Goal: Task Accomplishment & Management: Complete application form

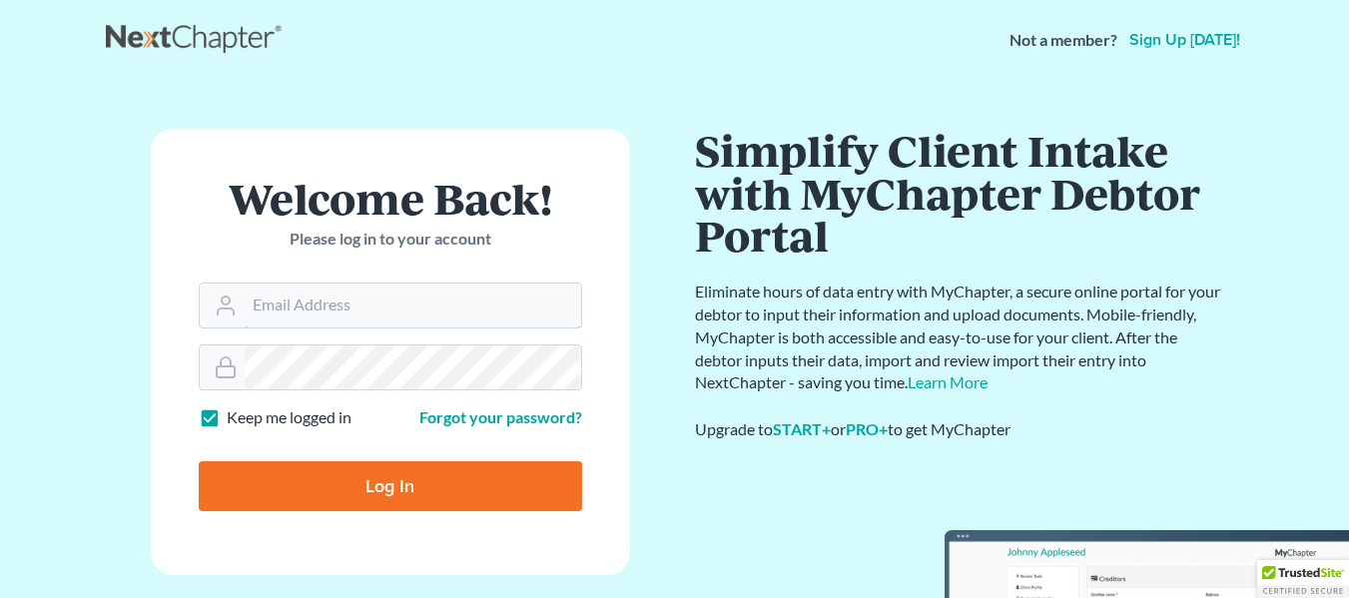
type input "[PERSON_NAME][EMAIL_ADDRESS][DOMAIN_NAME]"
click at [369, 485] on input "Log In" at bounding box center [390, 486] width 383 height 50
type input "Thinking..."
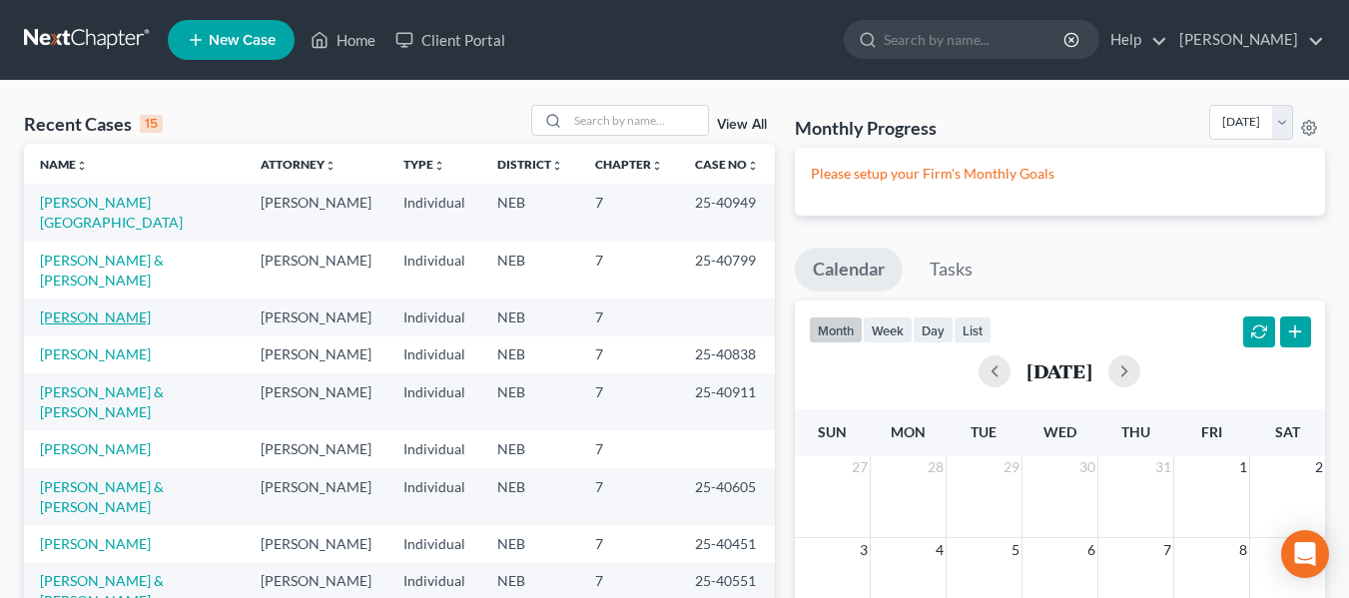
click at [67, 320] on link "[PERSON_NAME]" at bounding box center [95, 317] width 111 height 17
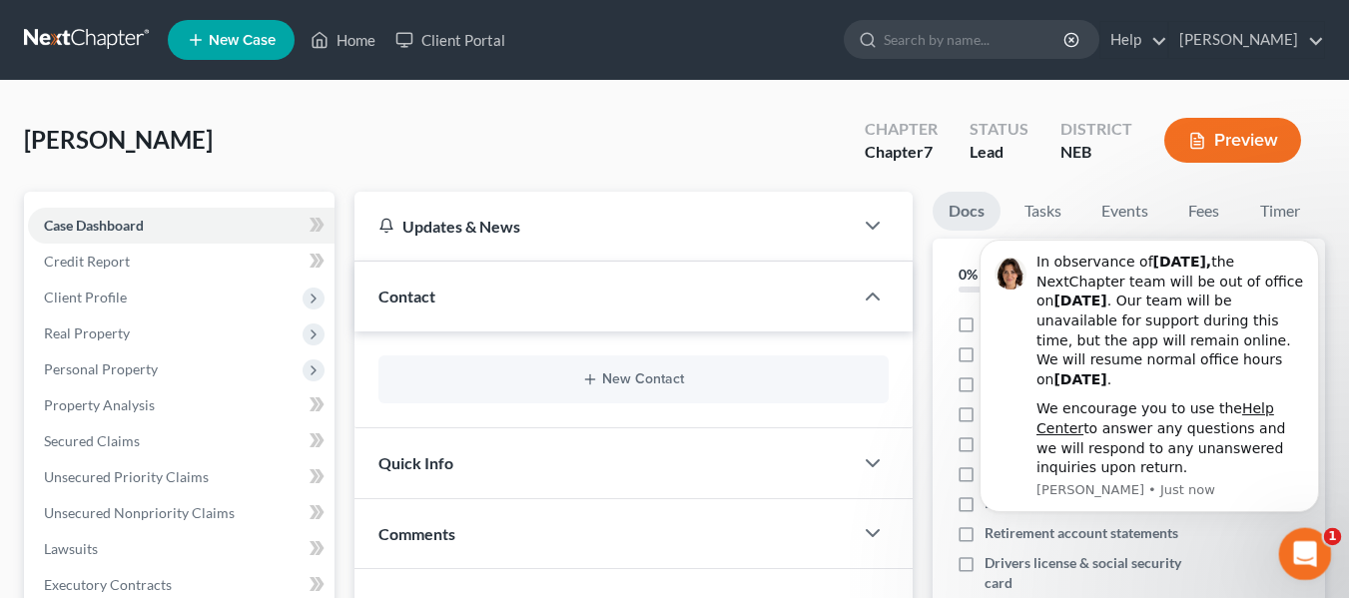
click at [1317, 551] on div "Open Intercom Messenger" at bounding box center [1302, 551] width 66 height 66
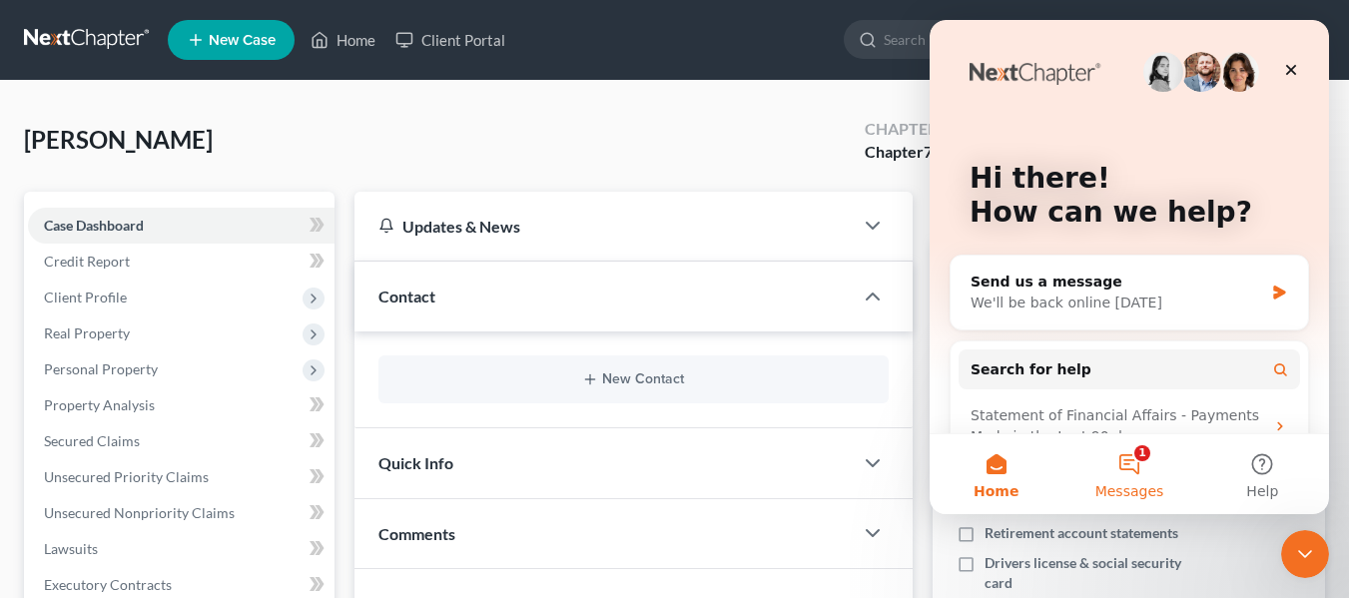
click at [1117, 464] on button "1 Messages" at bounding box center [1128, 474] width 133 height 80
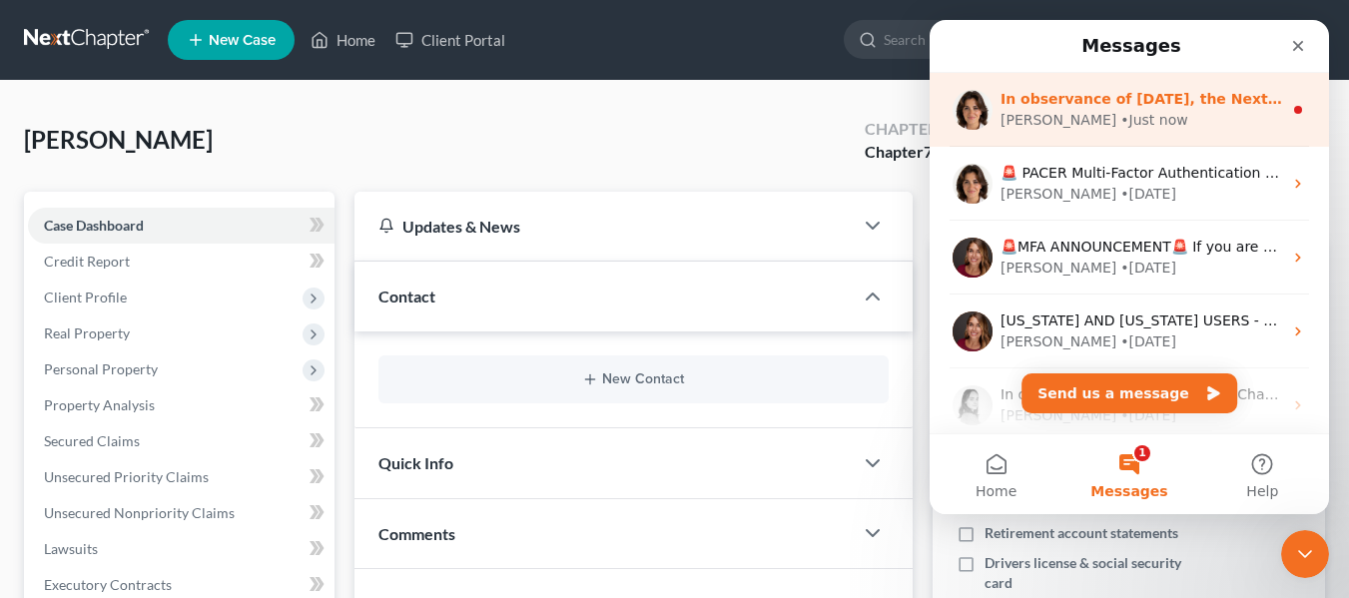
click at [1161, 117] on div "[PERSON_NAME] • Just now" at bounding box center [1141, 120] width 282 height 21
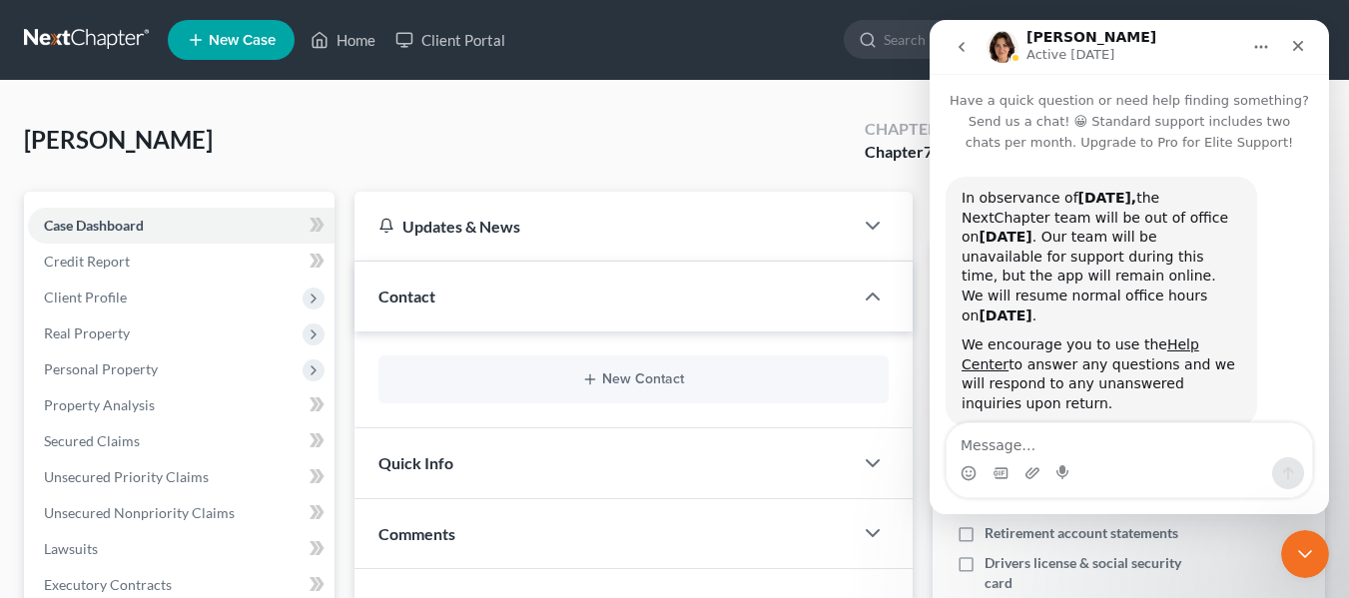
scroll to position [5, 0]
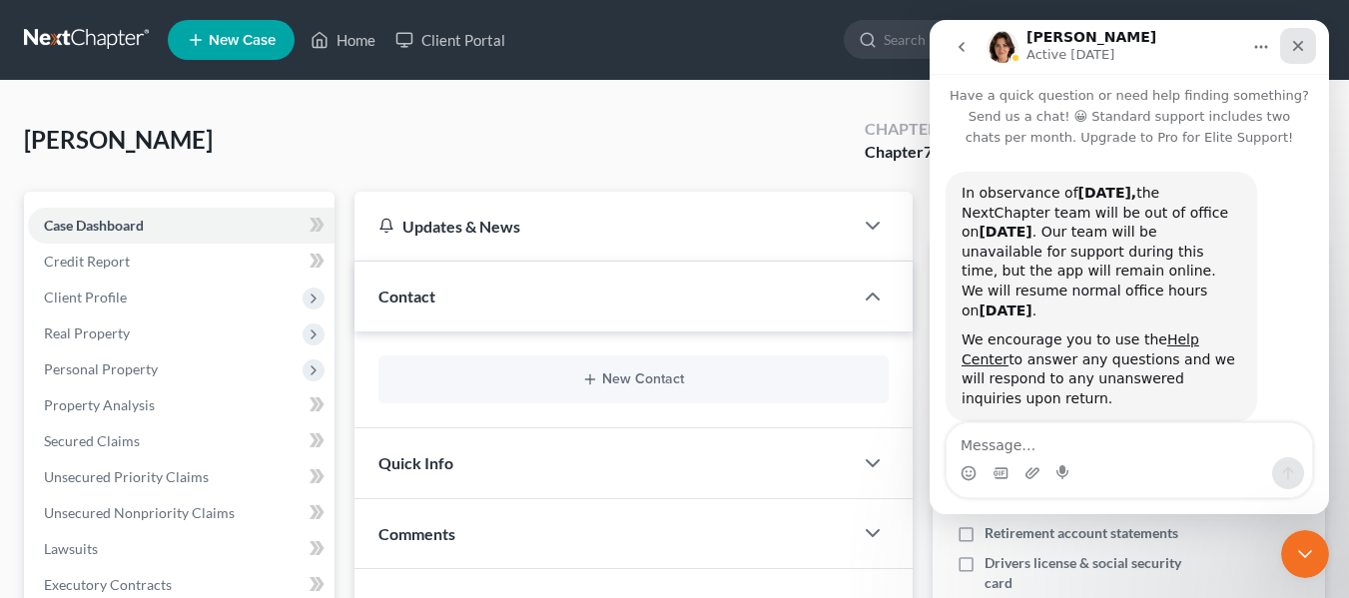
click at [1302, 47] on icon "Close" at bounding box center [1298, 46] width 16 height 16
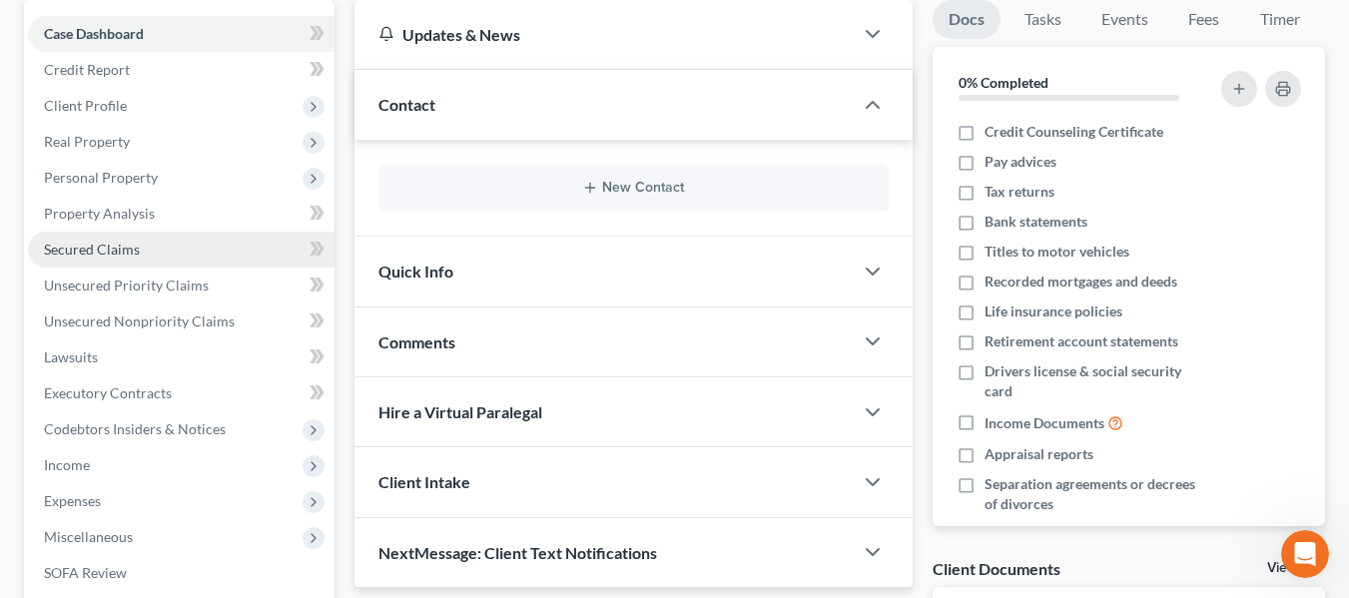
scroll to position [200, 0]
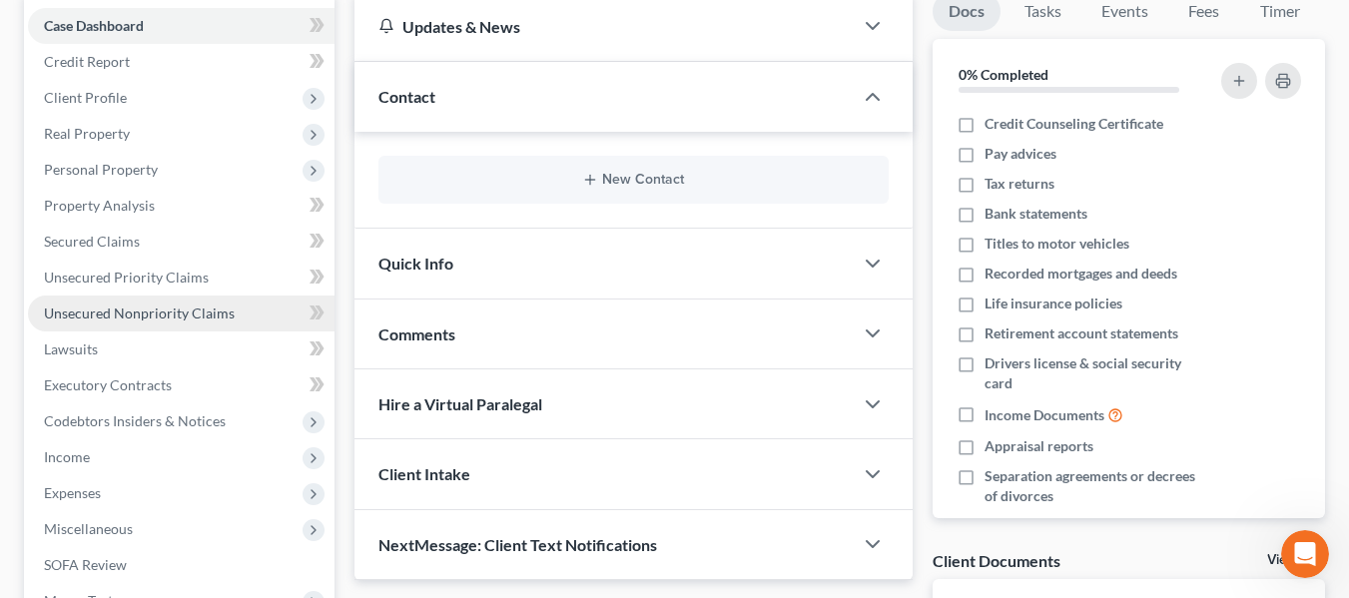
click at [97, 321] on link "Unsecured Nonpriority Claims" at bounding box center [181, 314] width 307 height 36
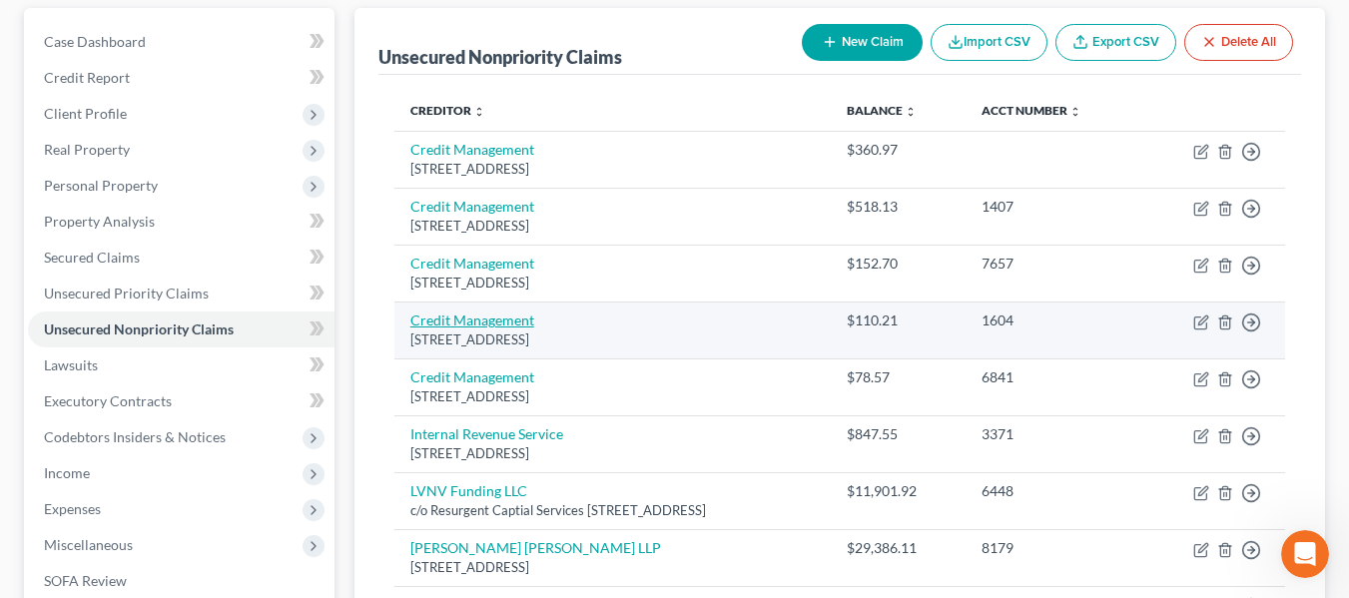
scroll to position [200, 0]
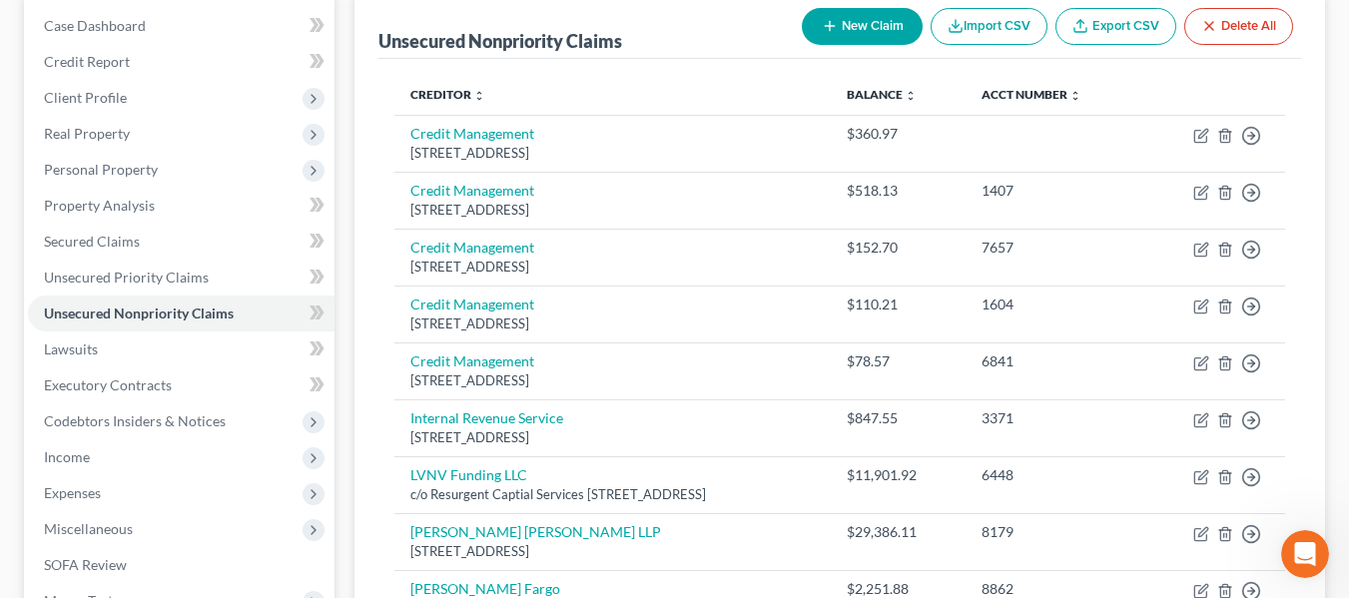
click at [835, 17] on button "New Claim" at bounding box center [862, 26] width 121 height 37
select select "0"
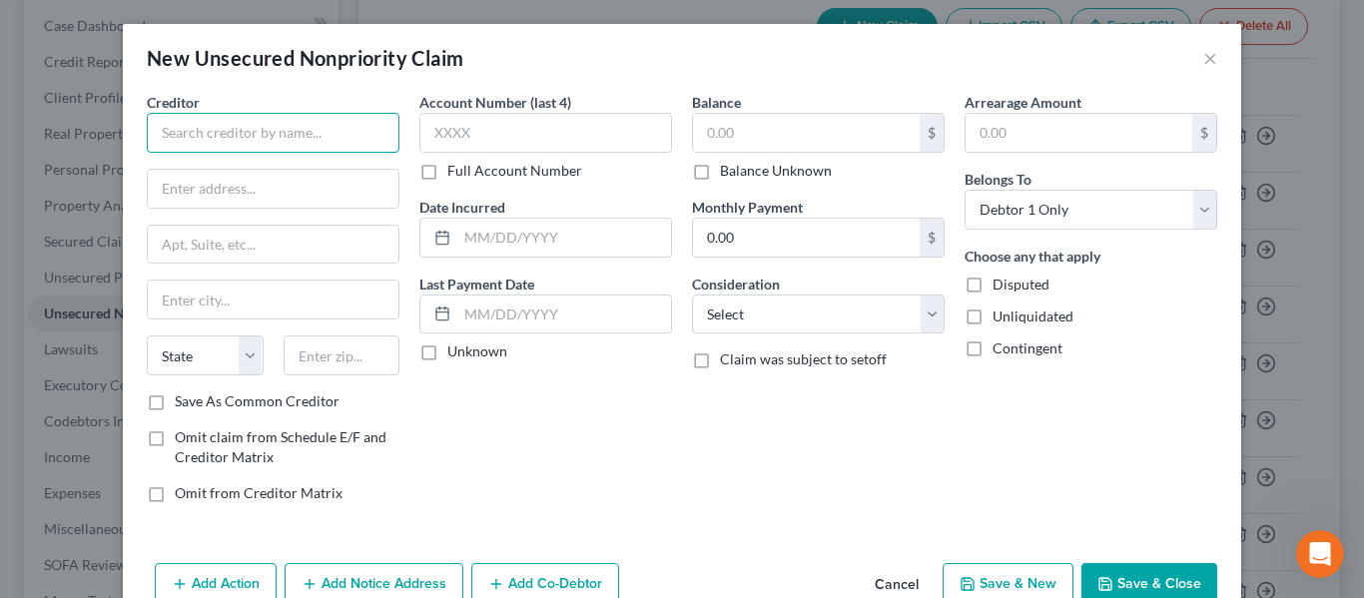
click at [203, 122] on input "text" at bounding box center [273, 133] width 253 height 40
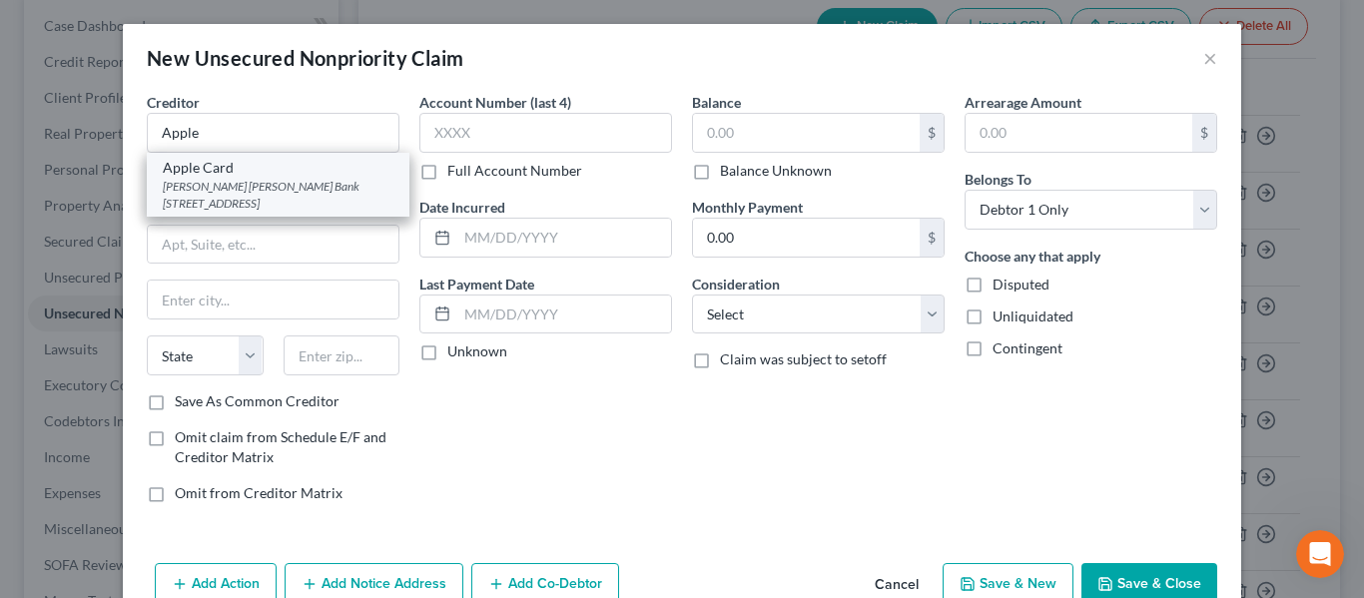
click at [174, 209] on div "[PERSON_NAME] [PERSON_NAME] Bank [STREET_ADDRESS]" at bounding box center [278, 195] width 231 height 34
type input "Apple Card"
type input "[PERSON_NAME] [PERSON_NAME] Bank"
type input "PO Box 7247"
type input "[GEOGRAPHIC_DATA]"
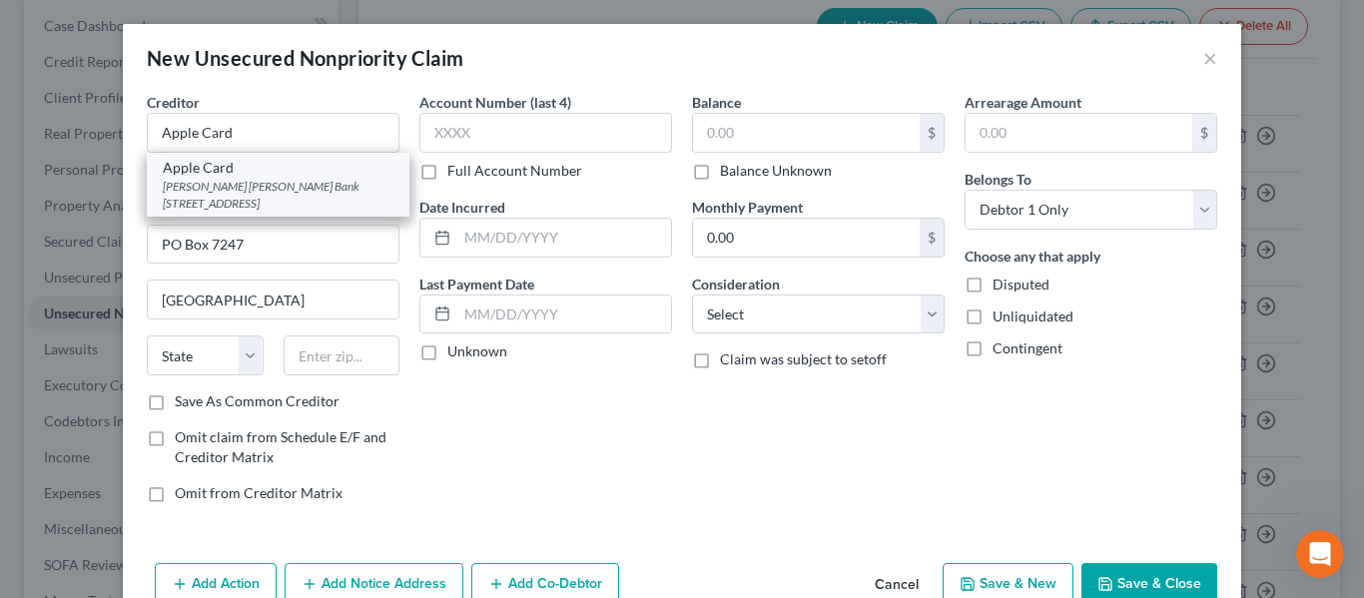
select select "39"
type input "19170-6112"
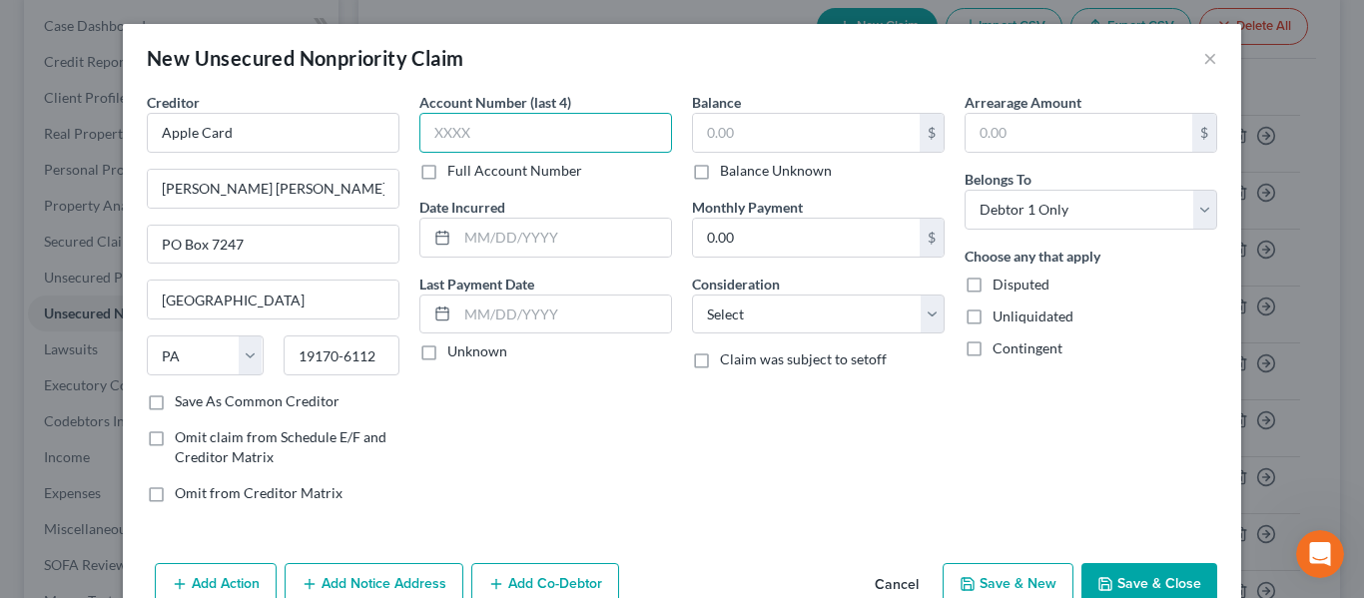
click at [425, 144] on input "text" at bounding box center [545, 133] width 253 height 40
click at [447, 353] on label "Unknown" at bounding box center [477, 351] width 60 height 20
click at [455, 353] on input "Unknown" at bounding box center [461, 347] width 13 height 13
checkbox input "true"
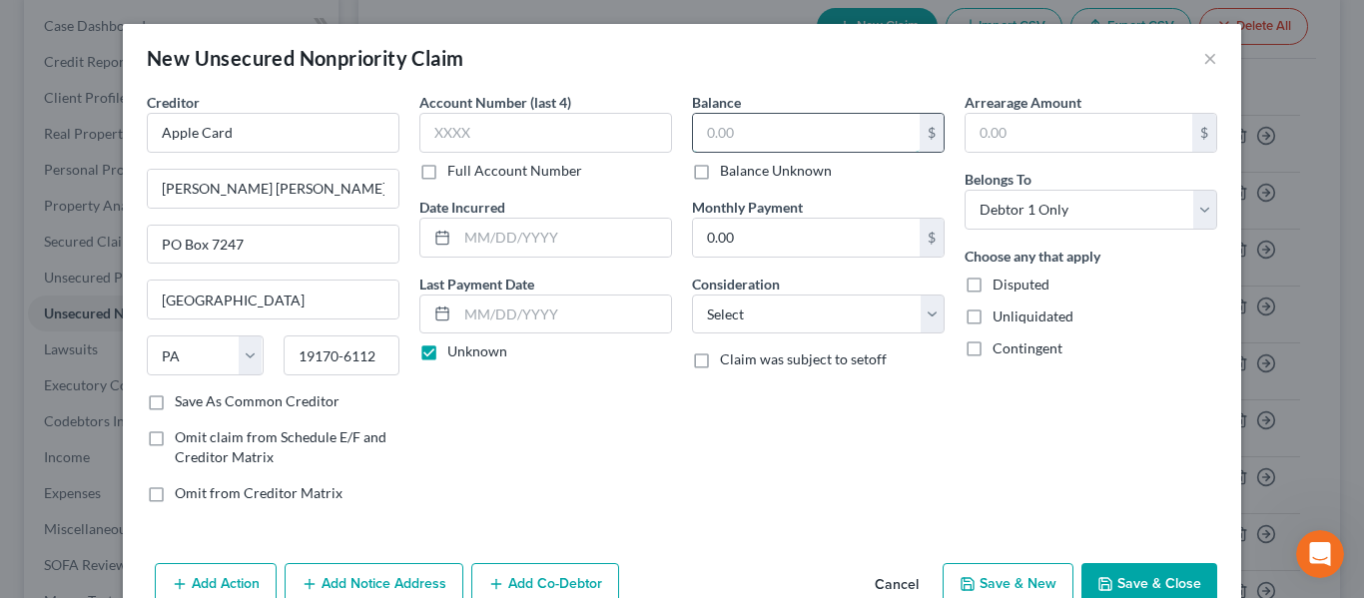
click at [757, 131] on input "text" at bounding box center [806, 133] width 227 height 38
type input "1,038.46"
click at [746, 222] on input "0.00" at bounding box center [806, 238] width 227 height 38
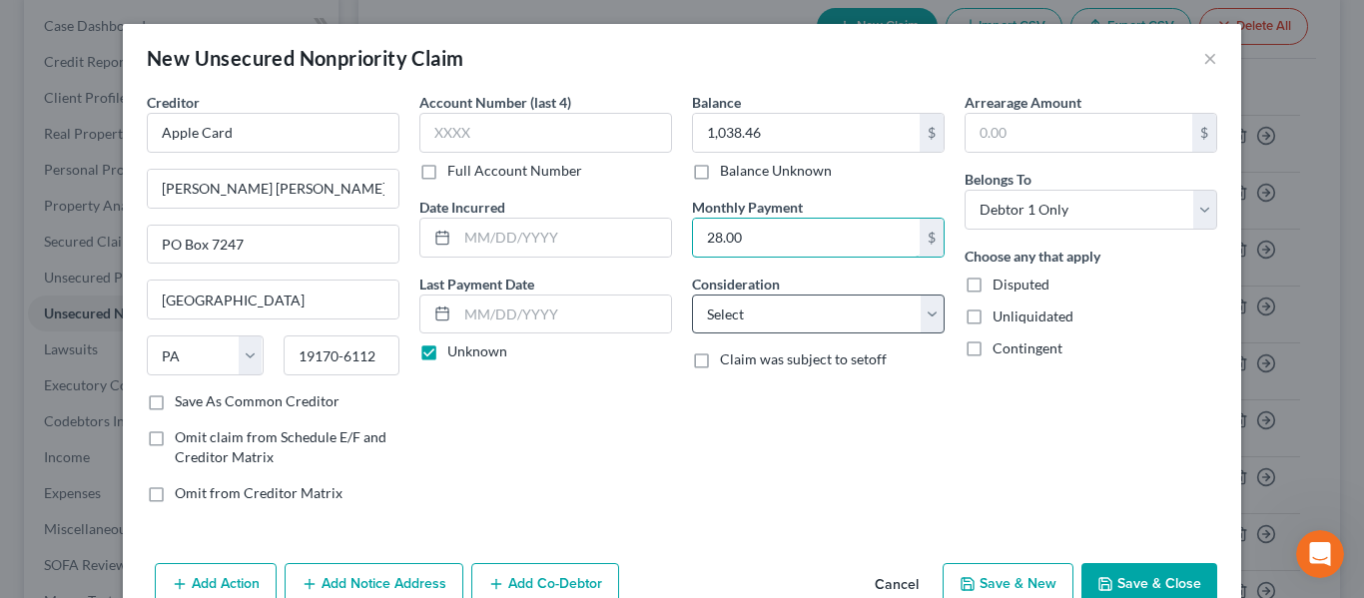
type input "28.00"
click at [767, 307] on select "Select Cable / Satellite Services Collection Agency Credit Card Debt Debt Couns…" at bounding box center [818, 315] width 253 height 40
select select "2"
click at [692, 295] on select "Select Cable / Satellite Services Collection Agency Credit Card Debt Debt Couns…" at bounding box center [818, 315] width 253 height 40
click at [1134, 582] on button "Save & Close" at bounding box center [1149, 584] width 136 height 42
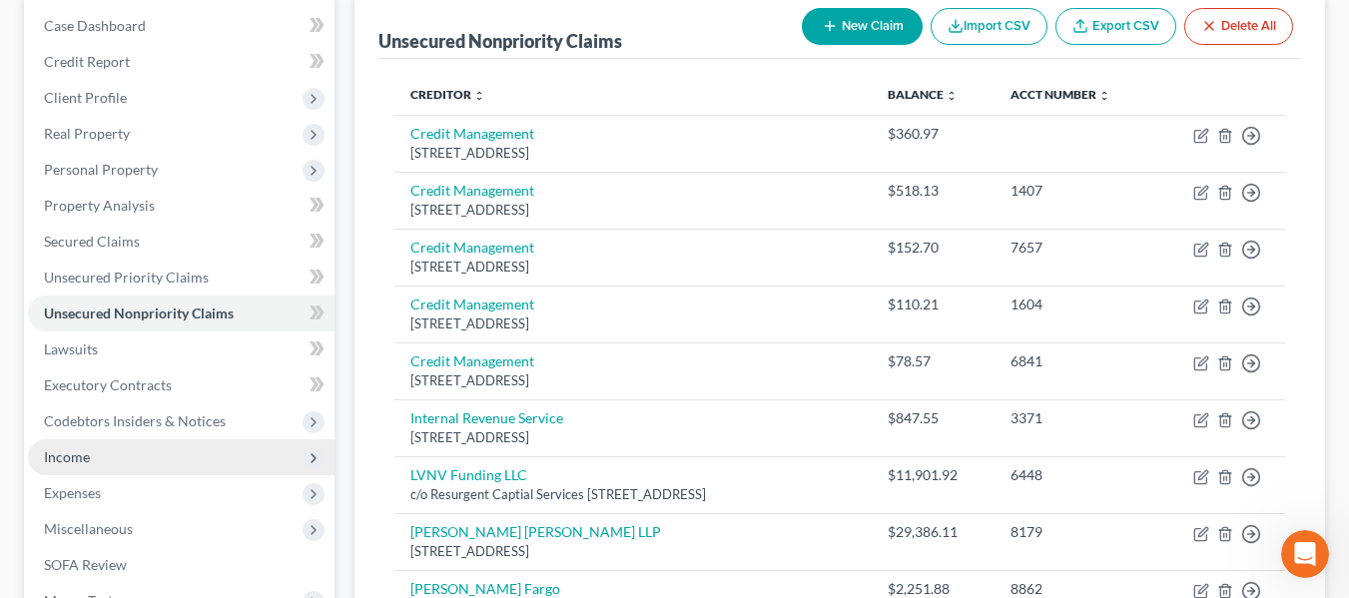
click at [102, 458] on span "Income" at bounding box center [181, 457] width 307 height 36
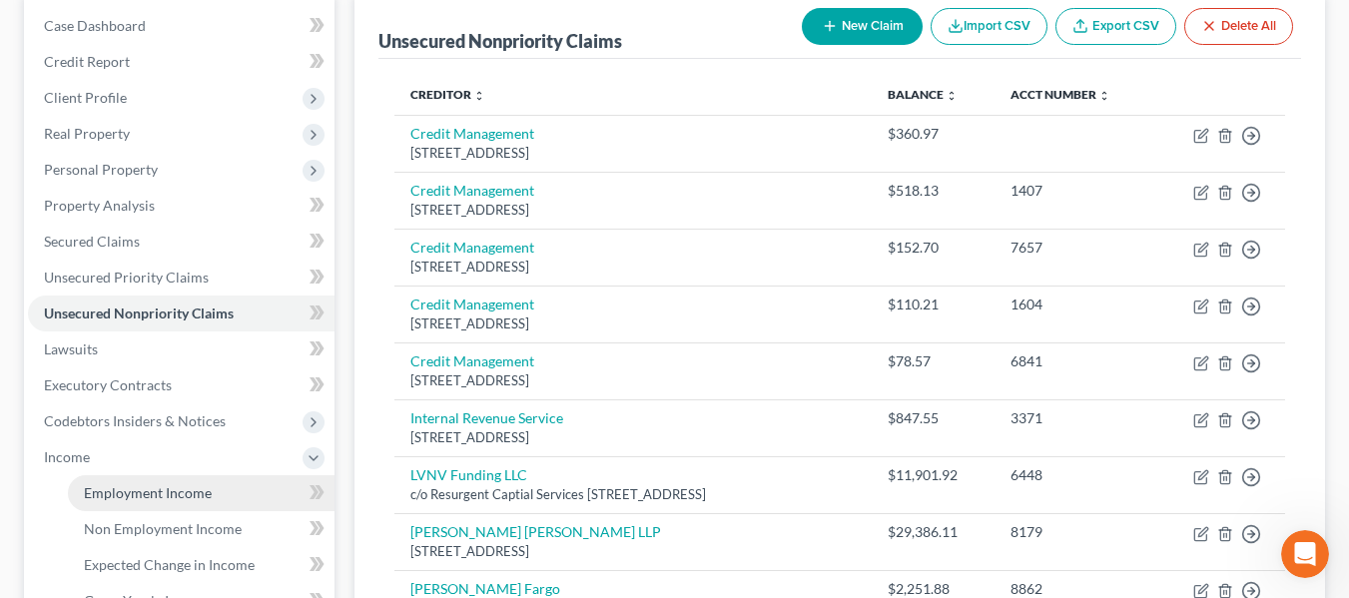
click at [112, 494] on span "Employment Income" at bounding box center [148, 492] width 128 height 17
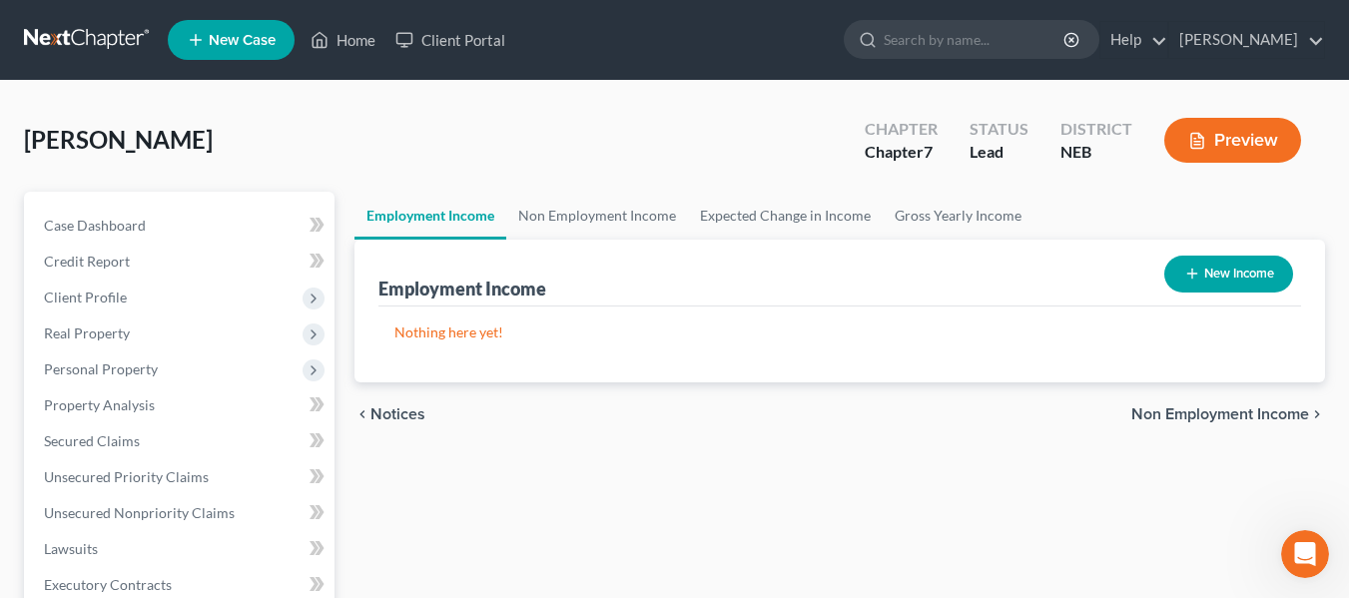
click at [1255, 277] on button "New Income" at bounding box center [1228, 274] width 129 height 37
select select "0"
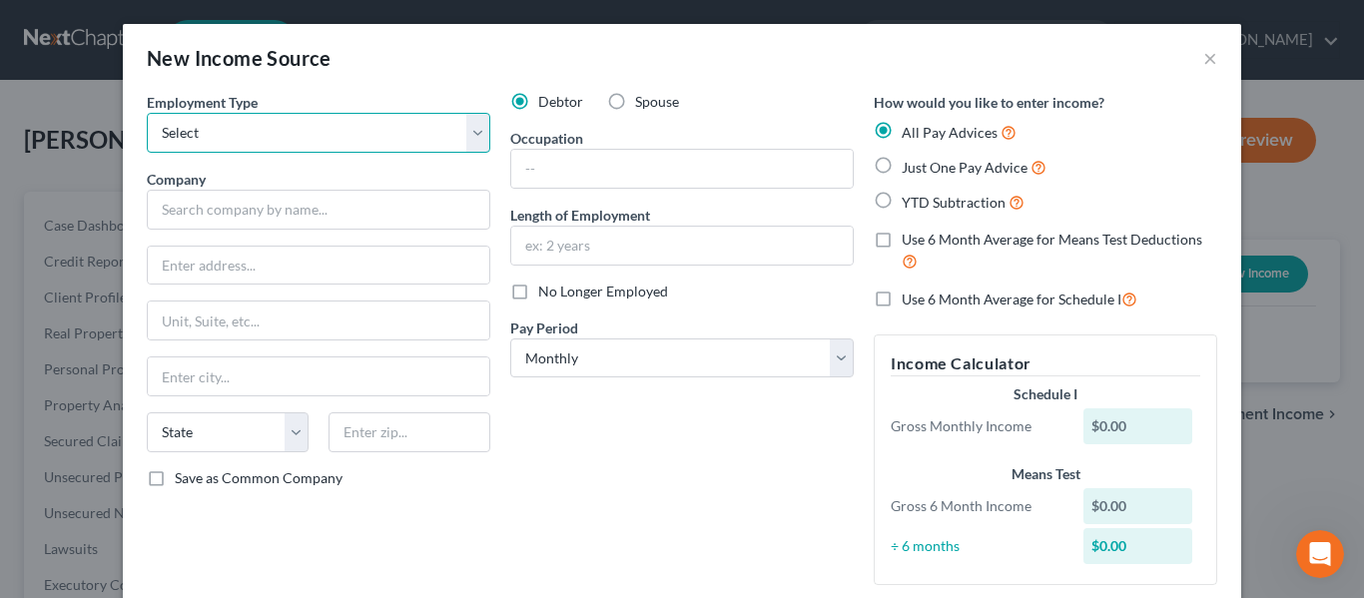
click at [466, 125] on select "Select Full or [DEMOGRAPHIC_DATA] Employment Self Employment" at bounding box center [318, 133] width 343 height 40
select select "0"
click at [147, 113] on select "Select Full or [DEMOGRAPHIC_DATA] Employment Self Employment" at bounding box center [318, 133] width 343 height 40
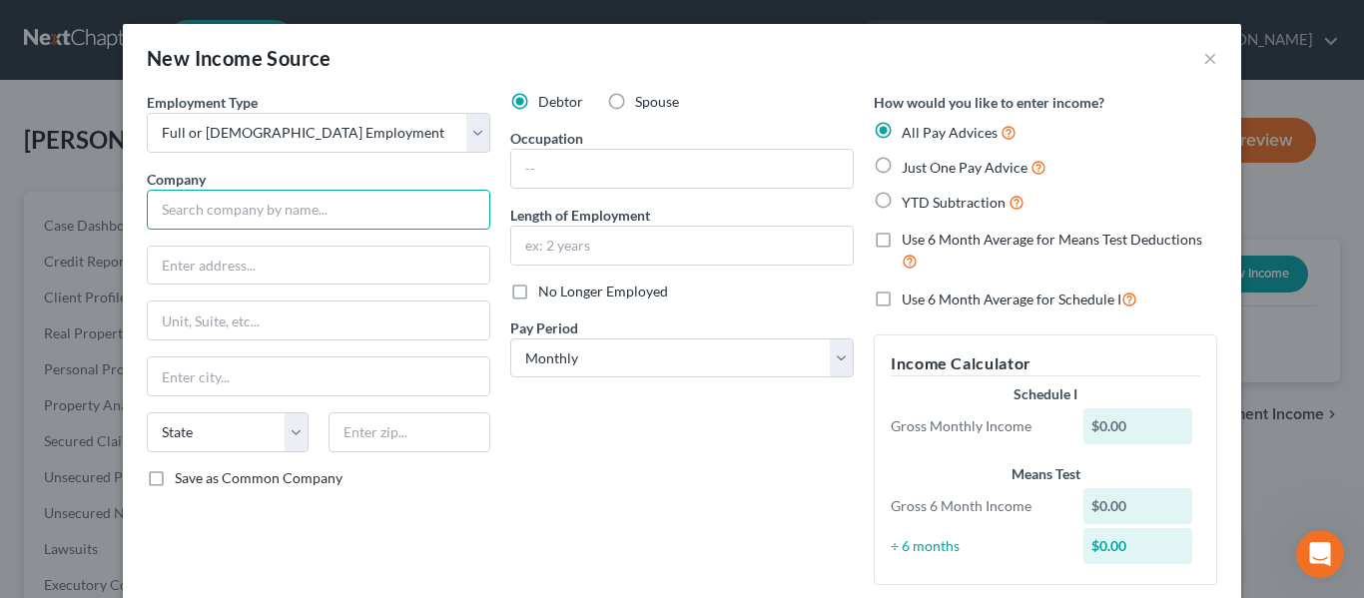
click at [242, 212] on input "text" at bounding box center [318, 210] width 343 height 40
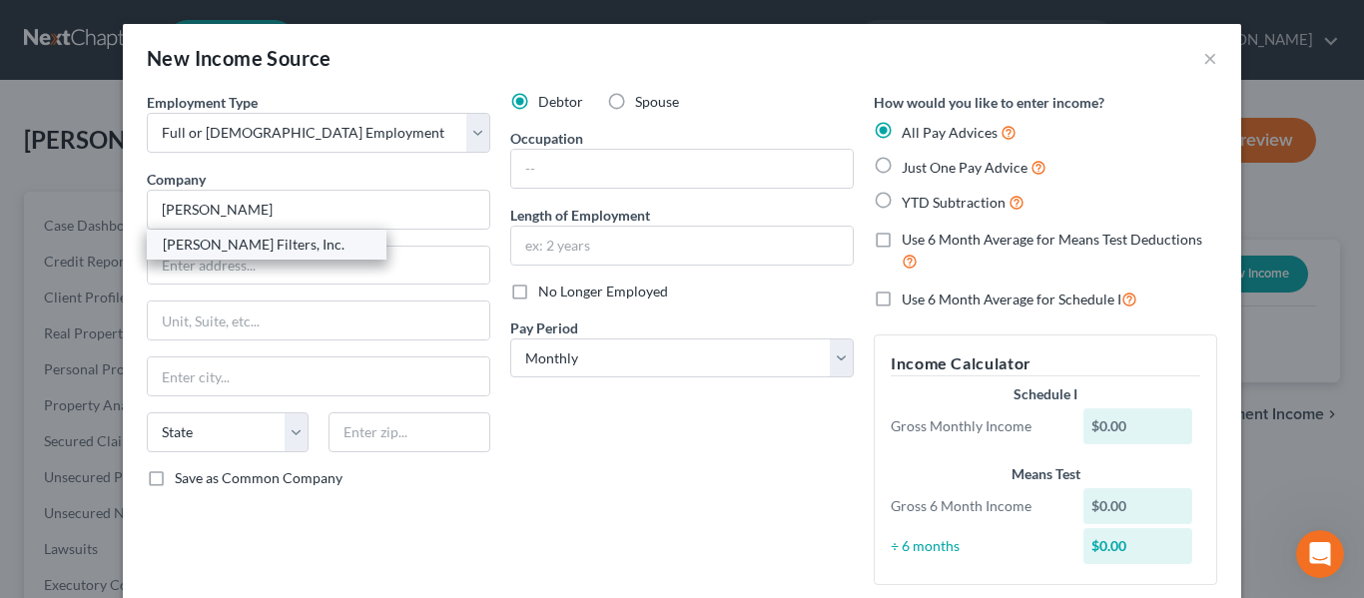
click at [235, 247] on div "[PERSON_NAME] Filters, Inc." at bounding box center [267, 245] width 208 height 20
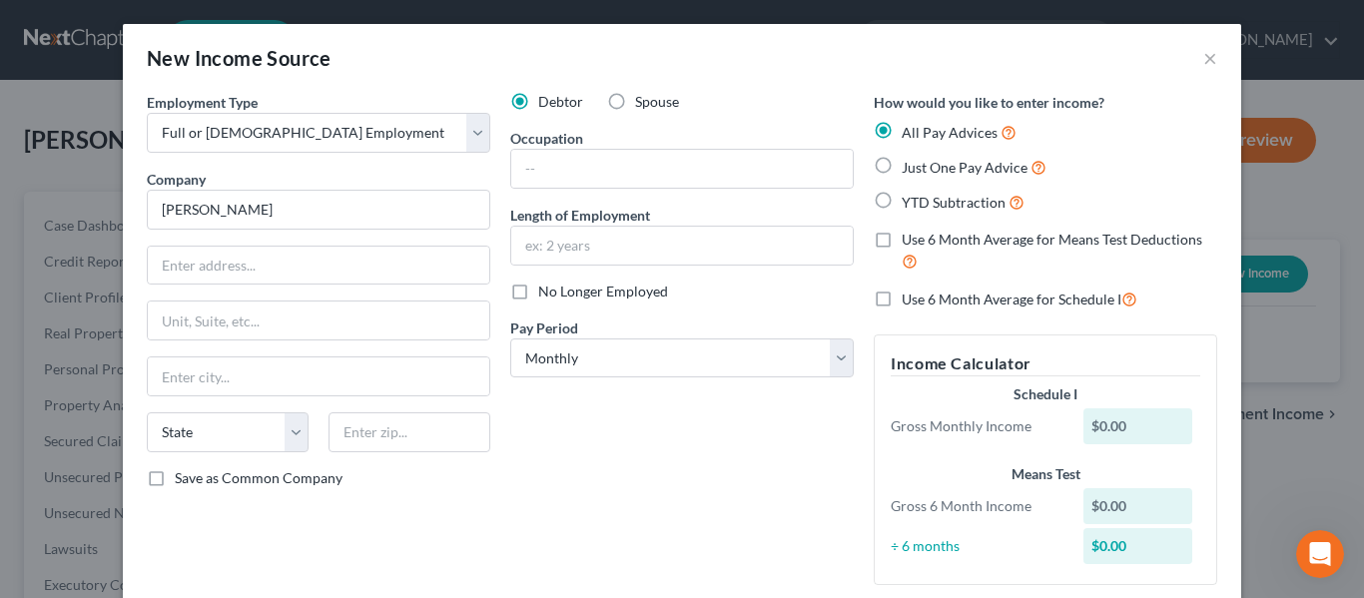
type input "[PERSON_NAME] Filters, Inc."
type input "[STREET_ADDRESS]"
type input "[GEOGRAPHIC_DATA]"
select select "36"
type input "44124"
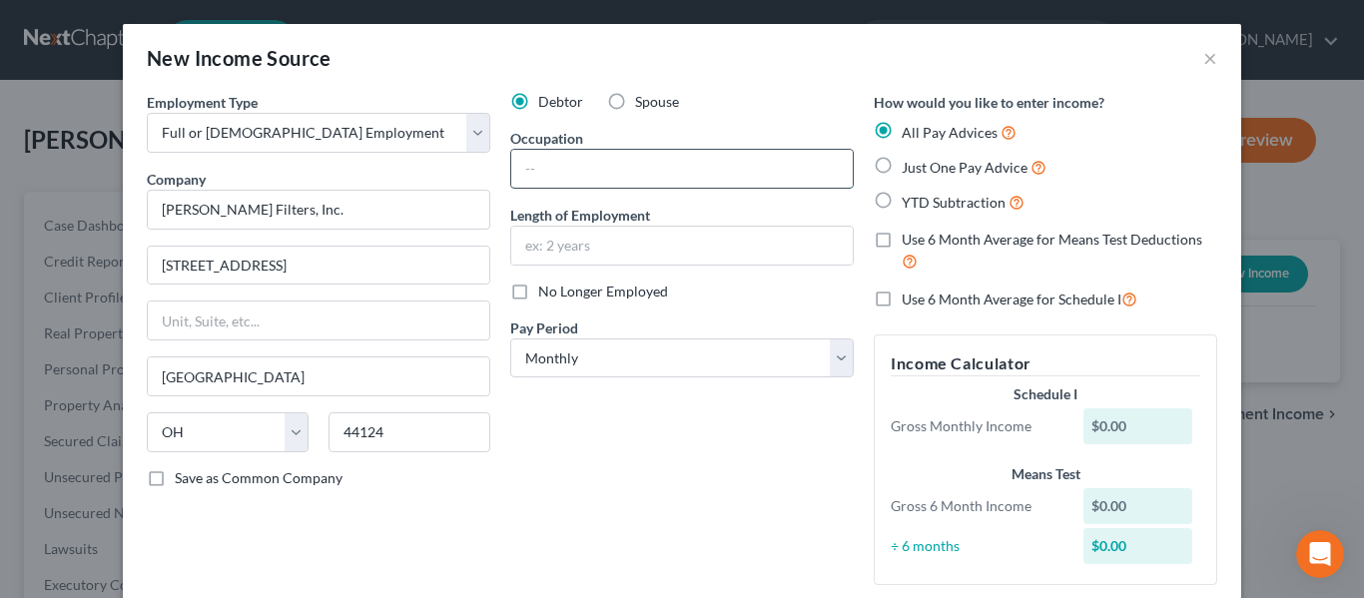
click at [651, 165] on input "text" at bounding box center [681, 169] width 341 height 38
type input "Freight Loader"
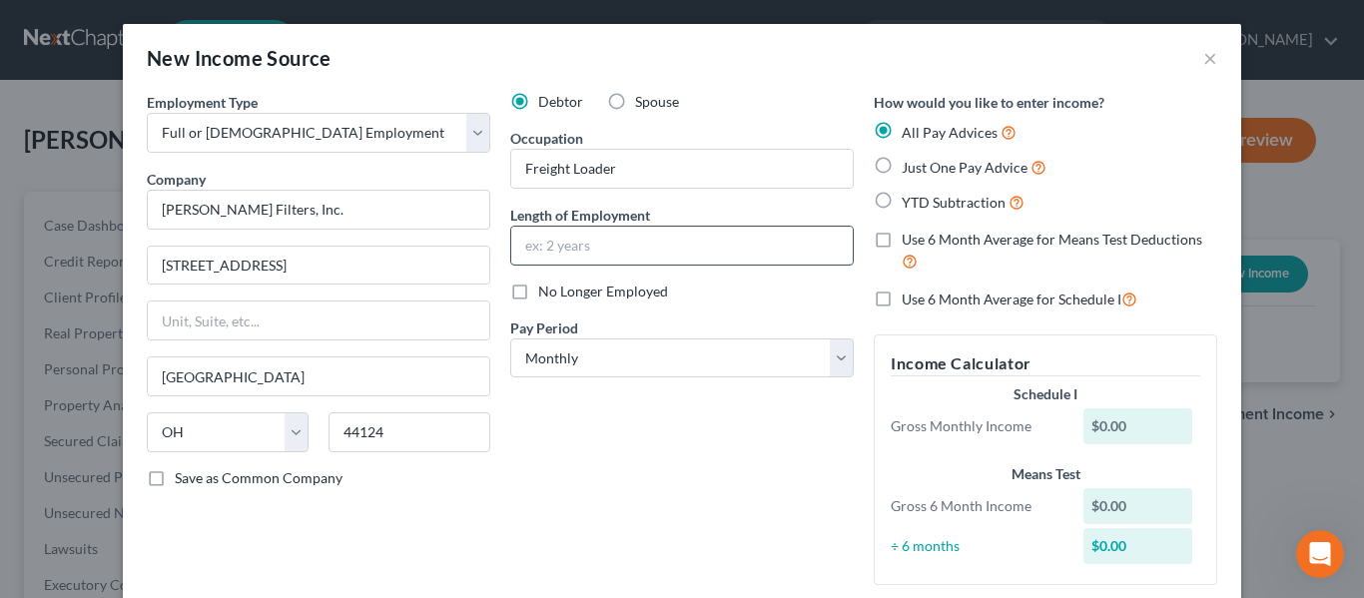
click at [644, 236] on input "text" at bounding box center [681, 246] width 341 height 38
click at [633, 236] on input "text" at bounding box center [681, 246] width 341 height 38
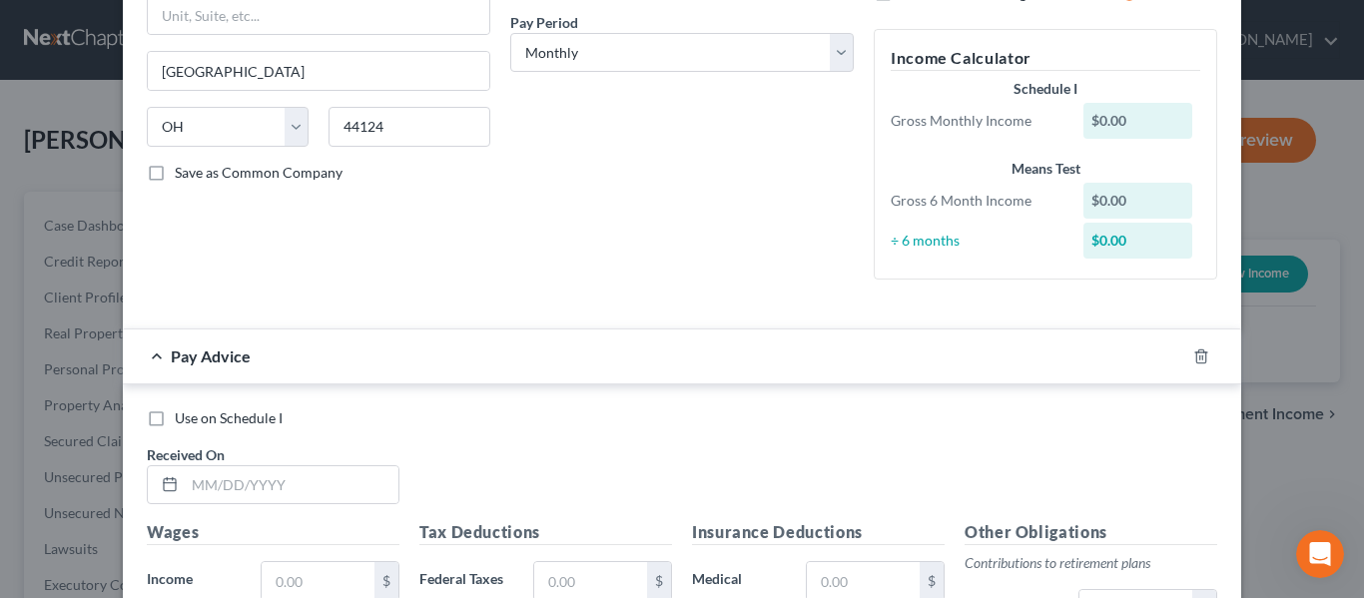
scroll to position [399, 0]
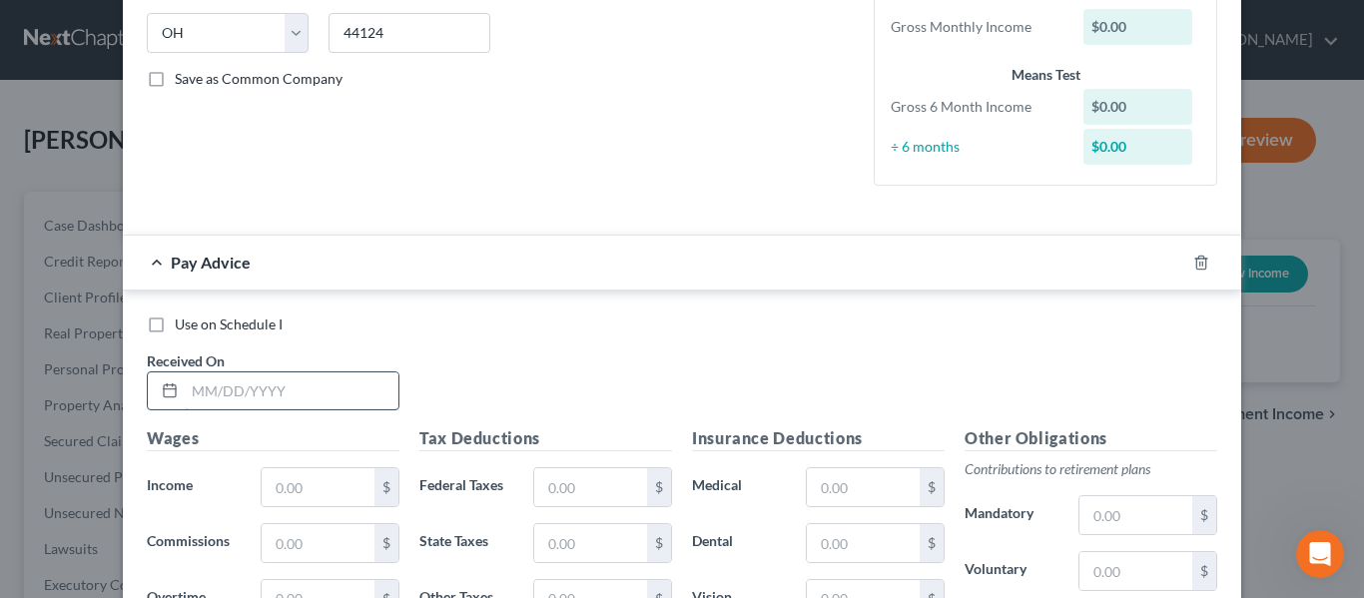
type input "7 years"
click at [210, 394] on input "text" at bounding box center [292, 391] width 214 height 38
click at [218, 388] on input "text" at bounding box center [292, 391] width 214 height 38
type input "[DATE]"
click at [295, 491] on input "text" at bounding box center [318, 487] width 113 height 38
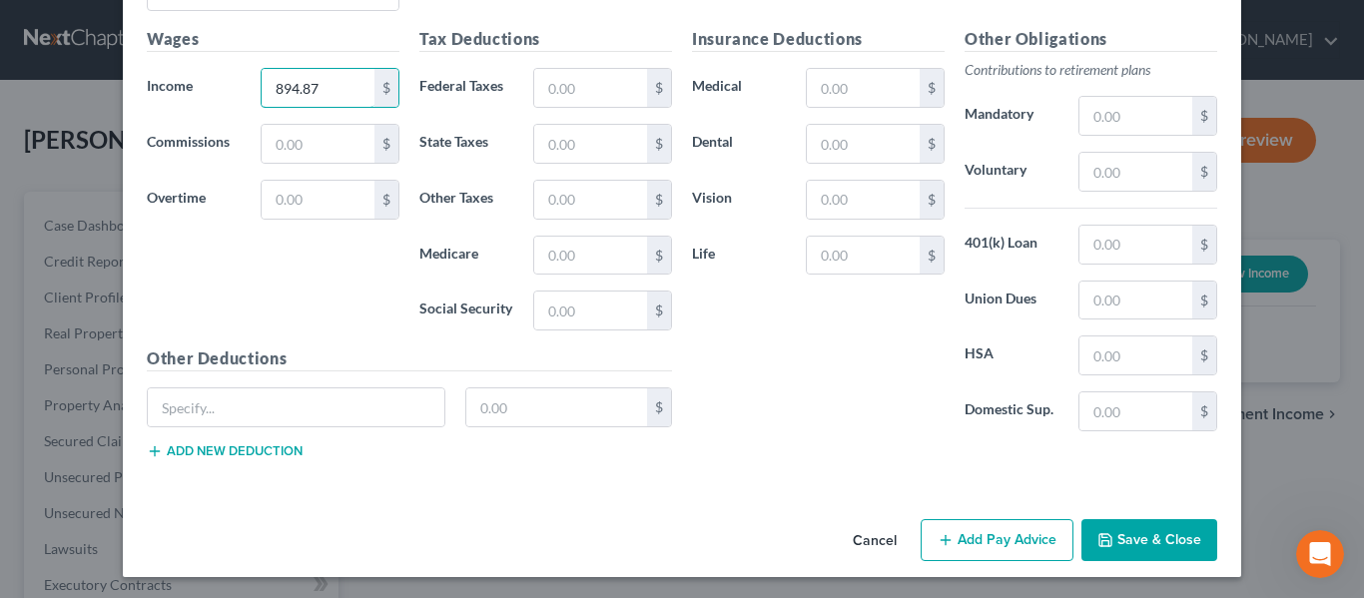
scroll to position [802, 0]
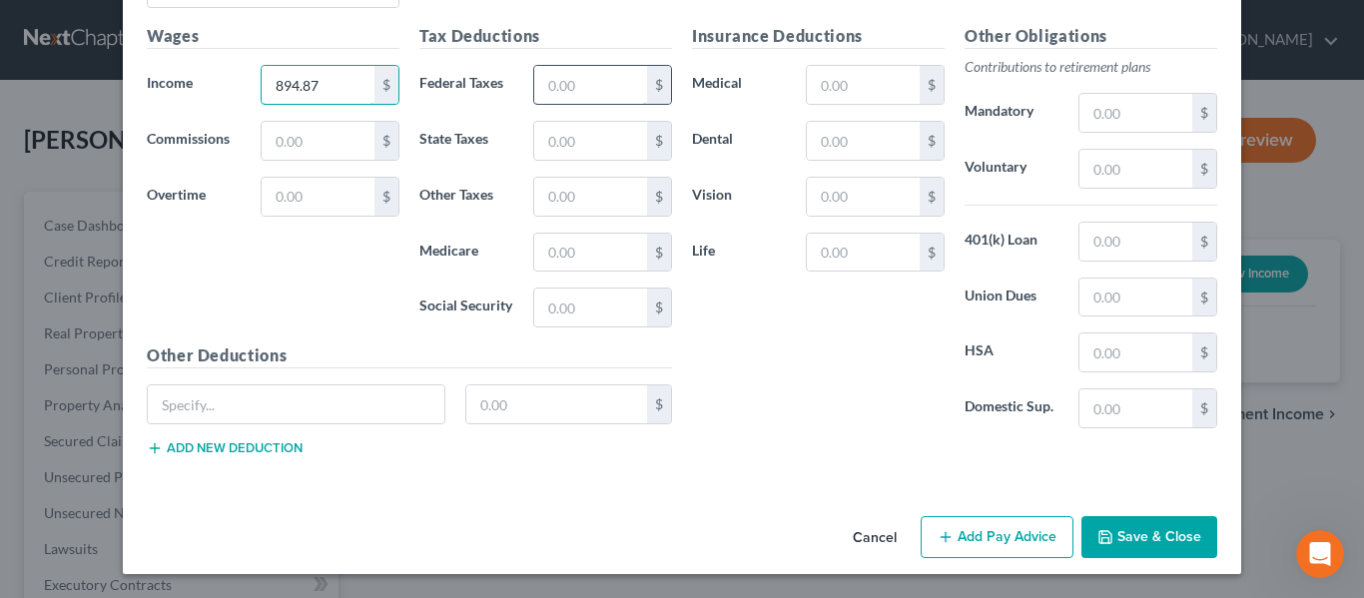
type input "894.87"
click at [585, 90] on input "text" at bounding box center [590, 85] width 113 height 38
click at [1121, 403] on input "text" at bounding box center [1135, 408] width 113 height 38
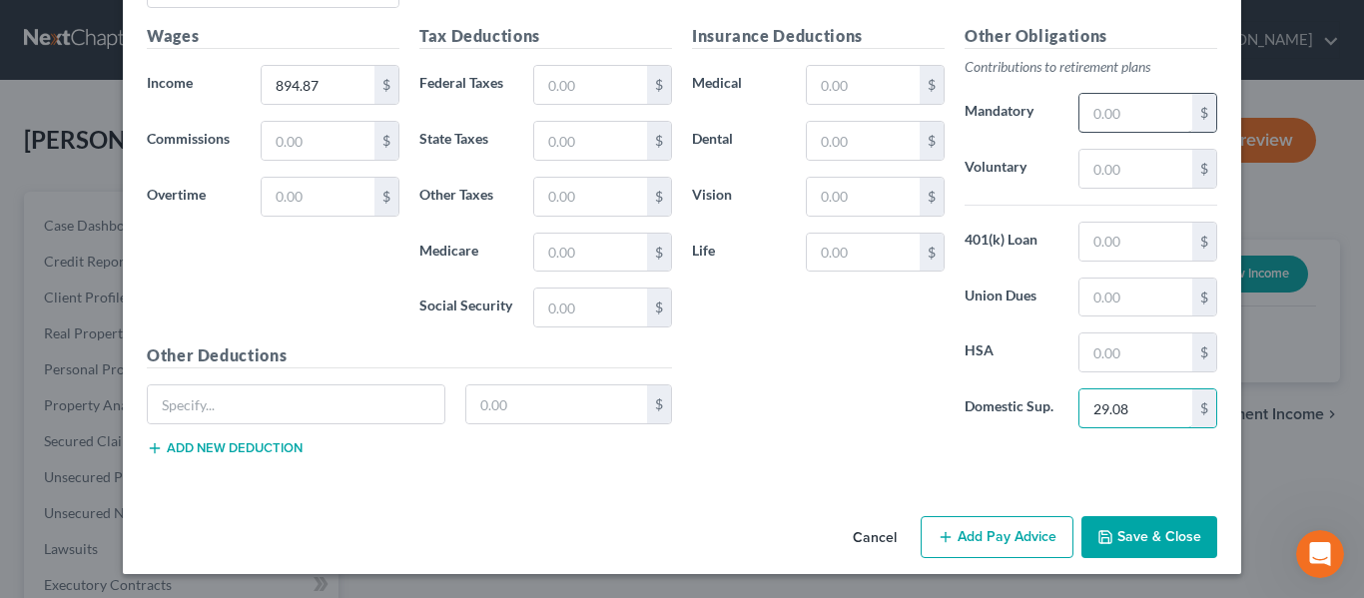
type input "29.08"
click at [1133, 113] on input "text" at bounding box center [1135, 113] width 113 height 38
type input "116.33"
type input "894.91"
click at [338, 265] on div "Wages Income * 894.91 $ Commissions $ Overtime $" at bounding box center [273, 183] width 273 height 319
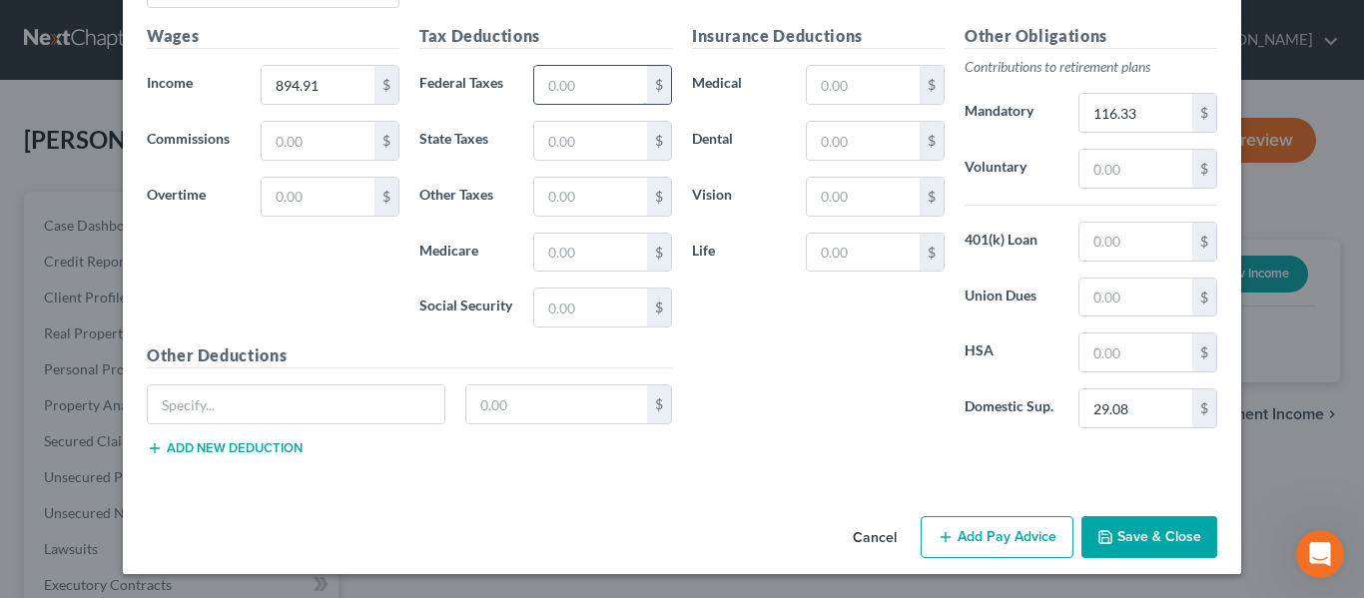
click at [577, 91] on input "text" at bounding box center [590, 85] width 113 height 38
type input "48.18"
type input "24.20"
type input "12.25"
type input "52.36"
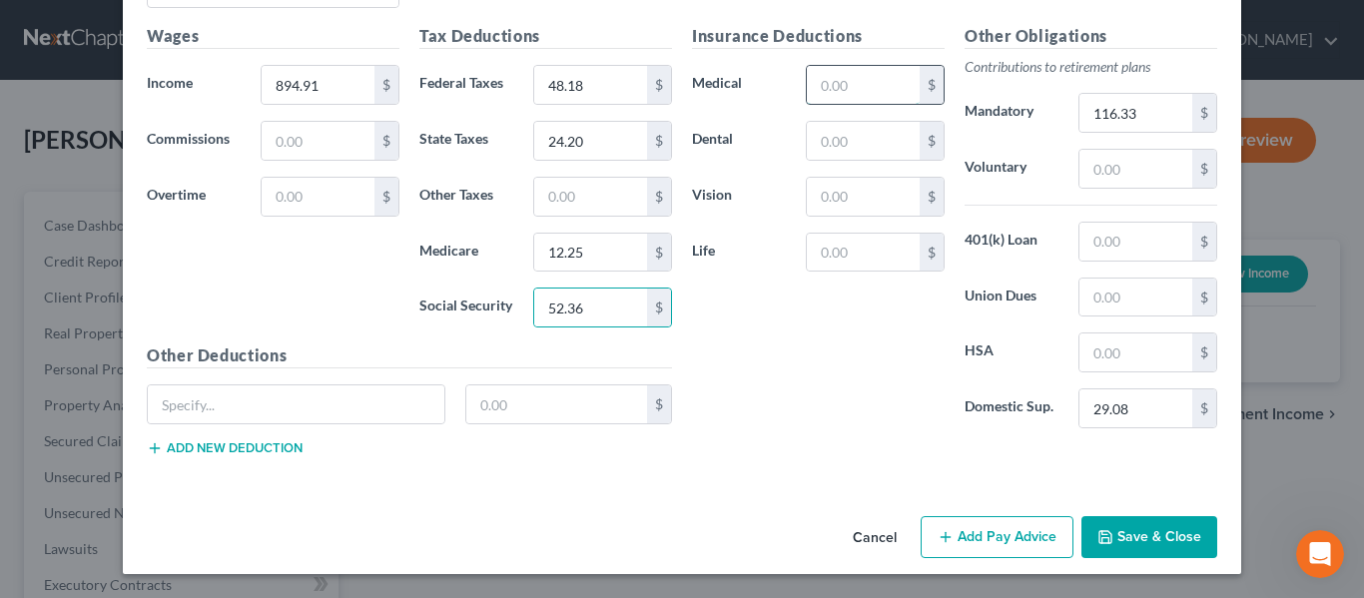
click at [833, 91] on input "text" at bounding box center [863, 85] width 113 height 38
type input "21.92"
click at [841, 138] on input "text" at bounding box center [863, 141] width 113 height 38
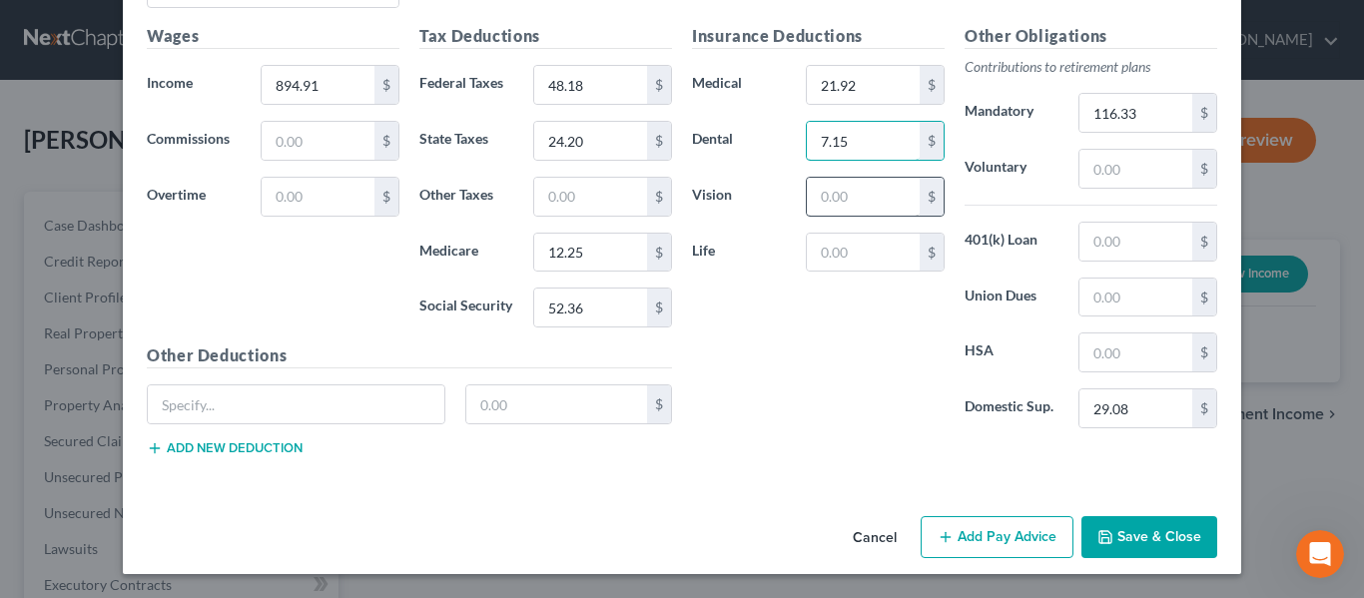
type input "7.15"
click at [856, 192] on input "text" at bounding box center [863, 197] width 113 height 38
type input "2.31"
click at [832, 259] on input "text" at bounding box center [863, 253] width 113 height 38
type input "0.58"
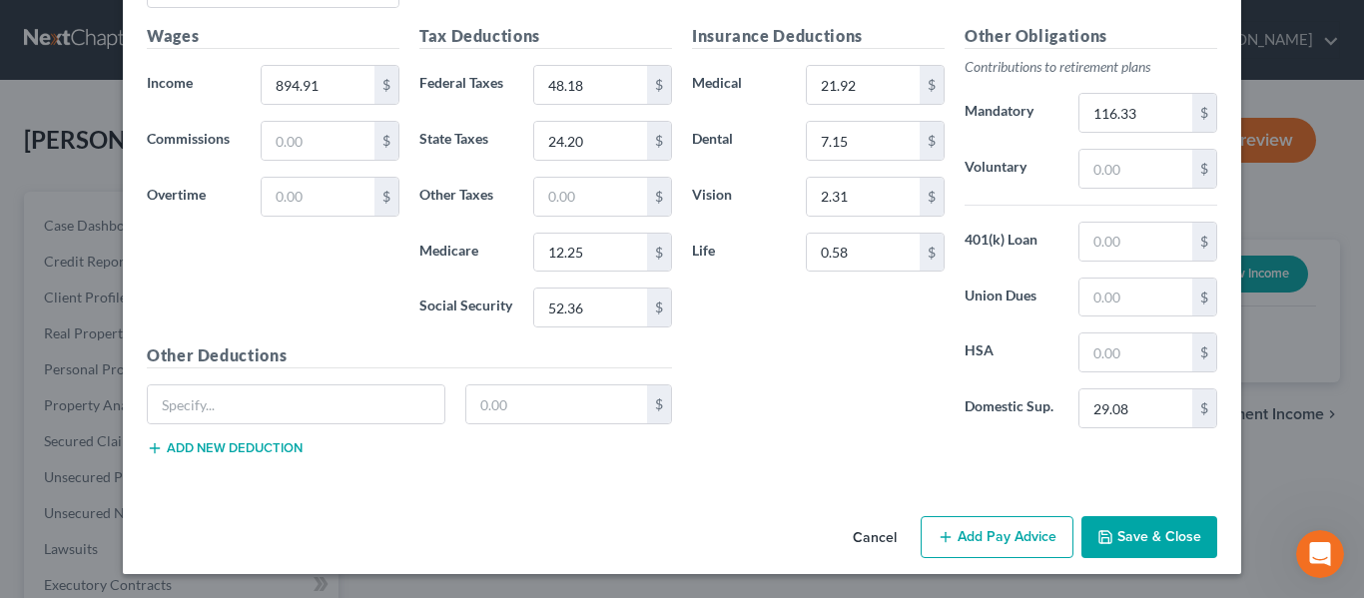
click at [703, 366] on div "Insurance Deductions Medical 21.92 $ Dental 7.15 $ Vision 2.31 $ Life 0.58 $" at bounding box center [818, 234] width 273 height 420
click at [1113, 241] on input "text" at bounding box center [1135, 242] width 113 height 38
type input "70.32"
click at [871, 258] on input "0.58" at bounding box center [863, 253] width 113 height 38
click at [653, 472] on div "Use on Schedule I Received On * [DATE] Wages Income * 894.91 $ Commissions $ Ov…" at bounding box center [682, 188] width 1118 height 600
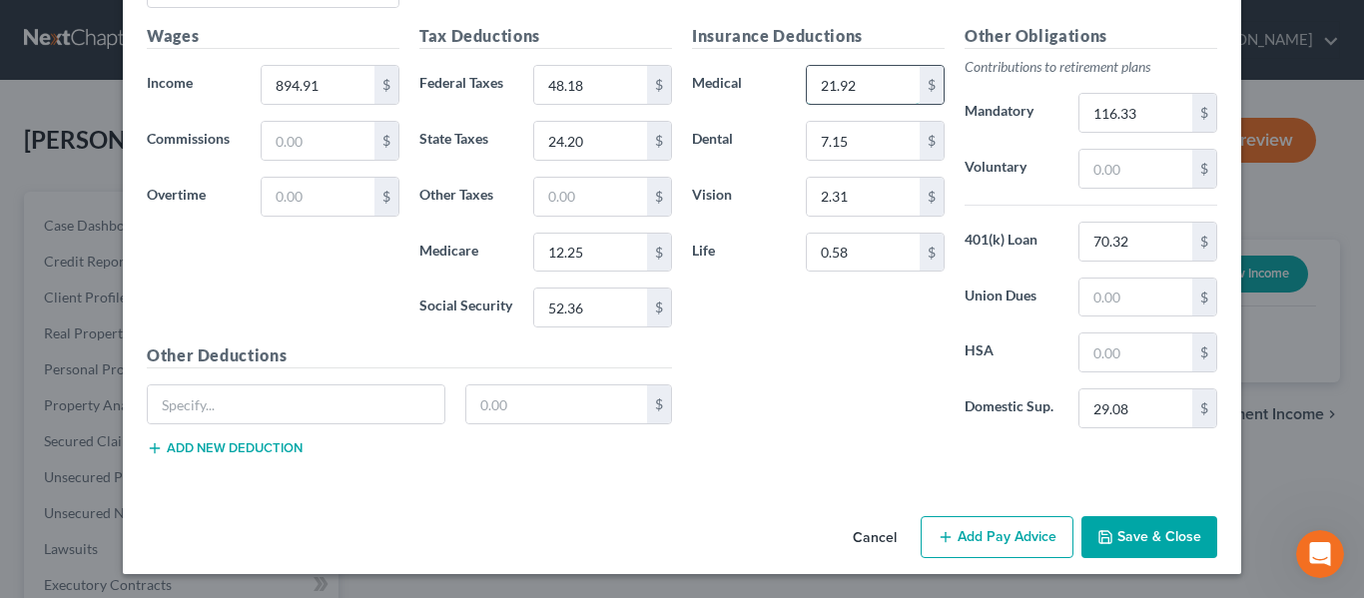
click at [894, 94] on input "21.92" at bounding box center [863, 85] width 113 height 38
type input "40.96"
click at [884, 468] on div "Insurance Deductions Medical 40.96 $ Dental 7.15 $ Vision 2.31 $ Life 0.58 $ Ot…" at bounding box center [954, 248] width 545 height 448
click at [221, 400] on input "text" at bounding box center [296, 404] width 297 height 38
type input "U"
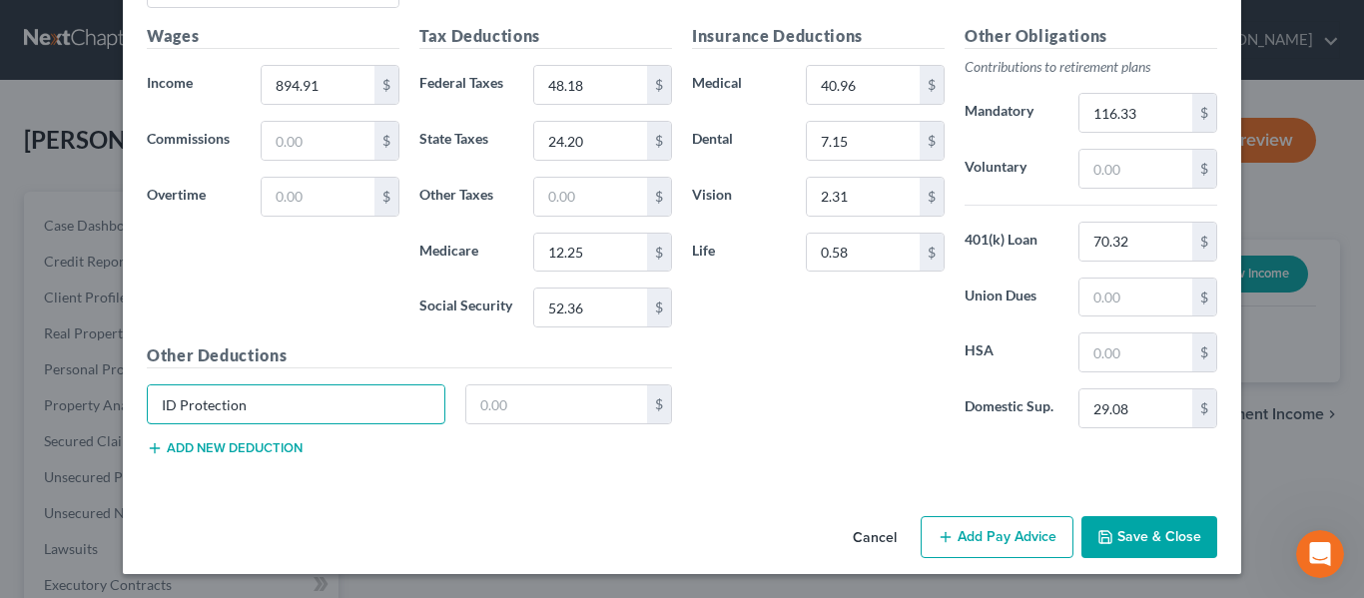
type input "ID Protection"
click at [239, 454] on button "Add new deduction" at bounding box center [225, 448] width 156 height 16
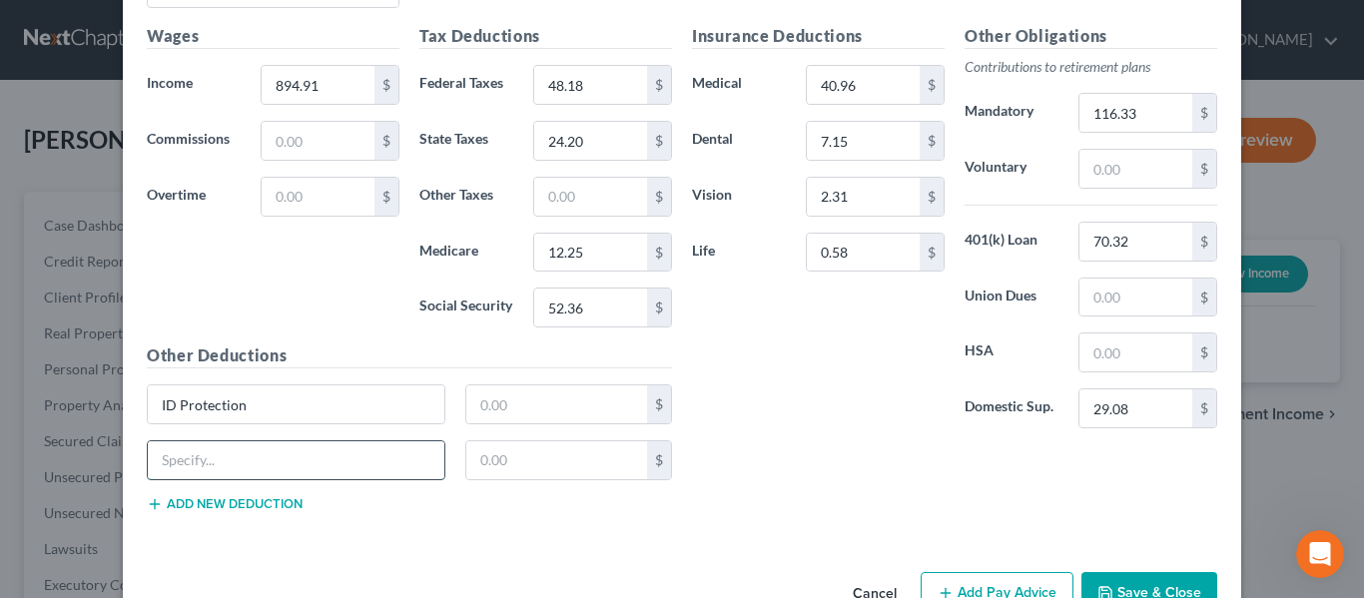
drag, startPoint x: 193, startPoint y: 457, endPoint x: 203, endPoint y: 454, distance: 10.4
click at [197, 456] on input "text" at bounding box center [296, 460] width 297 height 38
type input "Legal Pro Plan"
click at [224, 497] on button "Add new deduction" at bounding box center [225, 504] width 156 height 16
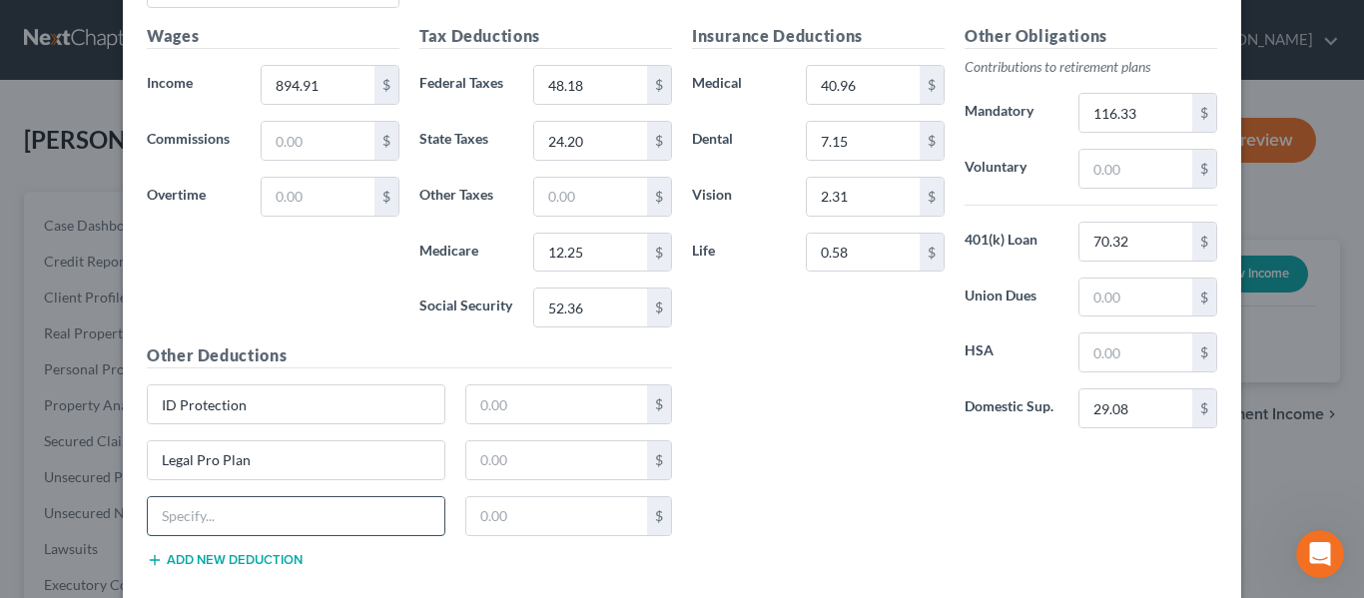
click at [198, 509] on input "text" at bounding box center [296, 516] width 297 height 38
type input "Accidental Injury Insurance"
click at [183, 559] on button "Add new deduction" at bounding box center [225, 560] width 156 height 16
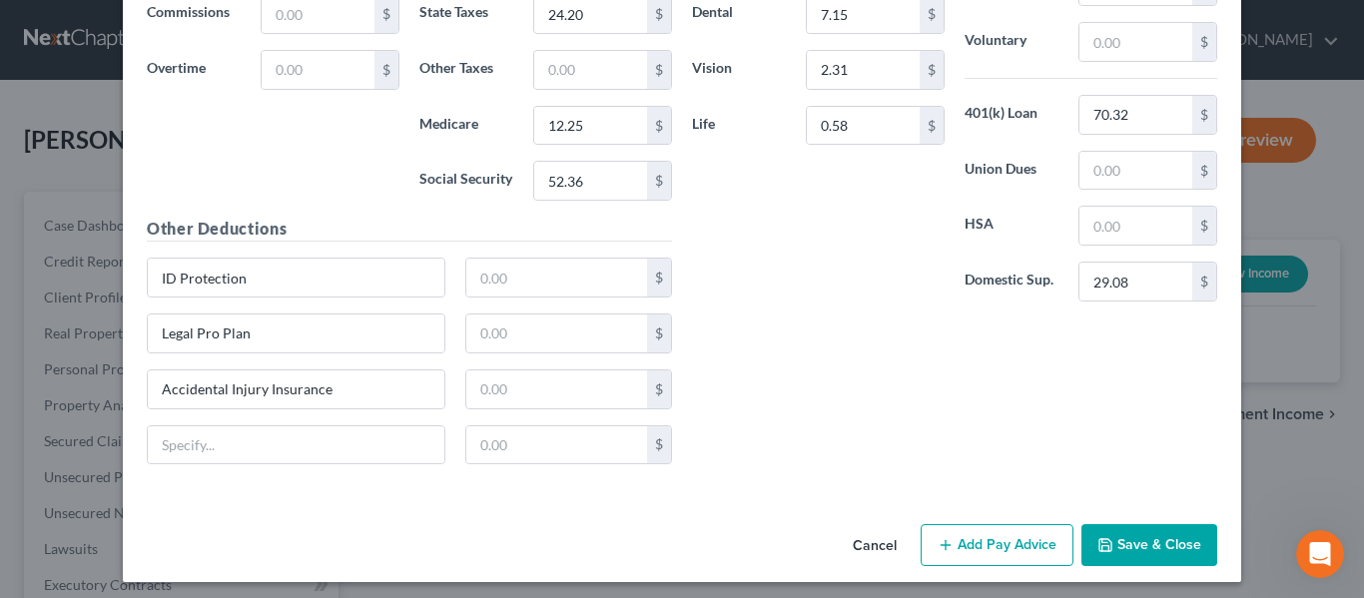
scroll to position [936, 0]
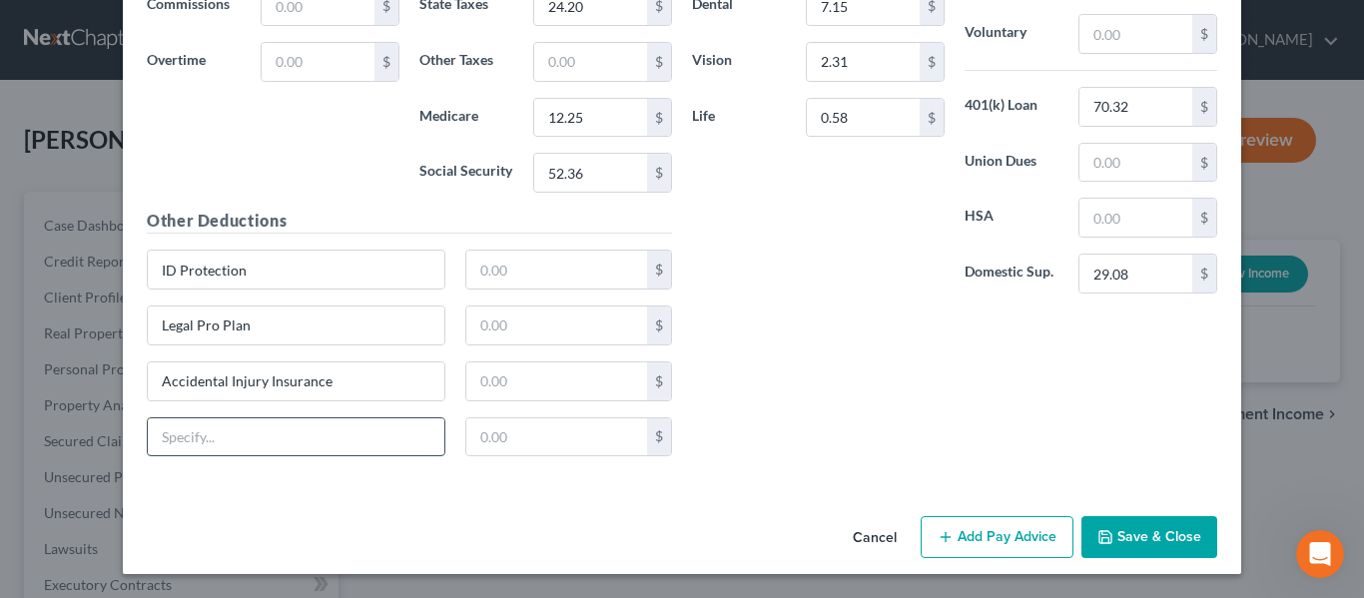
click at [251, 454] on input "text" at bounding box center [296, 437] width 297 height 38
type input "Critical Illness Insurance"
click at [252, 321] on input "Legal Pro Plan" at bounding box center [296, 326] width 297 height 38
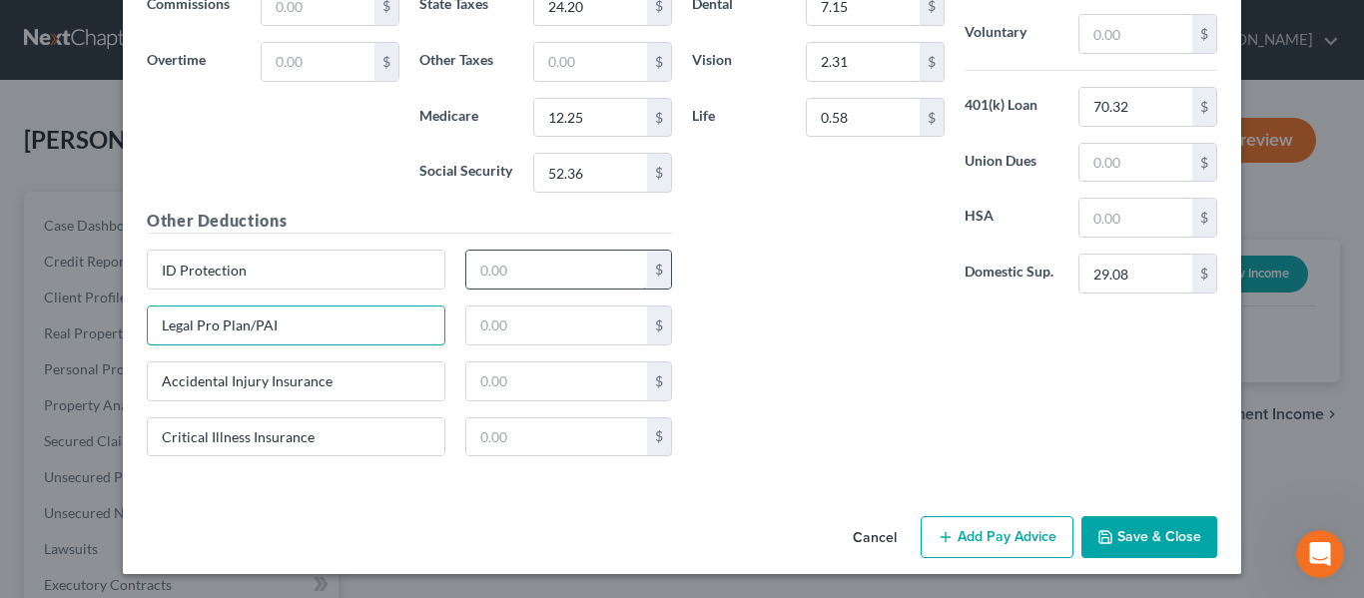
type input "Legal Pro Plan/PAI"
click at [545, 276] on input "text" at bounding box center [557, 270] width 182 height 38
type input "1.56"
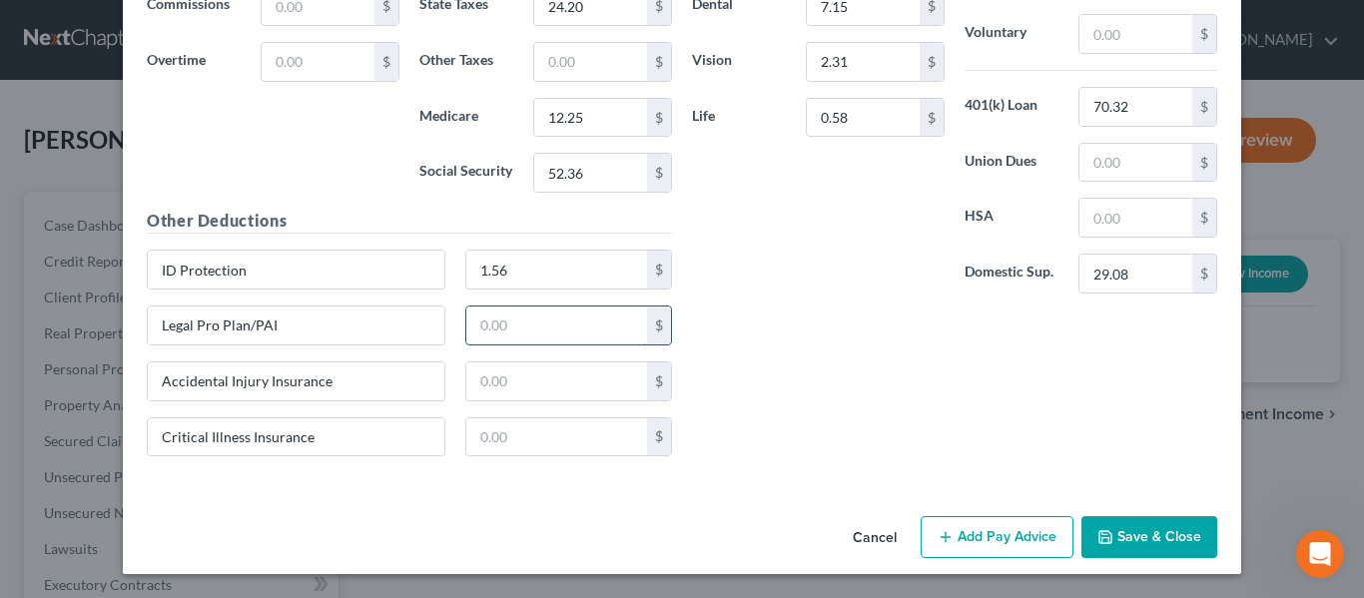
click at [520, 331] on input "text" at bounding box center [557, 326] width 182 height 38
type input "3.67"
click at [497, 392] on input "text" at bounding box center [557, 381] width 182 height 38
type input "5.55"
click at [513, 437] on input "text" at bounding box center [557, 437] width 182 height 38
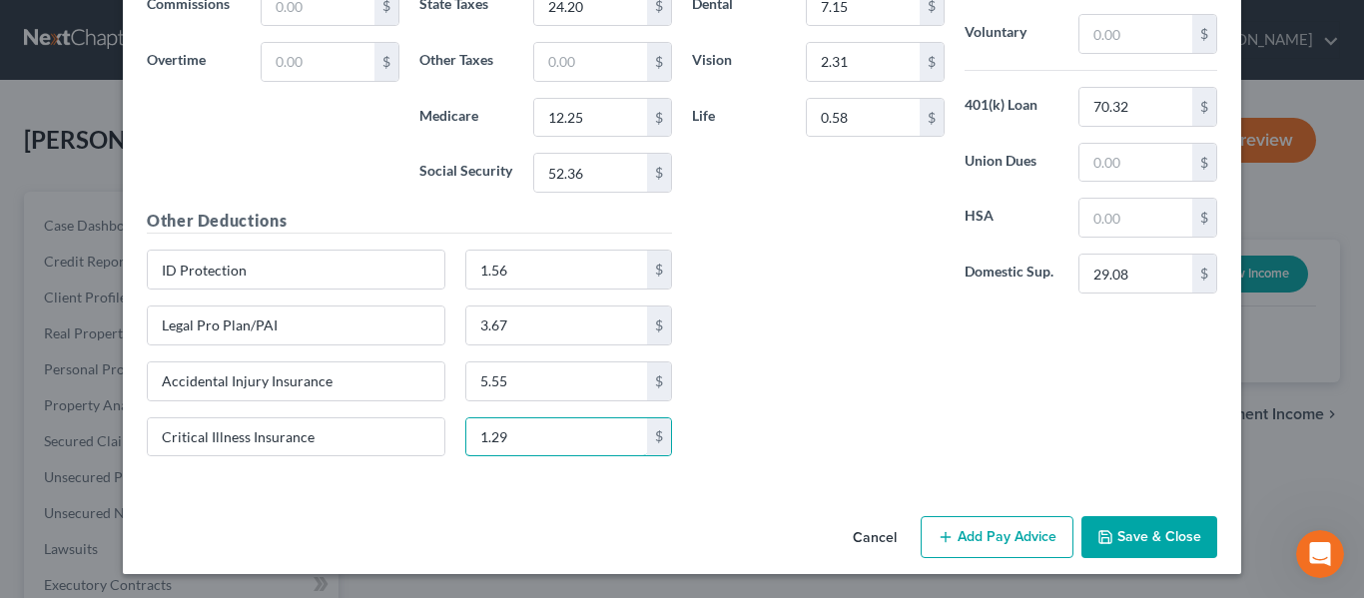
type input "1.29"
click at [794, 313] on div "Insurance Deductions Medical 40.96 $ Dental 7.15 $ Vision 2.31 $ Life 0.58 $ Ot…" at bounding box center [954, 180] width 545 height 583
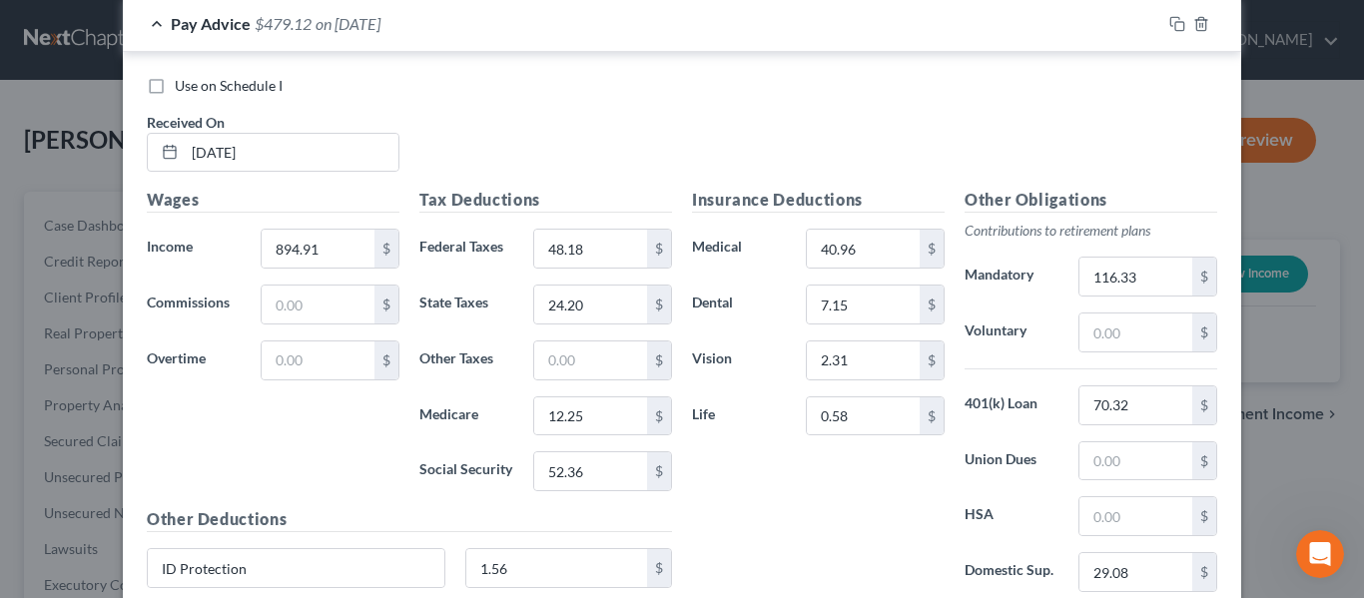
scroll to position [637, 0]
drag, startPoint x: 707, startPoint y: 494, endPoint x: 758, endPoint y: 461, distance: 60.6
click at [707, 494] on div "Insurance Deductions Medical 40.96 $ Dental 7.15 $ Vision 2.31 $ Life 0.58 $" at bounding box center [818, 399] width 273 height 420
type input "0.62"
click at [783, 520] on div "Insurance Deductions Medical 40.96 $ Dental 7.15 $ Vision 2.31 $ Life 0.62 $" at bounding box center [818, 399] width 273 height 420
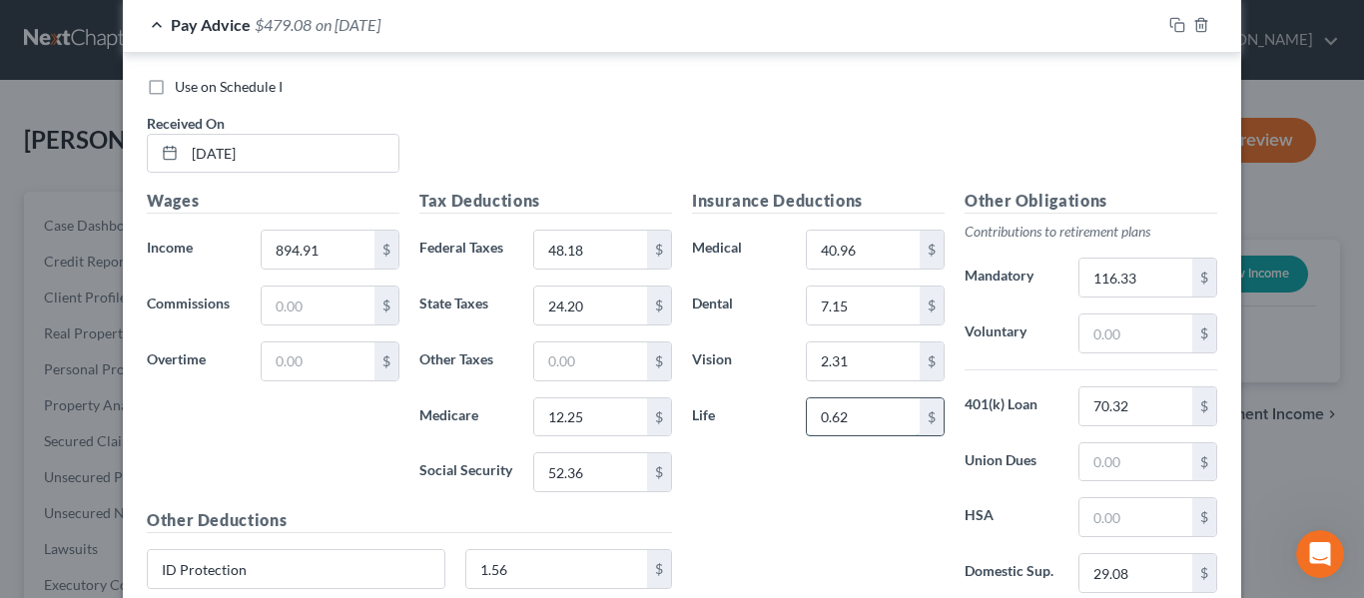
click at [872, 424] on input "0.62" at bounding box center [863, 417] width 113 height 38
drag, startPoint x: 721, startPoint y: 466, endPoint x: 755, endPoint y: 460, distance: 34.5
click at [722, 466] on div "Insurance Deductions Medical 40.96 $ Dental 7.15 $ Vision 2.31 $ Life 0.04 $" at bounding box center [818, 399] width 273 height 420
click at [883, 409] on input "0.04" at bounding box center [863, 417] width 113 height 38
type input "0.62"
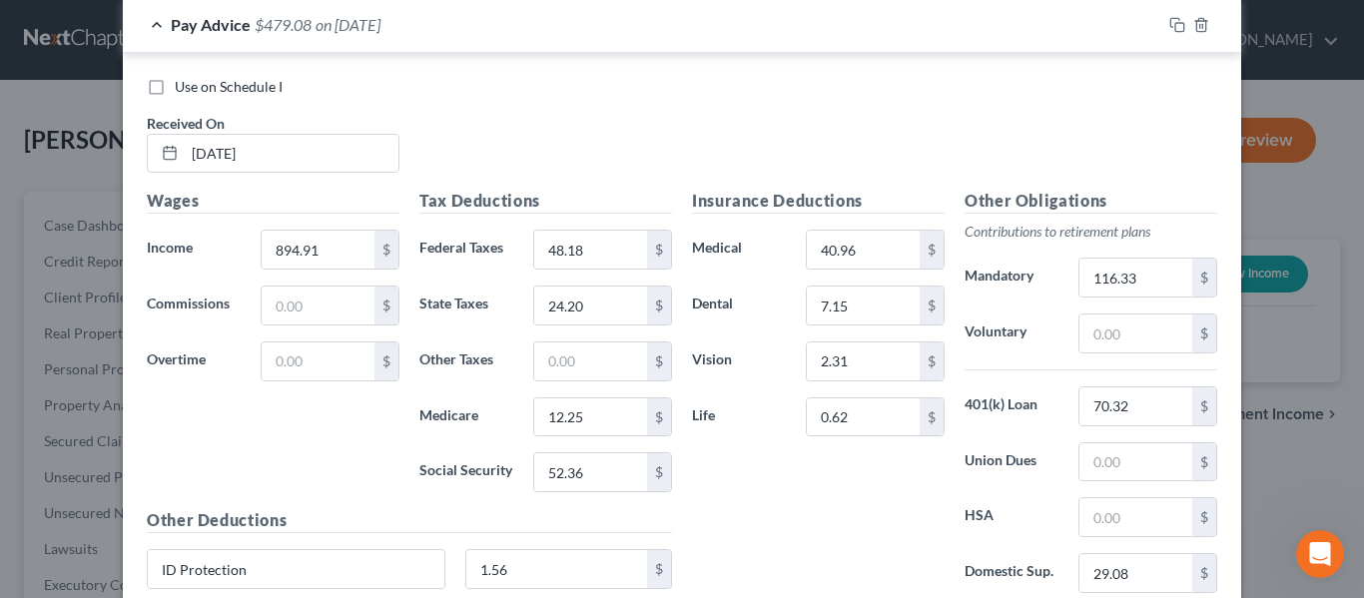
click at [847, 512] on div "Insurance Deductions Medical 40.96 $ Dental 7.15 $ Vision 2.31 $ Life 0.62 $" at bounding box center [818, 399] width 273 height 420
click at [723, 139] on div "Use on Schedule I Received On * [DATE]" at bounding box center [682, 133] width 1090 height 113
click at [765, 456] on div "Insurance Deductions Medical 40.96 $ Dental 7.15 $ Vision 2.31 $ Life 0.62 $" at bounding box center [818, 399] width 273 height 420
click at [1141, 417] on input "70.32" at bounding box center [1135, 406] width 113 height 38
type input "70.23"
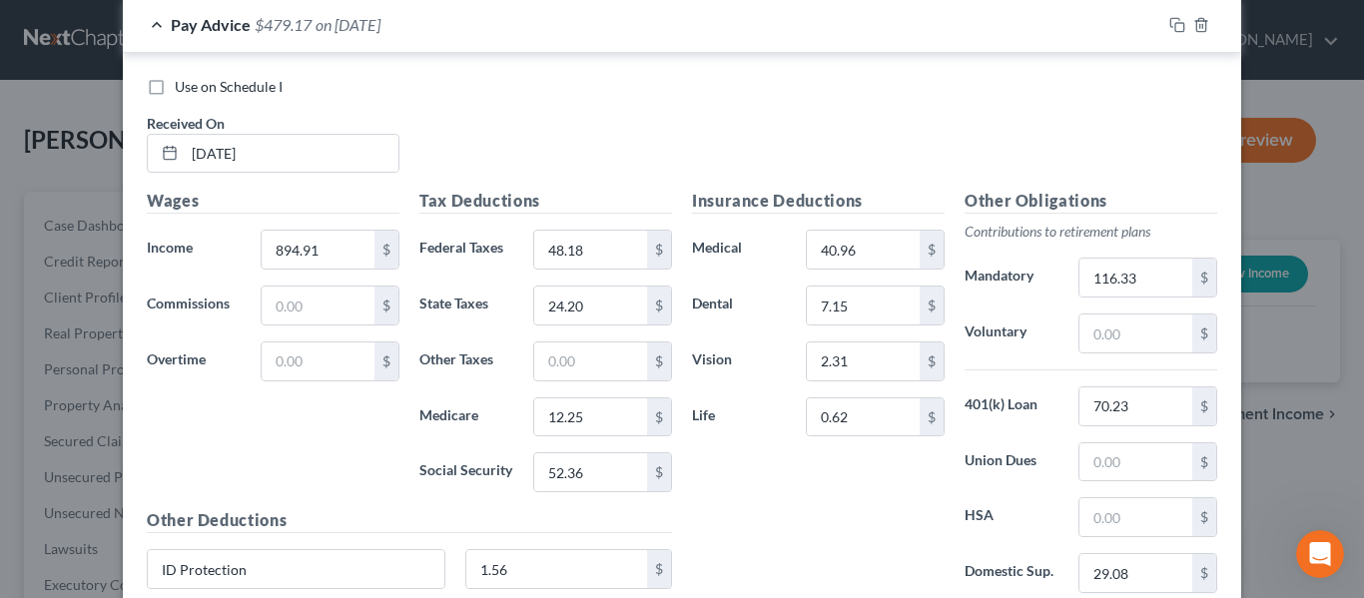
click at [863, 520] on div "Insurance Deductions Medical 40.96 $ Dental 7.15 $ Vision 2.31 $ Life 0.62 $" at bounding box center [818, 399] width 273 height 420
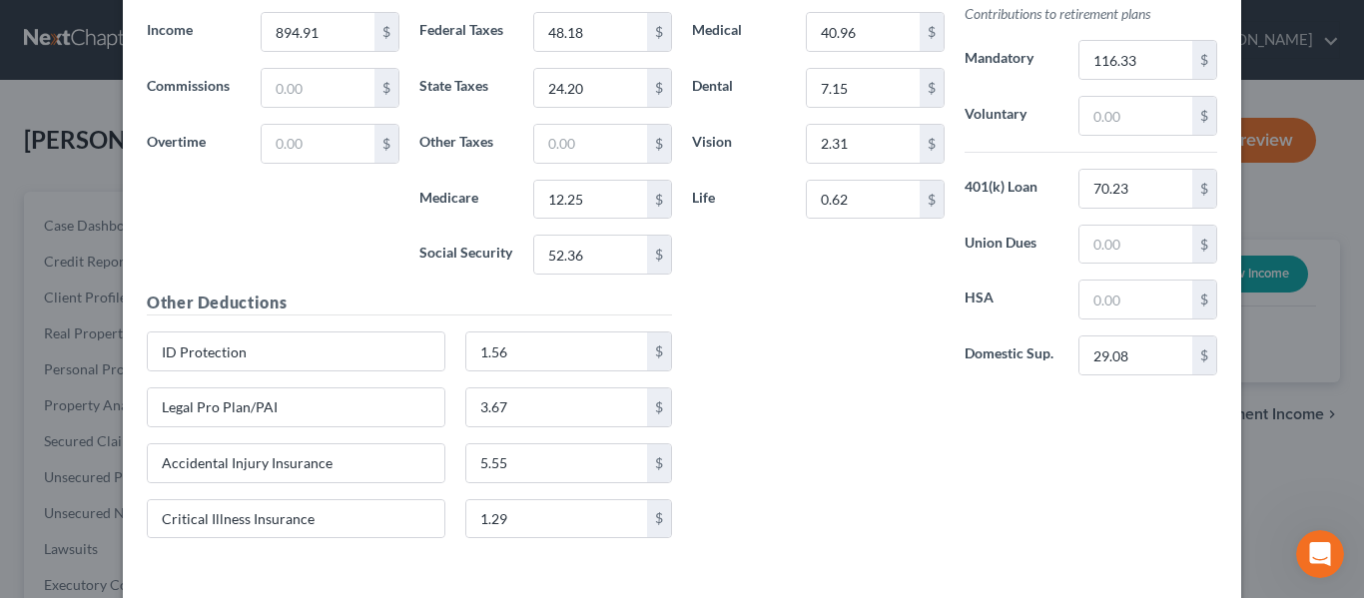
scroll to position [936, 0]
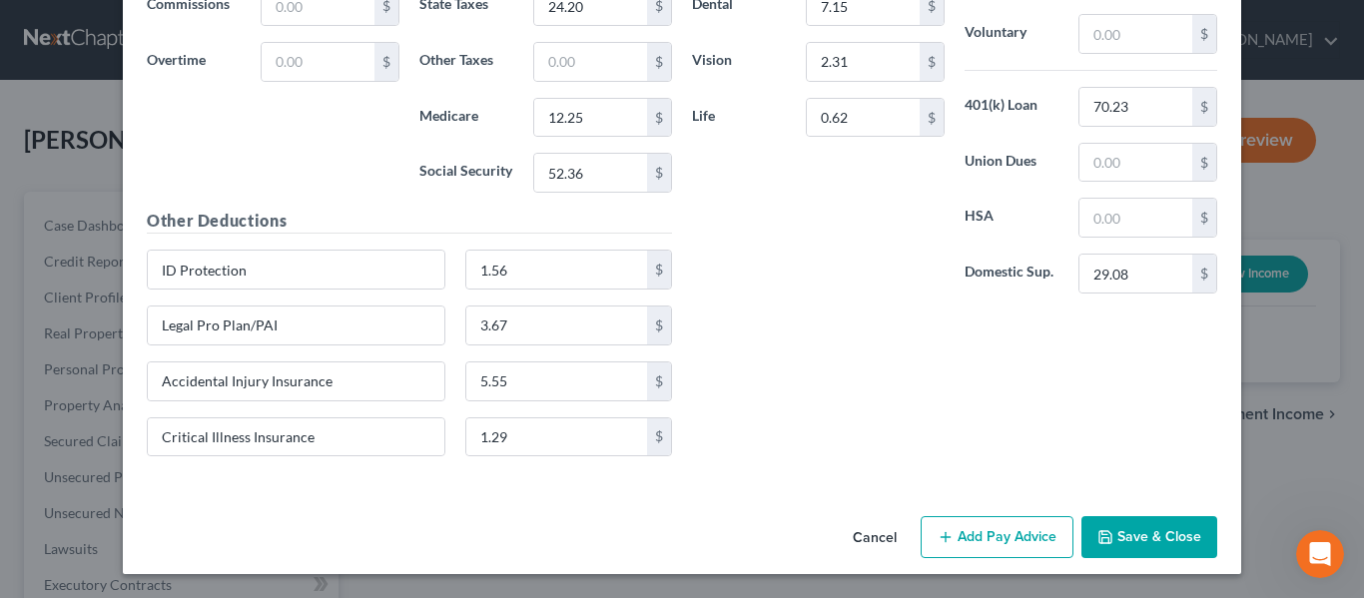
click at [1025, 526] on button "Add Pay Advice" at bounding box center [997, 537] width 153 height 42
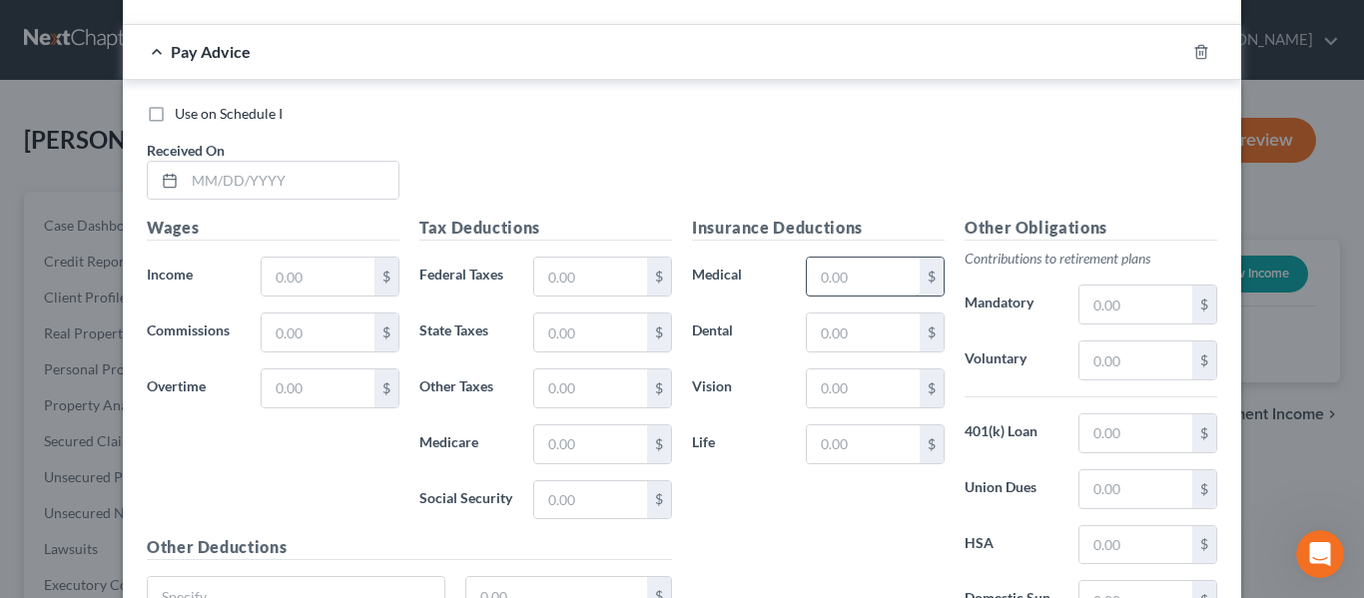
scroll to position [1536, 0]
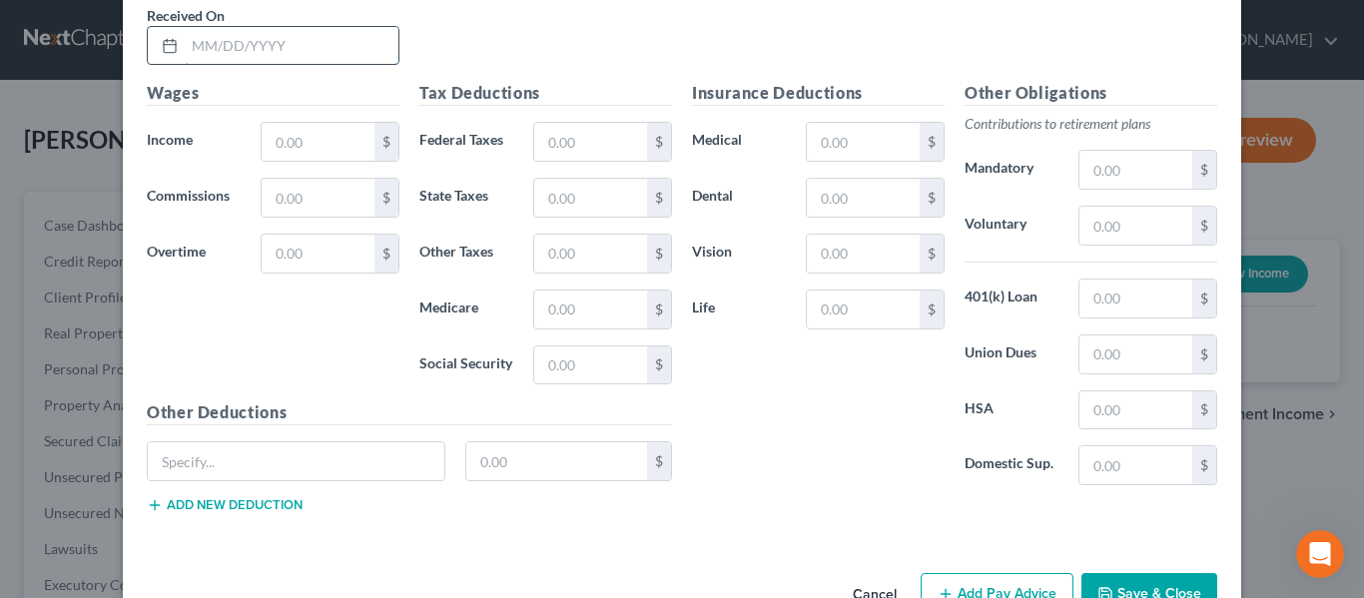
click at [206, 46] on input "text" at bounding box center [292, 46] width 214 height 38
type input "[DATE]"
click at [273, 144] on input "text" at bounding box center [318, 142] width 113 height 38
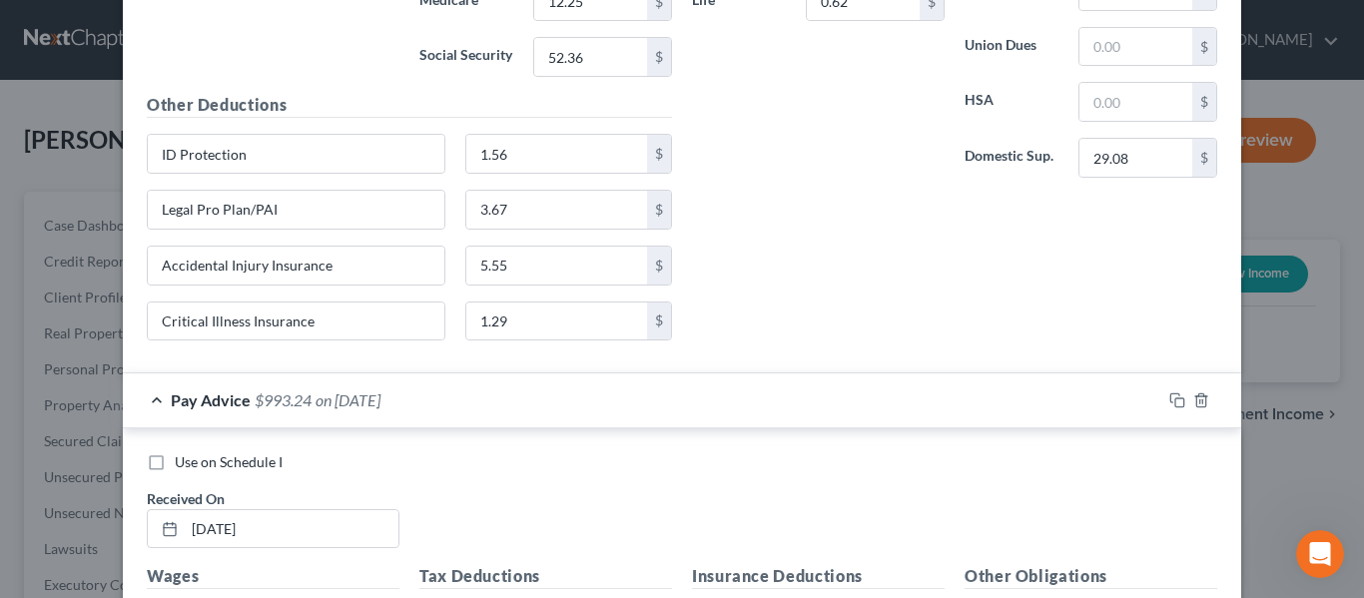
scroll to position [1036, 0]
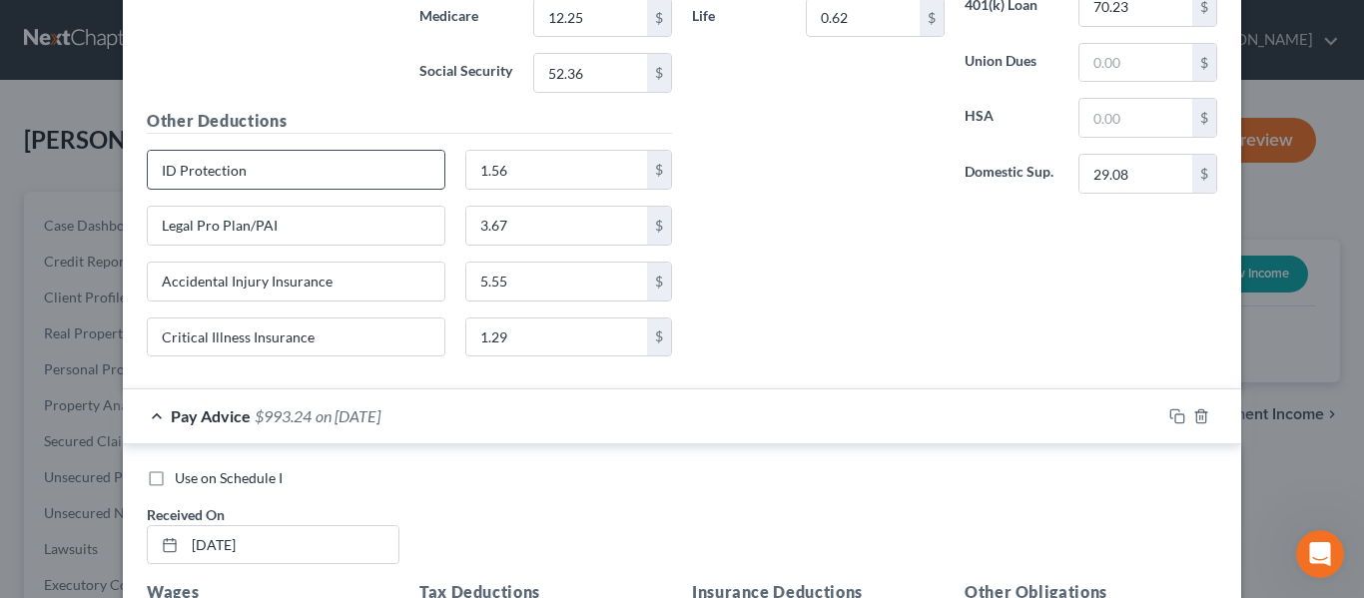
type input "993.24"
click at [245, 171] on input "ID Protection" at bounding box center [296, 170] width 297 height 38
drag, startPoint x: 245, startPoint y: 171, endPoint x: 144, endPoint y: 169, distance: 100.9
click at [148, 169] on input "ID Protection" at bounding box center [296, 170] width 297 height 38
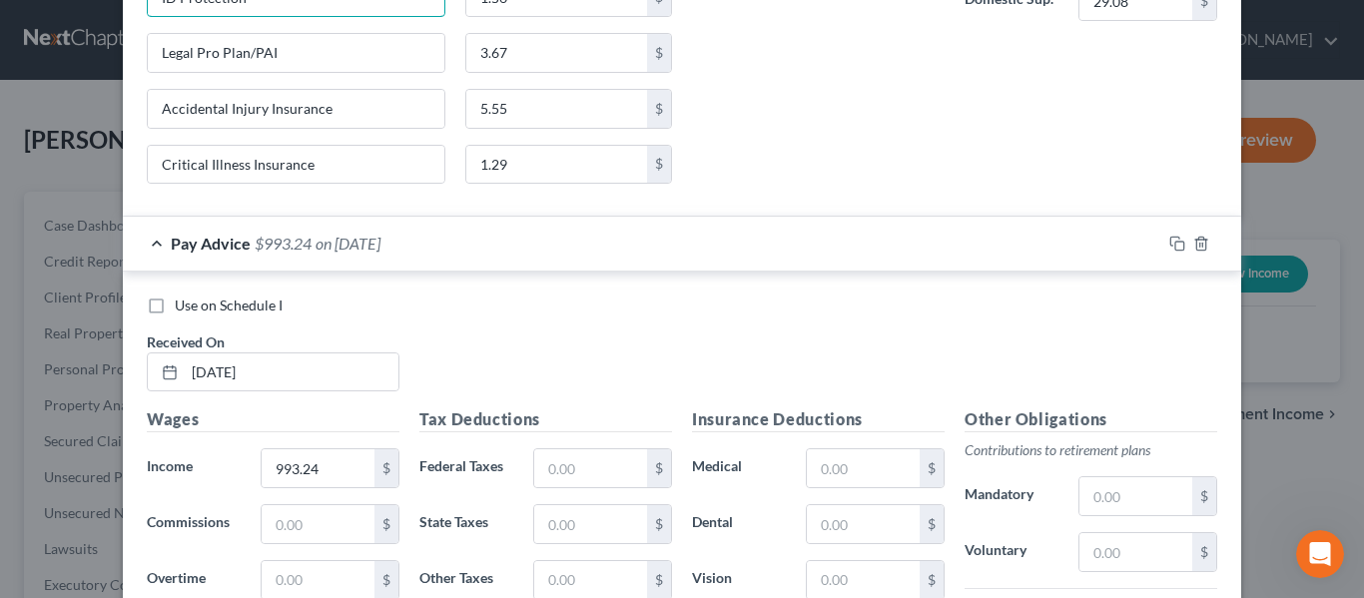
scroll to position [1592, 0]
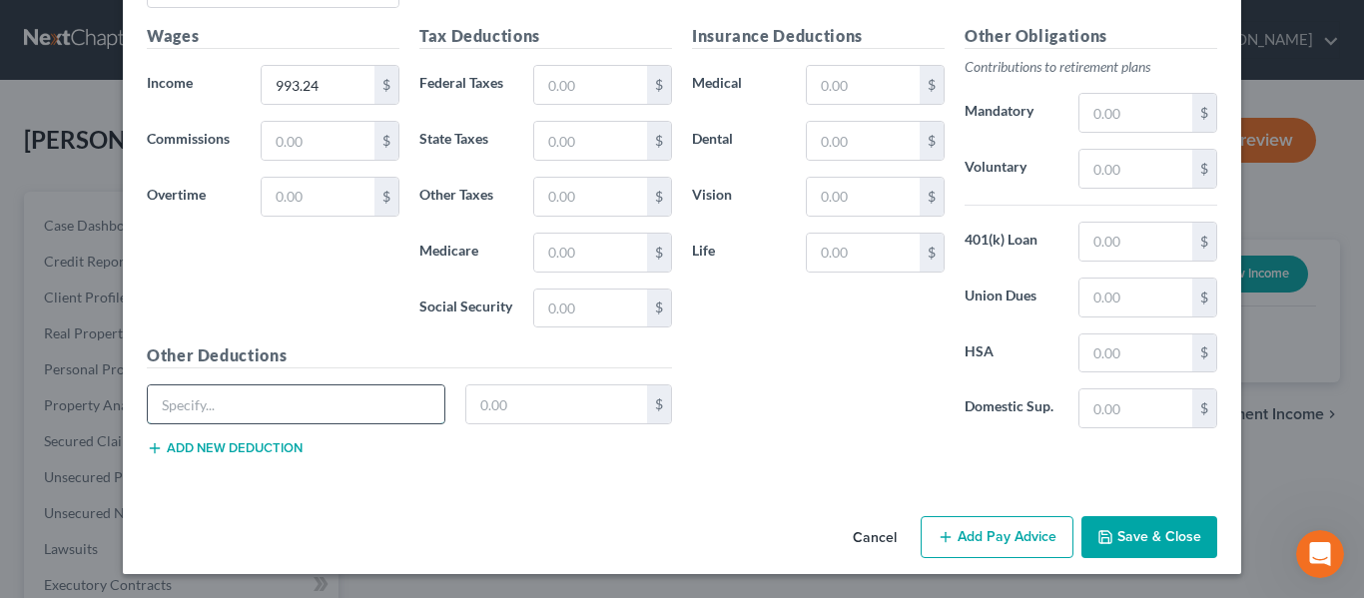
click at [234, 407] on input "text" at bounding box center [296, 404] width 297 height 38
paste input "ID Protection"
click at [192, 395] on input "text" at bounding box center [296, 404] width 297 height 38
type input "ID Protection"
click at [252, 444] on button "Add new deduction" at bounding box center [225, 448] width 156 height 16
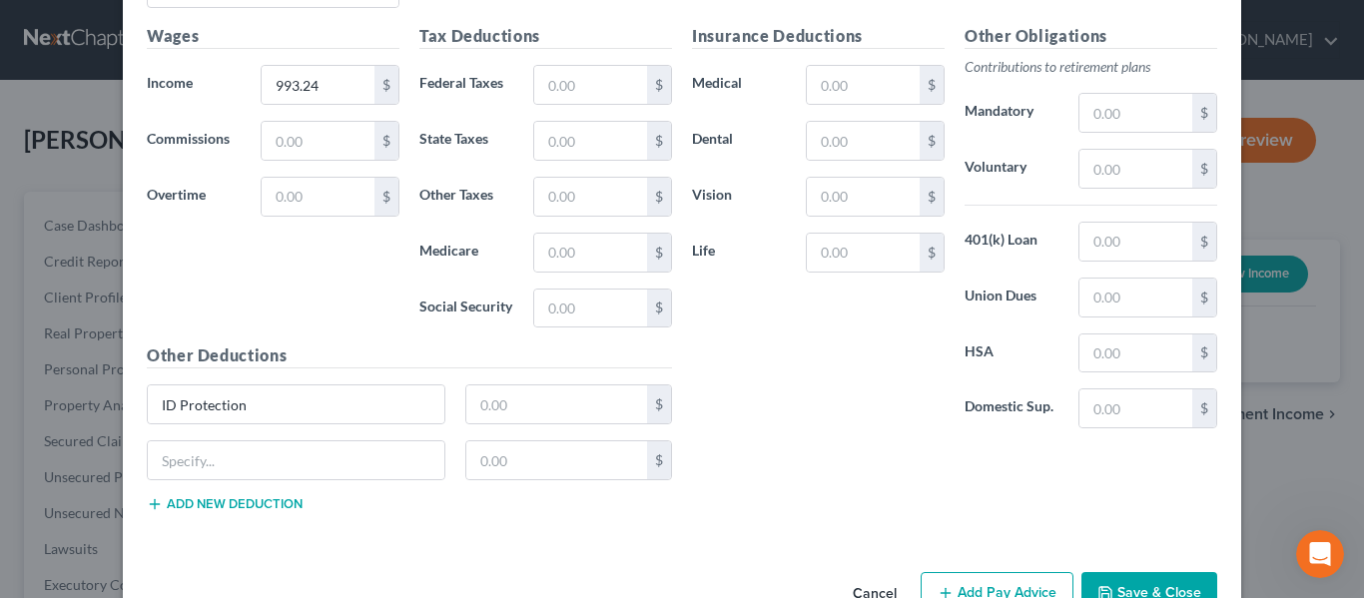
click at [256, 502] on button "Add new deduction" at bounding box center [225, 504] width 156 height 16
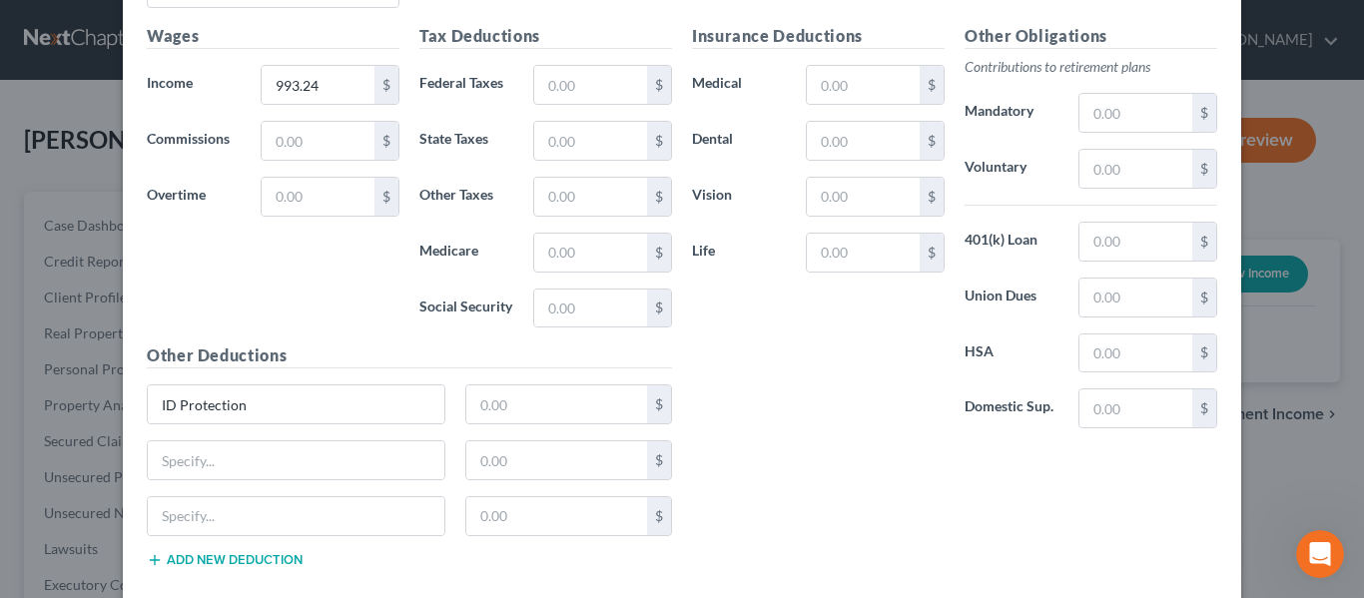
click at [222, 557] on button "Add new deduction" at bounding box center [225, 560] width 156 height 16
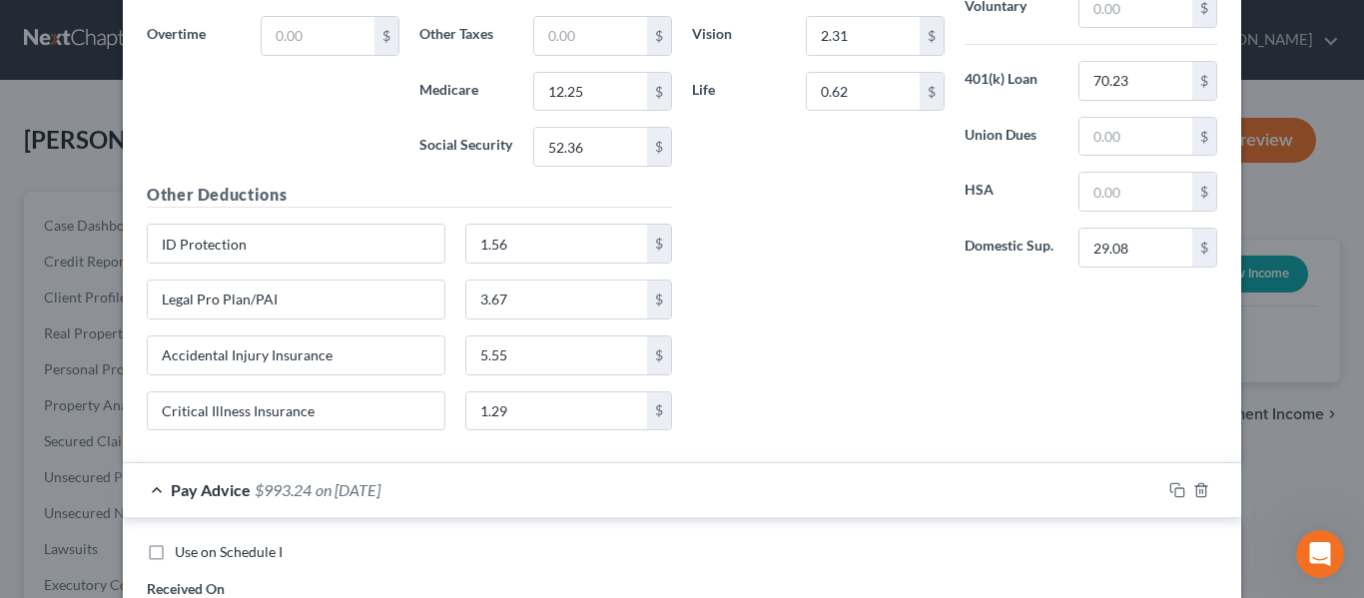
scroll to position [894, 0]
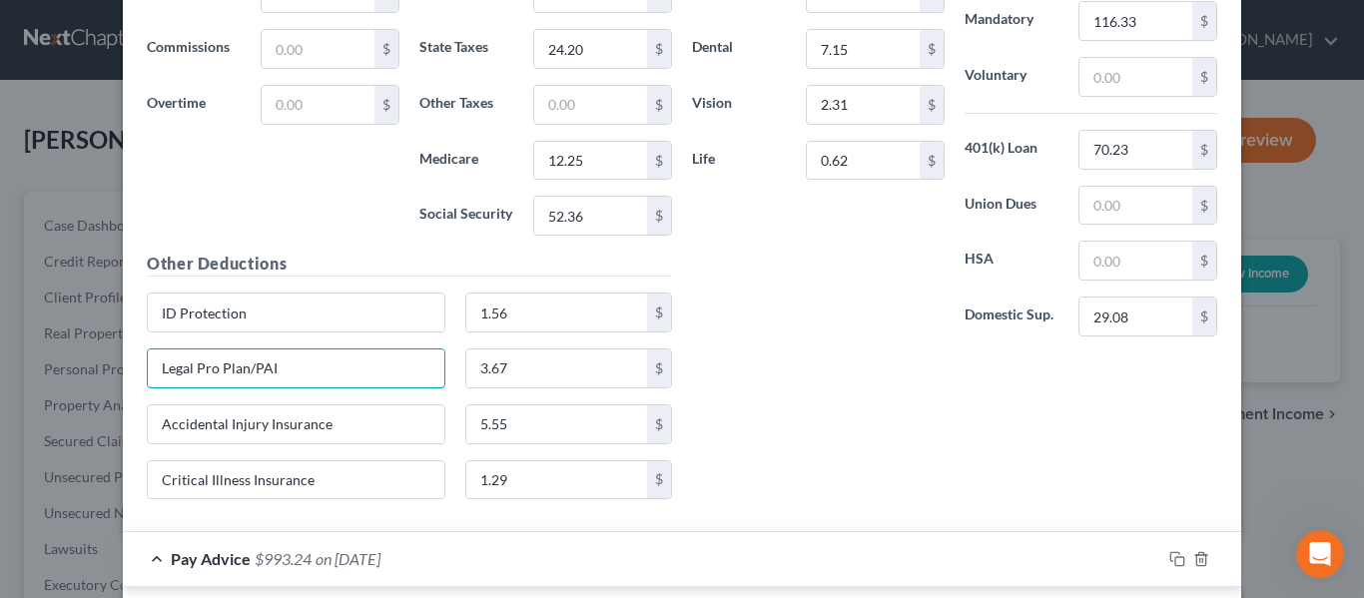
drag, startPoint x: 314, startPoint y: 377, endPoint x: 46, endPoint y: 397, distance: 269.3
click at [46, 397] on div "New Income Source × Employment Type * Select Full or [DEMOGRAPHIC_DATA] Employm…" at bounding box center [682, 299] width 1364 height 598
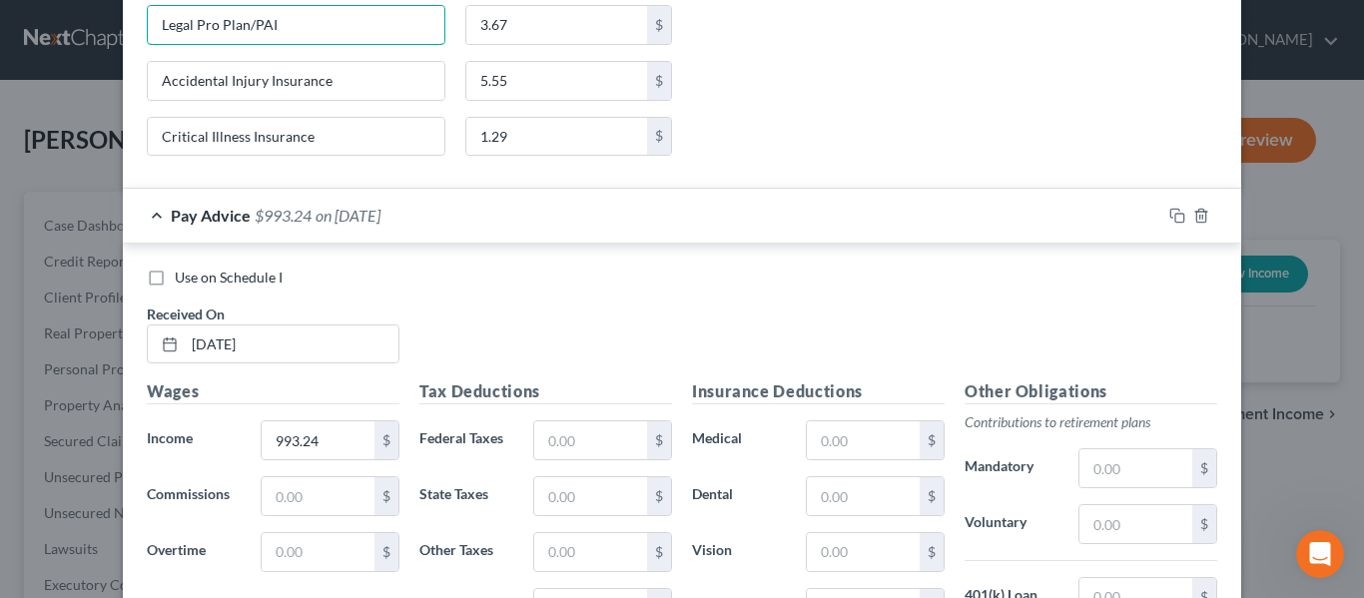
scroll to position [1692, 0]
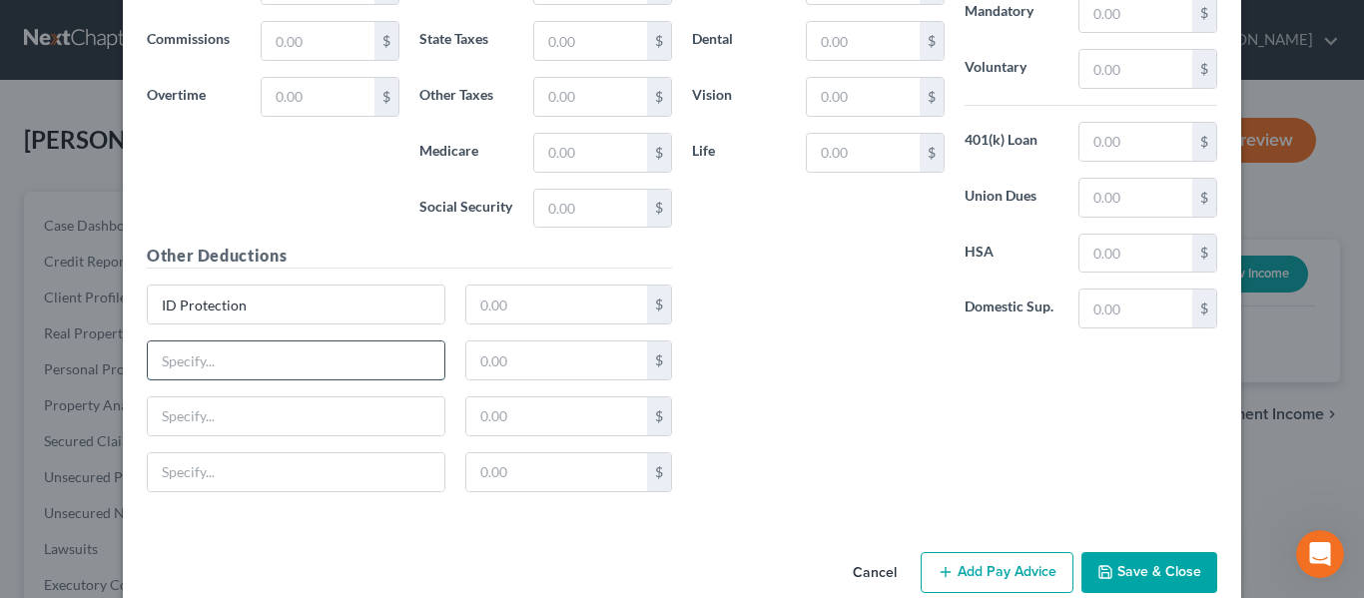
click at [258, 362] on input "text" at bounding box center [296, 360] width 297 height 38
paste input "Legal Pro Plan/PAI"
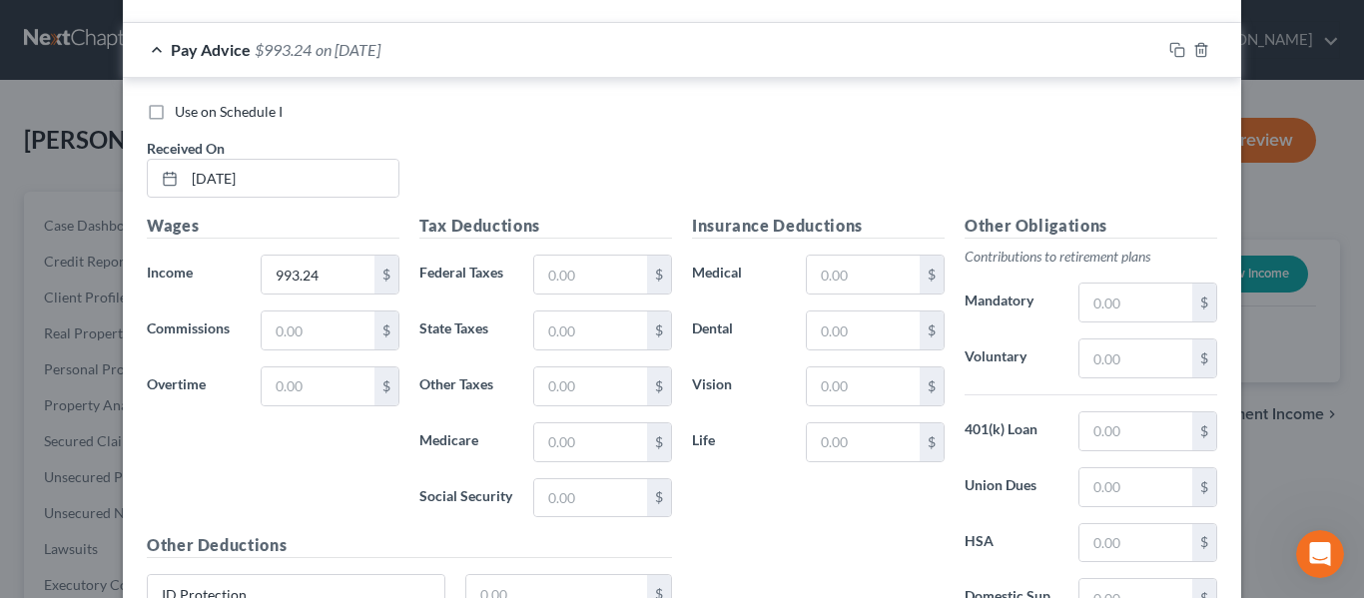
scroll to position [894, 0]
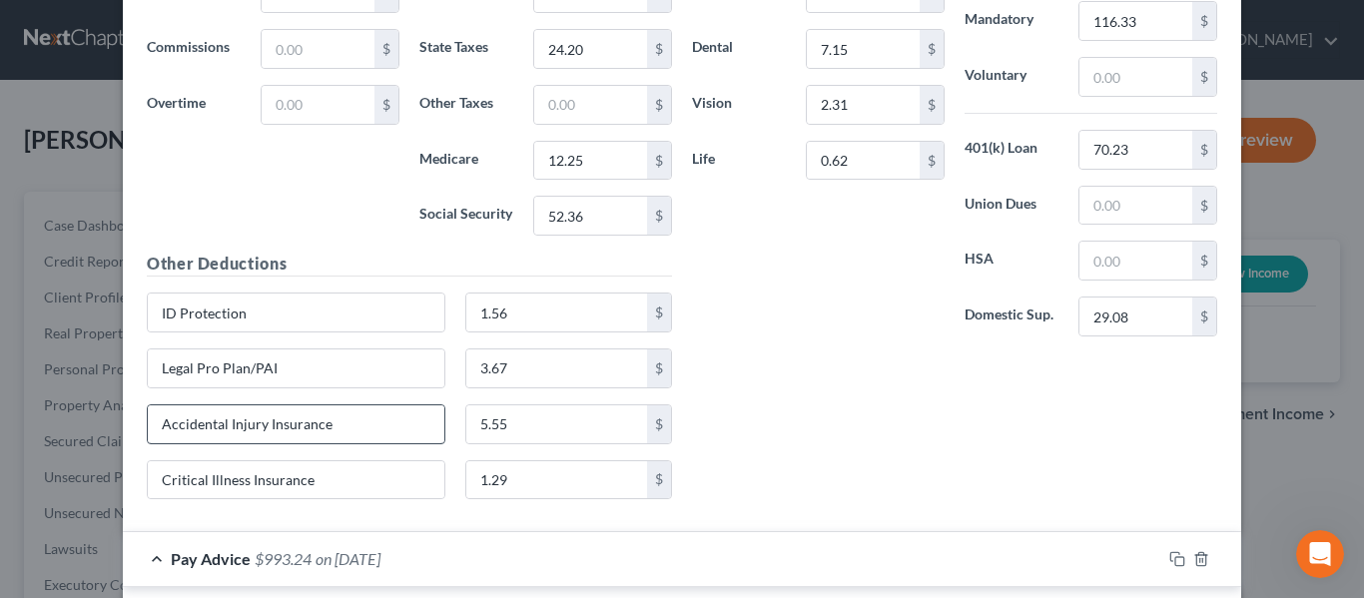
type input "Legal Pro Plan/PAI"
drag, startPoint x: 327, startPoint y: 423, endPoint x: 118, endPoint y: 443, distance: 210.6
click at [123, 443] on div "Use on Schedule I Received On * [DATE] Wages Income * 894.91 $ Commissions $ Ov…" at bounding box center [682, 164] width 1118 height 737
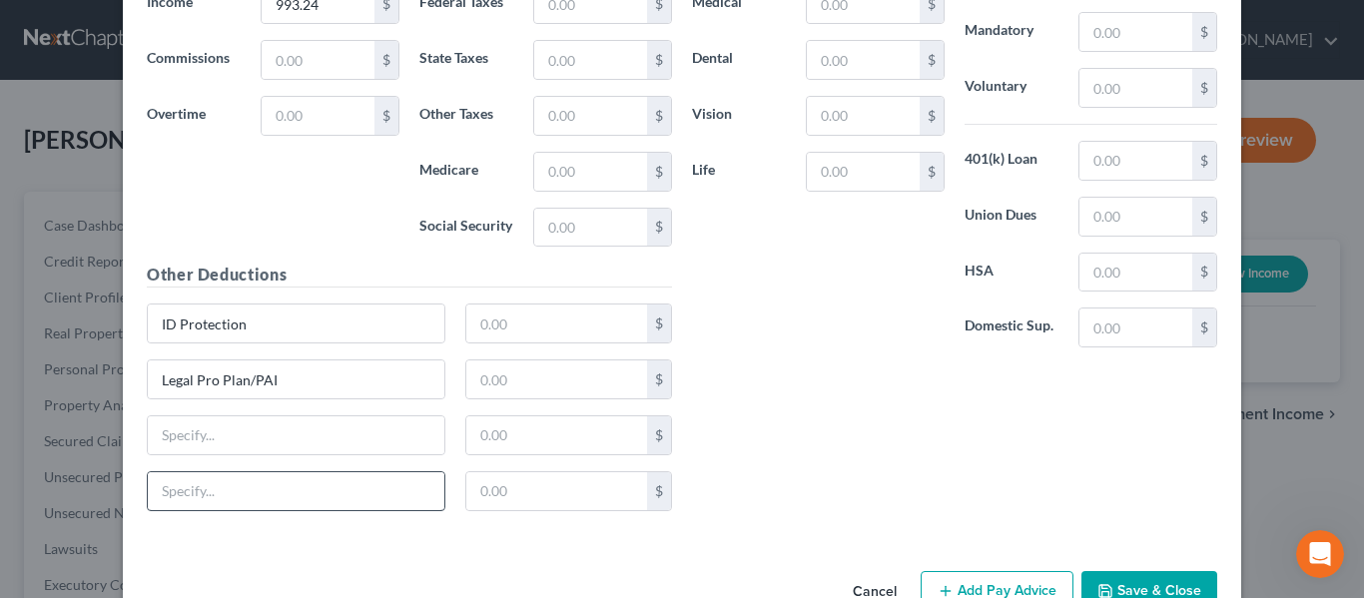
scroll to position [1692, 0]
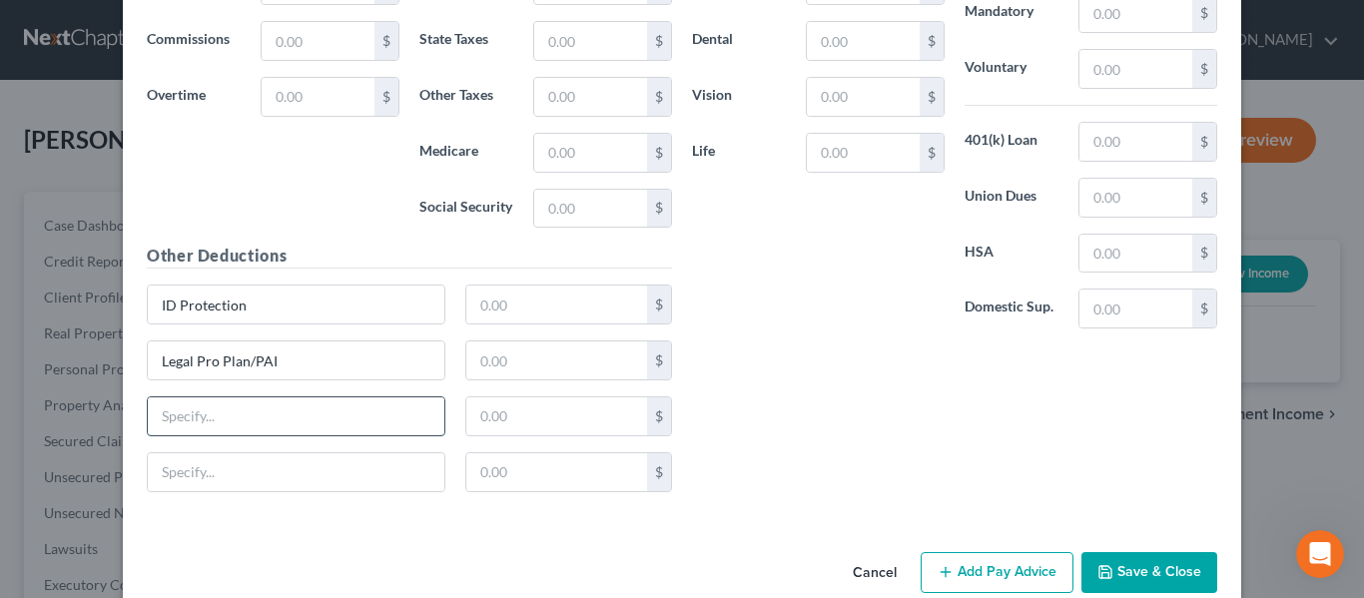
click at [223, 424] on input "text" at bounding box center [296, 416] width 297 height 38
paste input "Accidental Injury Insurance"
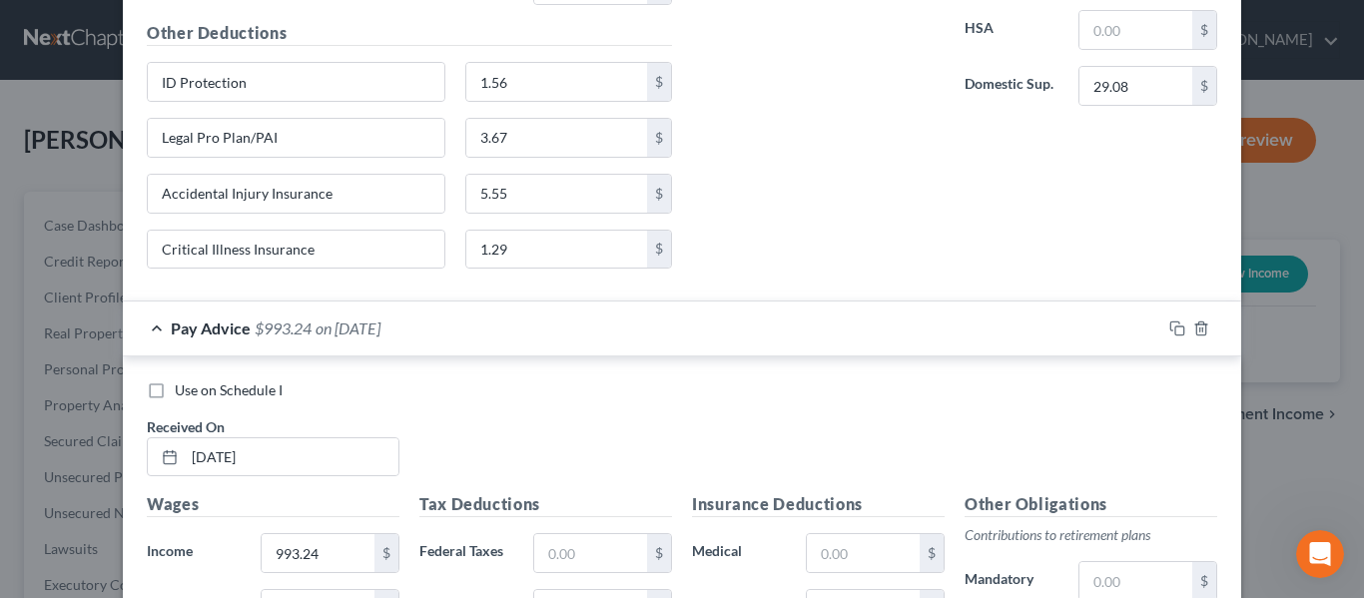
scroll to position [1093, 0]
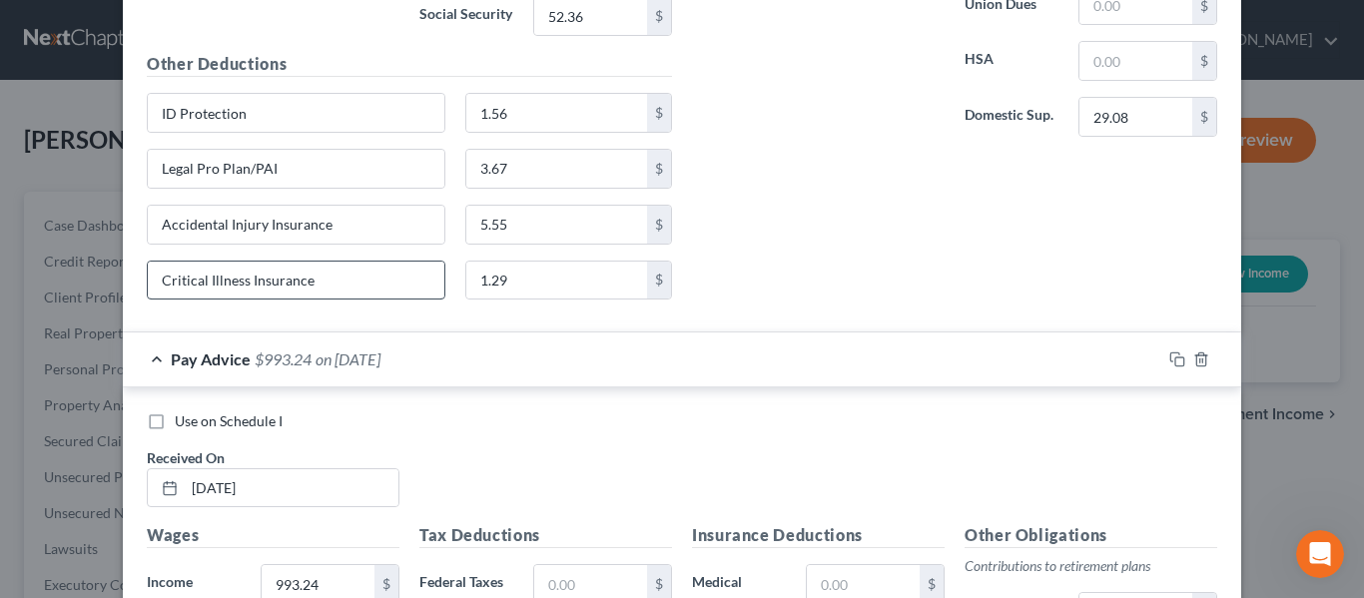
type input "Accidental Injury Insurance"
drag, startPoint x: 319, startPoint y: 283, endPoint x: 120, endPoint y: 319, distance: 203.1
click at [100, 329] on div "New Income Source × Employment Type * Select Full or [DEMOGRAPHIC_DATA] Employm…" at bounding box center [682, 299] width 1364 height 598
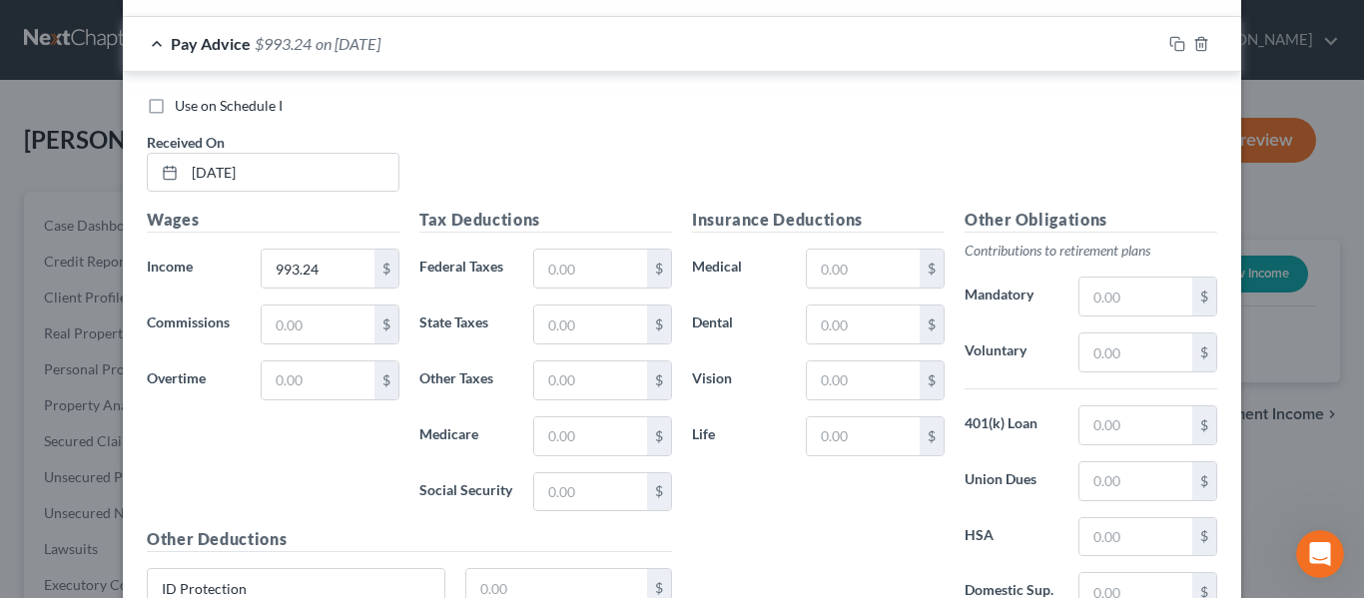
scroll to position [1727, 0]
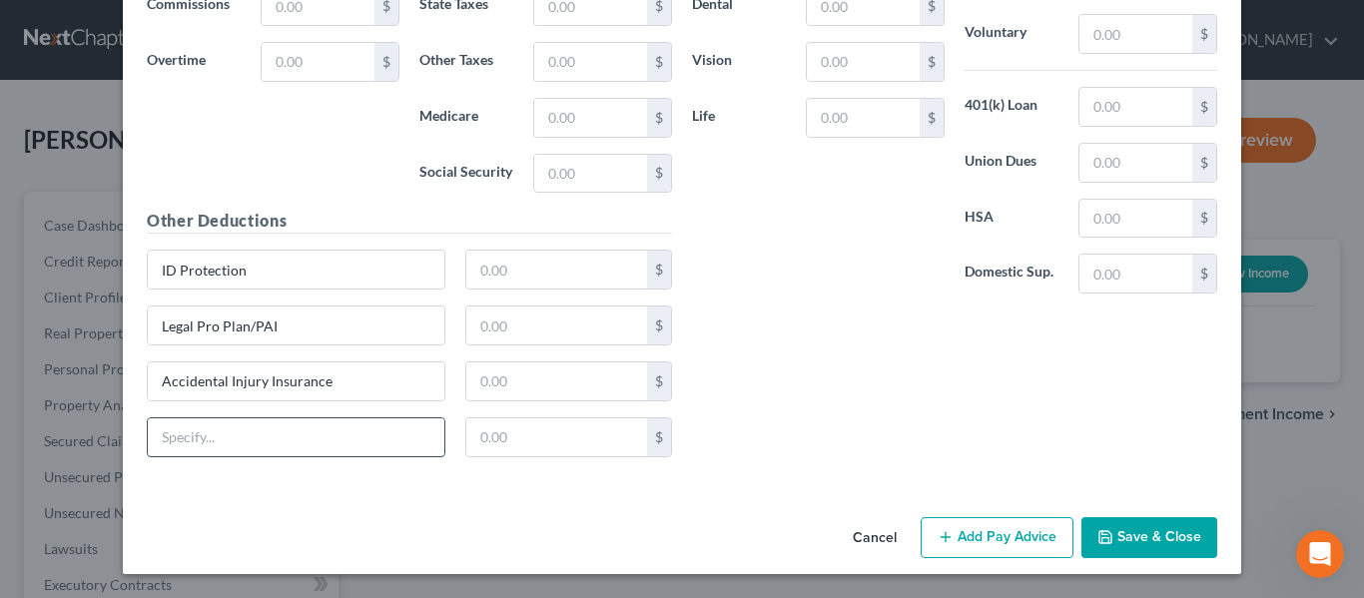
click at [216, 442] on input "text" at bounding box center [296, 437] width 297 height 38
paste input "Critical Illness Insurance"
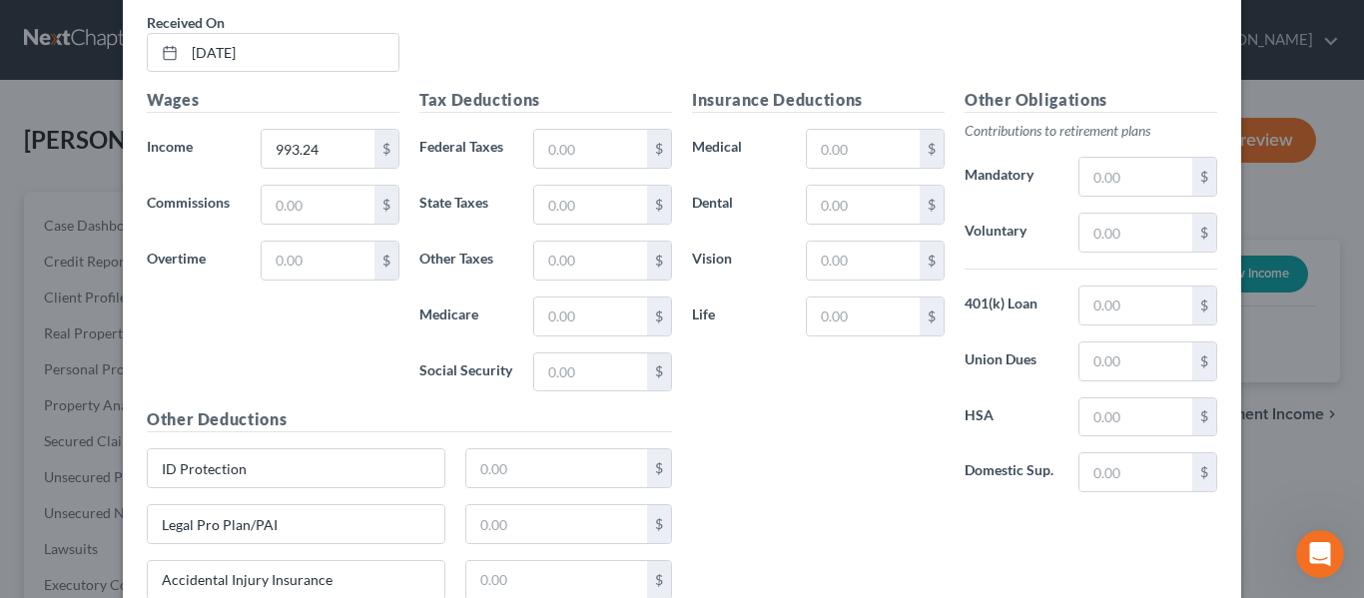
scroll to position [1528, 0]
type input "Critical Illness Insurance"
click at [565, 151] on input "text" at bounding box center [590, 150] width 113 height 38
type input "58.45"
type input "28.58"
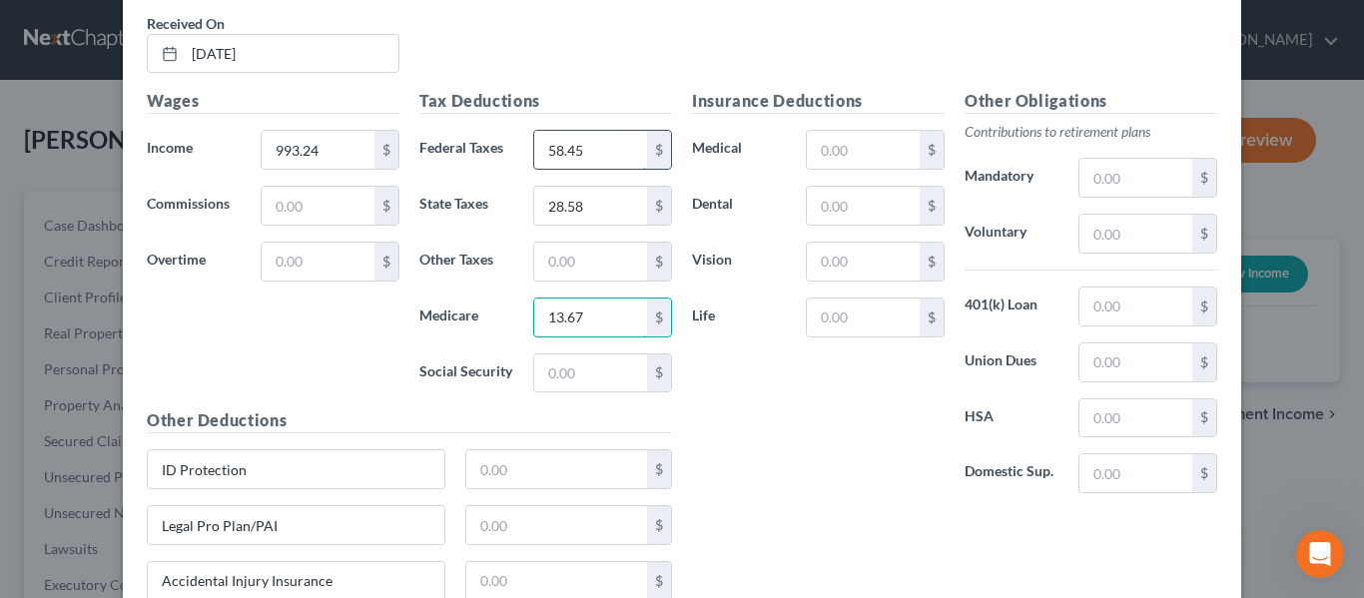
type input "13.67"
type input "58.46"
click at [822, 143] on input "text" at bounding box center [863, 150] width 113 height 38
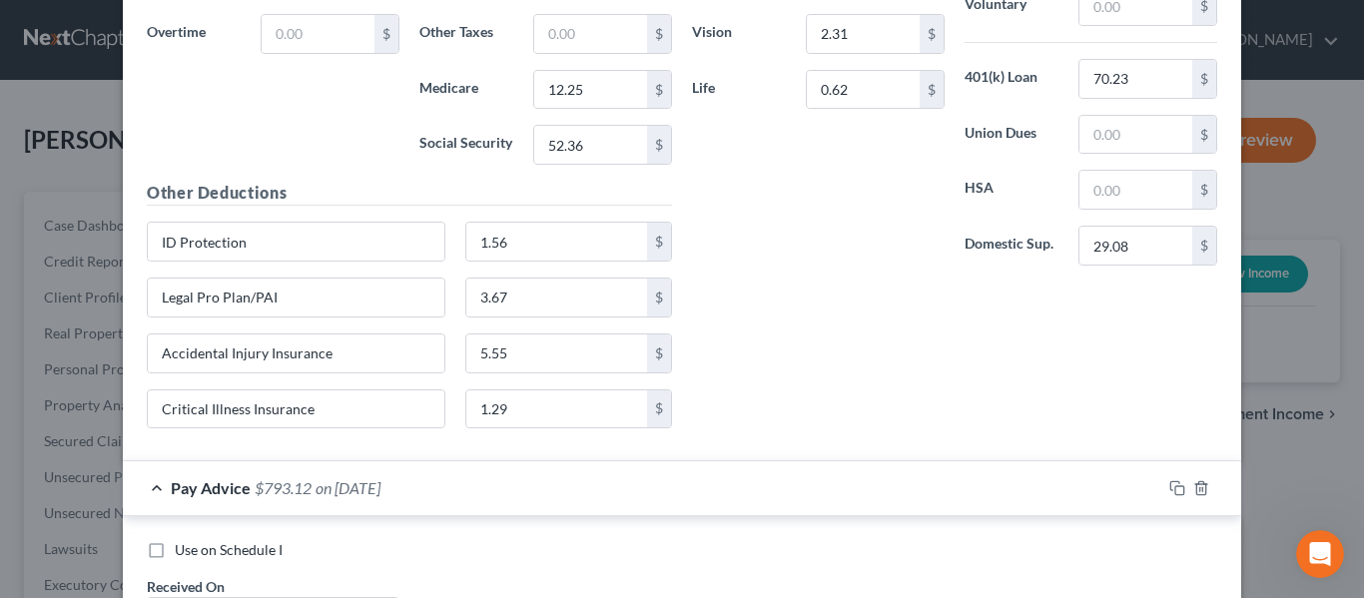
scroll to position [1328, 0]
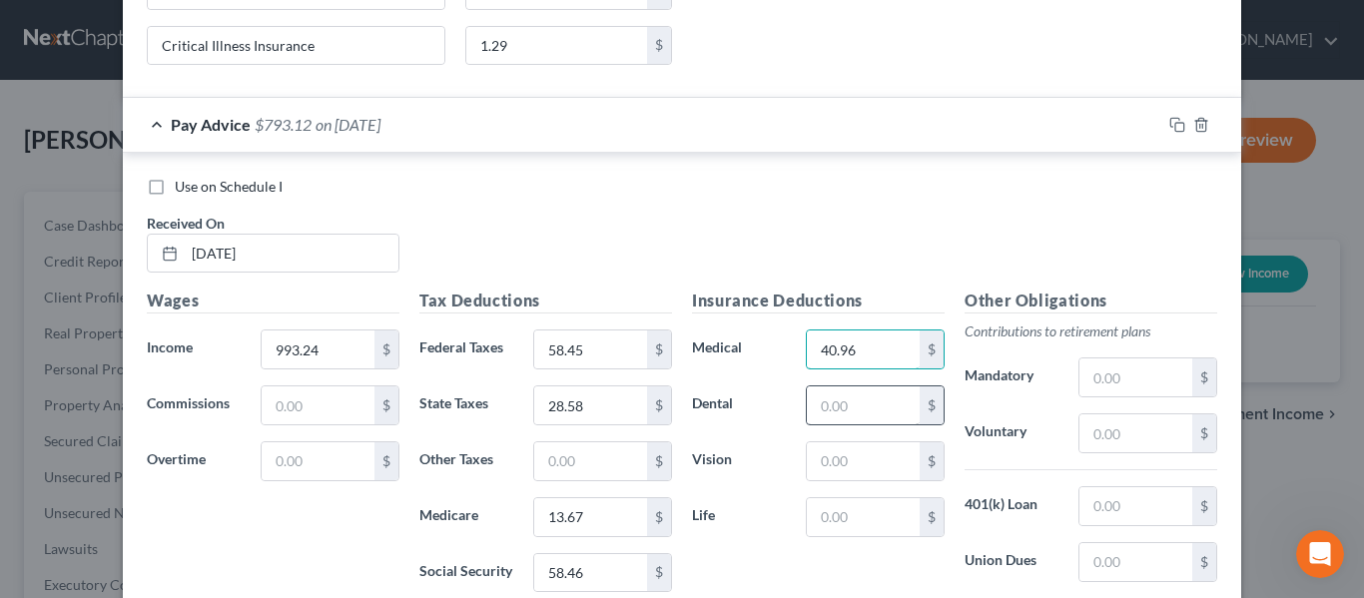
type input "40.96"
click at [827, 399] on input "text" at bounding box center [863, 405] width 113 height 38
type input "7.15"
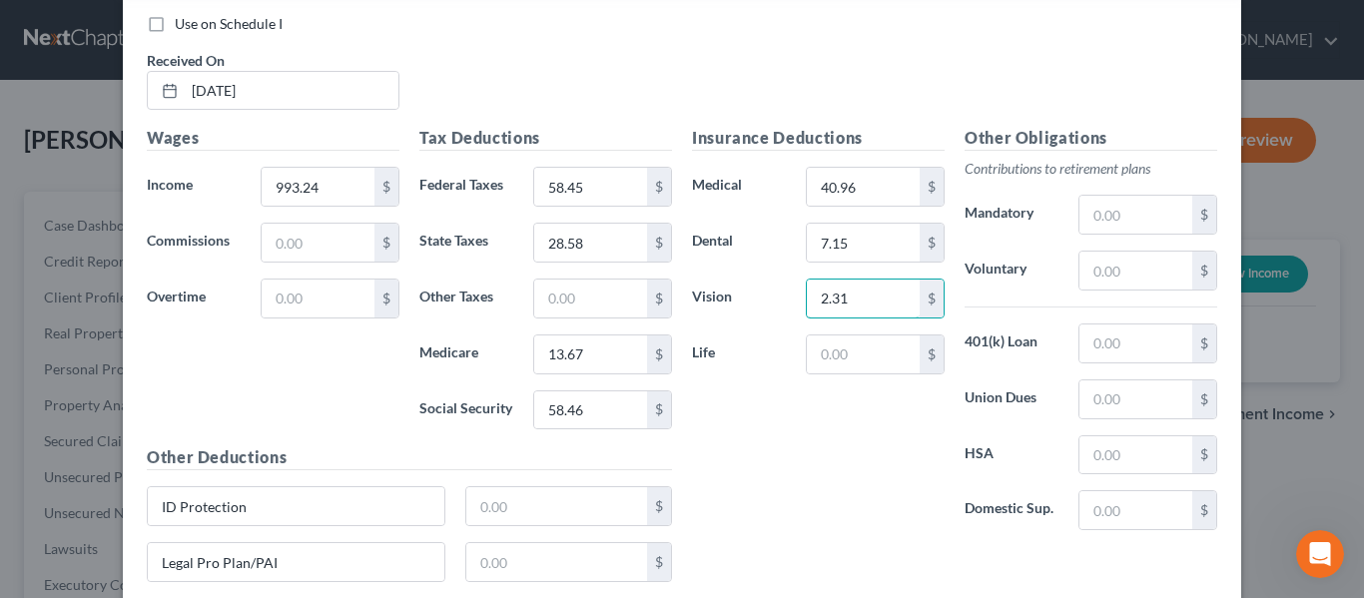
scroll to position [1528, 0]
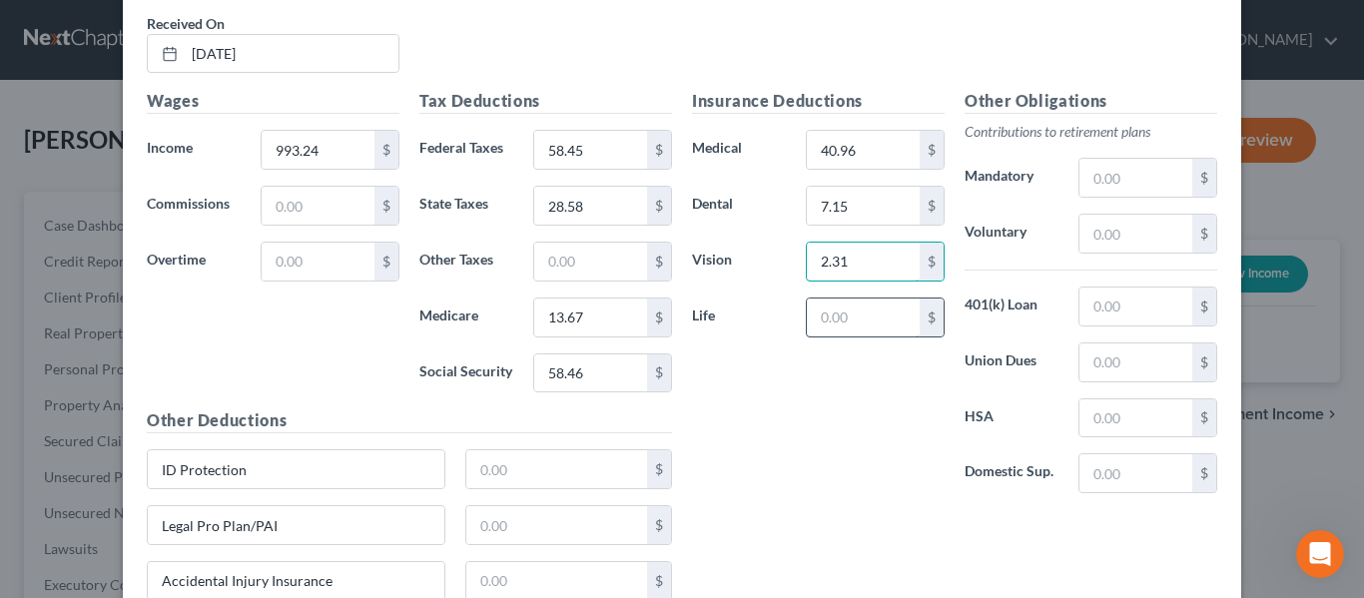
type input "2.31"
click at [849, 323] on input "text" at bounding box center [863, 318] width 113 height 38
type input "0.62"
click at [1118, 179] on input "text" at bounding box center [1135, 178] width 113 height 38
type input "129.12"
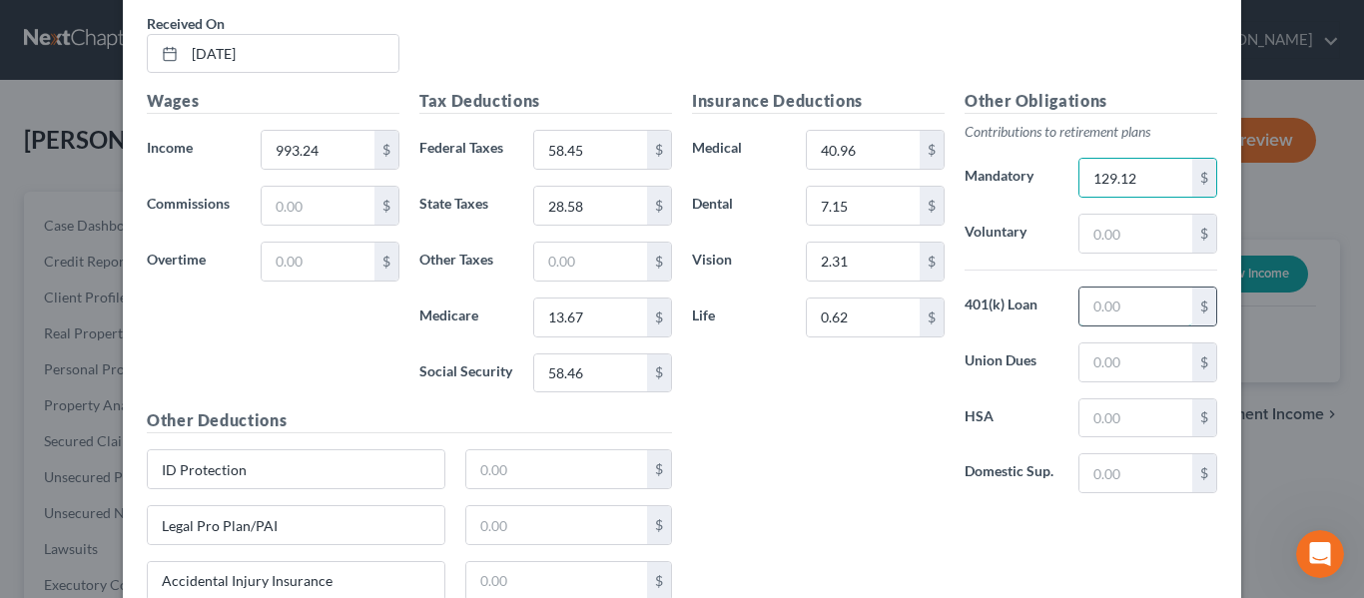
click at [1102, 312] on input "text" at bounding box center [1135, 307] width 113 height 38
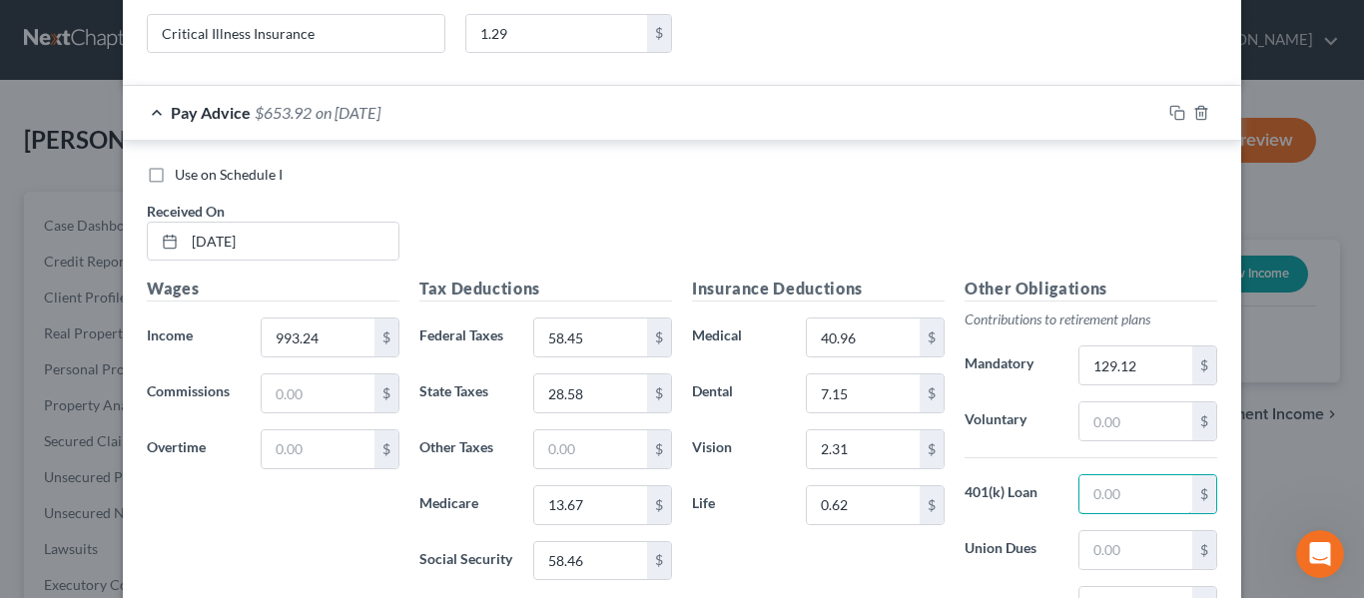
scroll to position [1727, 0]
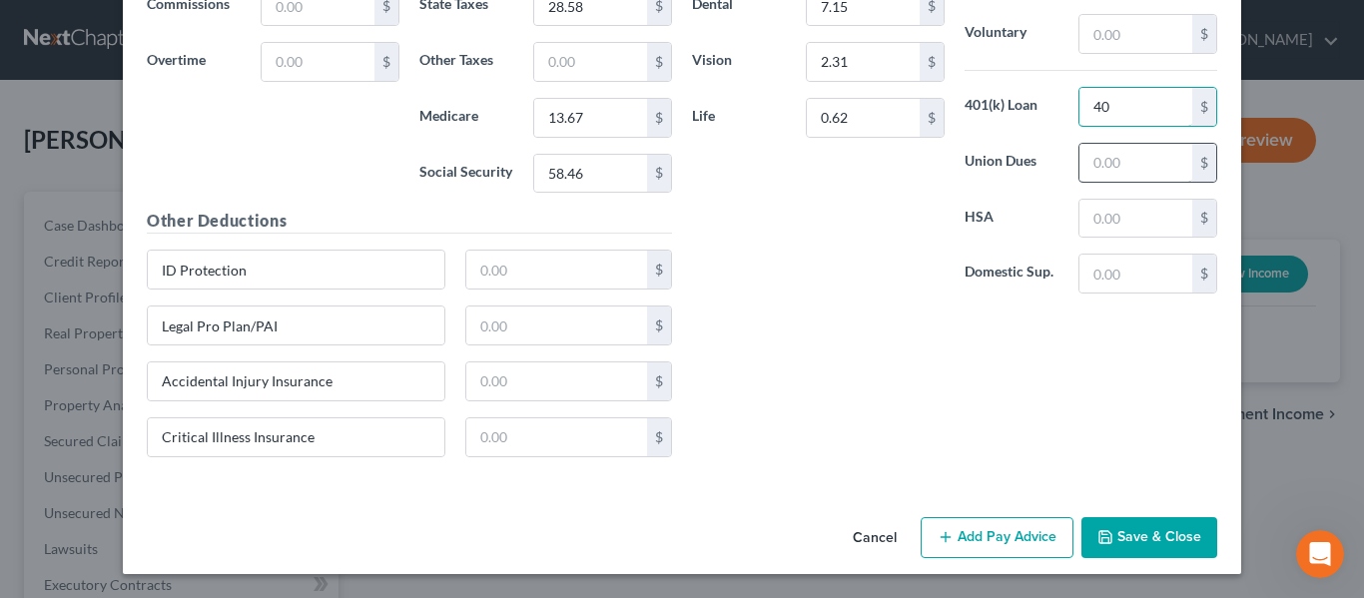
type input "4"
type input "70.23"
click at [1104, 275] on input "text" at bounding box center [1135, 274] width 113 height 38
type input "29.08"
click at [978, 363] on div "Insurance Deductions Medical 40.96 $ Dental 7.15 $ Vision 2.31 $ Life 0.62 $ Ot…" at bounding box center [954, 180] width 545 height 583
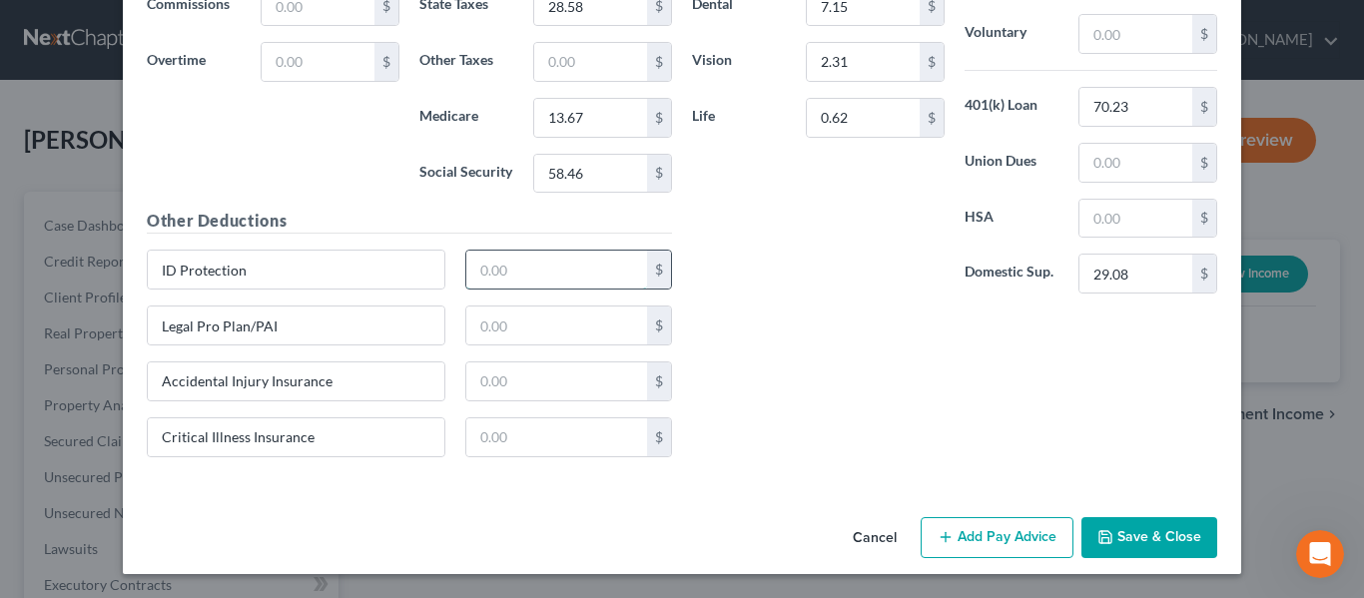
click at [520, 272] on input "text" at bounding box center [557, 270] width 182 height 38
type input "1.56"
type input "3.67"
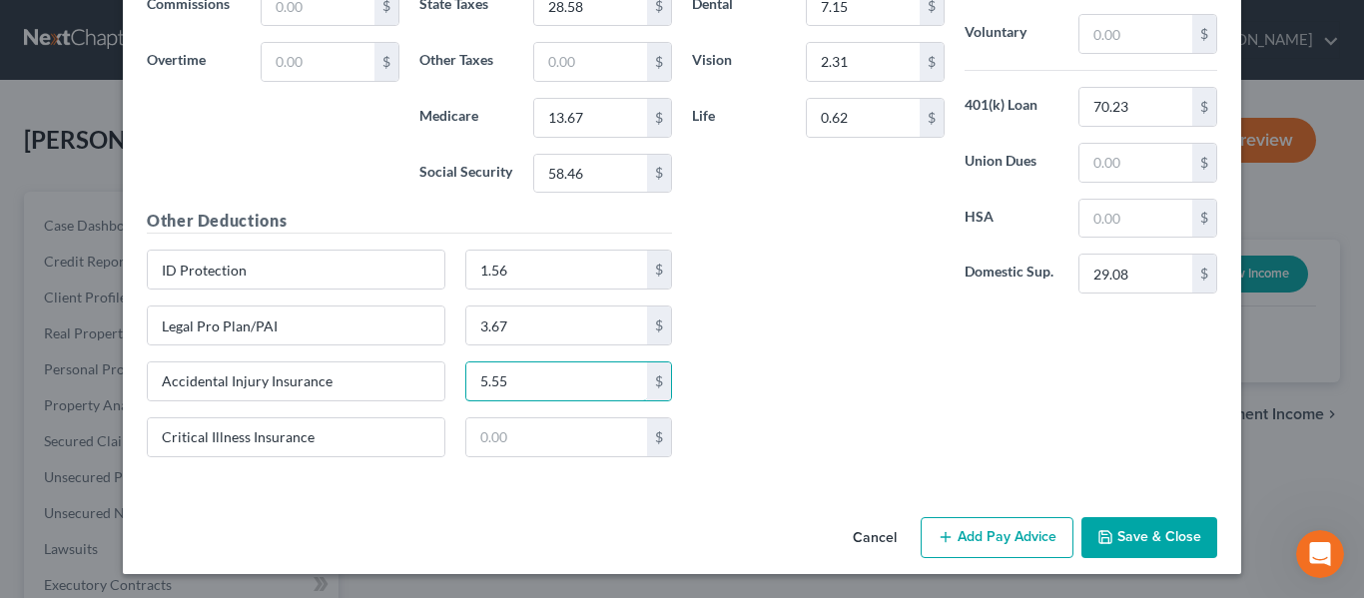
type input "5.55"
type input "1.29"
click at [961, 531] on button "Add Pay Advice" at bounding box center [997, 538] width 153 height 42
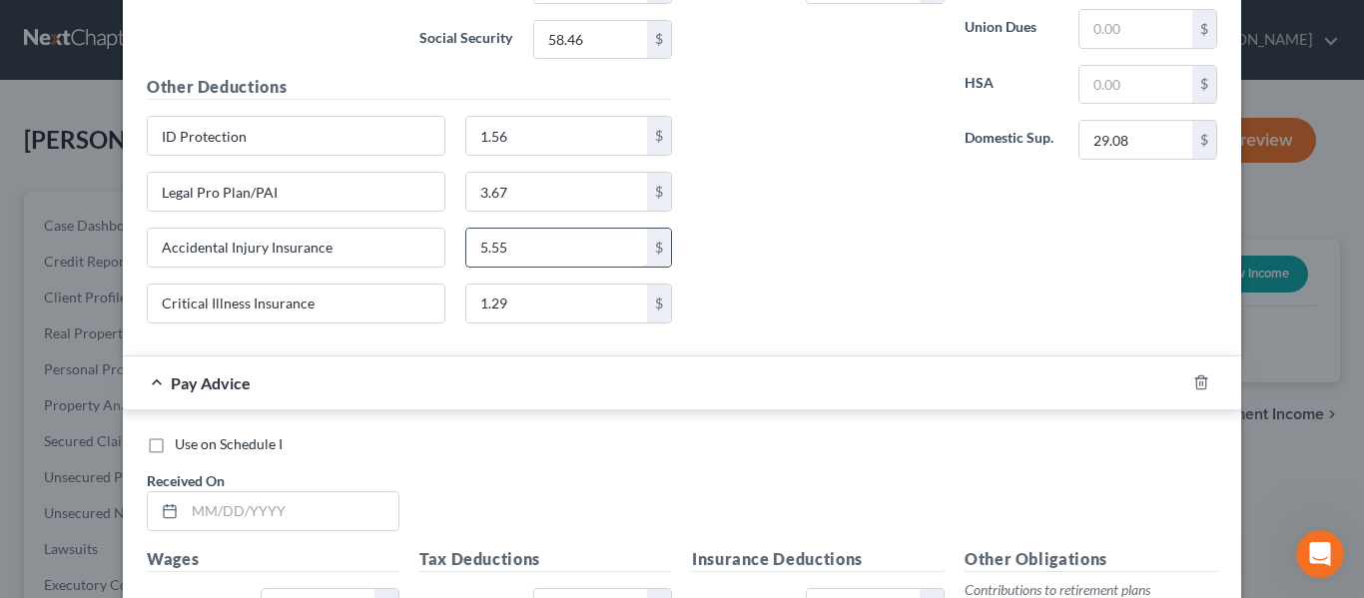
scroll to position [2326, 0]
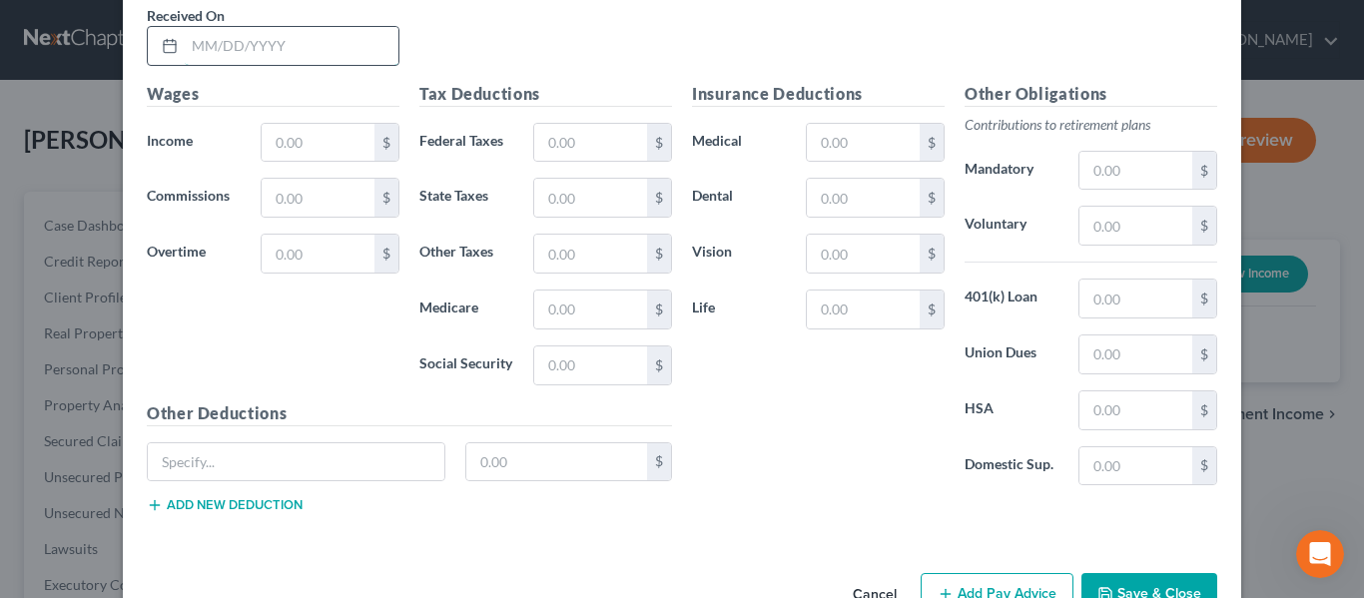
click at [324, 38] on input "text" at bounding box center [292, 46] width 214 height 38
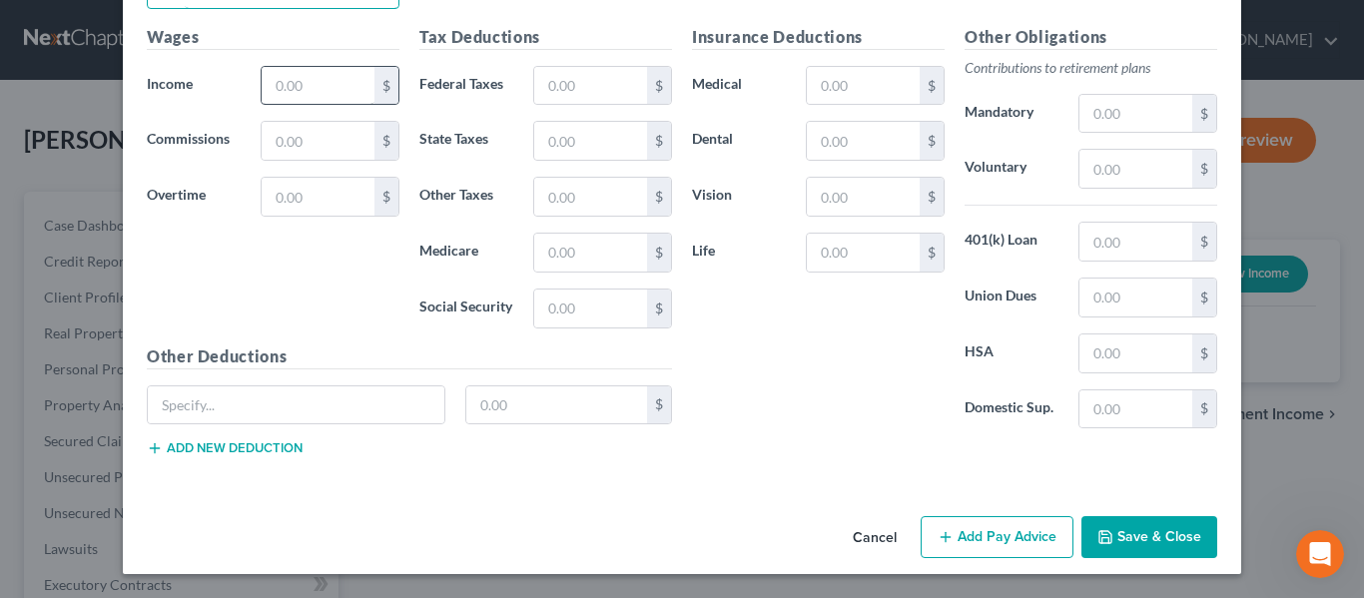
type input "[DATE]"
click at [287, 79] on input "text" at bounding box center [318, 86] width 113 height 38
type input "1,042.90"
click at [554, 91] on input "text" at bounding box center [590, 86] width 113 height 38
type input "63.54"
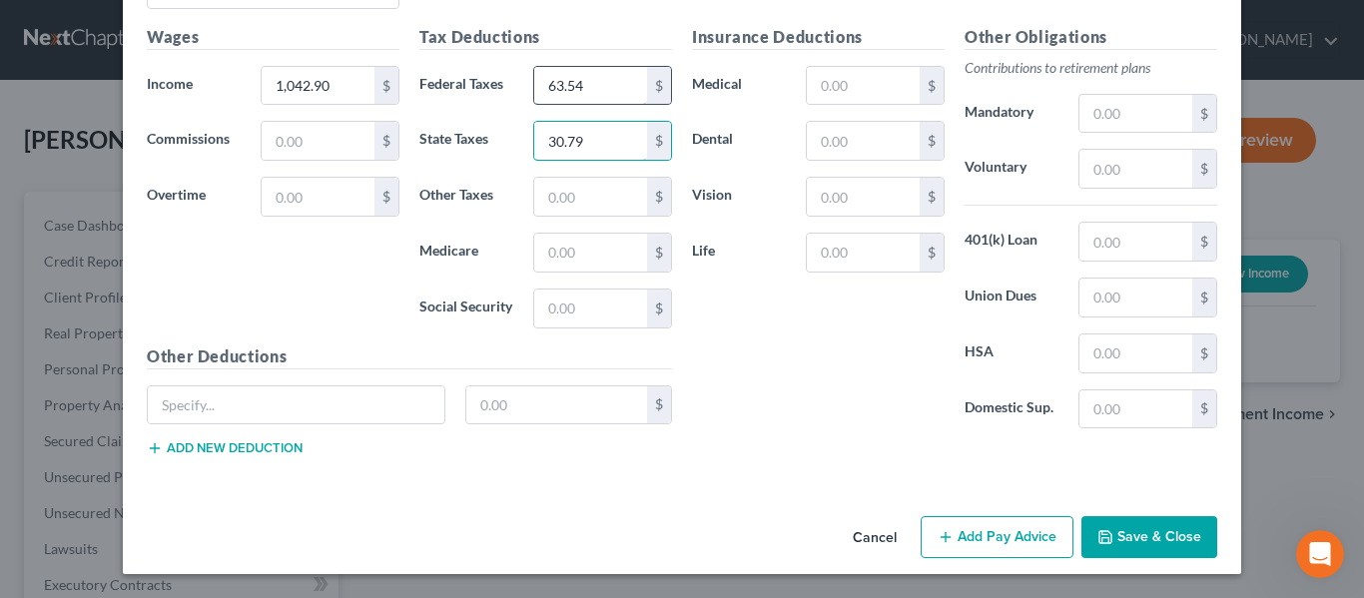
type input "30.79"
type input "14.38"
drag, startPoint x: 596, startPoint y: 311, endPoint x: 499, endPoint y: 309, distance: 96.9
click at [501, 312] on div "Social Security 3,061.49 $" at bounding box center [545, 309] width 273 height 40
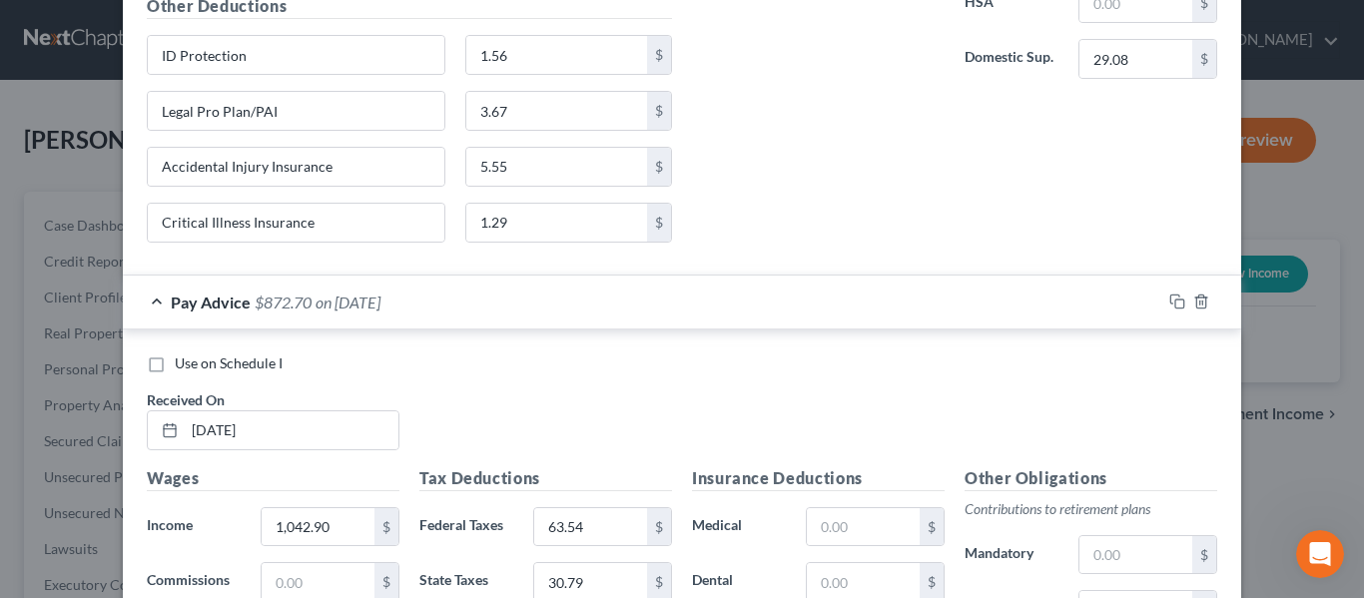
scroll to position [1884, 0]
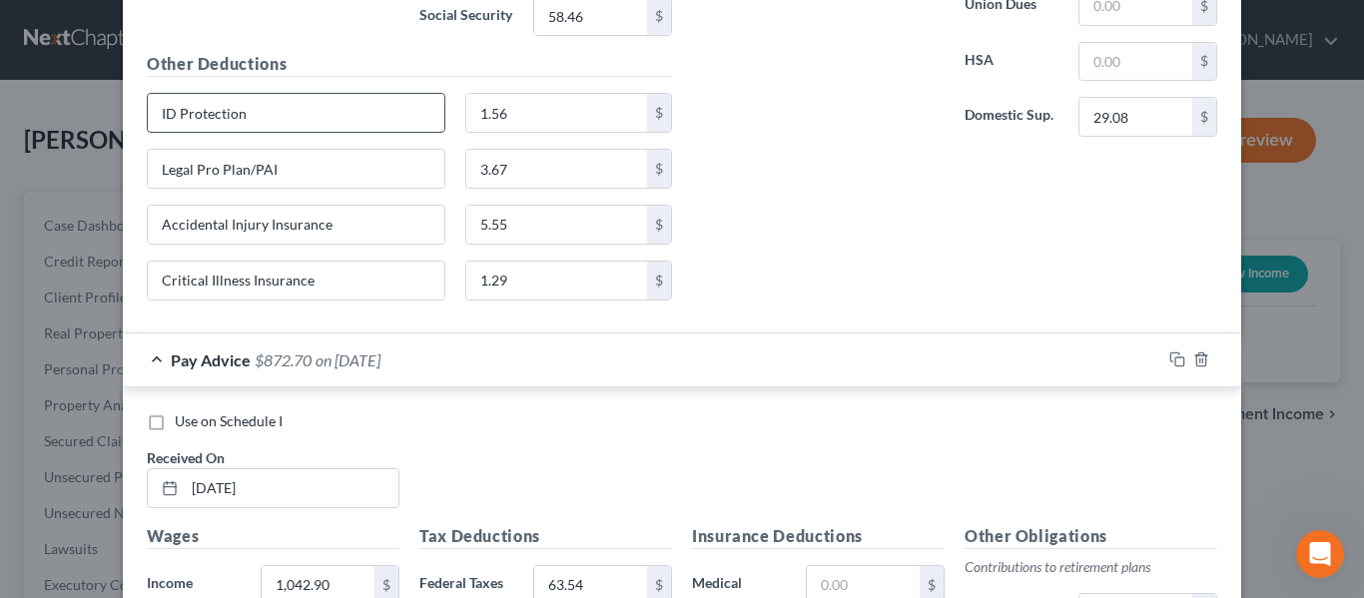
type input "61.49"
click at [263, 108] on input "ID Protection" at bounding box center [296, 113] width 297 height 38
drag, startPoint x: 204, startPoint y: 131, endPoint x: 125, endPoint y: 124, distance: 79.2
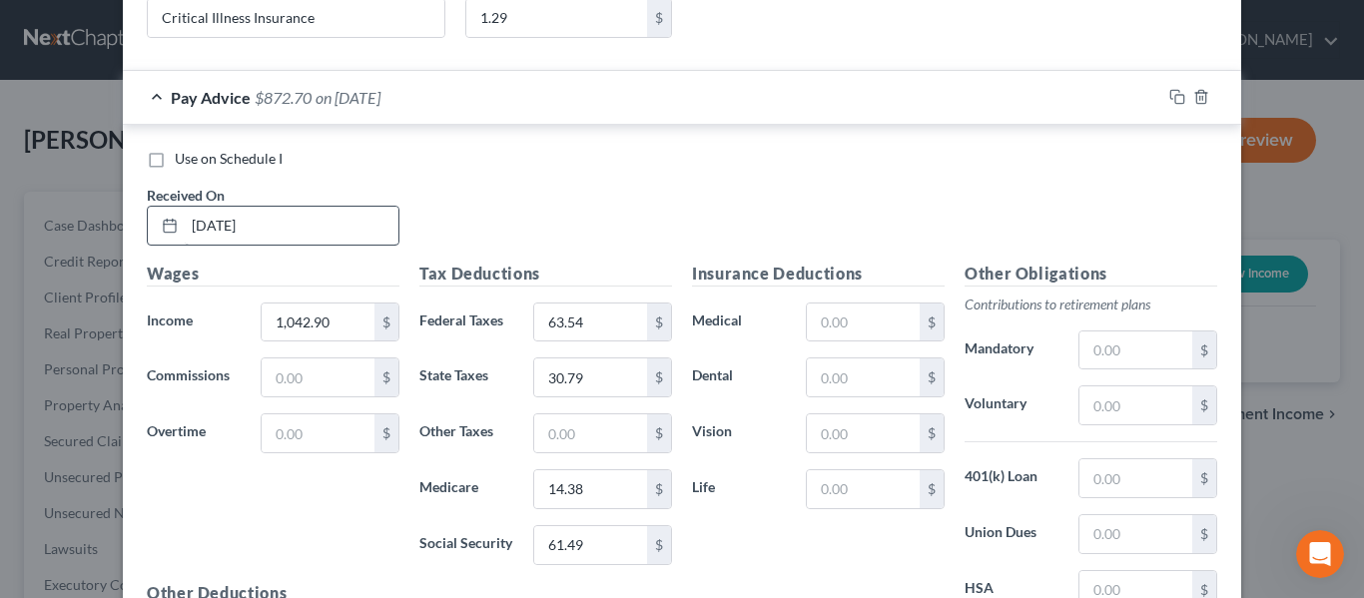
scroll to position [2383, 0]
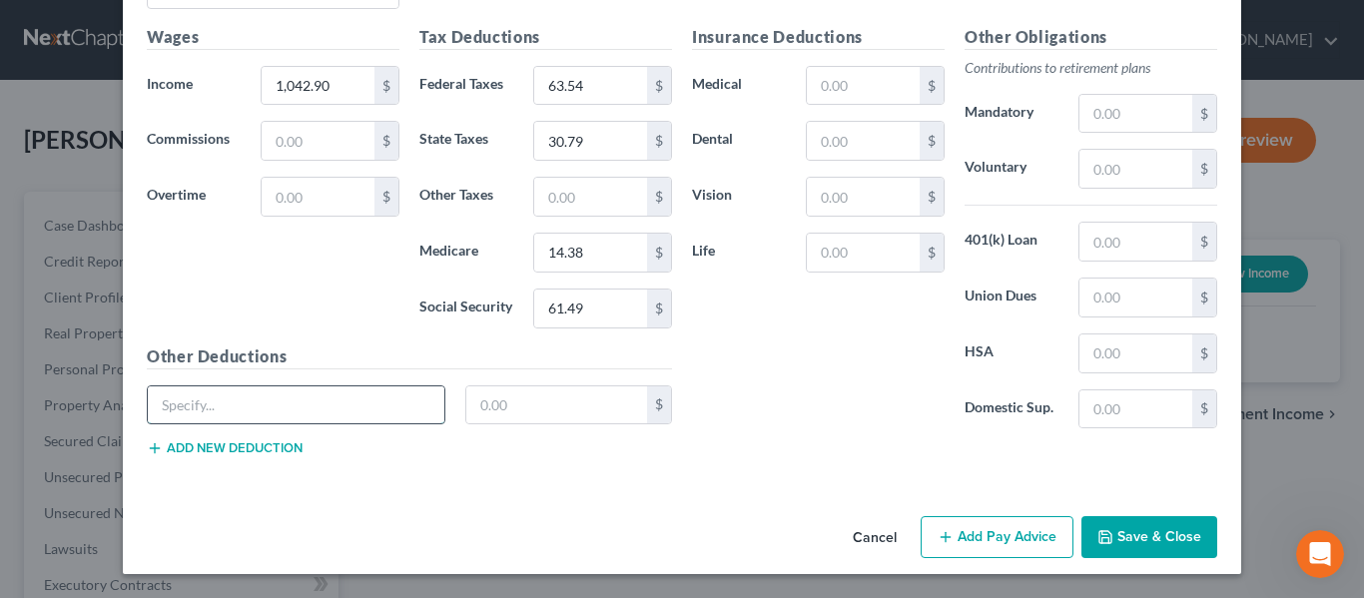
click at [267, 411] on input "text" at bounding box center [296, 405] width 297 height 38
paste input "ID Protection"
type input "ID Protection"
click at [236, 447] on button "Add new deduction" at bounding box center [225, 448] width 156 height 16
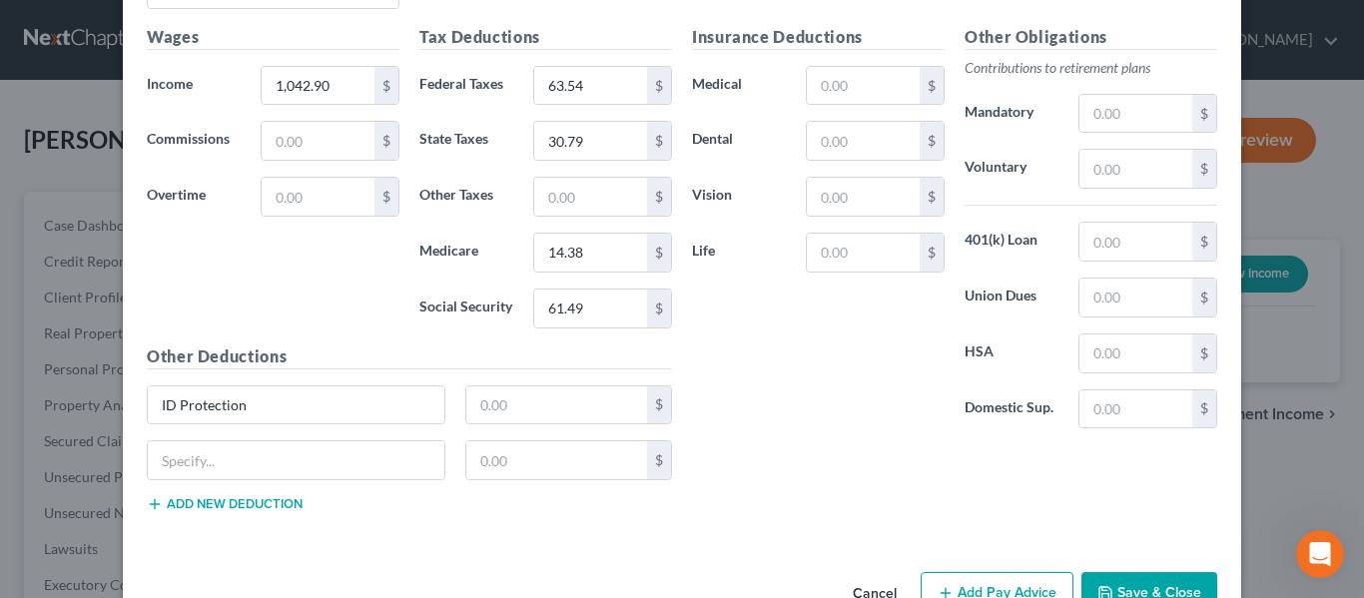
click at [231, 502] on button "Add new deduction" at bounding box center [225, 504] width 156 height 16
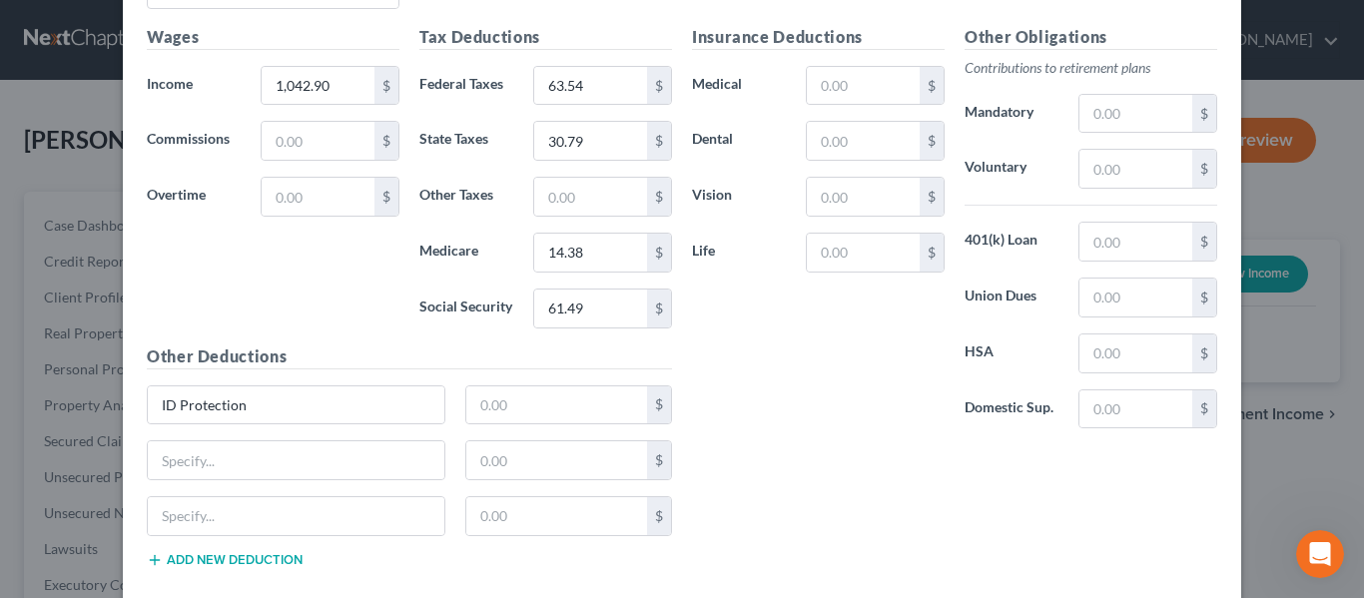
click at [230, 555] on button "Add new deduction" at bounding box center [225, 560] width 156 height 16
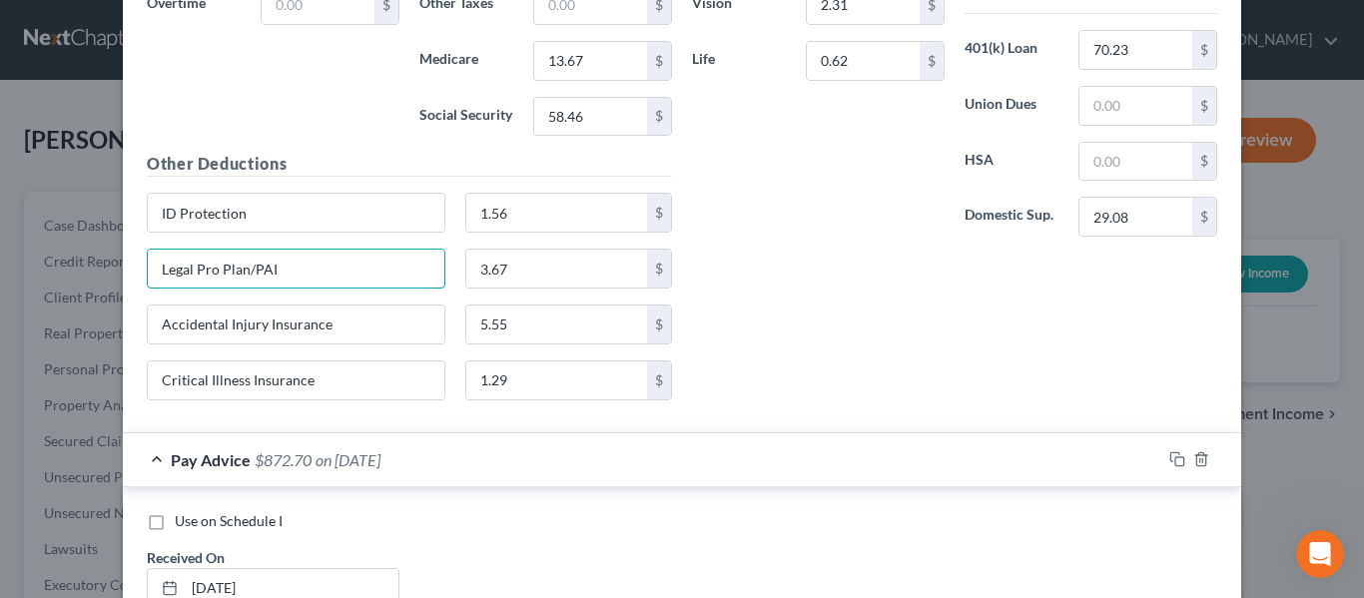
drag, startPoint x: 294, startPoint y: 265, endPoint x: 107, endPoint y: 264, distance: 186.7
click at [107, 264] on div "New Income Source × Employment Type * Select Full or [DEMOGRAPHIC_DATA] Employm…" at bounding box center [682, 299] width 1364 height 598
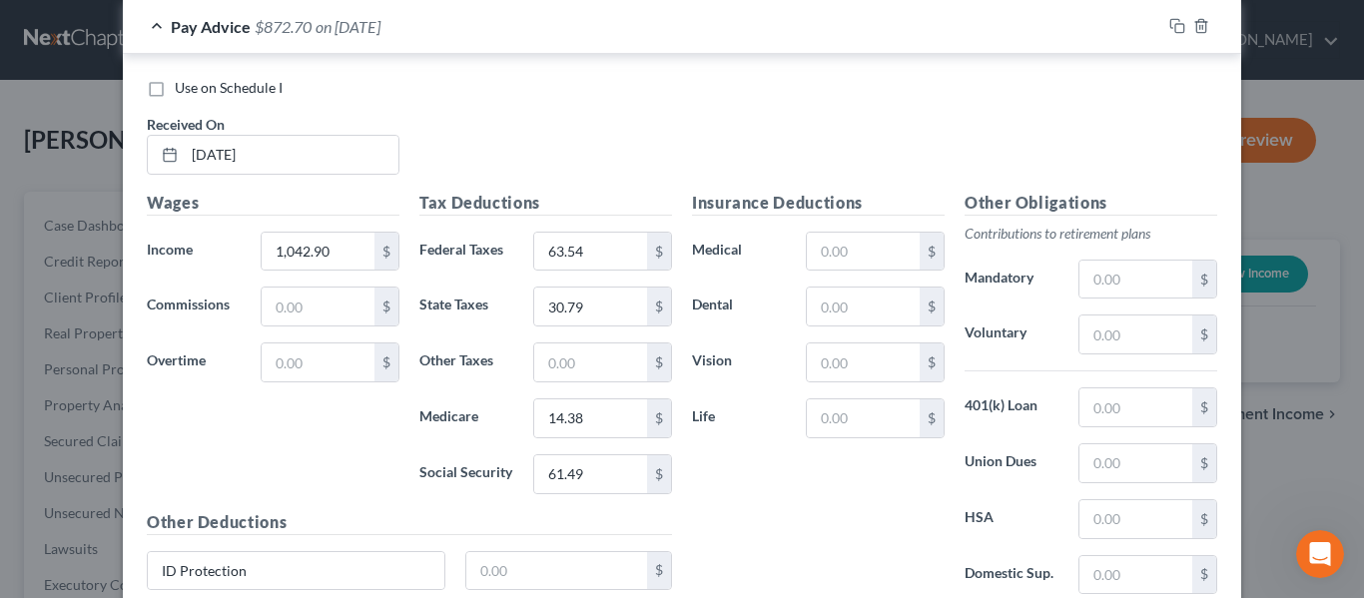
scroll to position [2383, 0]
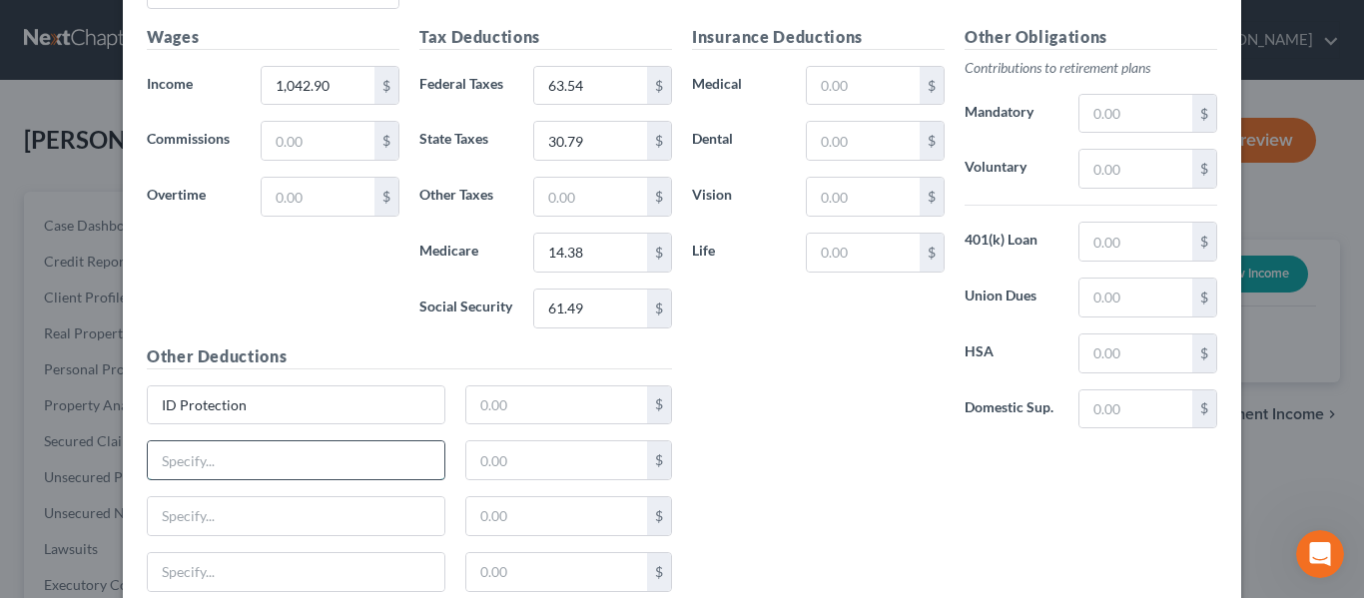
click at [194, 464] on input "text" at bounding box center [296, 460] width 297 height 38
paste input "Legal Pro Plan/PAI"
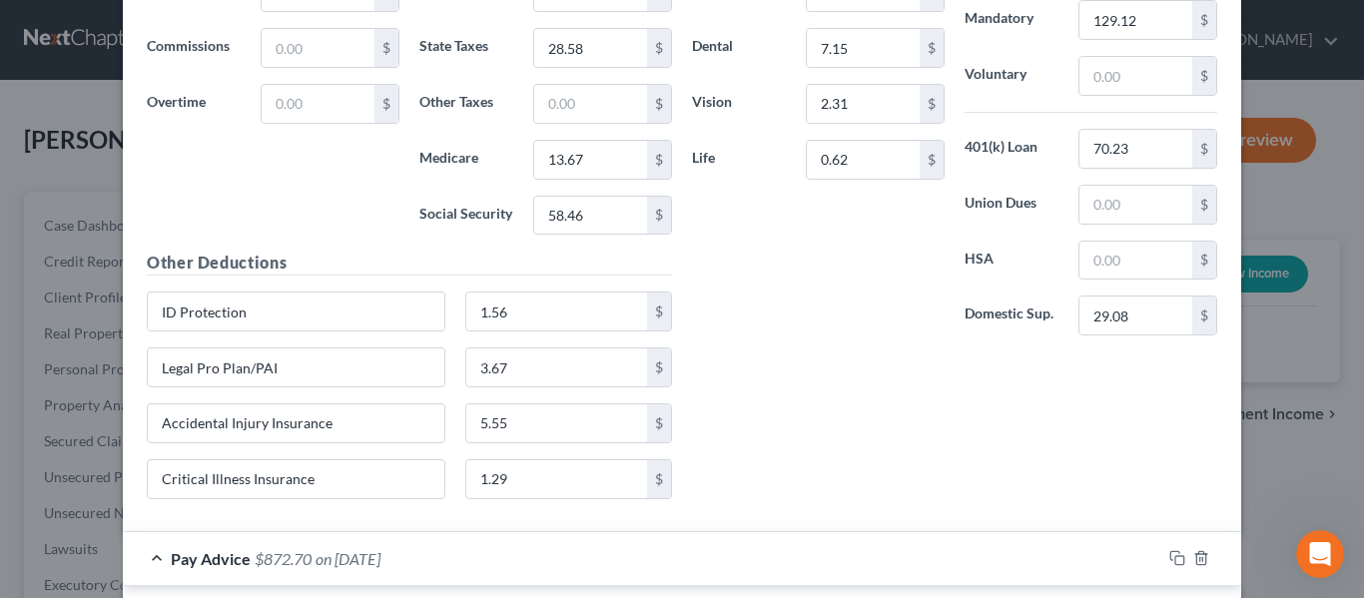
scroll to position [1684, 0]
type input "Legal Pro Plan/PAI"
drag, startPoint x: 343, startPoint y: 424, endPoint x: 187, endPoint y: 438, distance: 157.4
click at [90, 403] on div "New Income Source × Employment Type * Select Full or [DEMOGRAPHIC_DATA] Employm…" at bounding box center [682, 299] width 1364 height 598
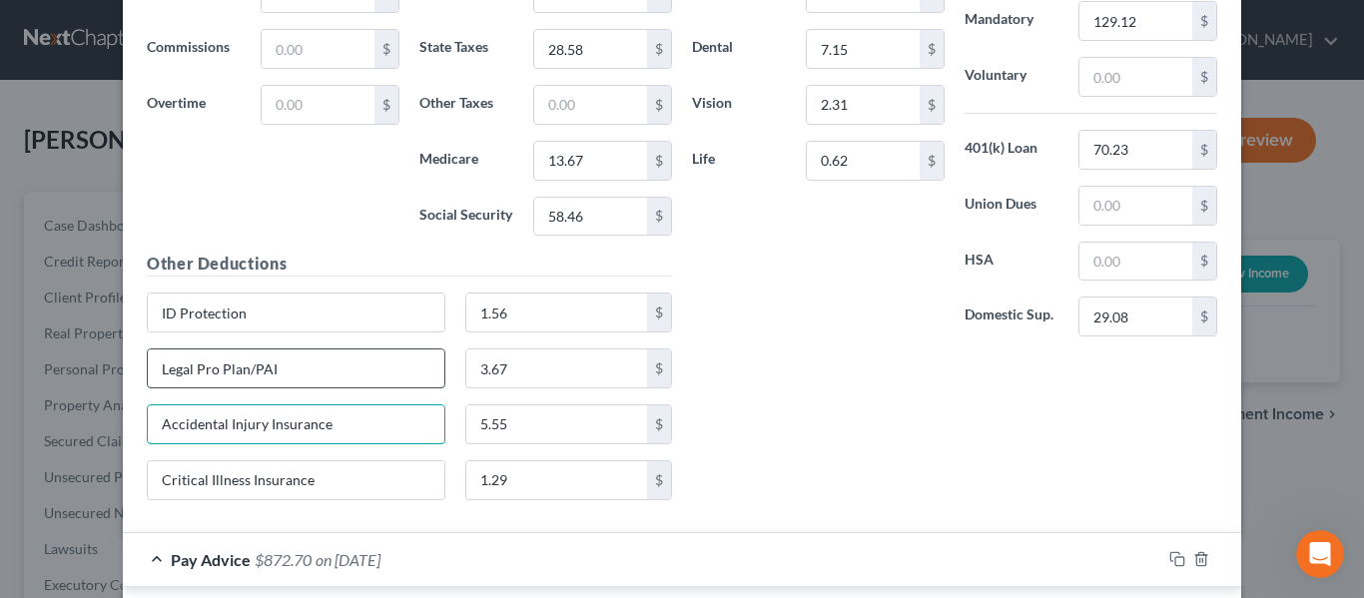
scroll to position [2383, 0]
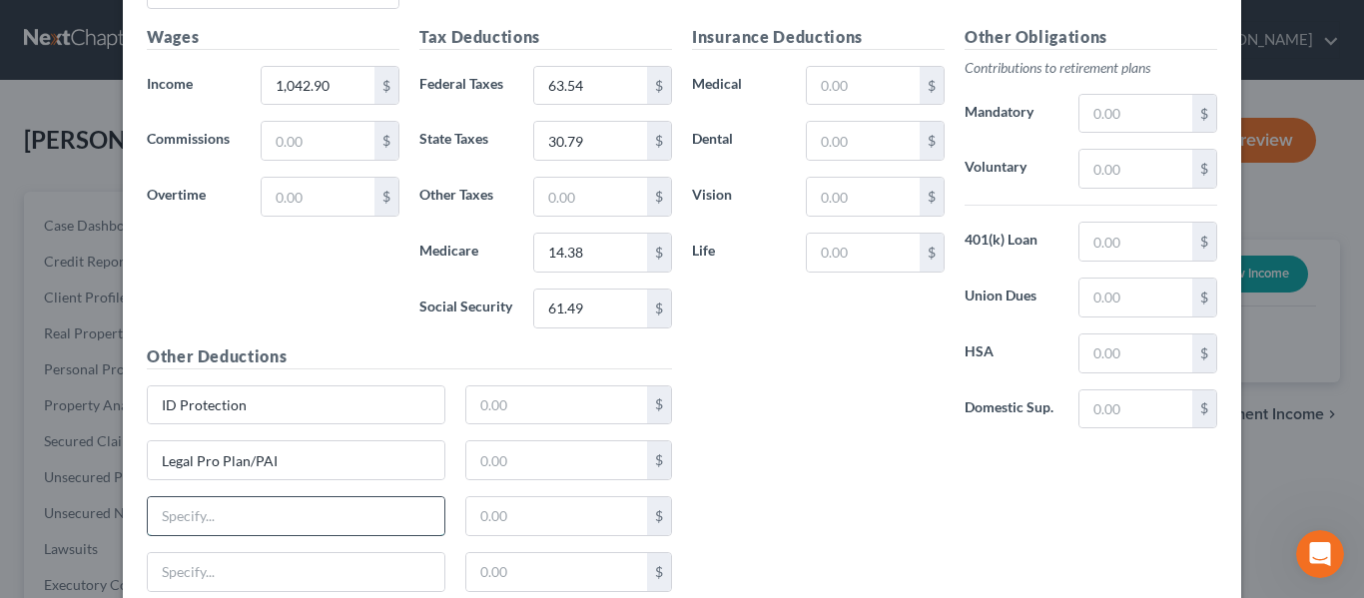
click at [237, 520] on input "text" at bounding box center [296, 516] width 297 height 38
paste input "Accidental Injury Insurance"
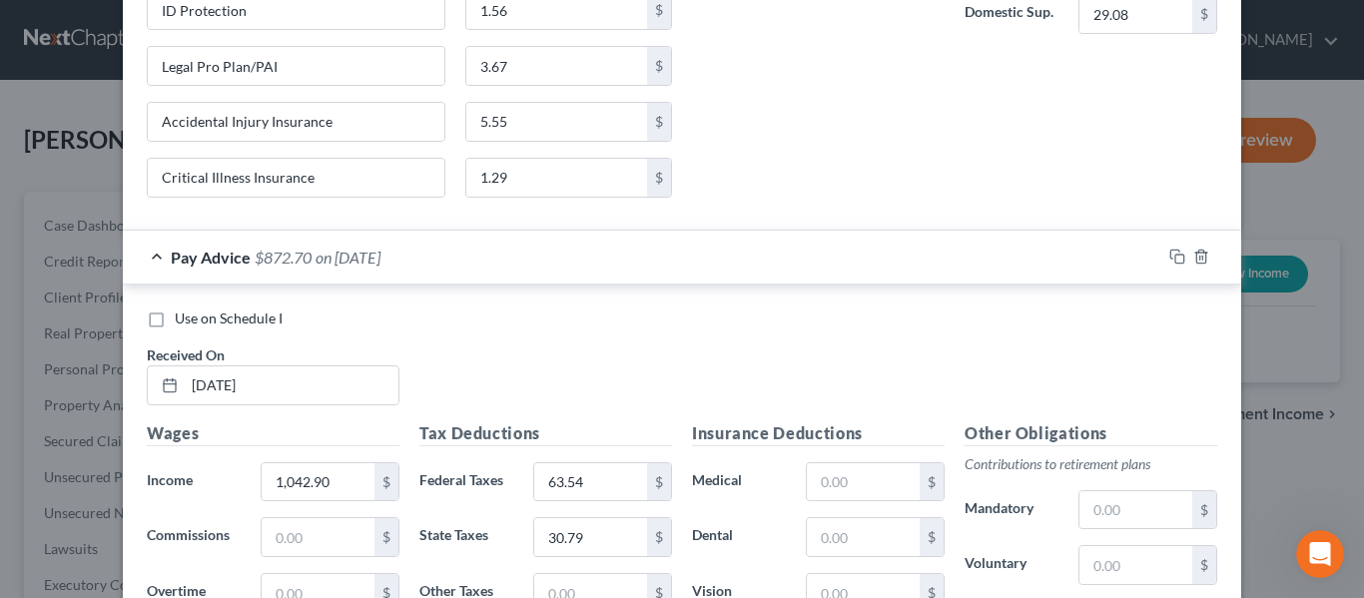
scroll to position [1984, 0]
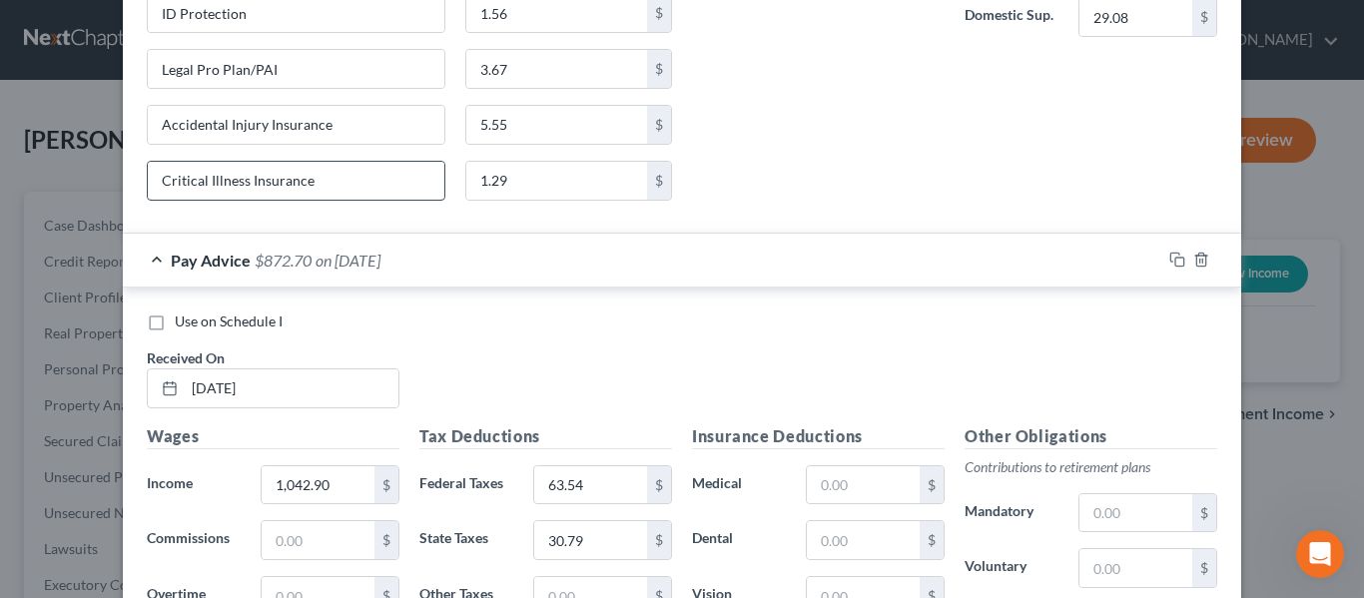
type input "Accidental Injury Insurance"
drag, startPoint x: 329, startPoint y: 181, endPoint x: 184, endPoint y: 165, distance: 146.6
click at [5, 165] on div "New Income Source × Employment Type * Select Full or [DEMOGRAPHIC_DATA] Employm…" at bounding box center [682, 299] width 1364 height 598
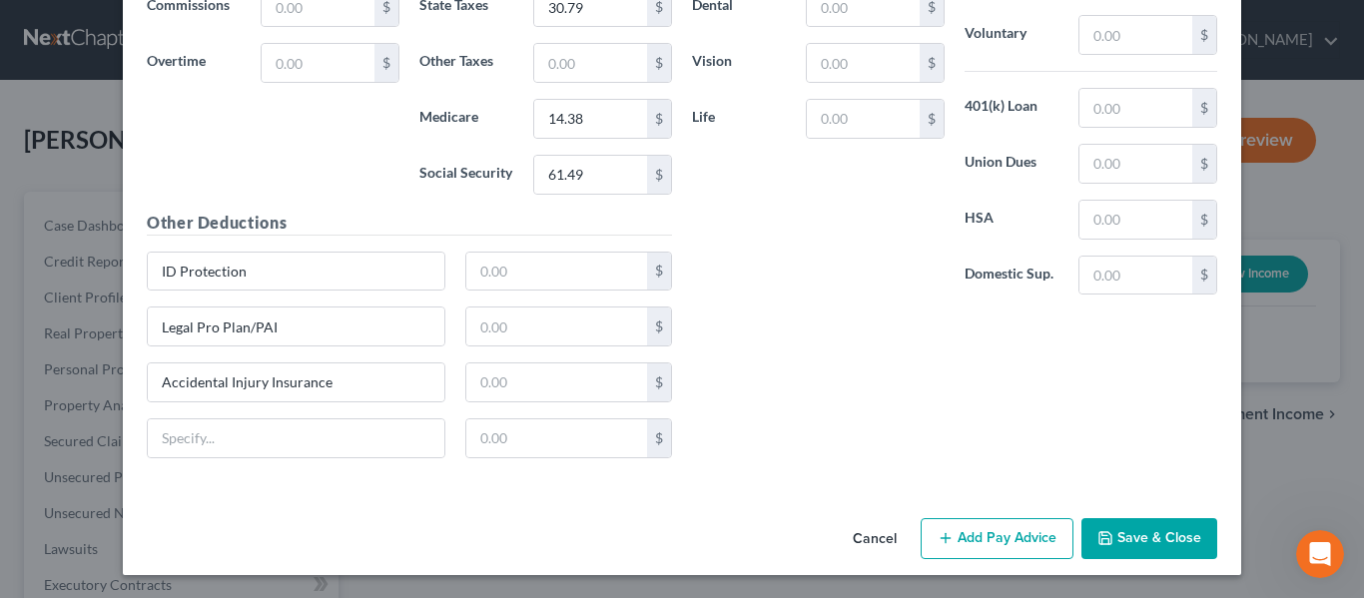
scroll to position [2518, 0]
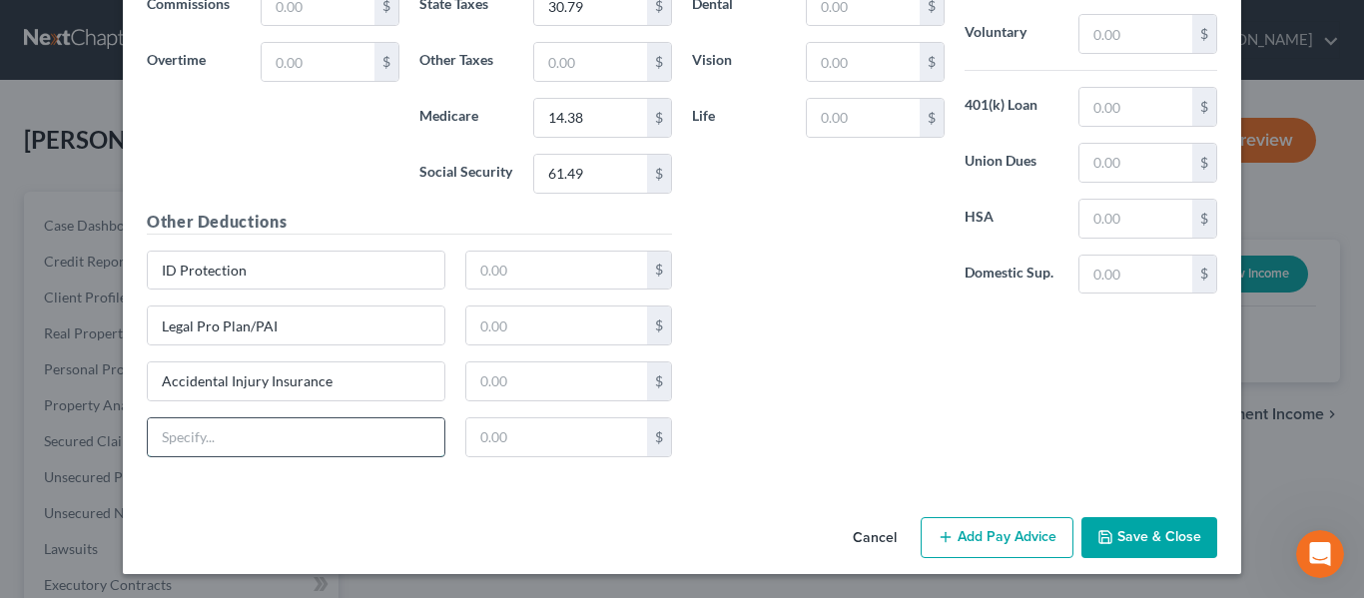
click at [194, 436] on input "text" at bounding box center [296, 437] width 297 height 38
paste input "Critical Illness Insurance"
type input "Critical Illness Insurance"
click at [522, 276] on input "text" at bounding box center [557, 271] width 182 height 38
type input "1.56"
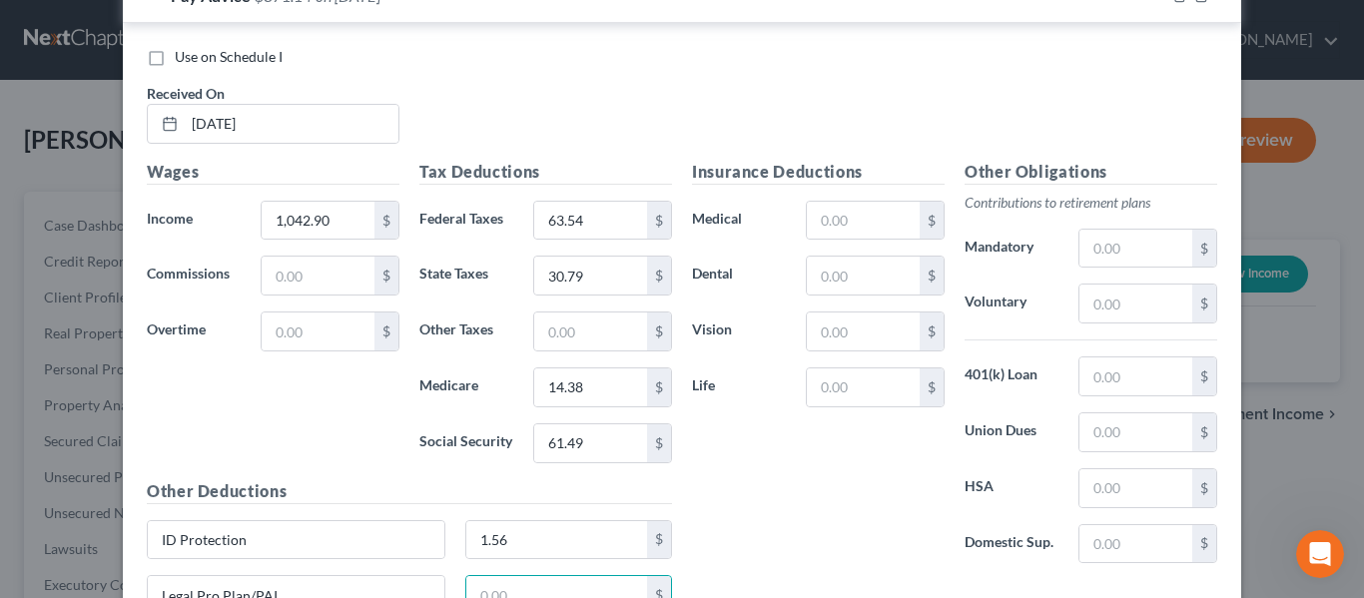
scroll to position [2418, 0]
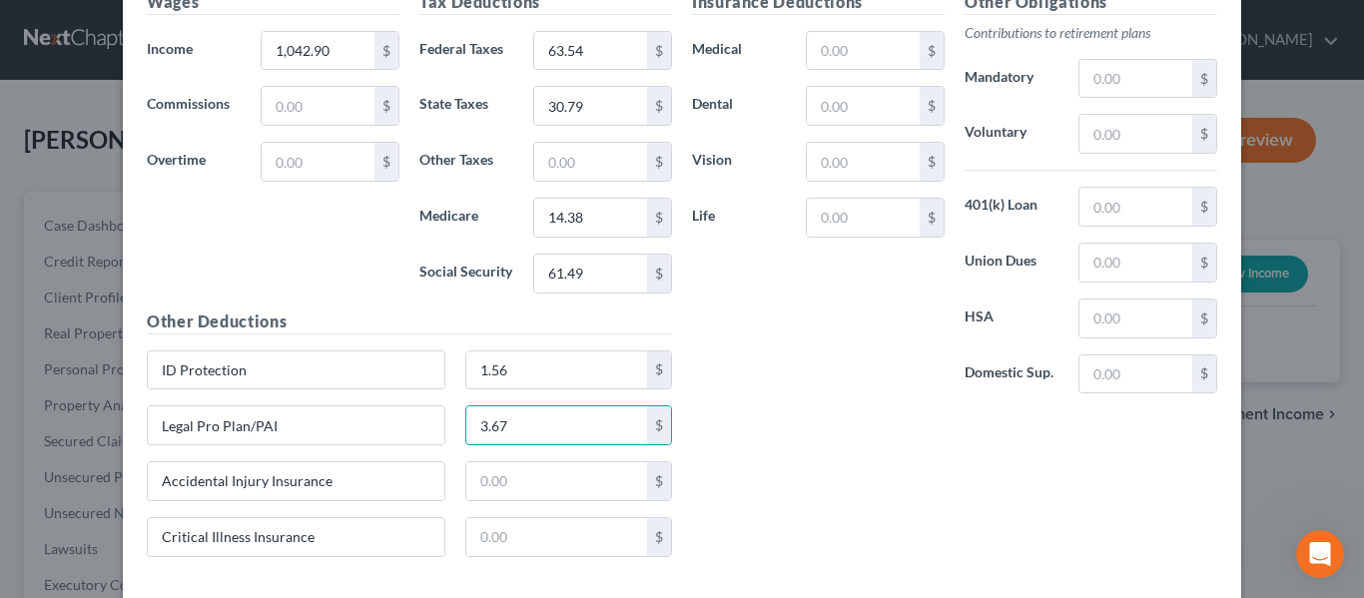
type input "3.67"
type input "5.55"
type input "1.29"
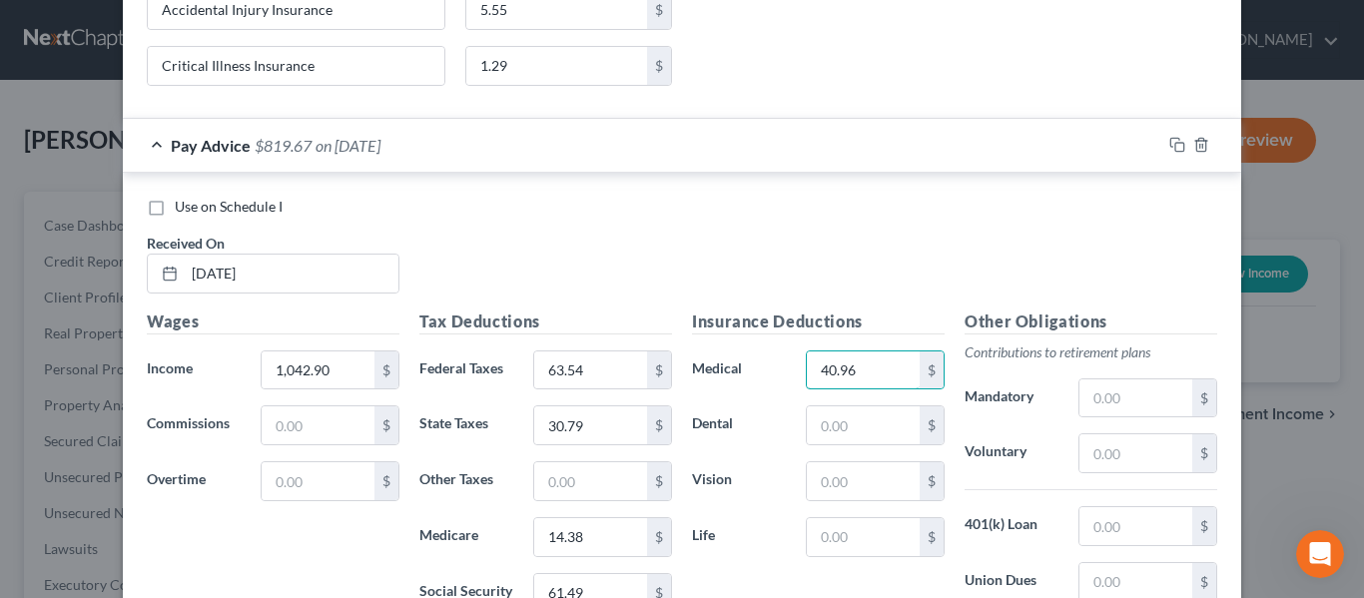
scroll to position [2119, 0]
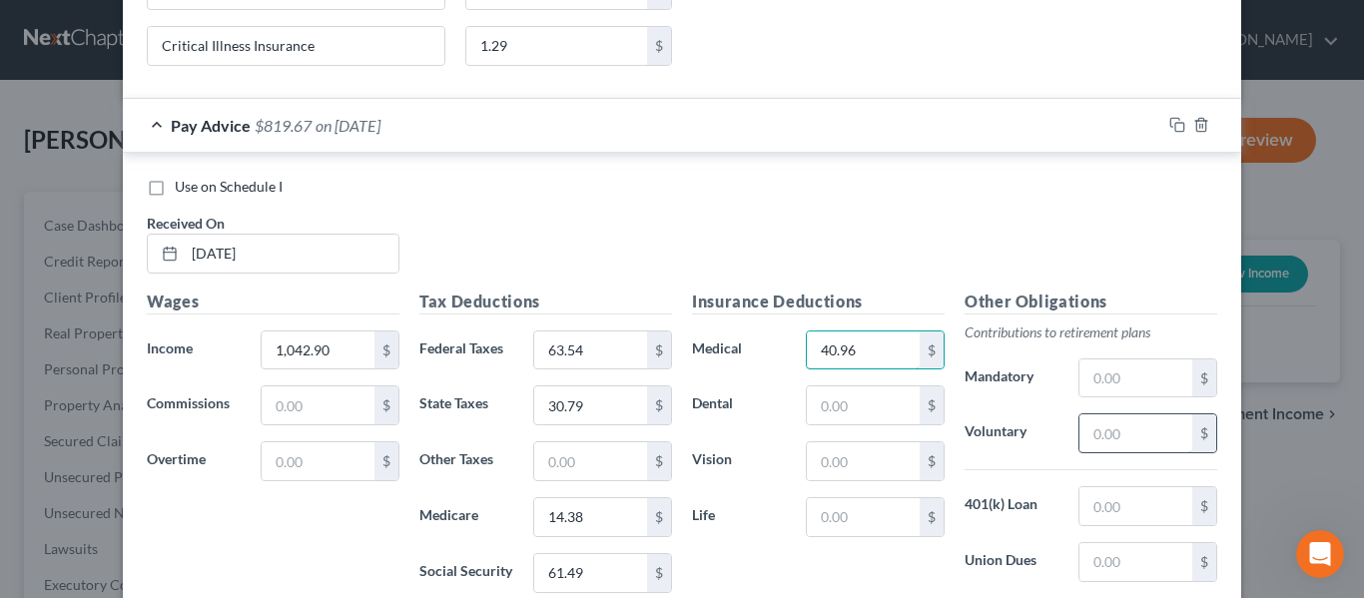
type input "40.96"
click at [1093, 436] on input "text" at bounding box center [1135, 433] width 113 height 38
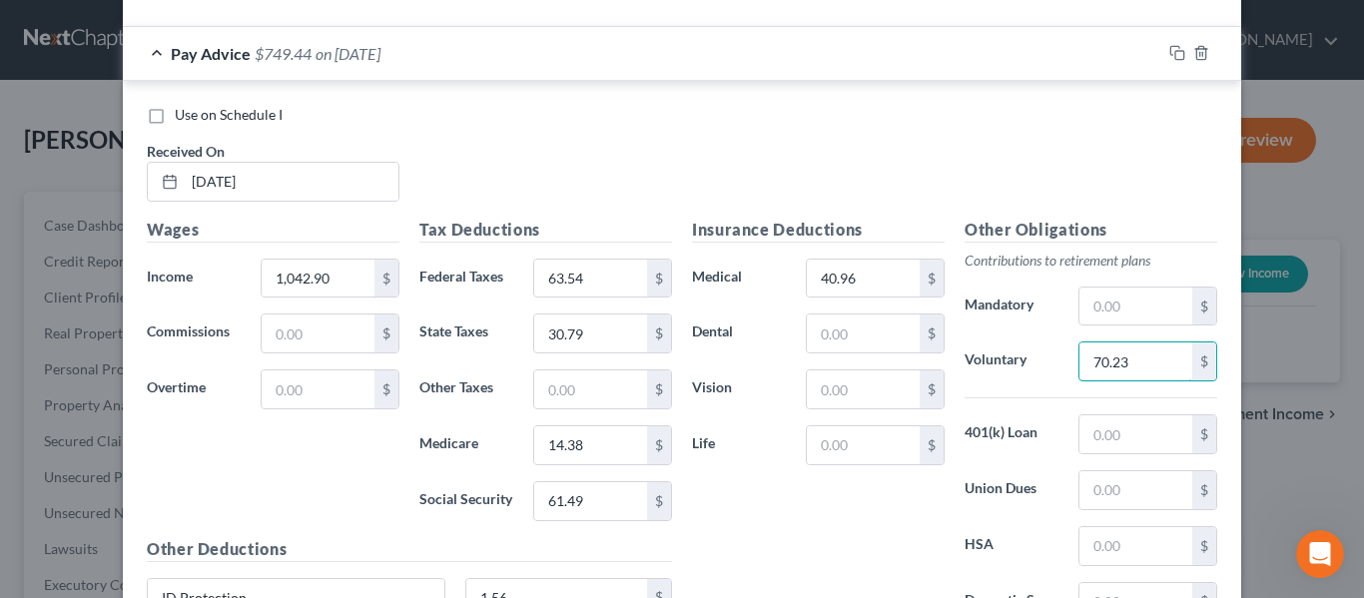
scroll to position [2218, 0]
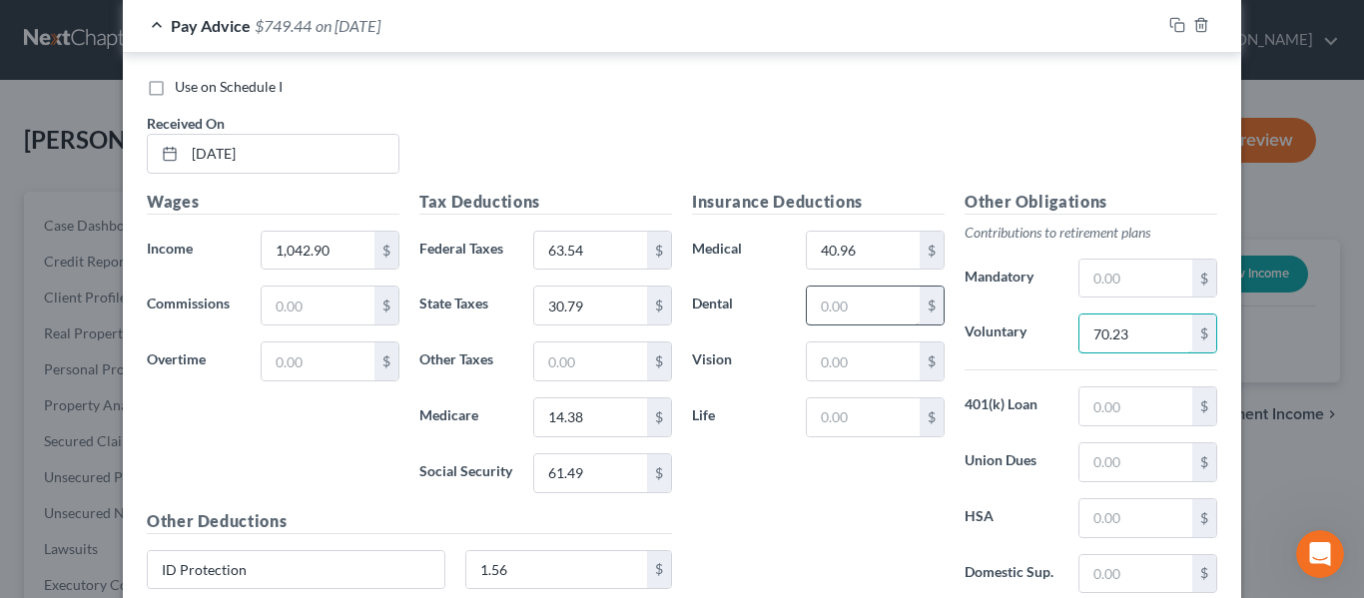
type input "70.23"
click at [835, 309] on input "text" at bounding box center [863, 306] width 113 height 38
type input "7.15"
type input "2.31"
type input "0.62"
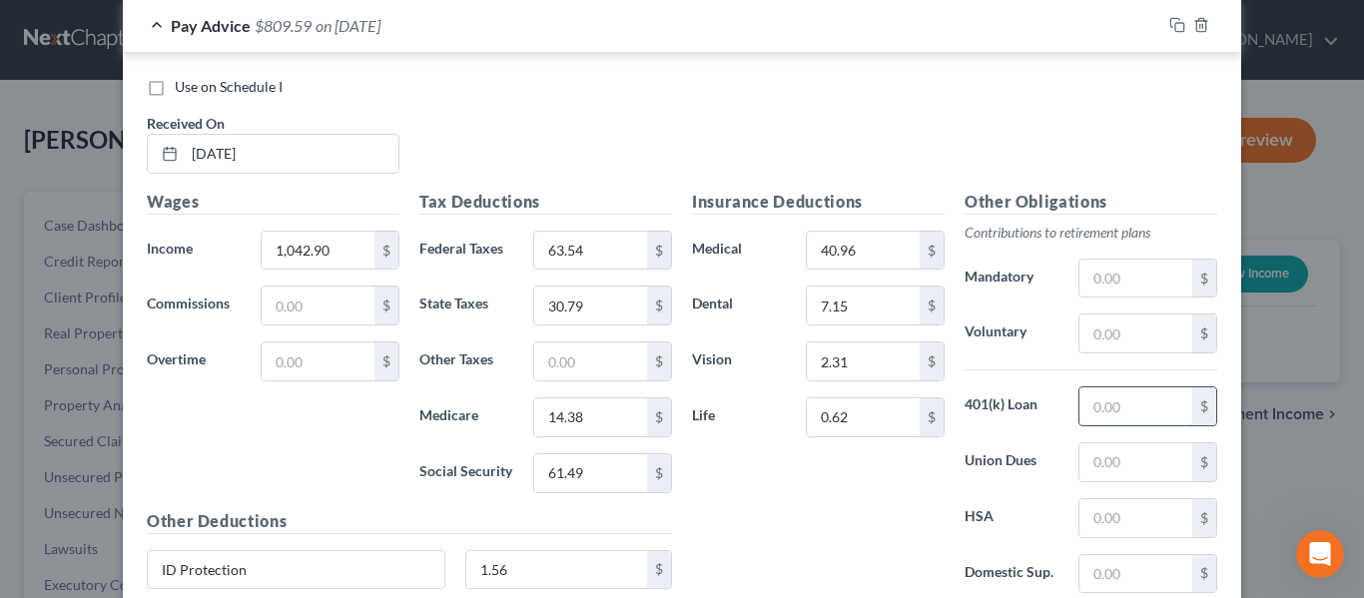
click at [1129, 397] on input "text" at bounding box center [1135, 406] width 113 height 38
type input "70.23"
click at [1113, 272] on input "text" at bounding box center [1135, 279] width 113 height 38
type input "135.57"
type input "29.08"
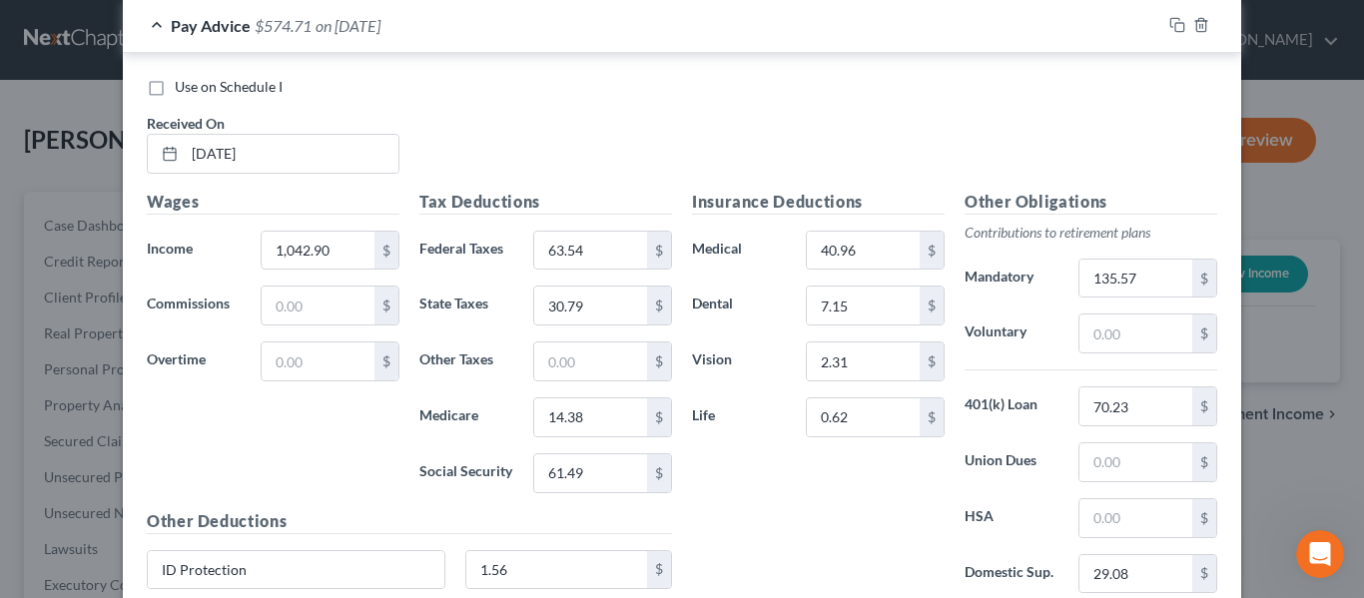
click at [692, 197] on h5 "Insurance Deductions" at bounding box center [818, 202] width 253 height 25
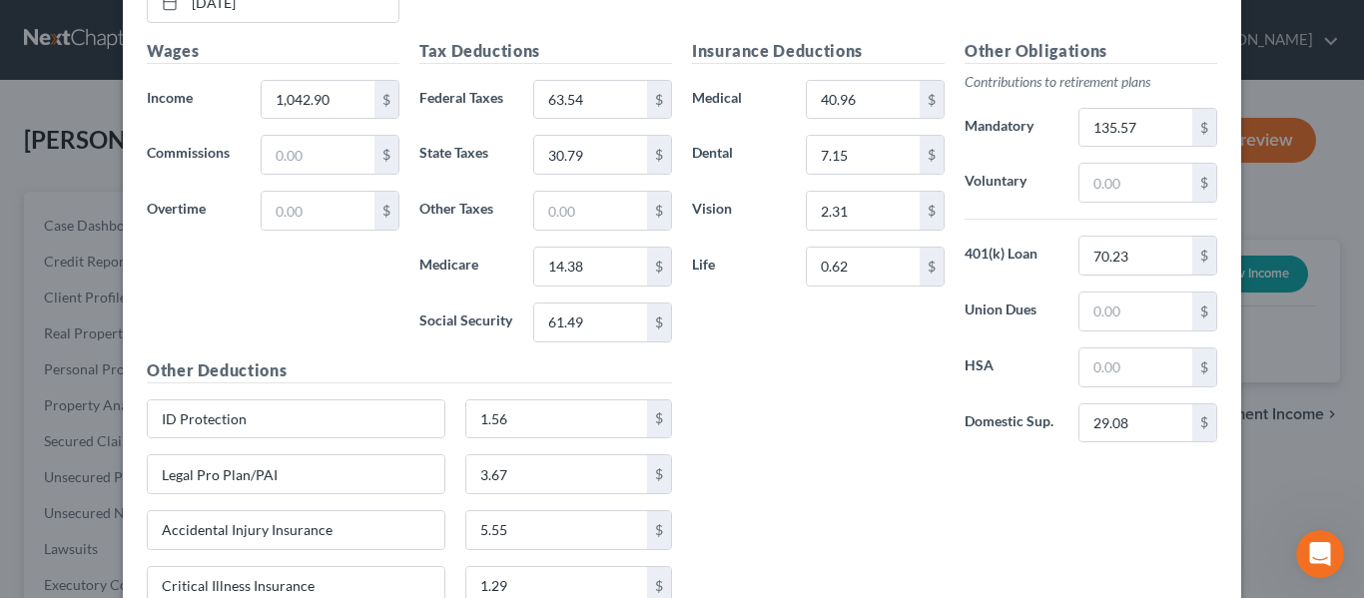
scroll to position [2418, 0]
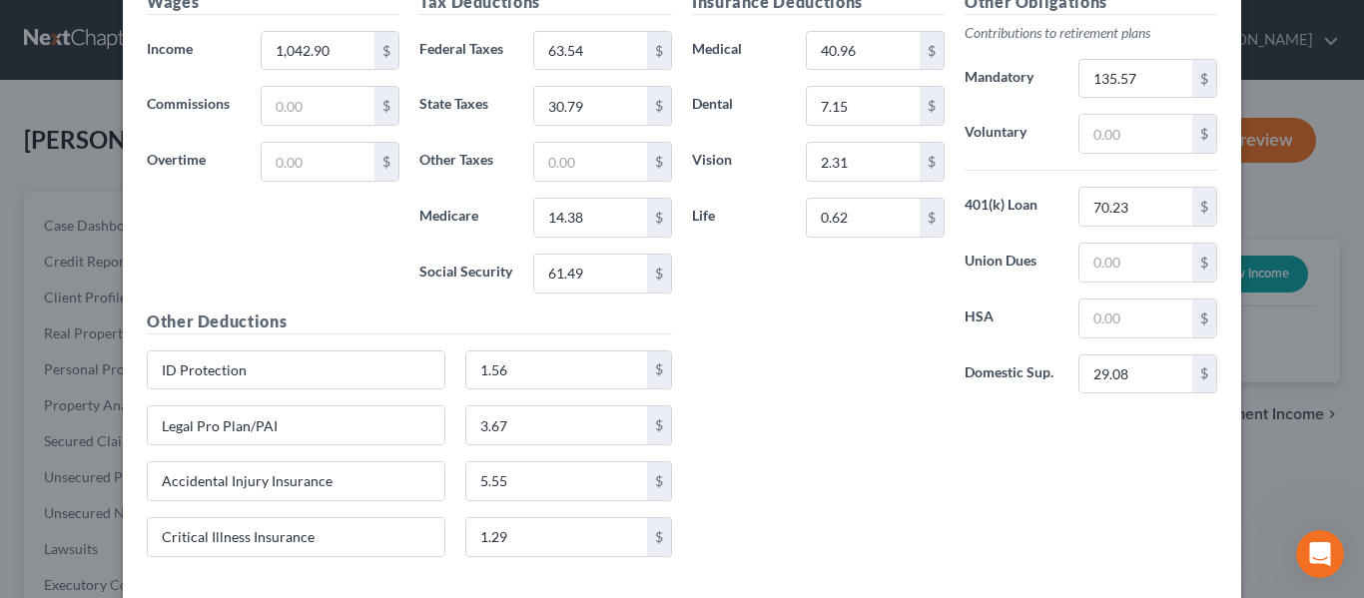
drag, startPoint x: 819, startPoint y: 394, endPoint x: 777, endPoint y: 386, distance: 42.7
click at [777, 386] on div "Insurance Deductions Medical 40.96 $ Dental 7.15 $ Vision 2.31 $ Life 0.62 $" at bounding box center [818, 200] width 273 height 420
drag, startPoint x: 719, startPoint y: 345, endPoint x: 906, endPoint y: 87, distance: 318.9
click at [719, 345] on div "Insurance Deductions Medical 40.96 $ Dental 7.15 $ Vision 2.31 $ Life 0.62 $" at bounding box center [818, 200] width 273 height 420
click at [866, 49] on input "40.96" at bounding box center [863, 51] width 113 height 38
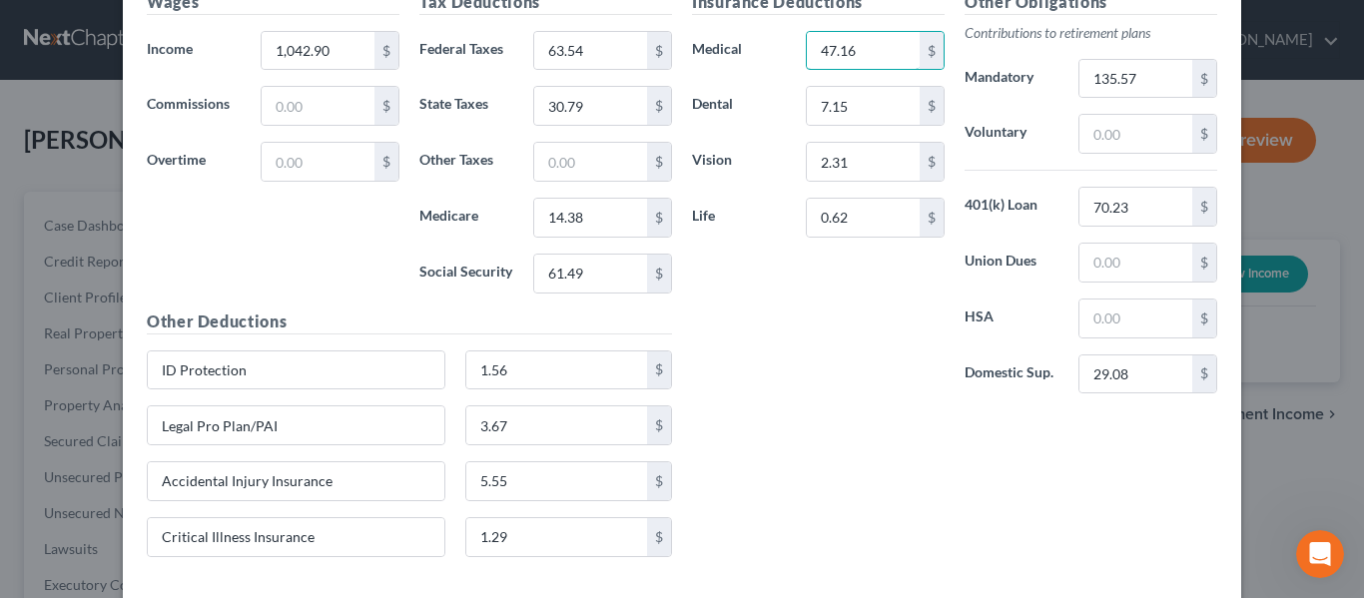
type input "47.16"
click at [758, 312] on div "Insurance Deductions Medical 47.16 $ Dental 7.15 $ Vision 2.31 $ Life 0.62 $" at bounding box center [818, 200] width 273 height 420
click at [876, 41] on input "47.16" at bounding box center [863, 51] width 113 height 38
click at [722, 279] on div "Insurance Deductions Medical 47.16 $ Dental 7.15 $ Vision 2.31 $ Life 0.62 $" at bounding box center [818, 200] width 273 height 420
drag, startPoint x: 699, startPoint y: 329, endPoint x: 745, endPoint y: 325, distance: 46.1
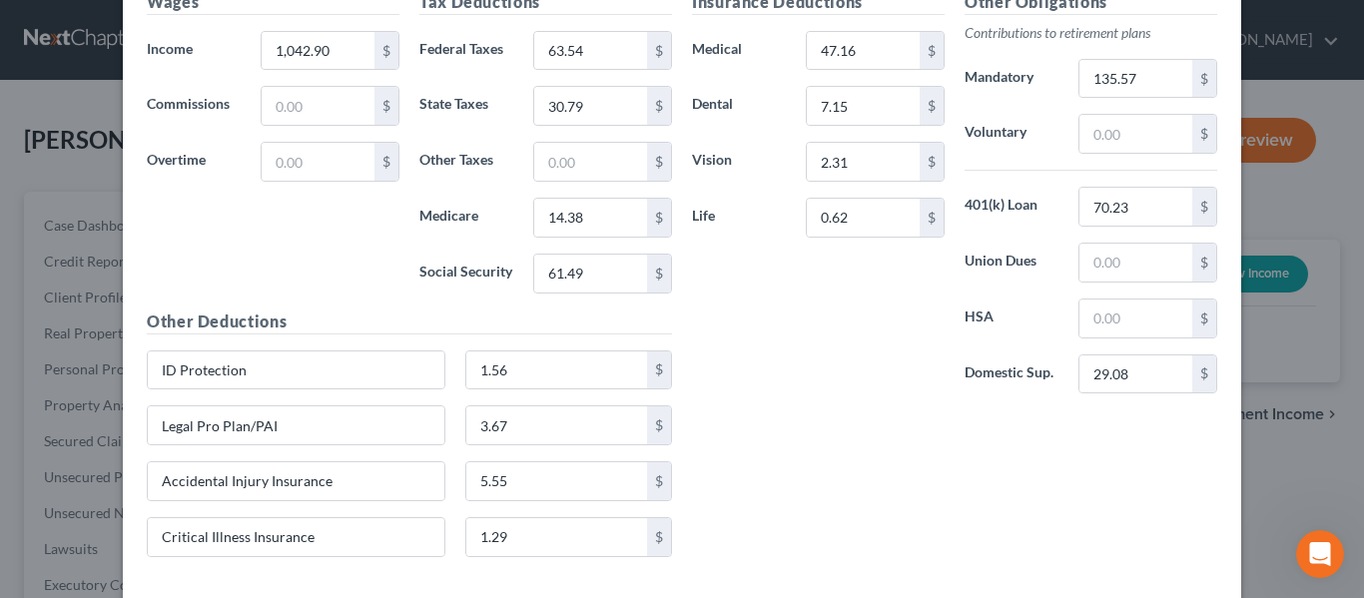
click at [699, 329] on div "Insurance Deductions Medical 47.16 $ Dental 7.15 $ Vision 2.31 $ Life 0.62 $" at bounding box center [818, 200] width 273 height 420
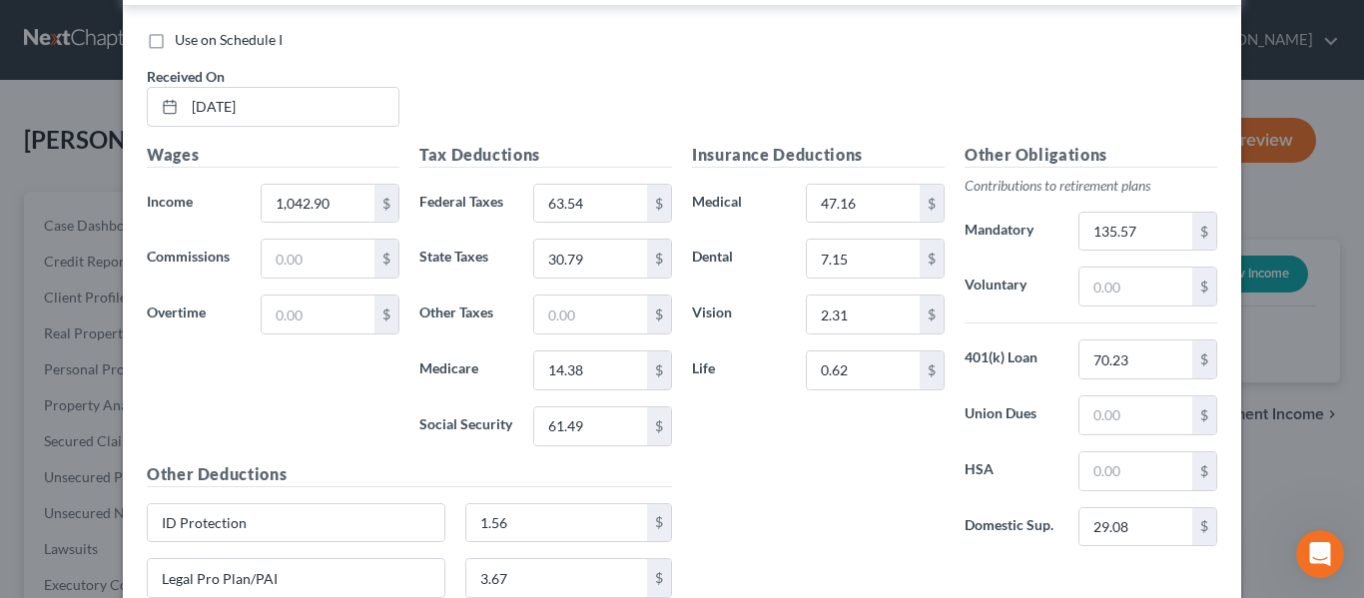
scroll to position [2218, 0]
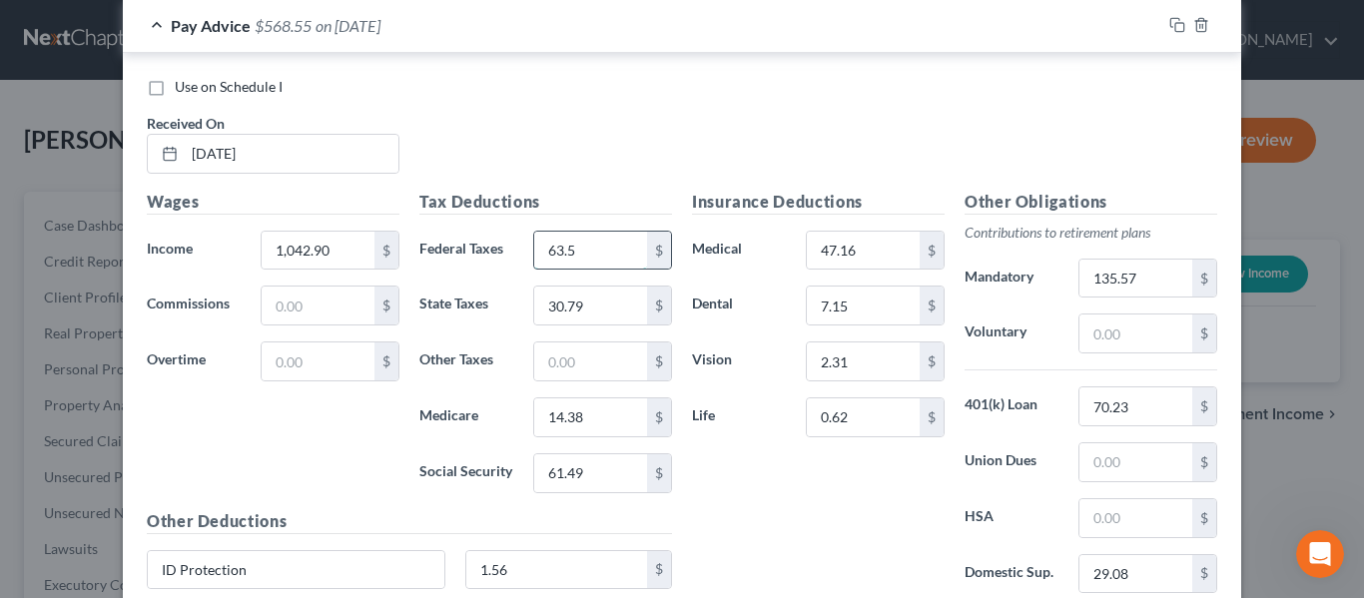
type input "63.54"
type input "30.79"
type input "14.38"
type input "61.49"
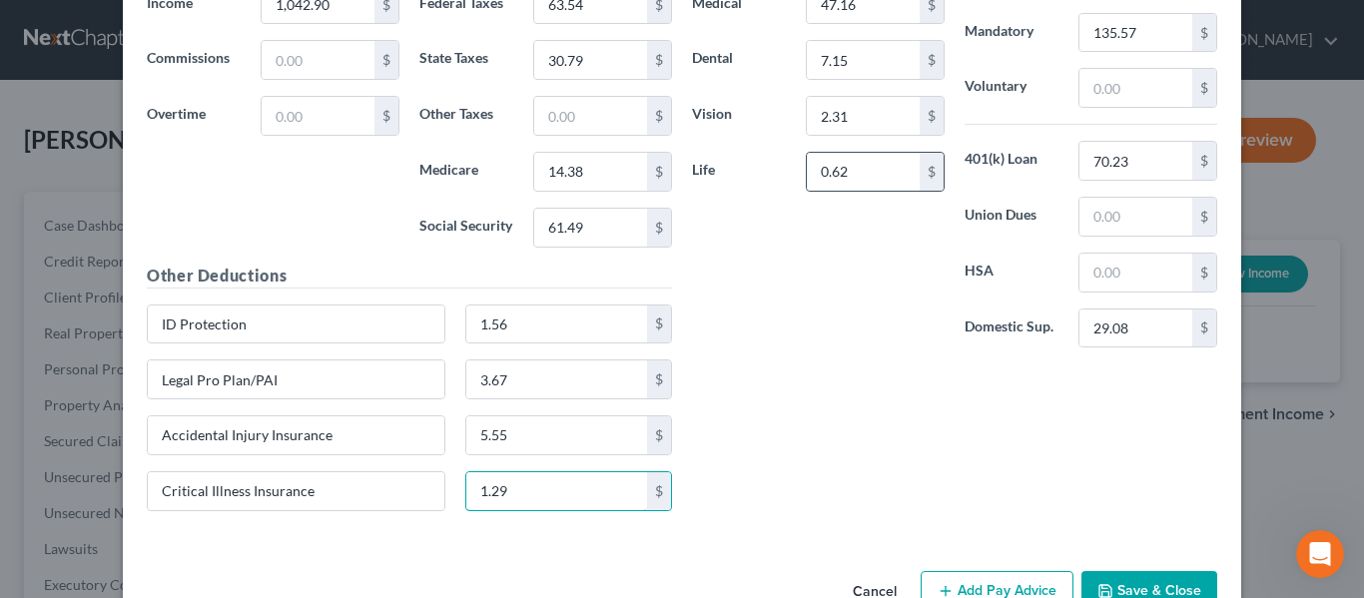
scroll to position [2418, 0]
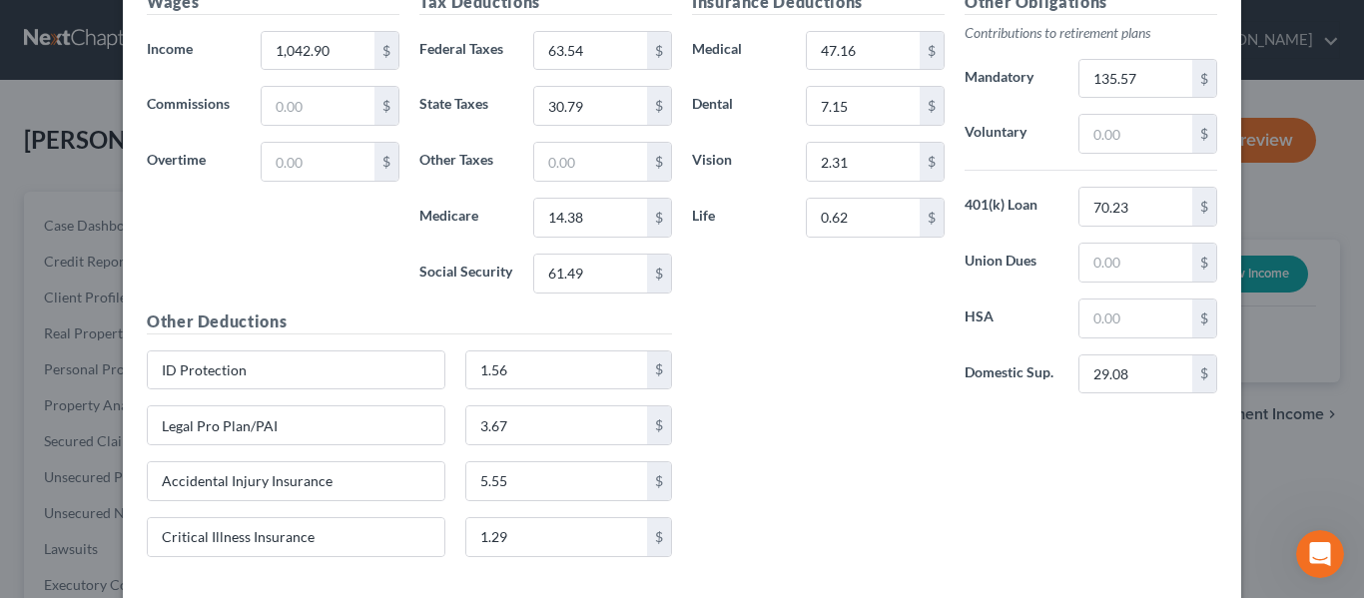
drag, startPoint x: 722, startPoint y: 383, endPoint x: 781, endPoint y: 220, distance: 174.0
click at [722, 383] on div "Insurance Deductions Medical 47.16 $ Dental 7.15 $ Vision 2.31 $ Life 0.62 $" at bounding box center [818, 200] width 273 height 420
click at [863, 45] on input "47.16" at bounding box center [863, 51] width 113 height 38
type input "41.76"
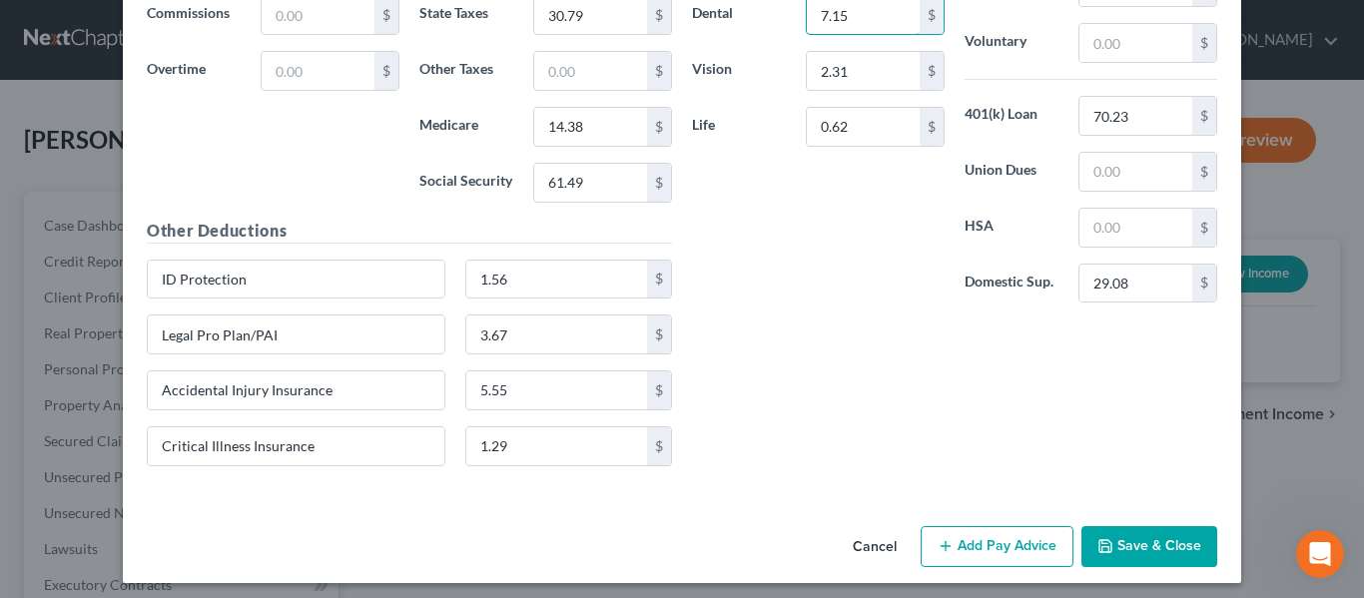
scroll to position [2518, 0]
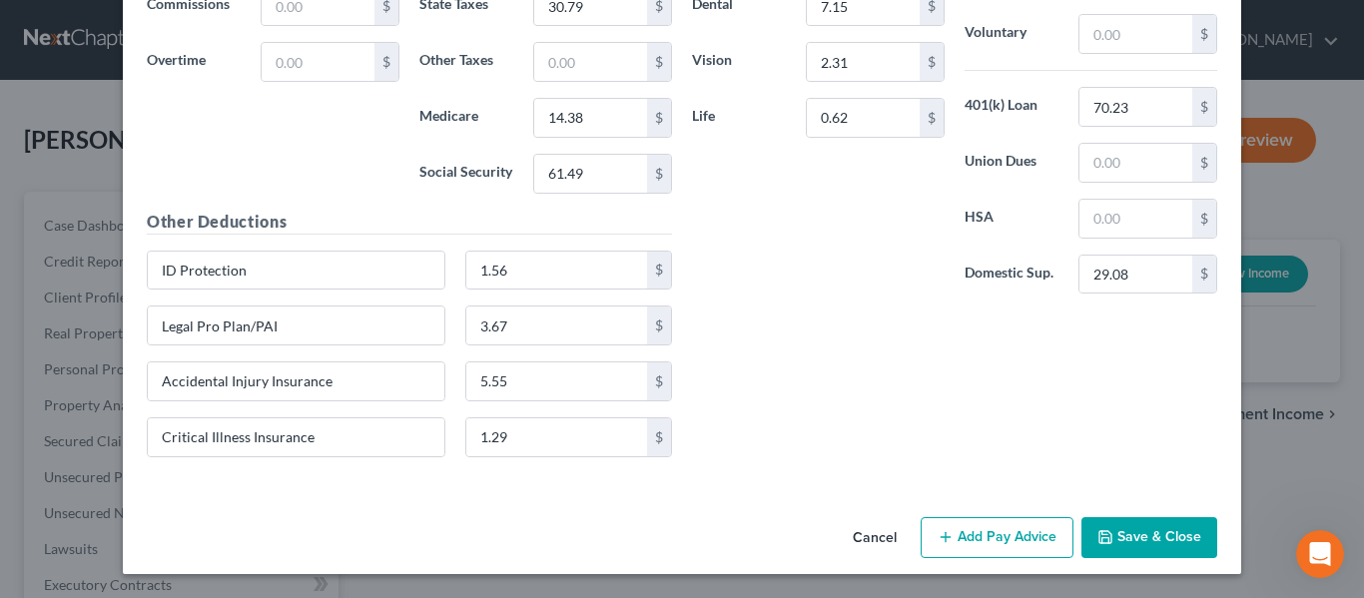
click at [985, 527] on button "Add Pay Advice" at bounding box center [997, 538] width 153 height 42
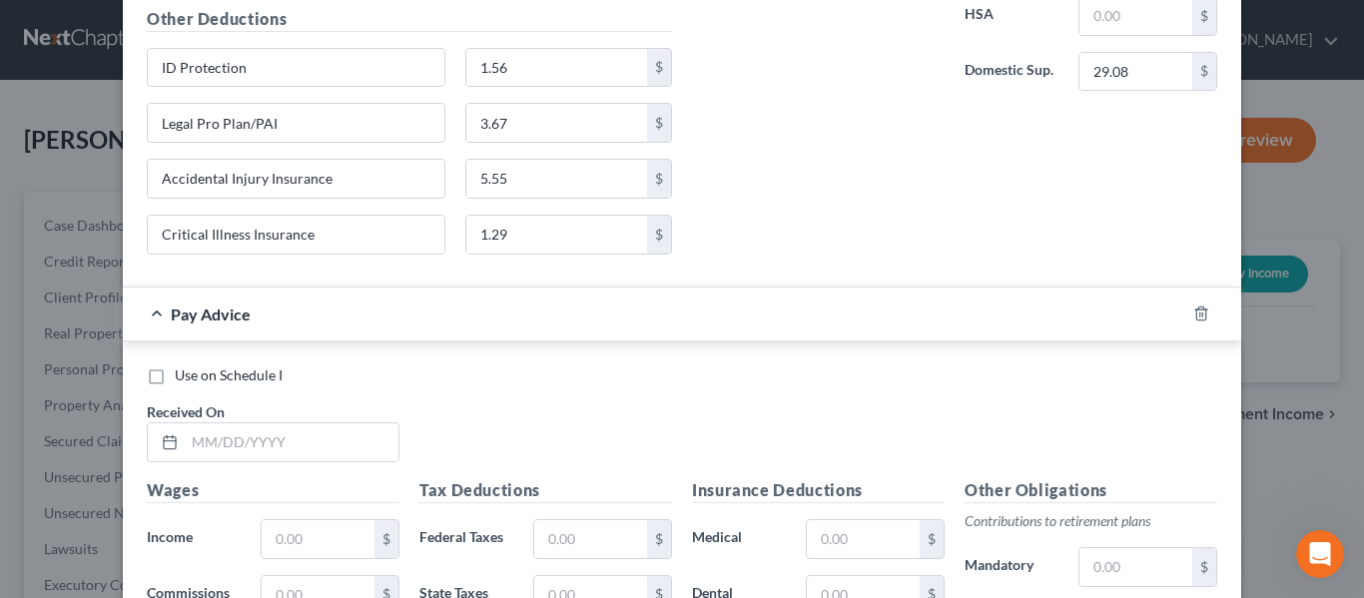
scroll to position [3117, 0]
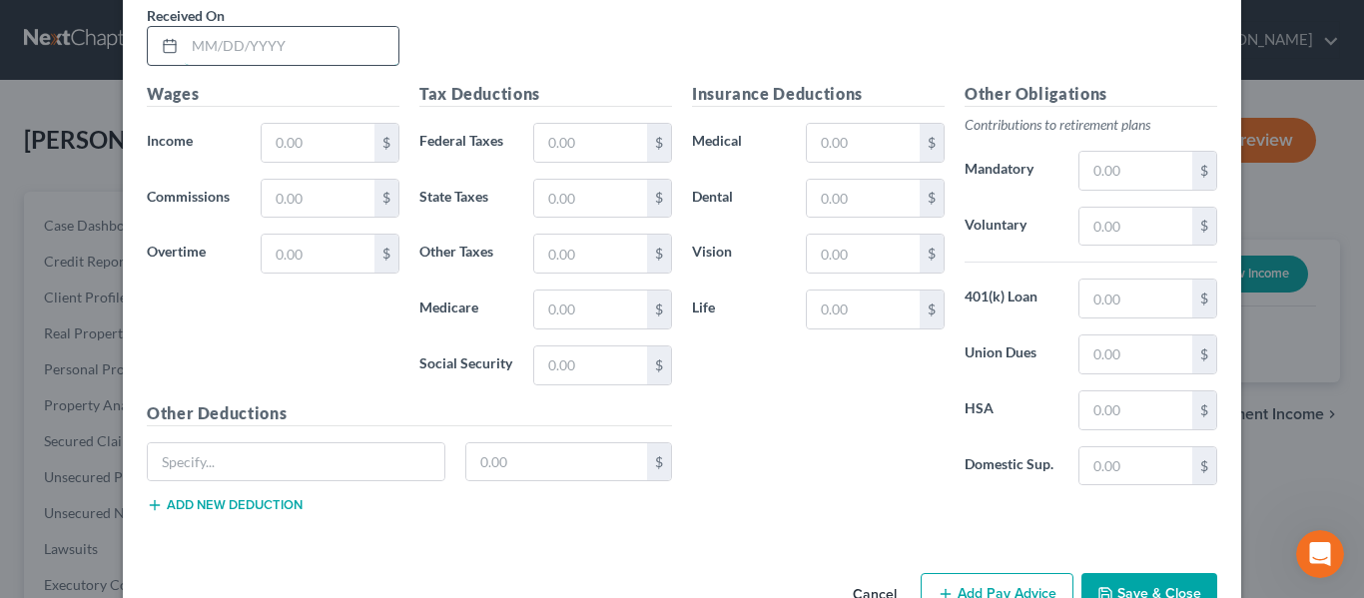
click at [288, 54] on input "text" at bounding box center [292, 46] width 214 height 38
type input "[DATE]"
click at [268, 134] on input "text" at bounding box center [318, 143] width 113 height 38
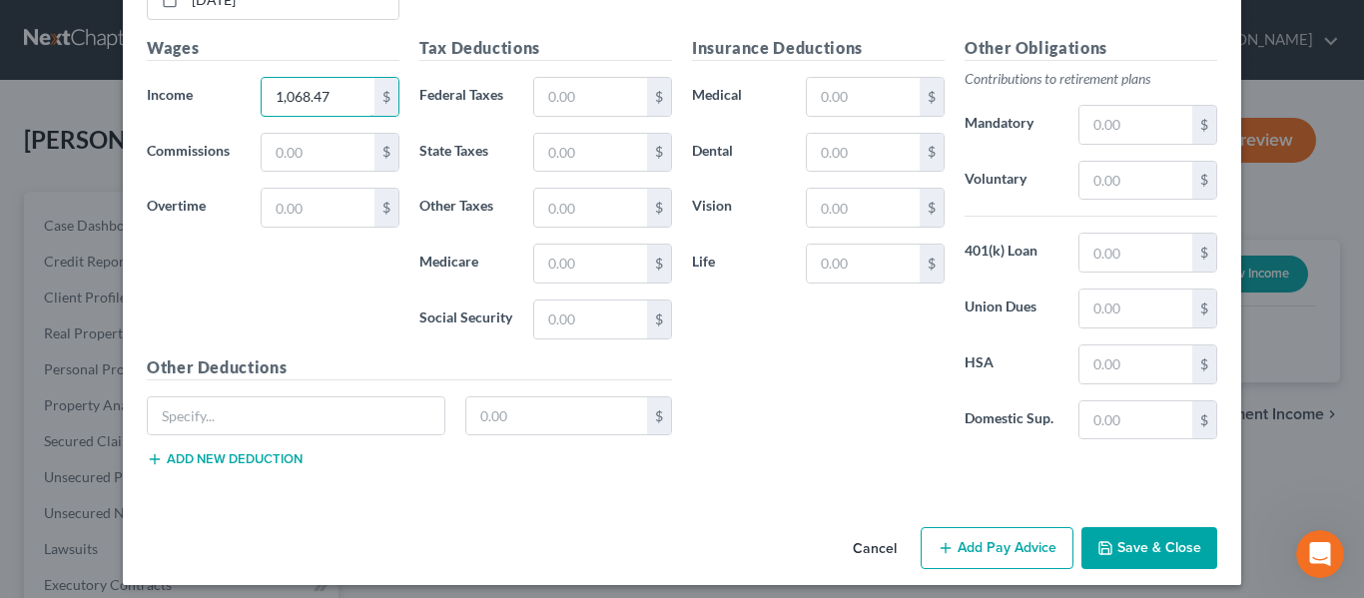
scroll to position [3174, 0]
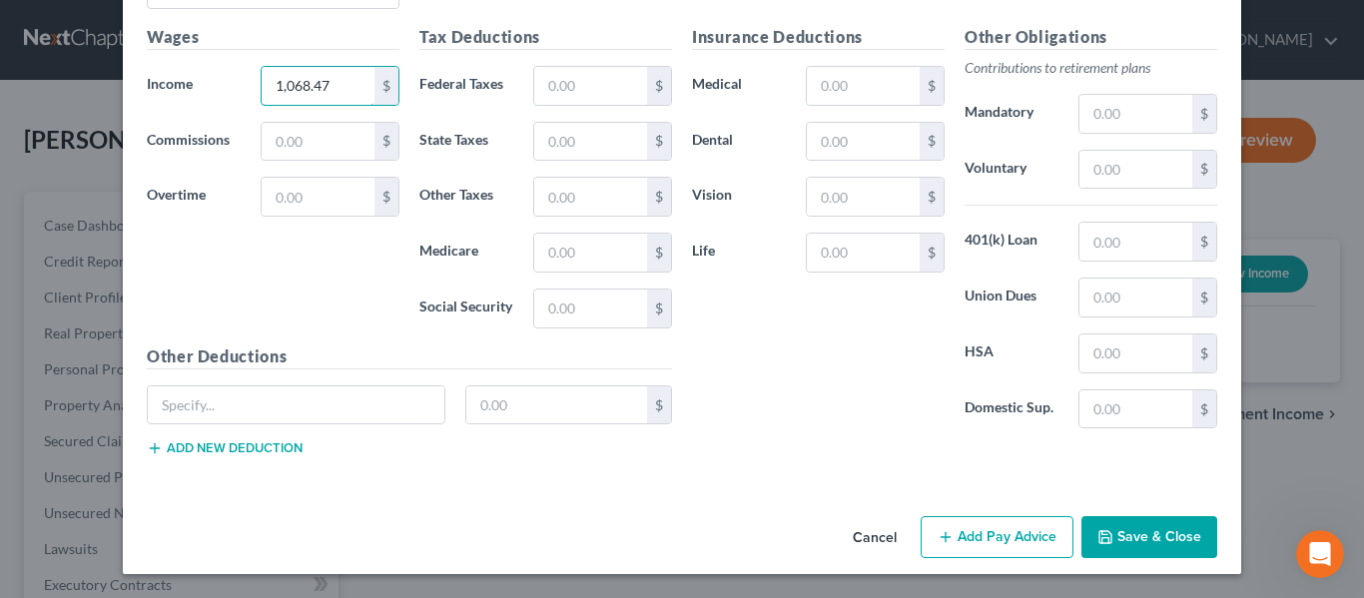
type input "1,068.47"
click at [264, 447] on button "Add new deduction" at bounding box center [225, 448] width 156 height 16
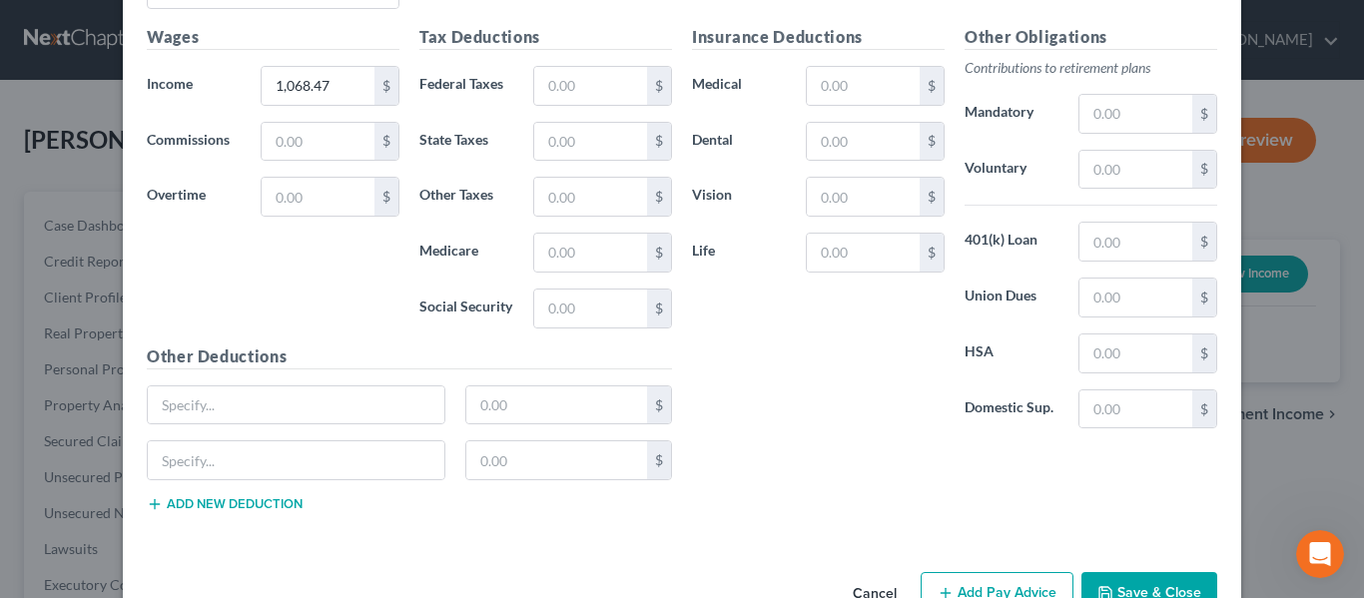
click at [259, 505] on button "Add new deduction" at bounding box center [225, 504] width 156 height 16
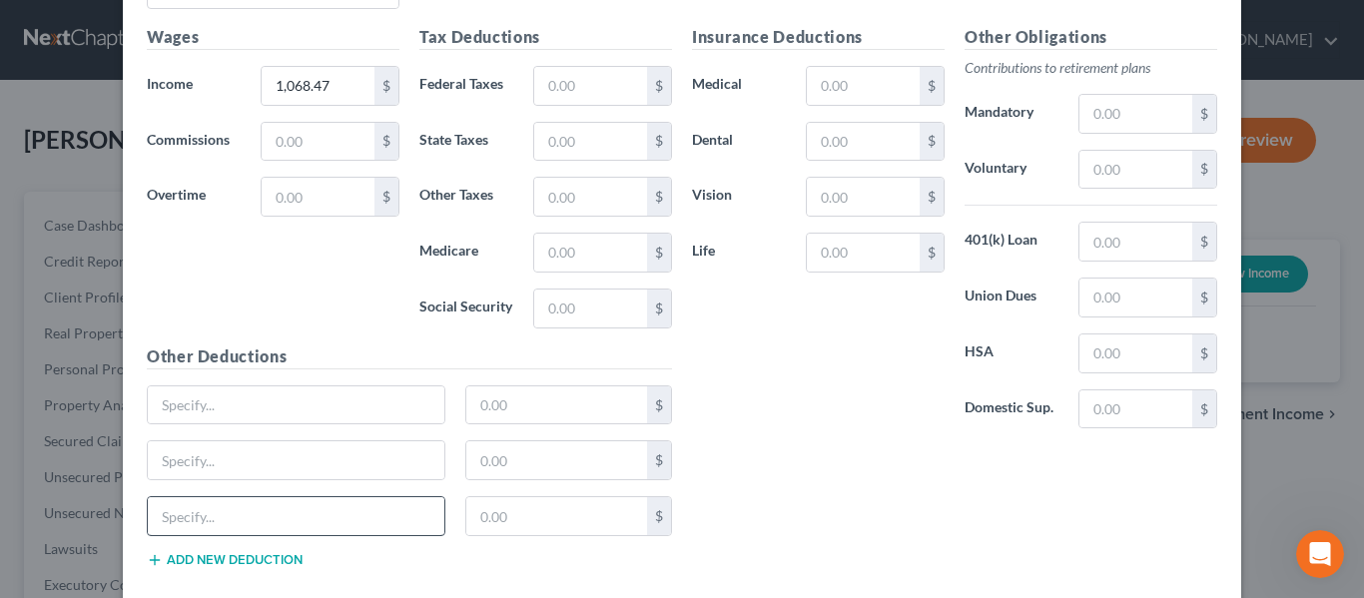
drag, startPoint x: 267, startPoint y: 556, endPoint x: 274, endPoint y: 532, distance: 25.0
click at [267, 555] on button "Add new deduction" at bounding box center [225, 560] width 156 height 16
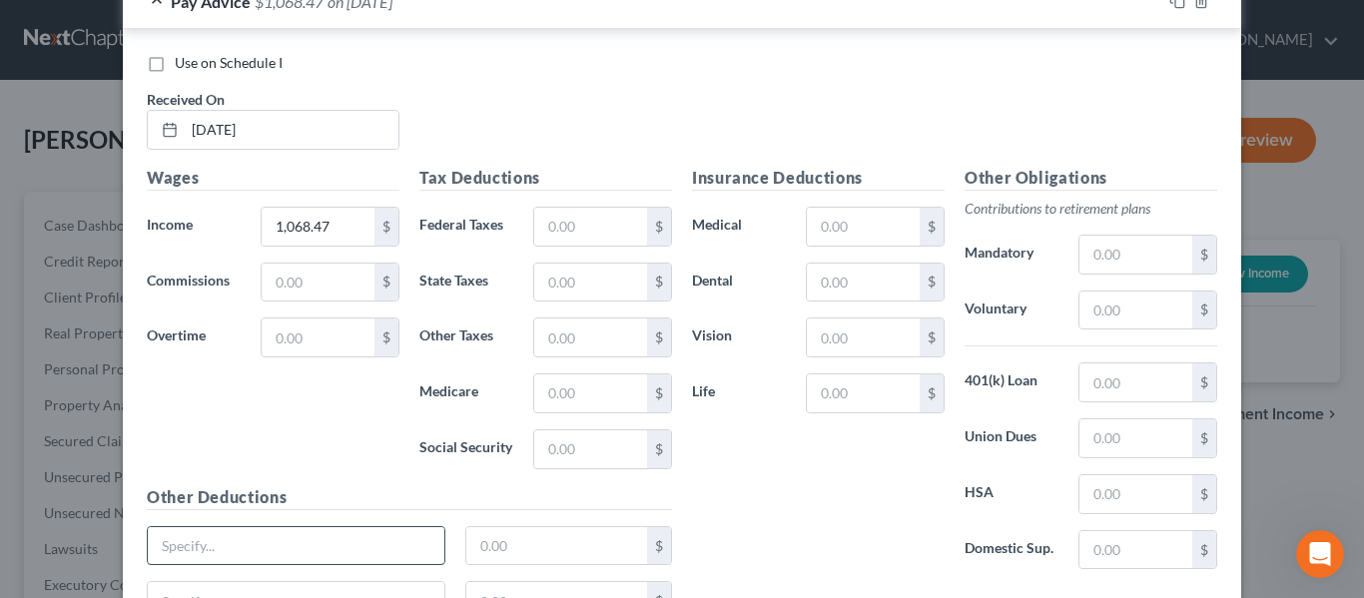
scroll to position [2575, 0]
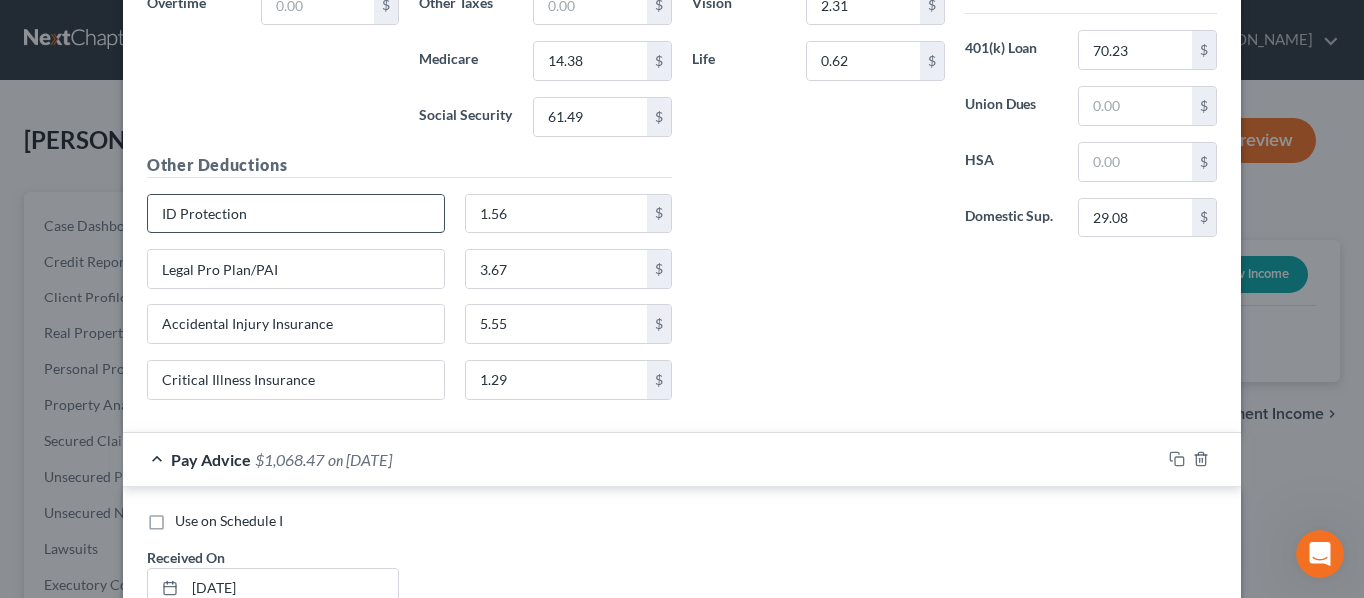
drag, startPoint x: 301, startPoint y: 224, endPoint x: 196, endPoint y: 219, distance: 105.0
click at [126, 236] on div "Use on Schedule I Received On * [DATE] Wages Income * 1,042.90 $ Commissions $ …" at bounding box center [682, 64] width 1118 height 737
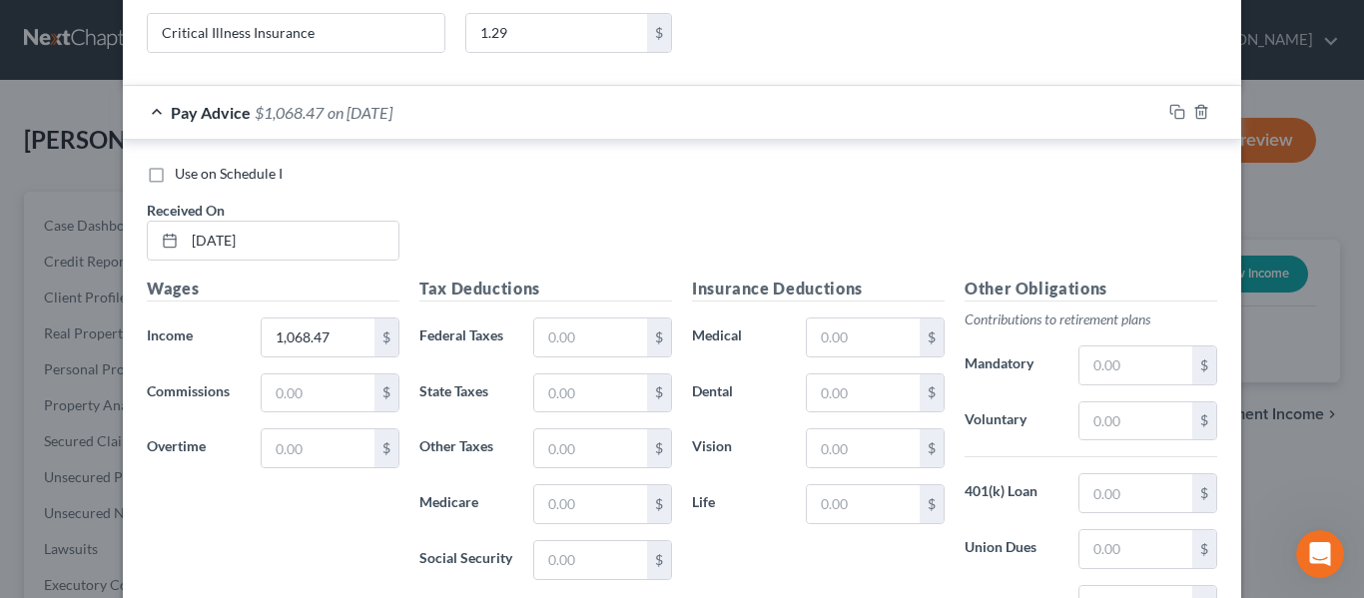
scroll to position [3274, 0]
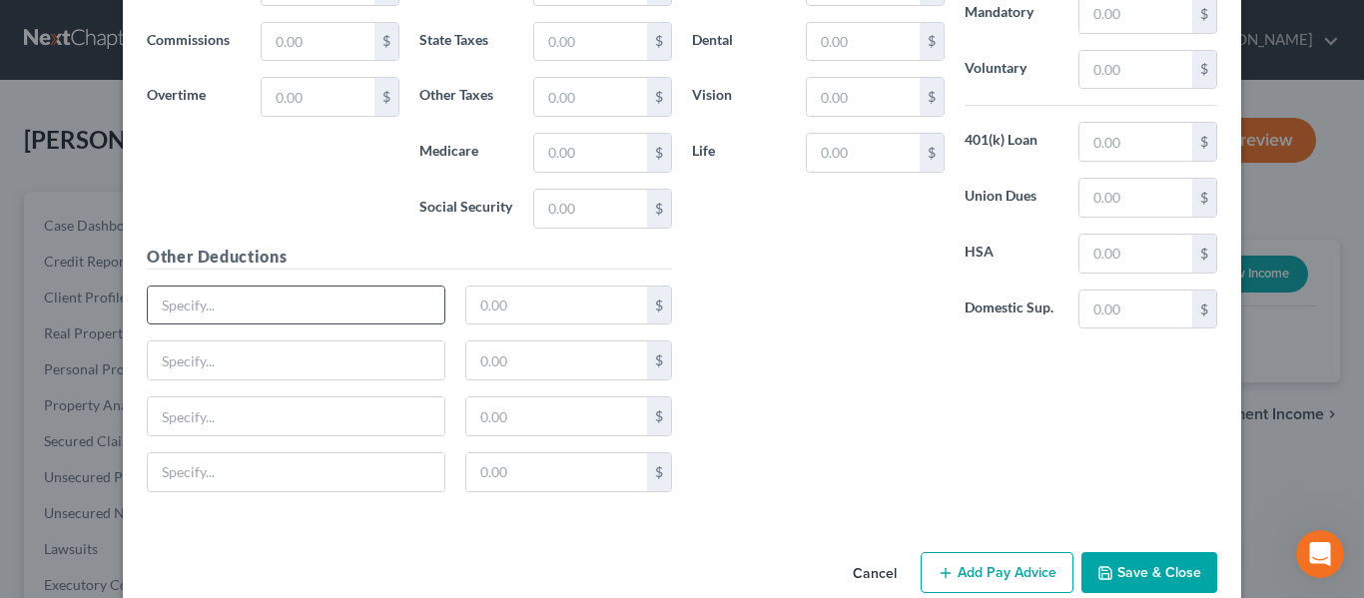
click at [238, 305] on input "text" at bounding box center [296, 306] width 297 height 38
paste input "ID Protection"
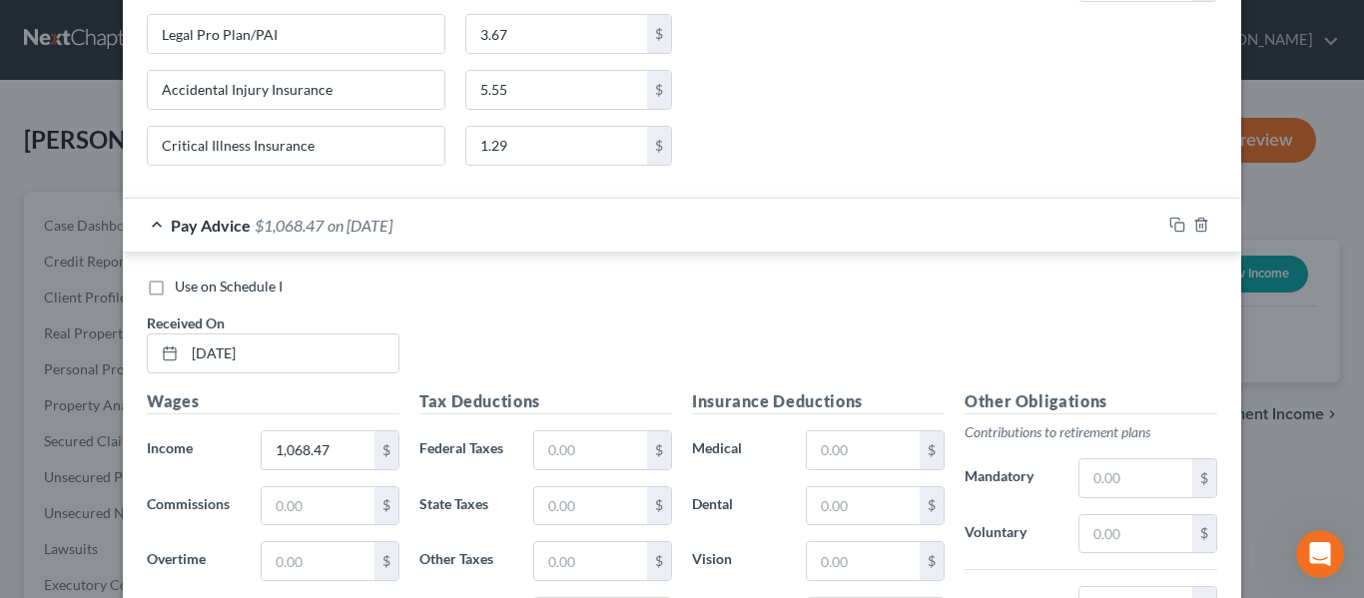
scroll to position [2775, 0]
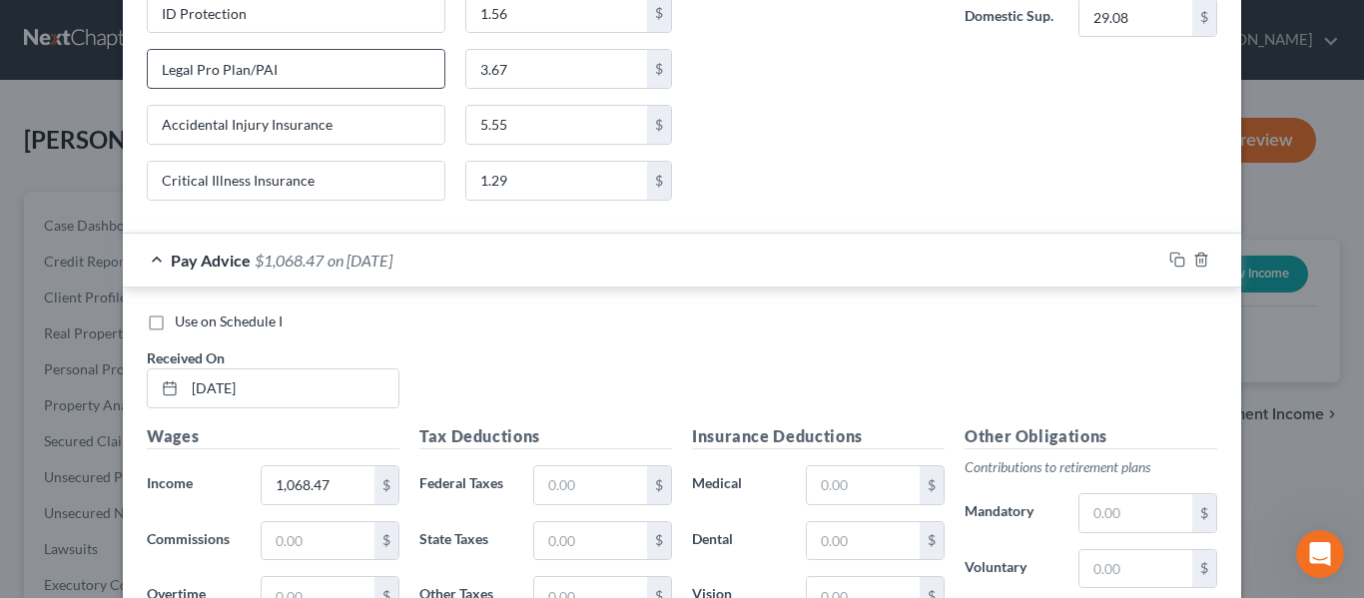
type input "ID Protection"
drag, startPoint x: 303, startPoint y: 73, endPoint x: 61, endPoint y: 43, distance: 243.5
click at [61, 43] on div "New Income Source × Employment Type * Select Full or [DEMOGRAPHIC_DATA] Employm…" at bounding box center [682, 299] width 1364 height 598
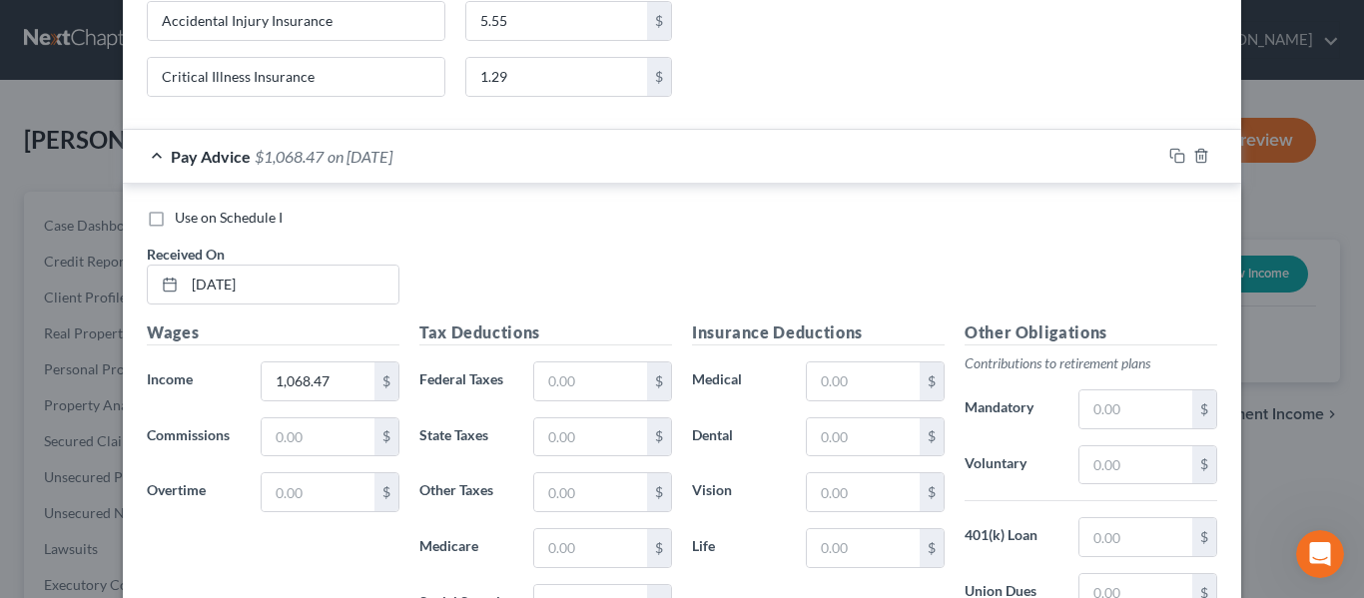
scroll to position [3274, 0]
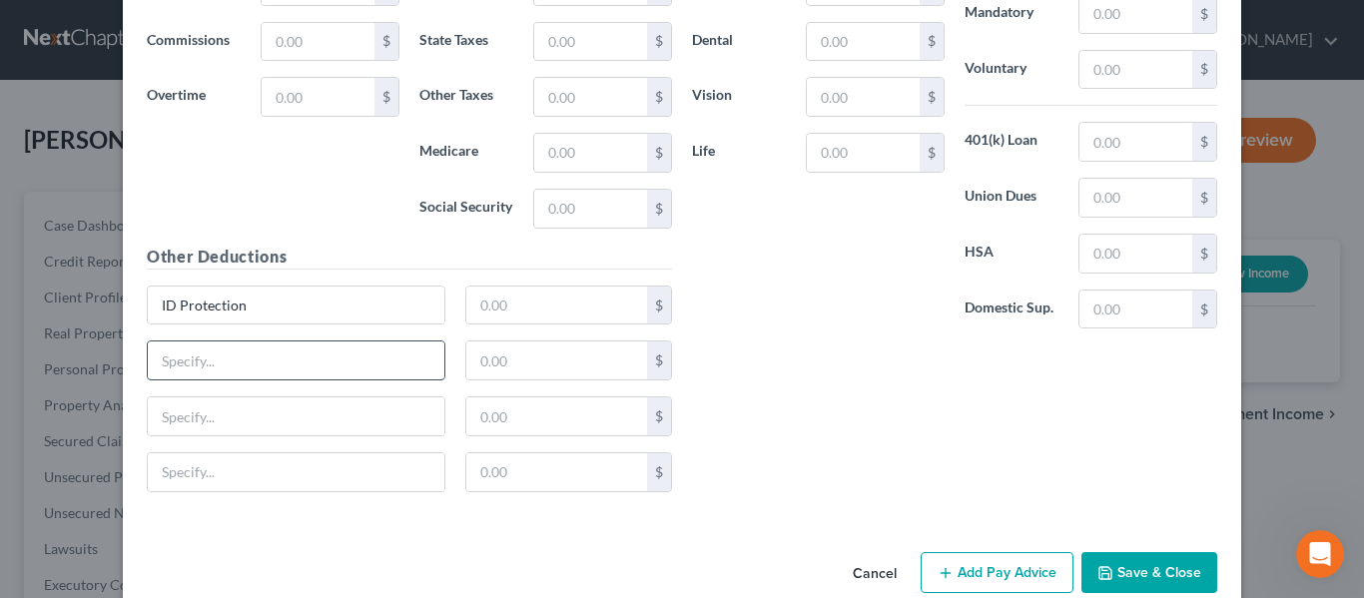
click at [283, 361] on input "text" at bounding box center [296, 360] width 297 height 38
paste input "Legal Pro Plan/PAI"
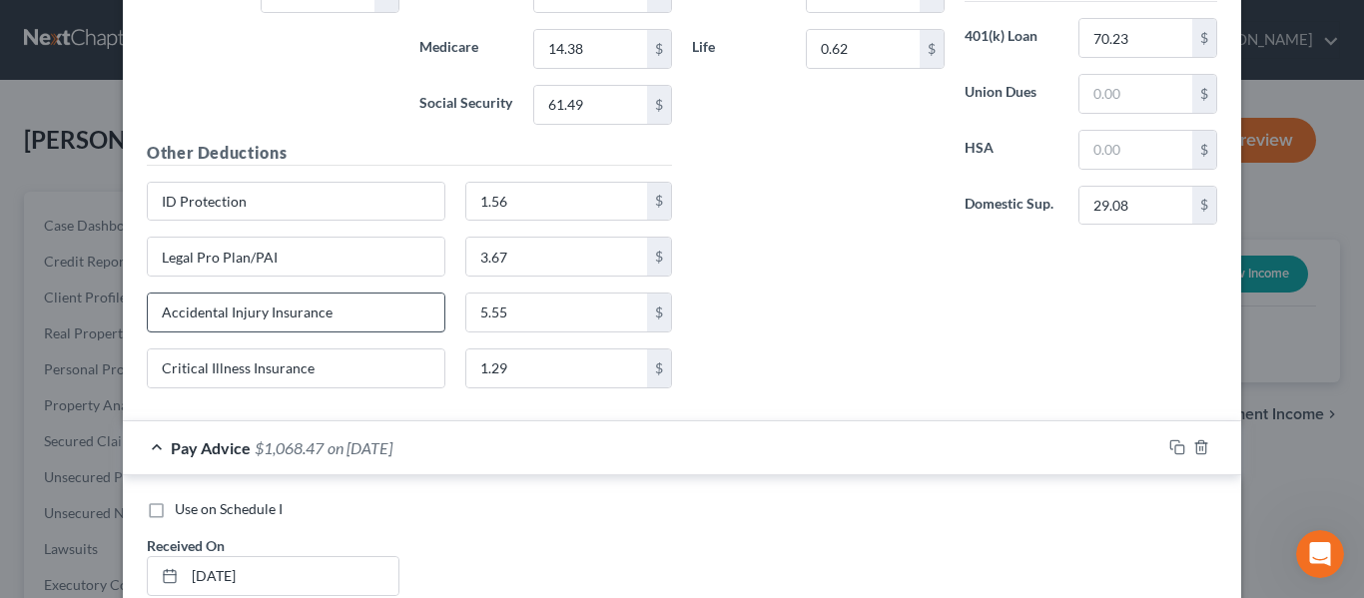
scroll to position [2575, 0]
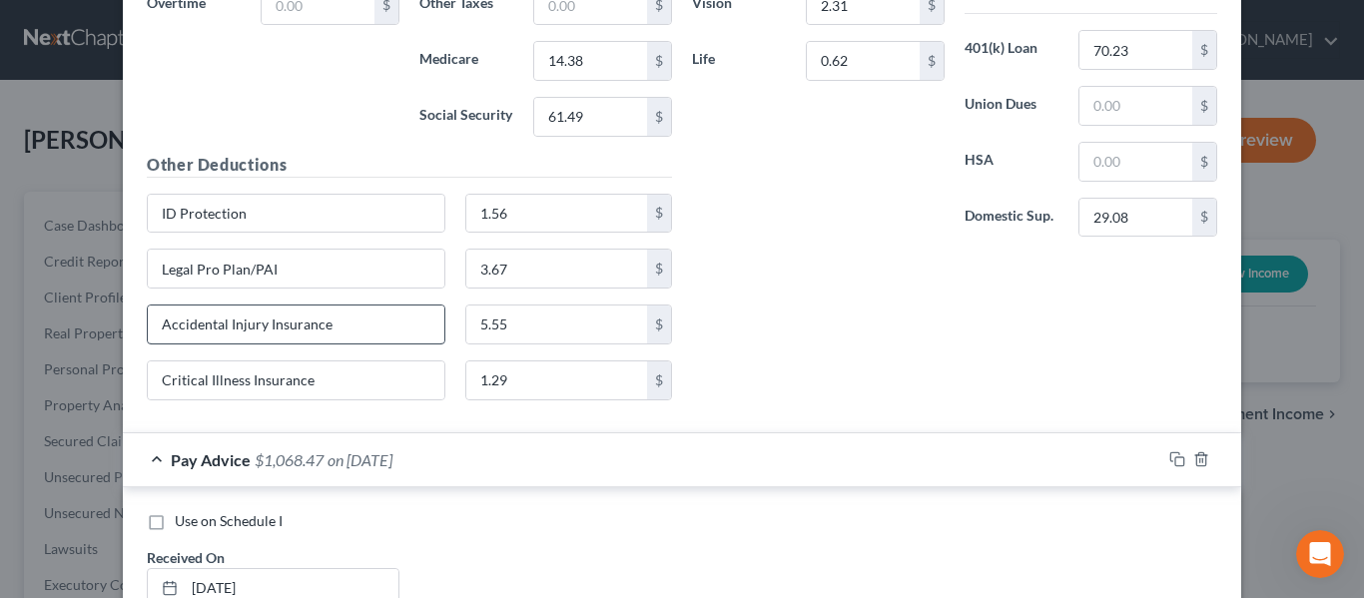
type input "Legal Pro Plan/PAI"
drag, startPoint x: 334, startPoint y: 328, endPoint x: 130, endPoint y: 322, distance: 204.8
click at [123, 315] on div "Use on Schedule I Received On * [DATE] Wages Income * 1,042.90 $ Commissions $ …" at bounding box center [682, 64] width 1118 height 737
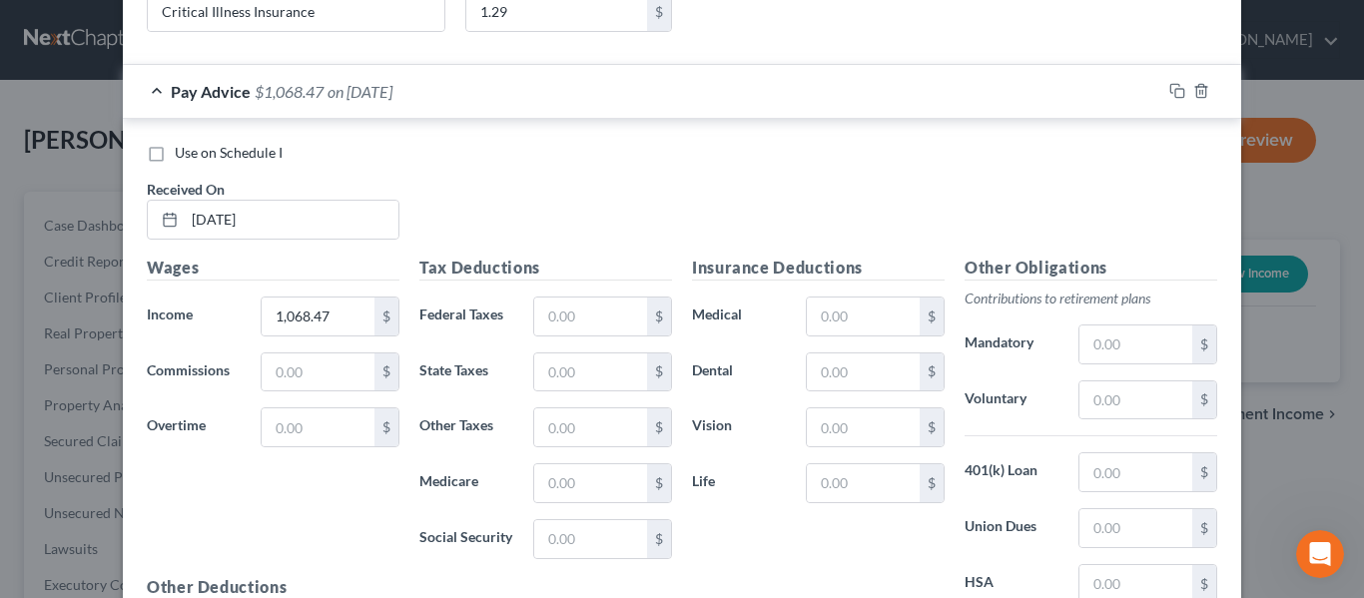
scroll to position [3274, 0]
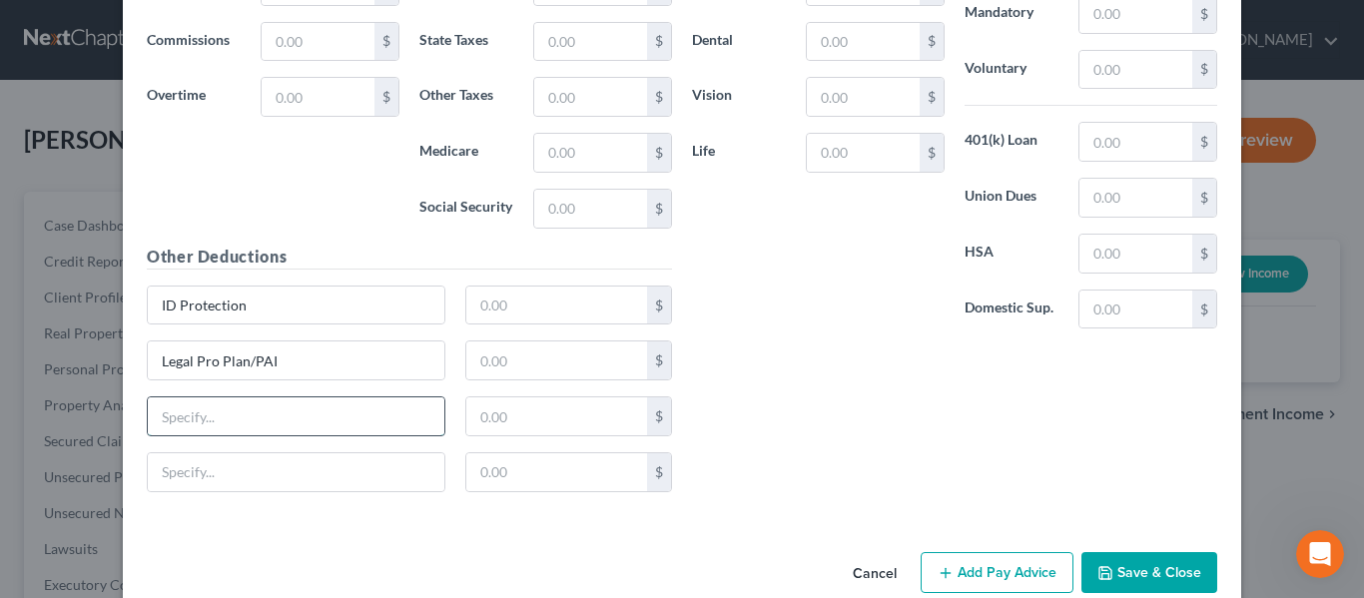
click at [341, 409] on input "text" at bounding box center [296, 416] width 297 height 38
paste input "Accidental Injury Insurance"
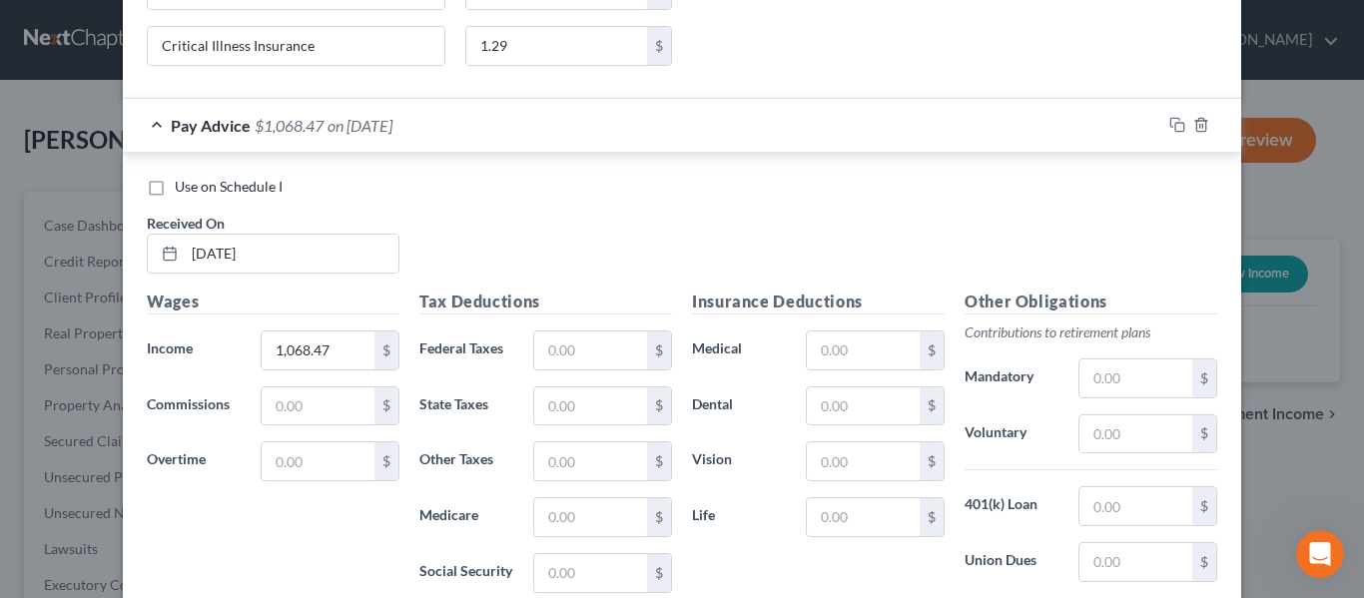
scroll to position [2874, 0]
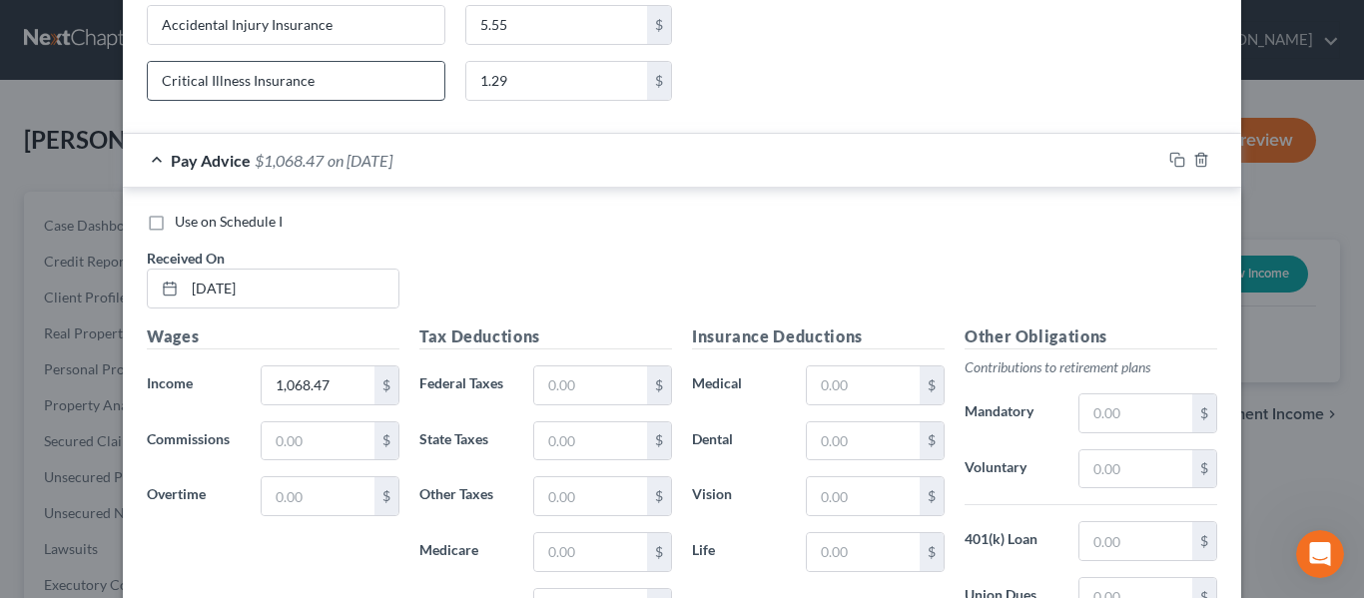
type input "Accidental Injury Insurance"
drag, startPoint x: 320, startPoint y: 79, endPoint x: 113, endPoint y: 74, distance: 207.7
click at [113, 74] on div "New Income Source × Employment Type * Select Full or [DEMOGRAPHIC_DATA] Employm…" at bounding box center [682, 299] width 1364 height 598
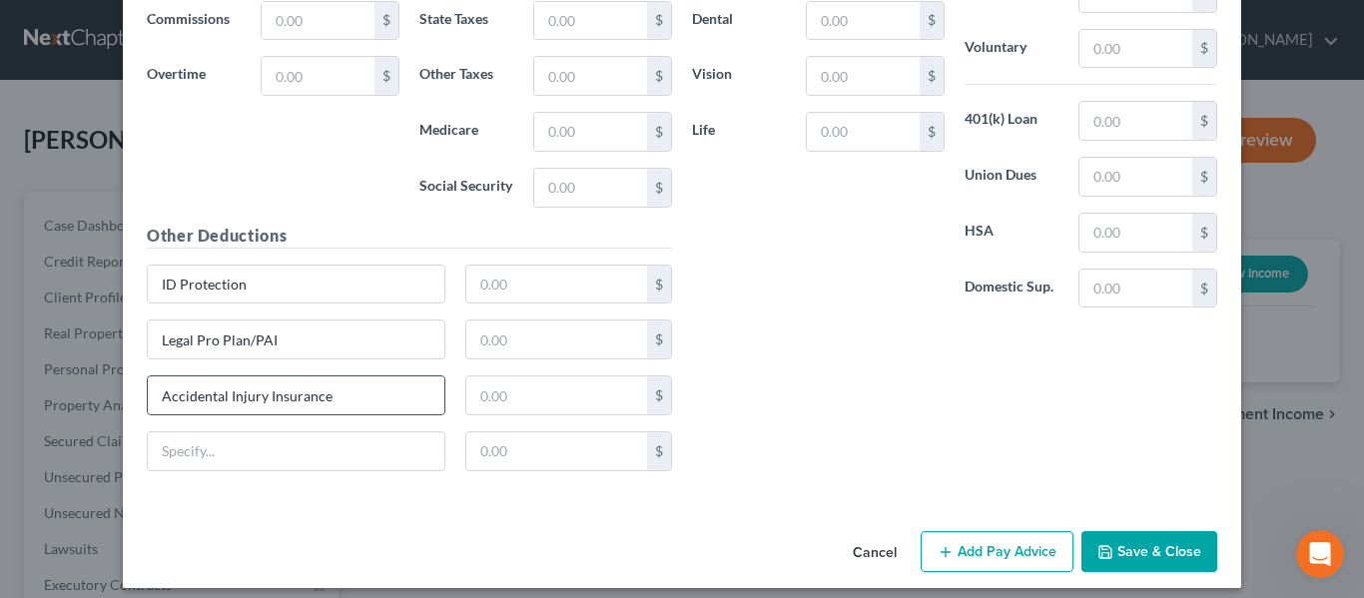
scroll to position [3309, 0]
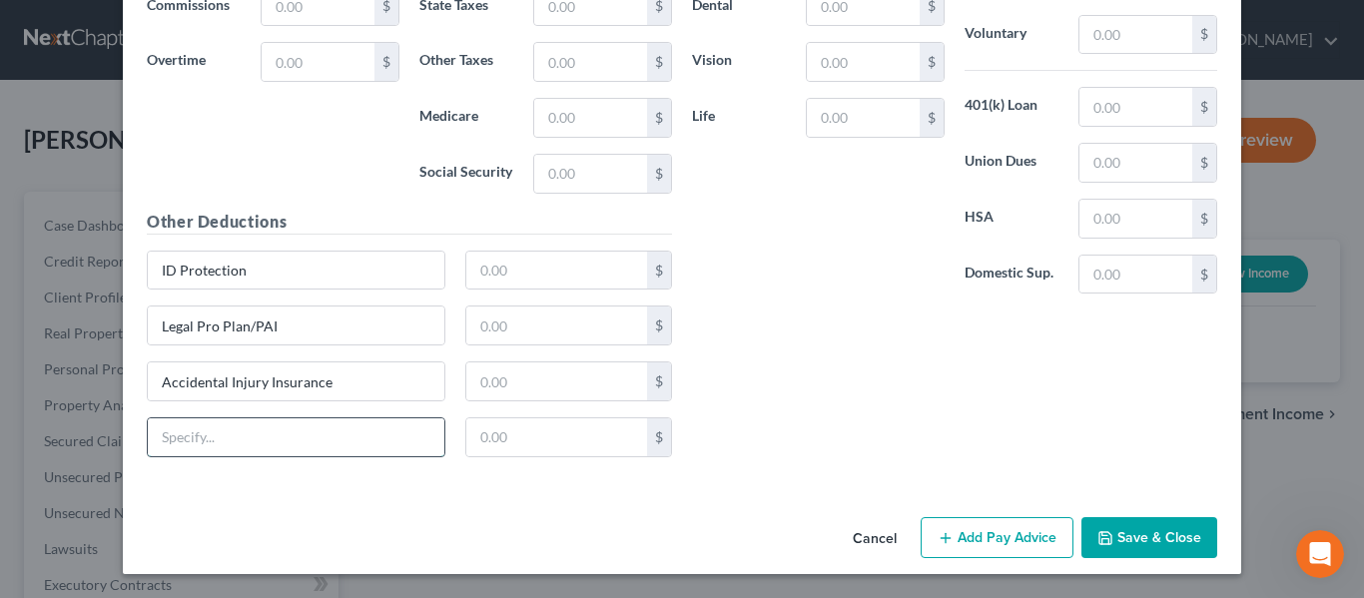
click at [229, 443] on input "text" at bounding box center [296, 437] width 297 height 38
paste input "Critical Illness Insurance"
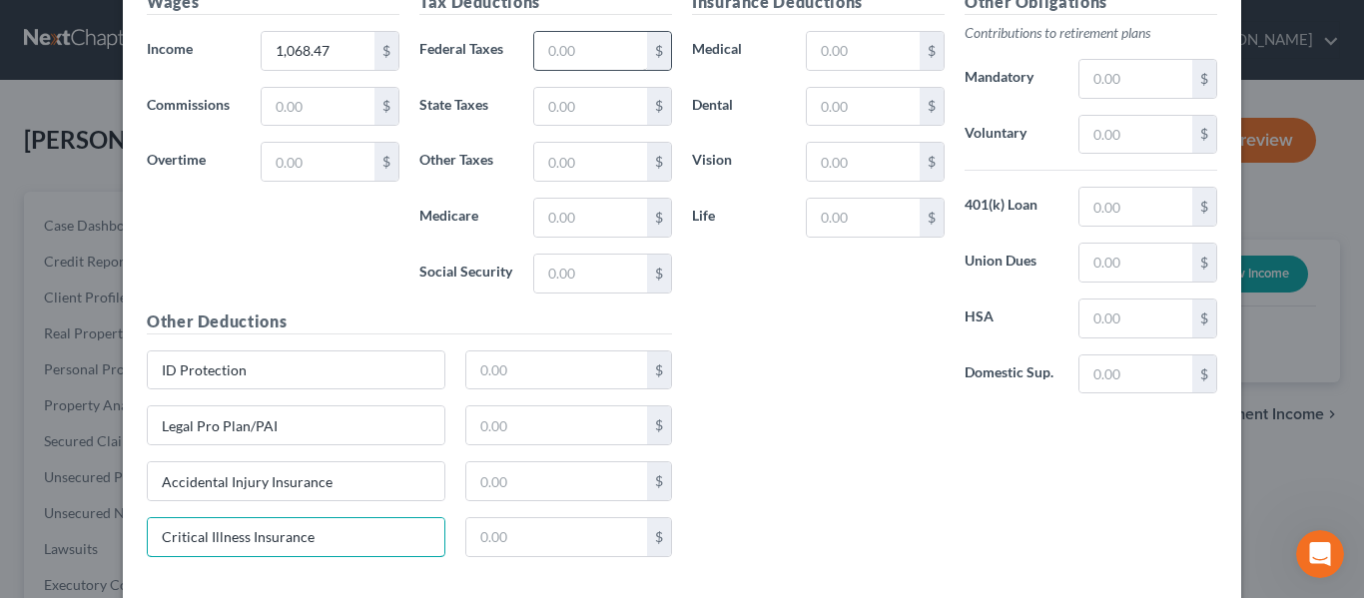
type input "Critical Illness Insurance"
click at [587, 60] on input "text" at bounding box center [590, 51] width 113 height 38
type input "66.21"
type input "31.96"
type input "14.75"
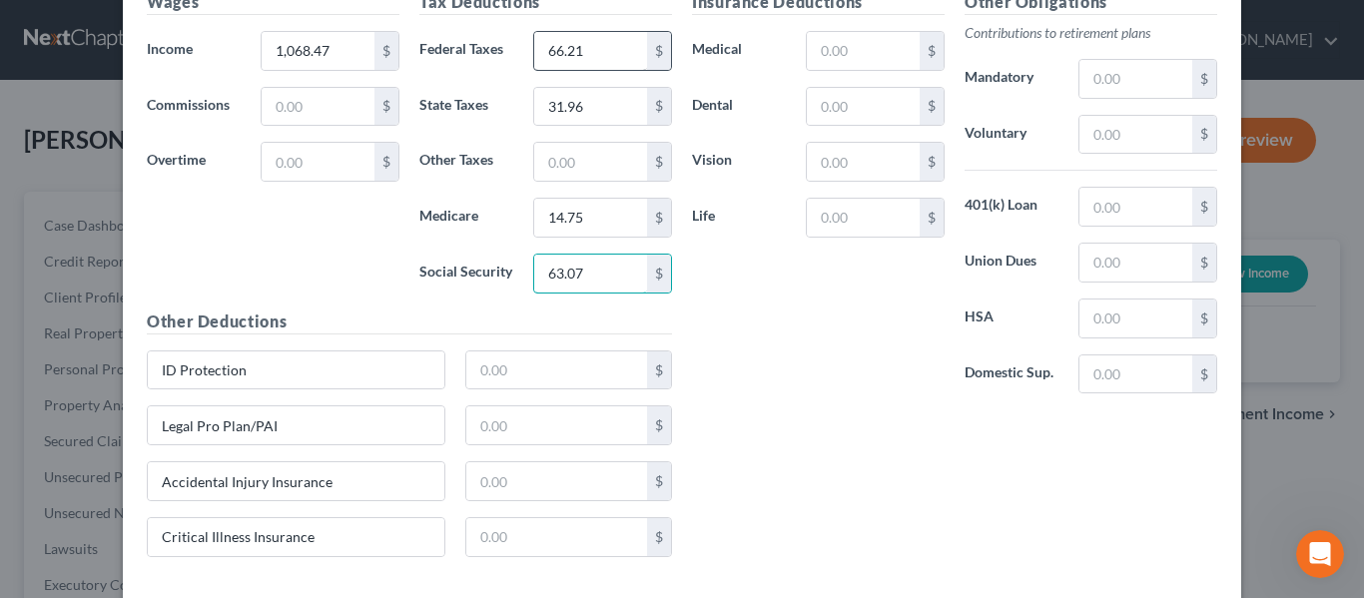
type input "63.07"
type input "1.56"
type input "3.67"
type input "5.55"
type input "1.29"
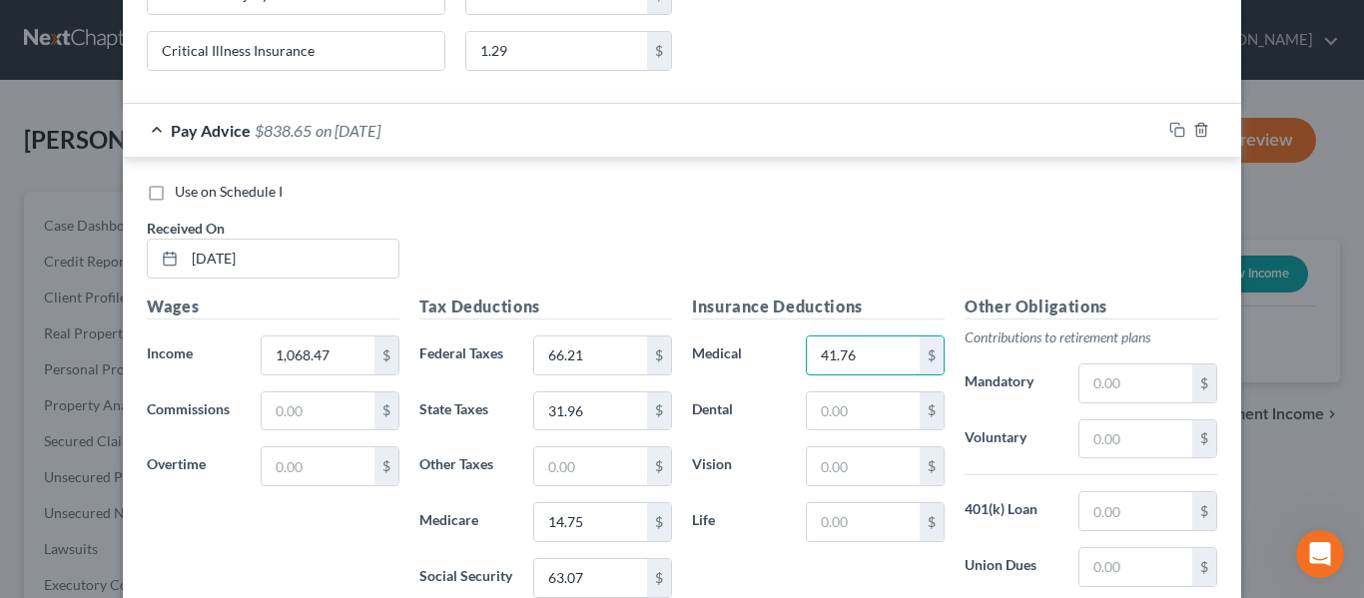
scroll to position [2970, 0]
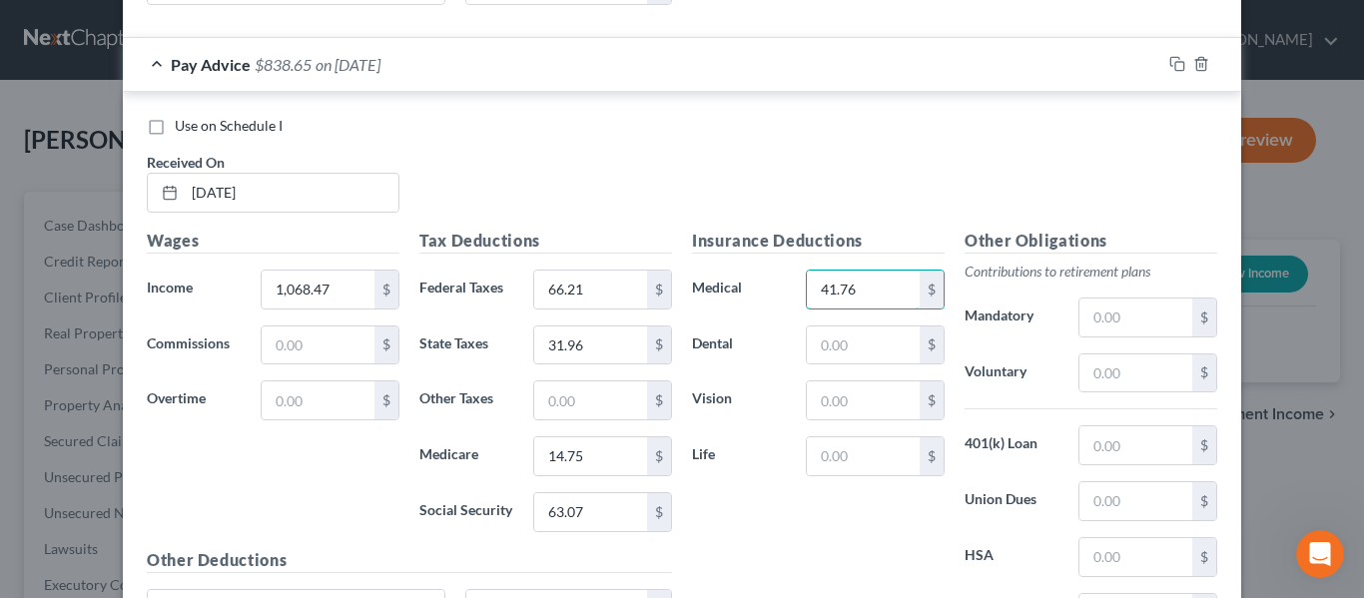
type input "41.76"
type input "7.15"
type input "2.31"
type input "0.62"
type input "138.90"
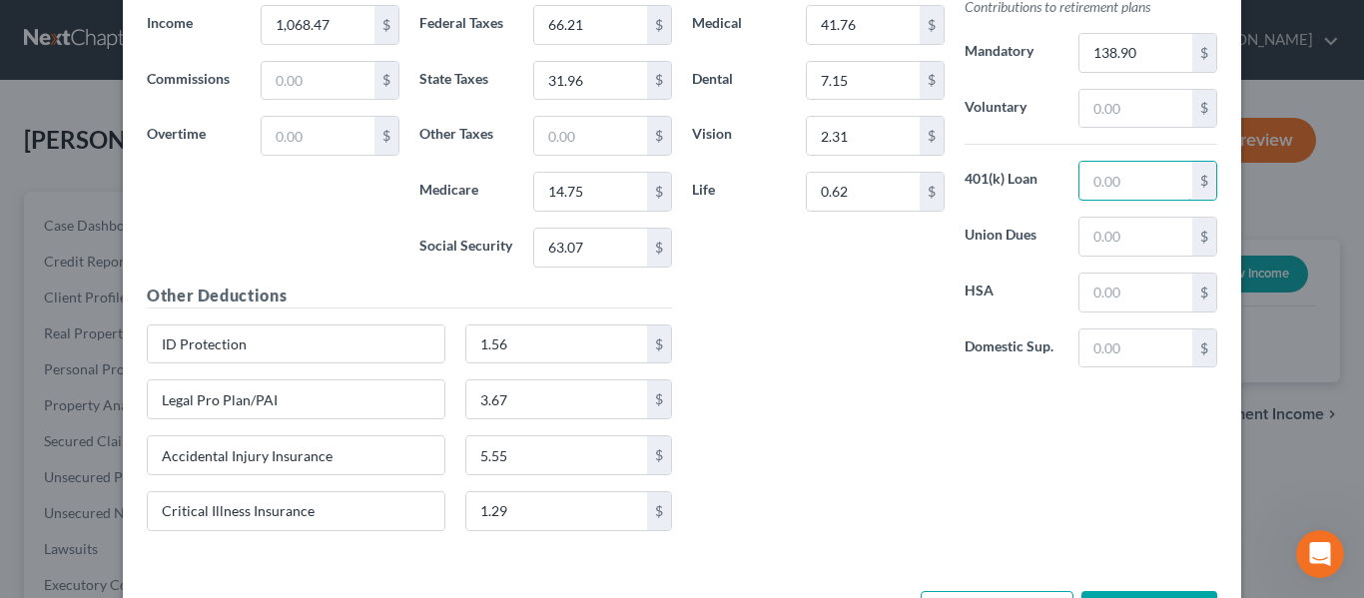
scroll to position [3270, 0]
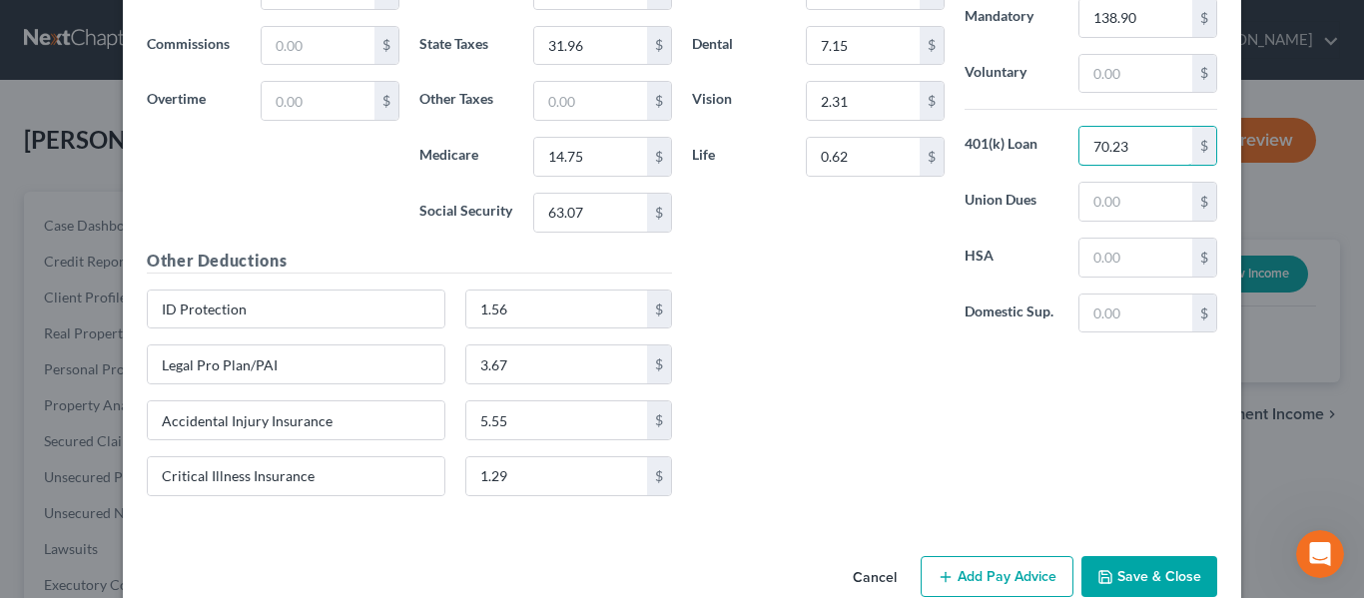
type input "70.23"
type input "29.08"
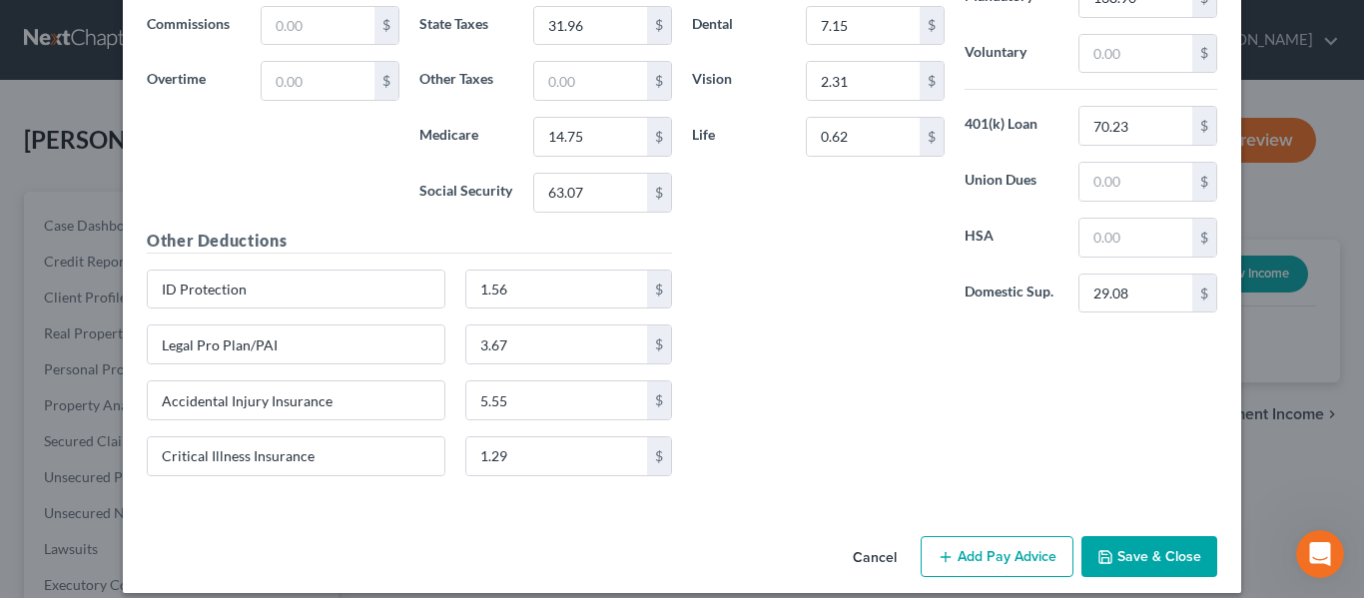
scroll to position [3309, 0]
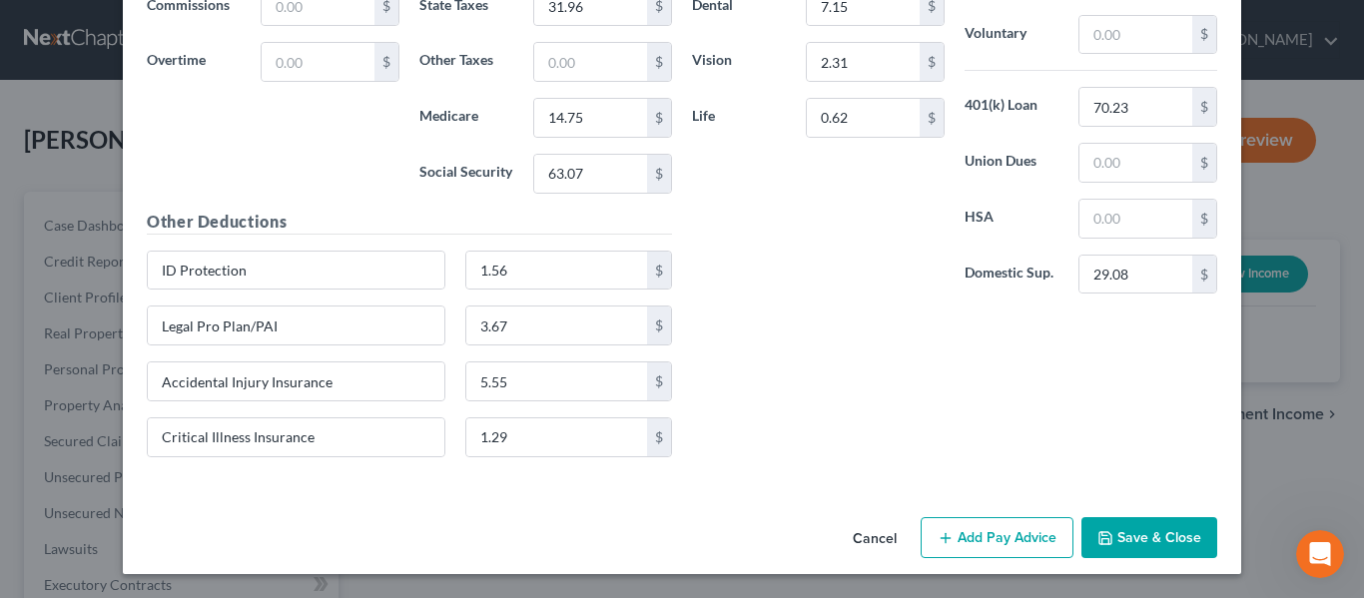
click at [987, 547] on button "Add Pay Advice" at bounding box center [997, 538] width 153 height 42
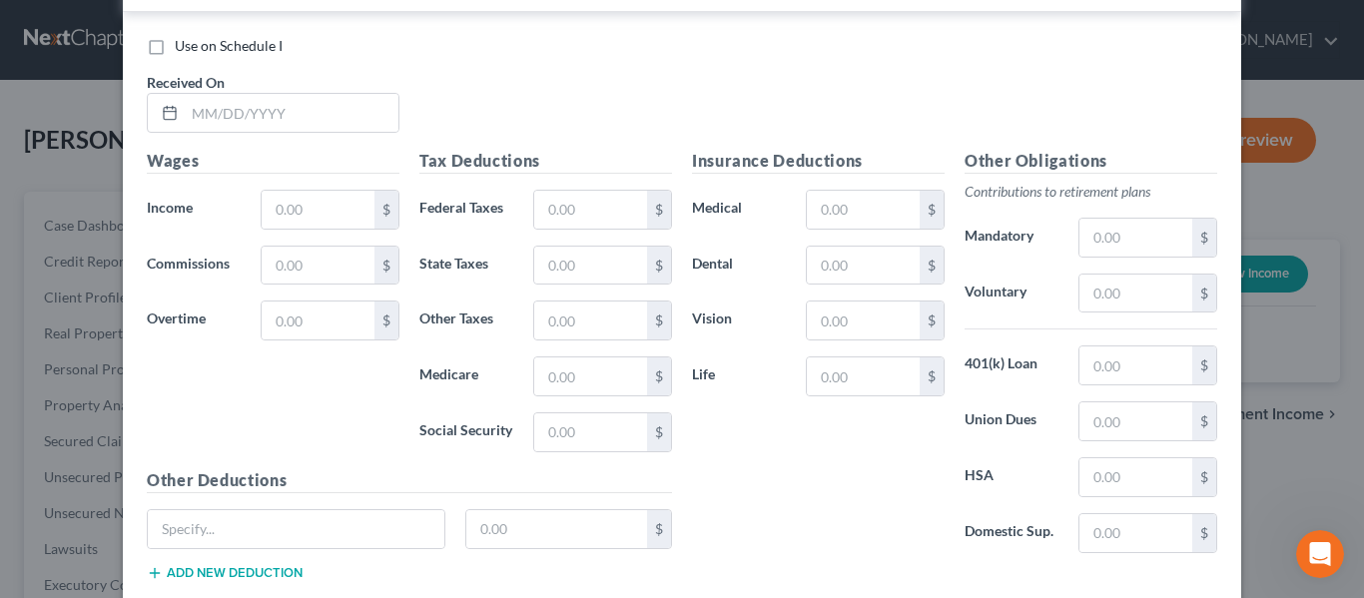
scroll to position [3908, 0]
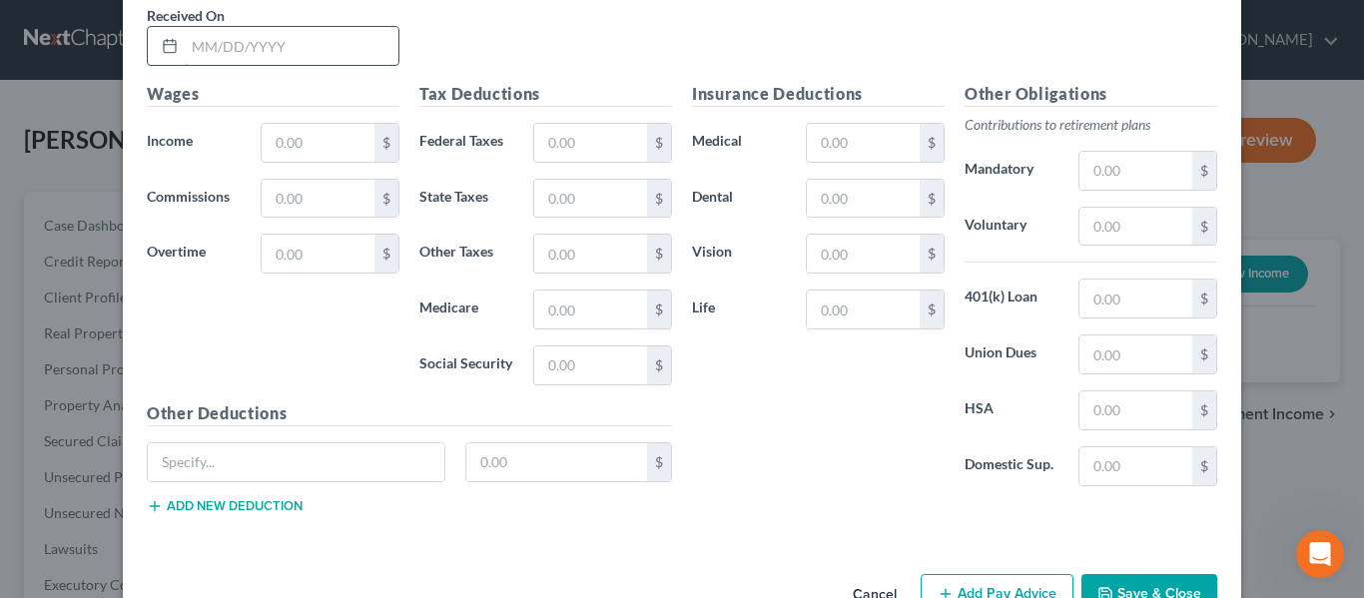
click at [208, 41] on input "text" at bounding box center [292, 46] width 214 height 38
type input "[DATE]"
click at [311, 147] on input "text" at bounding box center [318, 143] width 113 height 38
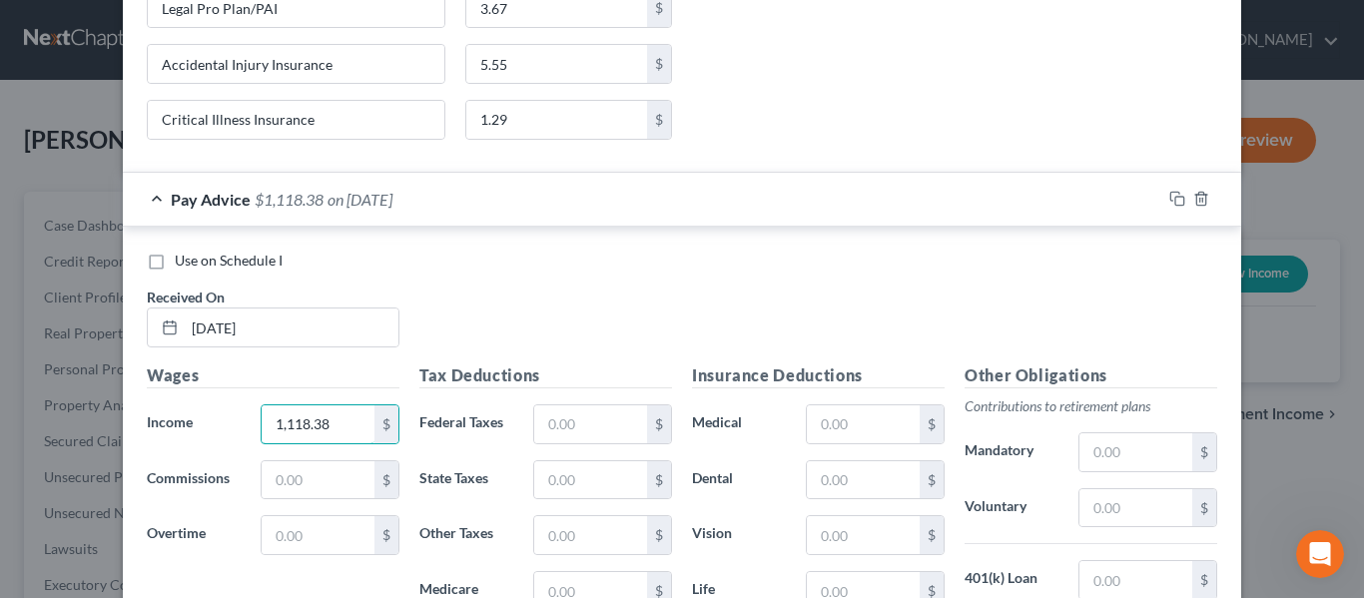
scroll to position [3508, 0]
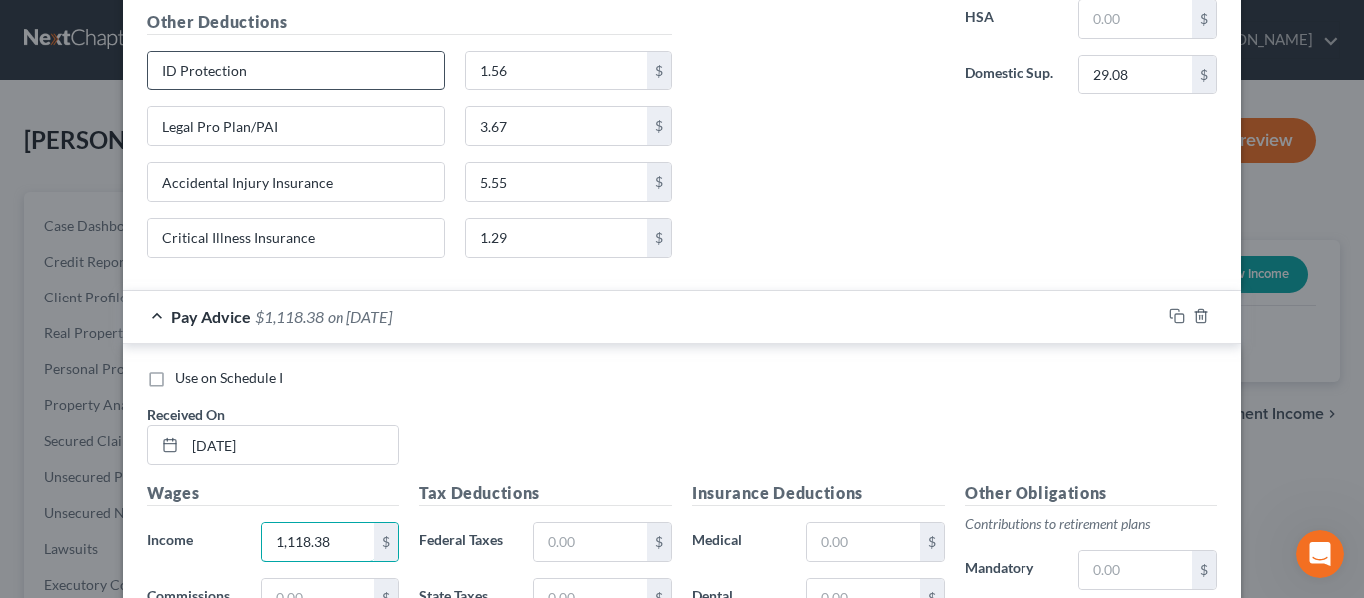
type input "1,118.38"
drag, startPoint x: 241, startPoint y: 75, endPoint x: 108, endPoint y: 79, distance: 132.8
click at [17, 65] on div "New Income Source × Employment Type * Select Full or [DEMOGRAPHIC_DATA] Employm…" at bounding box center [682, 299] width 1364 height 598
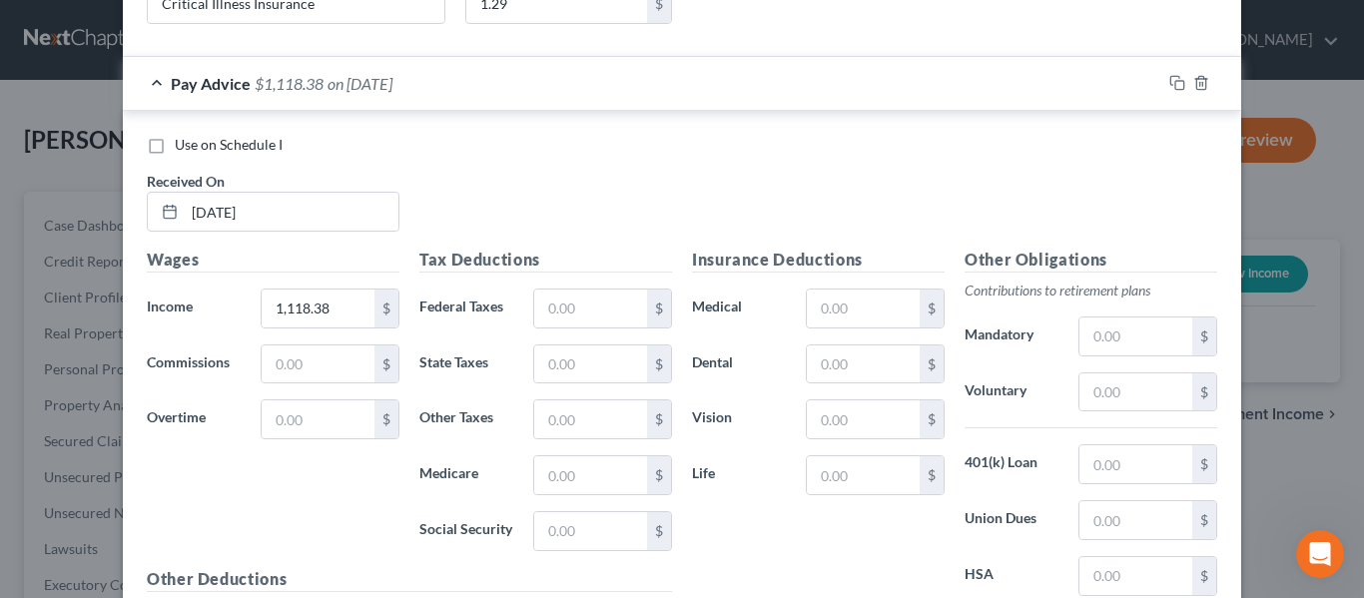
scroll to position [3808, 0]
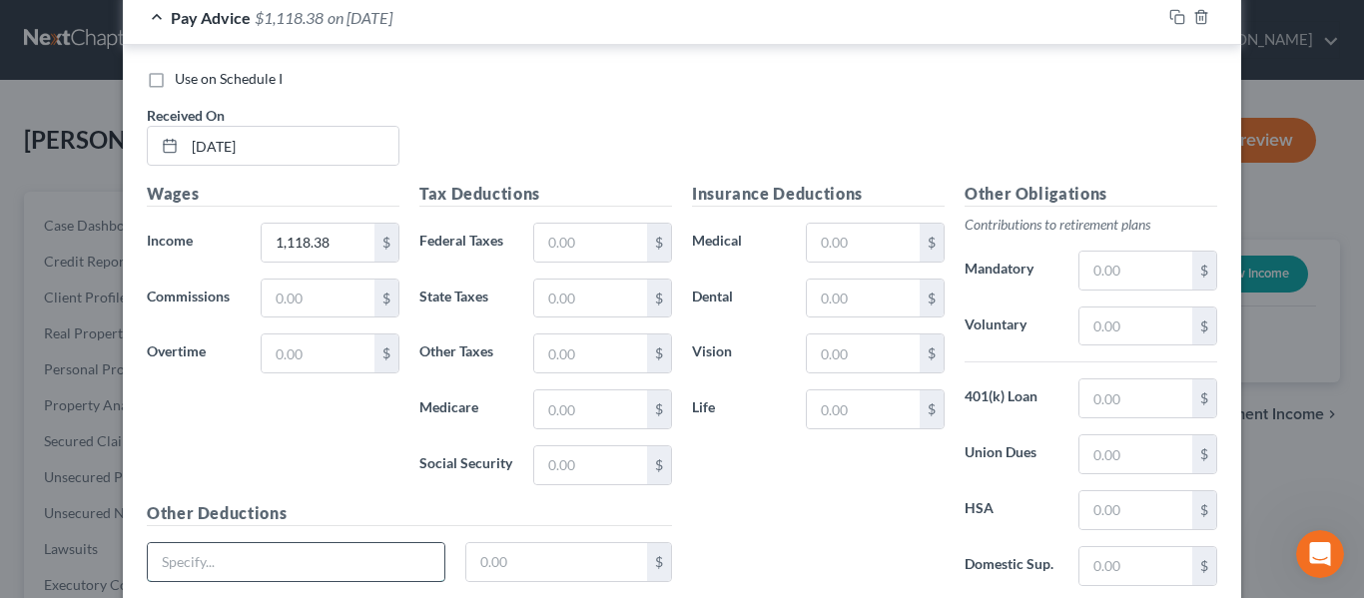
click at [191, 573] on input "text" at bounding box center [296, 562] width 297 height 38
paste input "ID Protection"
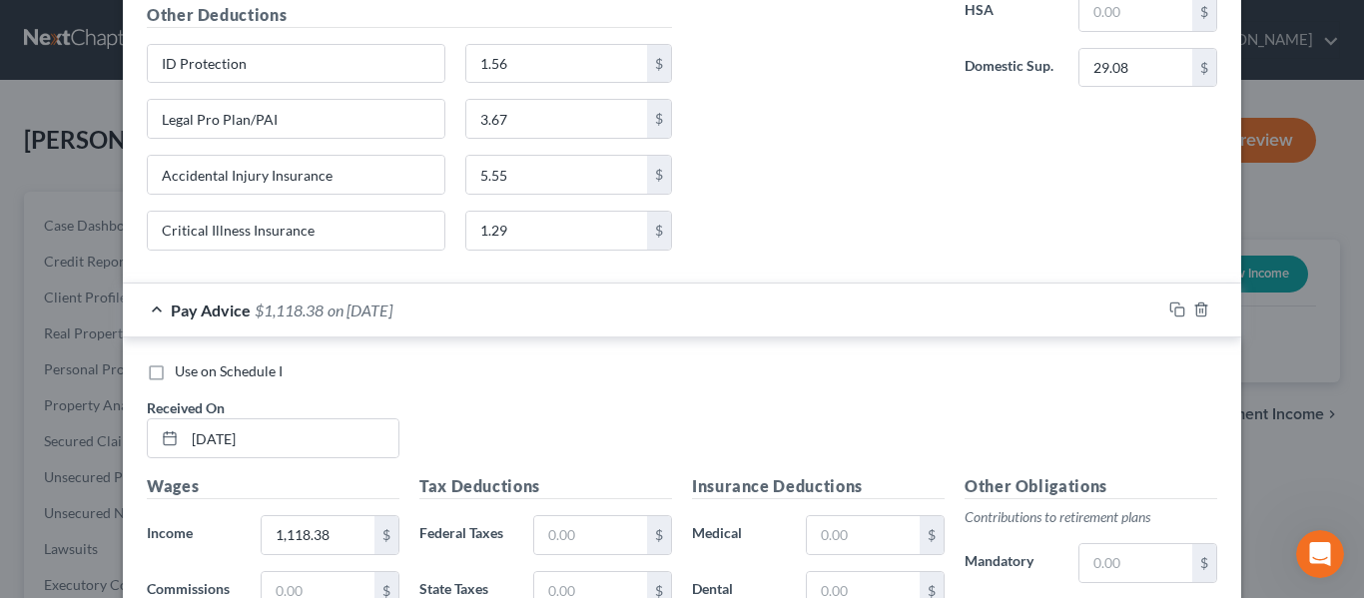
scroll to position [3409, 0]
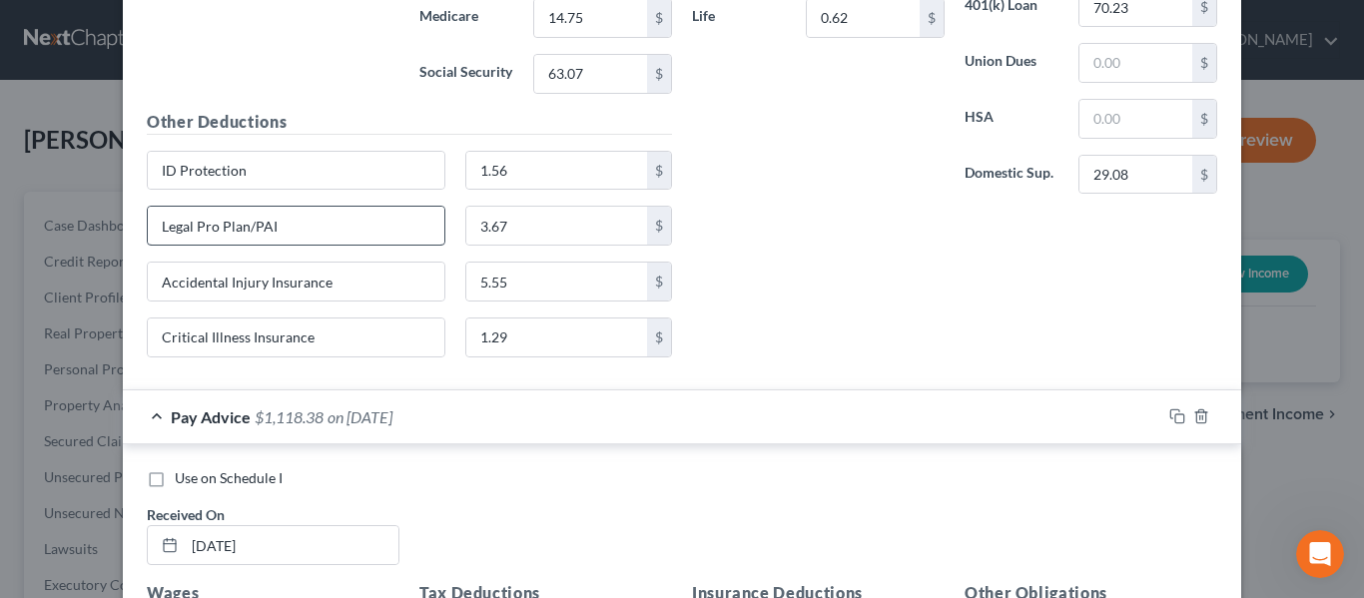
type input "ID Protection"
drag, startPoint x: 293, startPoint y: 229, endPoint x: 88, endPoint y: 239, distance: 204.9
click at [88, 239] on div "New Income Source × Employment Type * Select Full or [DEMOGRAPHIC_DATA] Employm…" at bounding box center [682, 299] width 1364 height 598
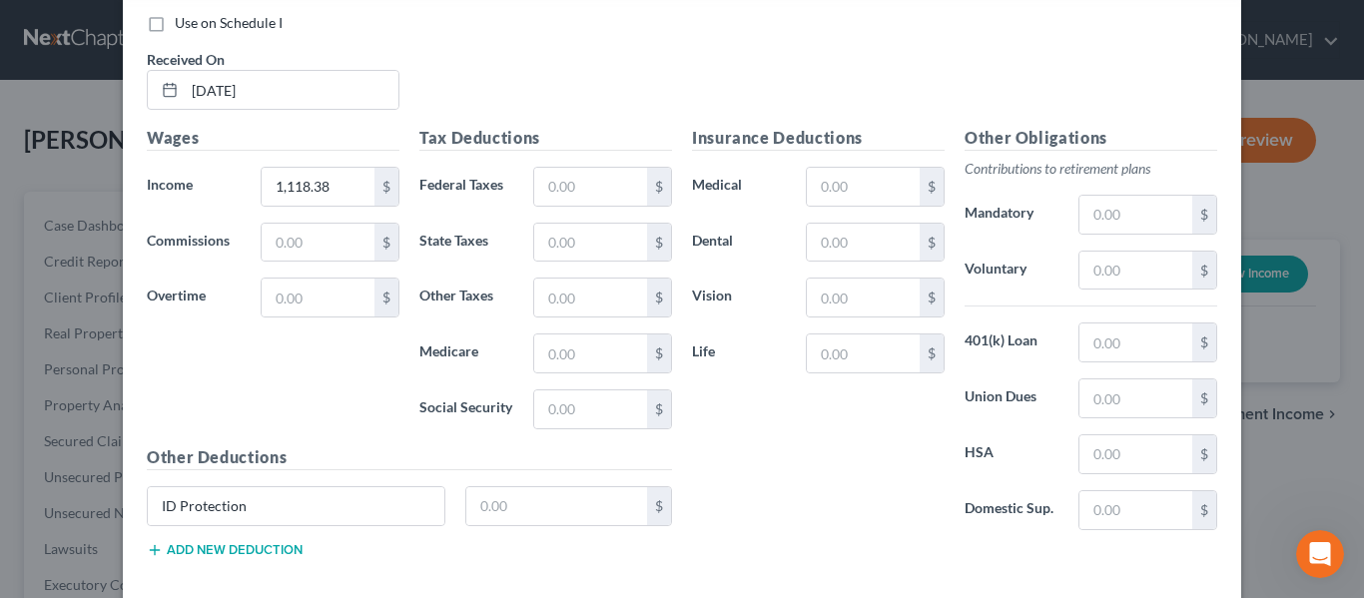
scroll to position [3965, 0]
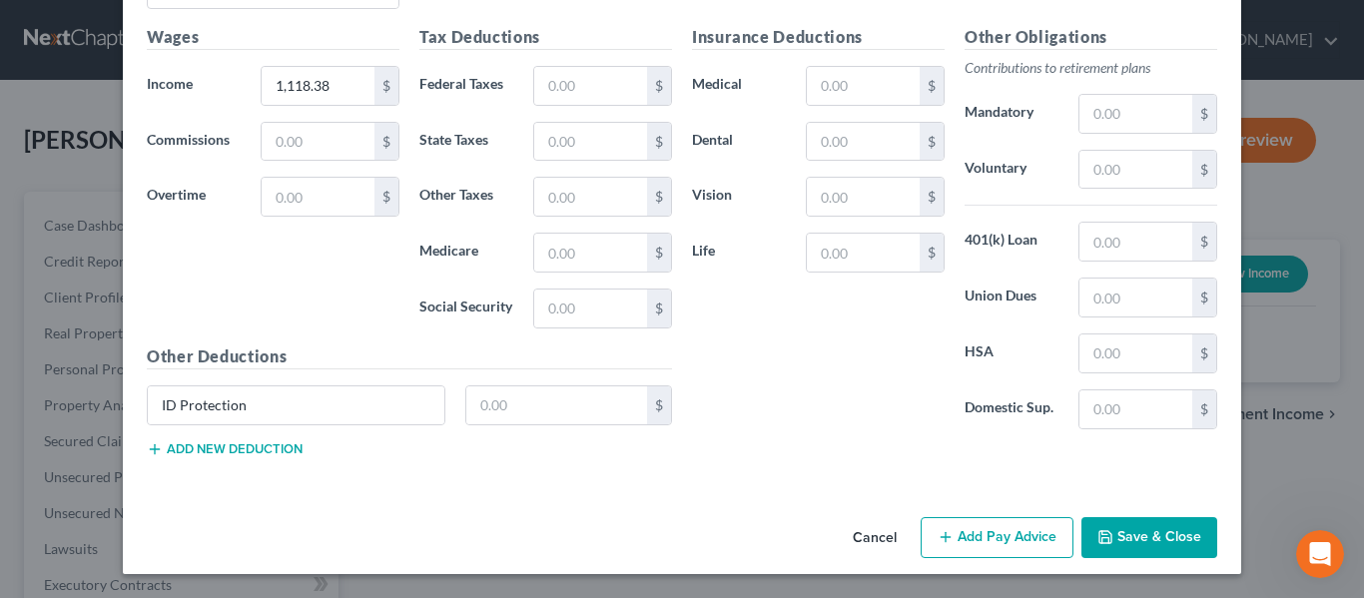
click at [213, 448] on button "Add new deduction" at bounding box center [225, 449] width 156 height 16
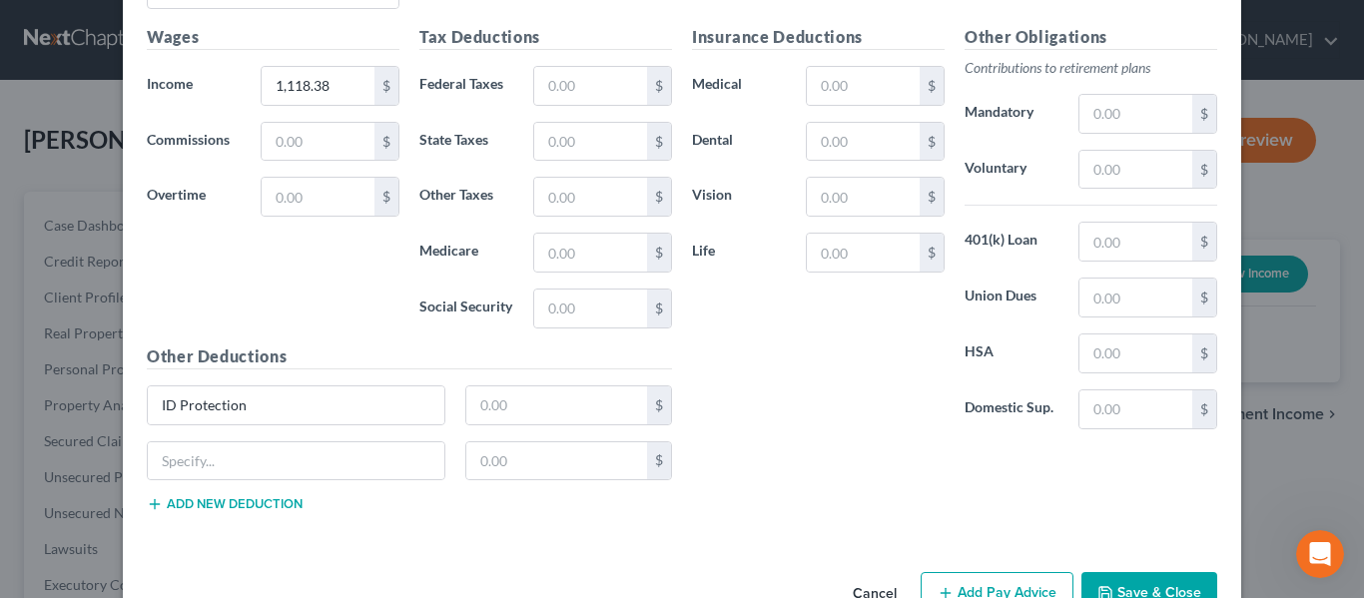
click at [212, 505] on button "Add new deduction" at bounding box center [225, 504] width 156 height 16
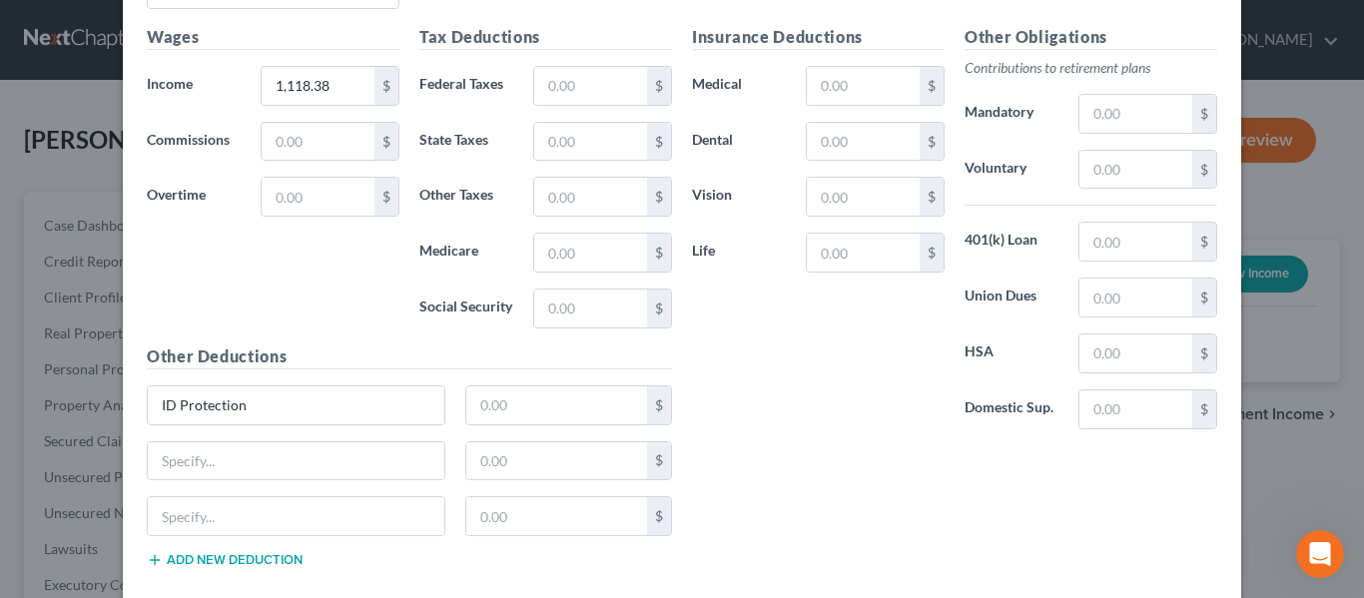
click at [216, 560] on button "Add new deduction" at bounding box center [225, 560] width 156 height 16
click at [218, 463] on input "text" at bounding box center [296, 461] width 297 height 38
paste input "Legal Pro Plan/PAI"
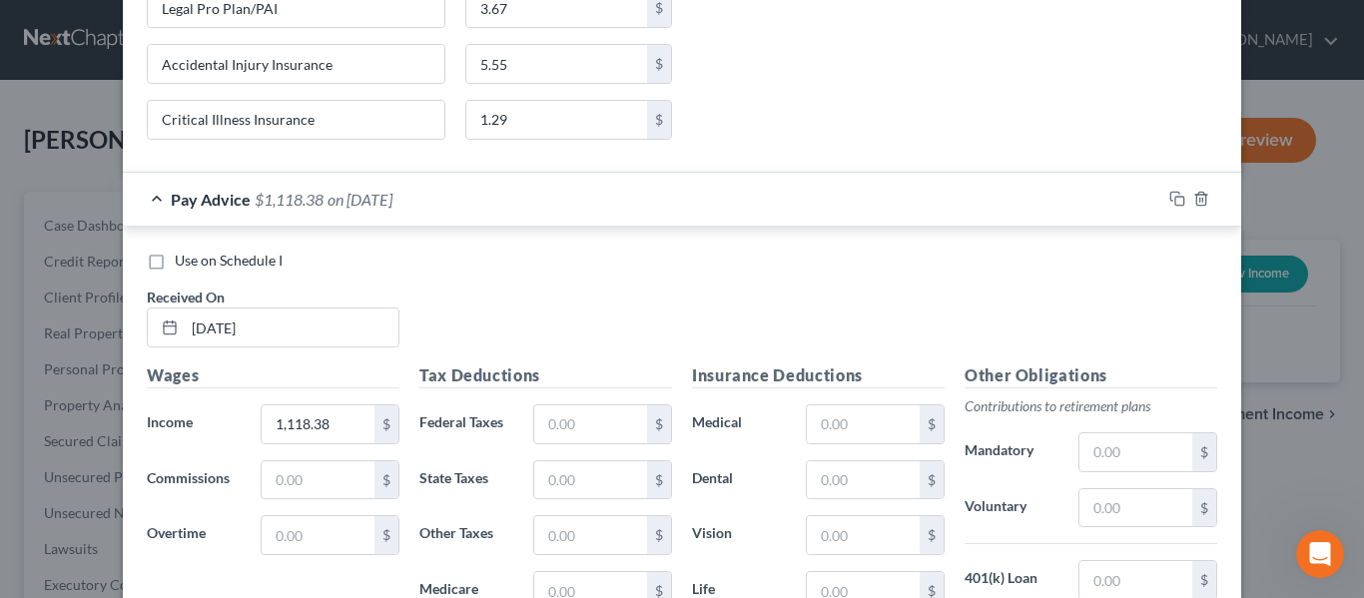
scroll to position [3565, 0]
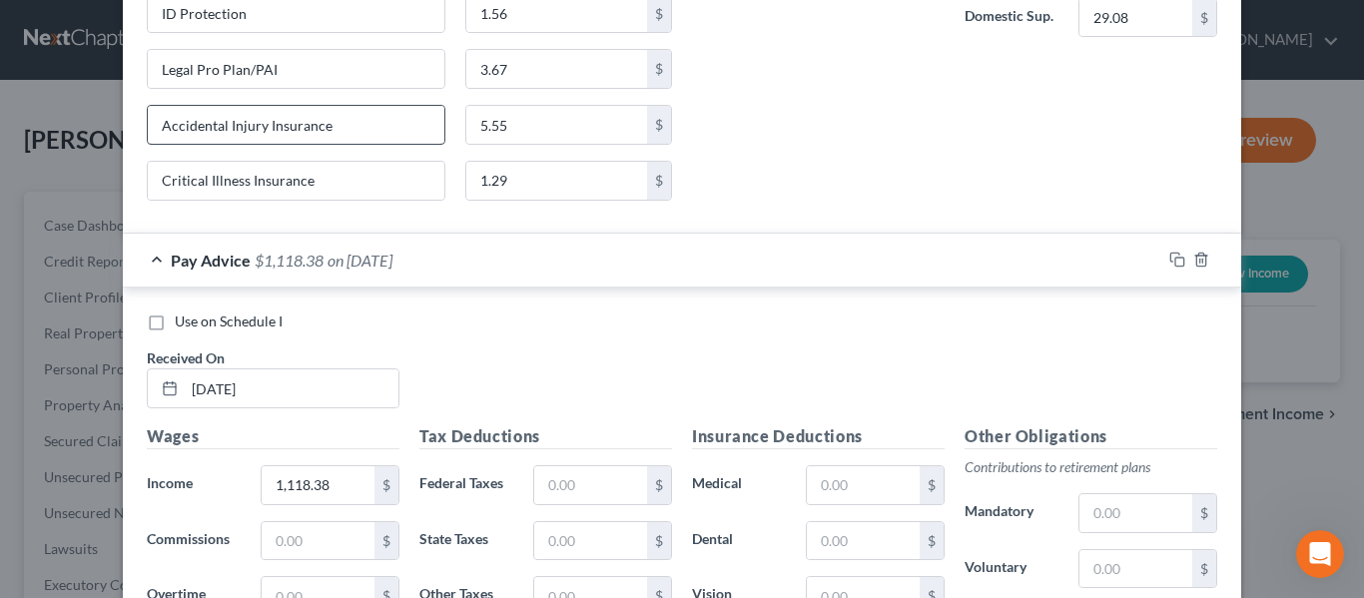
type input "Legal Pro Plan/PAI"
drag, startPoint x: 264, startPoint y: 134, endPoint x: 187, endPoint y: 129, distance: 77.0
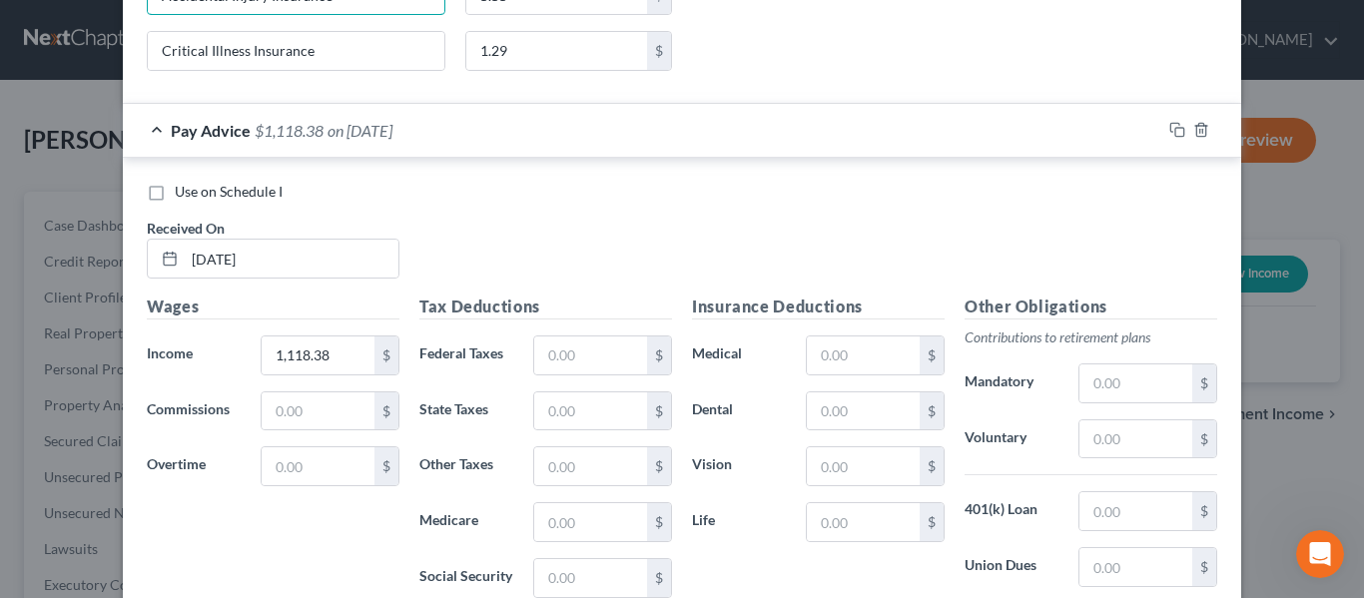
scroll to position [3965, 0]
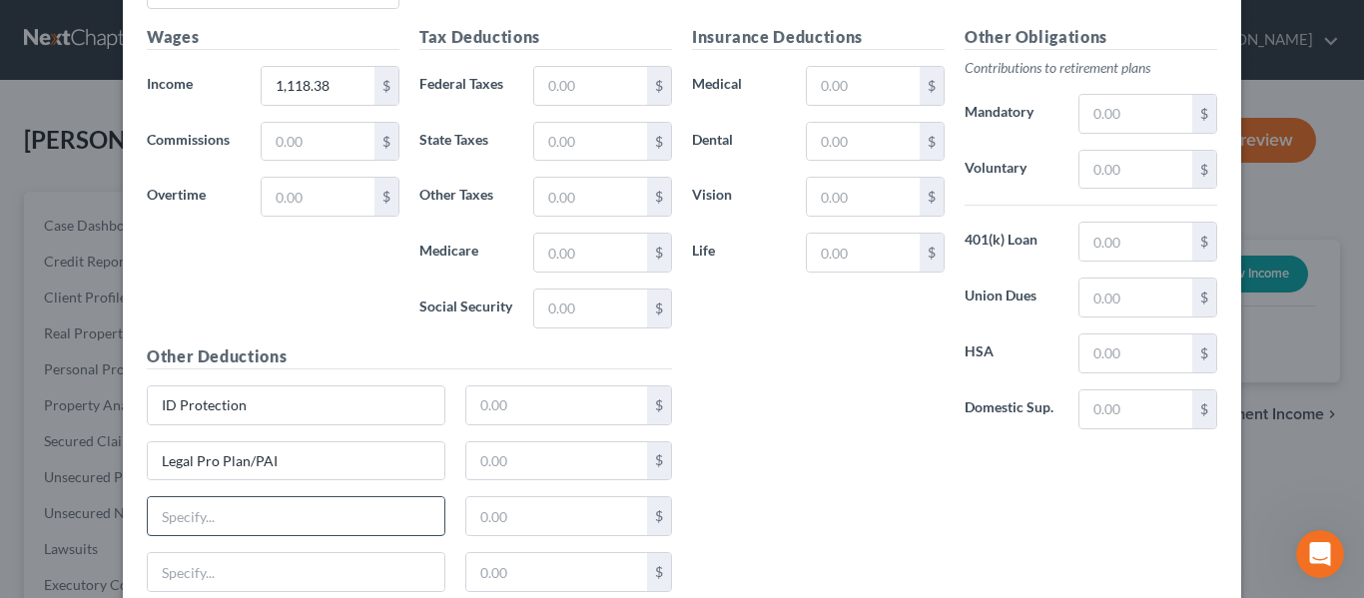
click at [204, 513] on input "text" at bounding box center [296, 516] width 297 height 38
paste input "Accidental Injury Insurance"
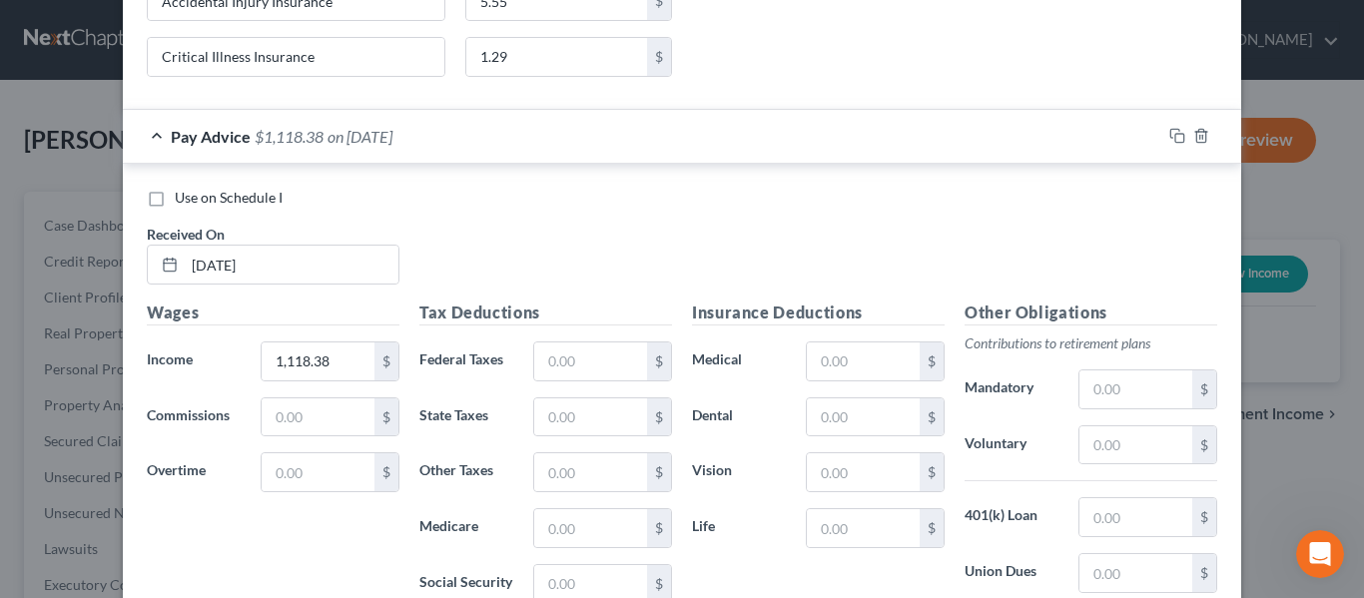
scroll to position [3565, 0]
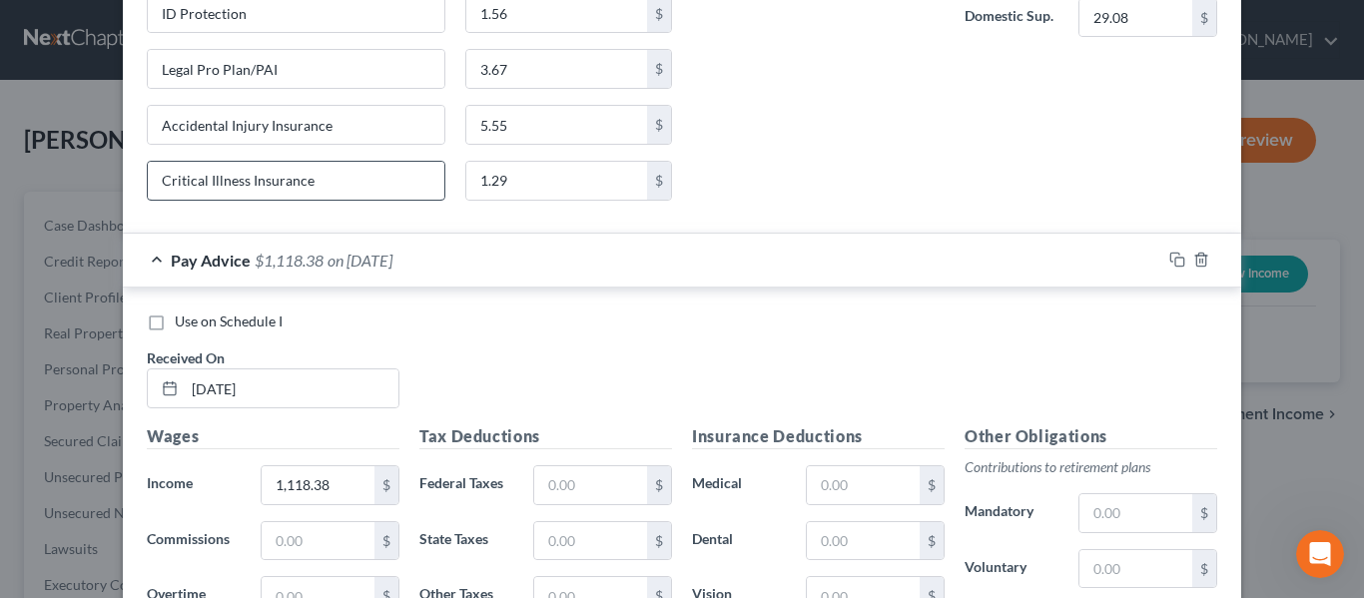
type input "Accidental Injury Insurance"
drag, startPoint x: 345, startPoint y: 186, endPoint x: 130, endPoint y: 190, distance: 215.7
click at [137, 190] on div "Critical Illness Insurance" at bounding box center [296, 181] width 318 height 40
paste input "Accidental Injury"
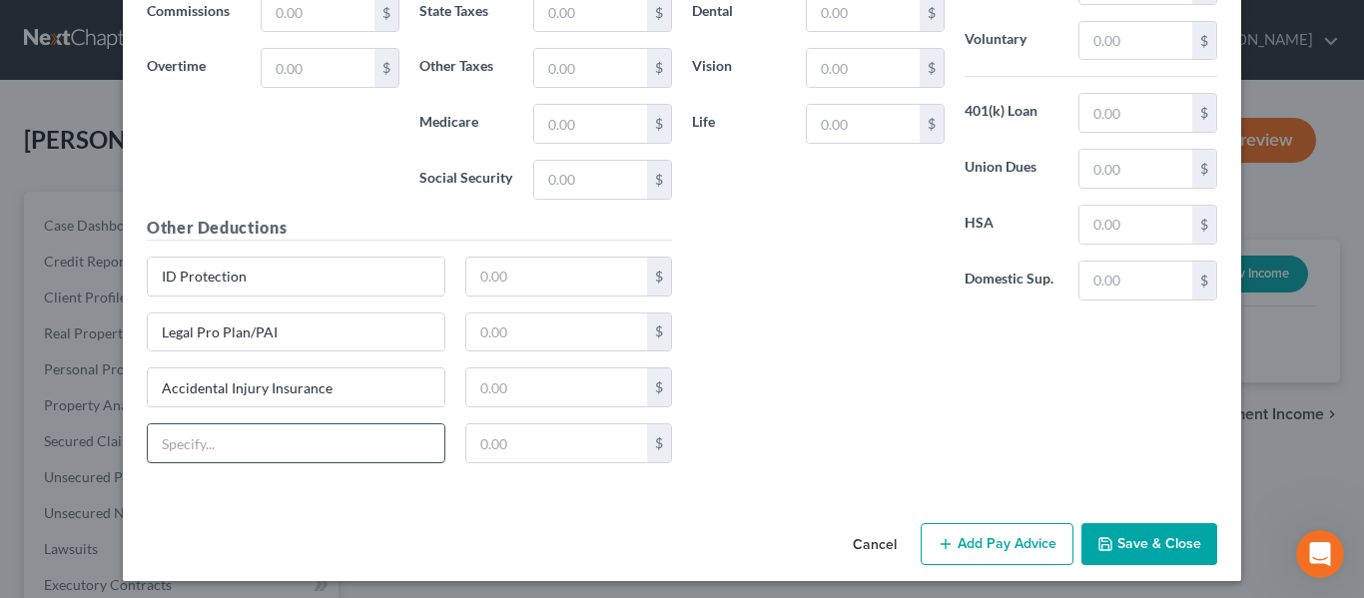
scroll to position [4100, 0]
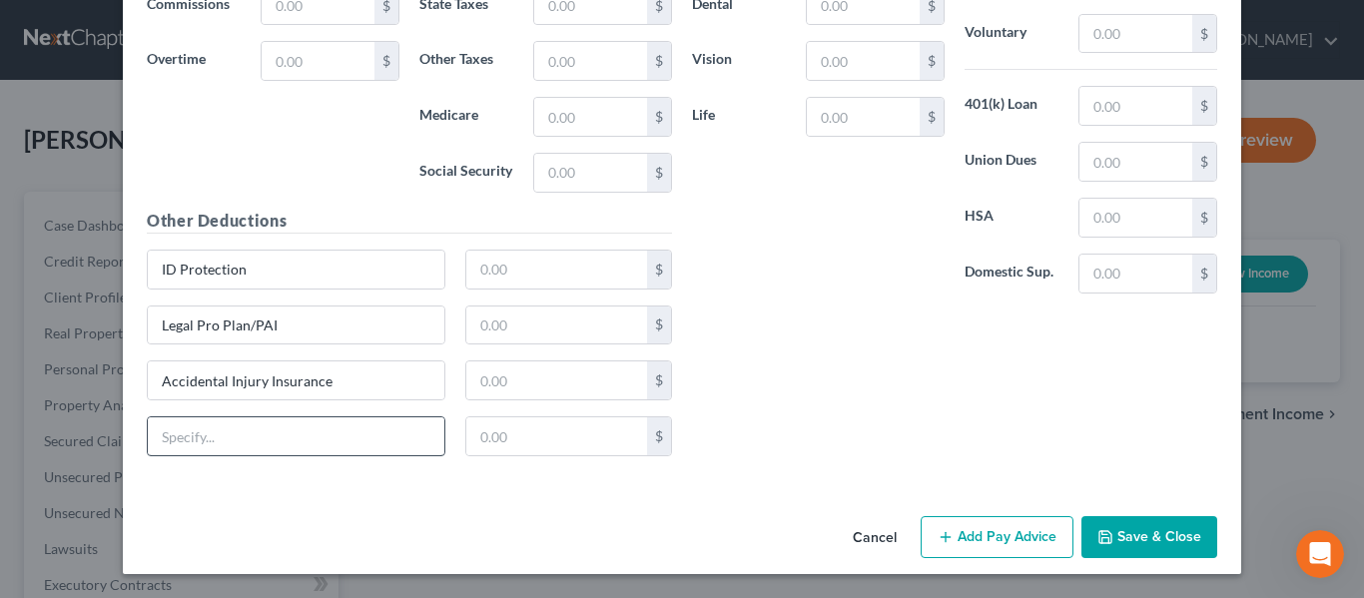
type input "Accidental Injury Insurance"
click at [234, 443] on input "text" at bounding box center [296, 436] width 297 height 38
paste input "Accidental Injury Insurance"
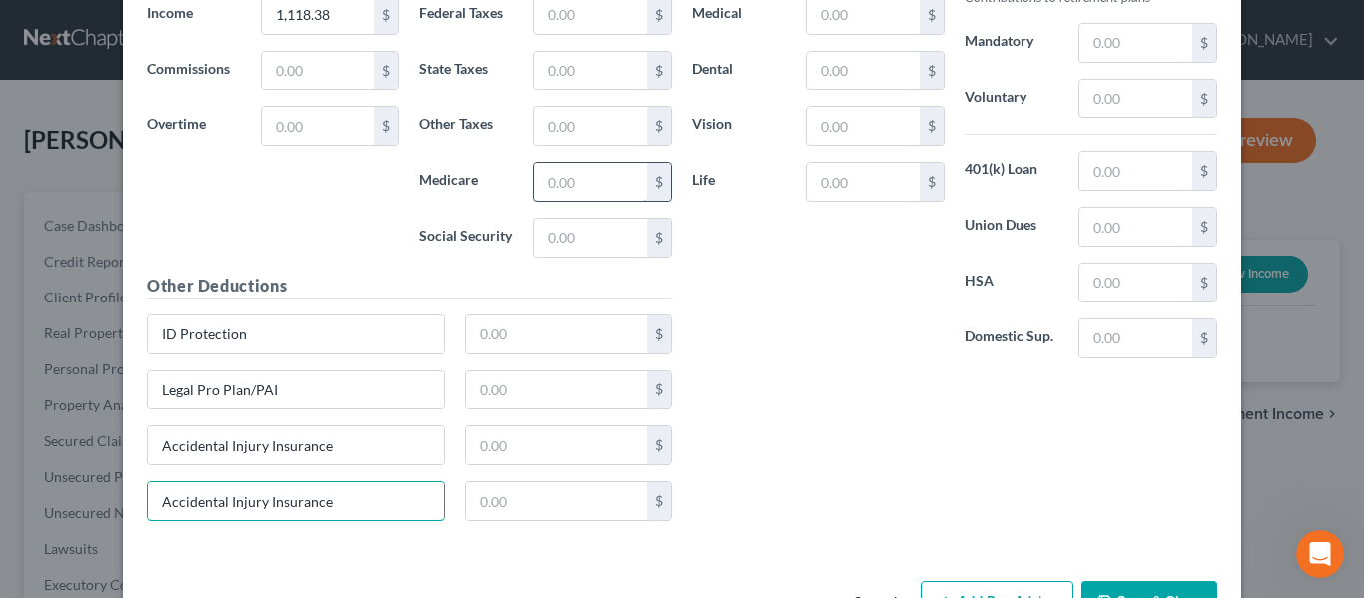
scroll to position [4001, 0]
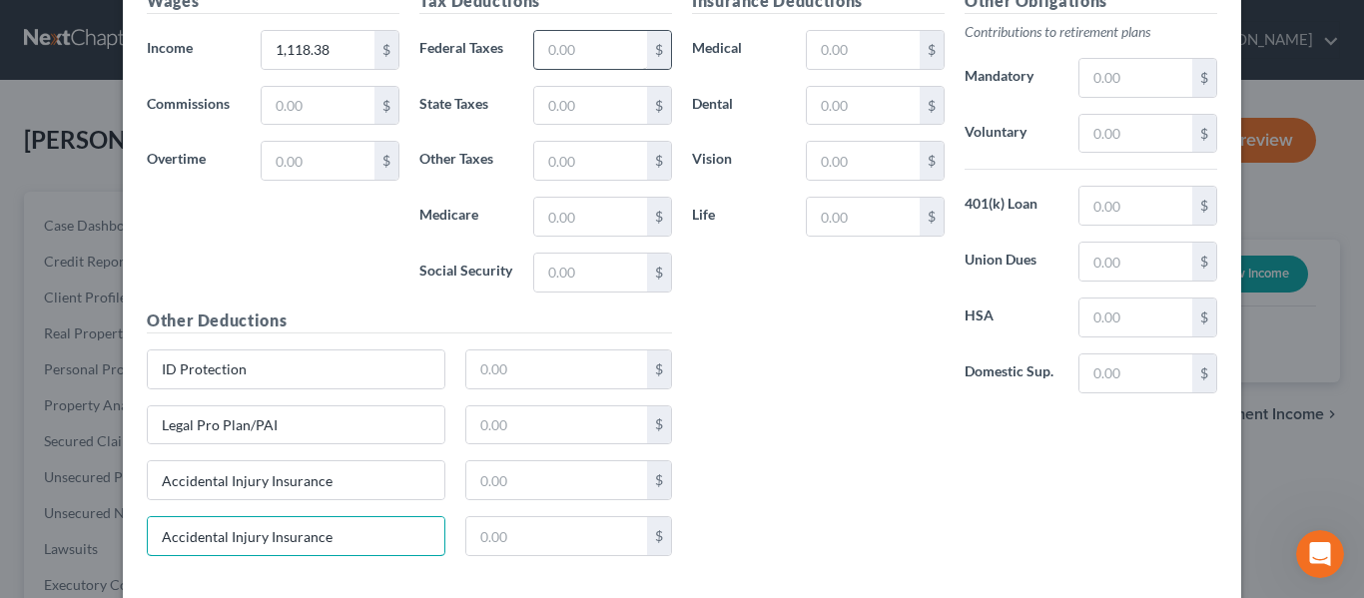
type input "Accidental Injury Insurance"
click at [549, 50] on input "text" at bounding box center [590, 50] width 113 height 38
type input "71.42"
type input "34.23"
type input "15.47"
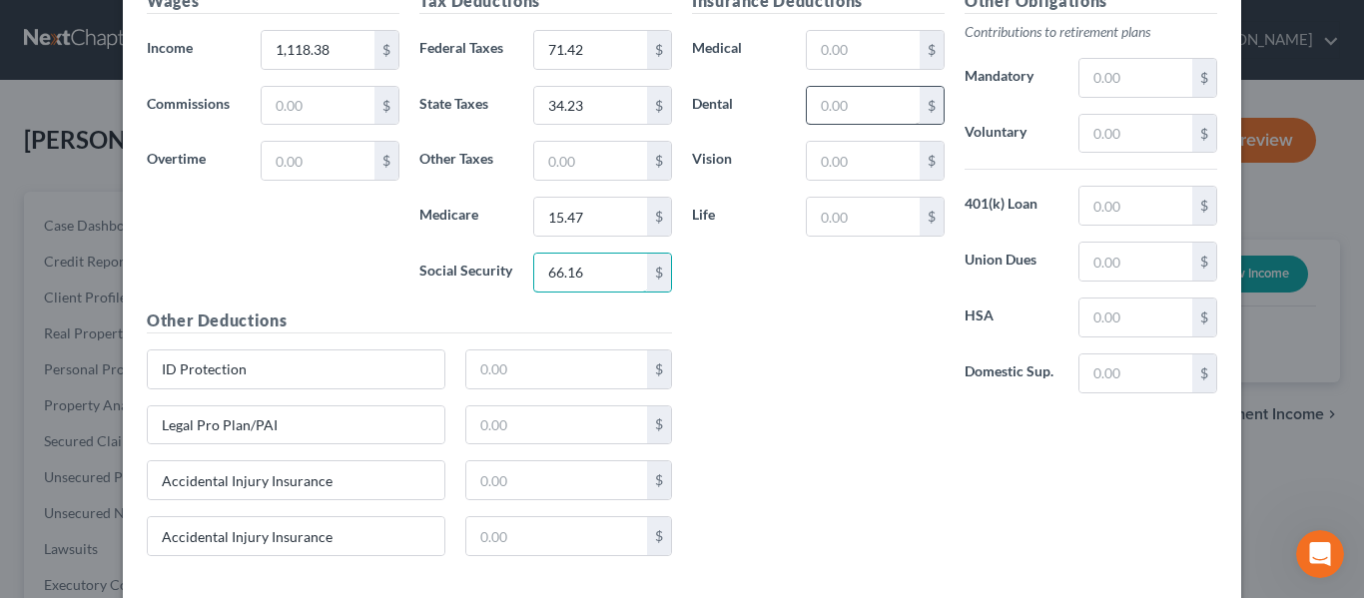
type input "66.16"
type input "0"
type input "1.56"
type input "3.67"
type input "5.55"
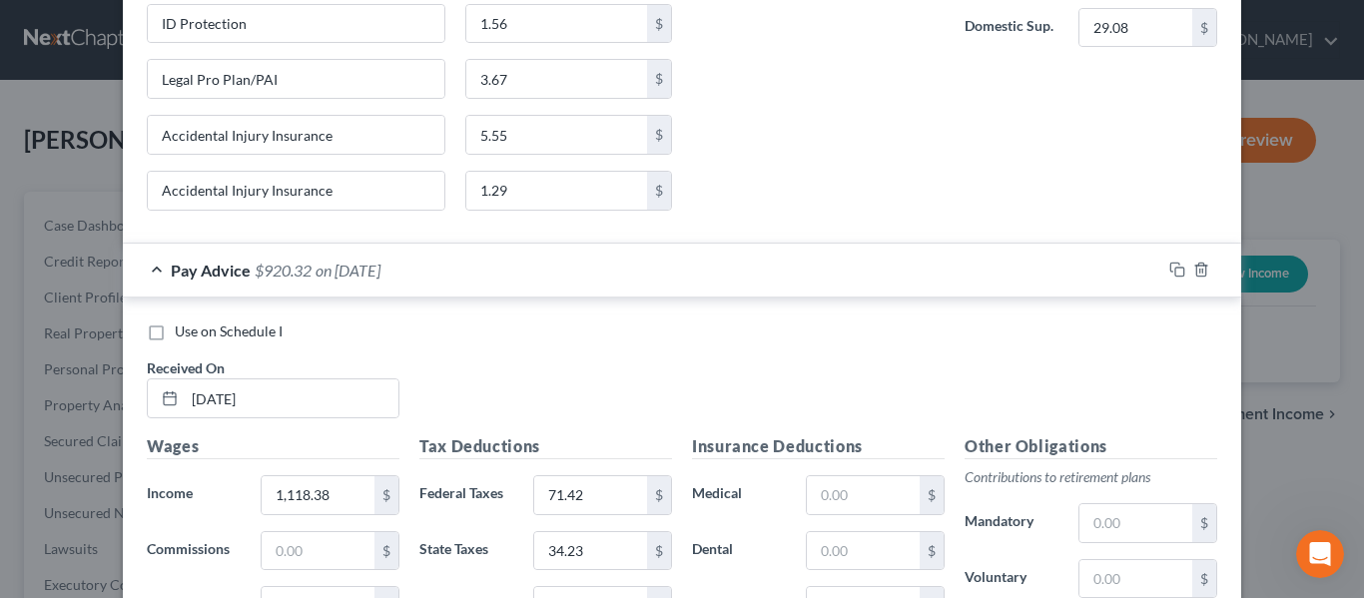
scroll to position [3501, 0]
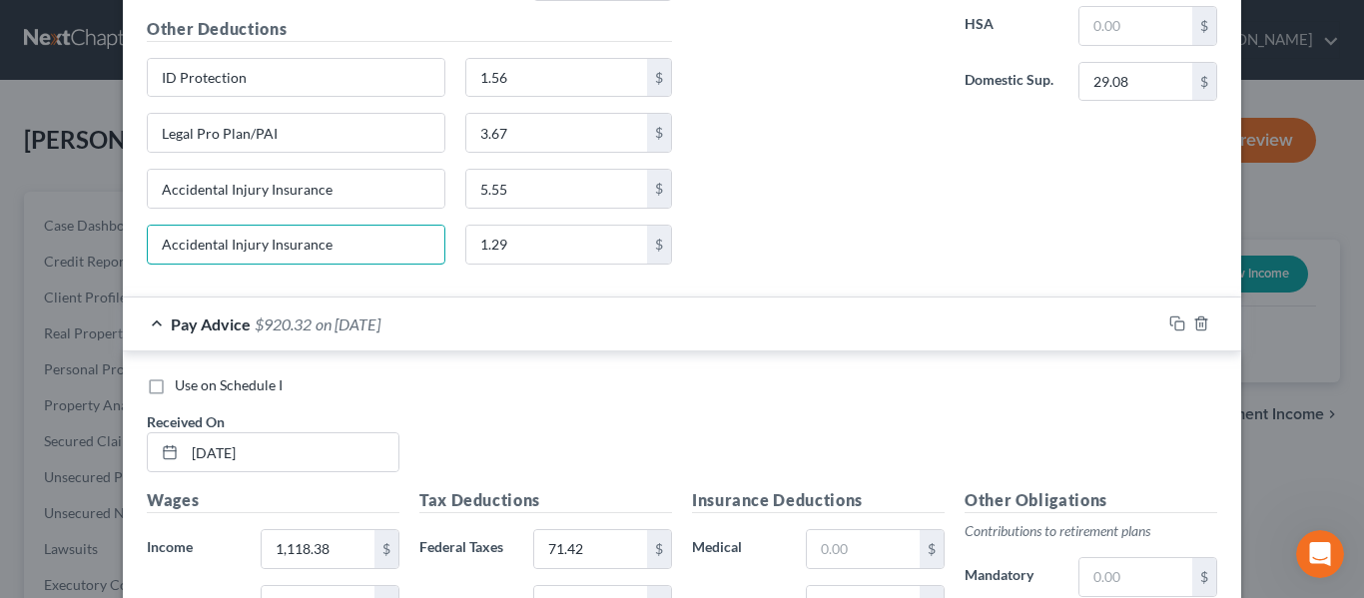
drag, startPoint x: 366, startPoint y: 244, endPoint x: 124, endPoint y: 263, distance: 243.4
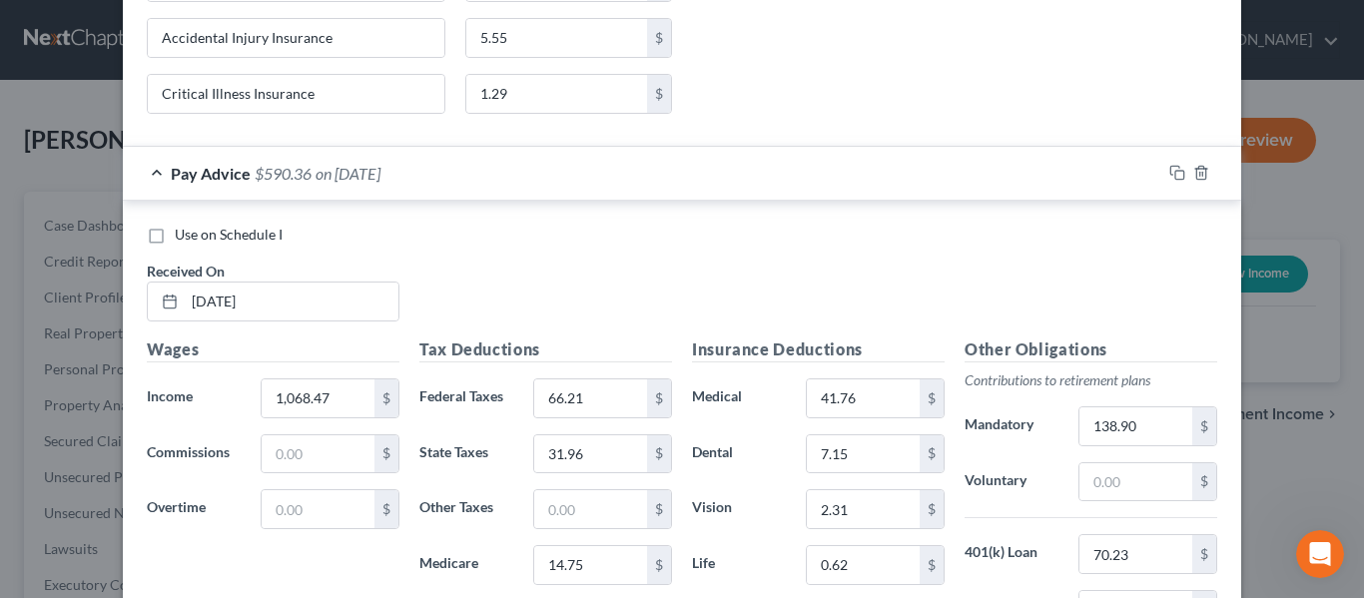
scroll to position [2803, 0]
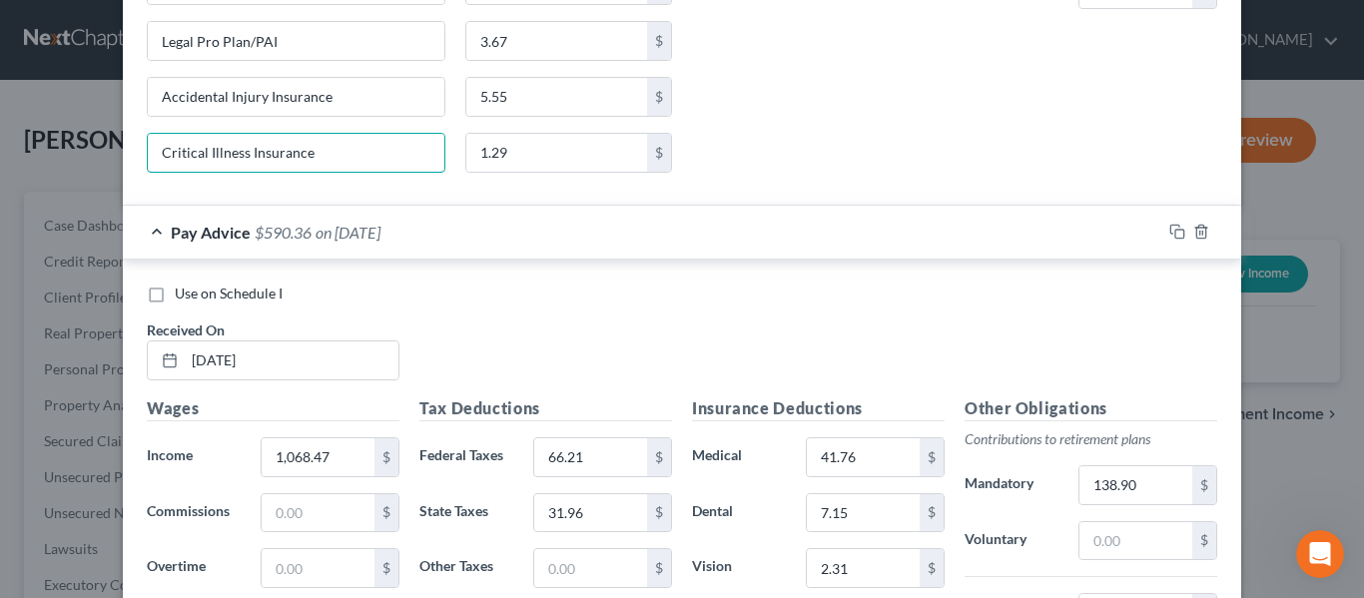
drag, startPoint x: 327, startPoint y: 159, endPoint x: 188, endPoint y: 156, distance: 139.8
click at [94, 166] on div "New Income Source × Employment Type * Select Full or [DEMOGRAPHIC_DATA] Employm…" at bounding box center [682, 299] width 1364 height 598
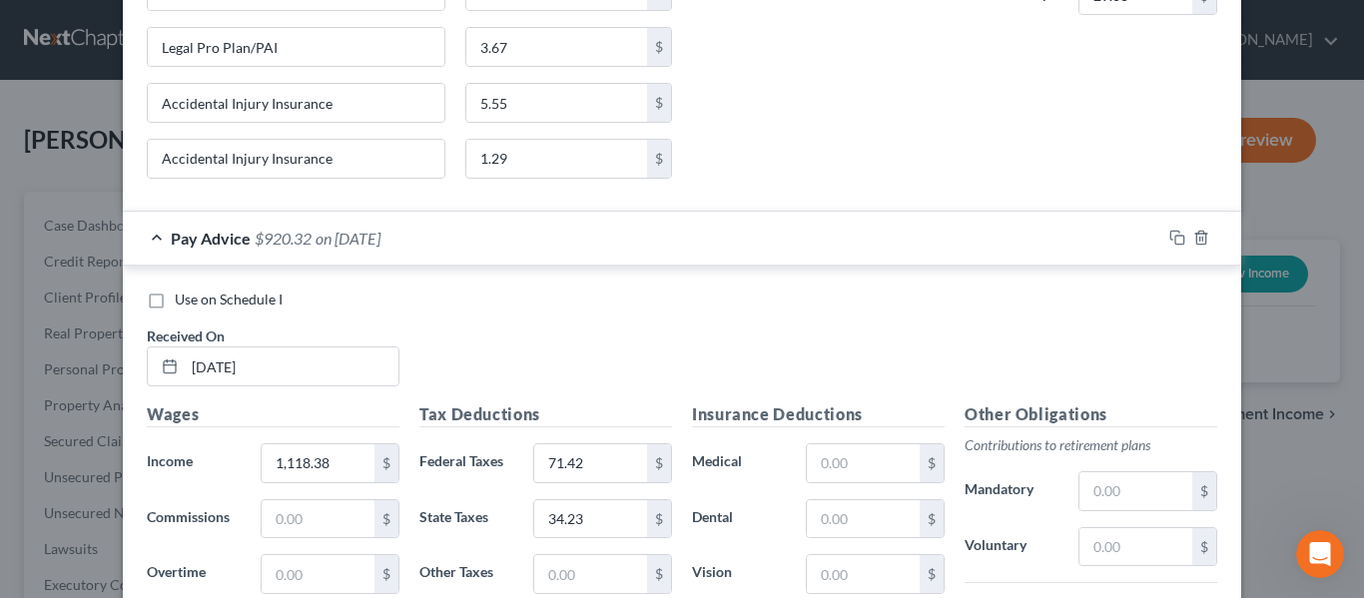
scroll to position [3601, 0]
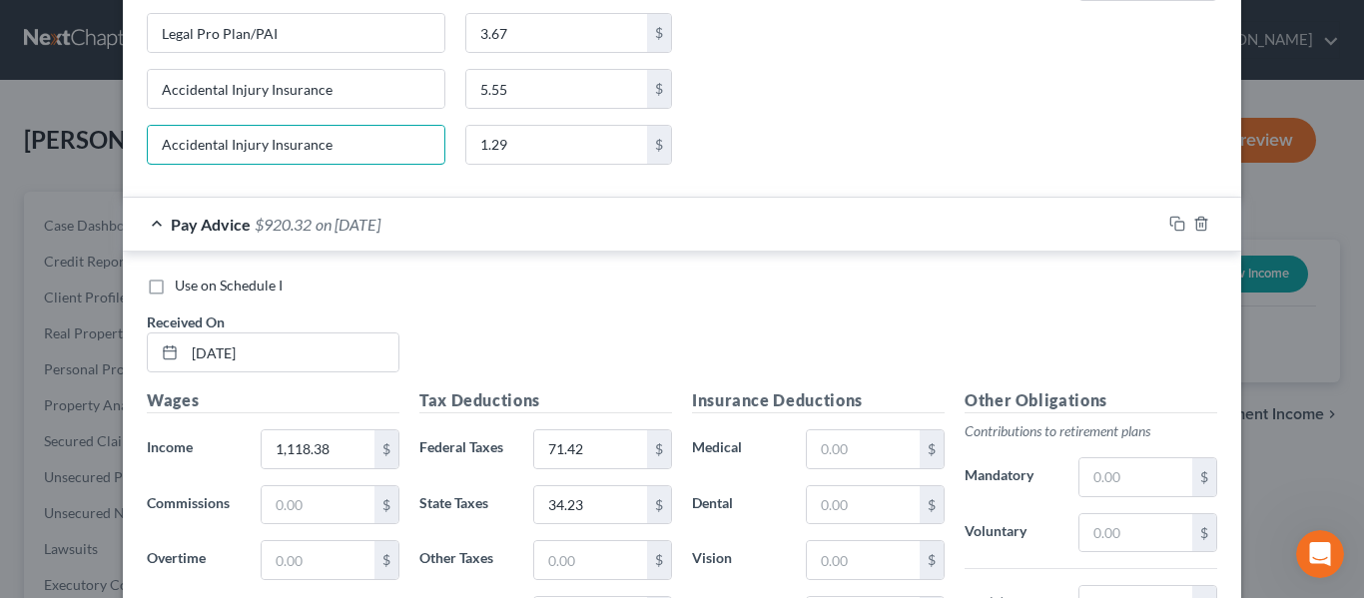
drag, startPoint x: 353, startPoint y: 146, endPoint x: 62, endPoint y: 178, distance: 293.3
click at [62, 178] on div "New Income Source × Employment Type * Select Full or [DEMOGRAPHIC_DATA] Employm…" at bounding box center [682, 299] width 1364 height 598
paste input "Critical Illness"
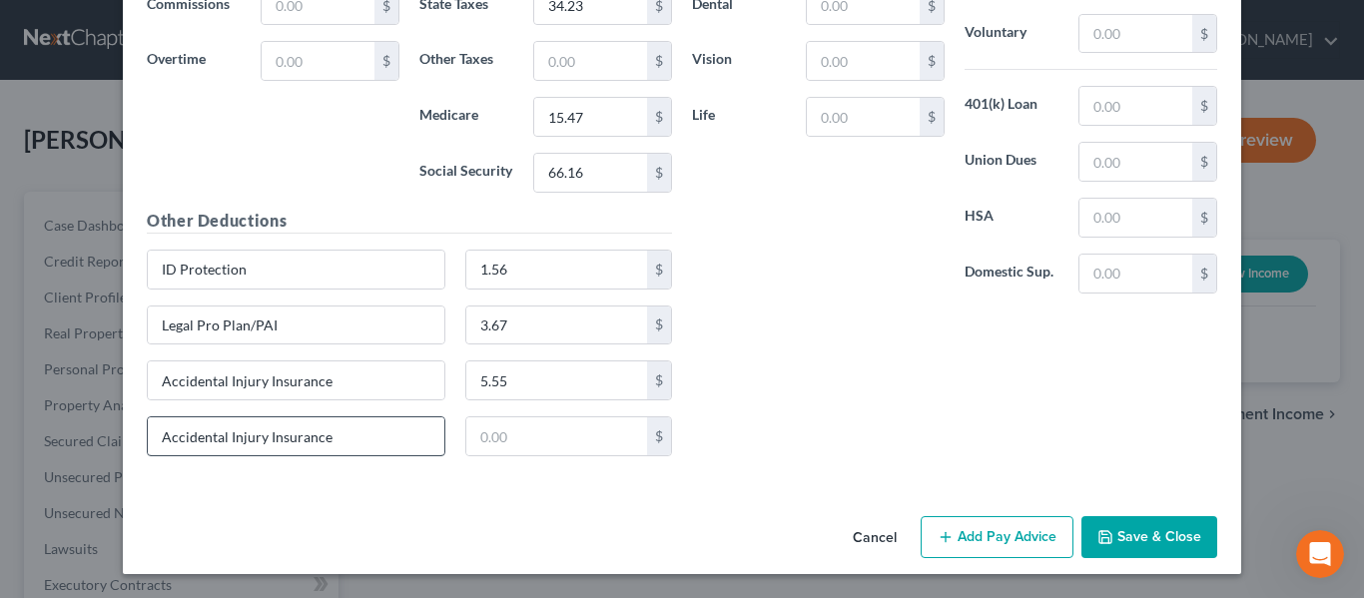
type input "Critical Illness Insurance"
drag, startPoint x: 360, startPoint y: 446, endPoint x: 134, endPoint y: 440, distance: 226.7
click at [123, 439] on div "Use on Schedule I Received On * [DATE] Wages Income * 1,118.38 $ Commissions $ …" at bounding box center [682, 120] width 1118 height 736
paste input "Critical Illness"
type input "Critical Illness Insurance"
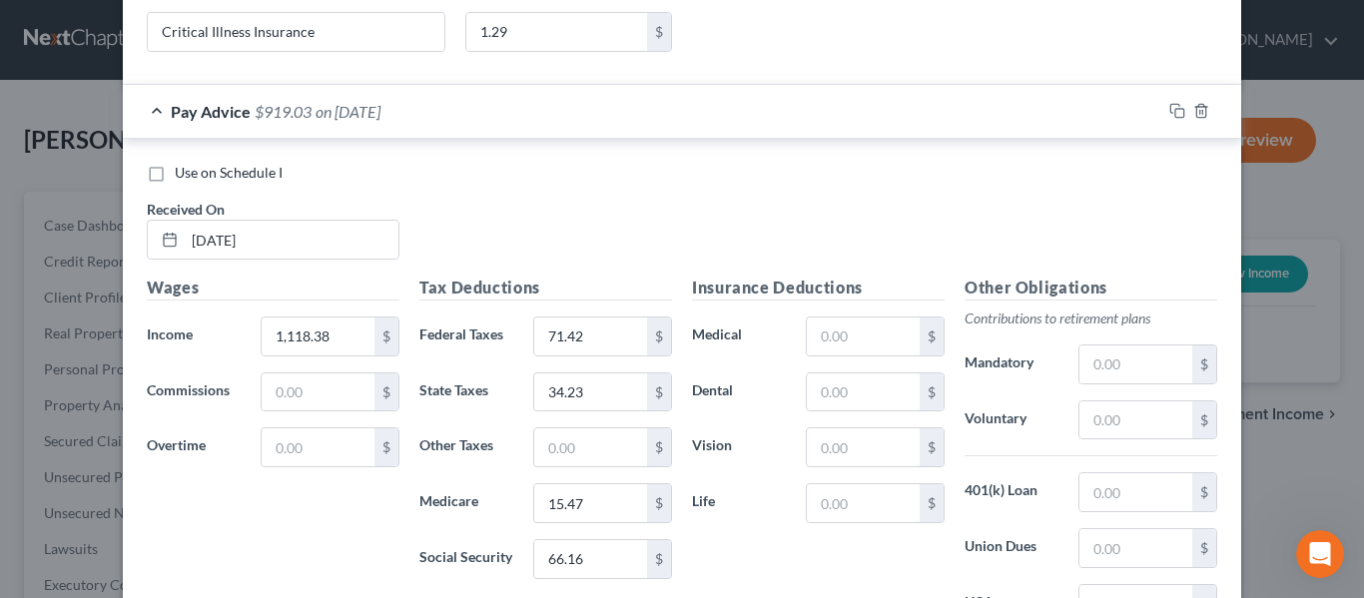
scroll to position [3701, 0]
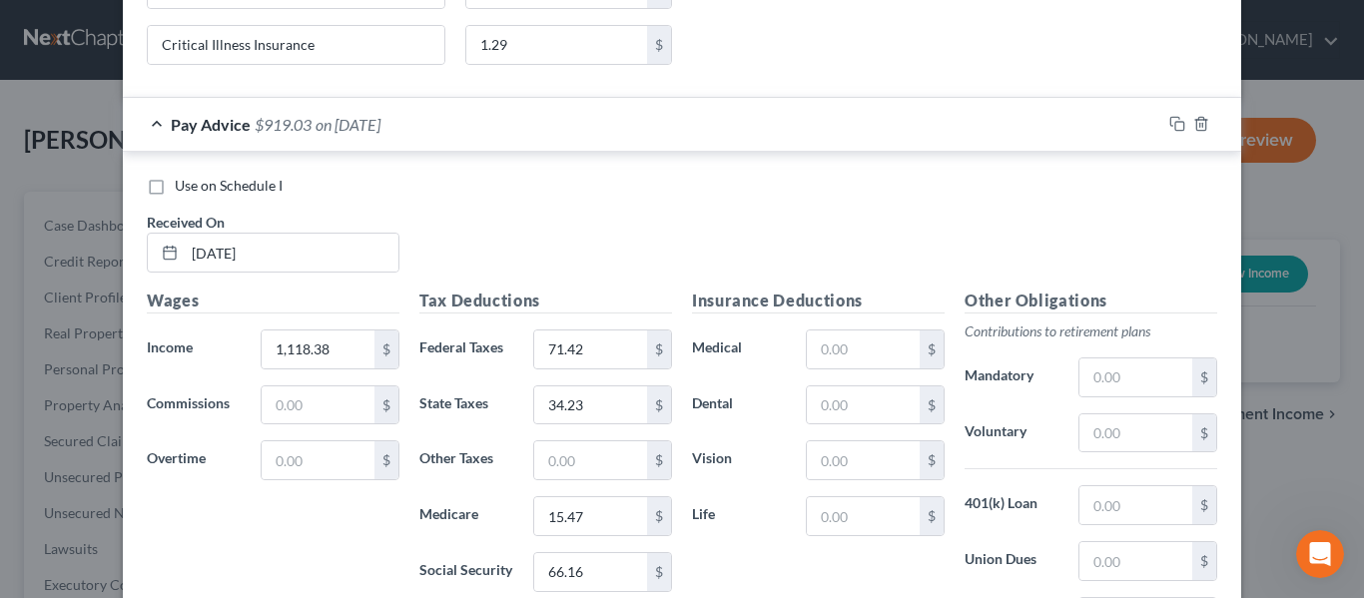
type input "1.29"
type input "41.76"
type input "7.15"
type input "2.13"
type input "0.62"
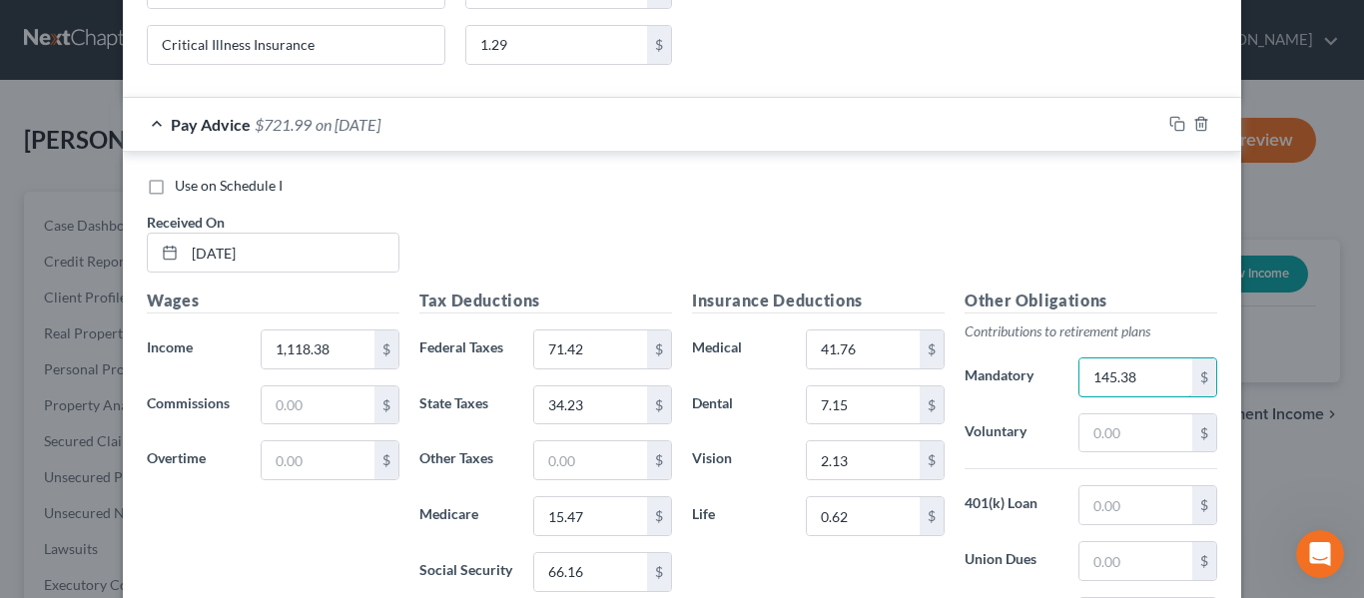
type input "145.38"
type input "70.23"
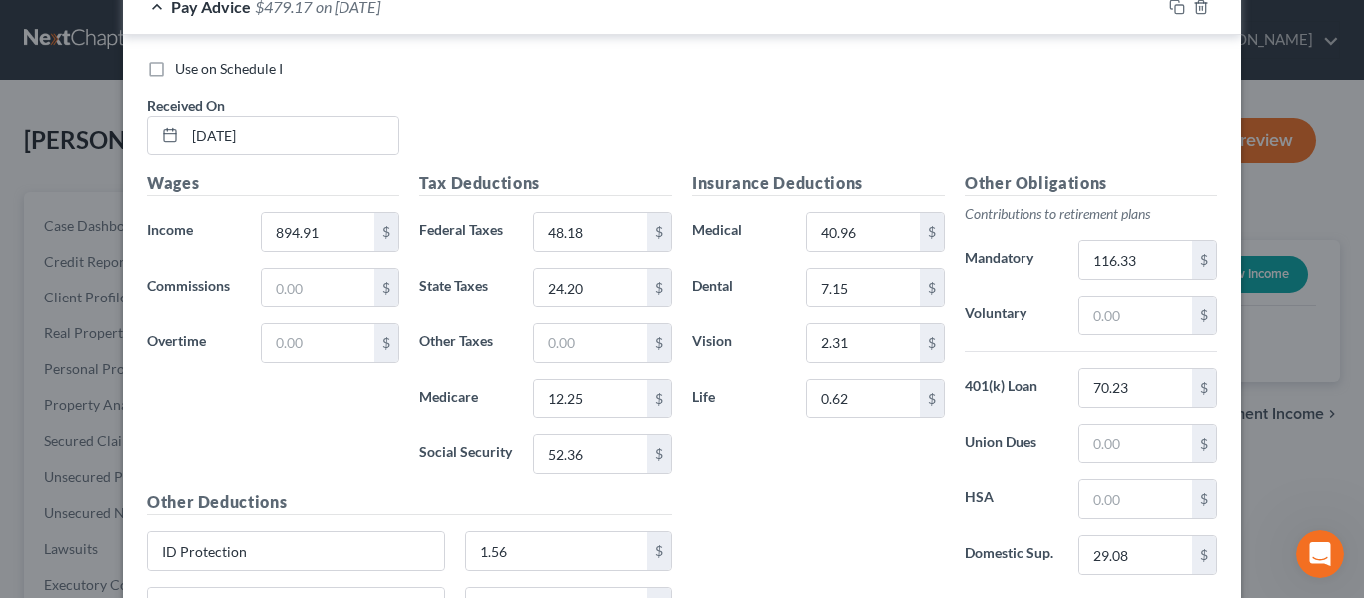
scroll to position [699, 0]
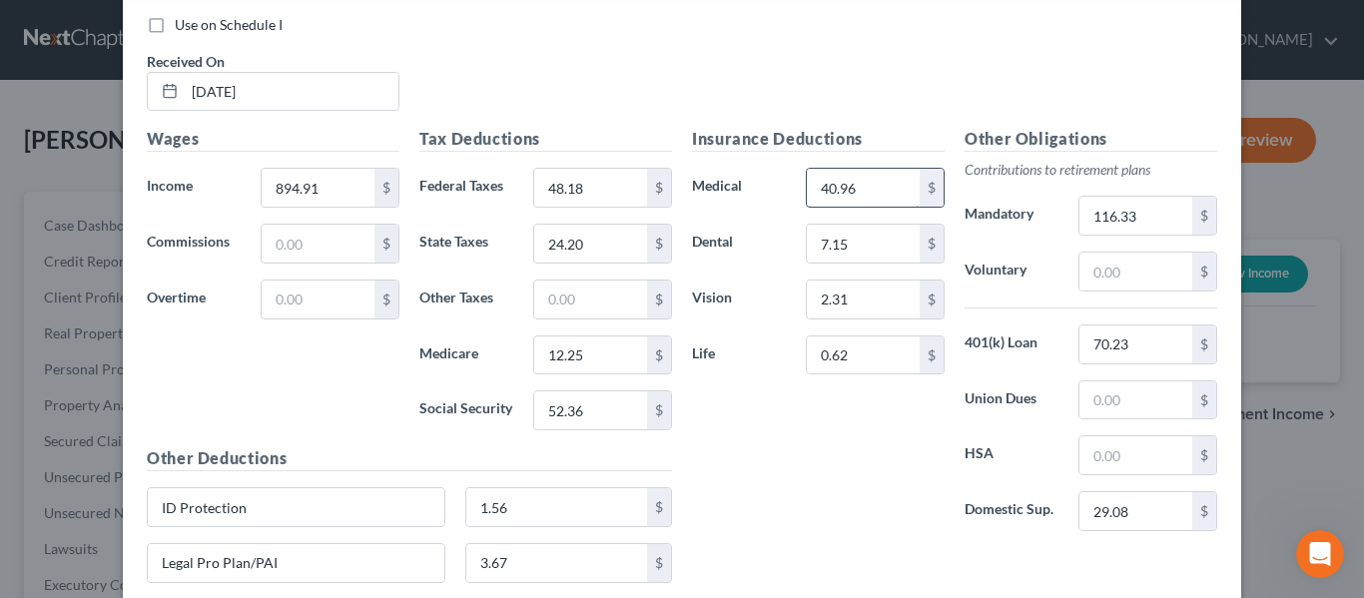
type input "29."
click at [863, 192] on input "40.96" at bounding box center [863, 188] width 113 height 38
type input "21.92"
click at [668, 67] on div "Use on Schedule I Received On * [DATE]" at bounding box center [682, 71] width 1090 height 113
click at [1108, 450] on input "text" at bounding box center [1135, 455] width 113 height 38
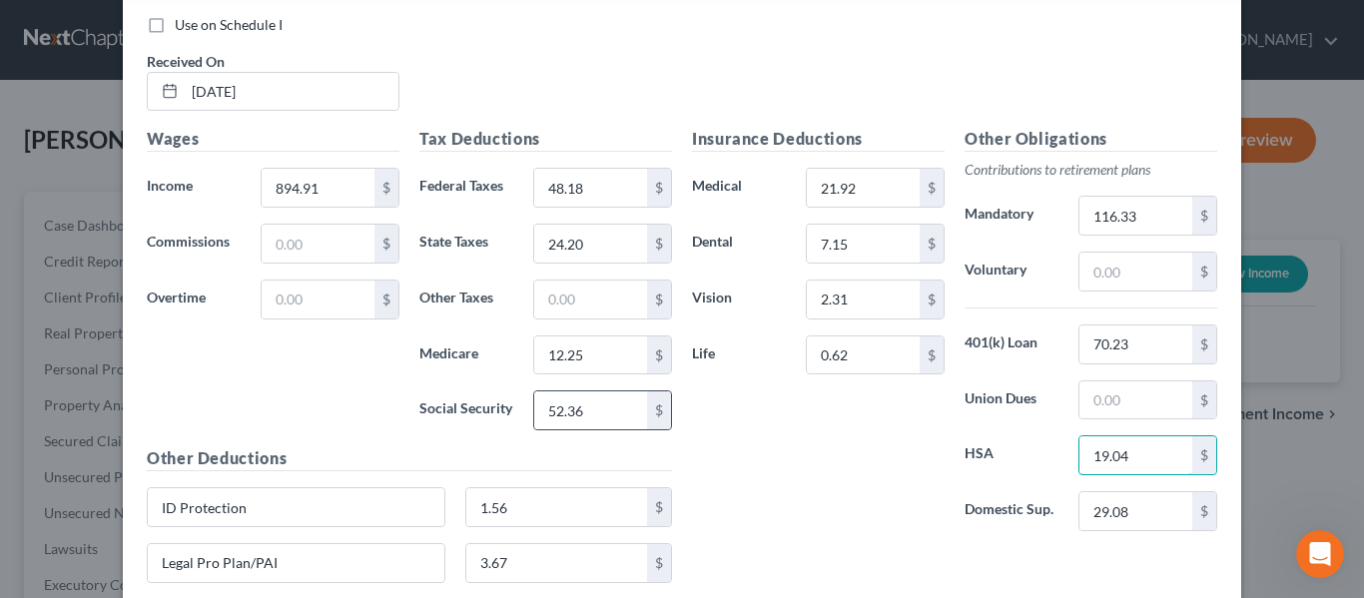
type input "19.04"
drag, startPoint x: 664, startPoint y: 391, endPoint x: 715, endPoint y: 422, distance: 59.6
click at [665, 395] on div "Tax Deductions Federal Taxes 48.18 $ State Taxes 24.20 $ Other Taxes $ Medicare…" at bounding box center [545, 286] width 273 height 319
click at [734, 428] on div "Insurance Deductions Medical 21.92 $ Dental 7.15 $ Vision 2.31 $ Life 0.62 $" at bounding box center [818, 337] width 273 height 420
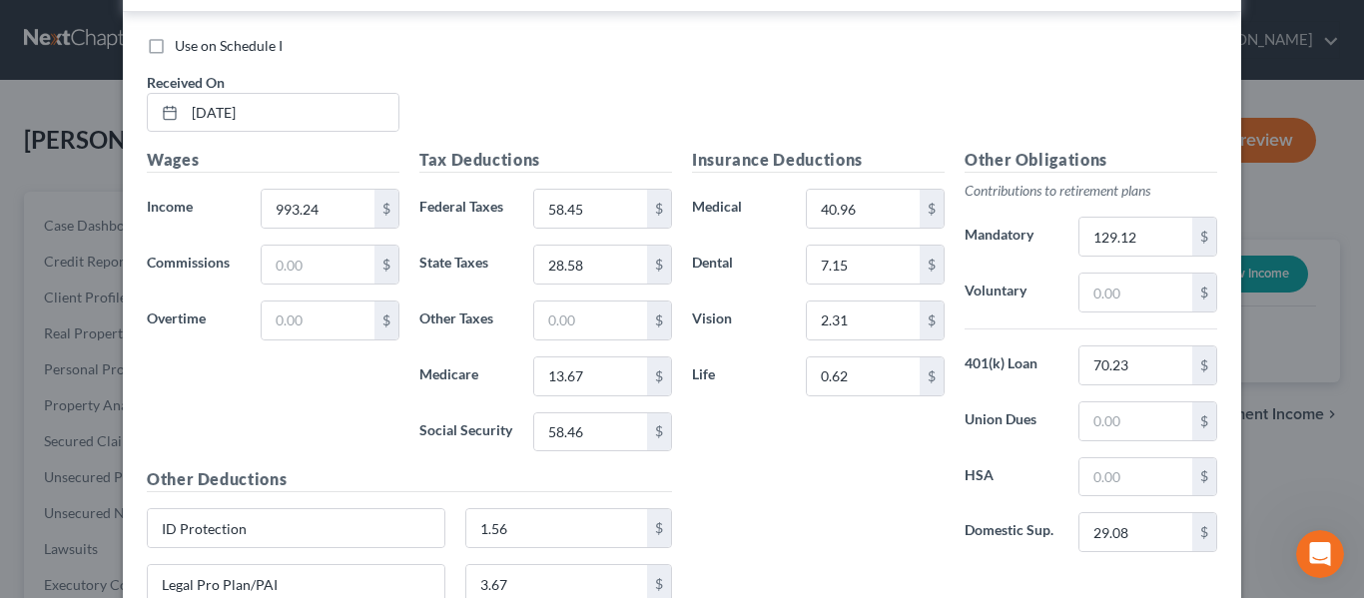
scroll to position [1498, 0]
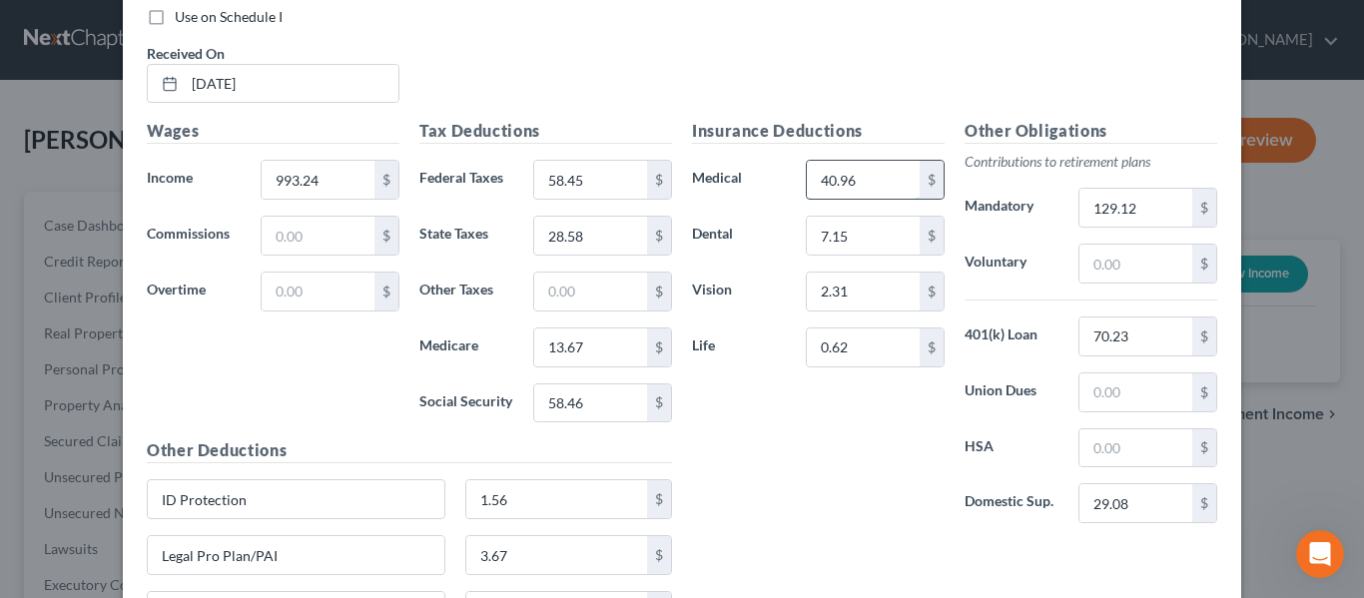
click at [875, 182] on input "40.96" at bounding box center [863, 180] width 113 height 38
type input "21.92"
click at [1137, 454] on input "text" at bounding box center [1135, 448] width 113 height 38
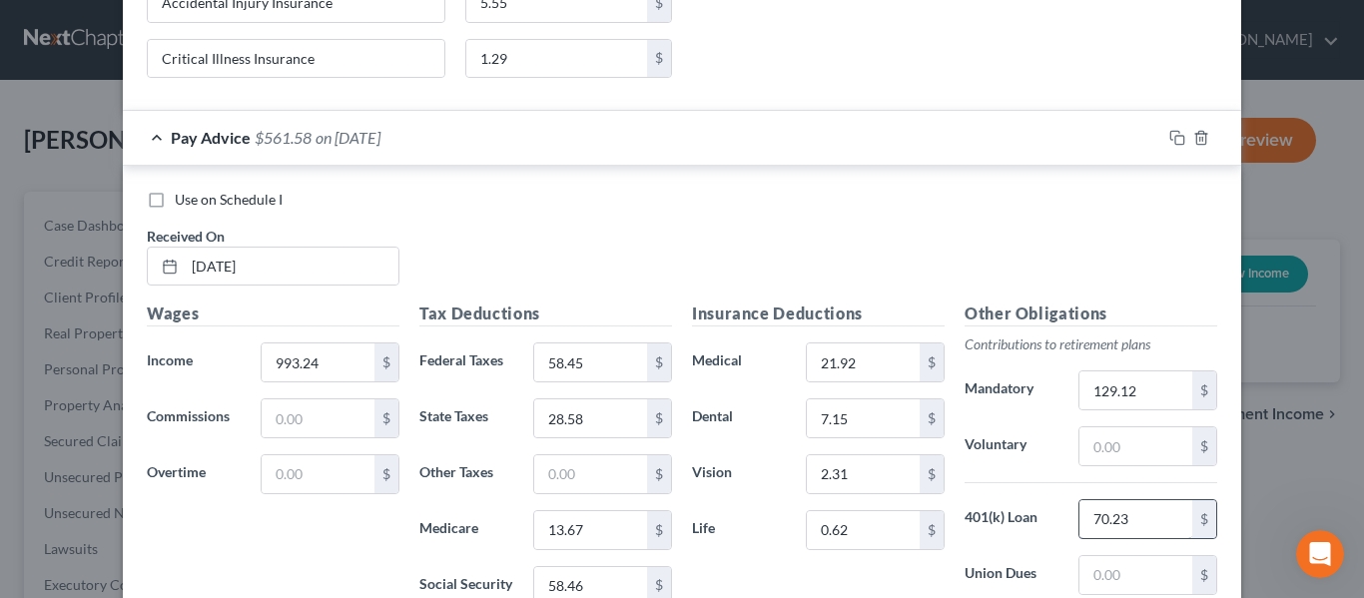
scroll to position [1398, 0]
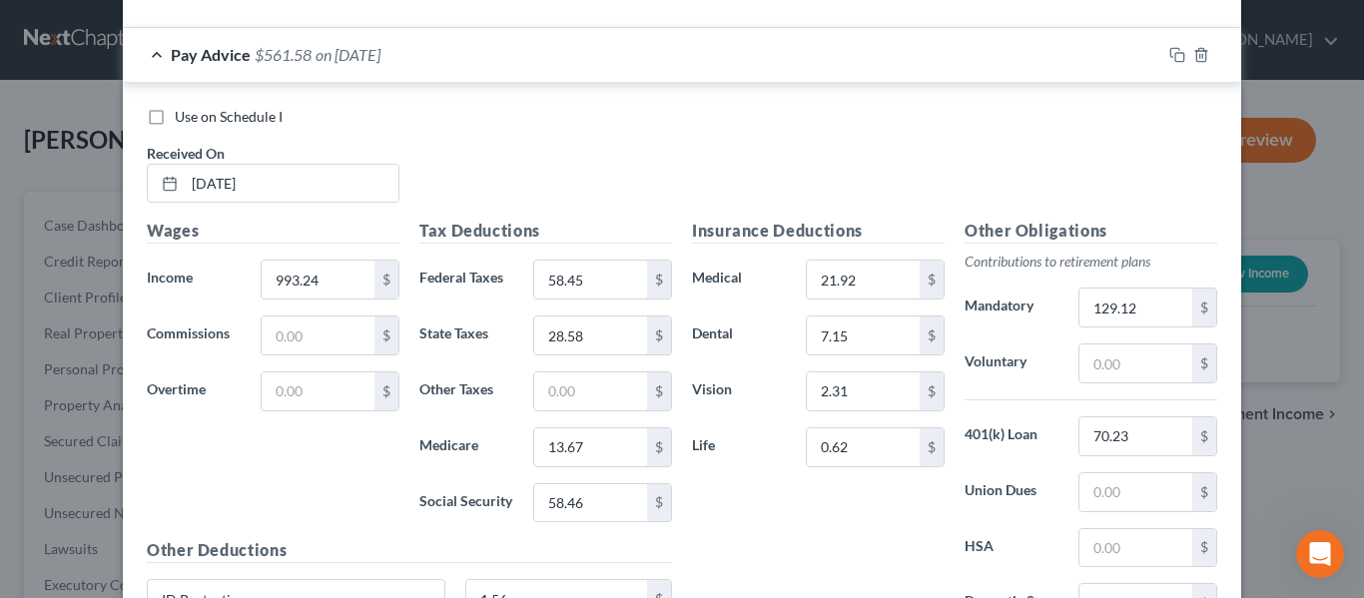
click at [677, 145] on div "Use on Schedule I Received On * [DATE]" at bounding box center [682, 163] width 1090 height 113
click at [1125, 534] on input "text" at bounding box center [1135, 548] width 113 height 38
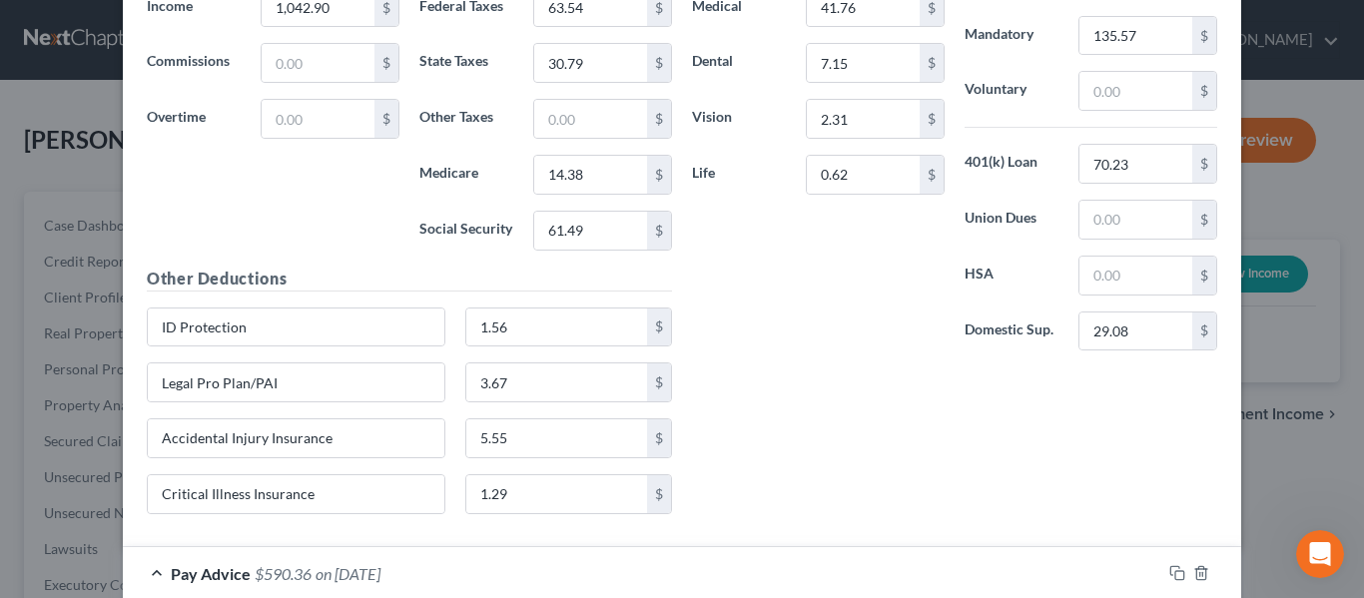
scroll to position [2496, 0]
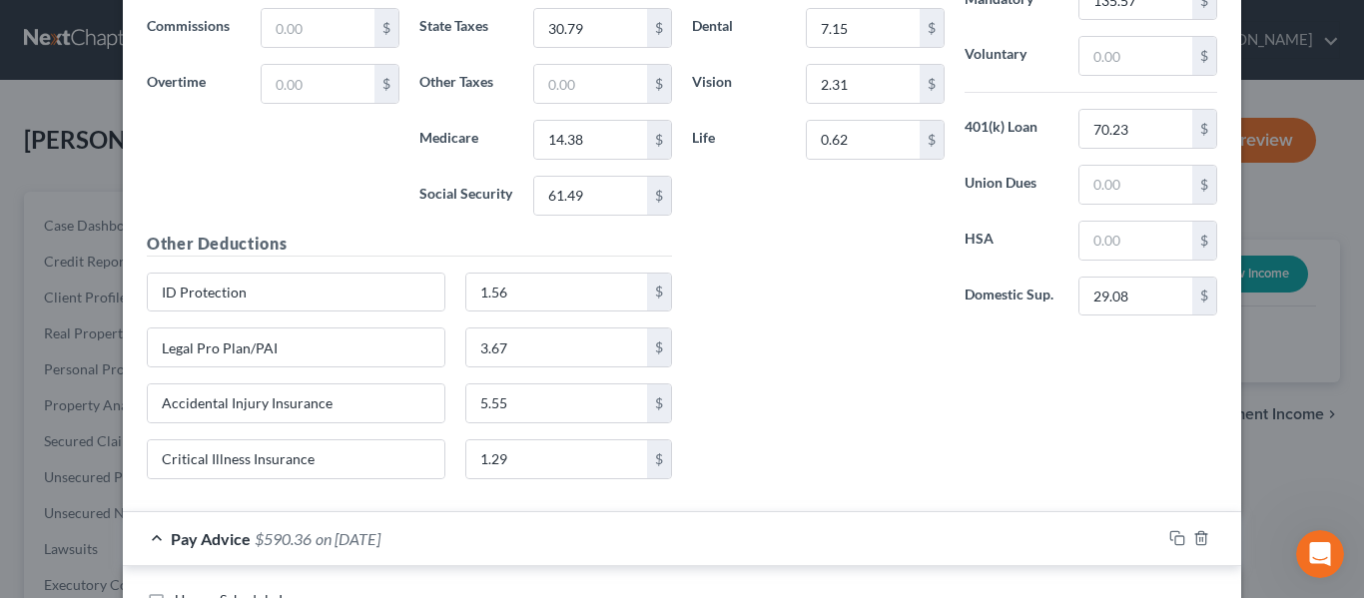
type input "19.04"
drag, startPoint x: 702, startPoint y: 336, endPoint x: 996, endPoint y: 543, distance: 359.8
click at [702, 337] on div "Insurance Deductions Medical 41.76 $ Dental 7.15 $ Vision 2.31 $ Life 0.62 $ Ot…" at bounding box center [954, 203] width 545 height 583
click at [1139, 250] on input "text" at bounding box center [1135, 241] width 113 height 38
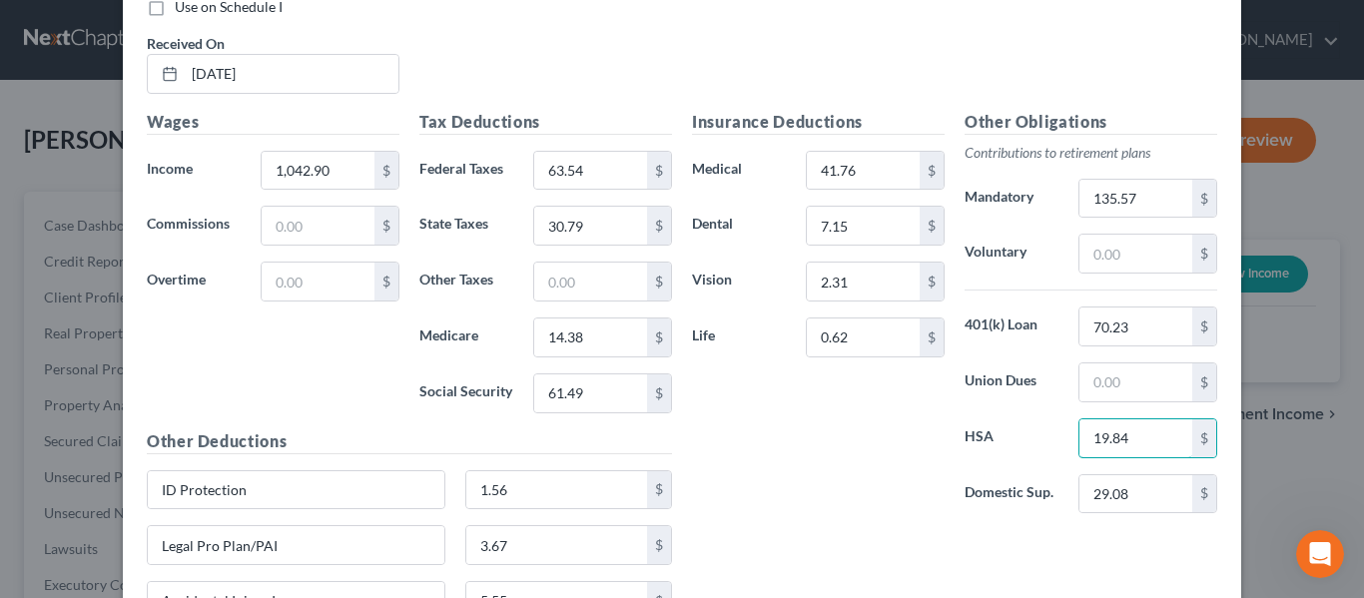
scroll to position [2296, 0]
type input "19.84"
type input "21.92"
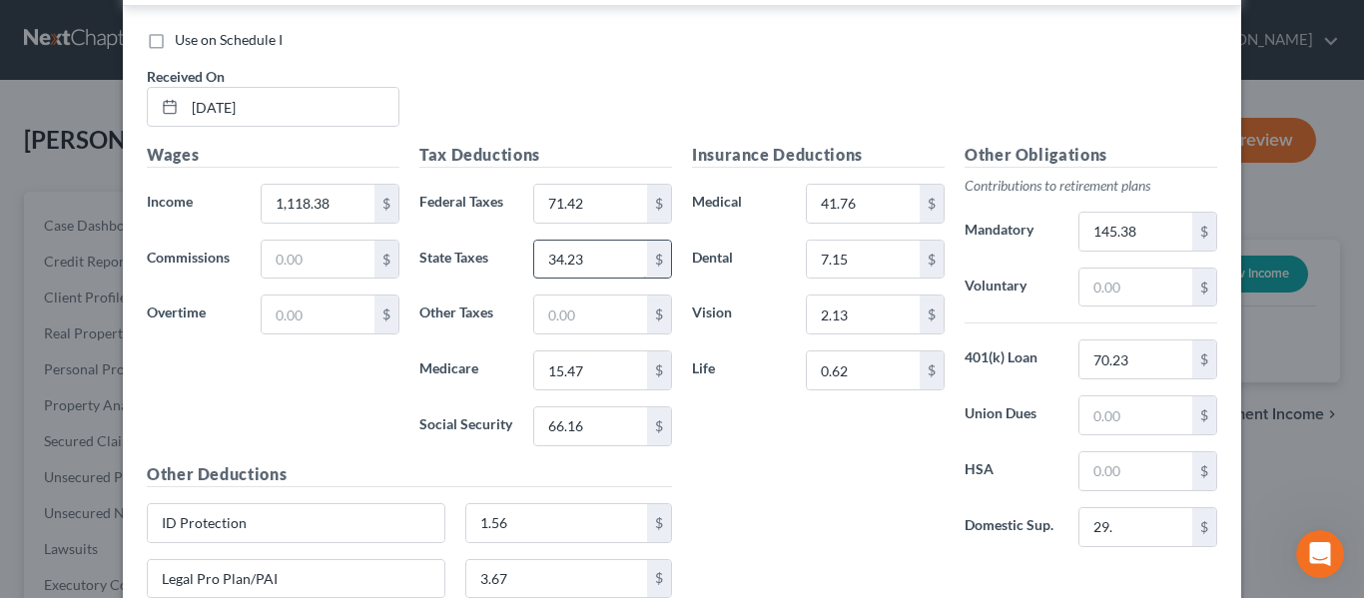
scroll to position [3894, 0]
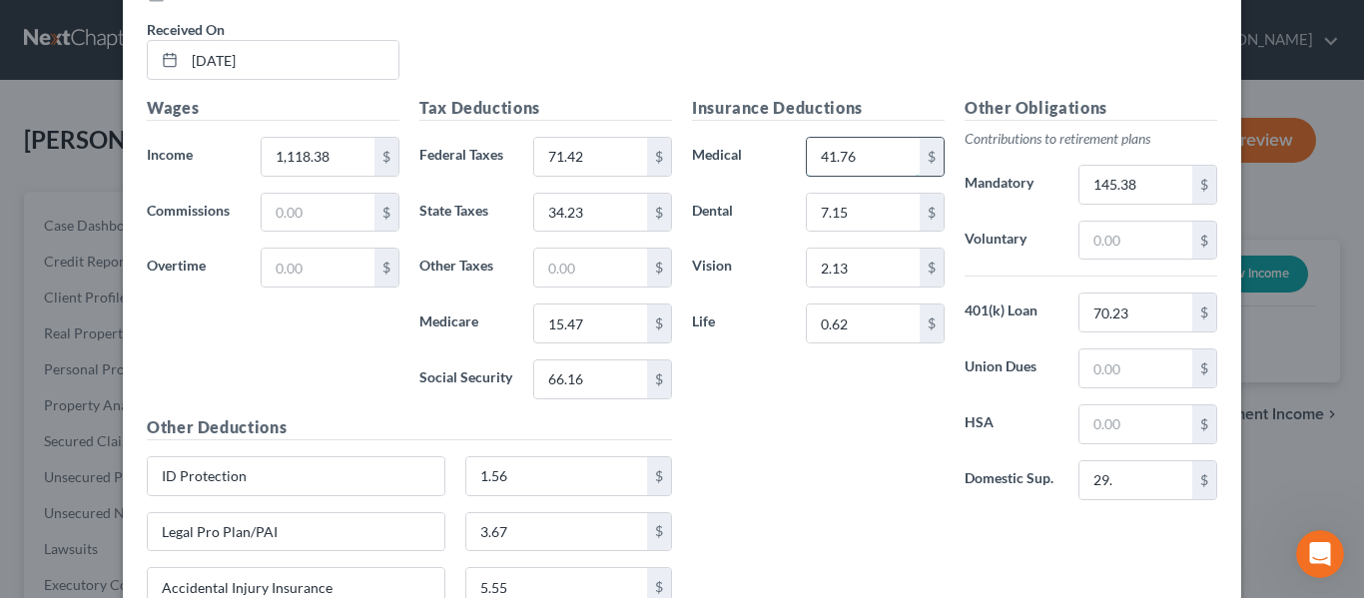
click at [865, 160] on input "41.76" at bounding box center [863, 157] width 113 height 38
type input "21.92"
click at [1092, 431] on input "text" at bounding box center [1135, 424] width 113 height 38
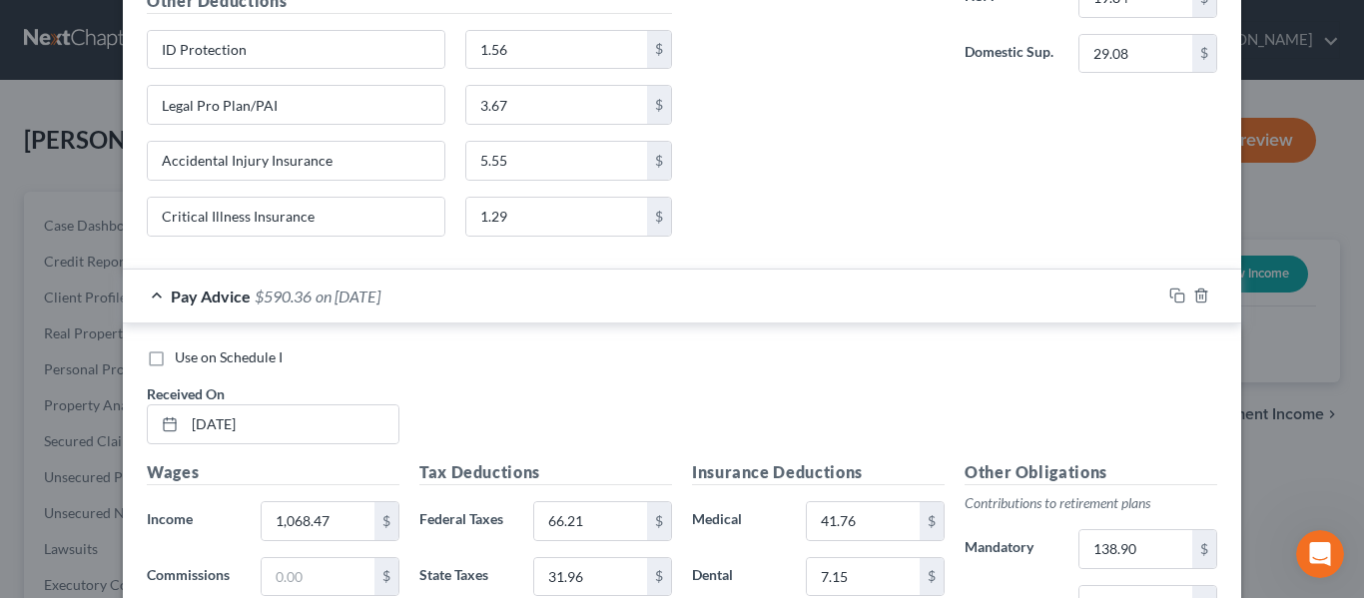
scroll to position [2796, 0]
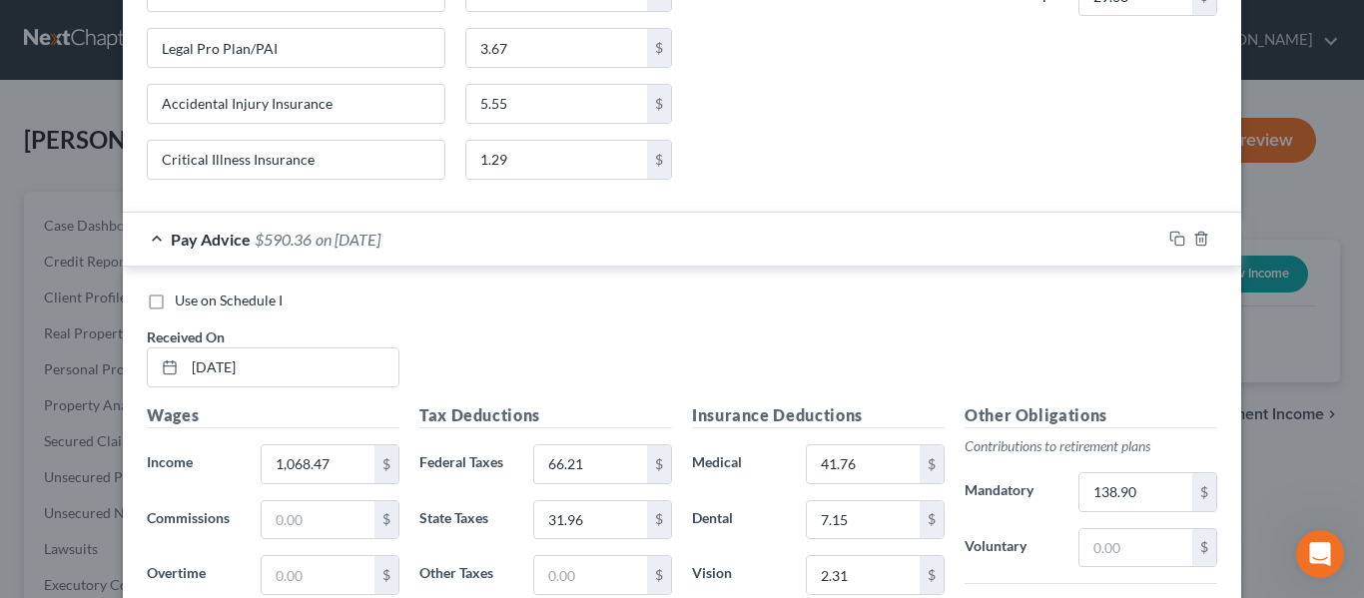
click at [698, 317] on div "Use on Schedule I Received On * [DATE]" at bounding box center [682, 347] width 1090 height 113
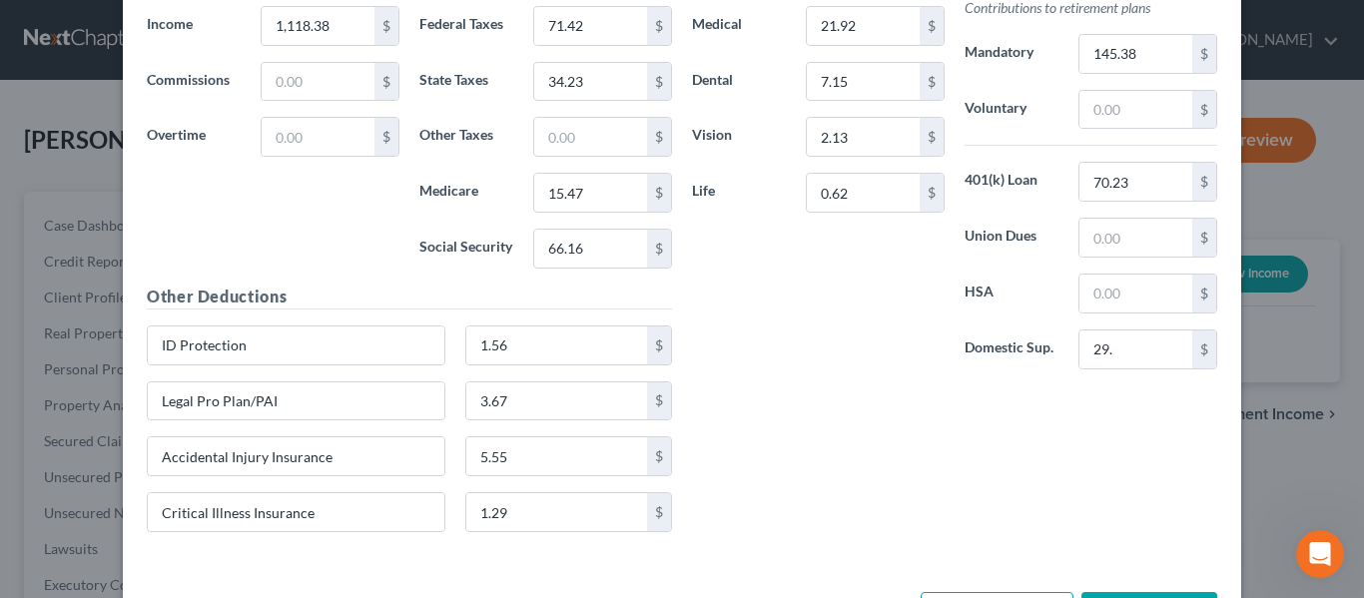
scroll to position [4100, 0]
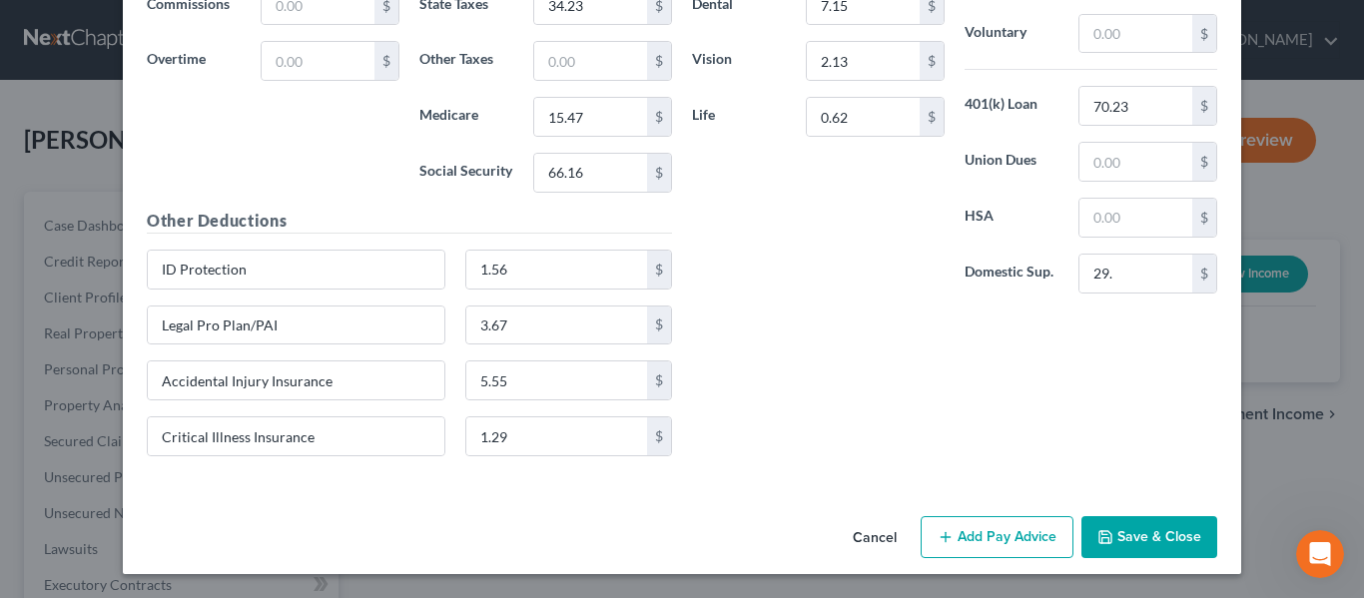
click at [987, 528] on button "Add Pay Advice" at bounding box center [997, 537] width 153 height 42
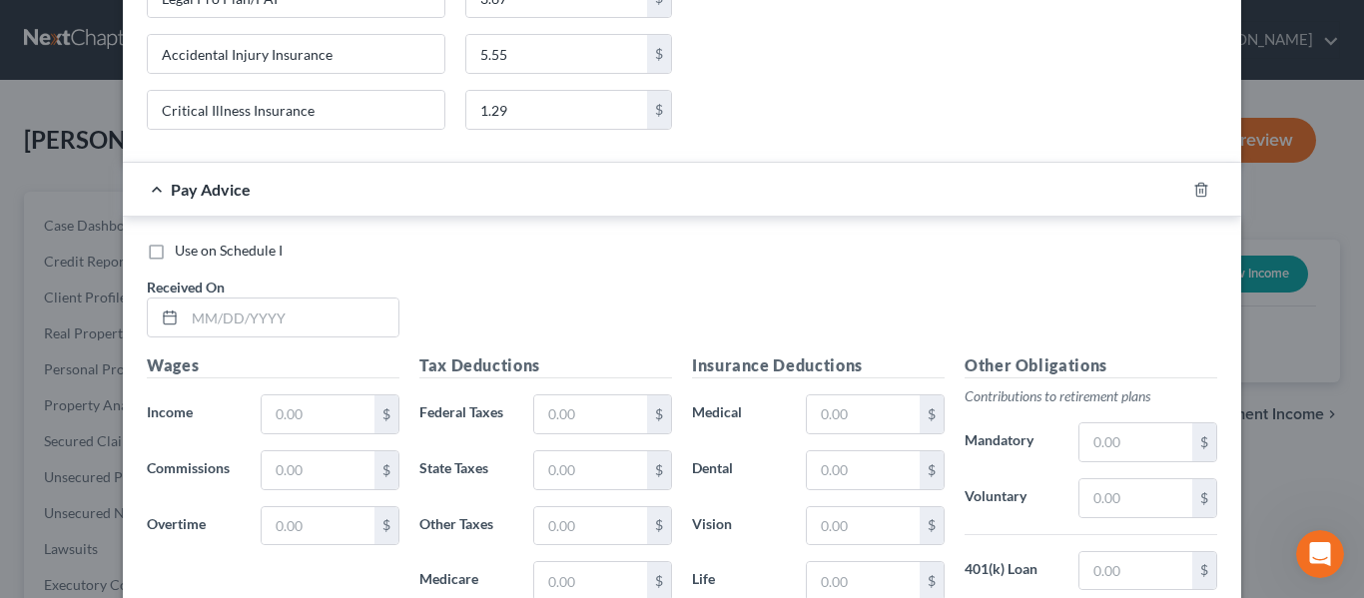
scroll to position [4600, 0]
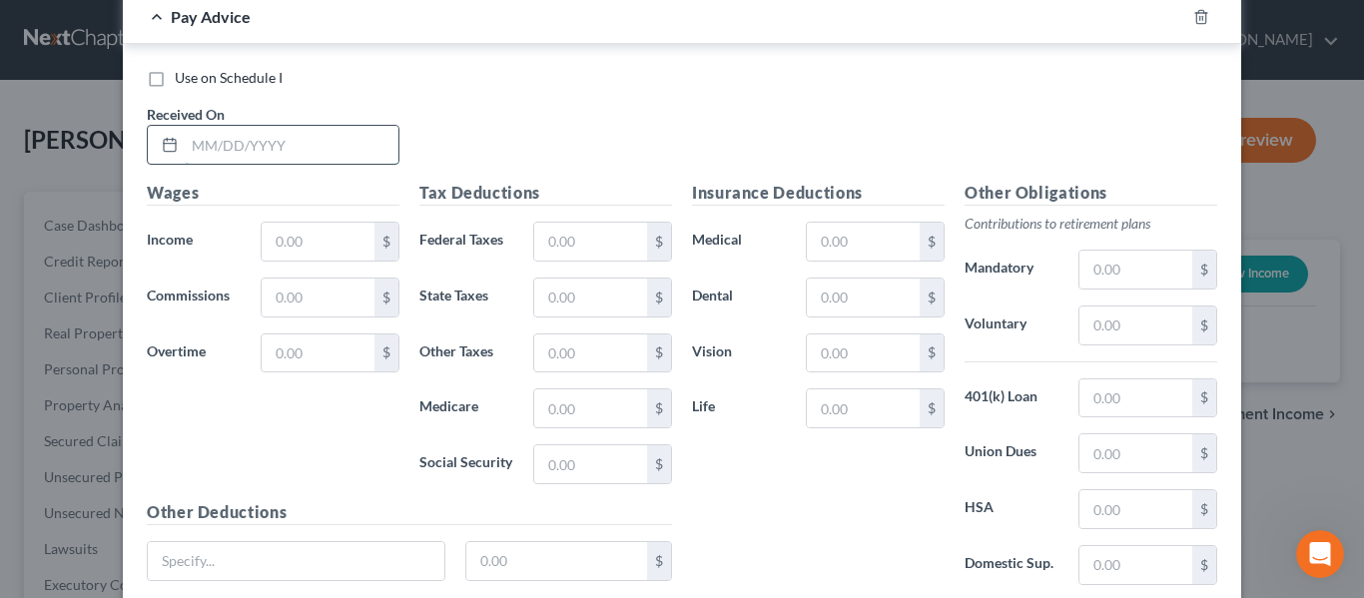
click at [206, 154] on input "text" at bounding box center [292, 145] width 214 height 38
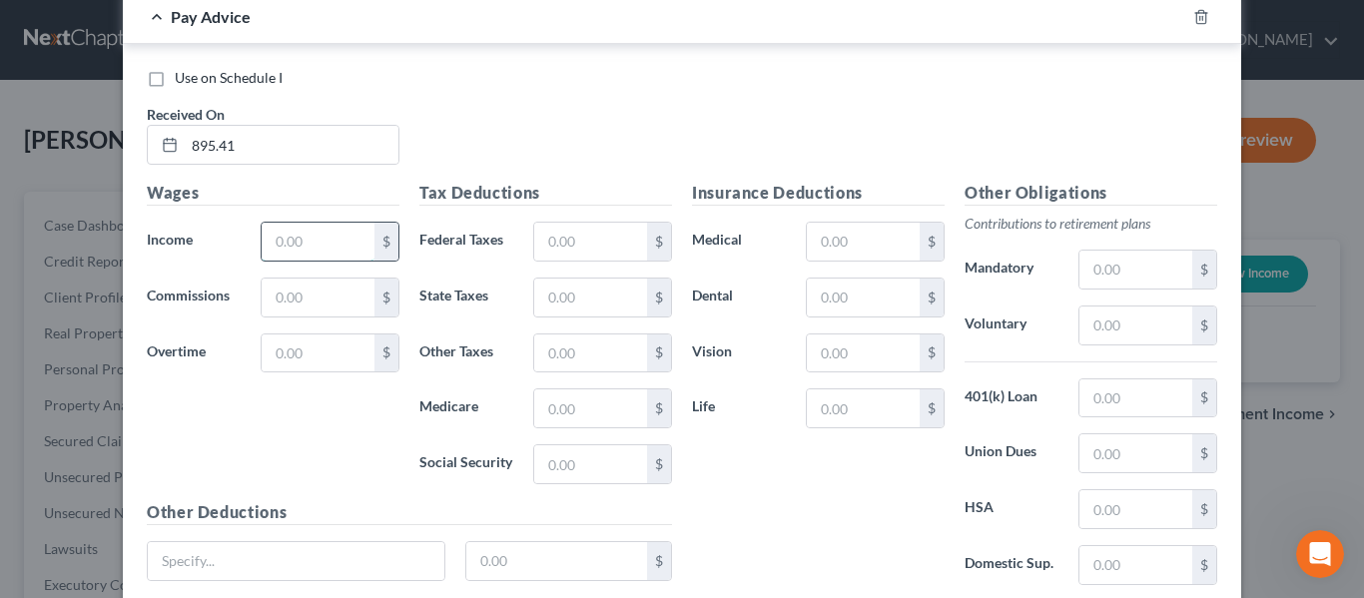
click at [275, 249] on input "text" at bounding box center [318, 242] width 113 height 38
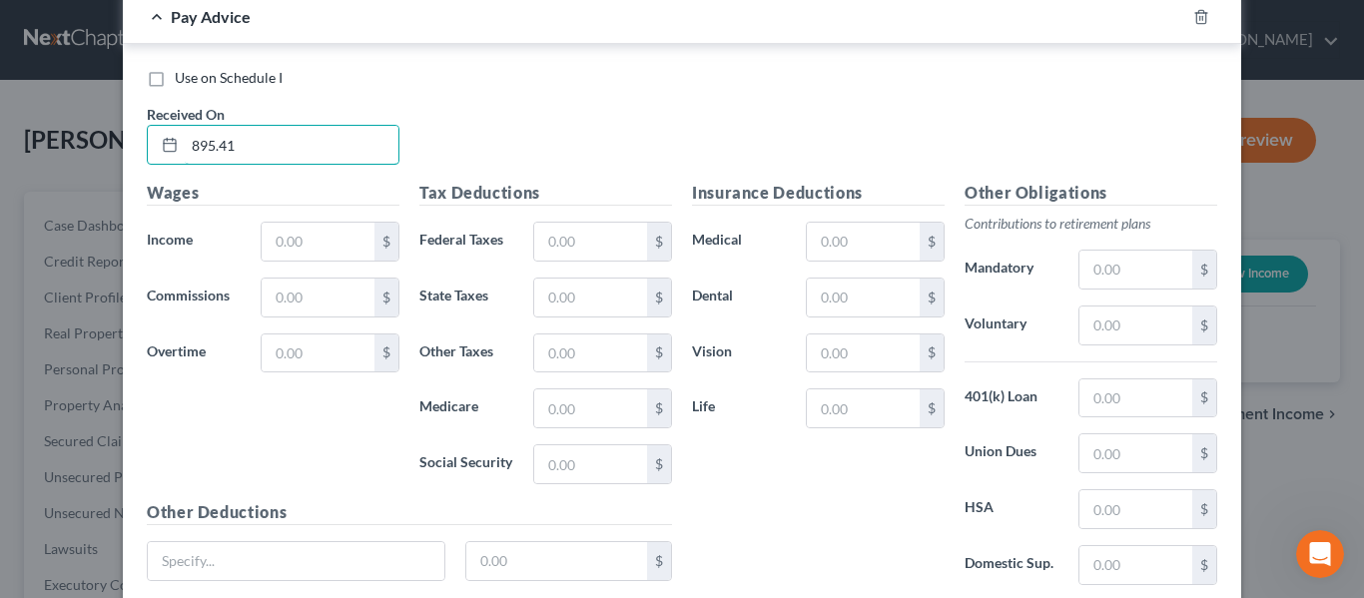
drag, startPoint x: 315, startPoint y: 136, endPoint x: 0, endPoint y: 140, distance: 315.5
click at [0, 140] on div "New Income Source × Employment Type * Select Full or [DEMOGRAPHIC_DATA] Employm…" at bounding box center [682, 299] width 1364 height 598
type input "[DATE]"
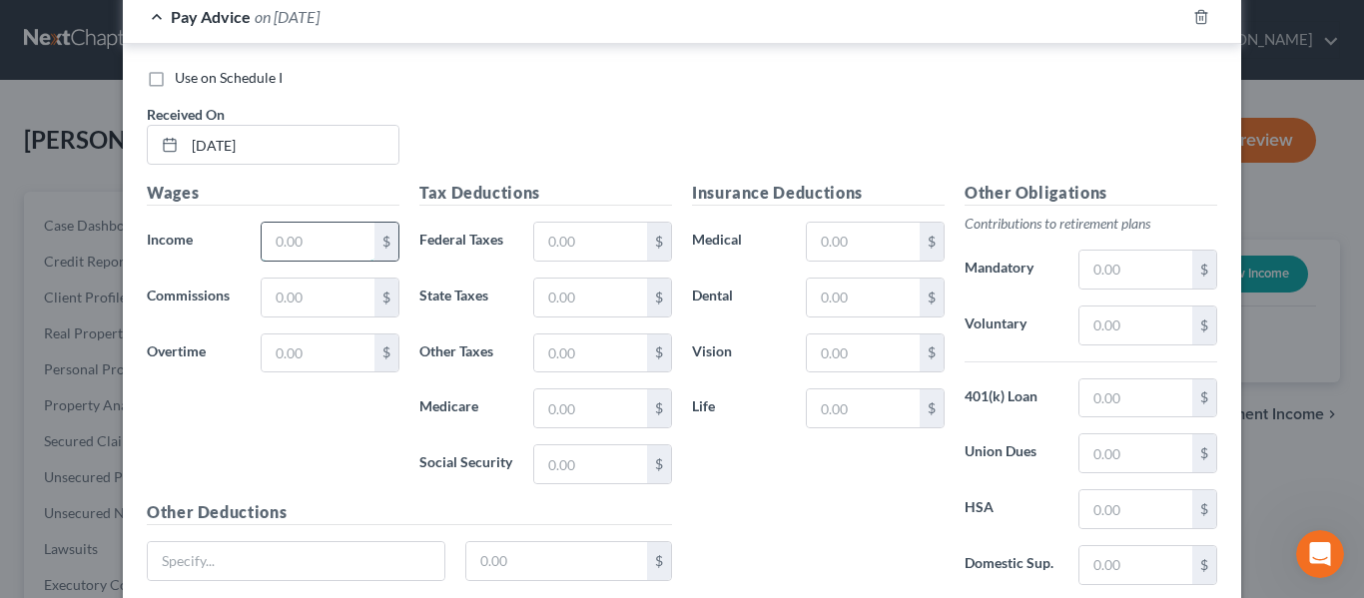
click at [312, 229] on input "text" at bounding box center [318, 242] width 113 height 38
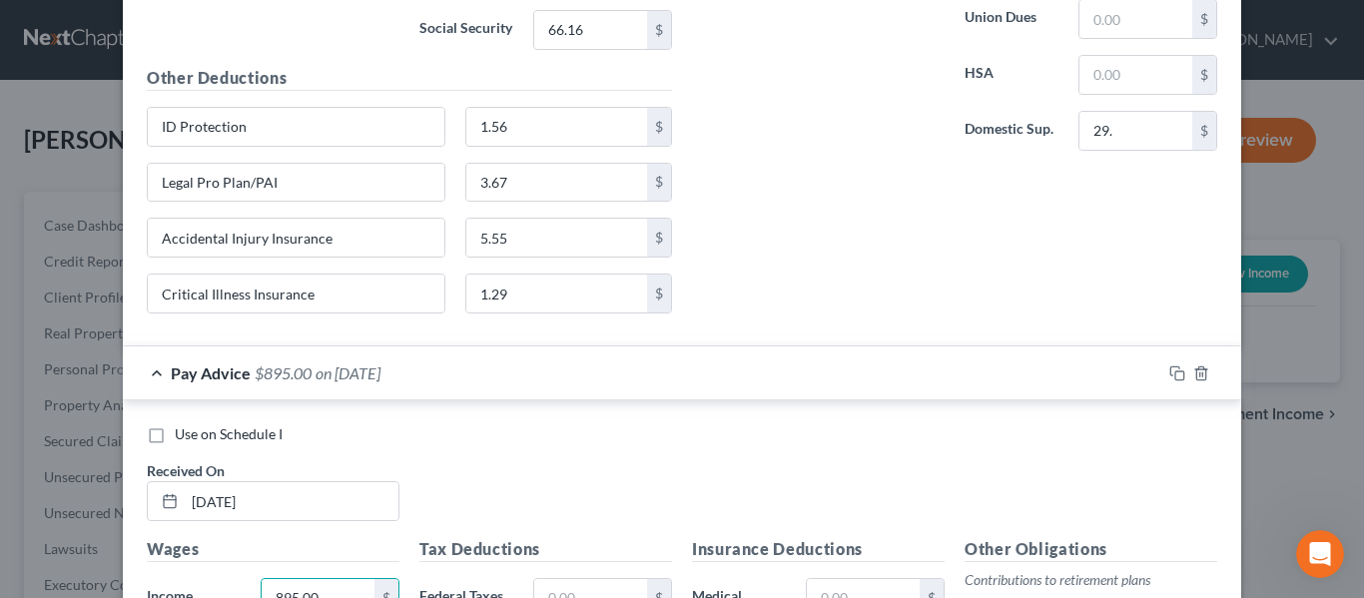
scroll to position [4755, 0]
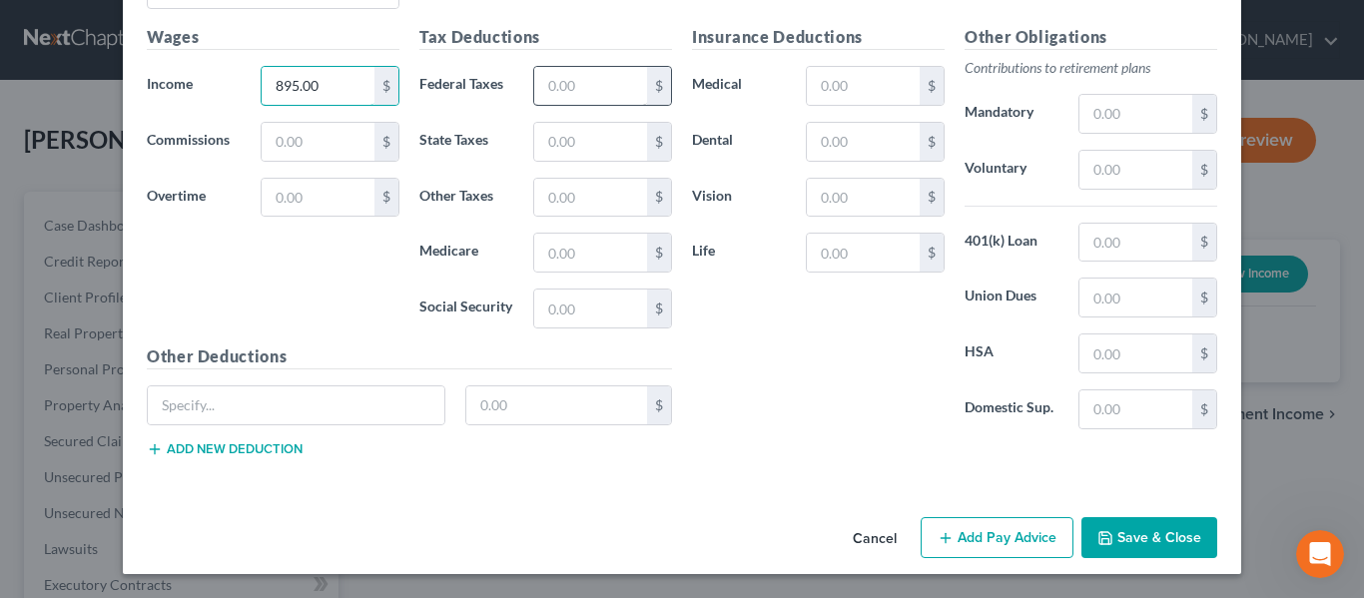
type input "895.00"
click at [570, 91] on input "text" at bounding box center [590, 86] width 113 height 38
type input "48.14"
type input "24.18"
type input "12.24"
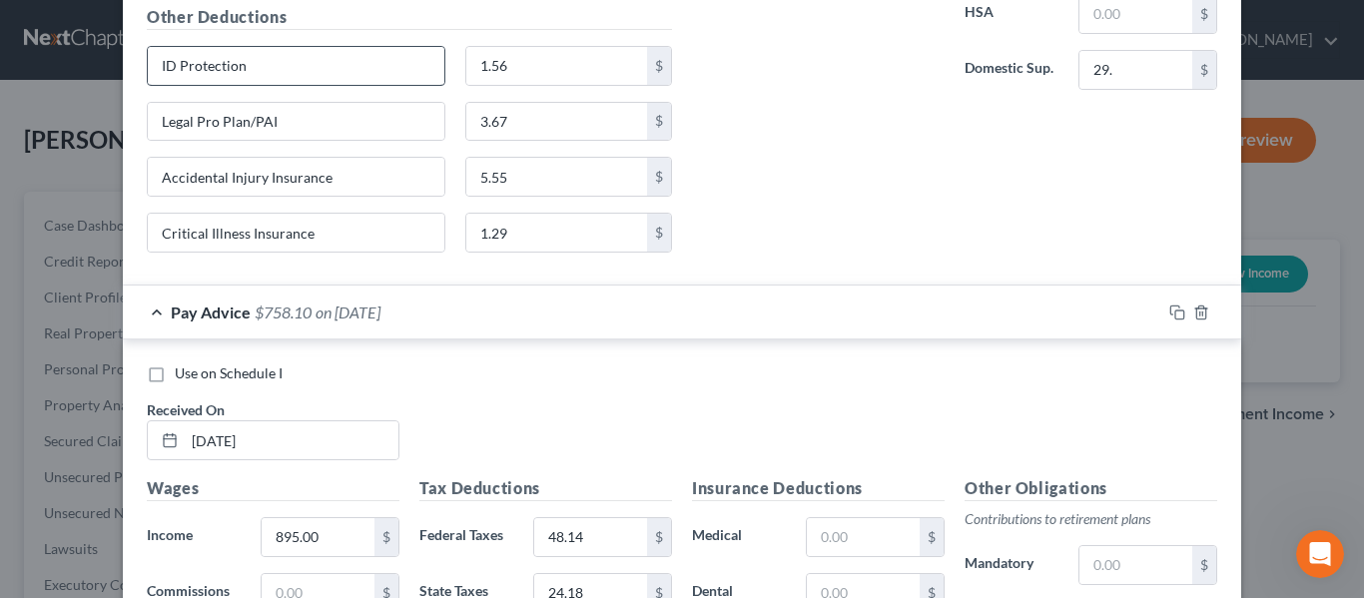
scroll to position [4256, 0]
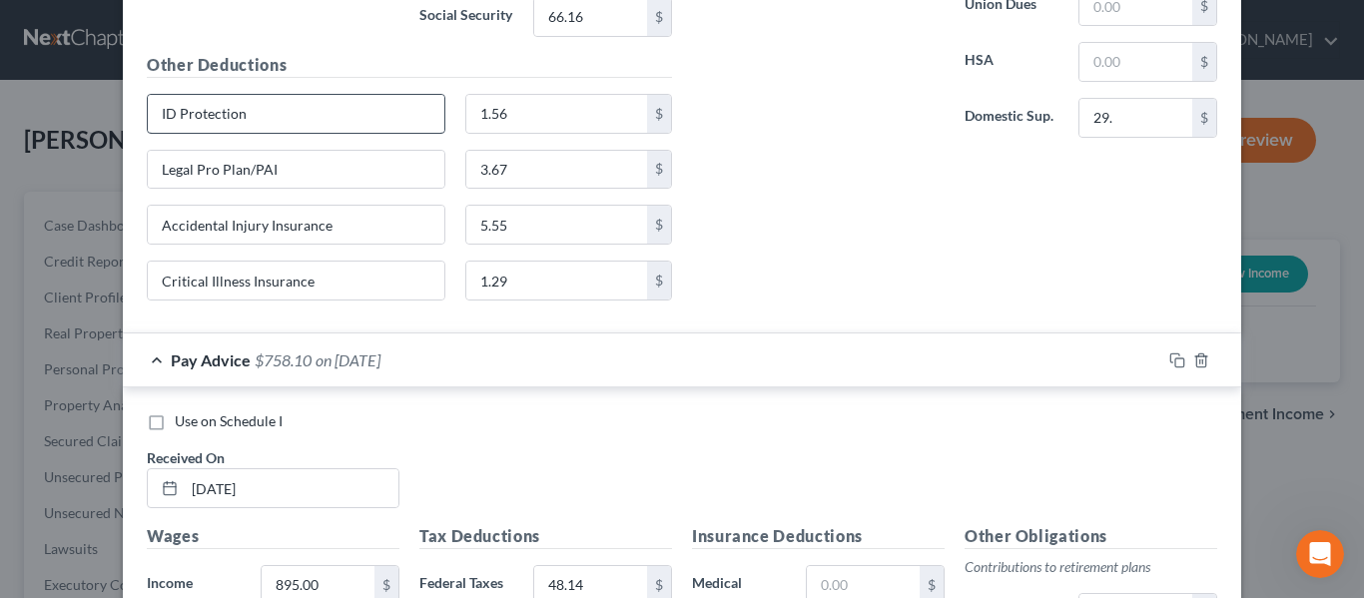
type input "52.34"
drag, startPoint x: 272, startPoint y: 118, endPoint x: 168, endPoint y: 107, distance: 104.4
click at [84, 94] on div "New Income Source × Employment Type * Select Full or [DEMOGRAPHIC_DATA] Employm…" at bounding box center [682, 299] width 1364 height 598
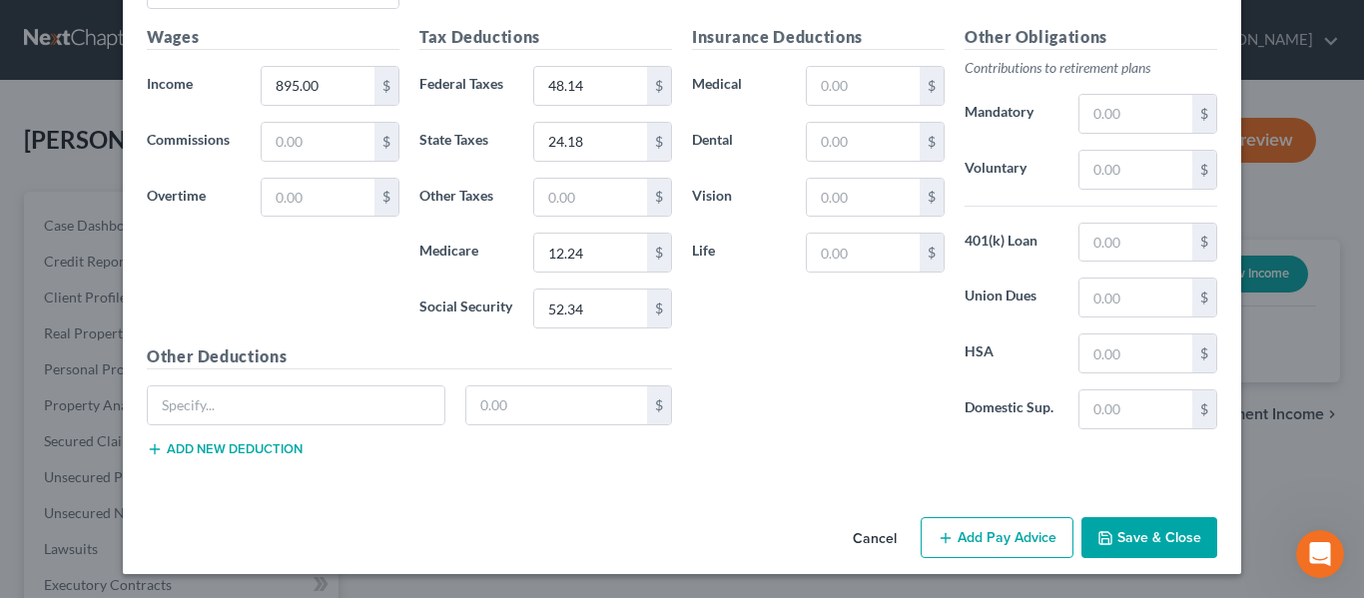
click at [186, 456] on button "Add new deduction" at bounding box center [225, 449] width 156 height 16
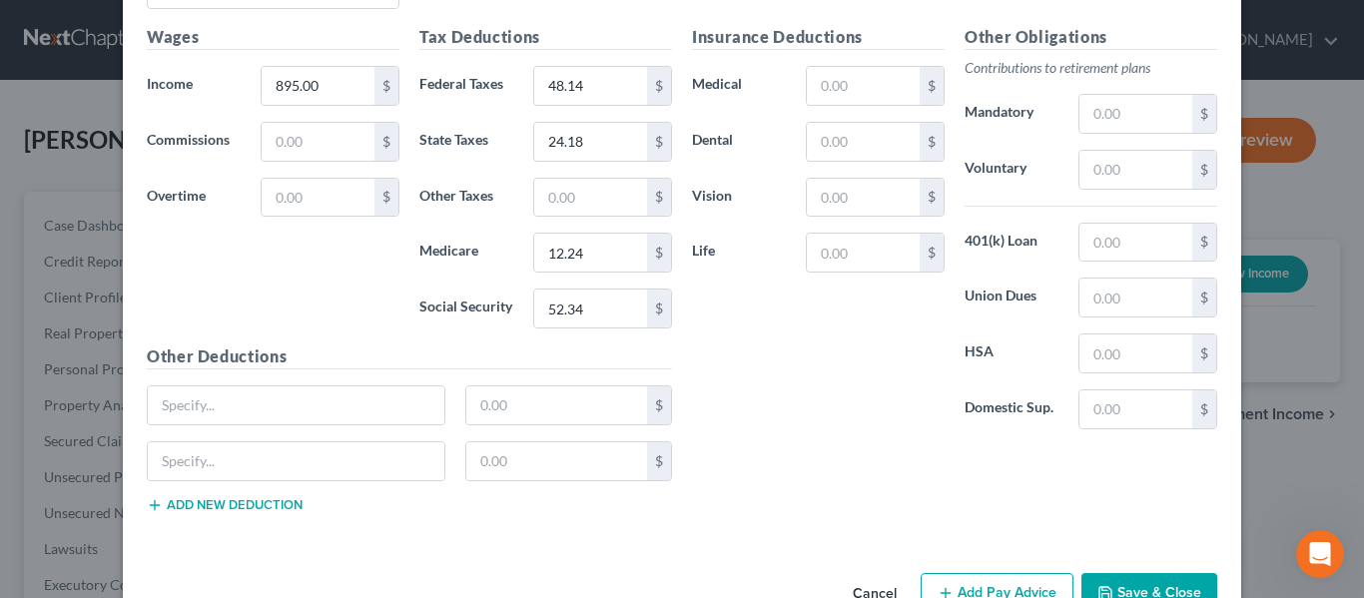
click at [202, 503] on button "Add new deduction" at bounding box center [225, 505] width 156 height 16
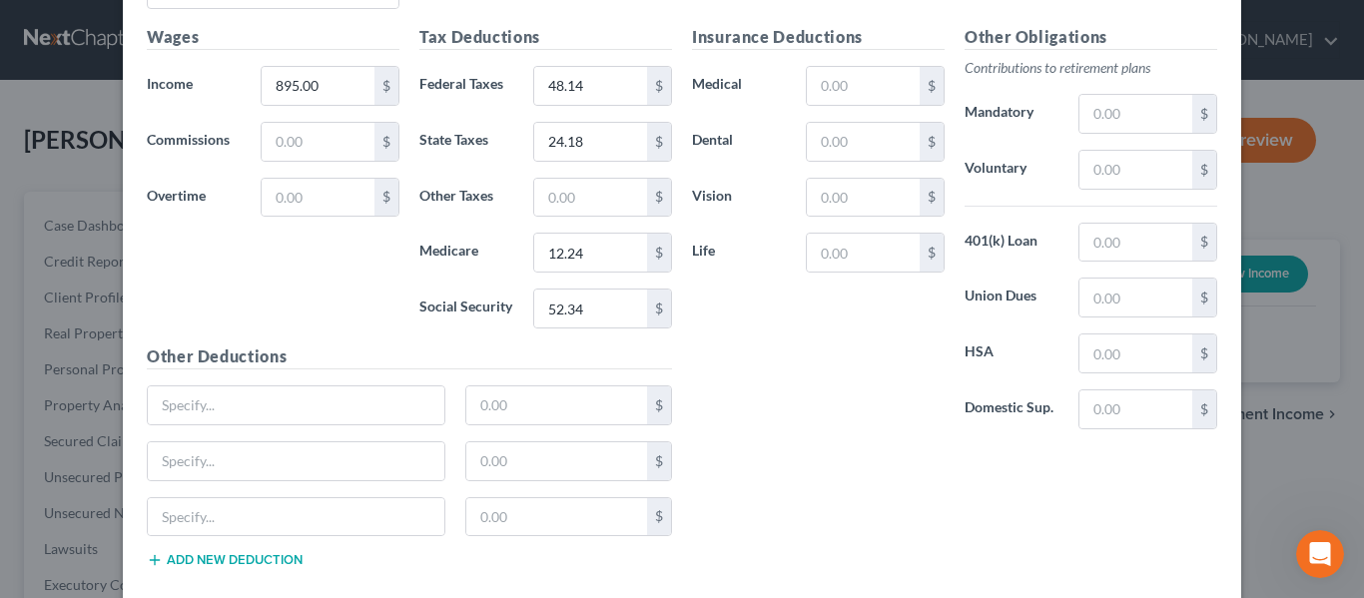
click at [189, 554] on button "Add new deduction" at bounding box center [225, 560] width 156 height 16
click at [230, 408] on input "text" at bounding box center [296, 405] width 297 height 38
paste input "ID Protection"
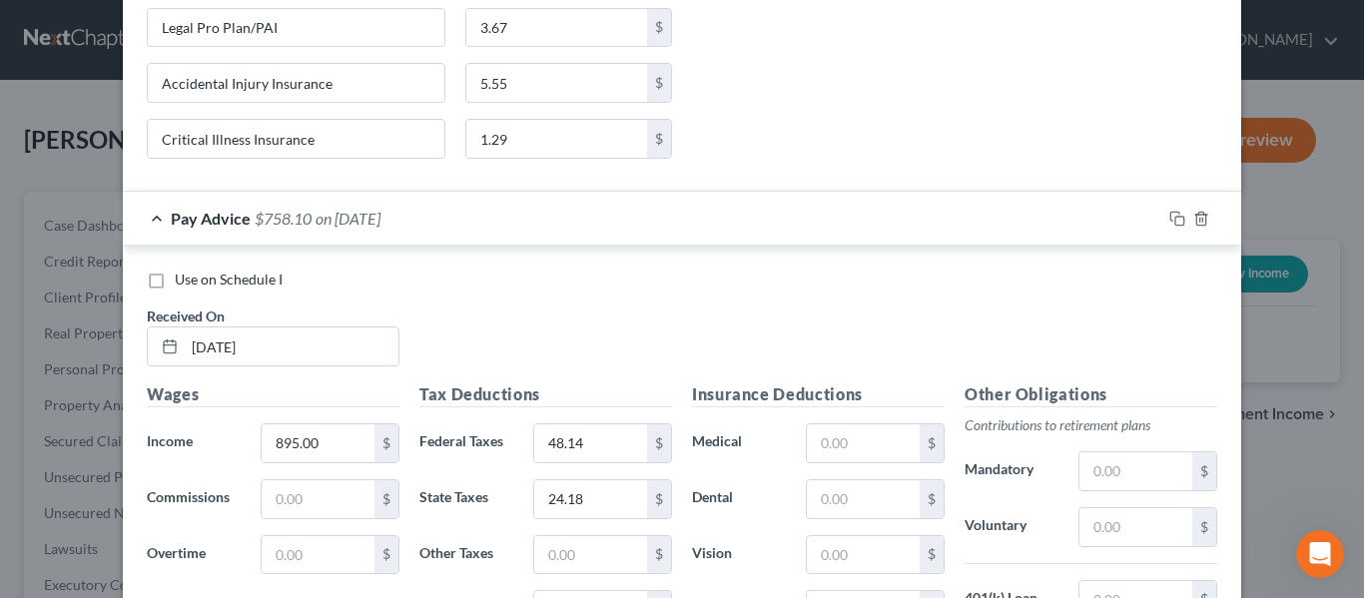
scroll to position [4356, 0]
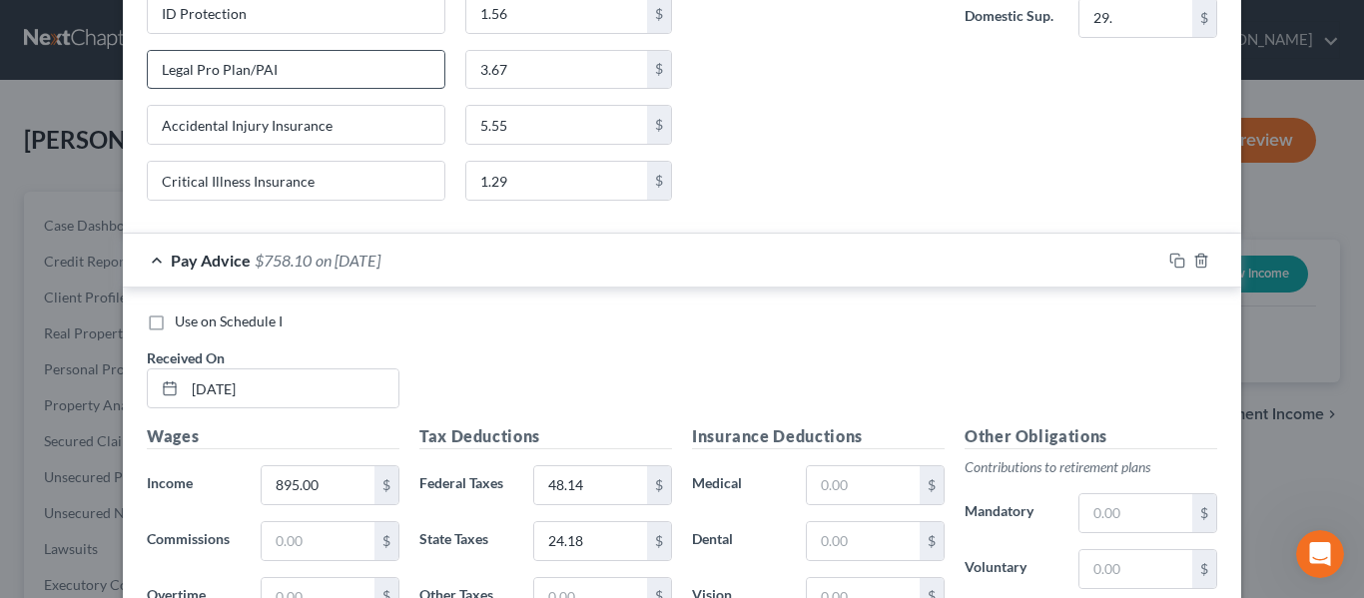
type input "ID Protection"
drag, startPoint x: 398, startPoint y: 79, endPoint x: 72, endPoint y: 35, distance: 329.4
click at [40, 33] on div "New Income Source × Employment Type * Select Full or [DEMOGRAPHIC_DATA] Employm…" at bounding box center [682, 299] width 1364 height 598
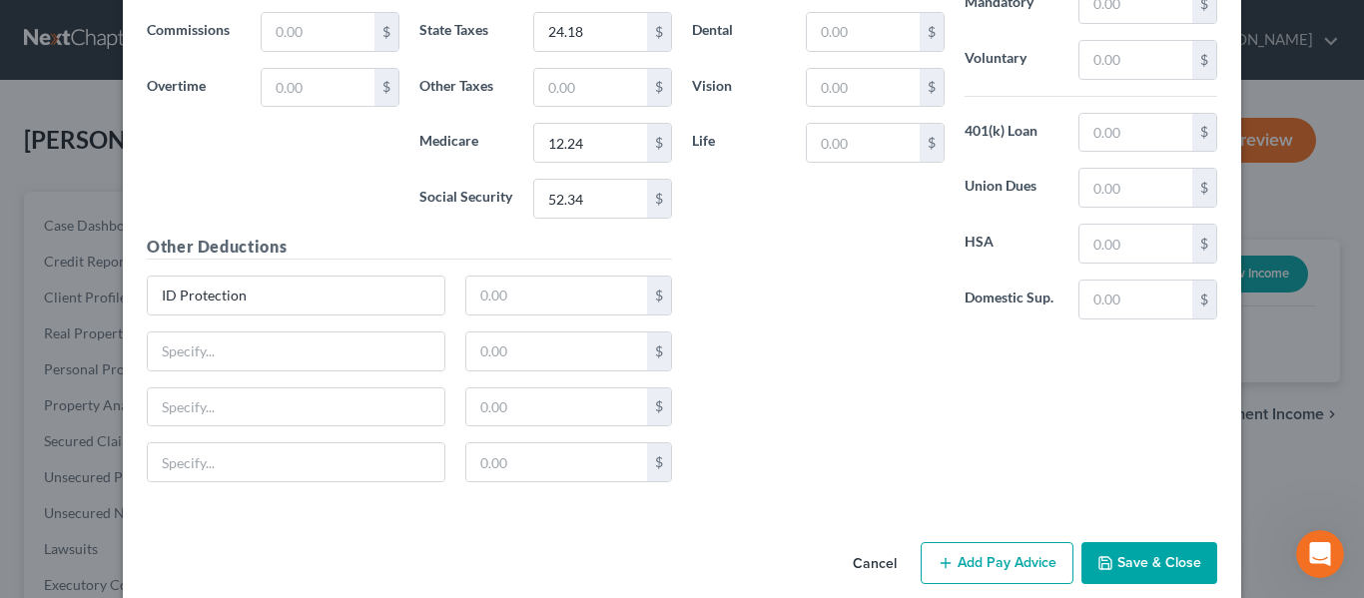
scroll to position [4891, 0]
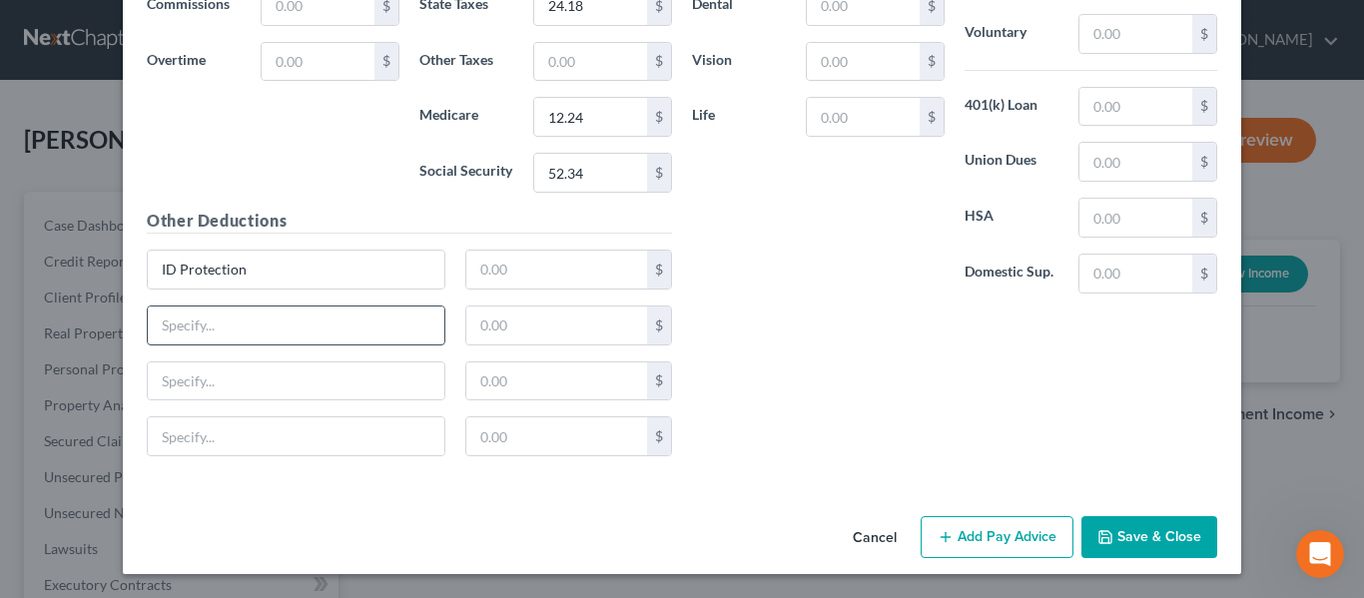
click at [250, 332] on input "text" at bounding box center [296, 326] width 297 height 38
paste input "Legal Pro Plan/PAI"
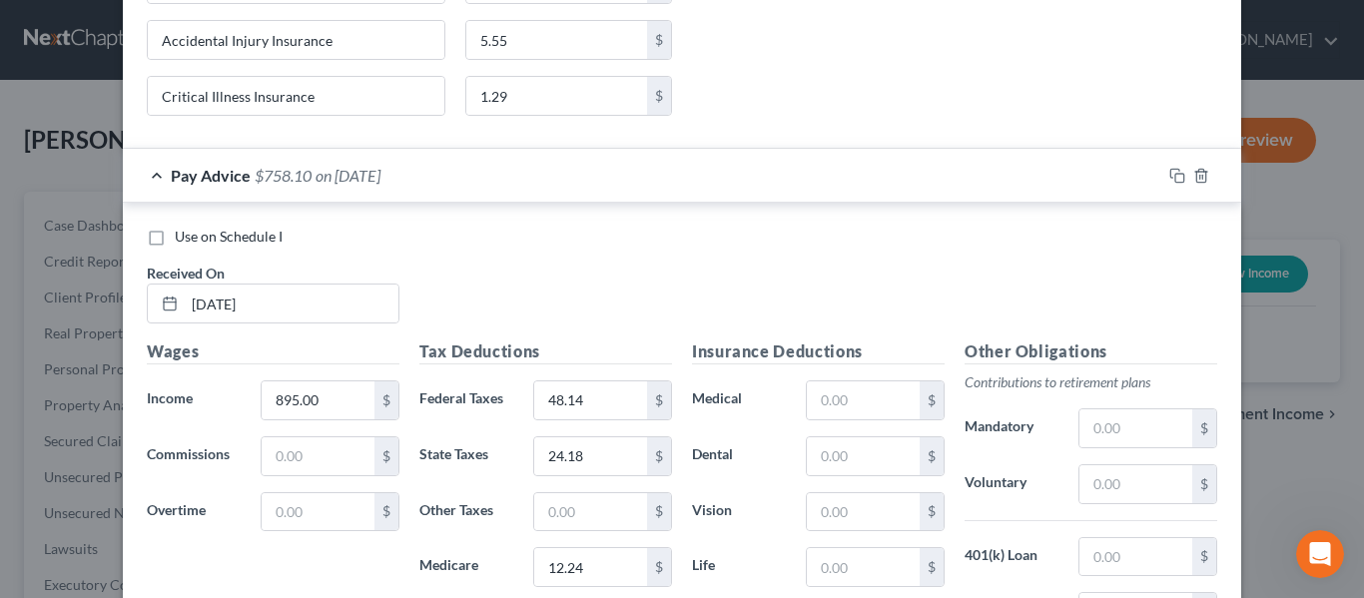
scroll to position [4392, 0]
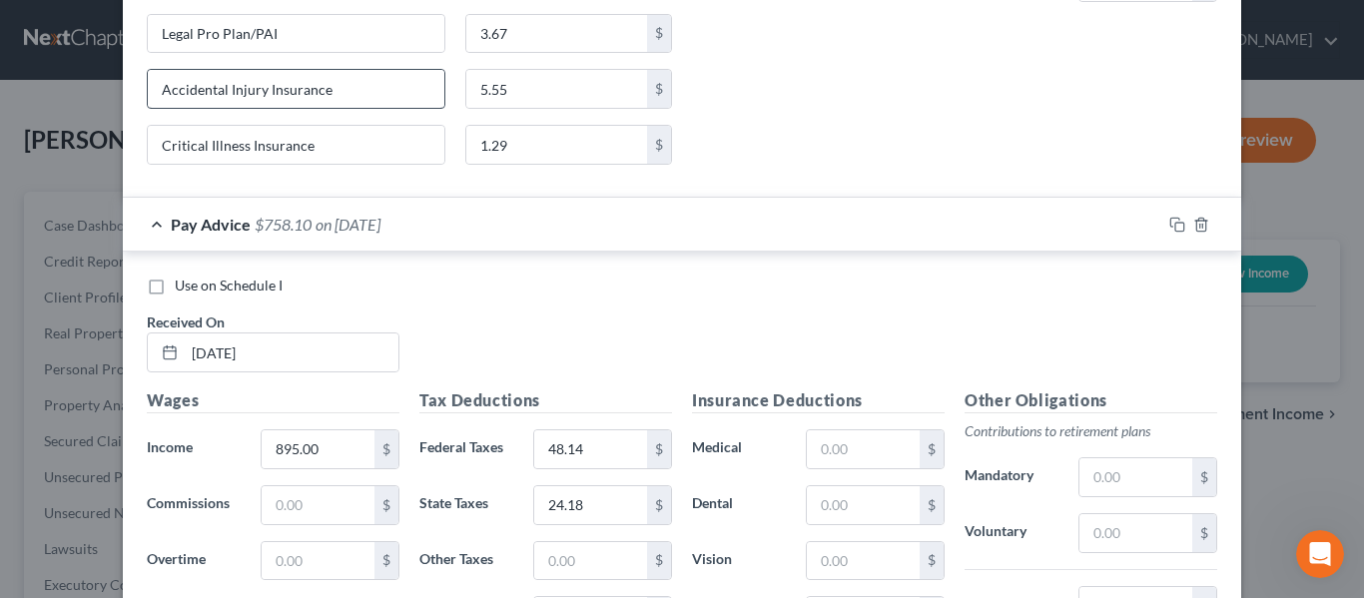
type input "Legal Pro Plan/PAI"
drag, startPoint x: 363, startPoint y: 88, endPoint x: 100, endPoint y: 116, distance: 265.1
click at [100, 116] on div "New Income Source × Employment Type * Select Full or [DEMOGRAPHIC_DATA] Employm…" at bounding box center [682, 299] width 1364 height 598
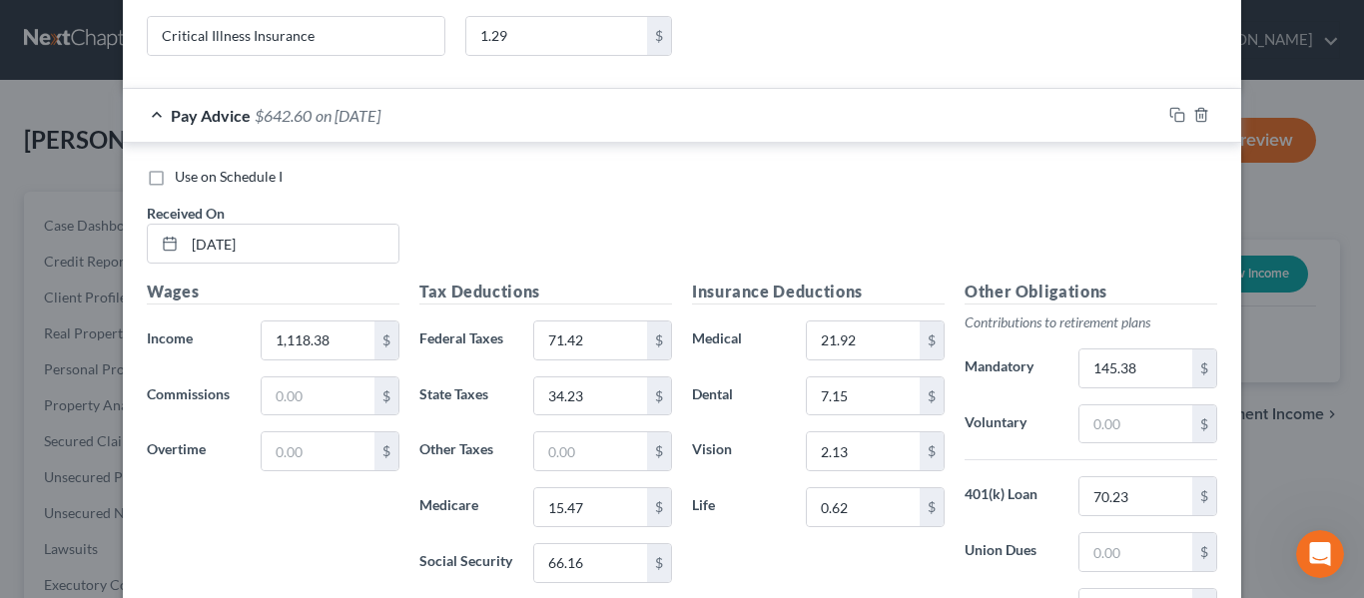
scroll to position [3593, 0]
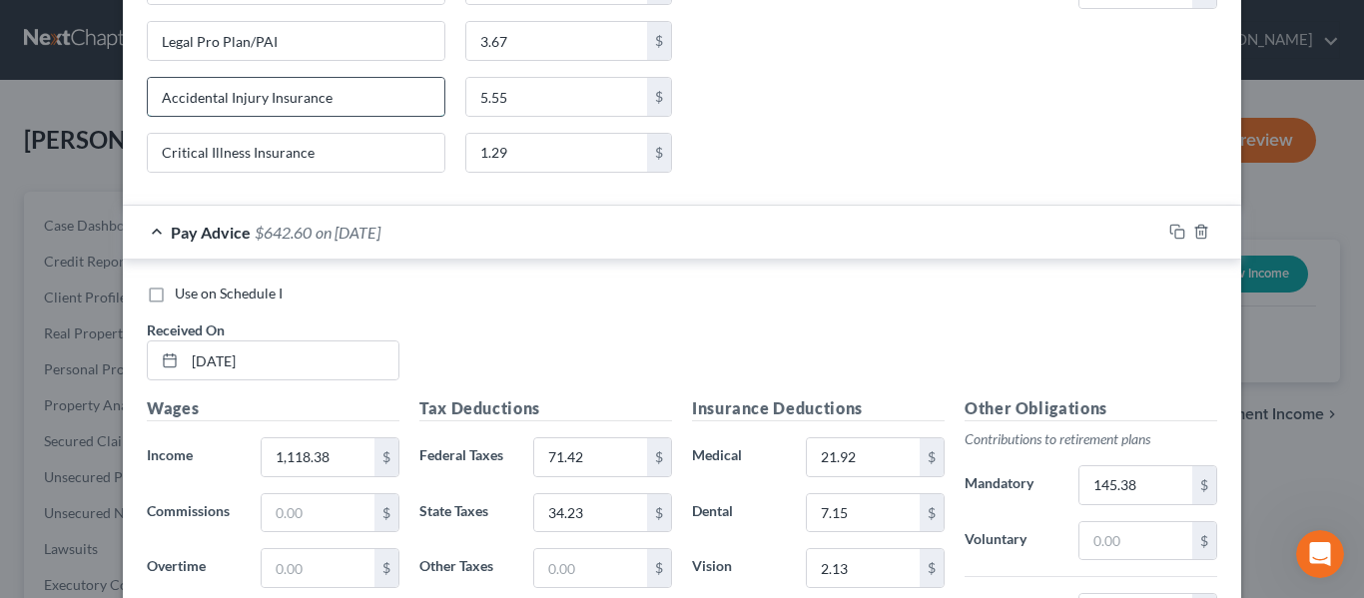
drag, startPoint x: 358, startPoint y: 95, endPoint x: 148, endPoint y: 115, distance: 211.6
click at [148, 115] on input "Accidental Injury Insurance" at bounding box center [296, 97] width 297 height 38
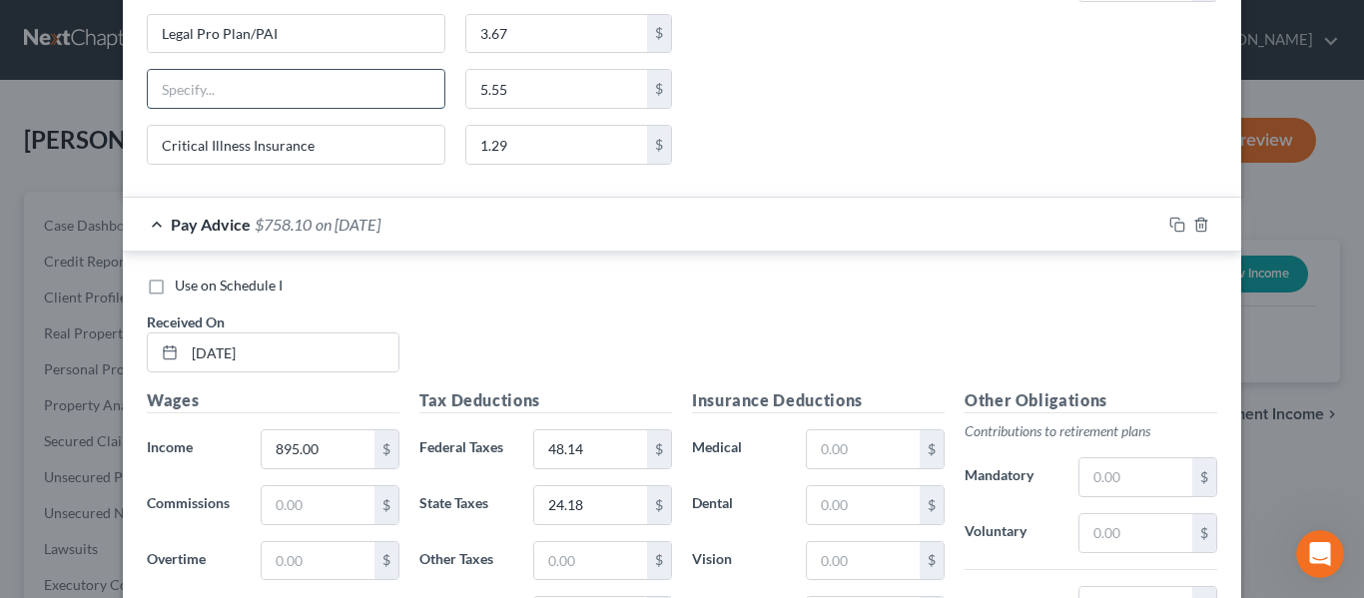
click at [232, 100] on input "text" at bounding box center [296, 89] width 297 height 38
paste input "Accidental Injury Insurance"
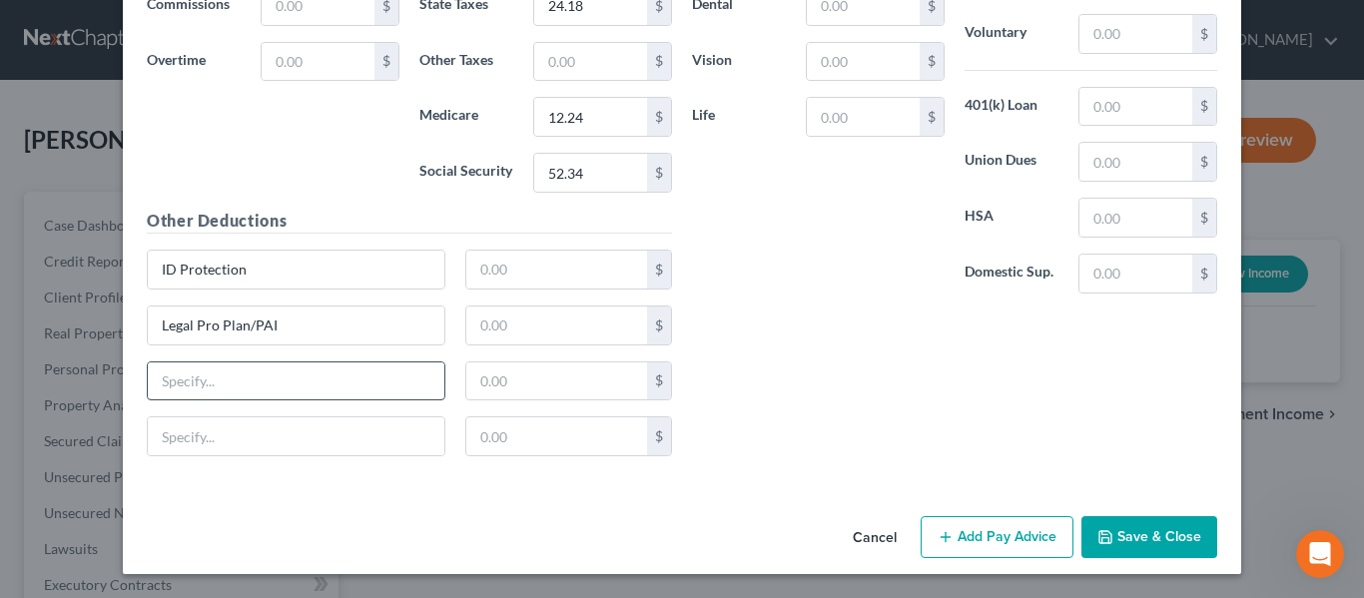
type input "Accidental Injury Insurance"
click at [240, 372] on input "text" at bounding box center [296, 381] width 297 height 38
paste input "Accidental Injury Insurance"
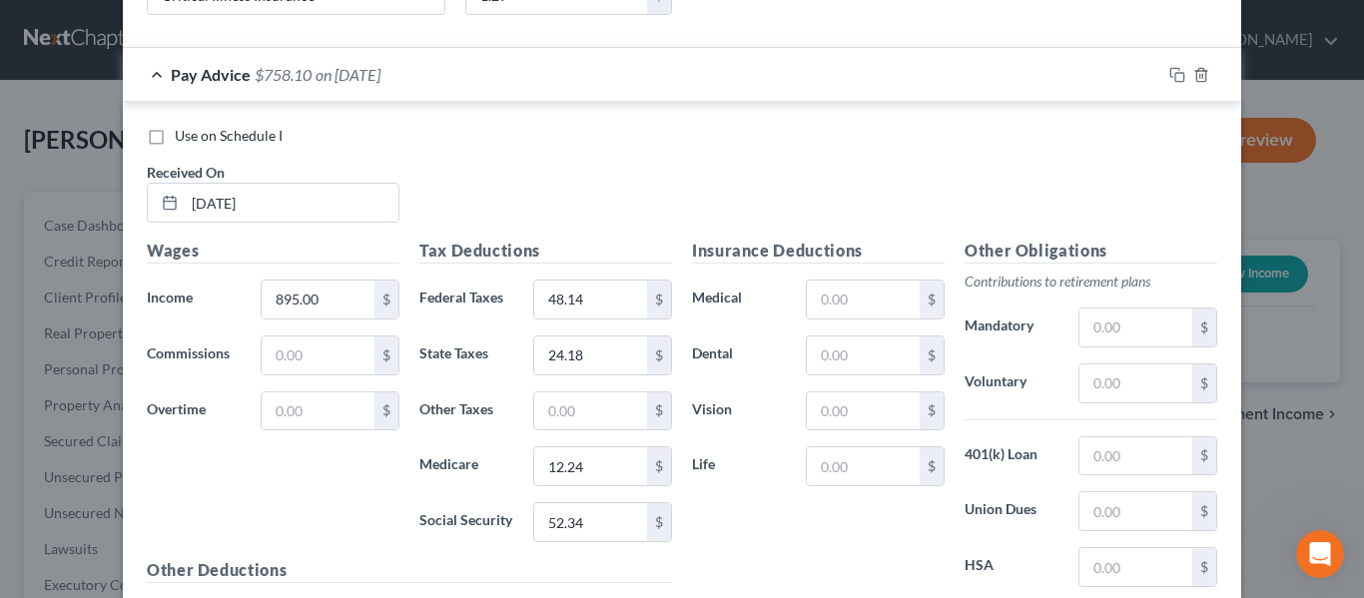
scroll to position [4492, 0]
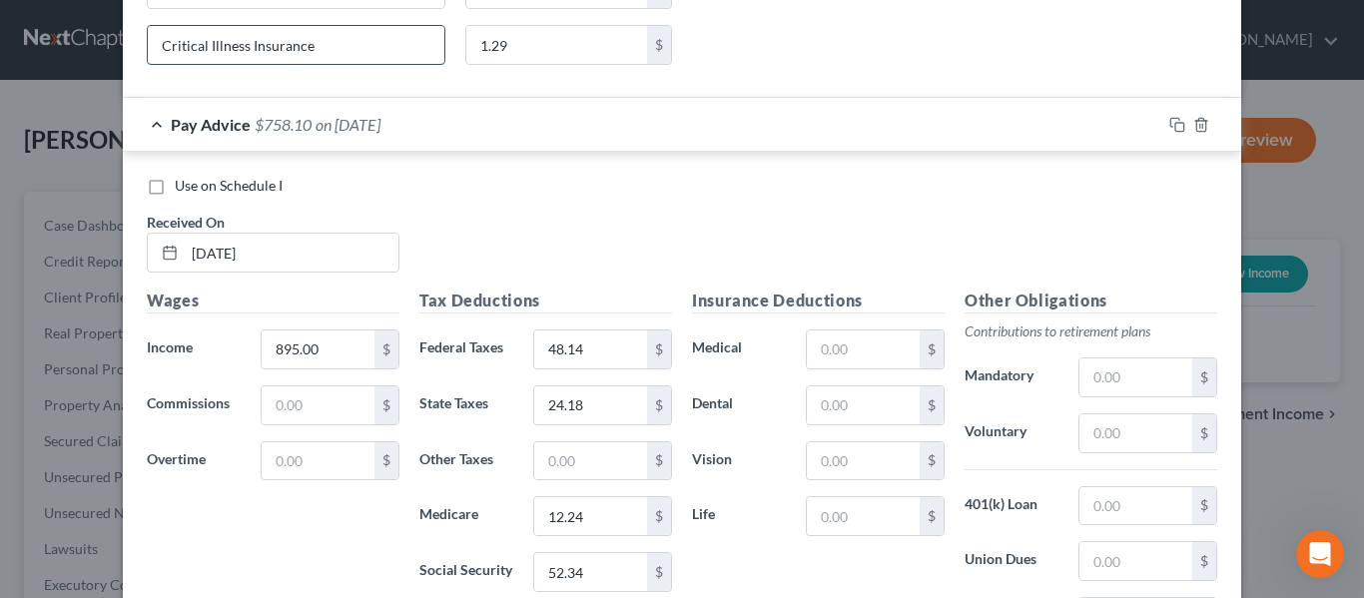
type input "Accidental Injury Insurance"
drag, startPoint x: 321, startPoint y: 40, endPoint x: 138, endPoint y: 59, distance: 184.7
click at [103, 74] on div "New Income Source × Employment Type * Select Full or [DEMOGRAPHIC_DATA] Employm…" at bounding box center [682, 299] width 1364 height 598
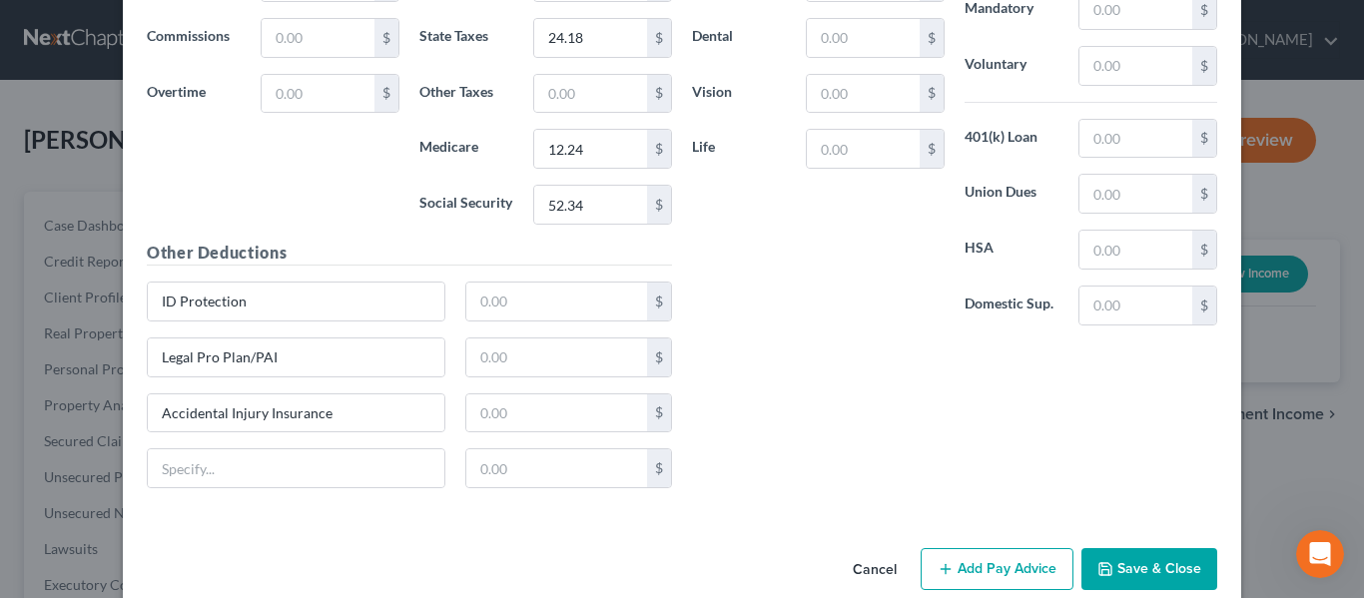
scroll to position [4891, 0]
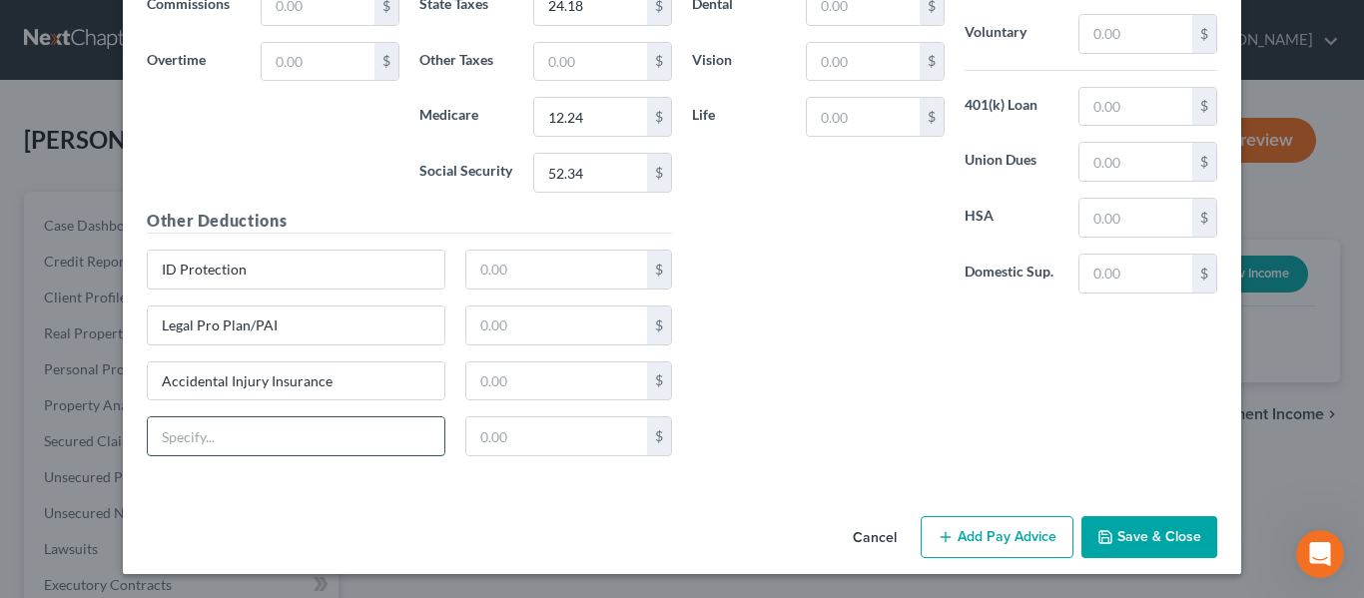
click at [278, 452] on input "text" at bounding box center [296, 436] width 297 height 38
paste input "Critical Illness Insurance"
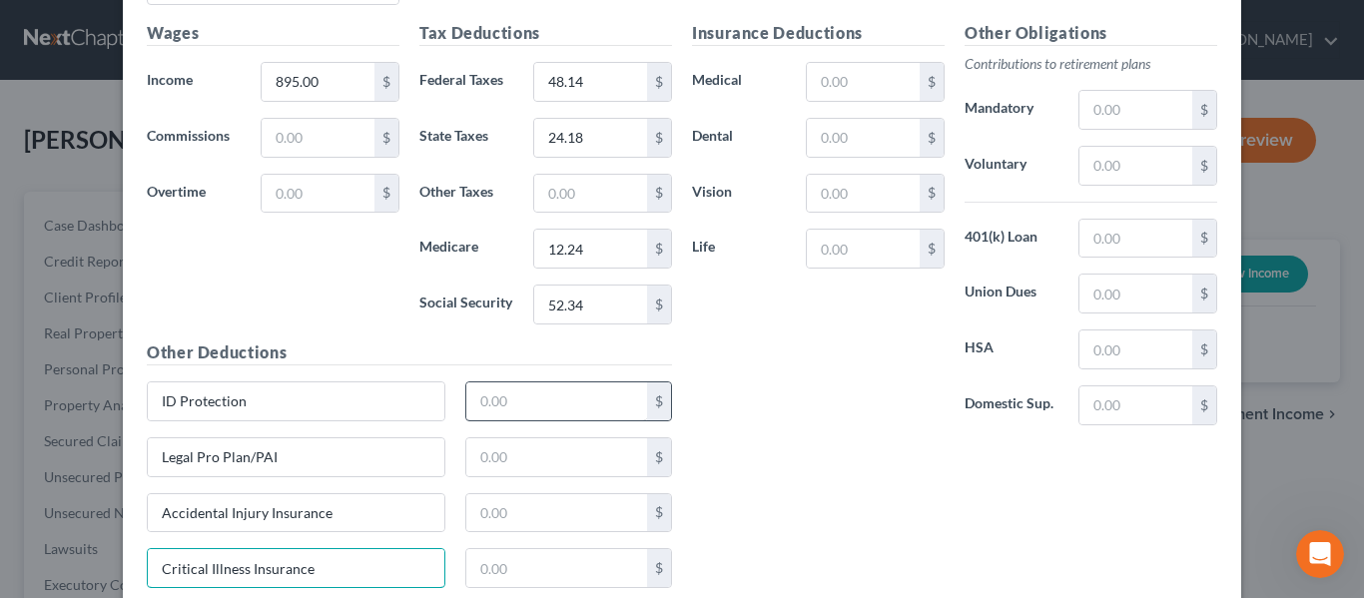
scroll to position [4791, 0]
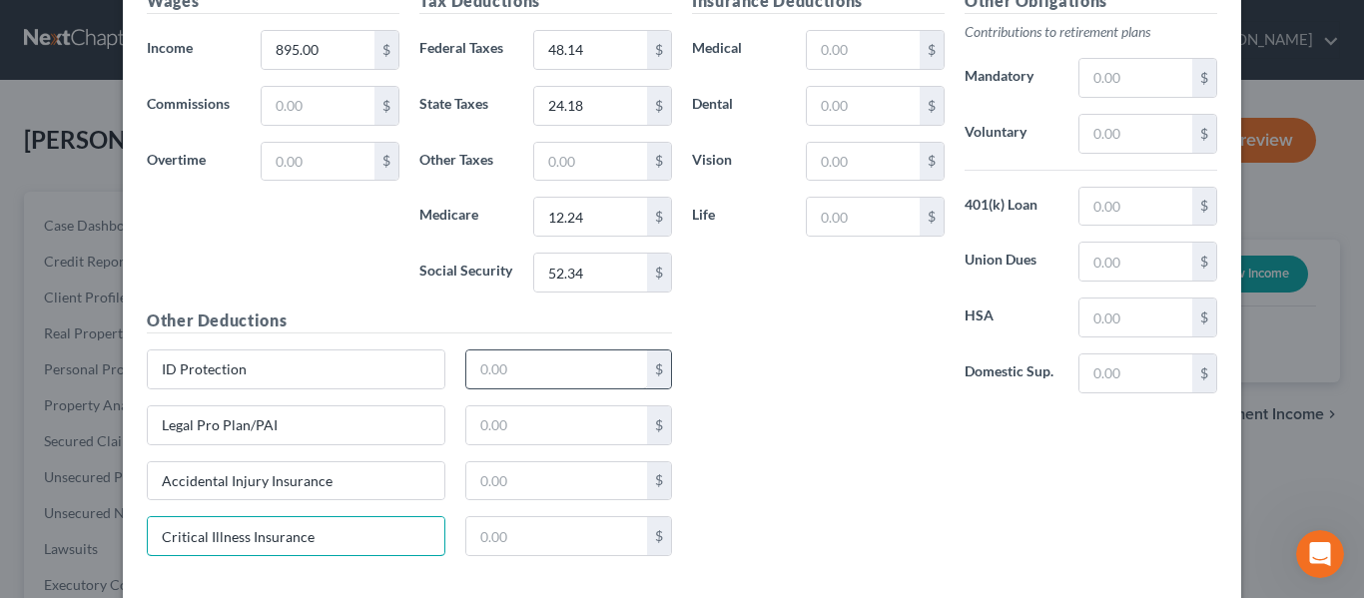
type input "Critical Illness Insurance"
click at [481, 381] on input "text" at bounding box center [557, 369] width 182 height 38
type input "1.56"
type input "3.67"
type input "5.55"
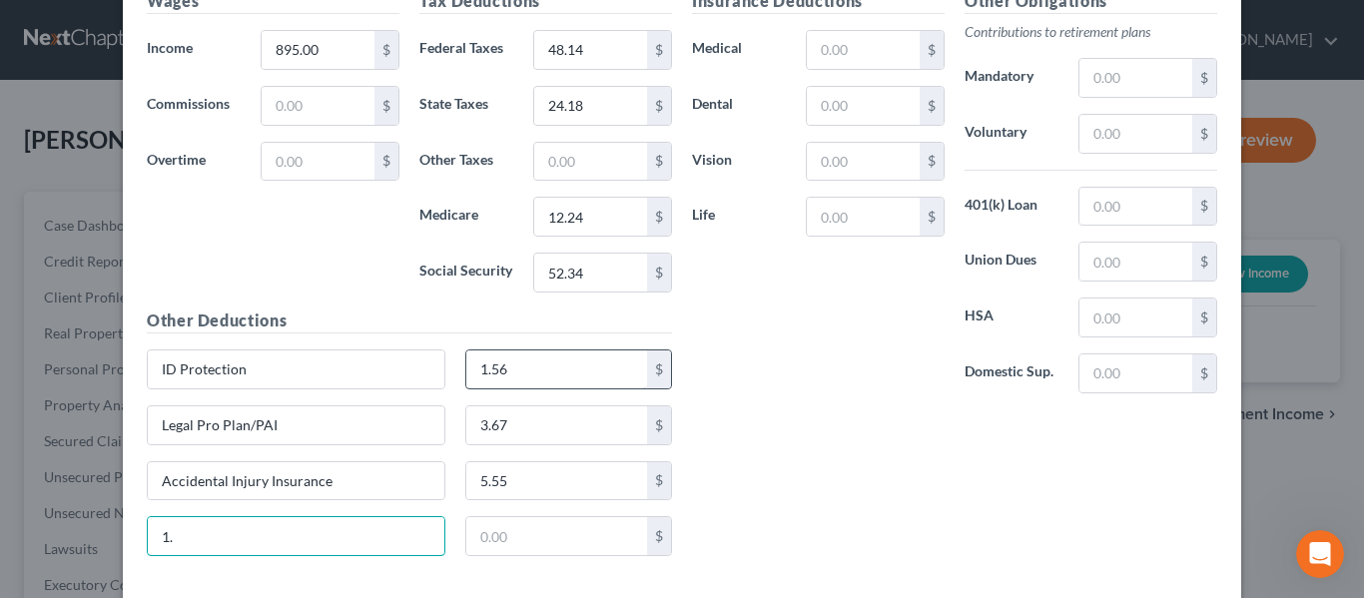
type input "1"
paste input "Critical Illness Insurance"
type input "Critical Illness Insurance"
click at [546, 535] on input "text" at bounding box center [557, 536] width 182 height 38
type input "1.29"
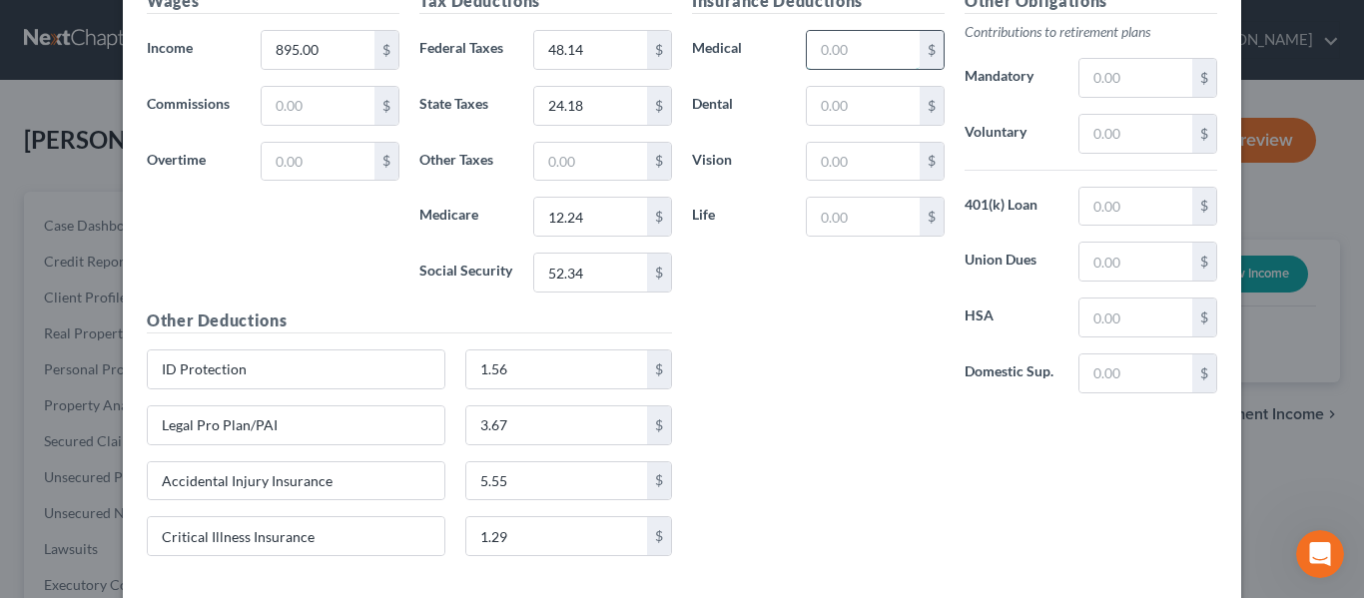
click at [850, 38] on input "text" at bounding box center [863, 50] width 113 height 38
type input "29.08"
type input "7.15"
type input "2.31"
type input "0.62"
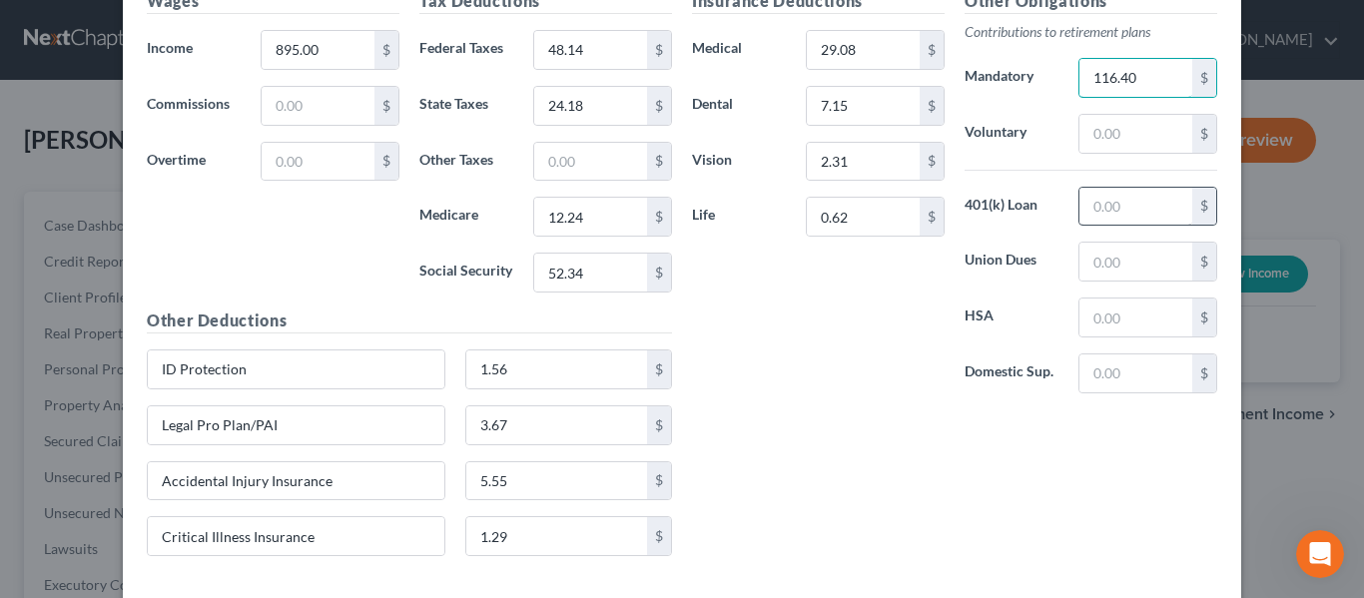
type input "116.40"
click at [1090, 215] on input "text" at bounding box center [1135, 207] width 113 height 38
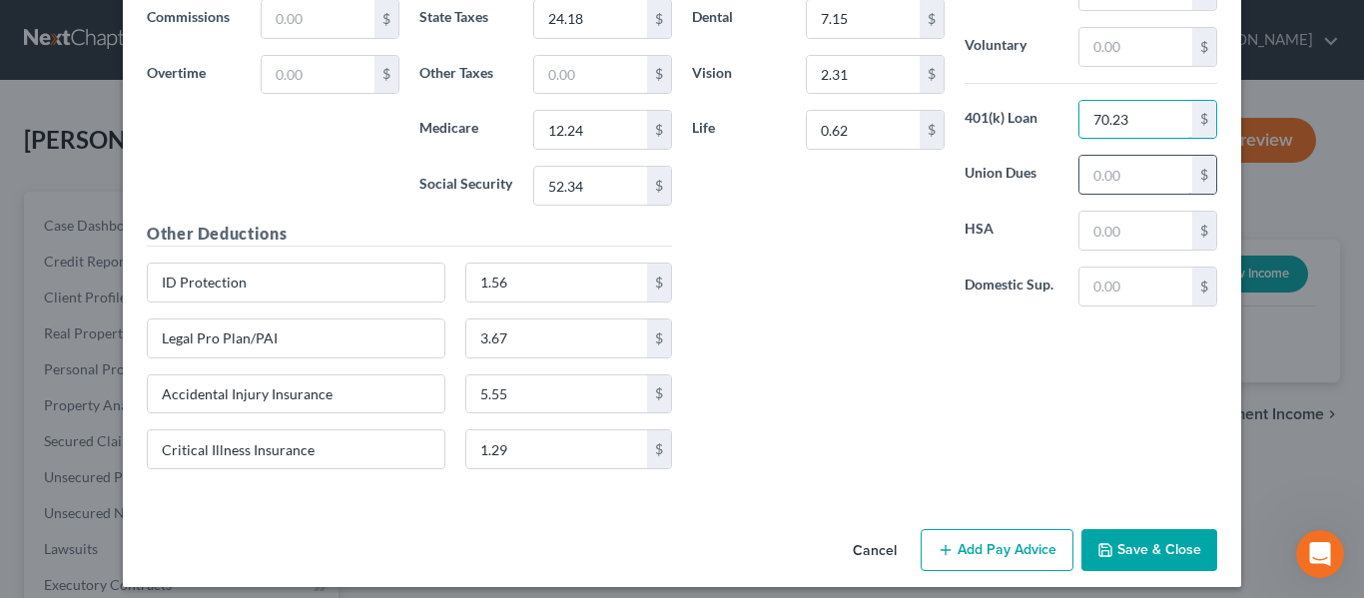
scroll to position [4891, 0]
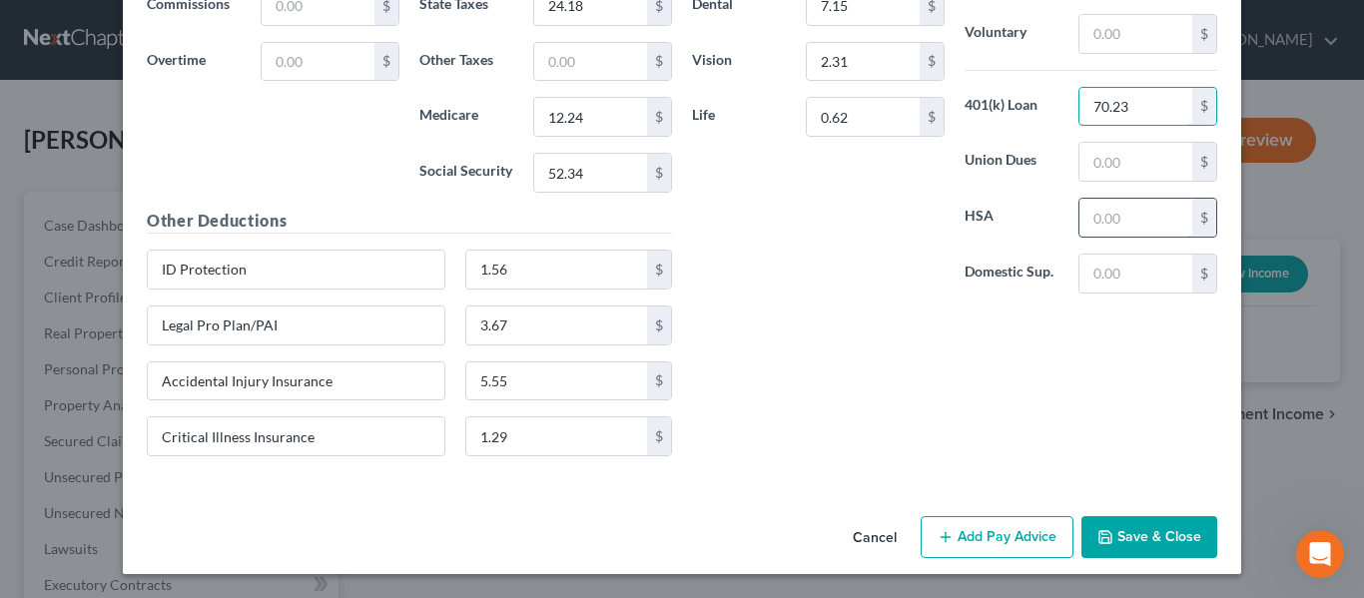
type input "70.23"
click at [1114, 216] on input "text" at bounding box center [1135, 218] width 113 height 38
drag, startPoint x: 702, startPoint y: 406, endPoint x: 957, endPoint y: 270, distance: 289.9
click at [703, 406] on div "Insurance Deductions Medical 29.08 $ Dental 7.15 $ Vision 2.31 $ Life 0.62 $ Ot…" at bounding box center [954, 180] width 545 height 583
click at [1142, 225] on input "text" at bounding box center [1135, 218] width 113 height 38
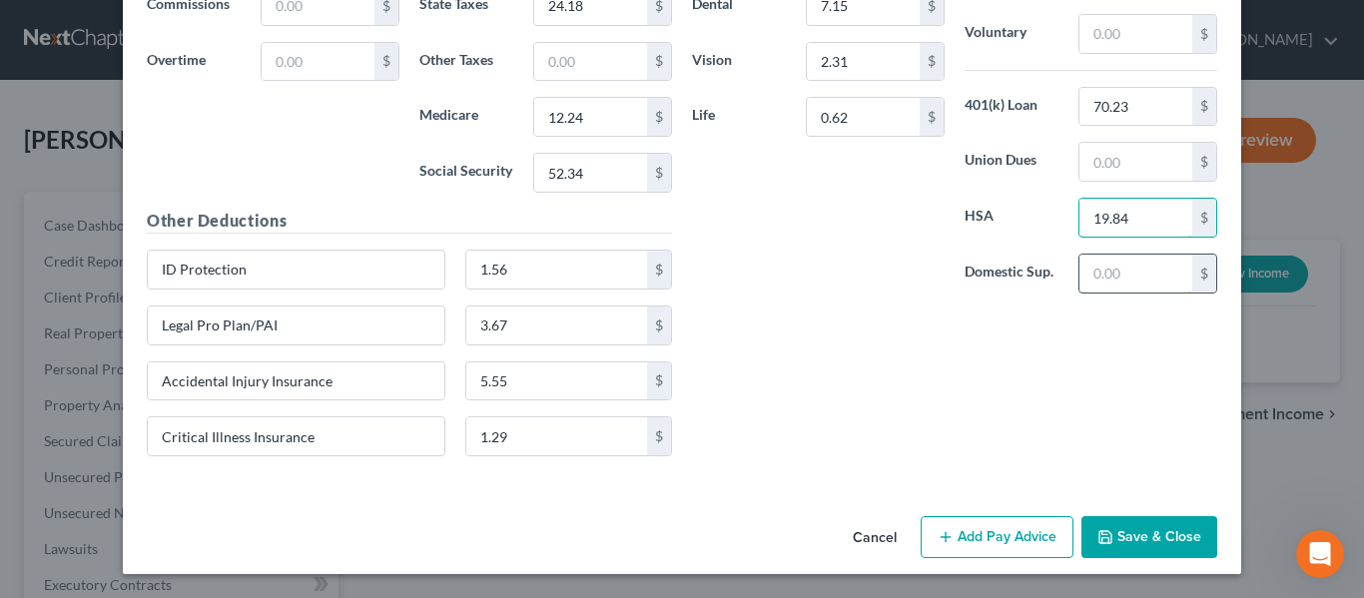
type input "19.84"
click at [1133, 281] on input "text" at bounding box center [1135, 274] width 113 height 38
type input "29.08"
click at [836, 333] on div "Insurance Deductions Medical 29.08 $ Dental 7.15 $ Vision 2.31 $ Life 0.62 $ Ot…" at bounding box center [954, 180] width 545 height 583
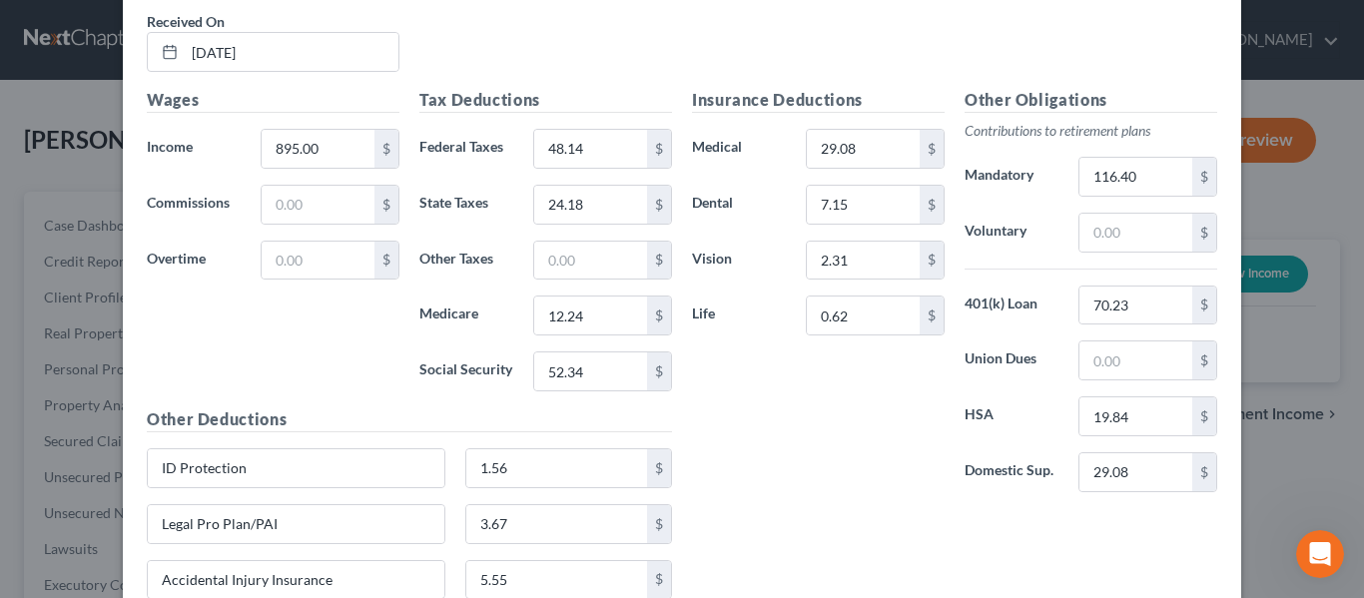
scroll to position [4592, 0]
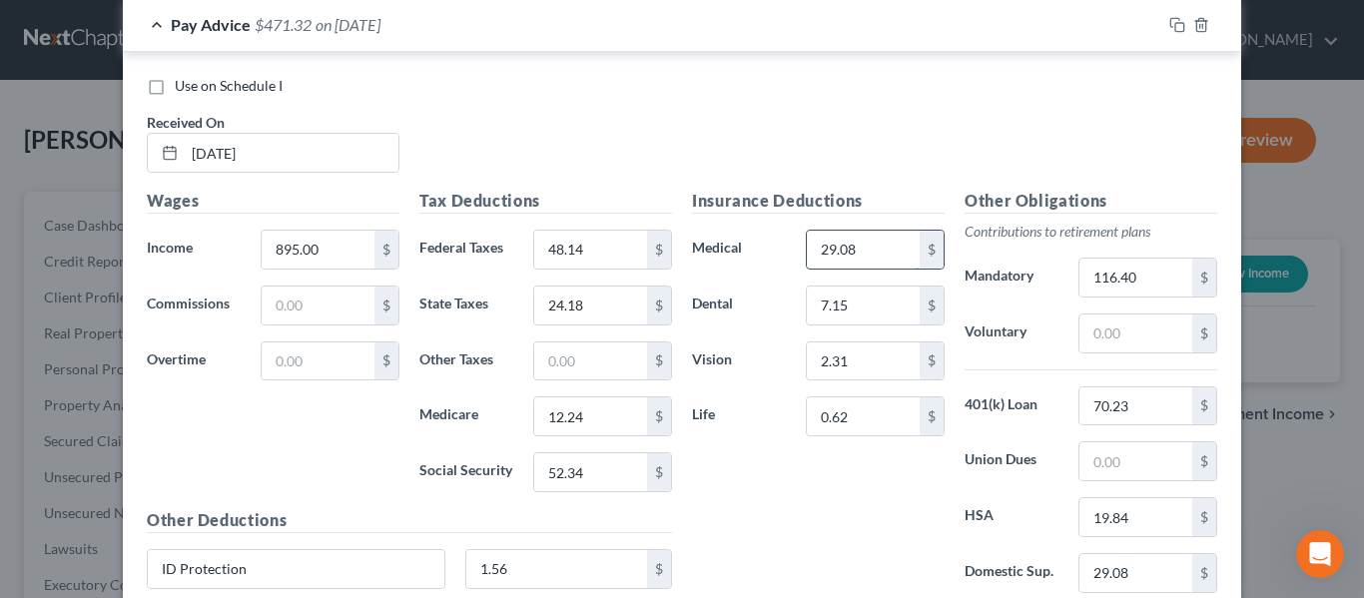
click at [864, 253] on input "29.08" at bounding box center [863, 250] width 113 height 38
type input "21.92"
click at [721, 73] on div "Use on Schedule I Received On * [DATE] Wages Income * 895.00 $ Commissions $ Ov…" at bounding box center [682, 420] width 1118 height 736
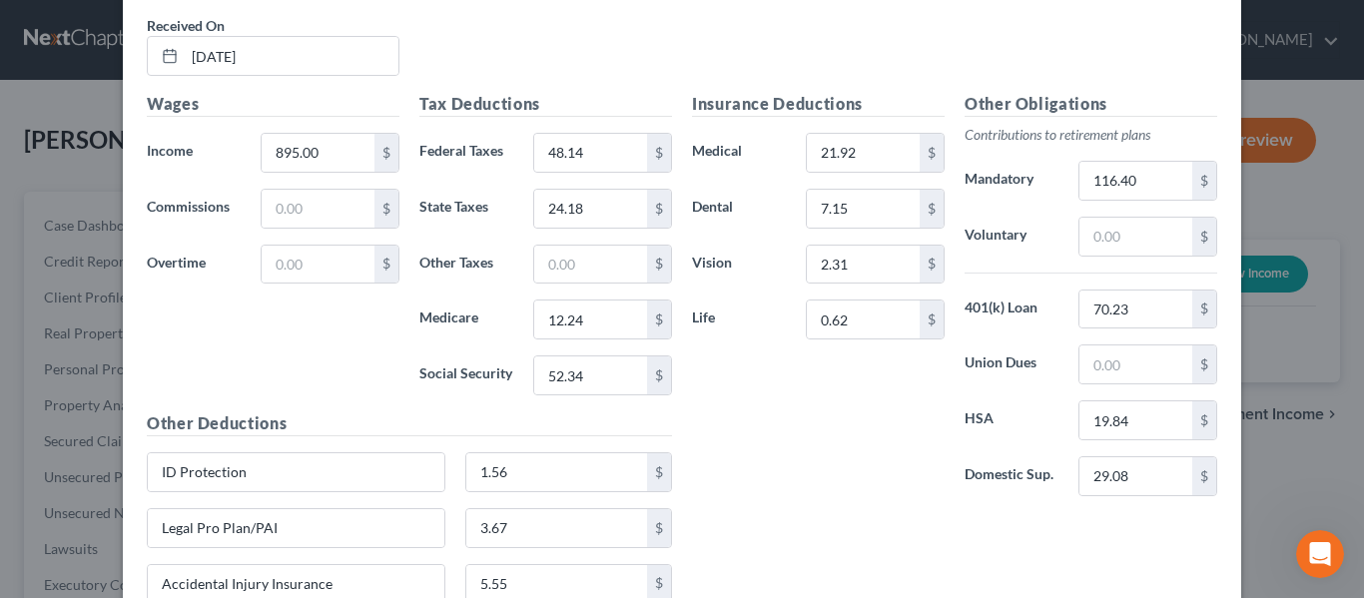
scroll to position [4691, 0]
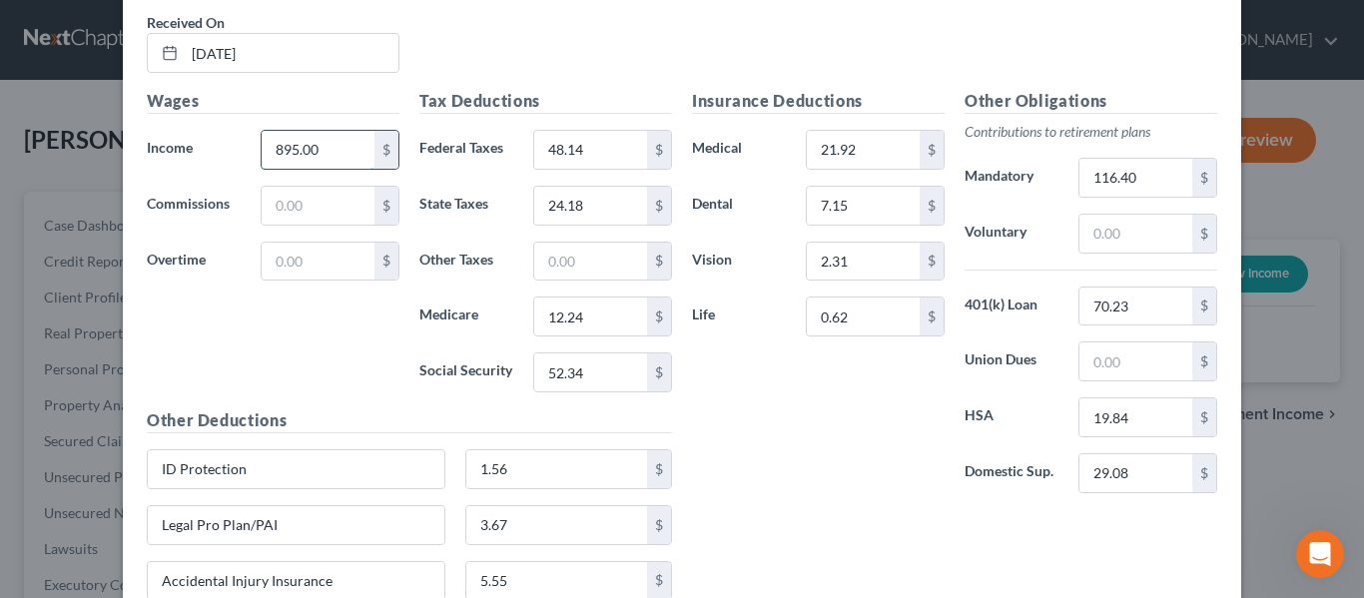
click at [313, 156] on input "895.00" at bounding box center [318, 150] width 113 height 38
click at [316, 153] on input "895.00" at bounding box center [318, 150] width 113 height 38
type input "895.41"
click at [355, 372] on div "Wages Income * 895.41 $ Commissions $ Overtime $" at bounding box center [273, 248] width 273 height 319
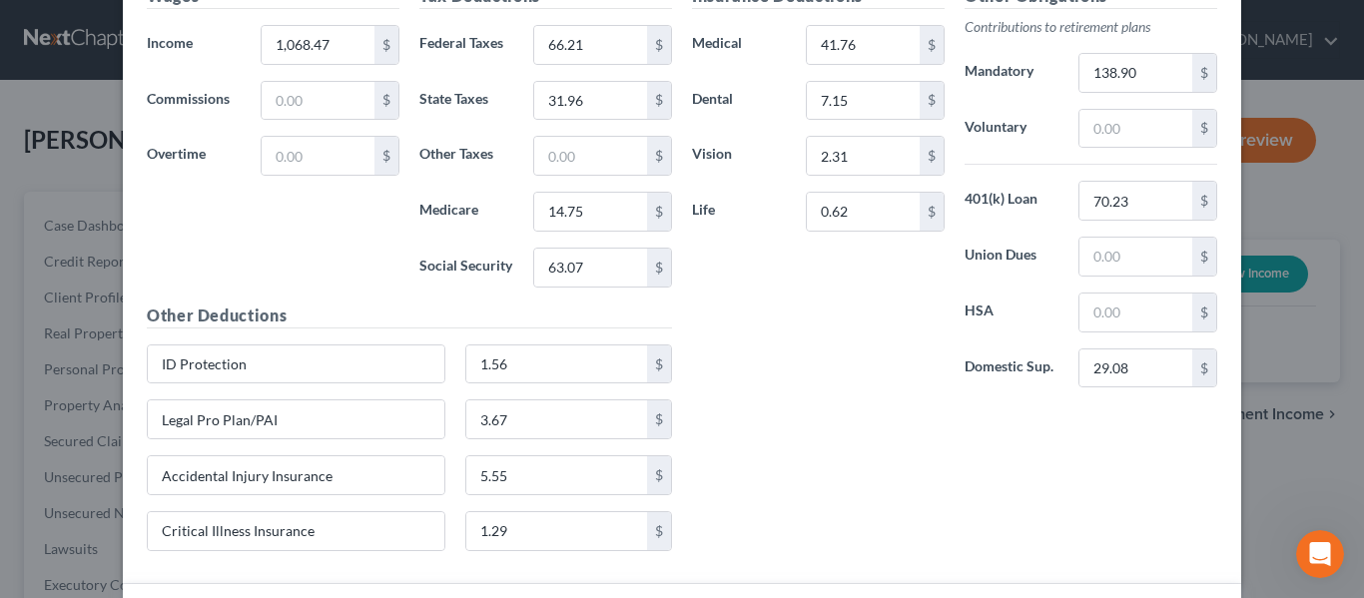
scroll to position [3094, 0]
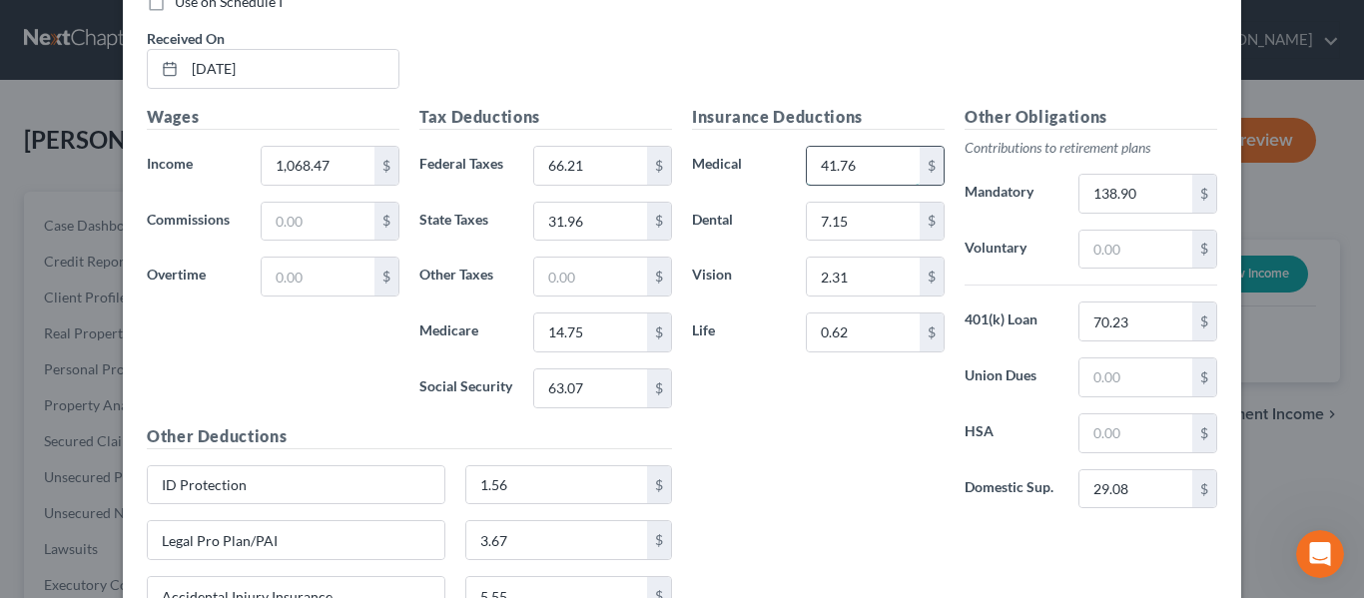
click at [863, 166] on input "41.76" at bounding box center [863, 166] width 113 height 38
type input "21.92"
click at [944, 457] on div "Insurance Deductions Medical 21.92 $ Dental 7.15 $ Vision 2.31 $ Life 0.62 $" at bounding box center [818, 315] width 273 height 420
click at [1136, 450] on input "text" at bounding box center [1135, 433] width 113 height 38
type input "19.84"
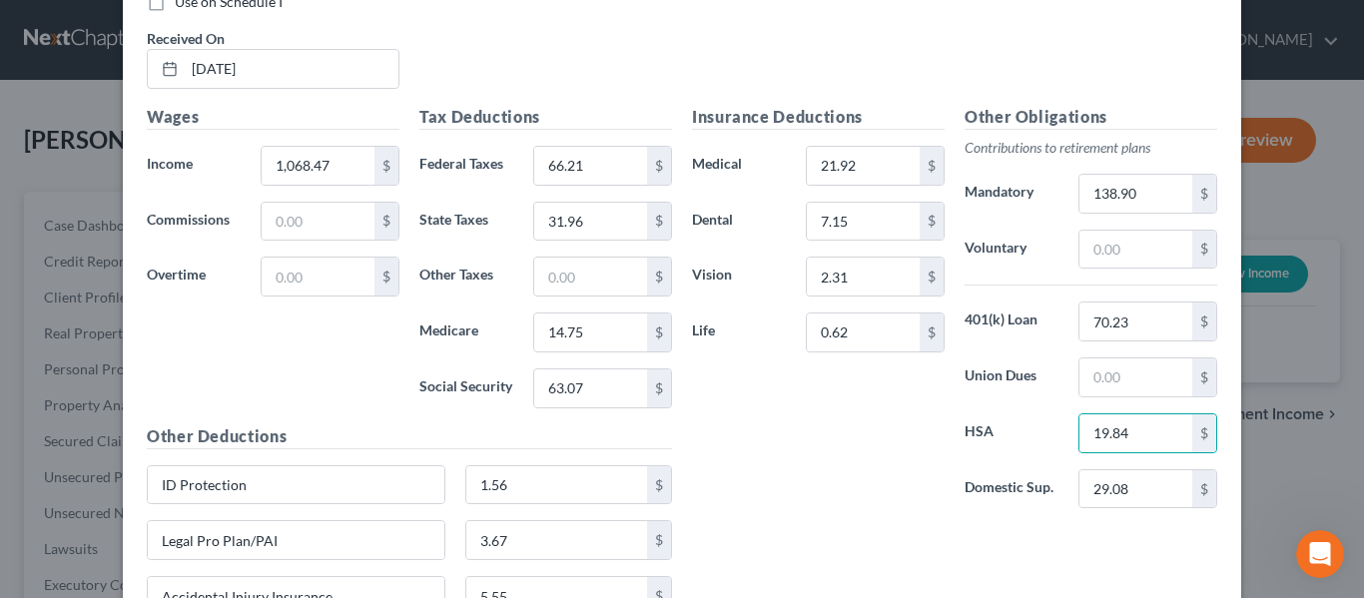
click at [827, 477] on div "Insurance Deductions Medical 21.92 $ Dental 7.15 $ Vision 2.31 $ Life 0.62 $" at bounding box center [818, 315] width 273 height 420
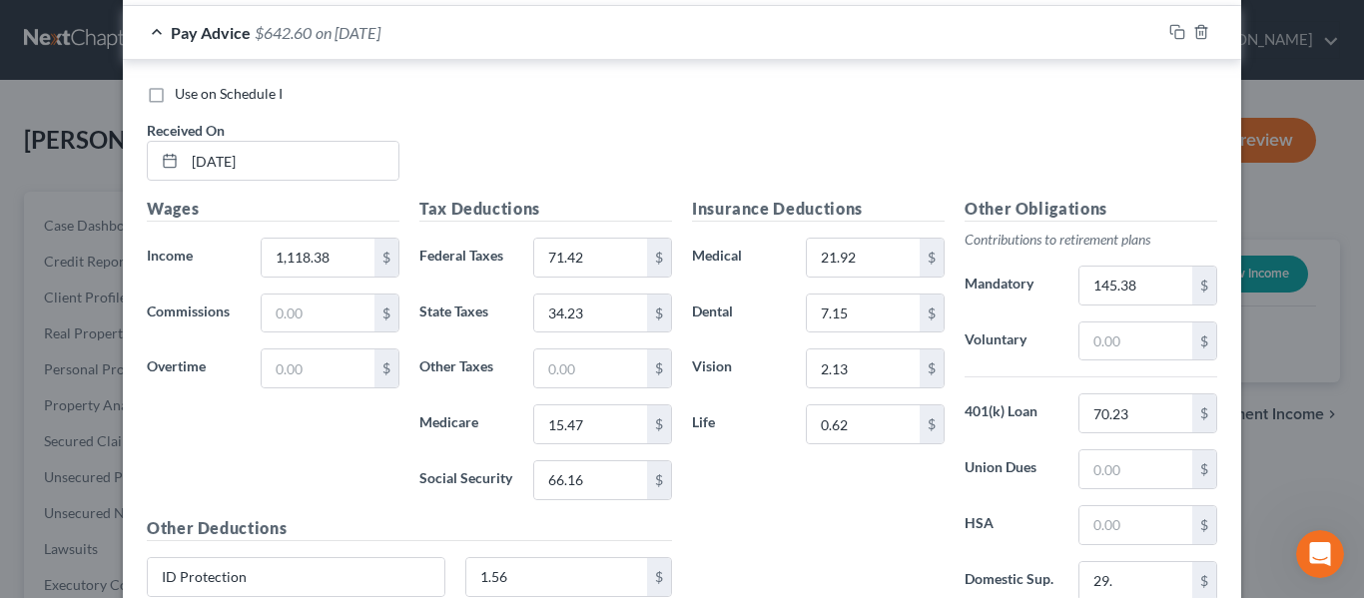
scroll to position [3893, 0]
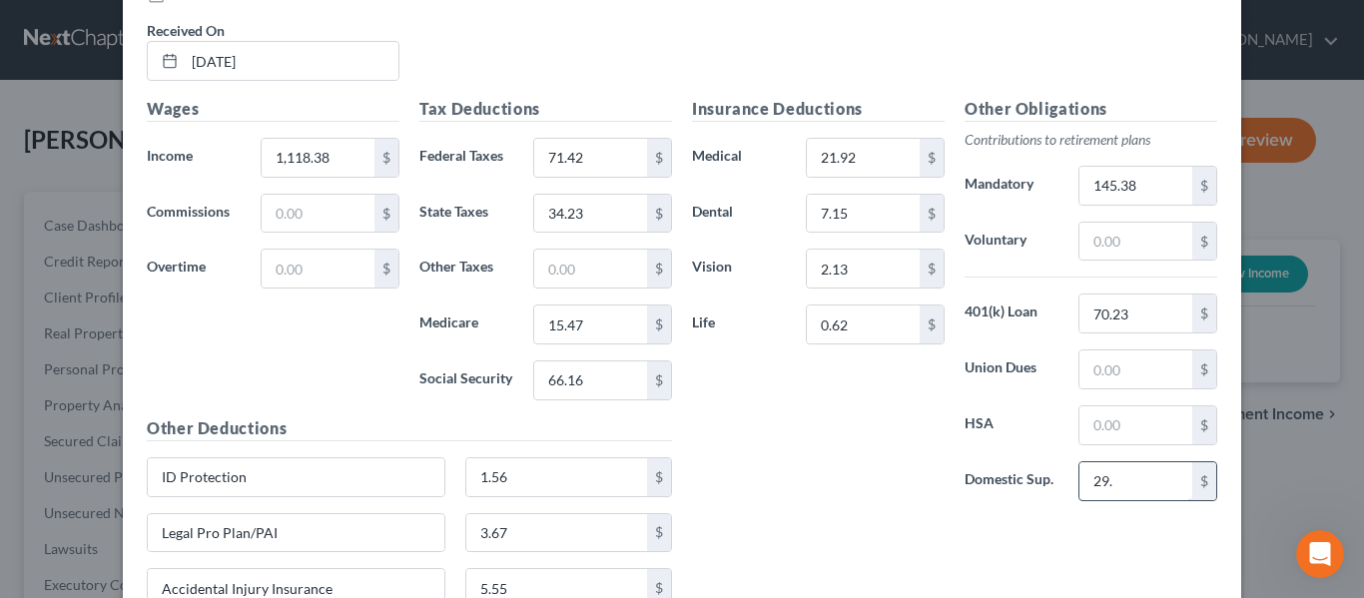
click at [1129, 479] on input "29." at bounding box center [1135, 481] width 113 height 38
type input "29.08"
click at [1153, 423] on input "text" at bounding box center [1135, 425] width 113 height 38
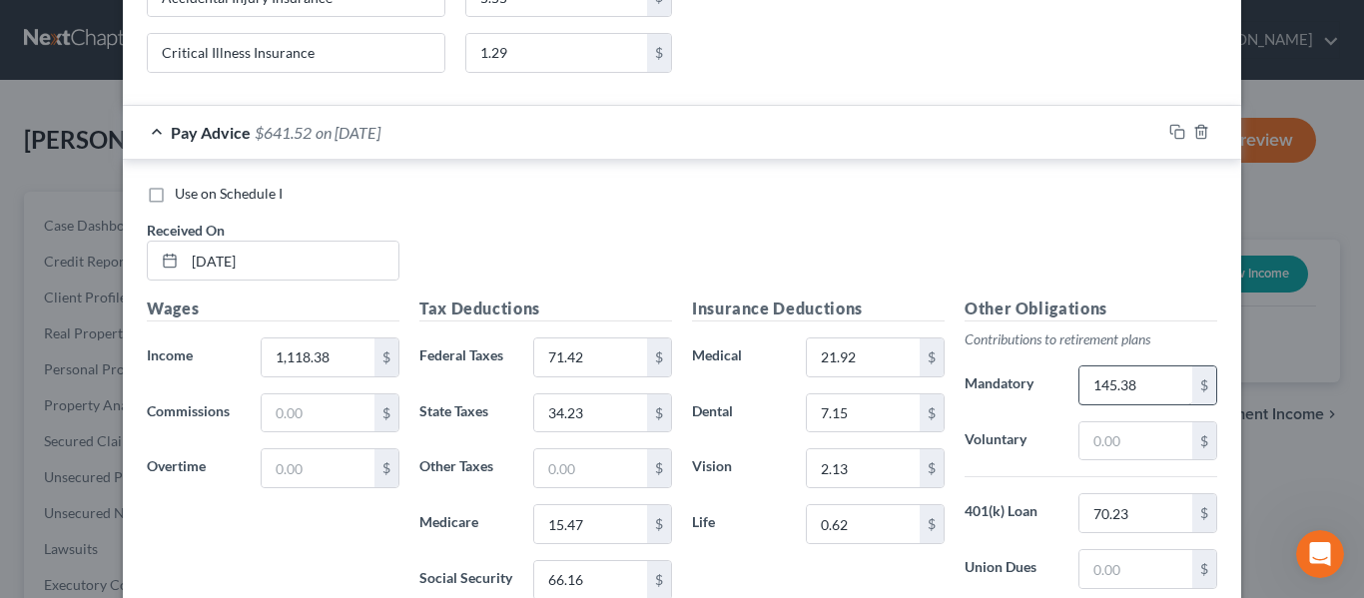
scroll to position [3729, 0]
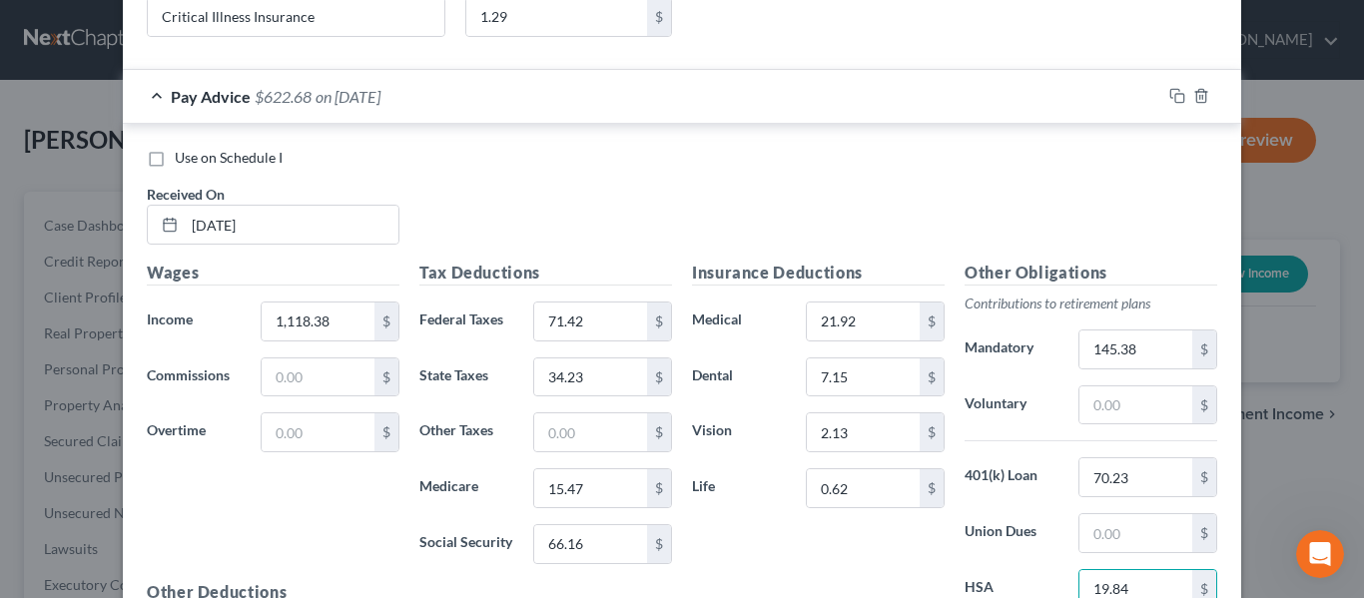
type input "19.84"
click at [1017, 218] on div "Use on Schedule I Received On * [DATE]" at bounding box center [682, 204] width 1090 height 113
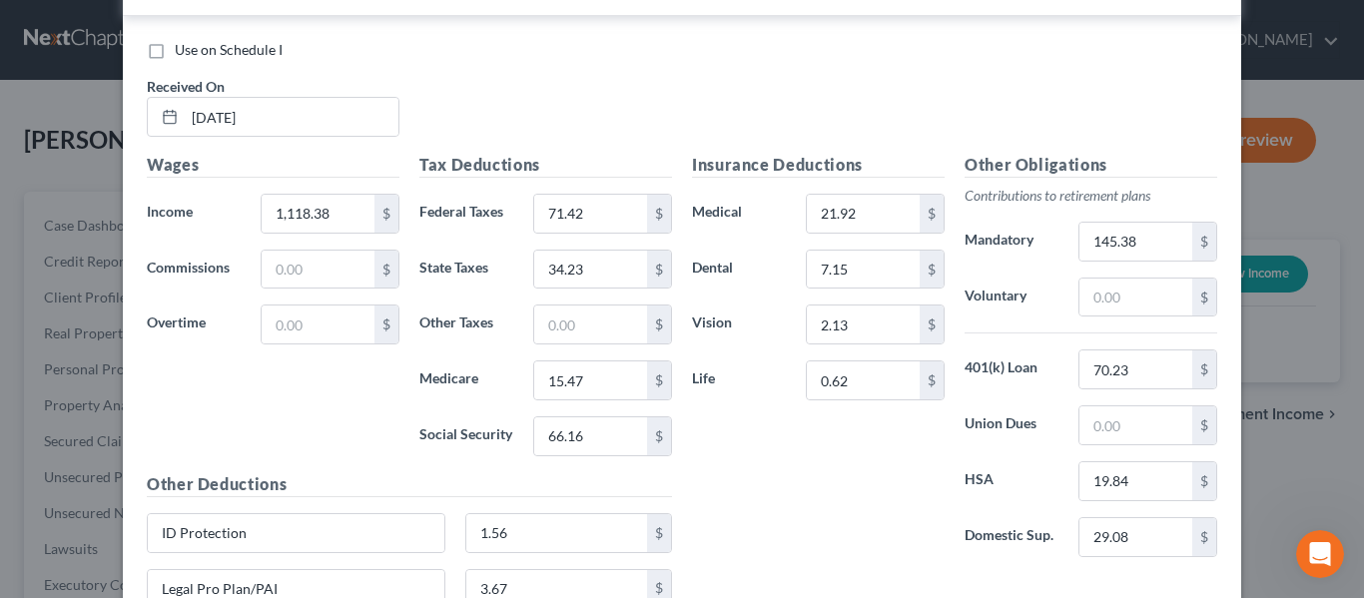
scroll to position [3829, 0]
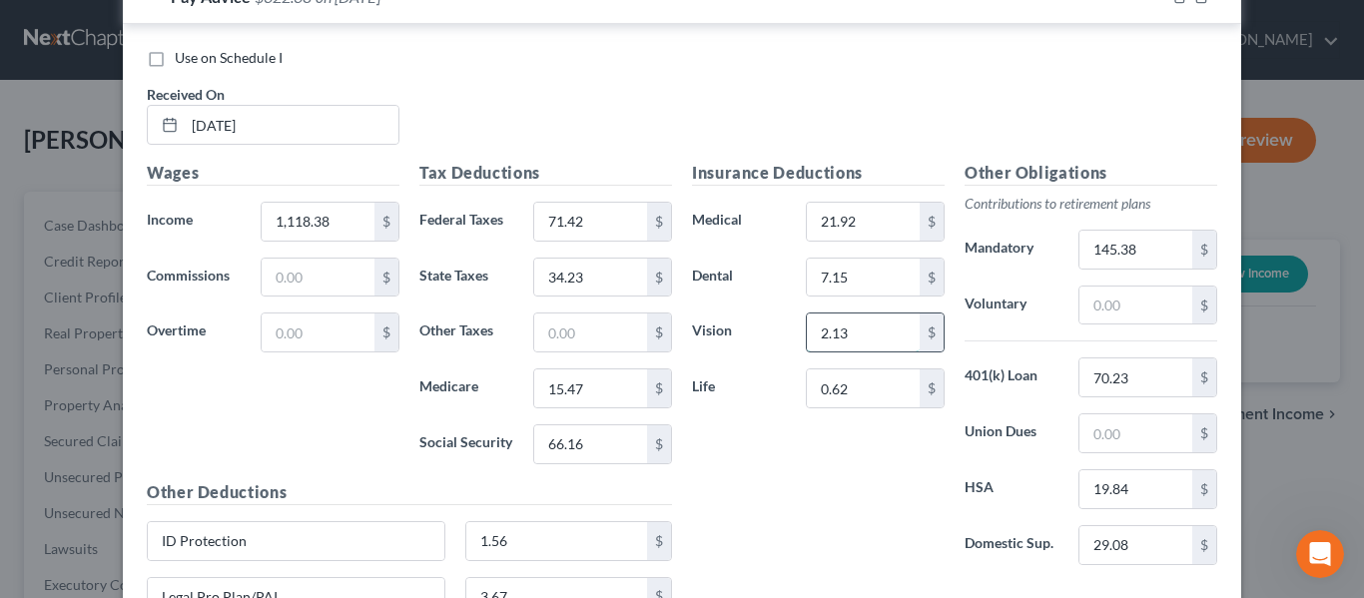
click at [865, 333] on input "2.13" at bounding box center [863, 332] width 113 height 38
type input "2.31"
click at [788, 471] on div "Insurance Deductions Medical 21.92 $ Dental 7.15 $ Vision 2.31 $ Life 0.62 $" at bounding box center [818, 371] width 273 height 420
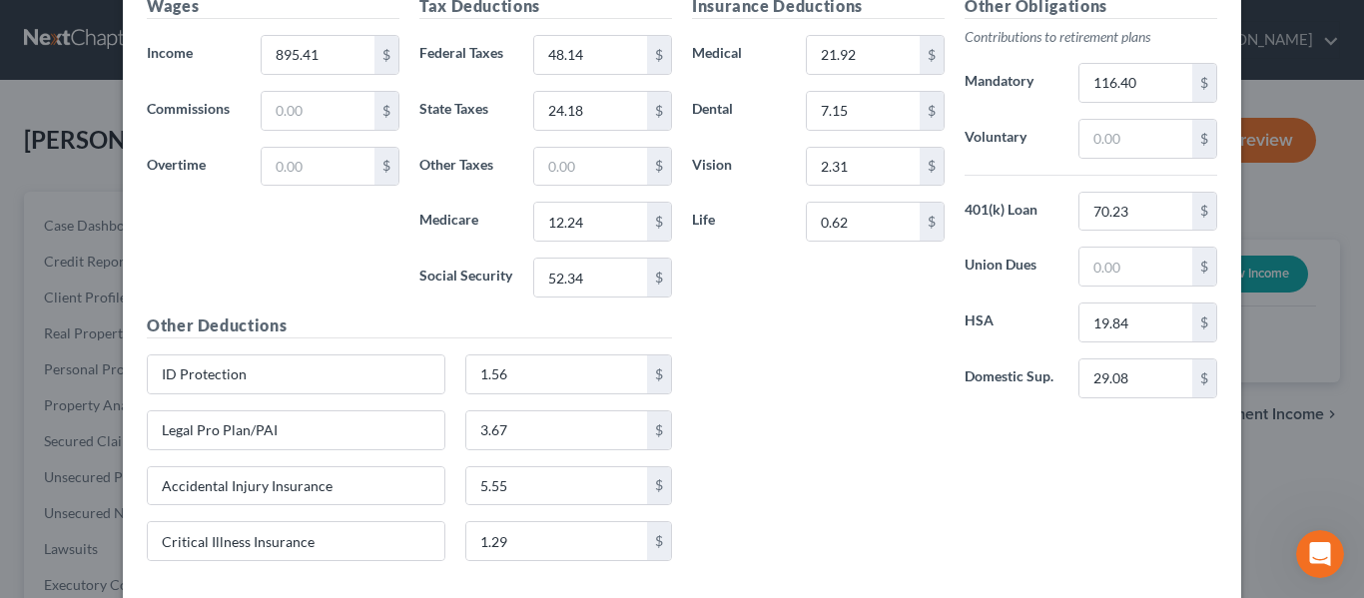
scroll to position [4891, 0]
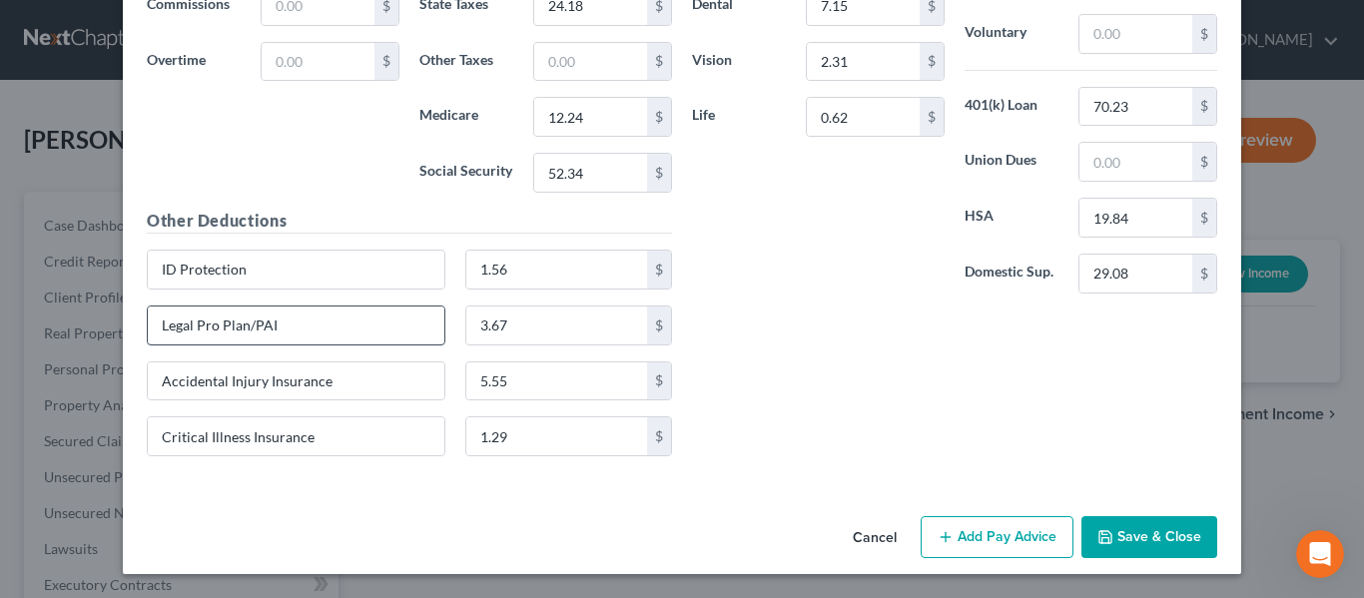
drag, startPoint x: 1022, startPoint y: 531, endPoint x: 328, endPoint y: 313, distance: 727.2
click at [1017, 532] on button "Add Pay Advice" at bounding box center [997, 537] width 153 height 42
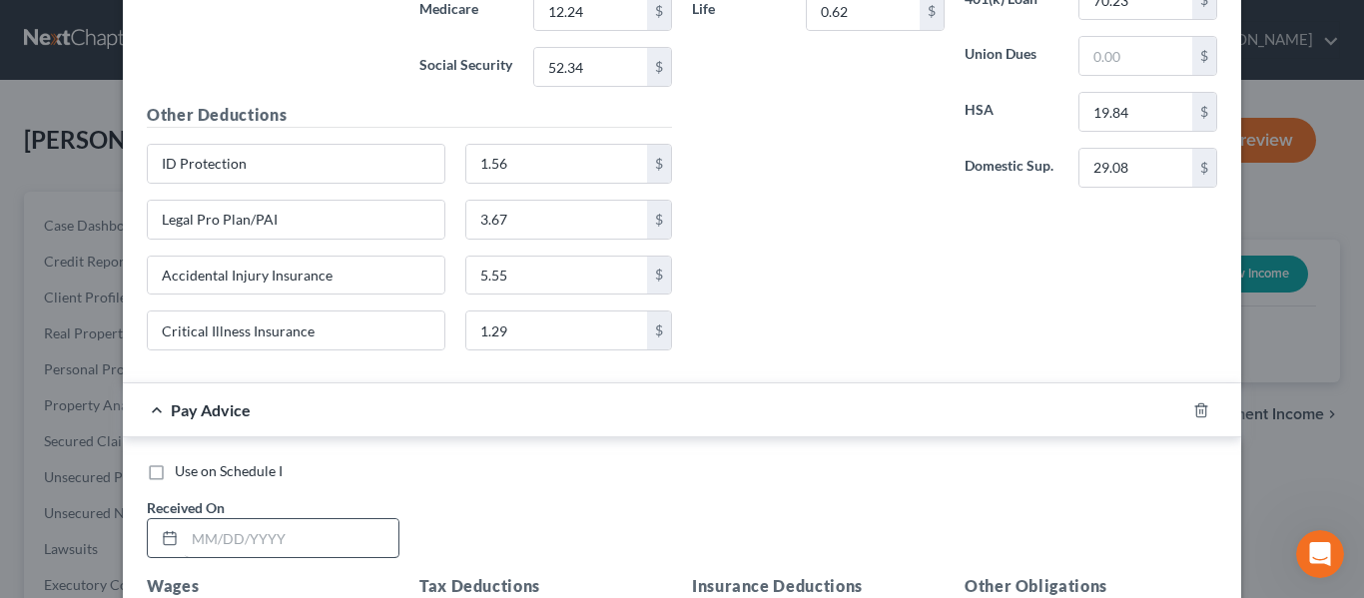
scroll to position [5490, 0]
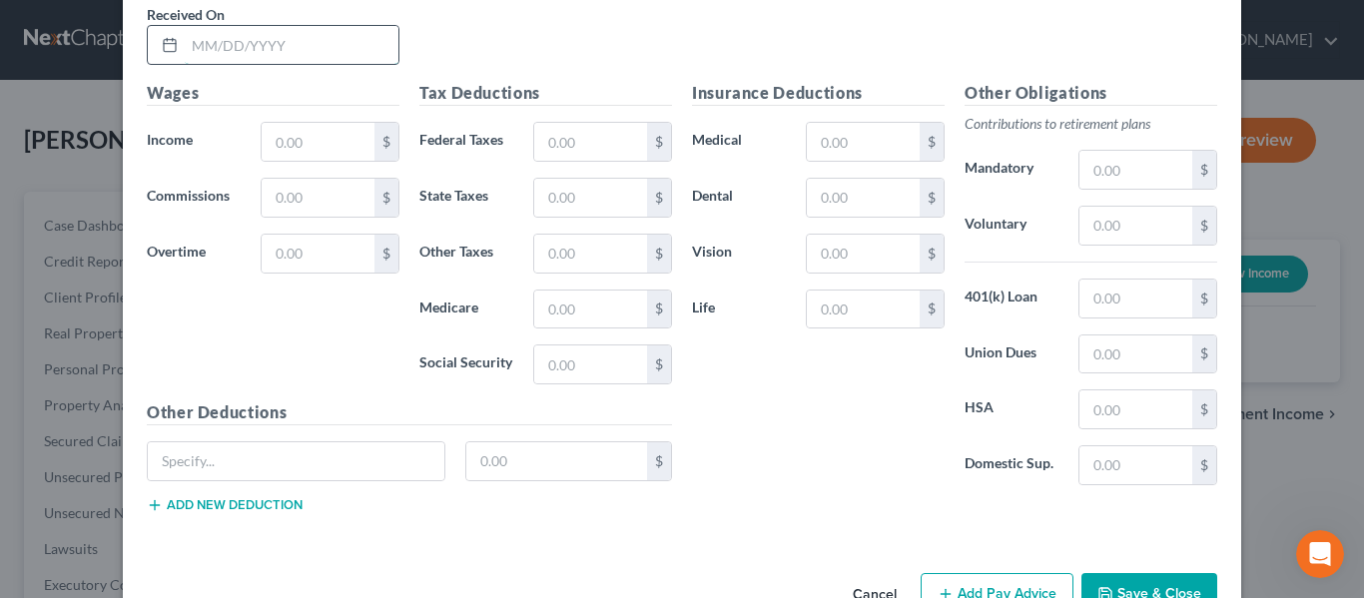
click at [254, 44] on input "text" at bounding box center [292, 45] width 214 height 38
type input "[DATE]"
click at [293, 149] on input "text" at bounding box center [318, 142] width 113 height 38
click at [316, 149] on input "text" at bounding box center [318, 142] width 113 height 38
click at [274, 138] on input "text" at bounding box center [318, 142] width 113 height 38
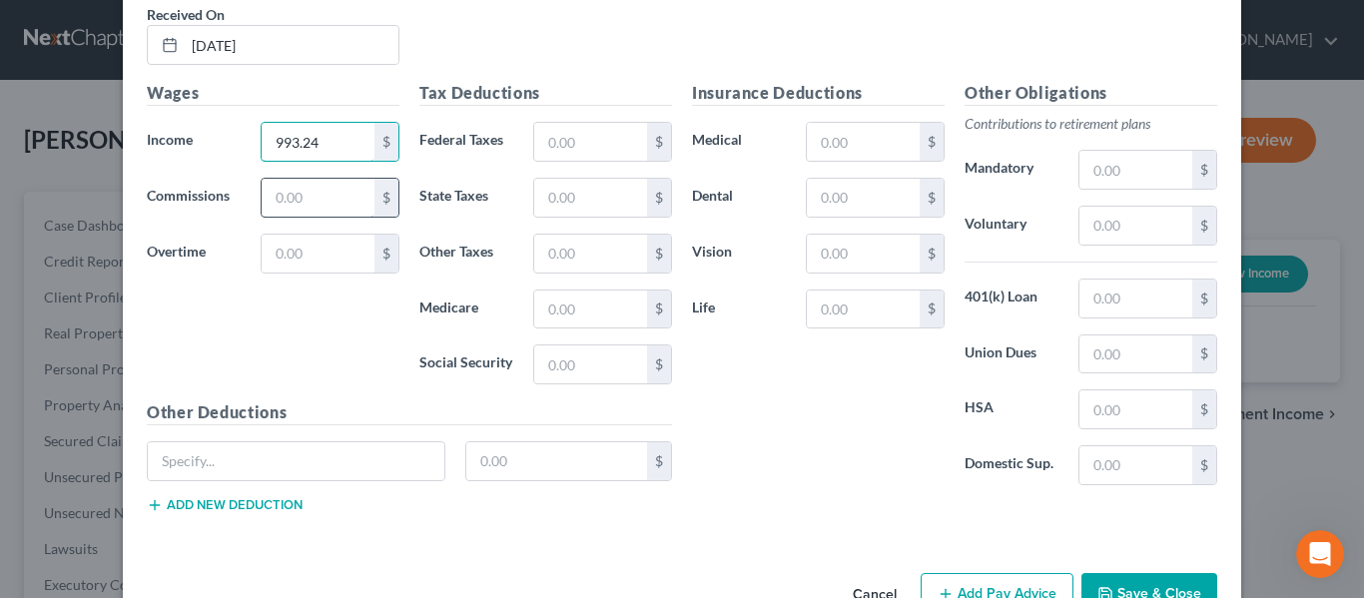
type input "993.24"
click at [304, 208] on input "text" at bounding box center [318, 198] width 113 height 38
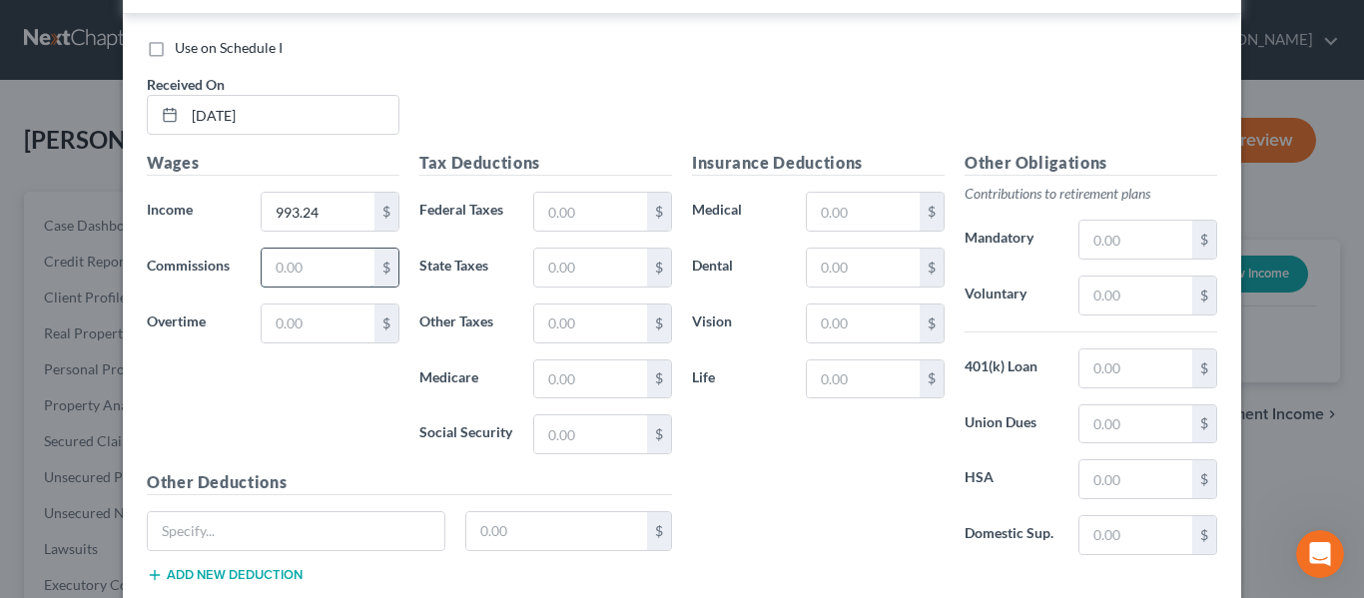
scroll to position [5390, 0]
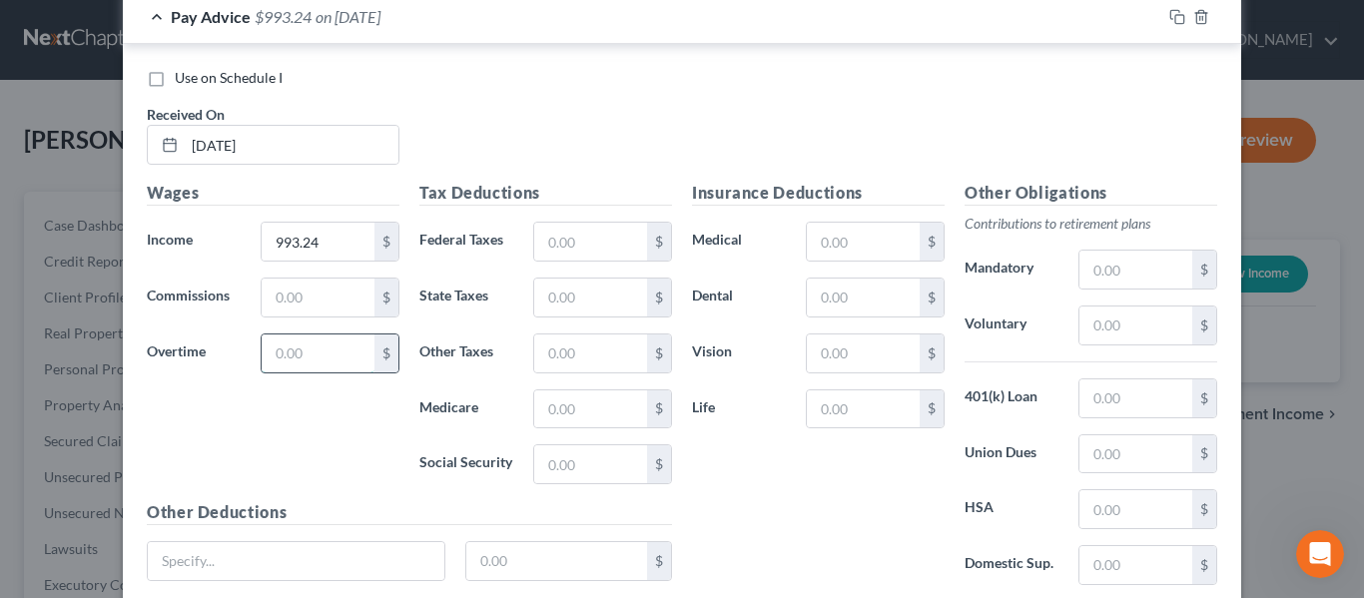
click at [264, 341] on input "text" at bounding box center [318, 353] width 113 height 38
type input "111.74"
click at [567, 241] on input "text" at bounding box center [590, 242] width 113 height 38
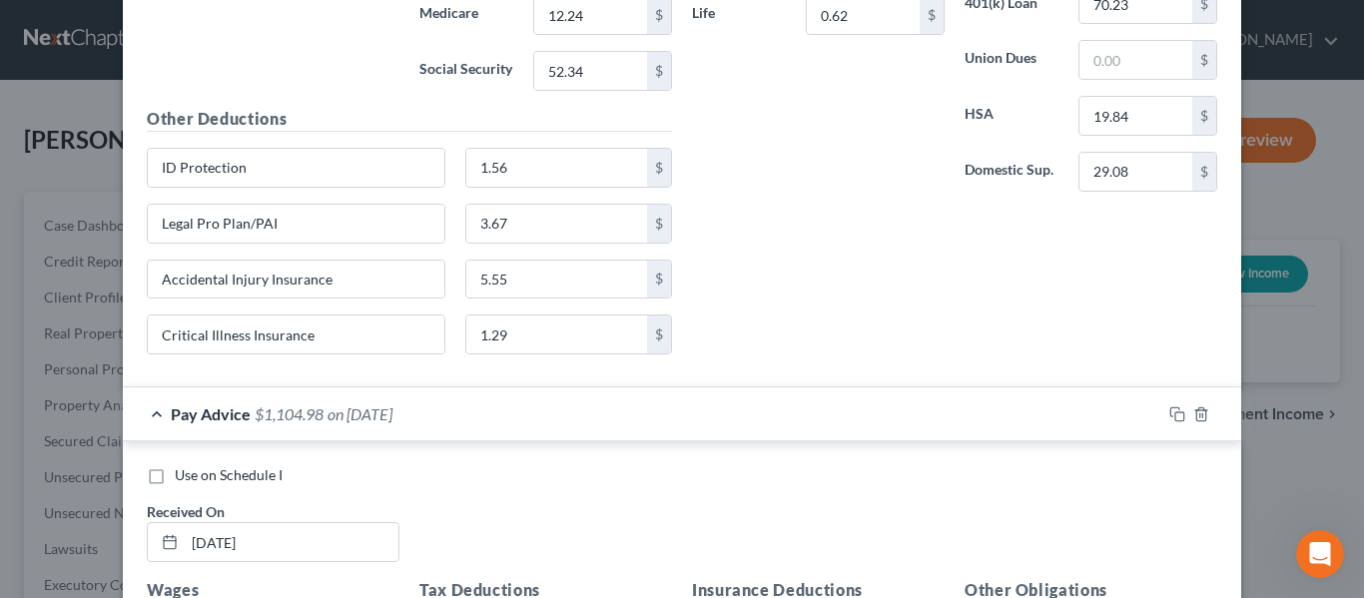
scroll to position [4991, 0]
drag, startPoint x: 252, startPoint y: 161, endPoint x: 177, endPoint y: 197, distance: 83.1
click at [112, 161] on div "New Income Source × Employment Type * Select Full or [DEMOGRAPHIC_DATA] Employm…" at bounding box center [682, 299] width 1364 height 598
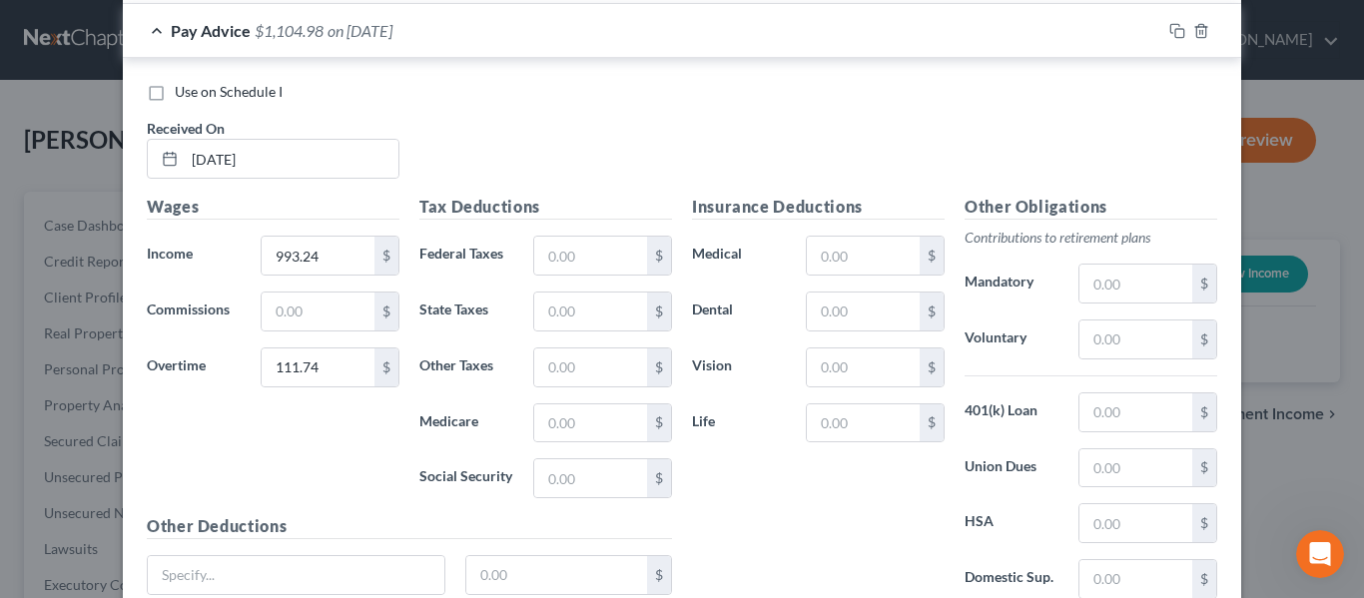
scroll to position [5546, 0]
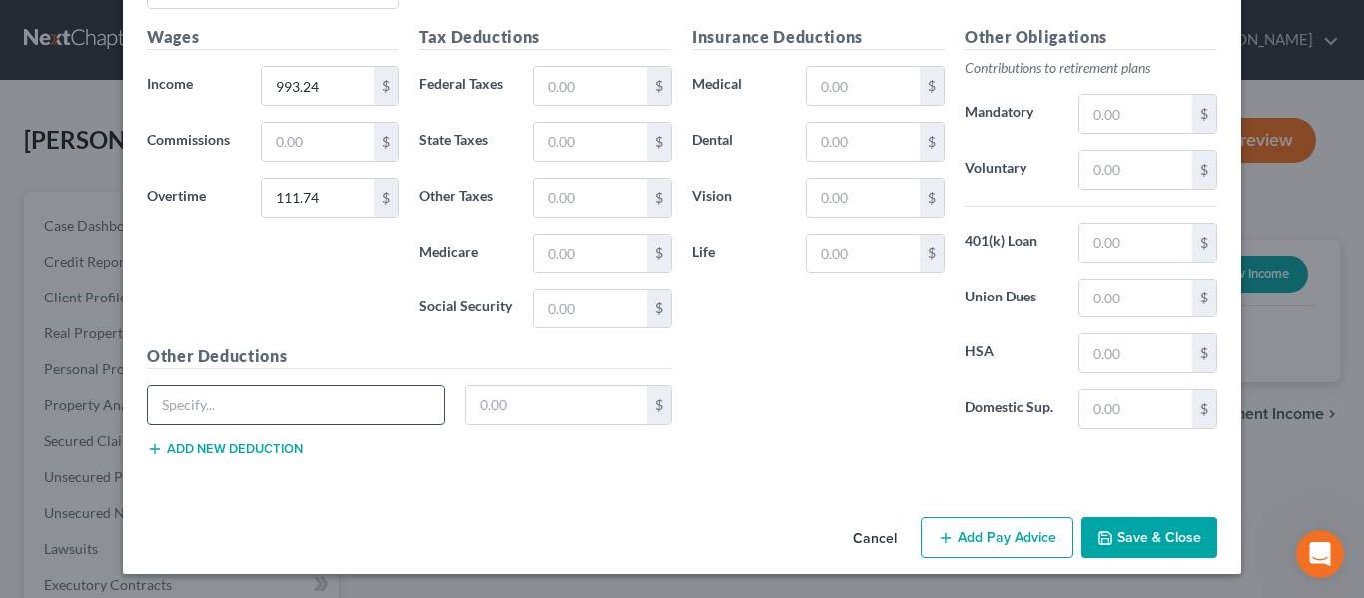
click at [295, 397] on input "text" at bounding box center [296, 405] width 297 height 38
paste input "ID Protection"
type input "ID Protection"
click at [272, 447] on button "Add new deduction" at bounding box center [225, 449] width 156 height 16
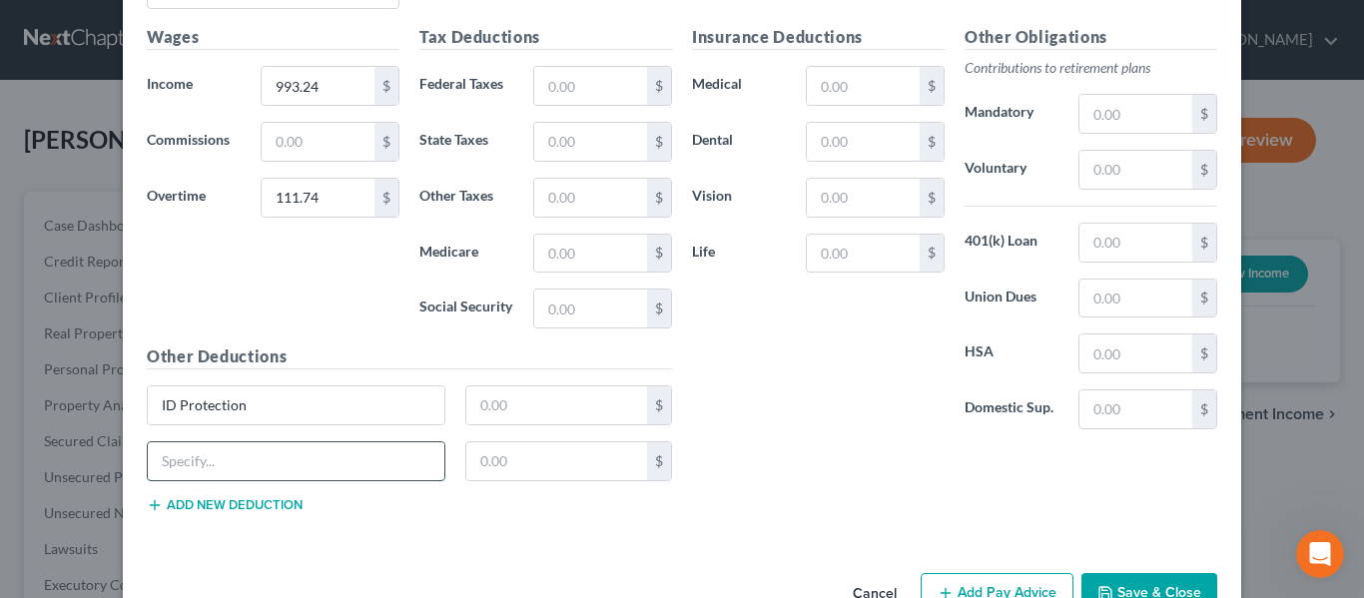
click at [284, 476] on input "text" at bounding box center [296, 461] width 297 height 38
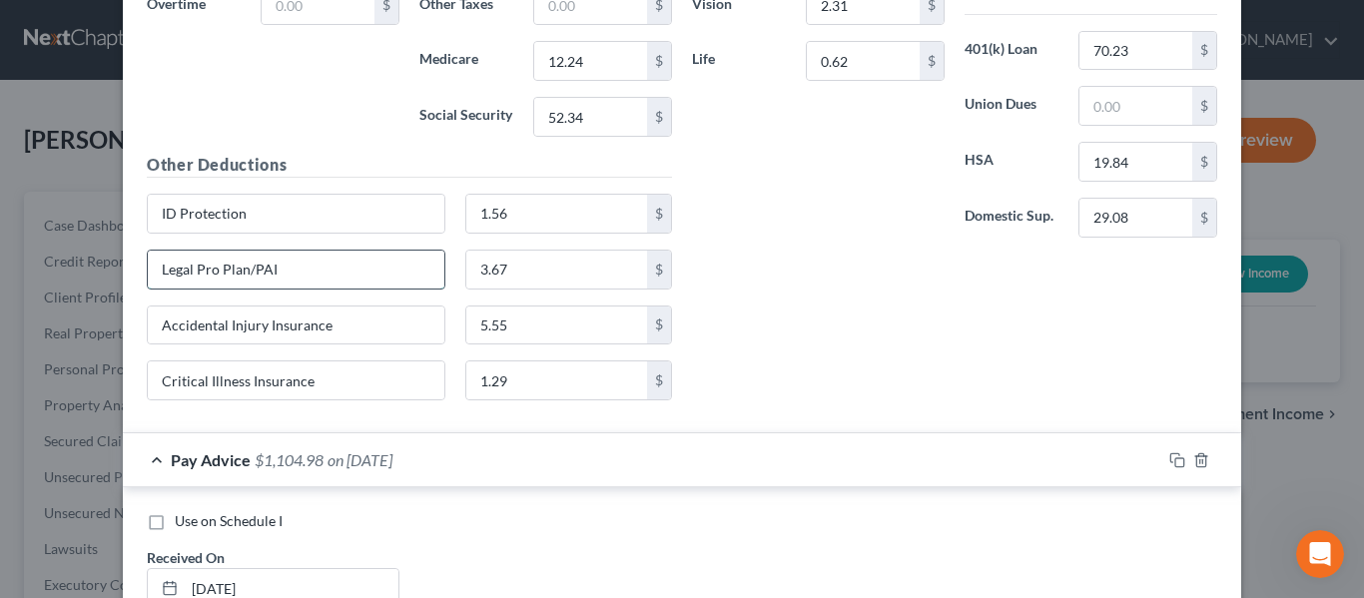
drag, startPoint x: 315, startPoint y: 280, endPoint x: 156, endPoint y: 268, distance: 160.2
click at [82, 256] on div "New Income Source × Employment Type * Select Full or [DEMOGRAPHIC_DATA] Employm…" at bounding box center [682, 299] width 1364 height 598
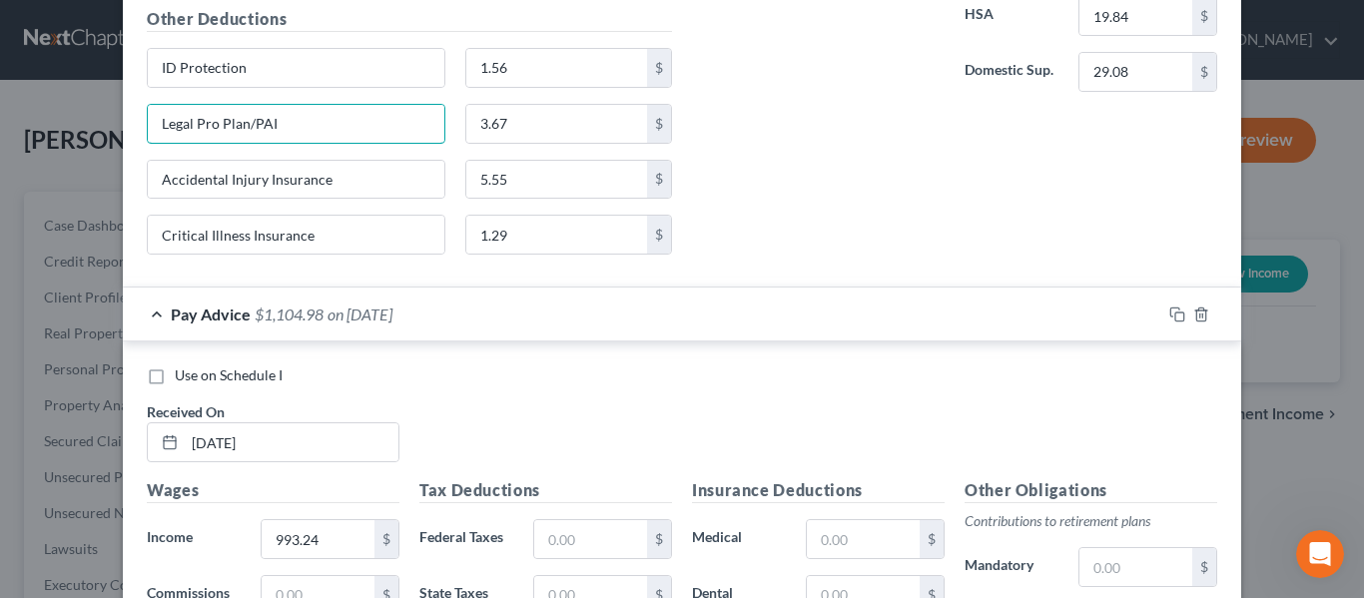
scroll to position [5602, 0]
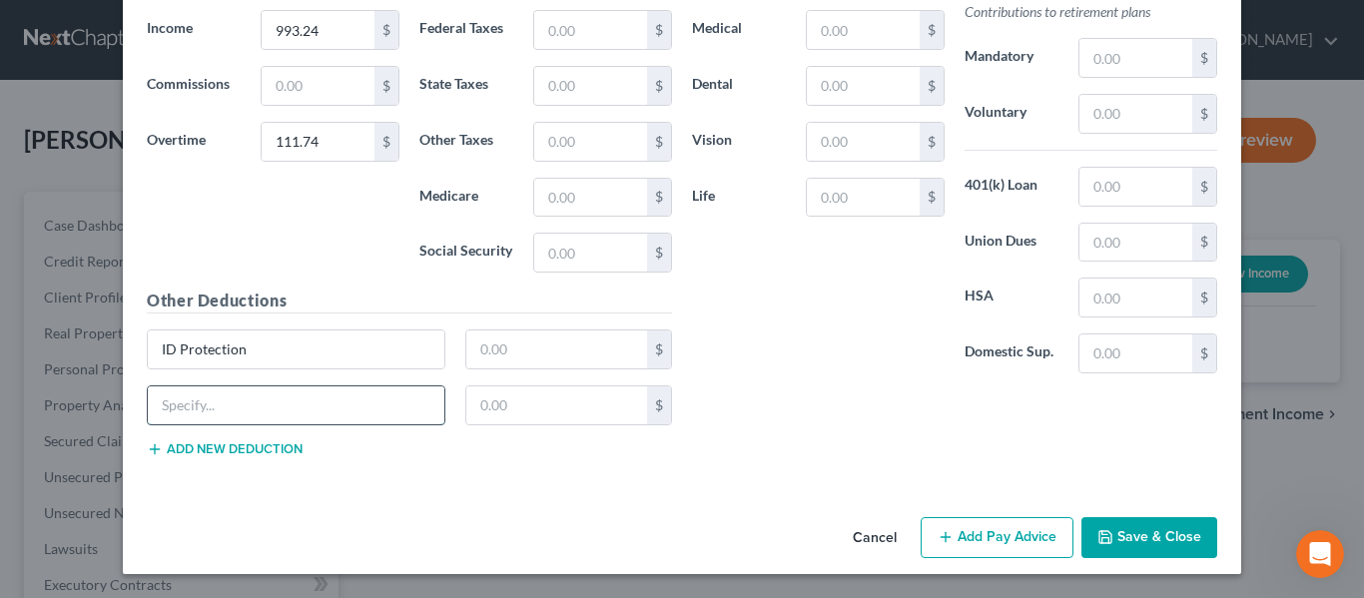
click at [236, 411] on input "text" at bounding box center [296, 405] width 297 height 38
paste input "Legal Pro Plan/PAI"
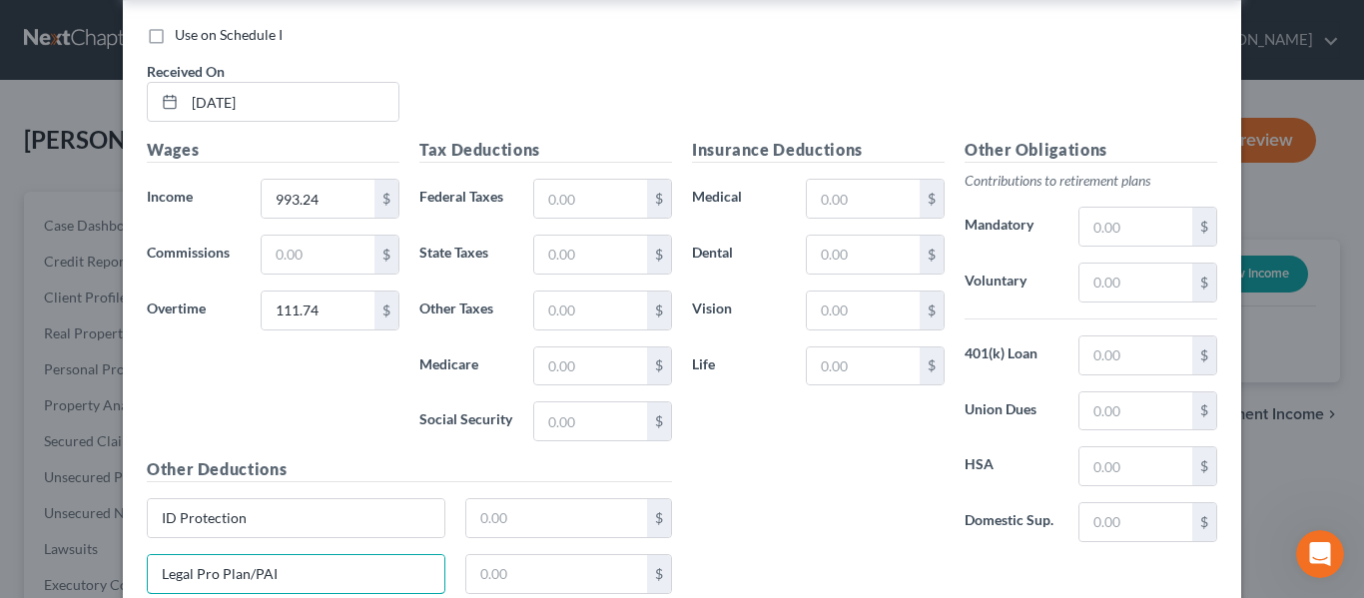
scroll to position [5103, 0]
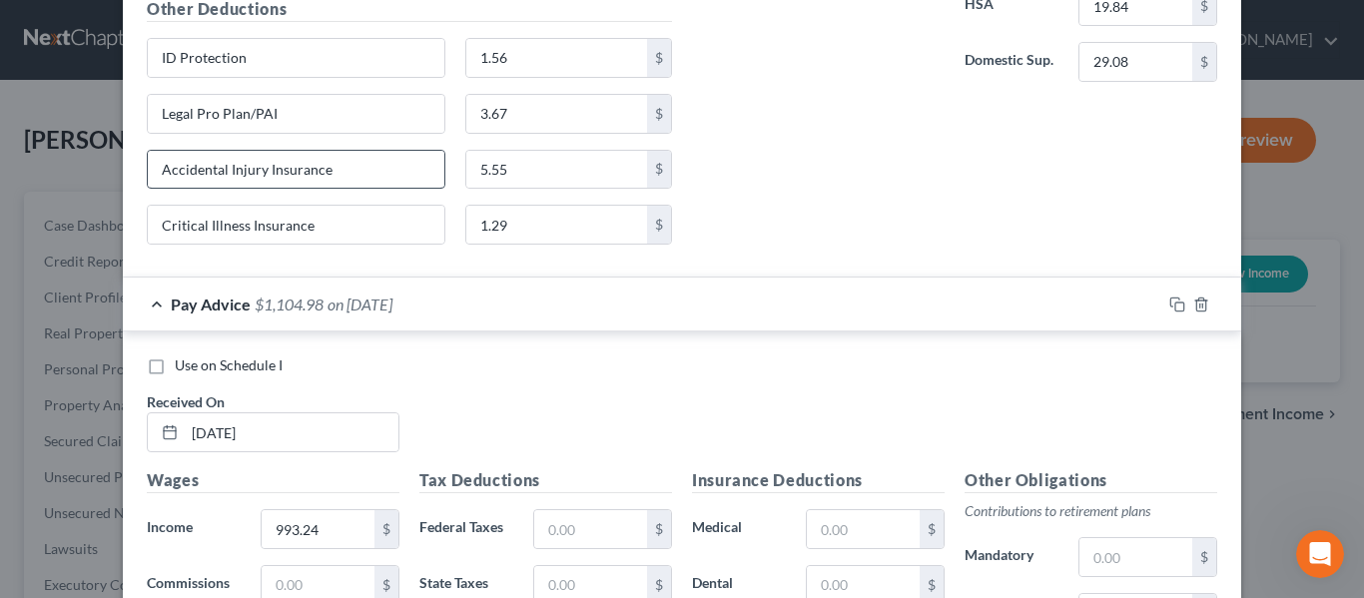
type input "Legal Pro Plan/PAI"
drag, startPoint x: 348, startPoint y: 167, endPoint x: 100, endPoint y: 182, distance: 249.1
click at [100, 182] on div "New Income Source × Employment Type * Select Full or [DEMOGRAPHIC_DATA] Employm…" at bounding box center [682, 299] width 1364 height 598
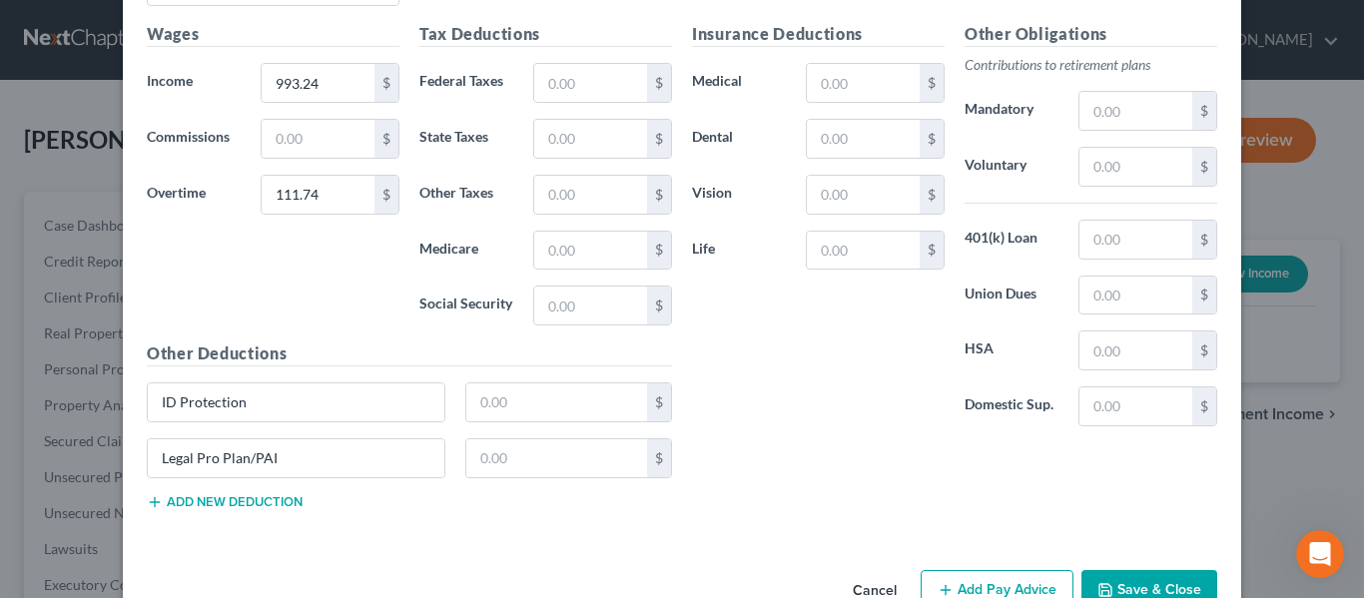
scroll to position [5602, 0]
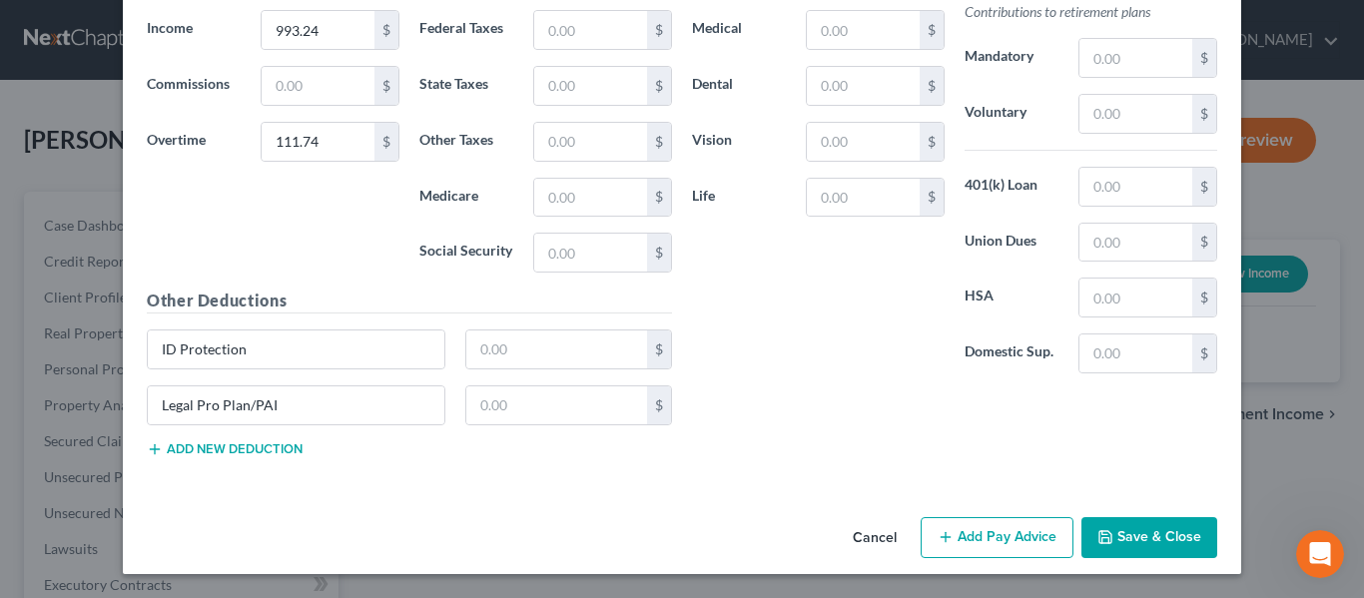
click at [268, 442] on button "Add new deduction" at bounding box center [225, 449] width 156 height 16
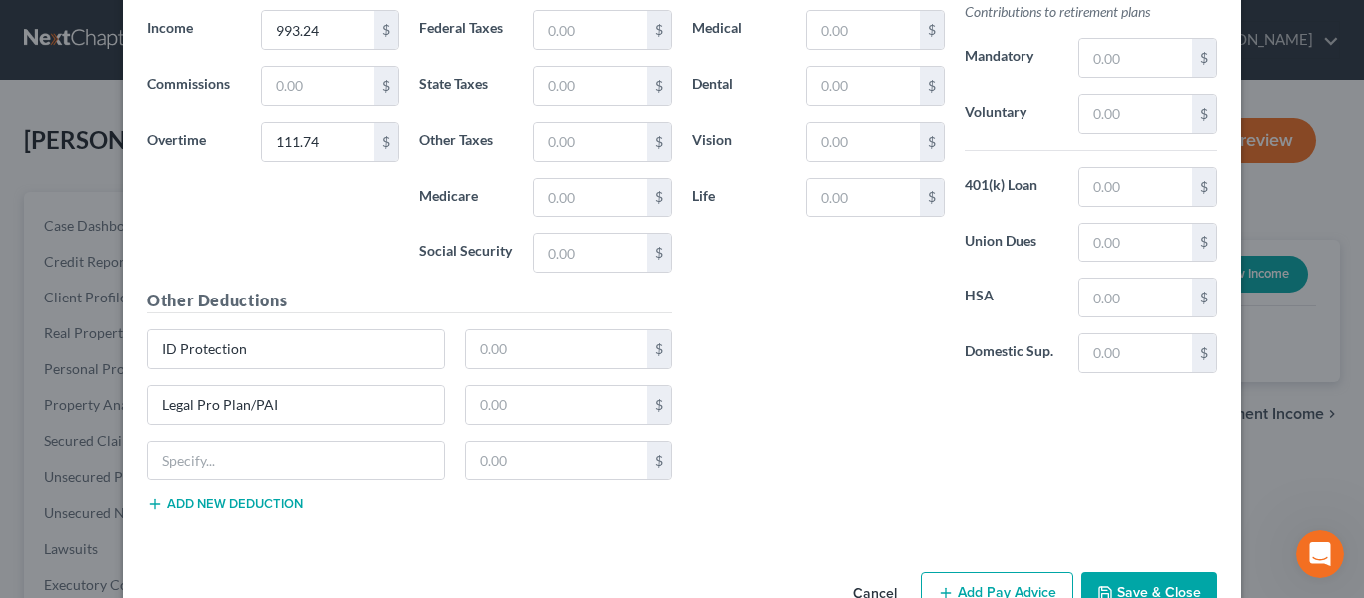
click at [255, 507] on button "Add new deduction" at bounding box center [225, 504] width 156 height 16
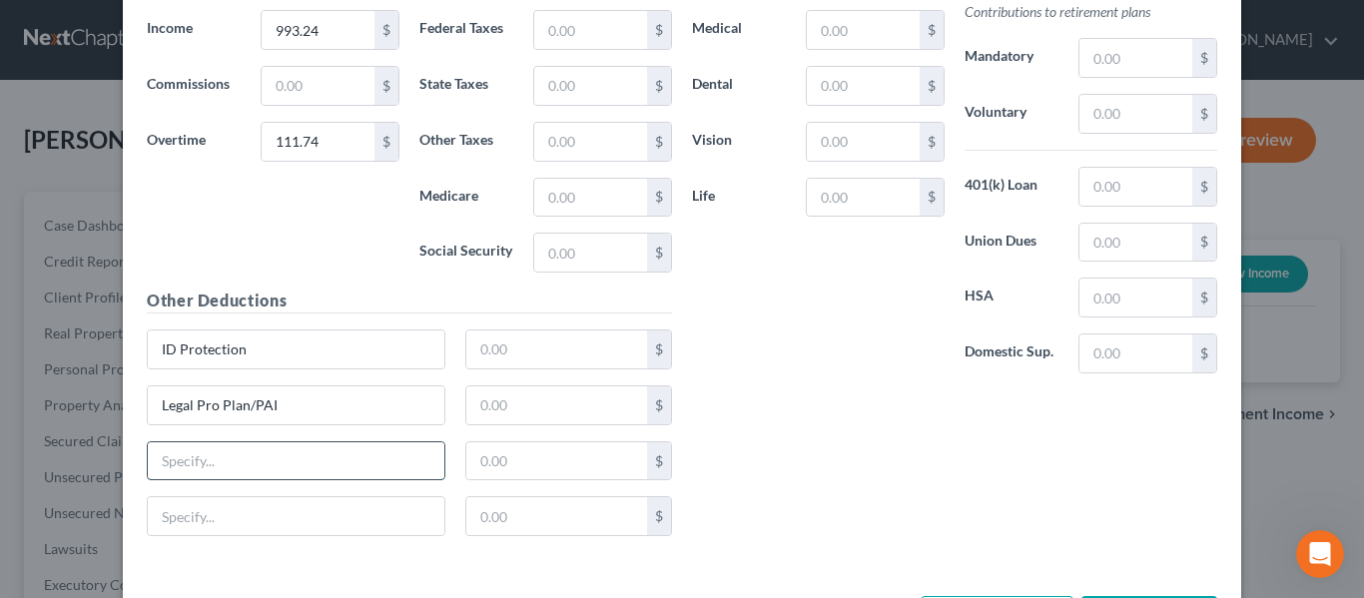
click at [276, 461] on input "text" at bounding box center [296, 461] width 297 height 38
paste input "Accidental Injury Insurance"
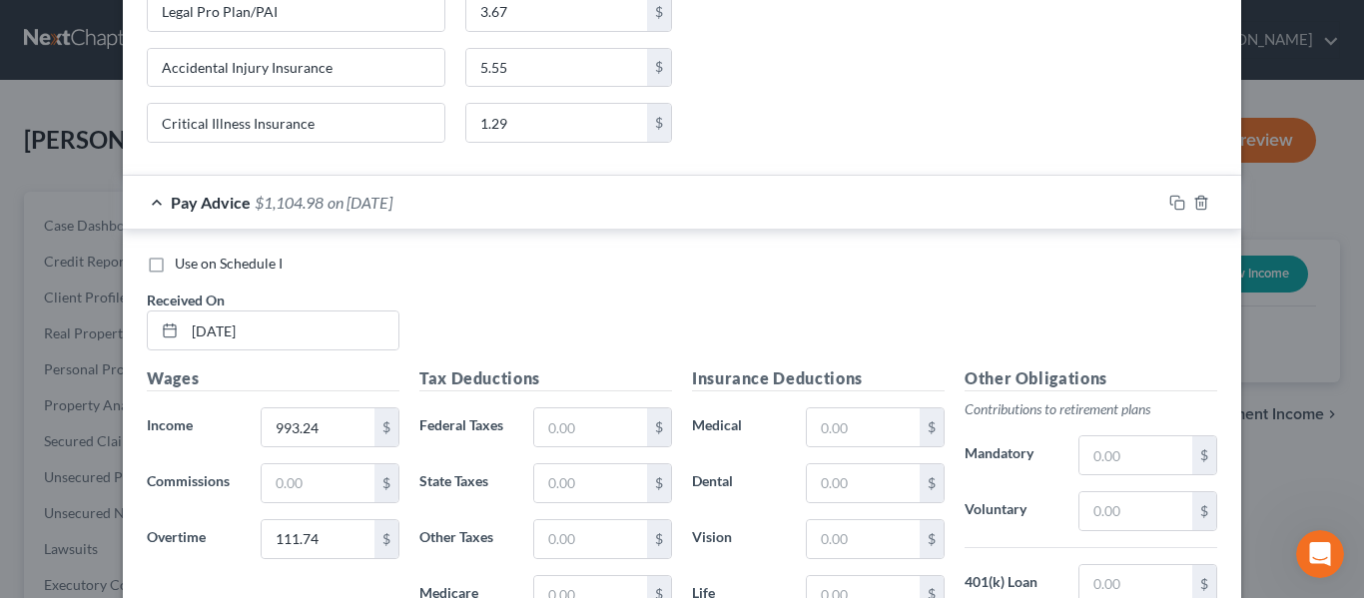
scroll to position [5203, 0]
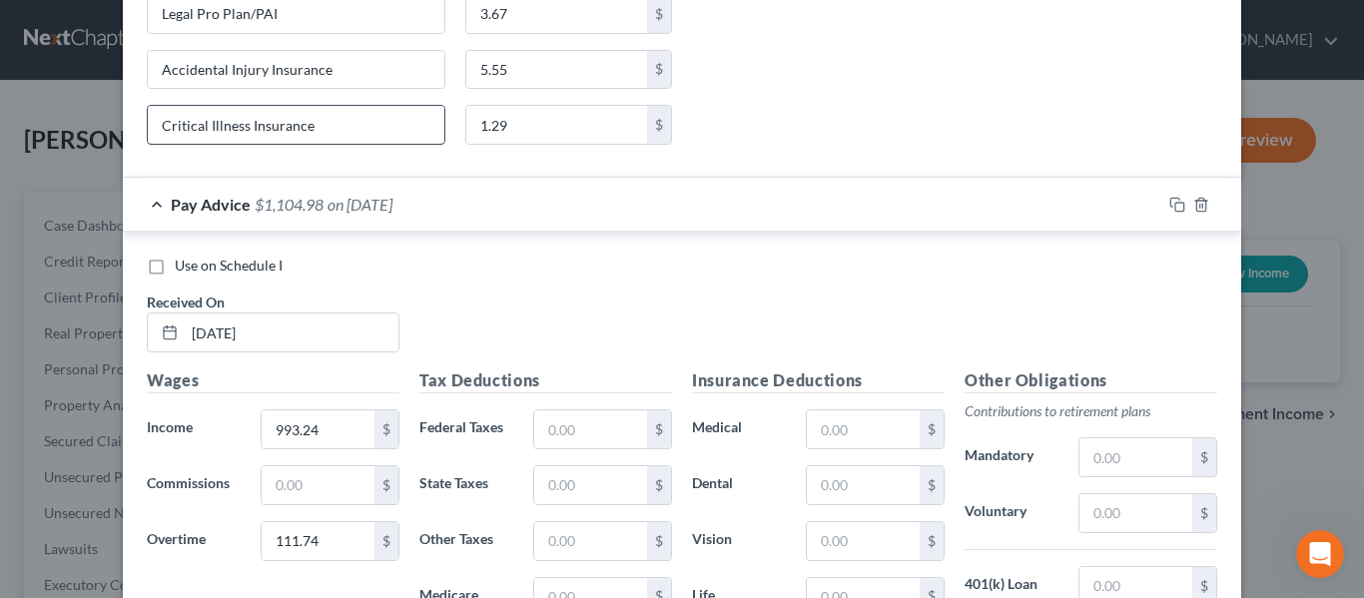
type input "Accidental Injury Insurance"
drag, startPoint x: 314, startPoint y: 134, endPoint x: 76, endPoint y: 121, distance: 239.0
click at [76, 121] on div "New Income Source × Employment Type * Select Full or [DEMOGRAPHIC_DATA] Employm…" at bounding box center [682, 299] width 1364 height 598
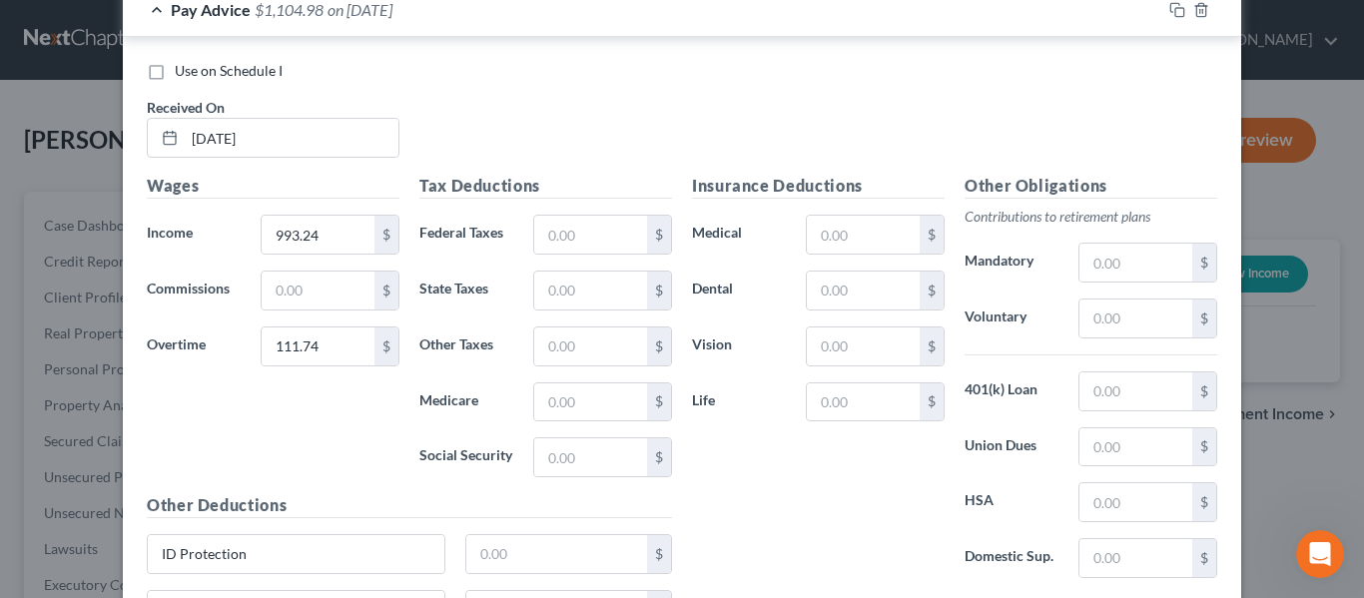
scroll to position [5682, 0]
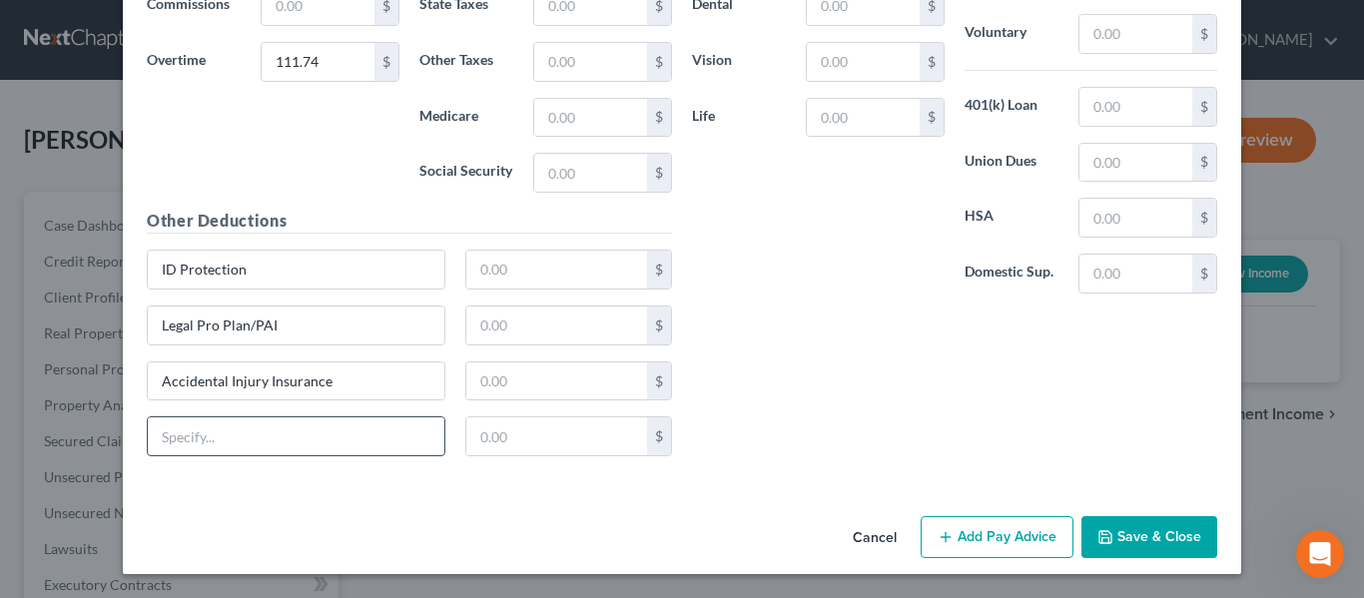
click at [267, 444] on input "text" at bounding box center [296, 436] width 297 height 38
paste input "Critical Illness Insurance"
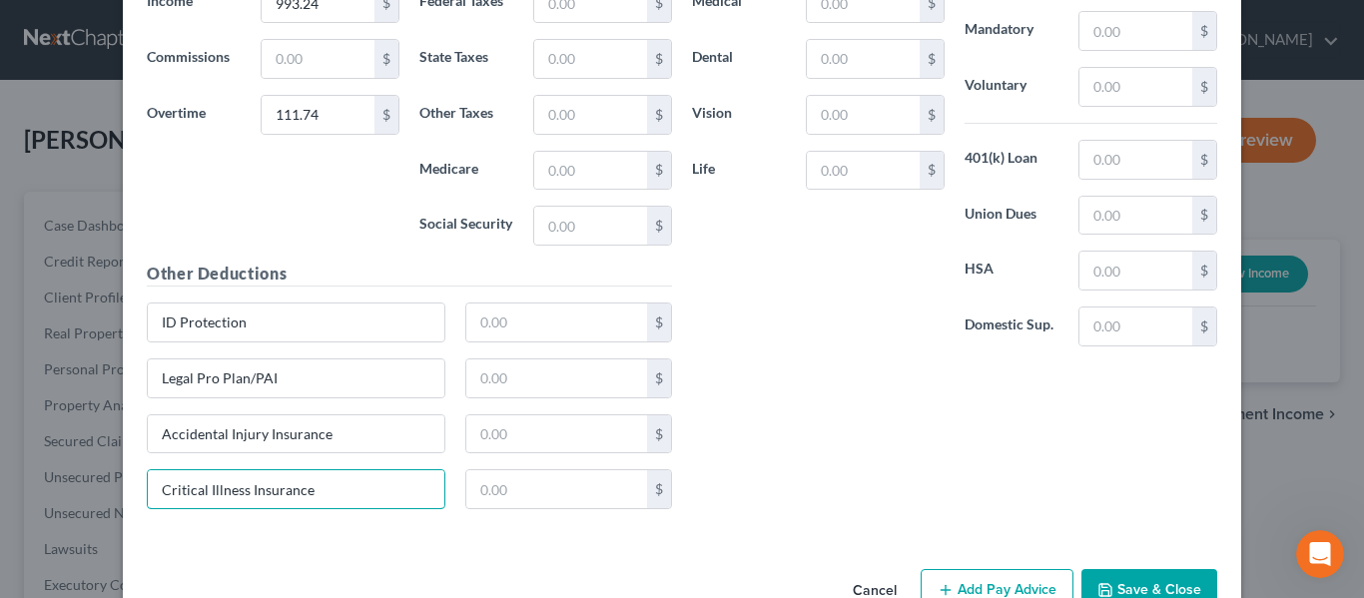
scroll to position [5582, 0]
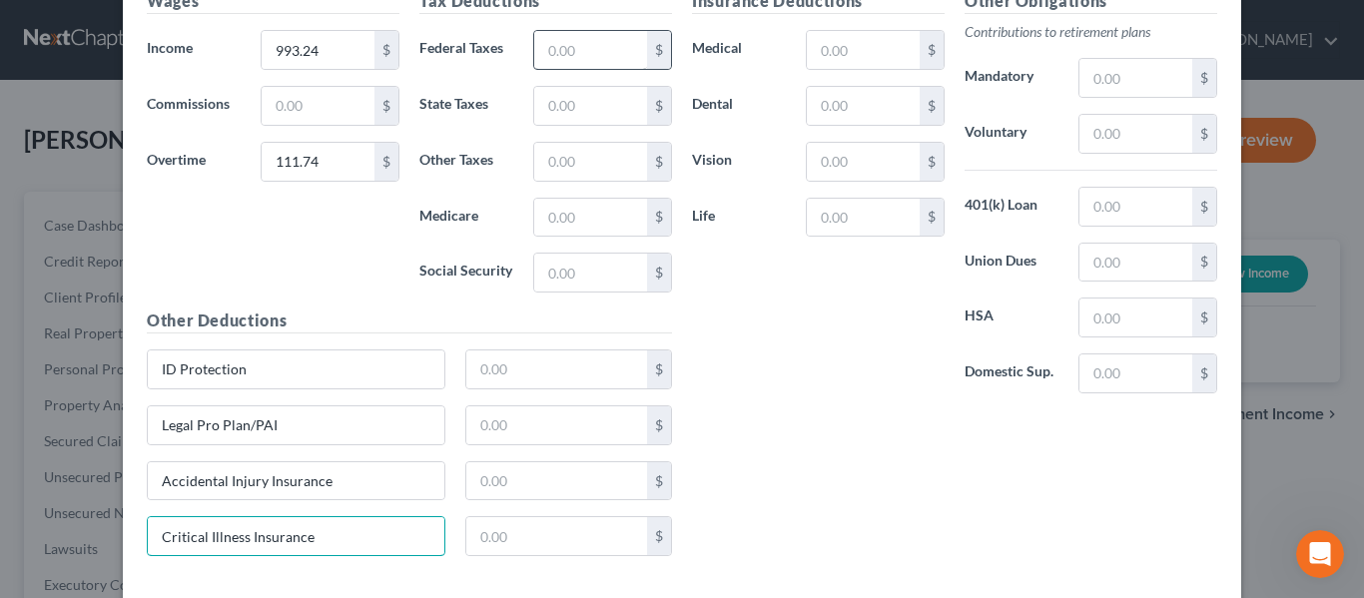
type input "Critical Illness Insurance"
click at [588, 58] on input "text" at bounding box center [590, 50] width 113 height 38
type input "69.90"
type input "33.57"
type input "15.27"
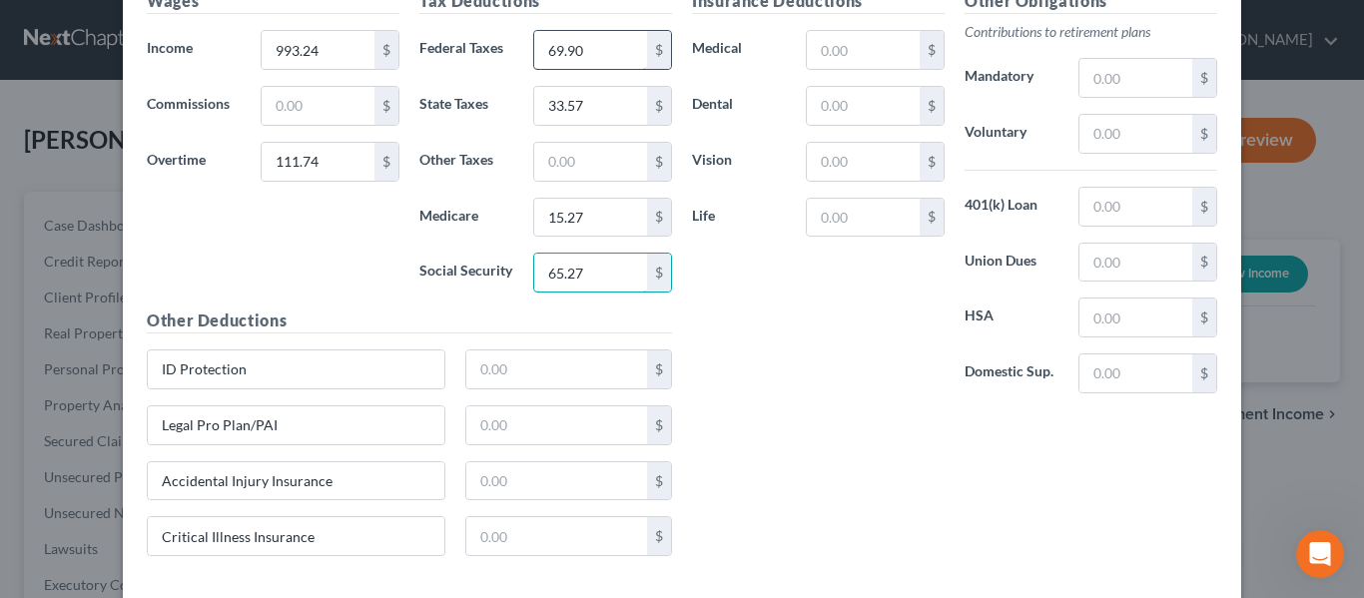
type input "65.27"
type input "1.56"
type input "3.67"
type input "5.55"
type input "1.29"
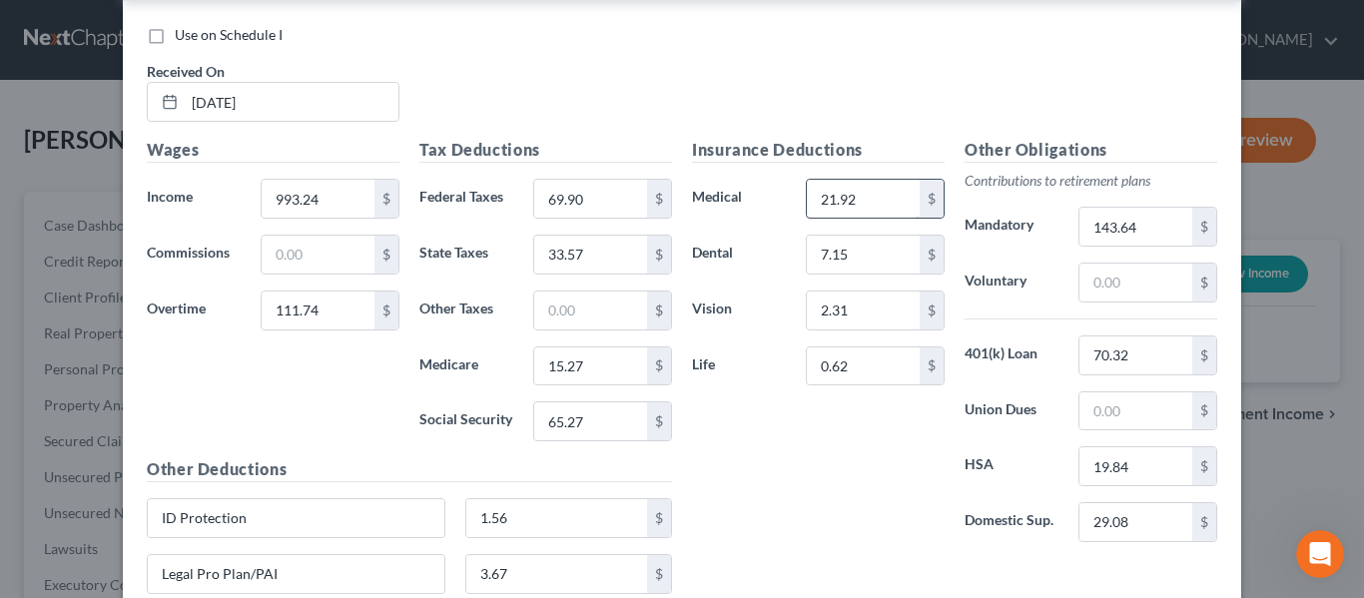
scroll to position [5382, 0]
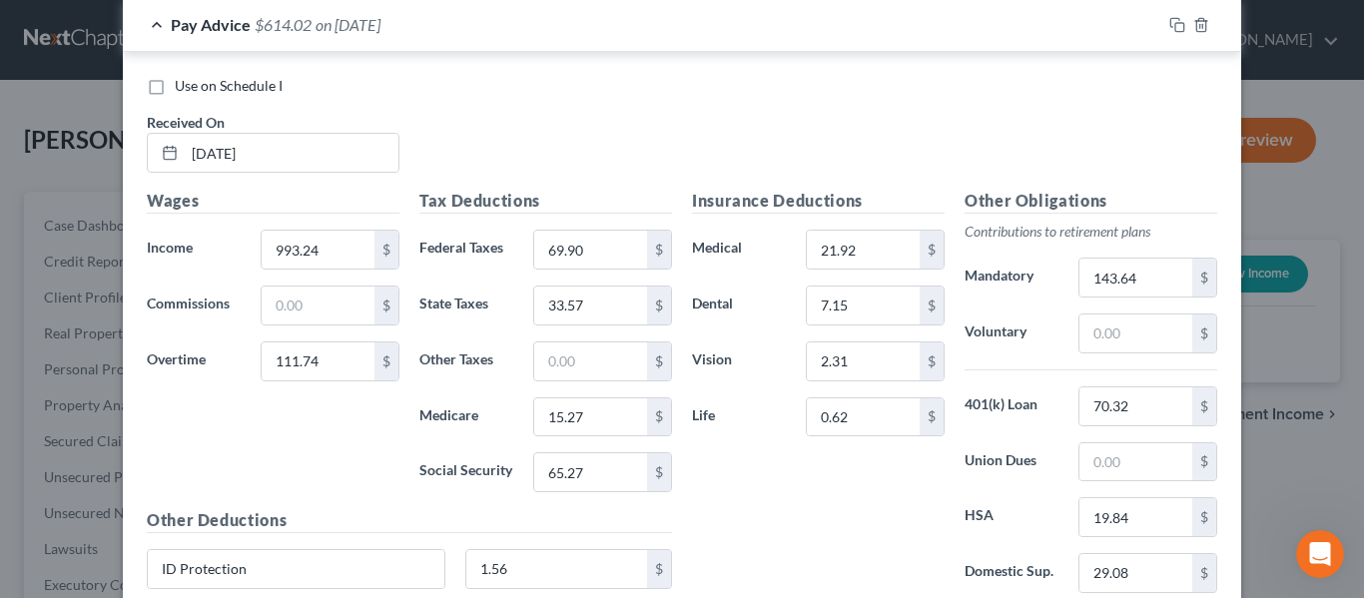
click at [483, 144] on div "Use on Schedule I Received On * [DATE]" at bounding box center [682, 132] width 1090 height 113
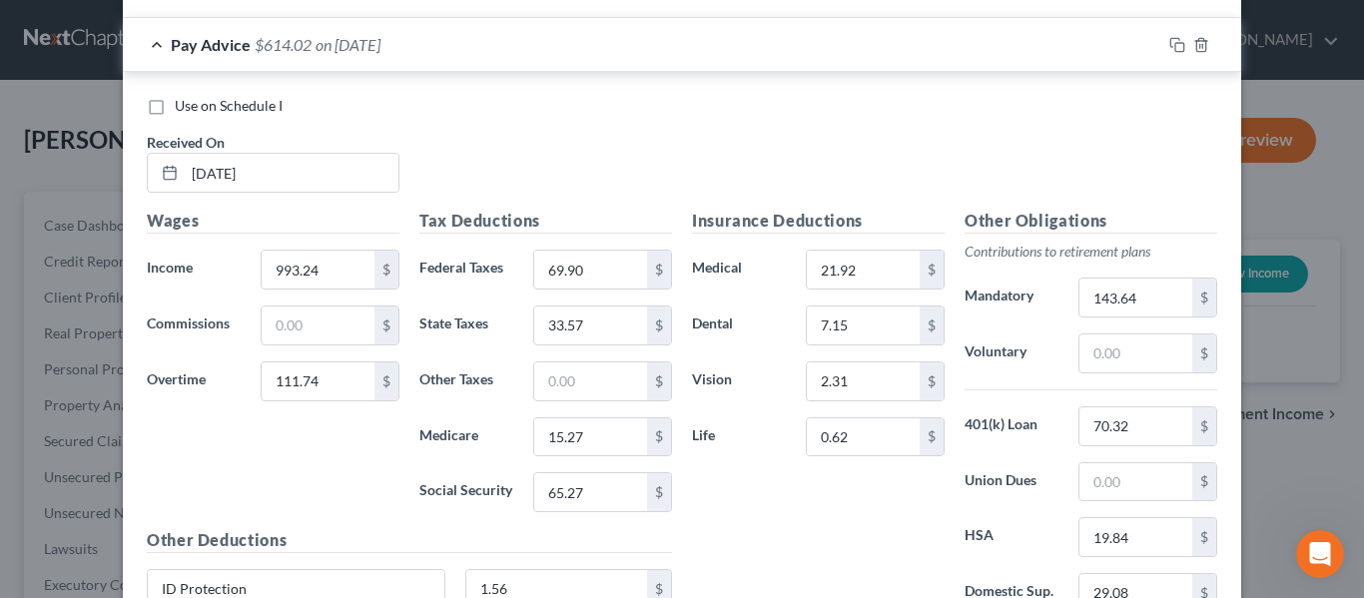
scroll to position [5482, 0]
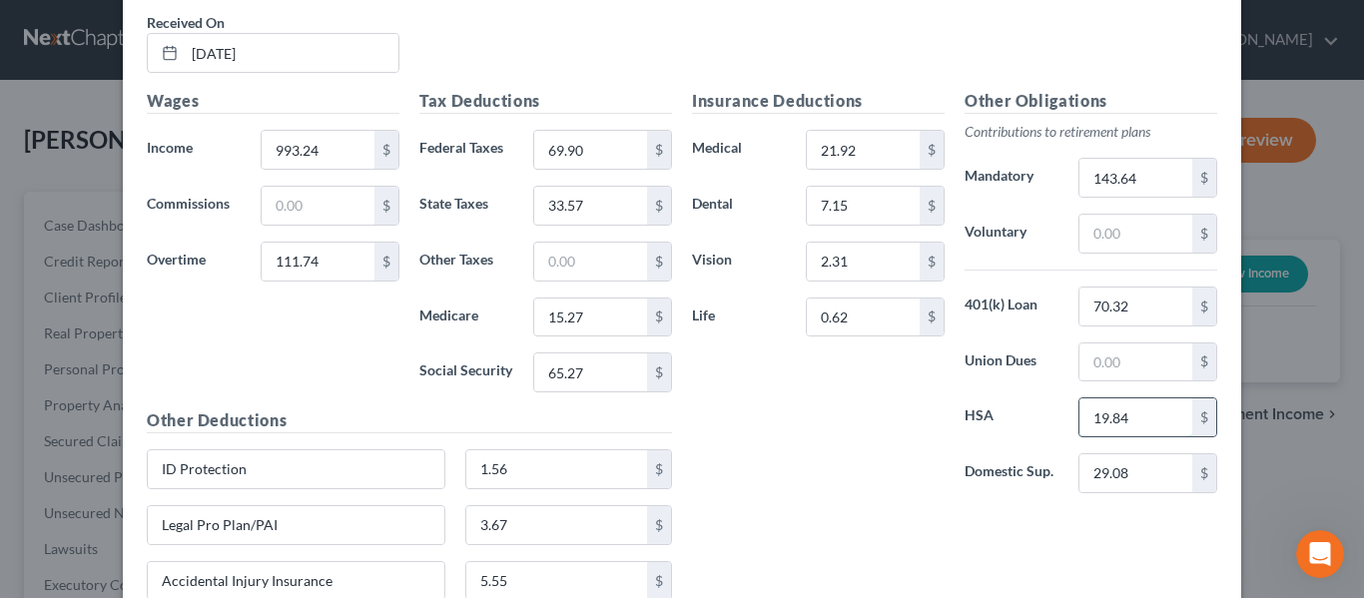
click at [1137, 416] on input "19.84" at bounding box center [1135, 417] width 113 height 38
click at [815, 523] on div "Insurance Deductions Medical 21.92 $ Dental 7.15 $ Vision 2.31 $ Life 0.62 $ Ot…" at bounding box center [954, 380] width 545 height 583
click at [1126, 424] on input "0" at bounding box center [1135, 417] width 113 height 38
click at [763, 457] on div "Insurance Deductions Medical 21.92 $ Dental 7.15 $ Vision 2.31 $ Life 0.62 $" at bounding box center [818, 299] width 273 height 420
click at [606, 441] on div "Other Deductions ID Protection 1.56 $ Legal Pro Plan/PAI 3.67 $ Accidental Inju…" at bounding box center [409, 540] width 545 height 264
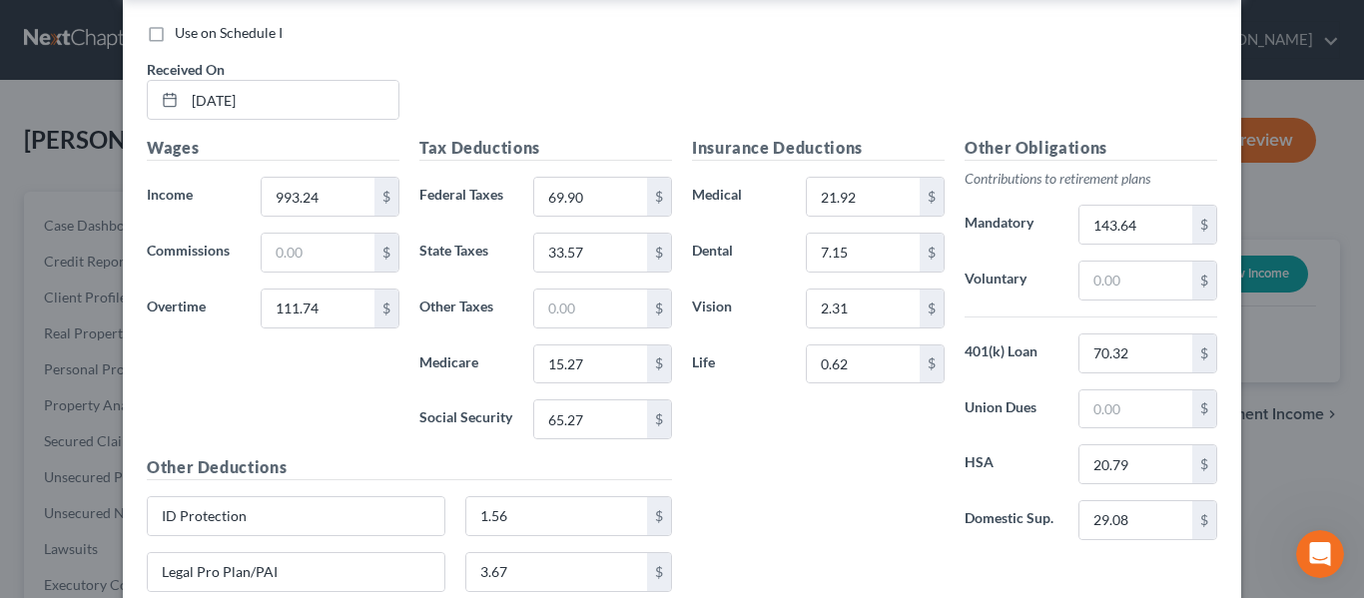
scroll to position [5382, 0]
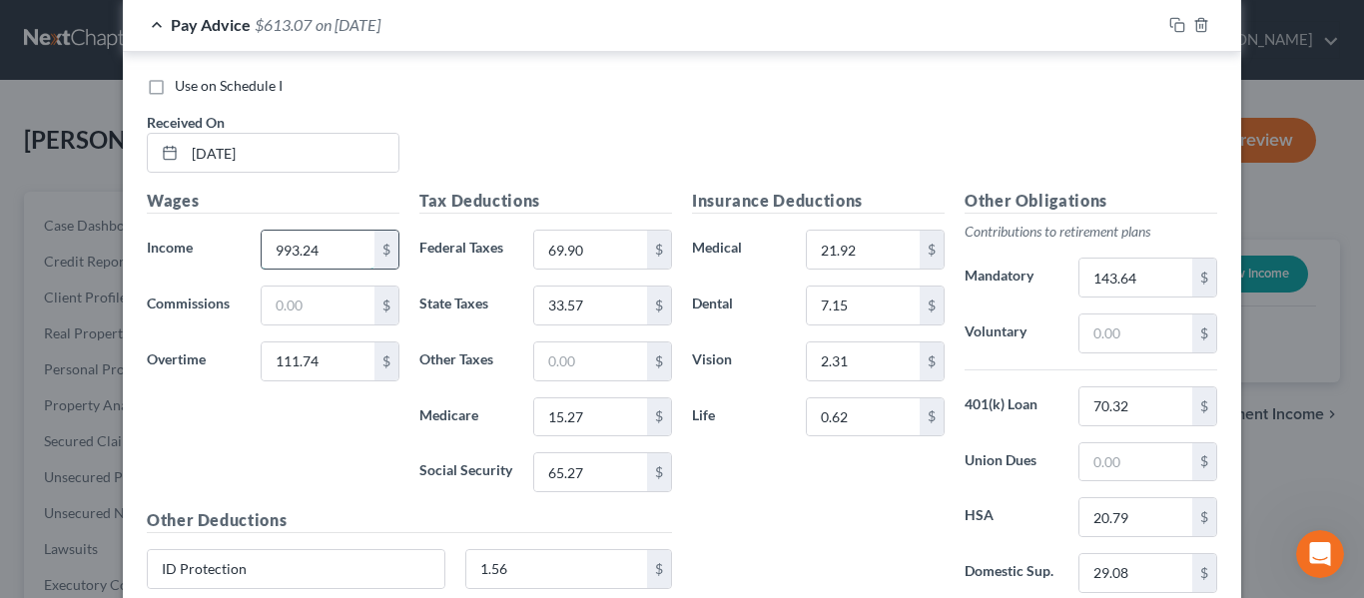
click at [345, 252] on input "993.24" at bounding box center [318, 250] width 113 height 38
click at [333, 464] on div "Wages Income * 993.20 $ Commissions $ Overtime 111.74 $" at bounding box center [273, 348] width 273 height 319
click at [589, 238] on input "69.90" at bounding box center [590, 250] width 113 height 38
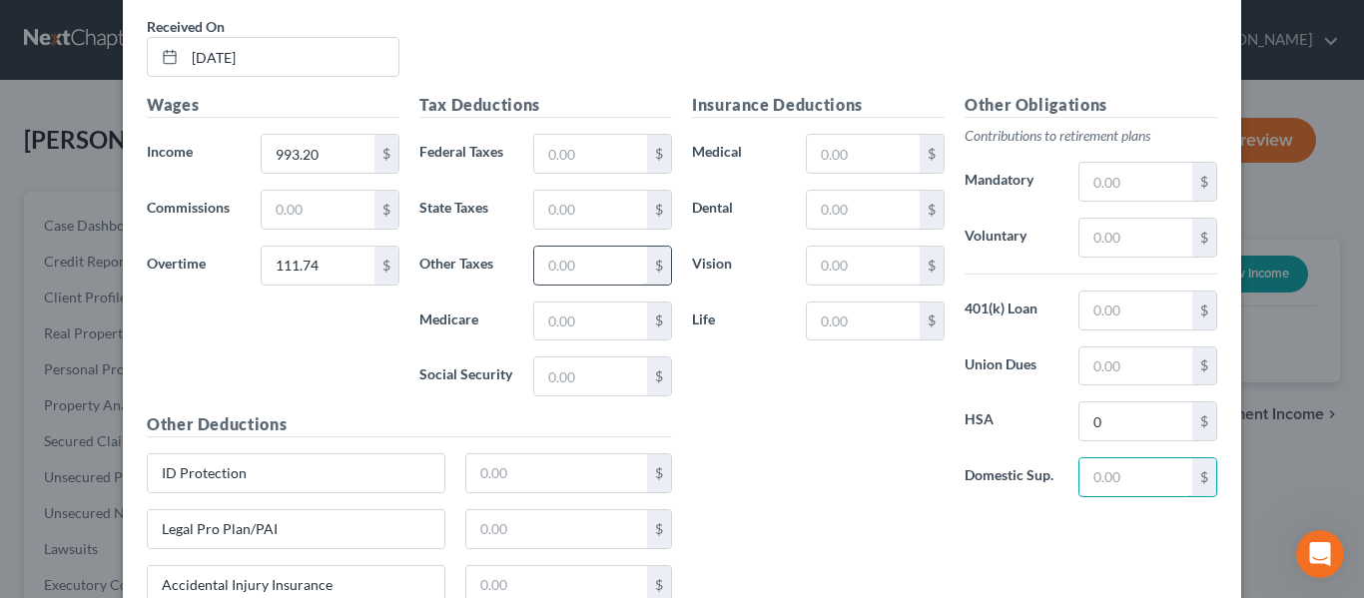
scroll to position [5456, 0]
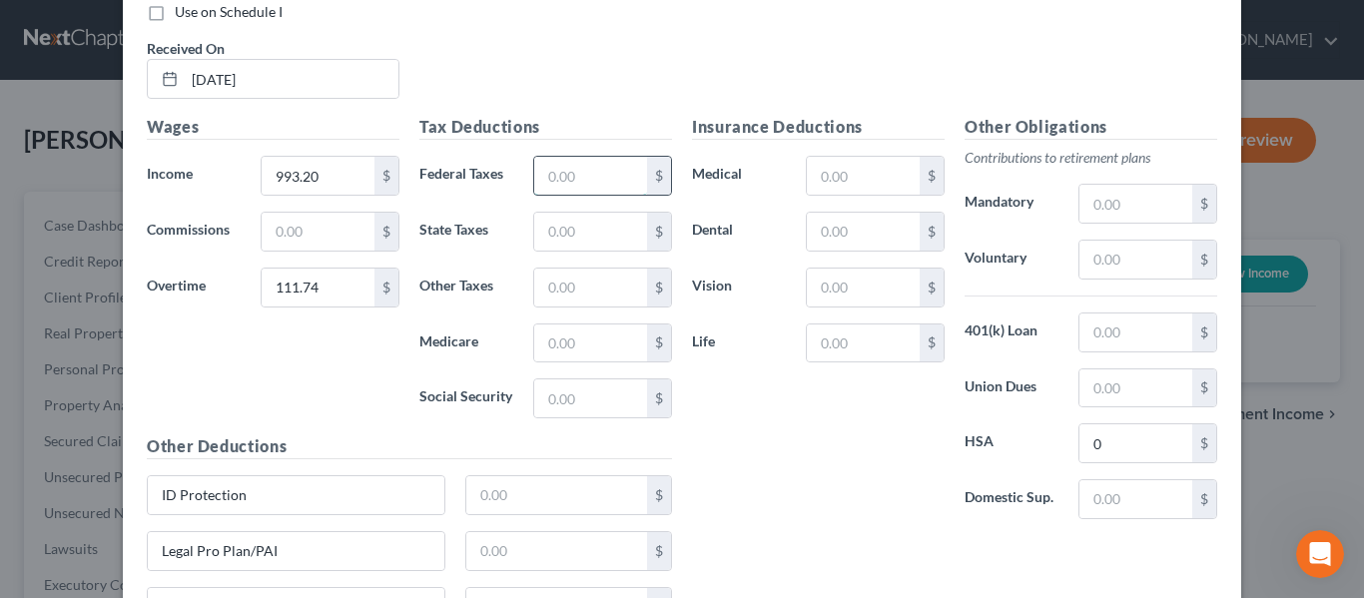
click at [575, 181] on input "text" at bounding box center [590, 176] width 113 height 38
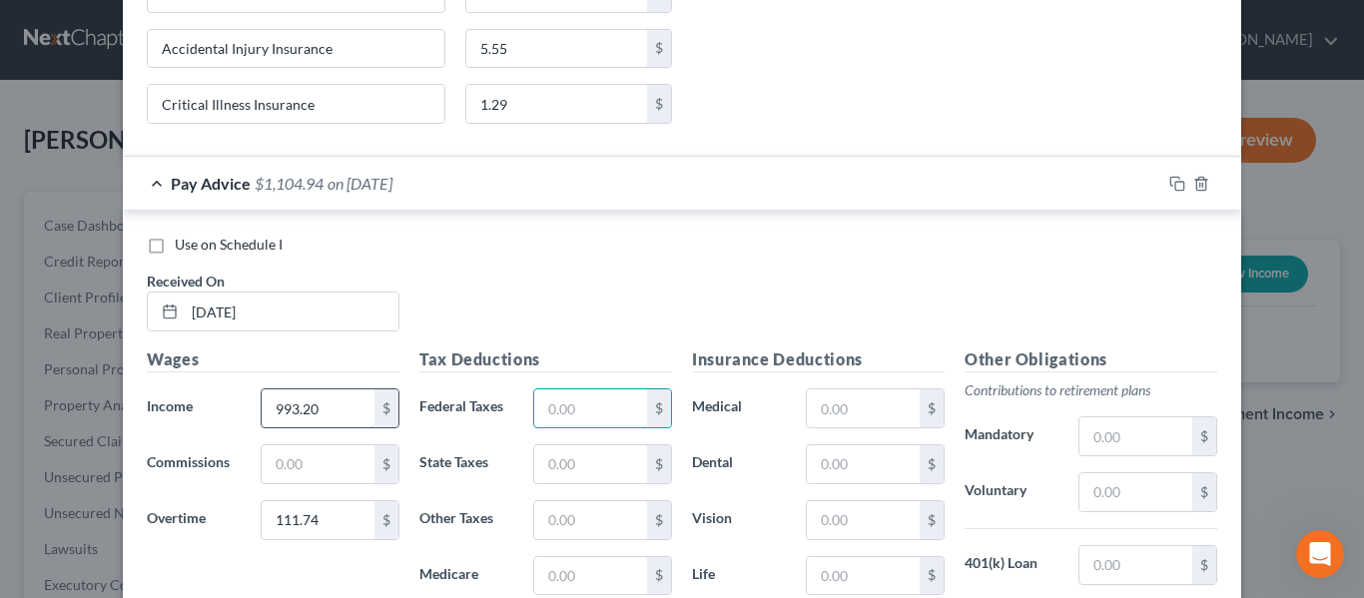
scroll to position [5257, 0]
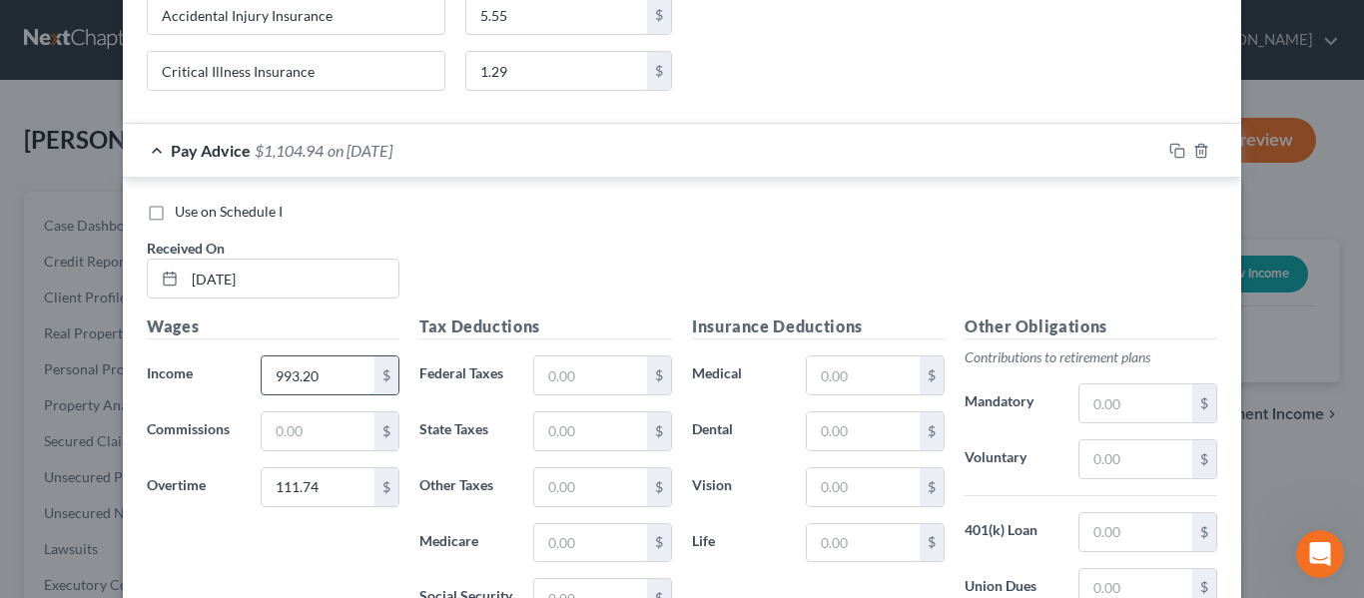
click at [339, 366] on input "993.20" at bounding box center [318, 375] width 113 height 38
click at [339, 367] on input "993.20" at bounding box center [318, 375] width 113 height 38
click at [441, 275] on div "Use on Schedule I Received On * [DATE]" at bounding box center [682, 258] width 1090 height 113
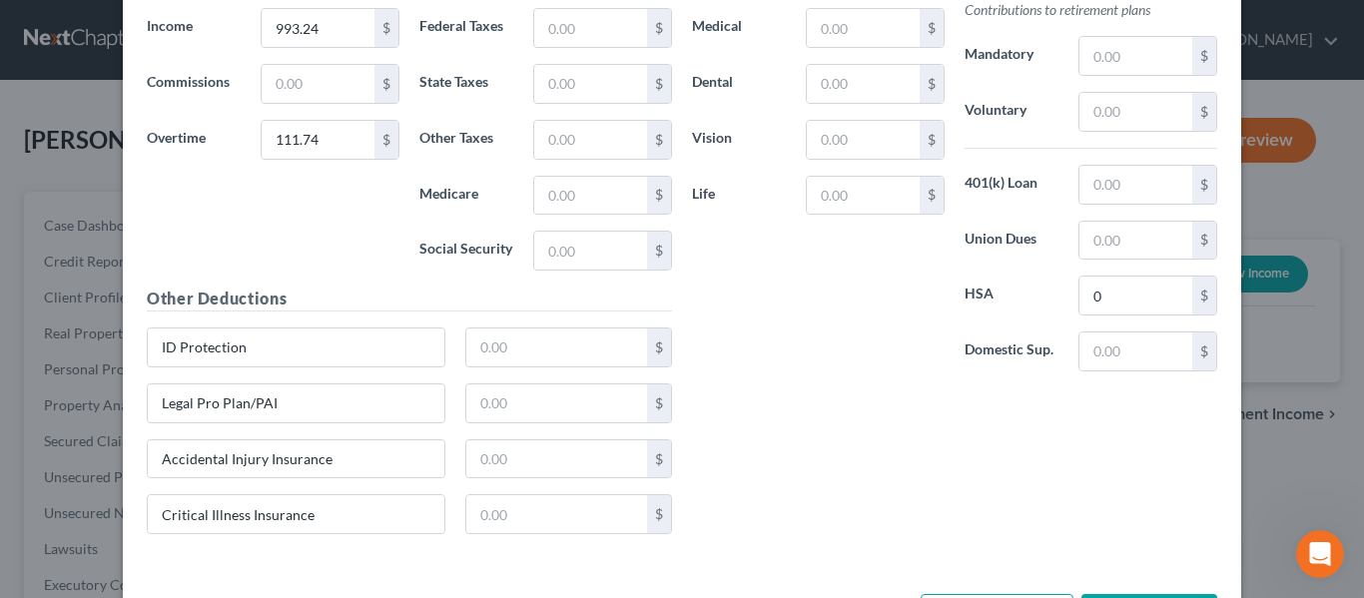
scroll to position [5482, 0]
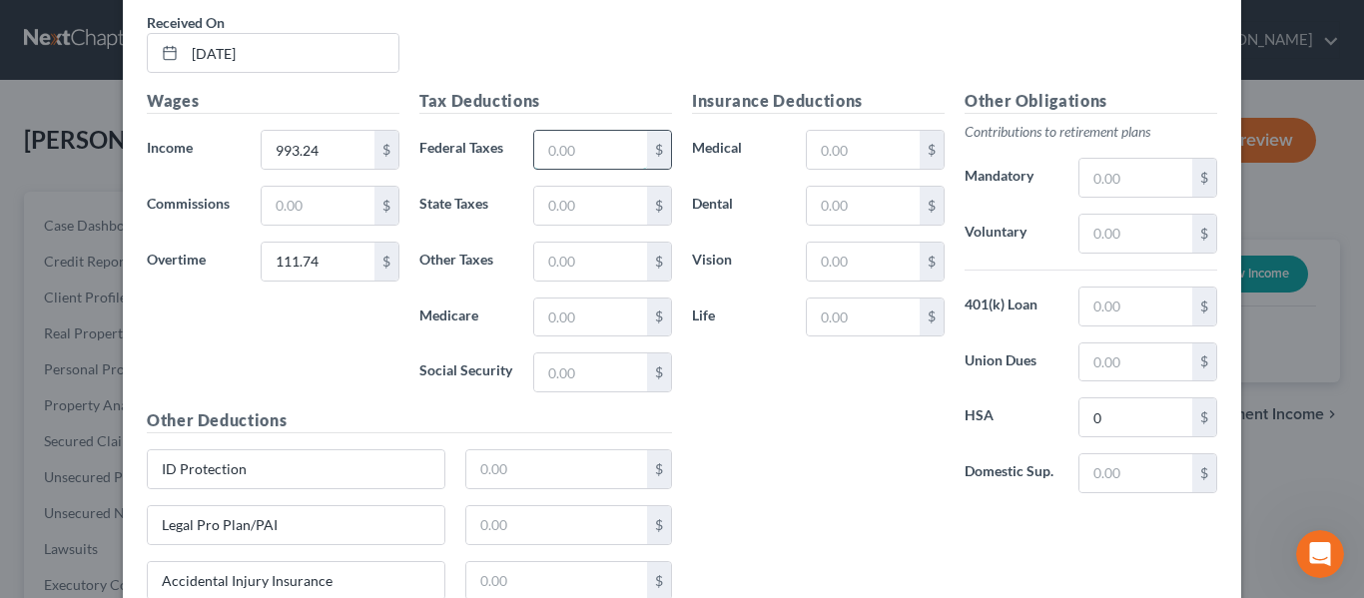
click at [551, 136] on input "text" at bounding box center [590, 150] width 113 height 38
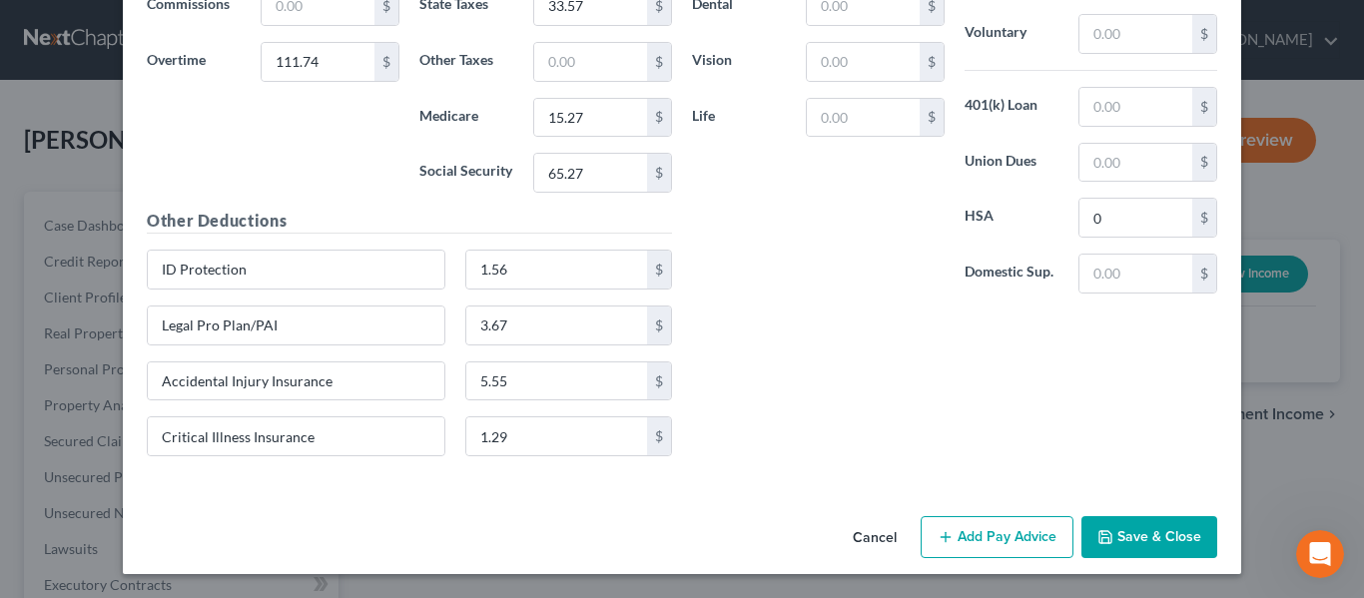
scroll to position [5333, 0]
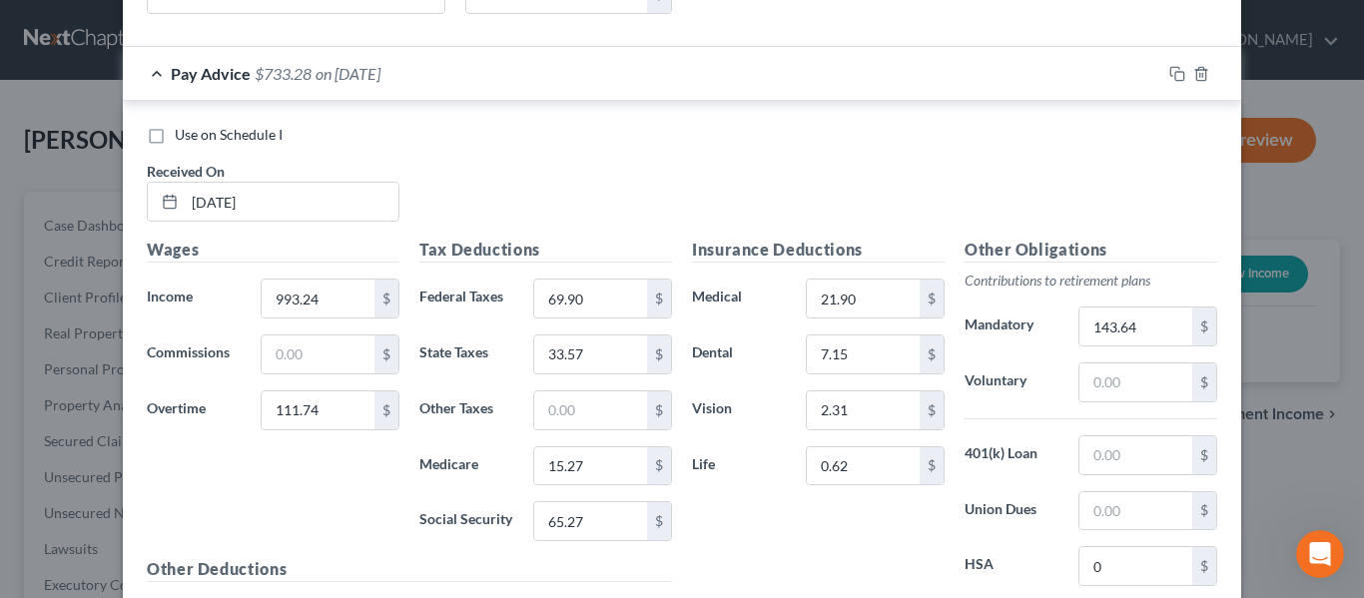
drag, startPoint x: 587, startPoint y: 183, endPoint x: 932, endPoint y: 431, distance: 424.8
click at [587, 183] on div "Use on Schedule I Received On * [DATE]" at bounding box center [682, 181] width 1090 height 113
click at [1110, 457] on input "text" at bounding box center [1135, 455] width 113 height 38
click at [1110, 576] on input "0" at bounding box center [1135, 566] width 113 height 38
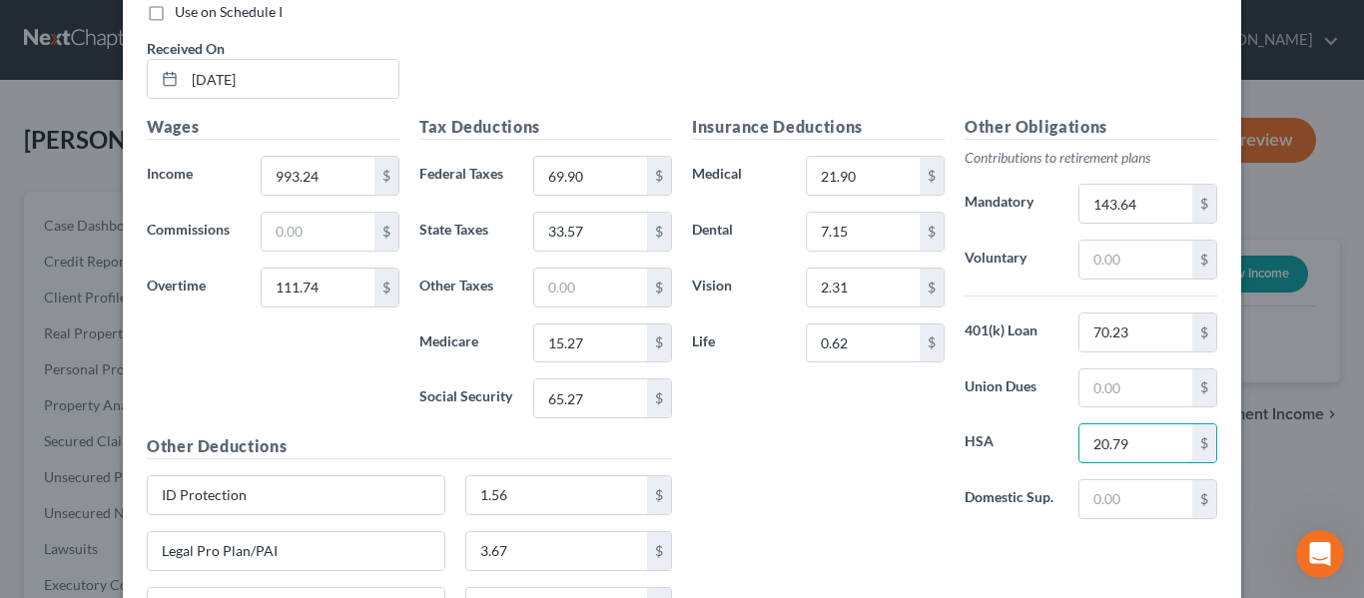
scroll to position [5533, 0]
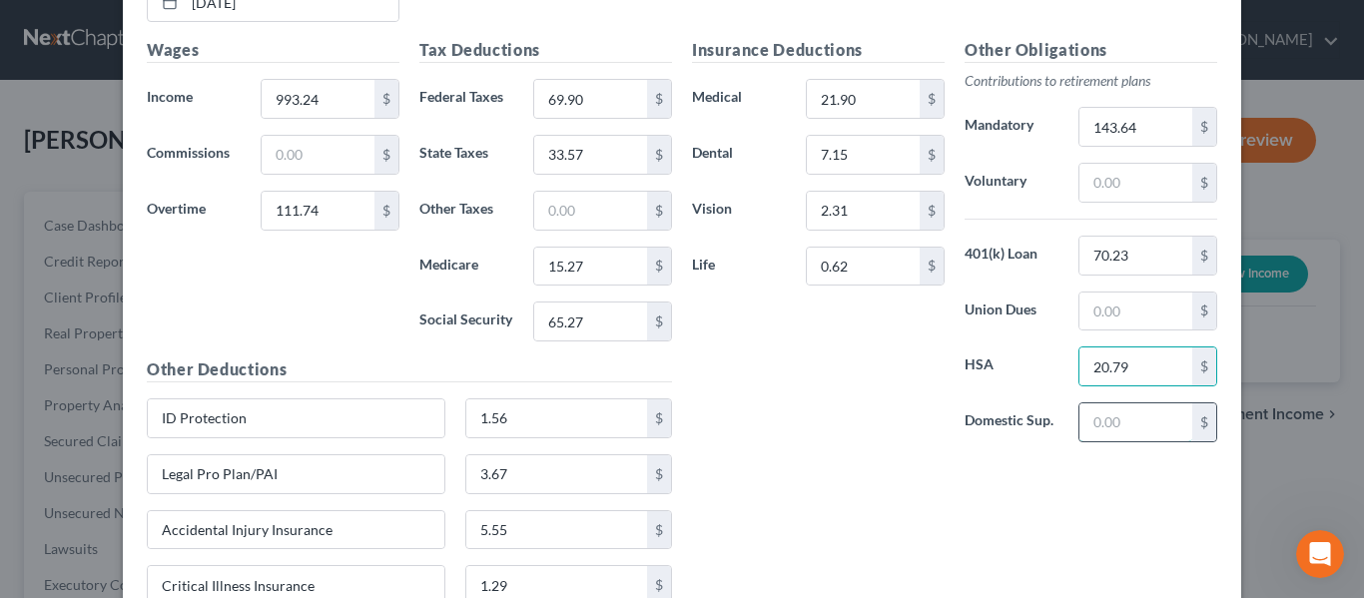
click at [1108, 432] on input "text" at bounding box center [1135, 422] width 113 height 38
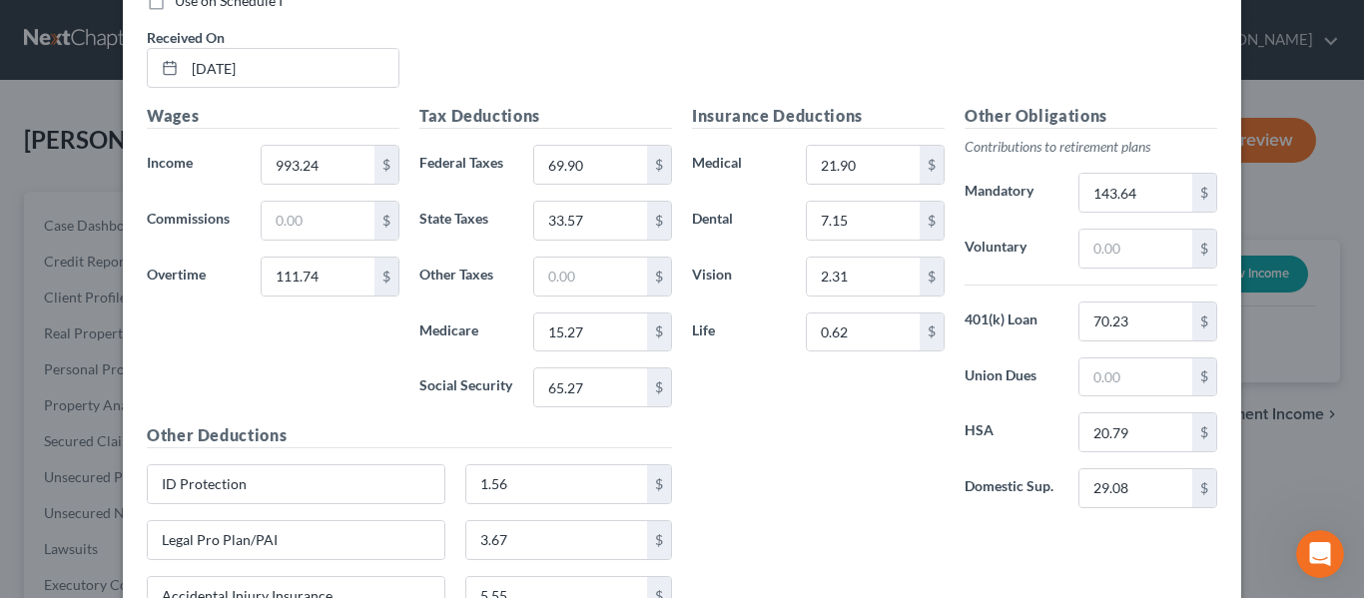
scroll to position [5482, 0]
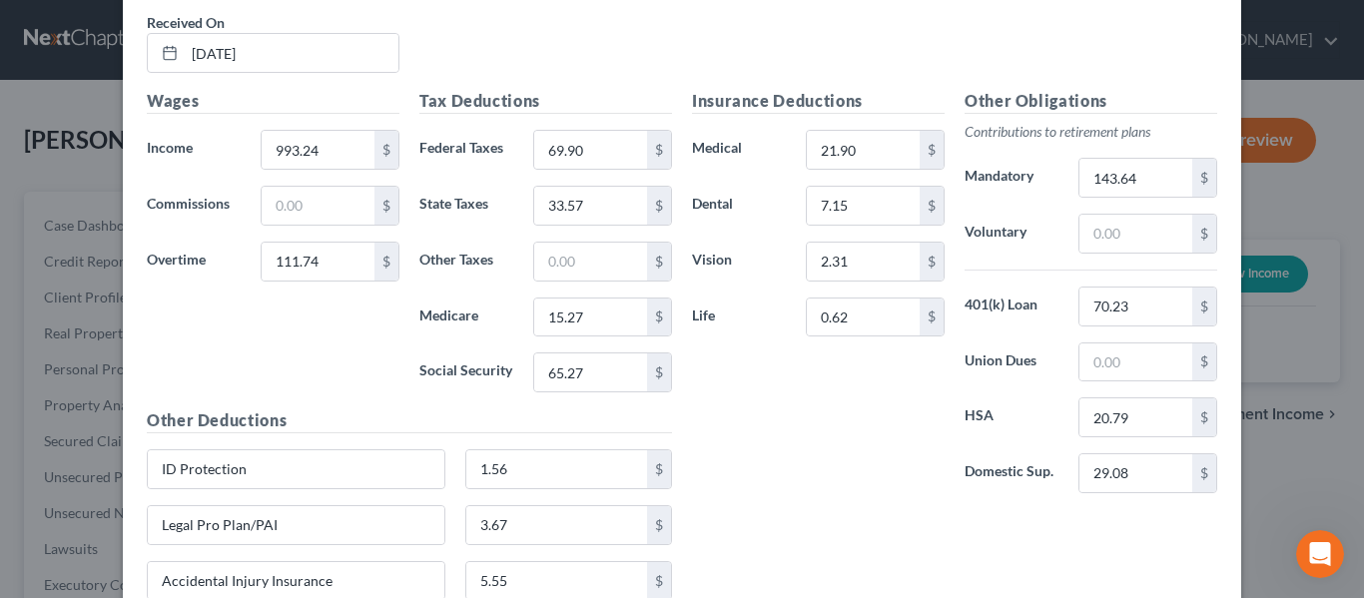
click at [1111, 532] on div "Insurance Deductions Medical 21.90 $ Dental 7.15 $ Vision 2.31 $ Life 0.62 $ Ot…" at bounding box center [954, 380] width 545 height 583
click at [880, 153] on input "21.90" at bounding box center [863, 150] width 113 height 38
click at [766, 445] on div "Insurance Deductions Medical 21.92 $ Dental 7.15 $ Vision 2.31 $ Life 0.62 $" at bounding box center [818, 299] width 273 height 420
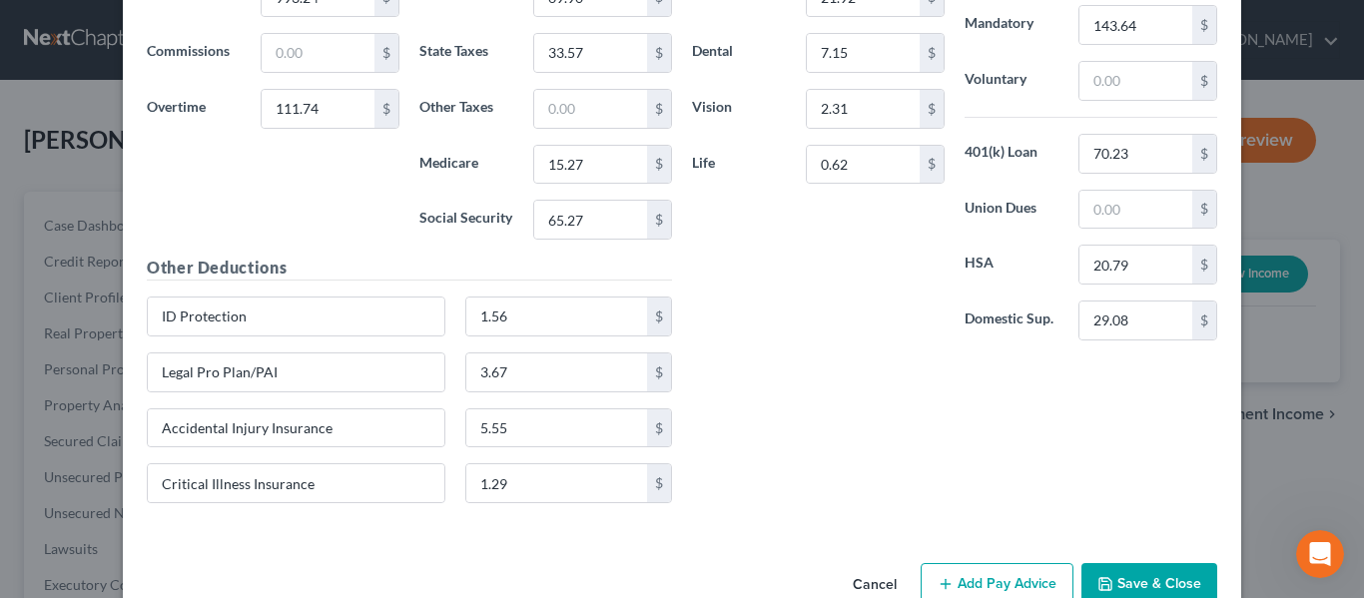
scroll to position [5682, 0]
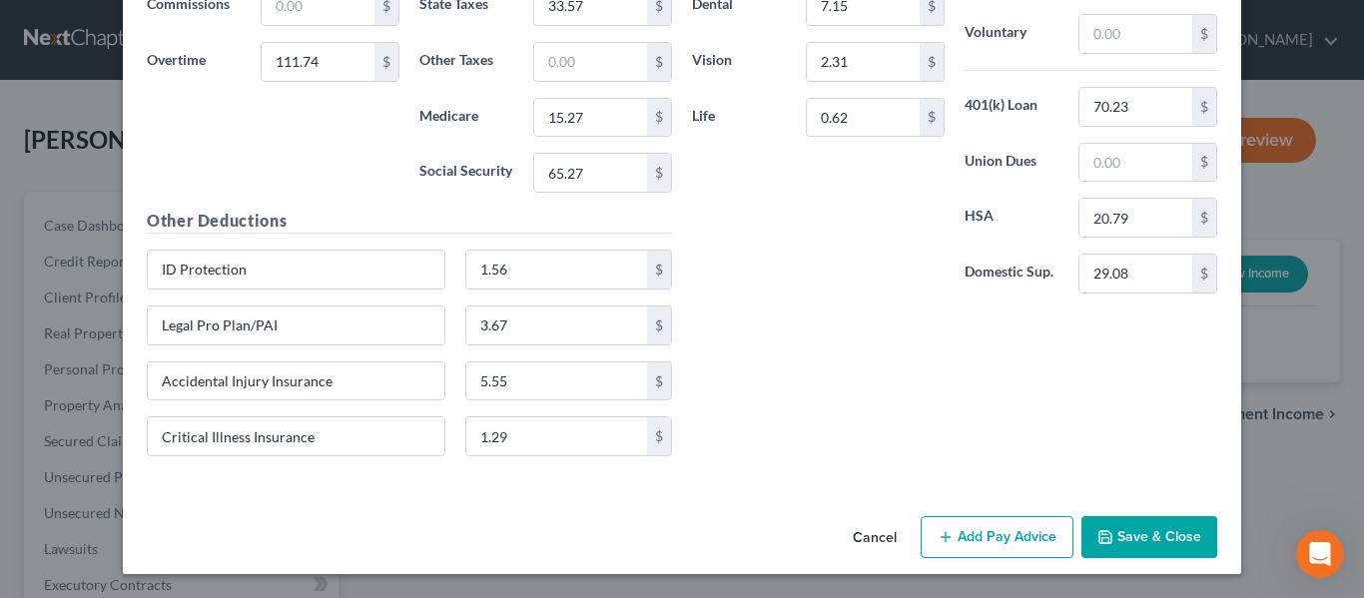
click at [990, 540] on button "Add Pay Advice" at bounding box center [997, 537] width 153 height 42
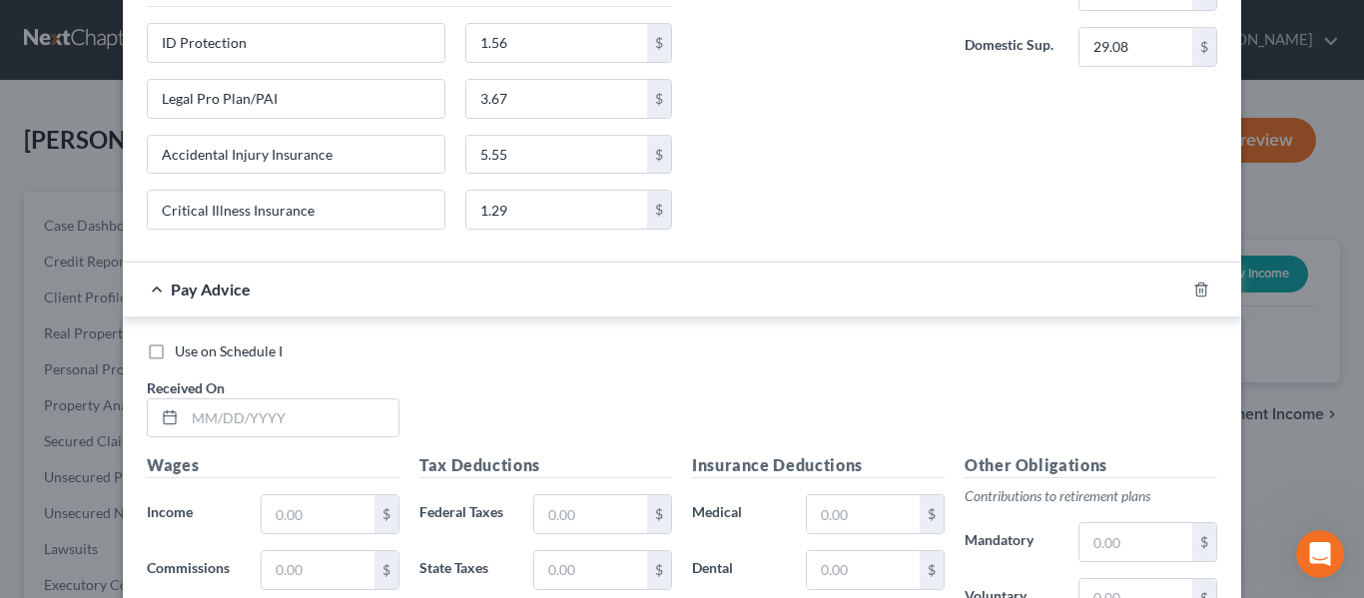
scroll to position [6181, 0]
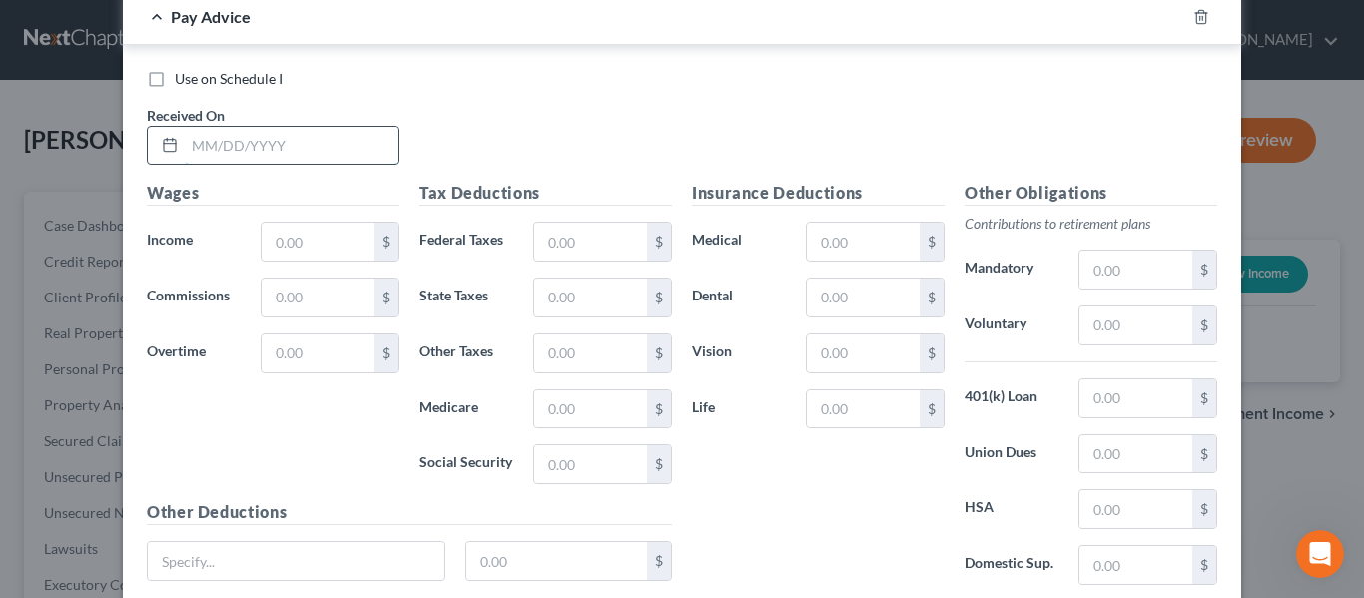
click at [272, 139] on input "text" at bounding box center [292, 146] width 214 height 38
click at [334, 238] on input "text" at bounding box center [318, 242] width 113 height 38
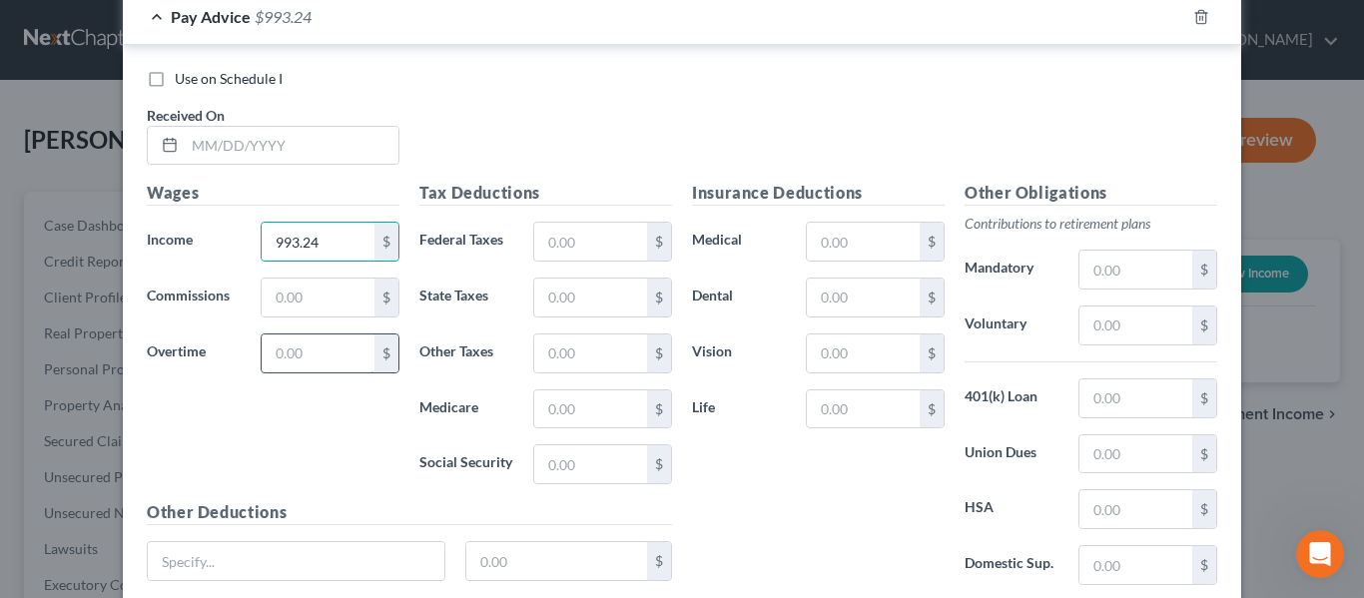
click at [298, 352] on input "text" at bounding box center [318, 353] width 113 height 38
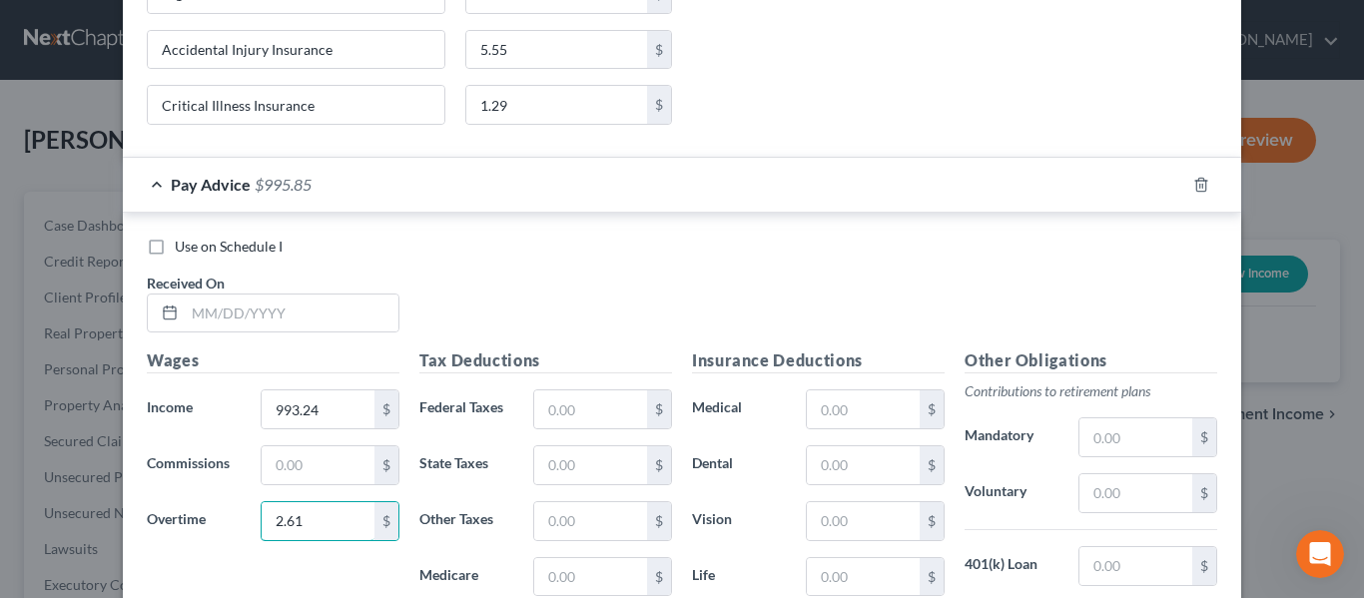
scroll to position [5882, 0]
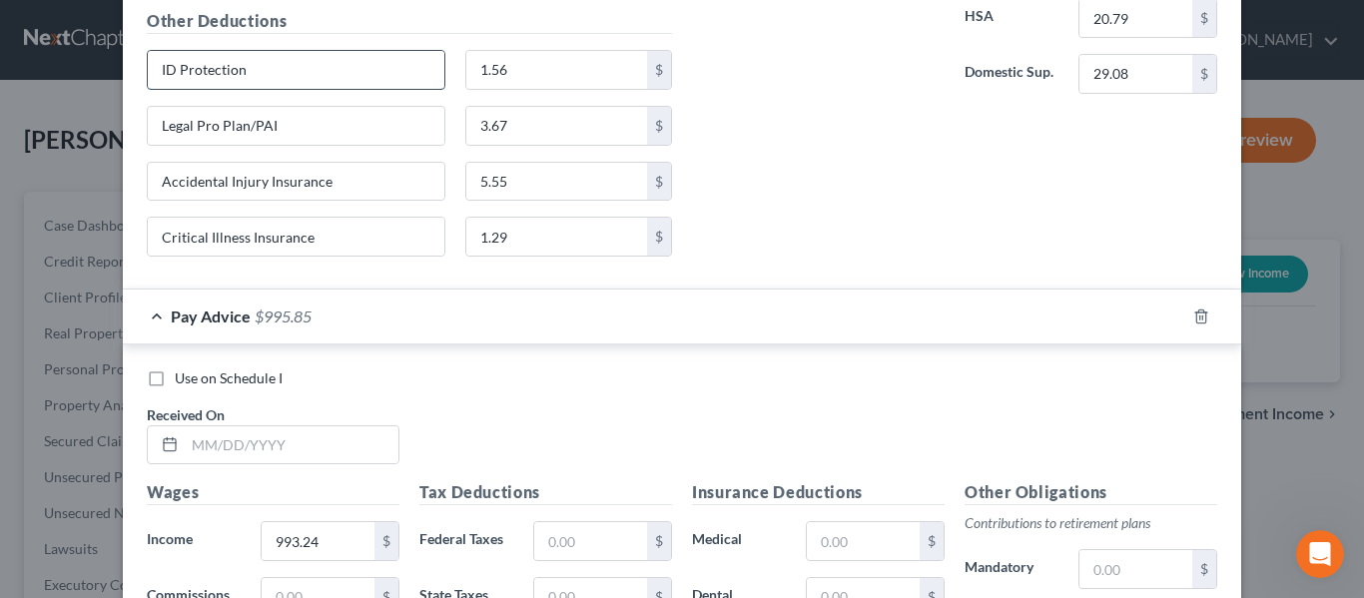
drag, startPoint x: 270, startPoint y: 79, endPoint x: 153, endPoint y: 79, distance: 116.8
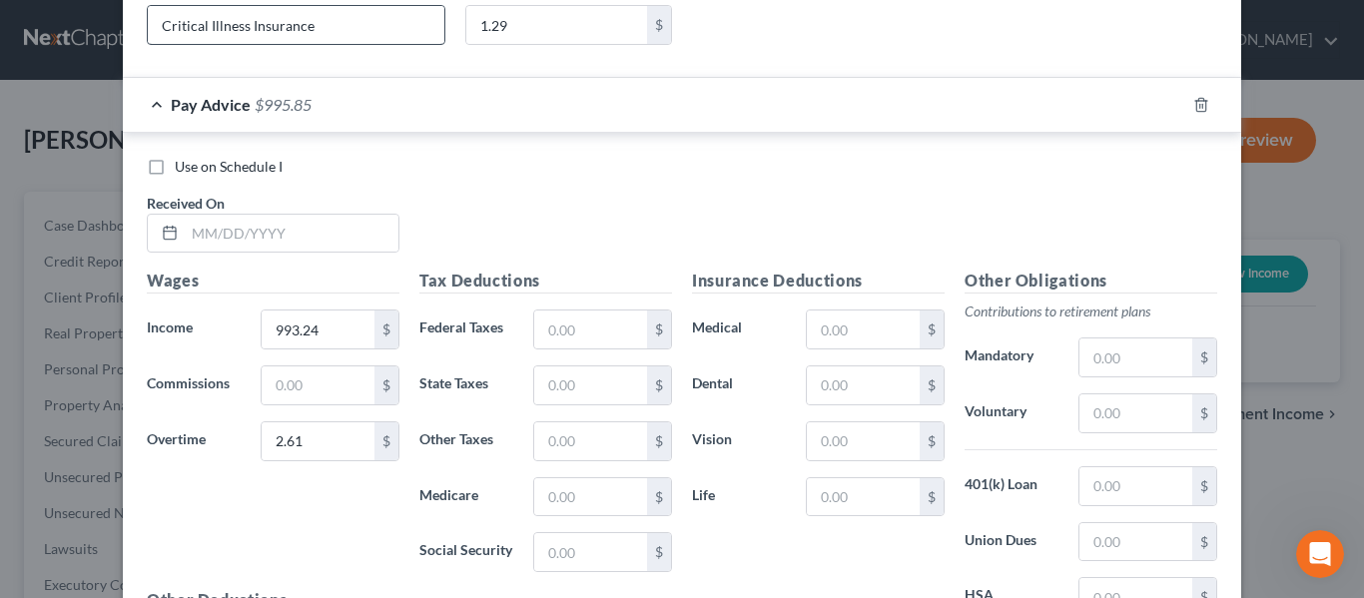
scroll to position [6338, 0]
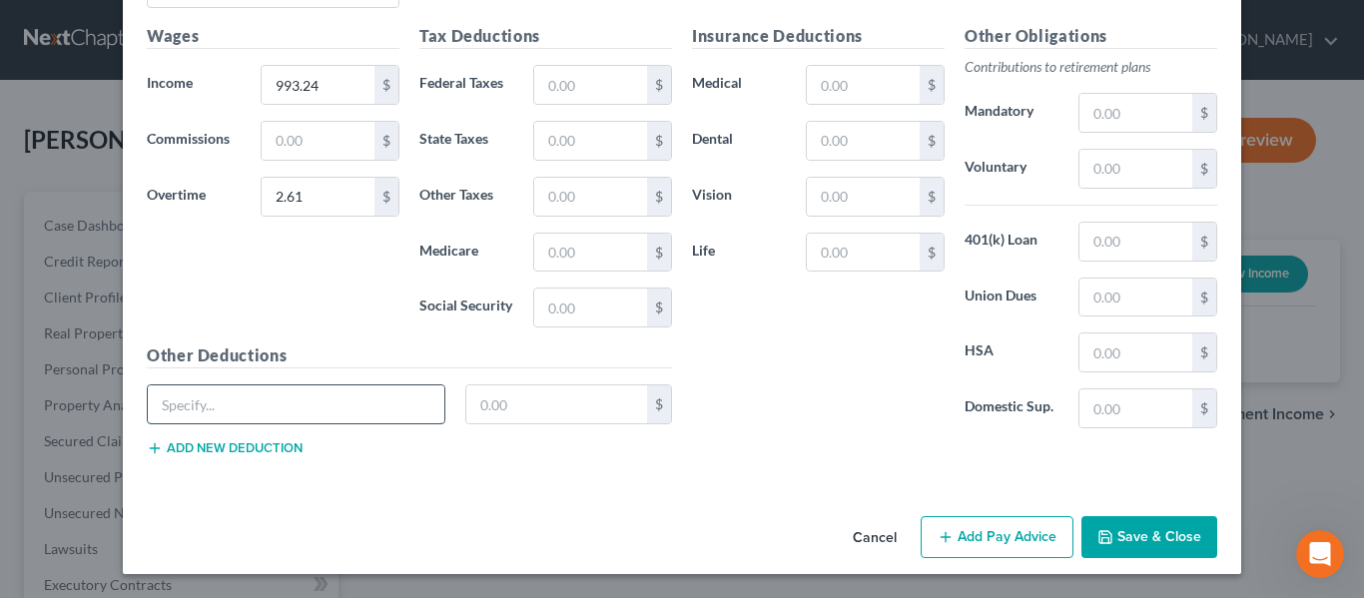
click at [241, 401] on input "text" at bounding box center [296, 404] width 297 height 38
paste input "ID Protection"
click at [224, 450] on button "Add new deduction" at bounding box center [225, 448] width 156 height 16
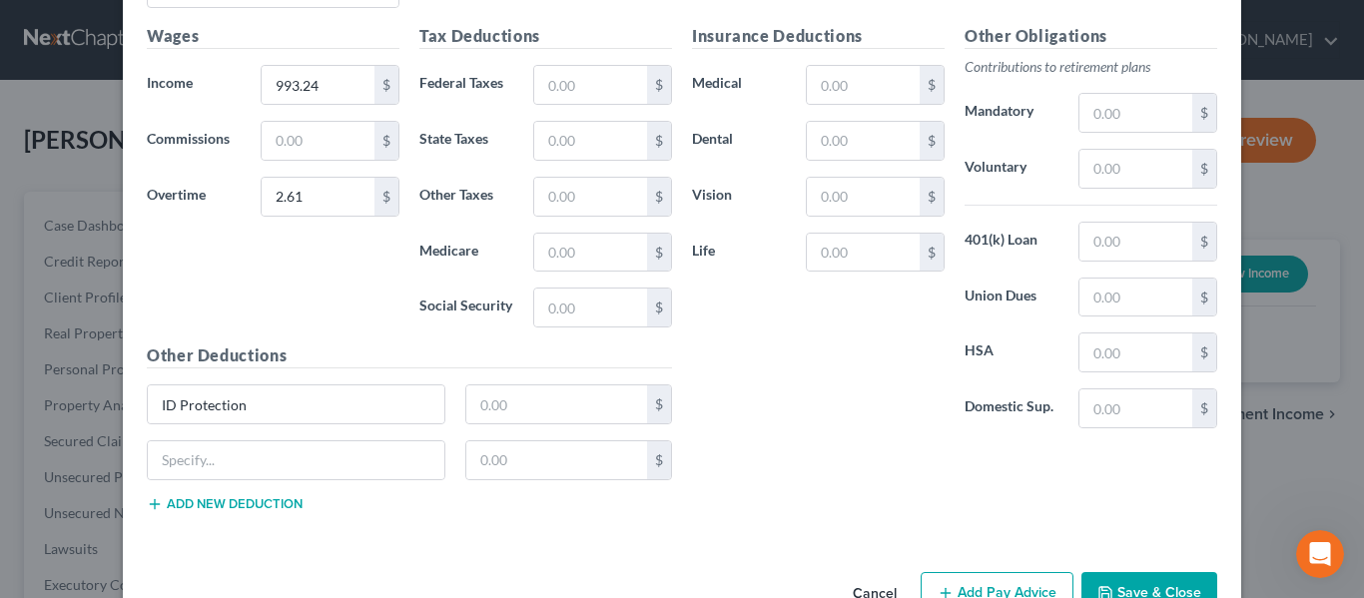
click at [224, 509] on button "Add new deduction" at bounding box center [225, 504] width 156 height 16
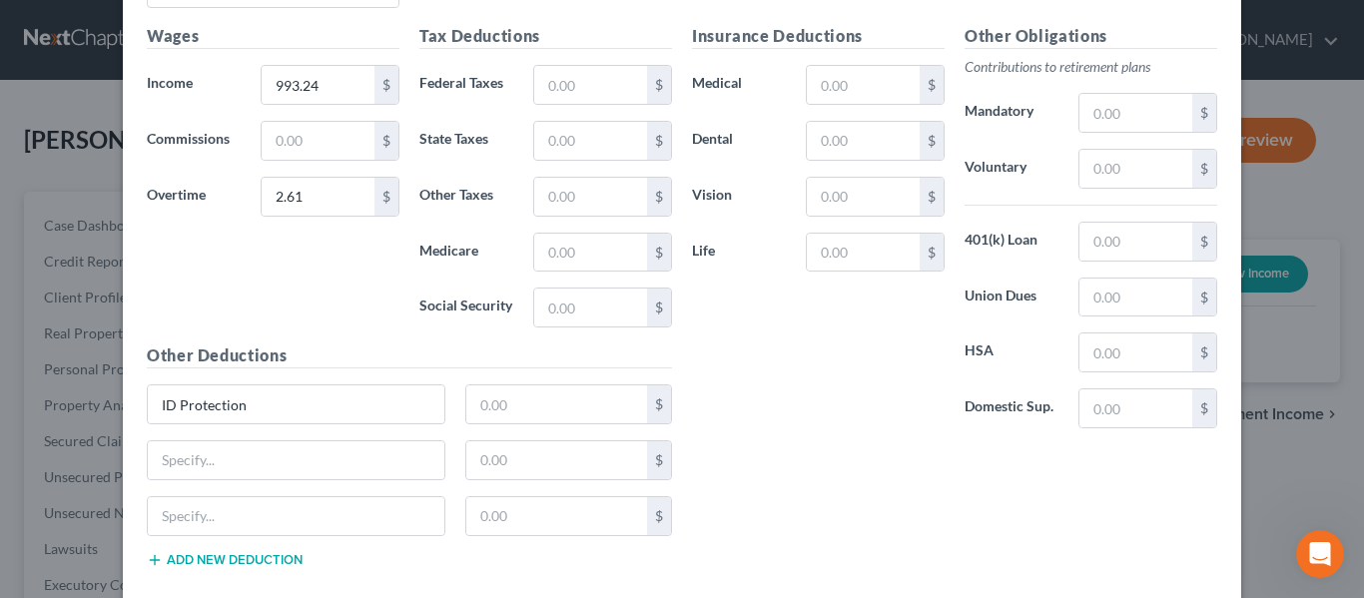
click at [218, 554] on button "Add new deduction" at bounding box center [225, 560] width 156 height 16
click at [230, 463] on input "text" at bounding box center [296, 460] width 297 height 38
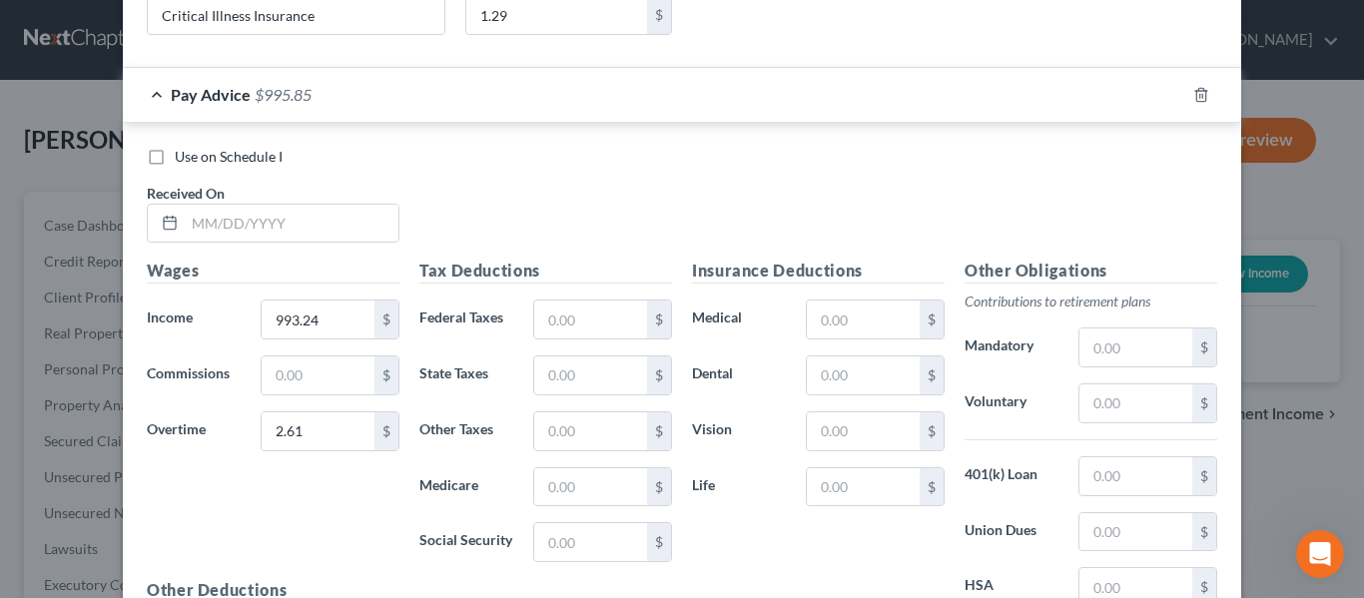
scroll to position [5739, 0]
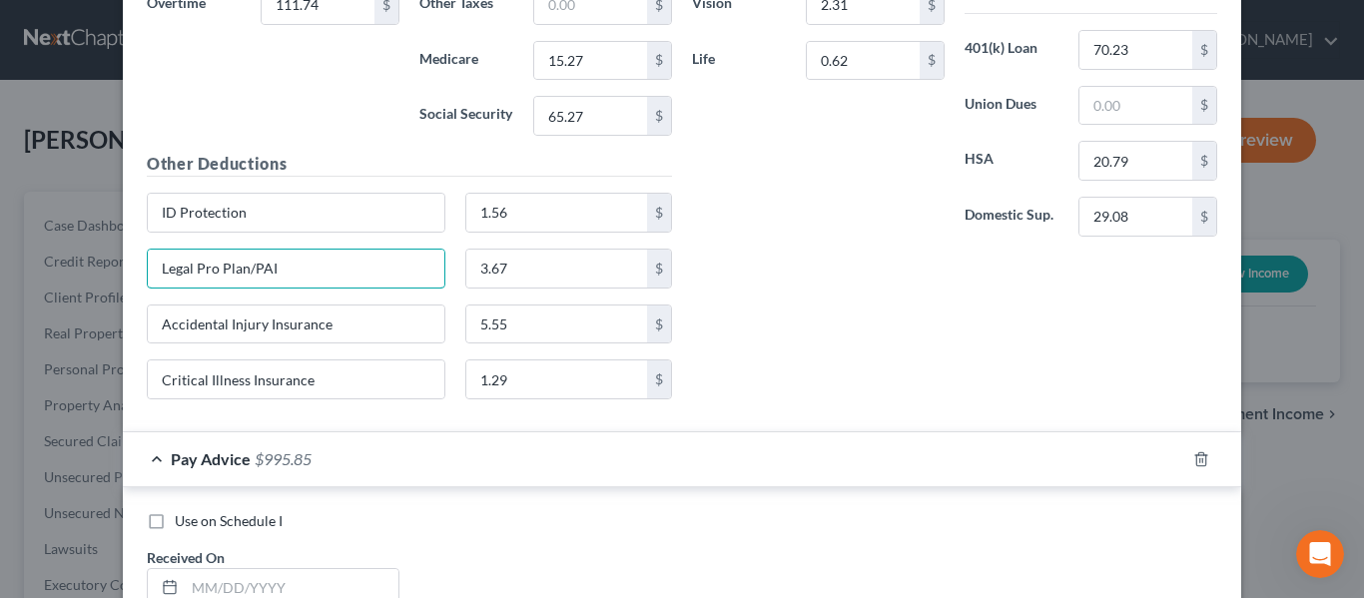
drag, startPoint x: 283, startPoint y: 274, endPoint x: 109, endPoint y: 282, distance: 173.9
click at [109, 282] on div "New Income Source × Employment Type * Select Full or [DEMOGRAPHIC_DATA] Employm…" at bounding box center [682, 299] width 1364 height 598
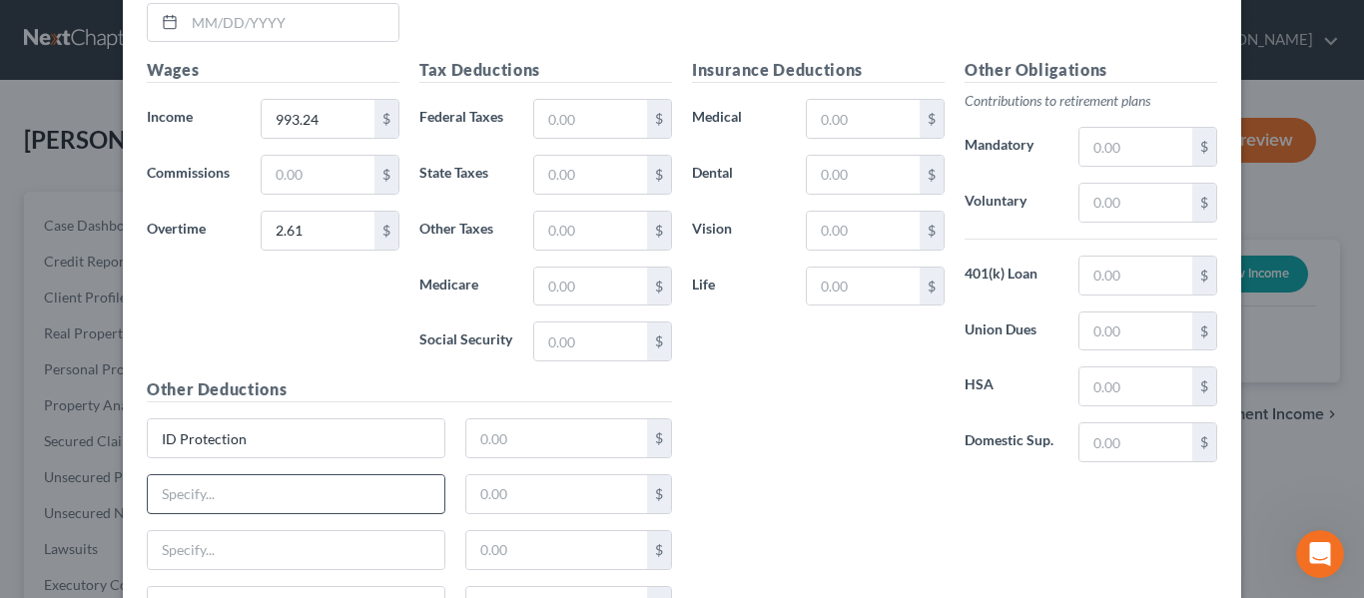
scroll to position [6338, 0]
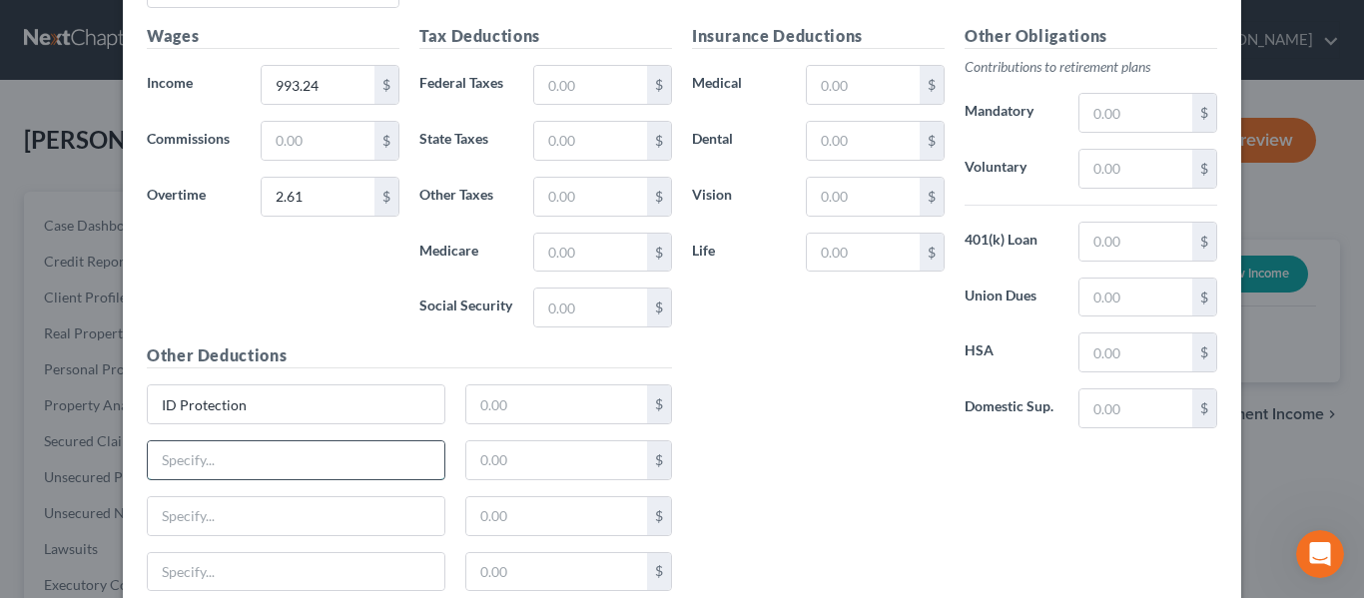
click at [205, 462] on input "text" at bounding box center [296, 460] width 297 height 38
paste input "Legal Pro Plan/PAI"
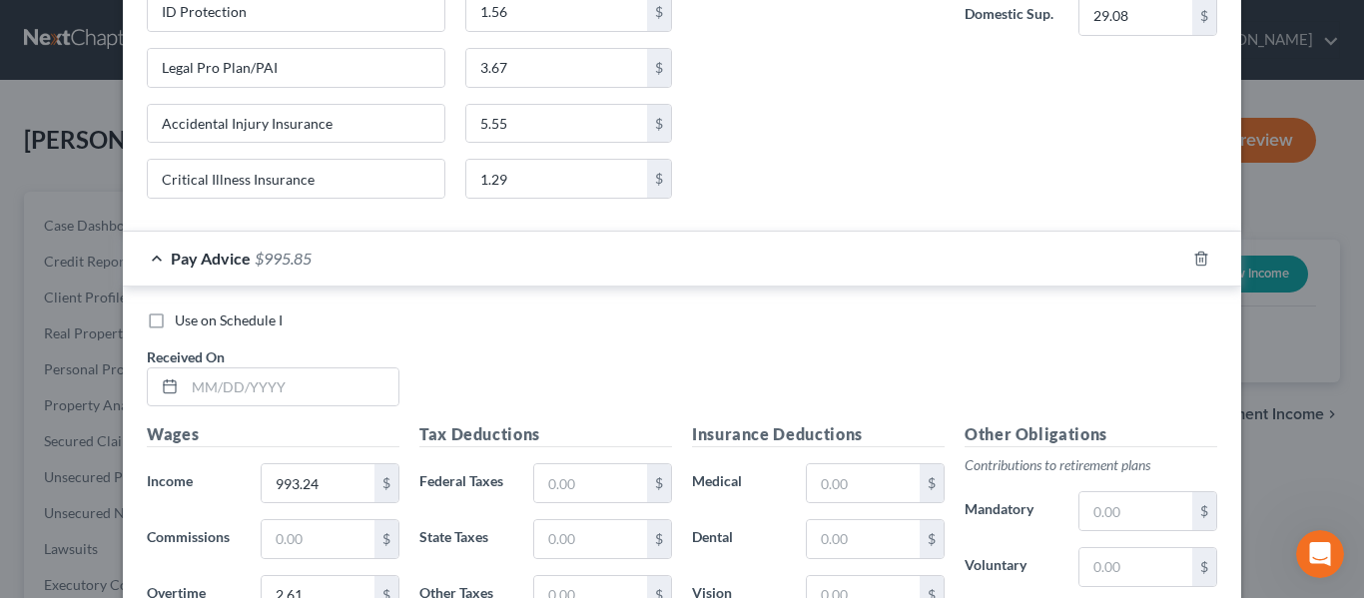
scroll to position [5938, 0]
drag, startPoint x: 355, startPoint y: 129, endPoint x: 135, endPoint y: 114, distance: 221.2
click at [137, 114] on div "Accidental Injury Insurance" at bounding box center [296, 125] width 318 height 40
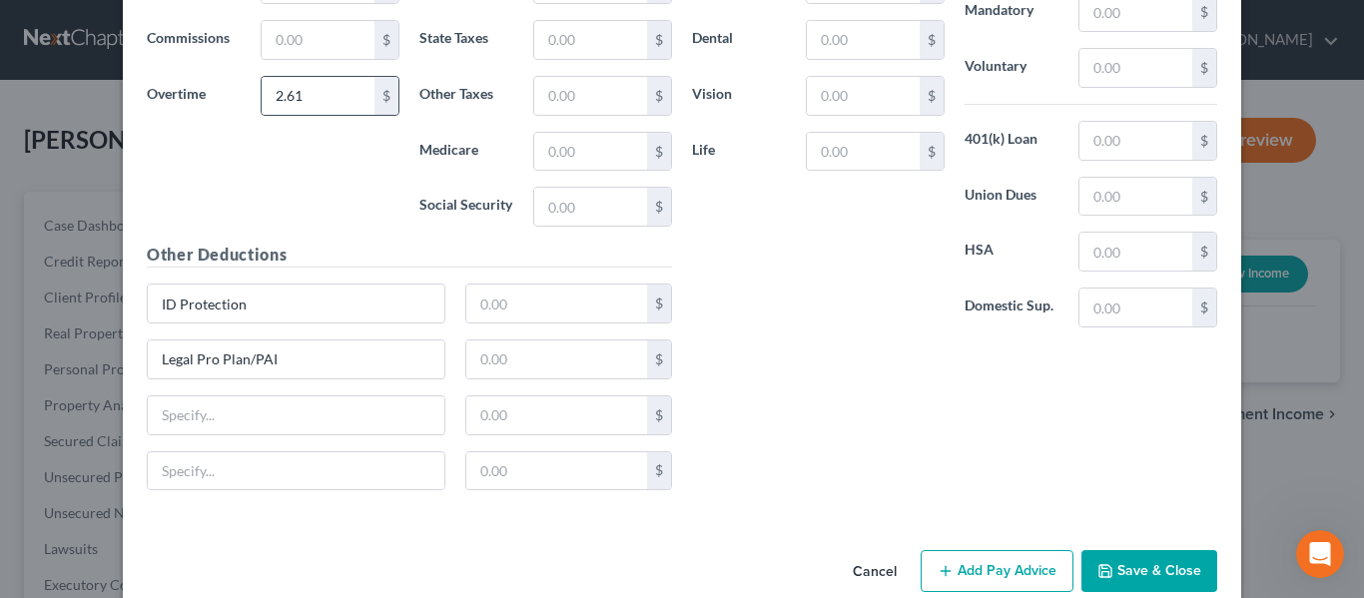
scroll to position [6473, 0]
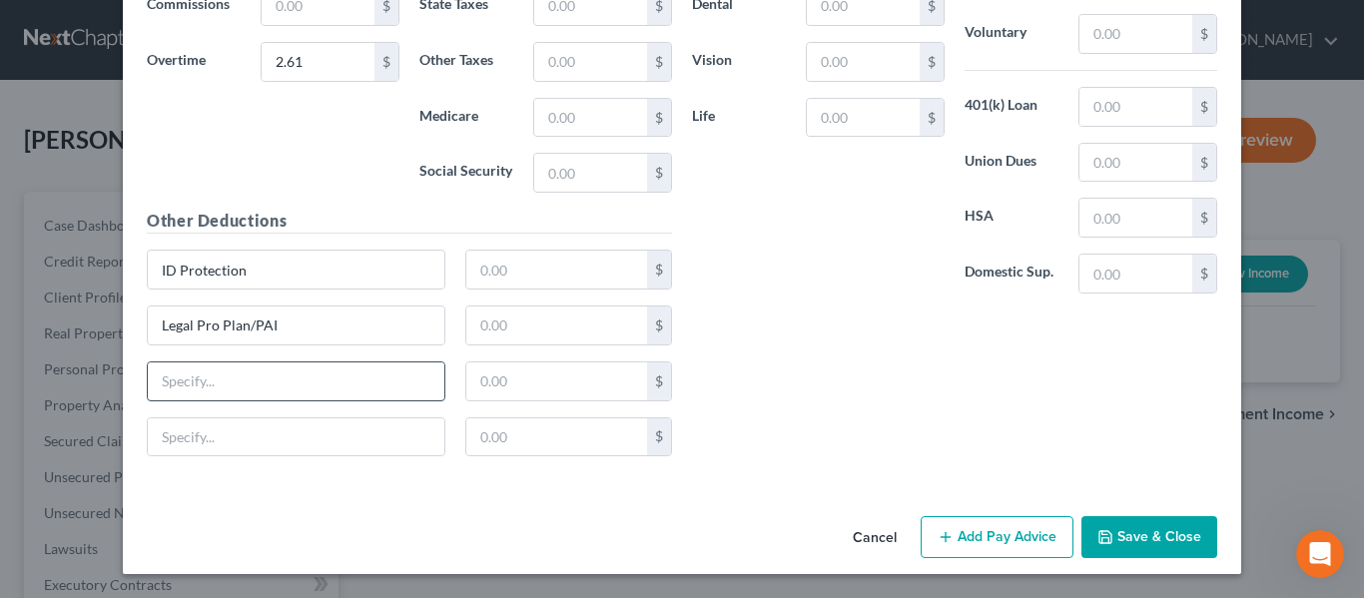
click at [202, 377] on input "text" at bounding box center [296, 381] width 297 height 38
paste input "Accidental Injury Insurance"
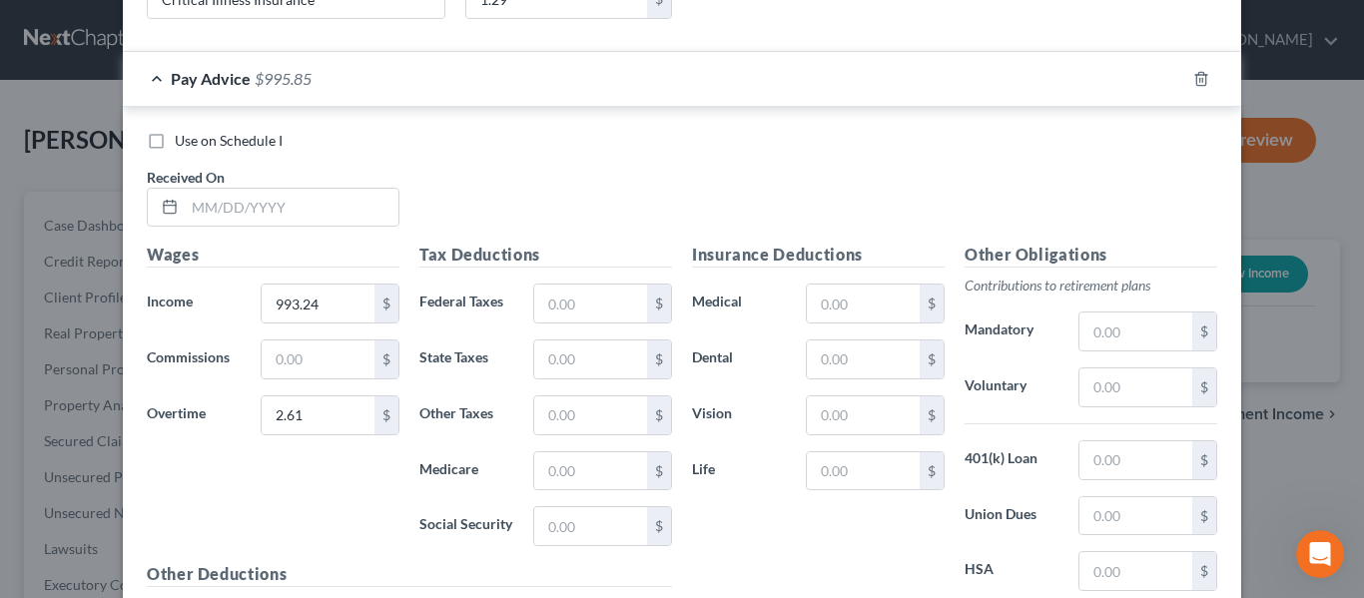
scroll to position [6073, 0]
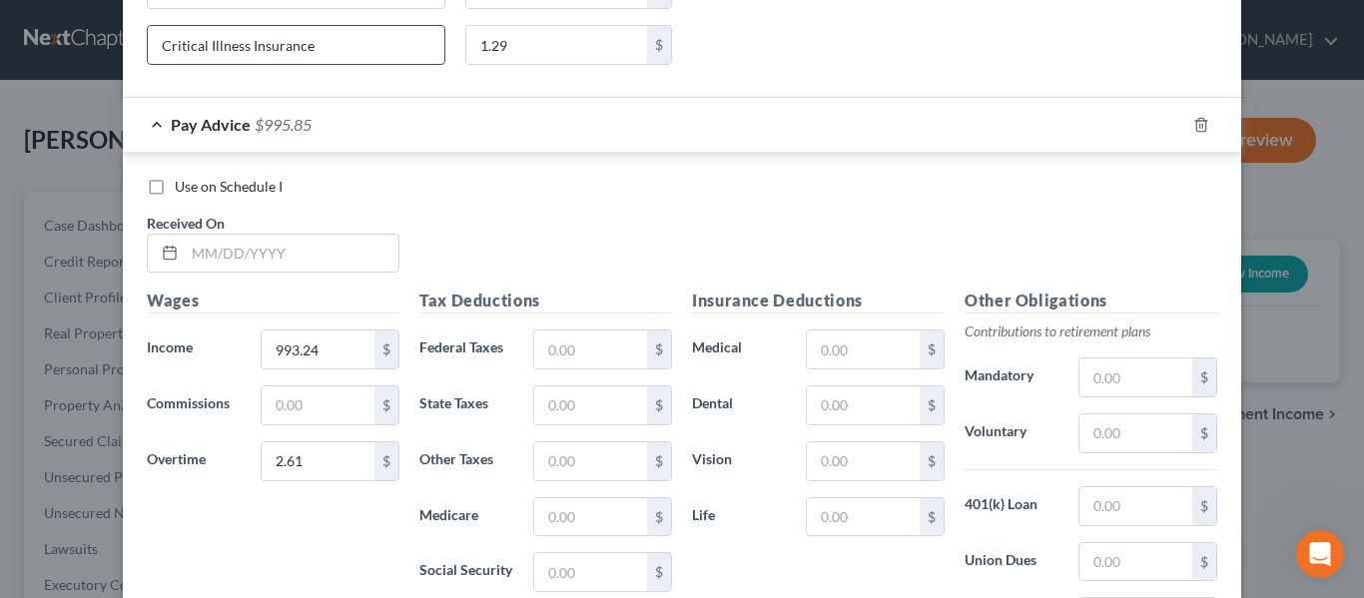
drag, startPoint x: 340, startPoint y: 49, endPoint x: 201, endPoint y: 37, distance: 140.3
click at [96, 34] on div "New Income Source × Employment Type * Select Full or [DEMOGRAPHIC_DATA] Employm…" at bounding box center [682, 299] width 1364 height 598
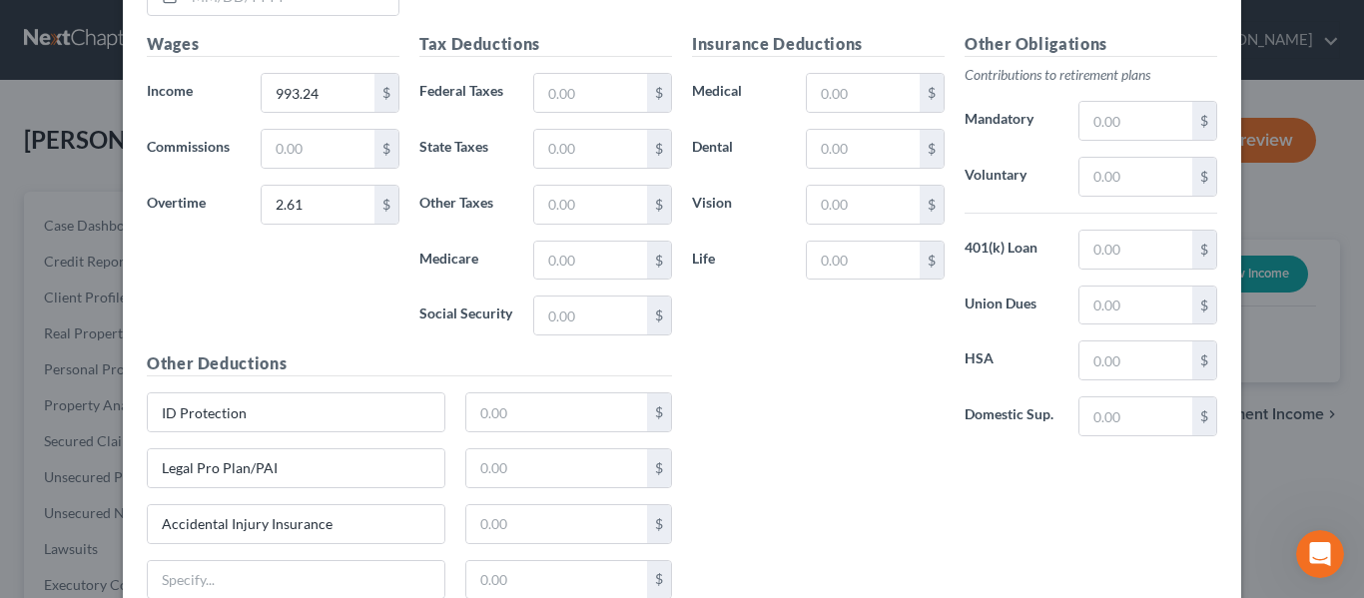
scroll to position [6473, 0]
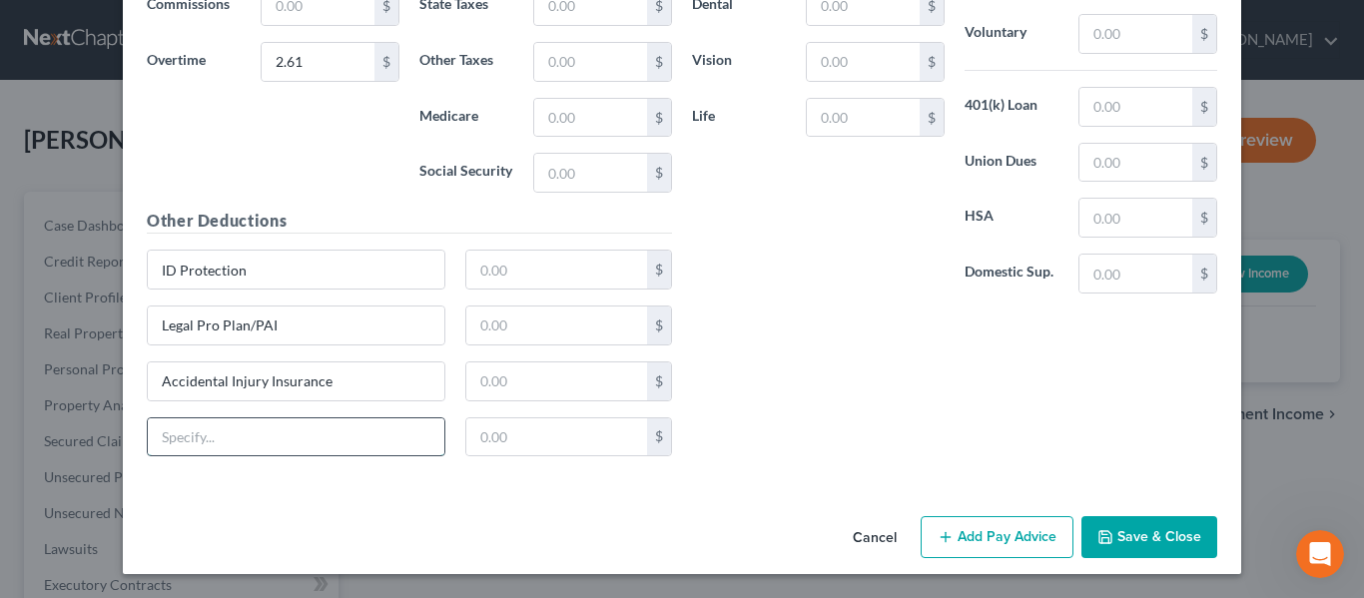
click at [188, 428] on input "text" at bounding box center [296, 437] width 297 height 38
paste input "Critical Illness Insurance"
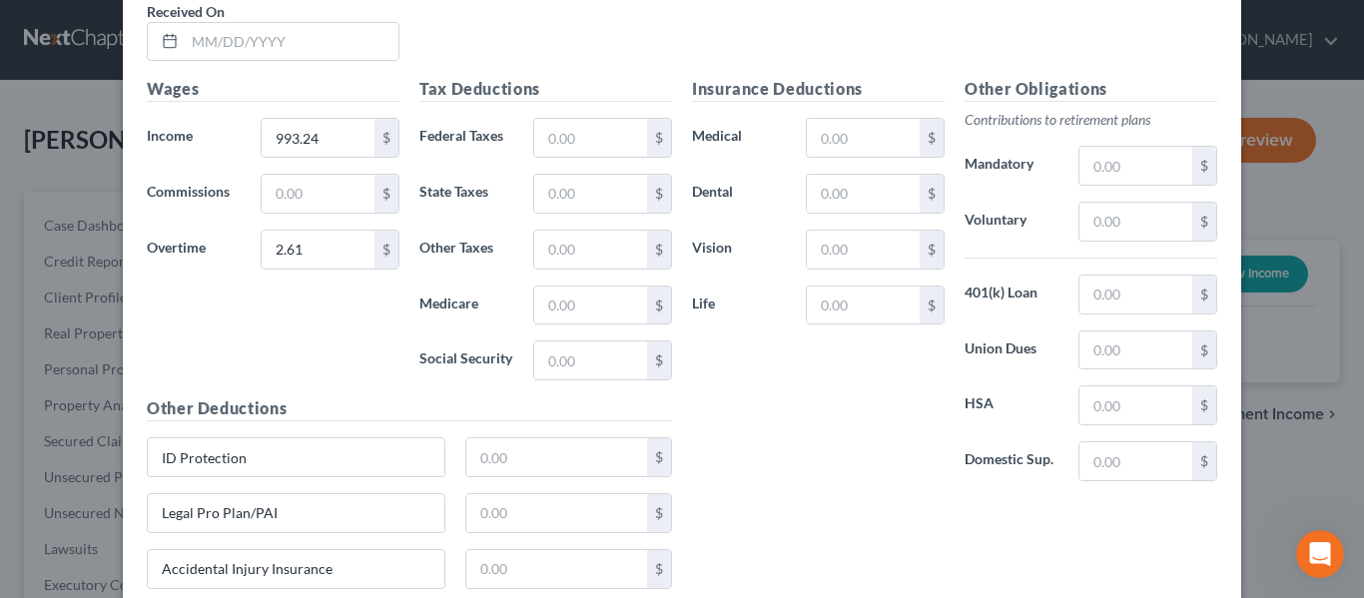
scroll to position [6273, 0]
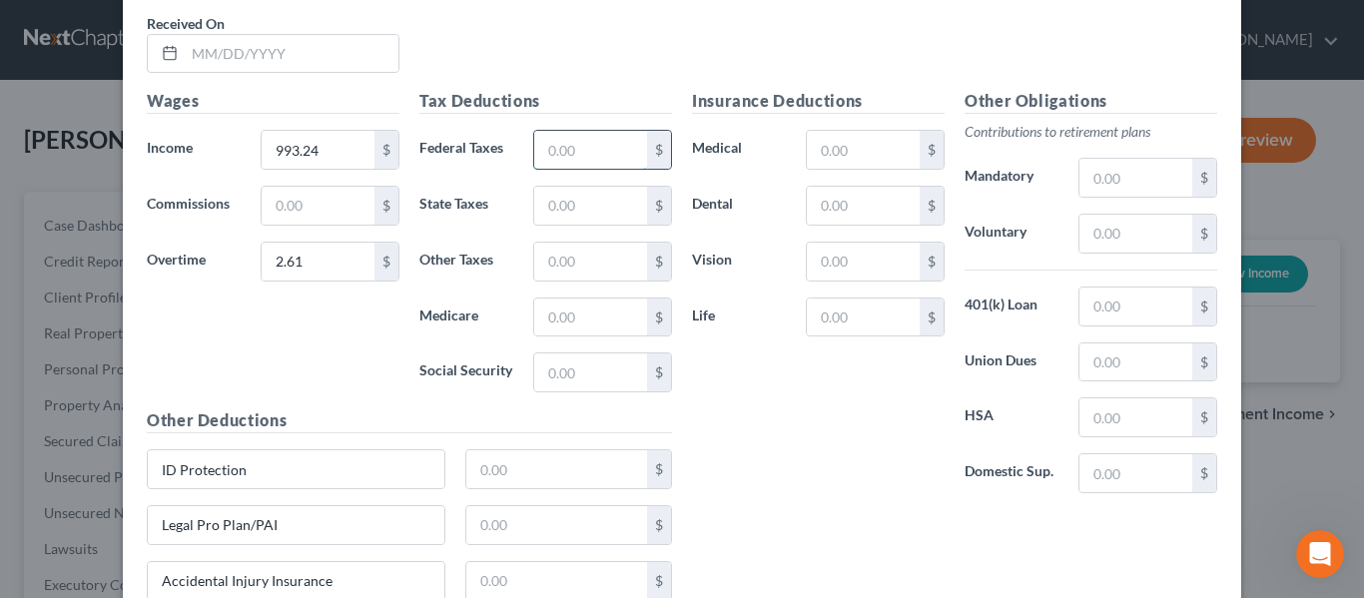
click at [549, 151] on input "text" at bounding box center [590, 150] width 113 height 38
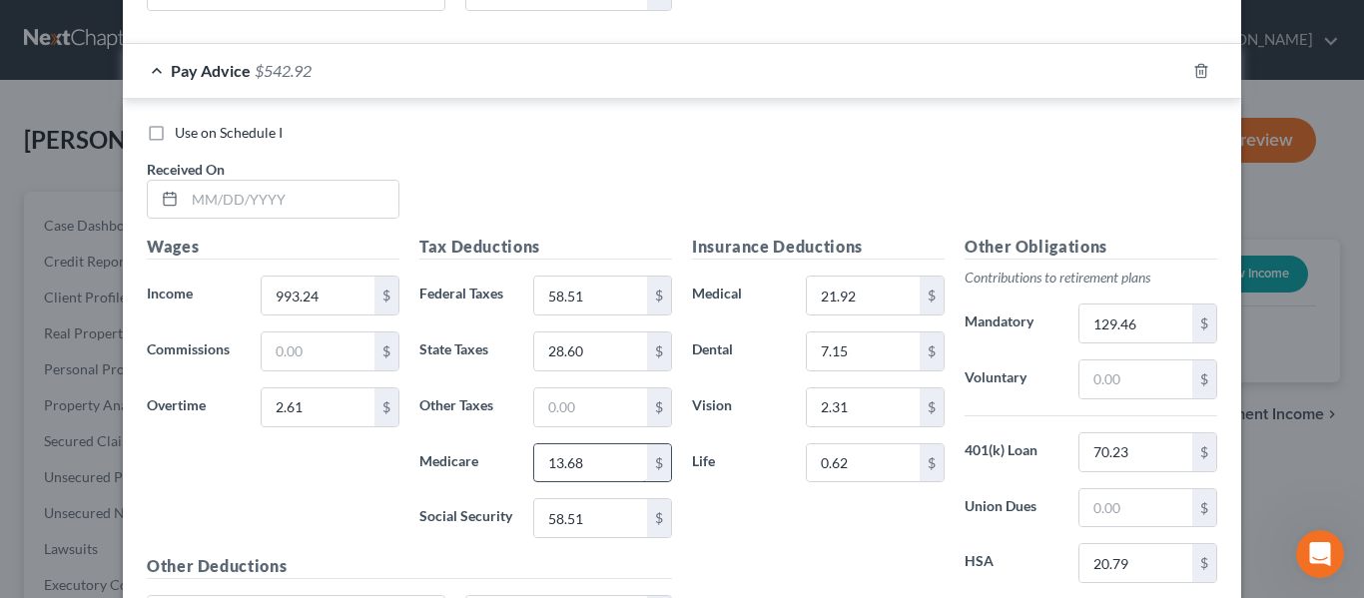
scroll to position [6248, 0]
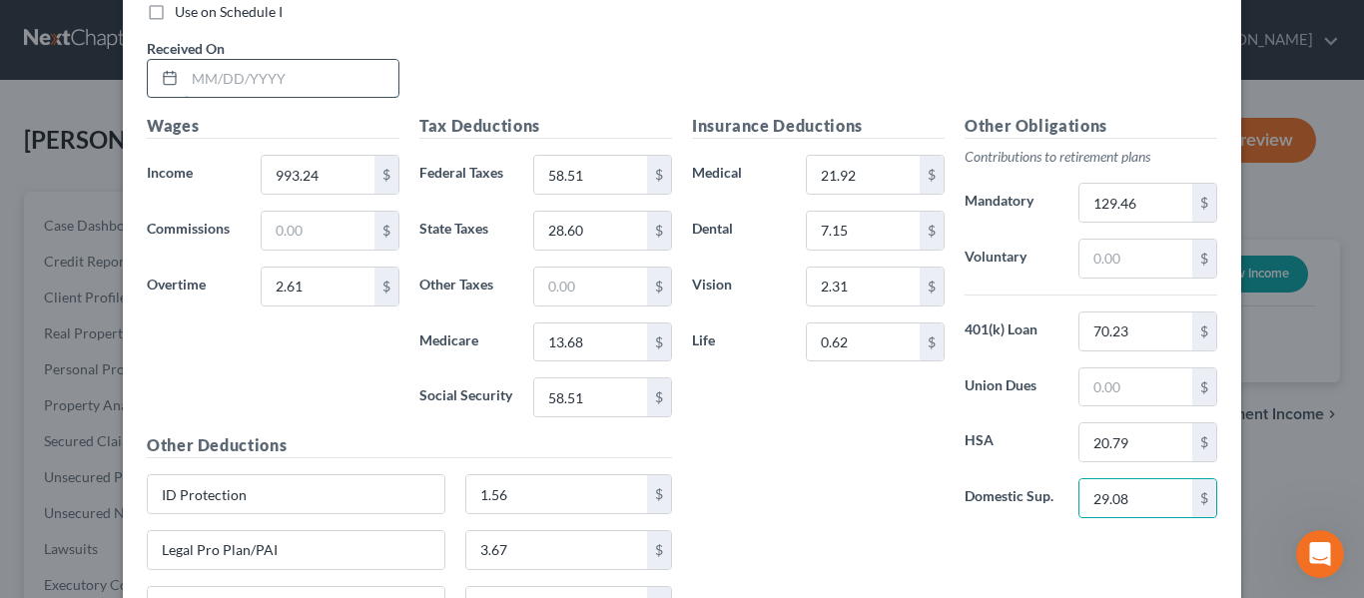
click at [248, 76] on input "text" at bounding box center [292, 79] width 214 height 38
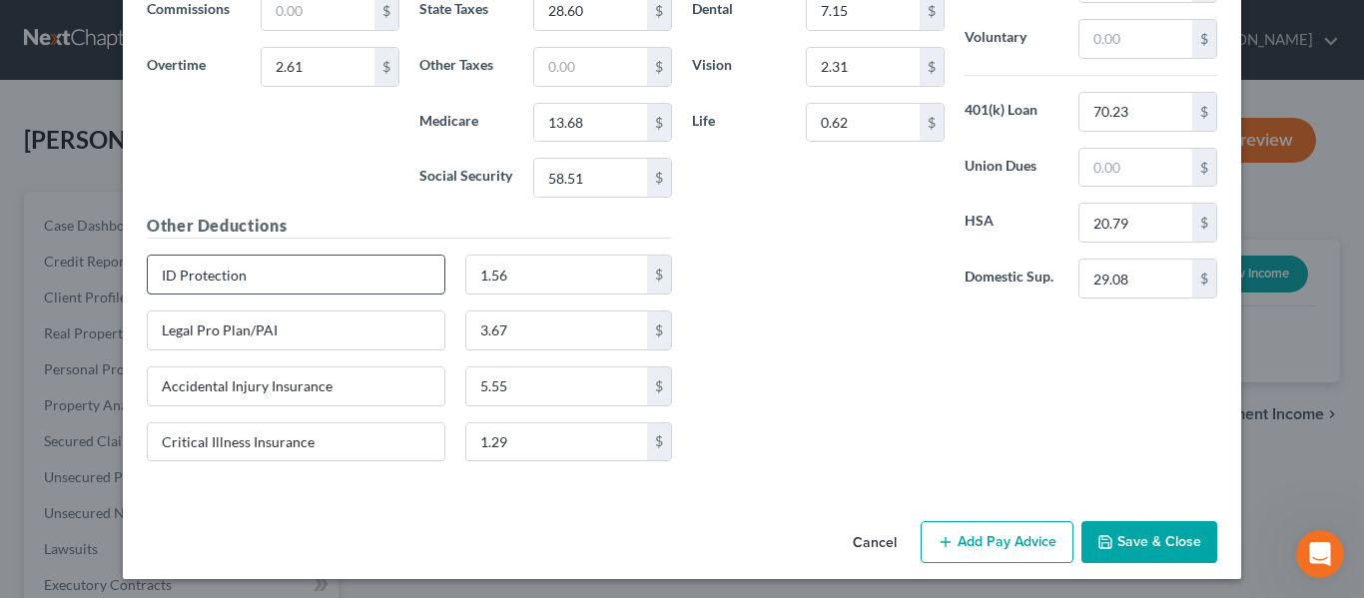
scroll to position [6473, 0]
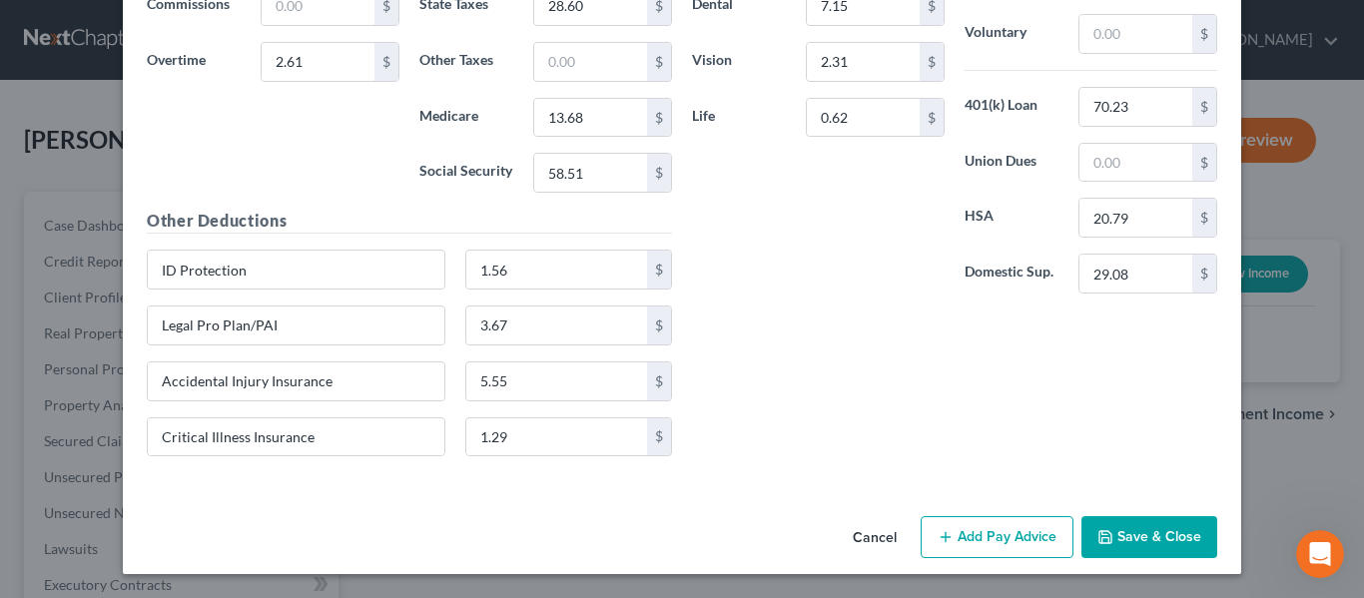
click at [992, 540] on button "Add Pay Advice" at bounding box center [997, 537] width 153 height 42
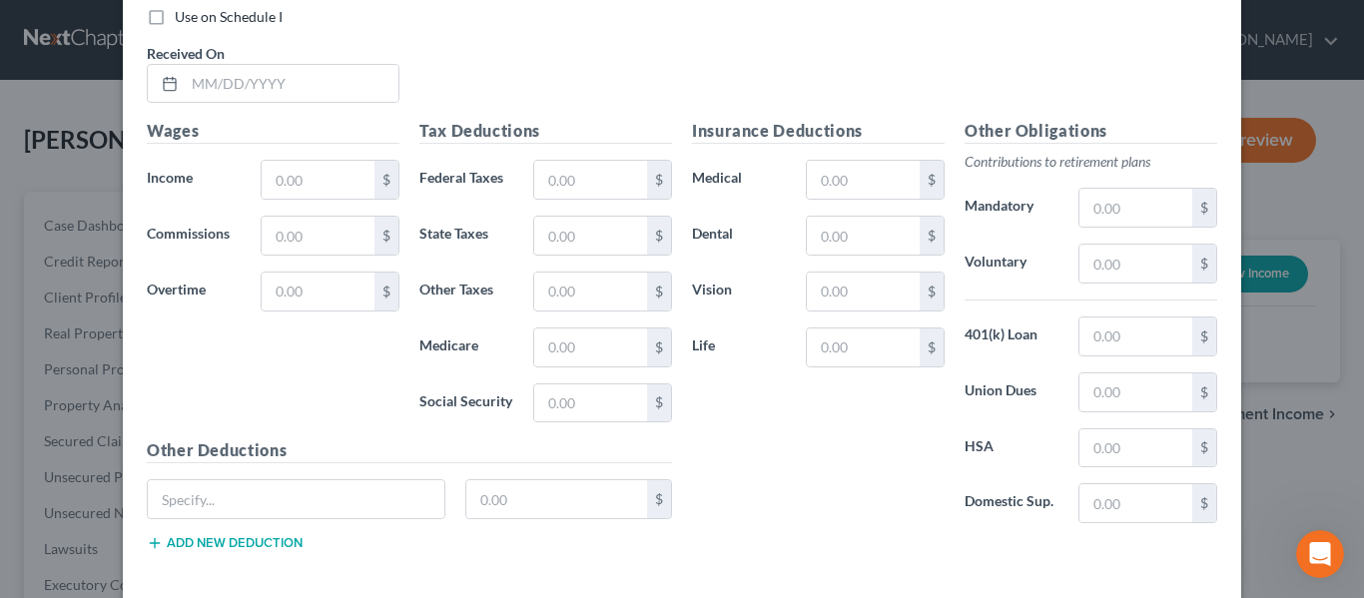
scroll to position [7072, 0]
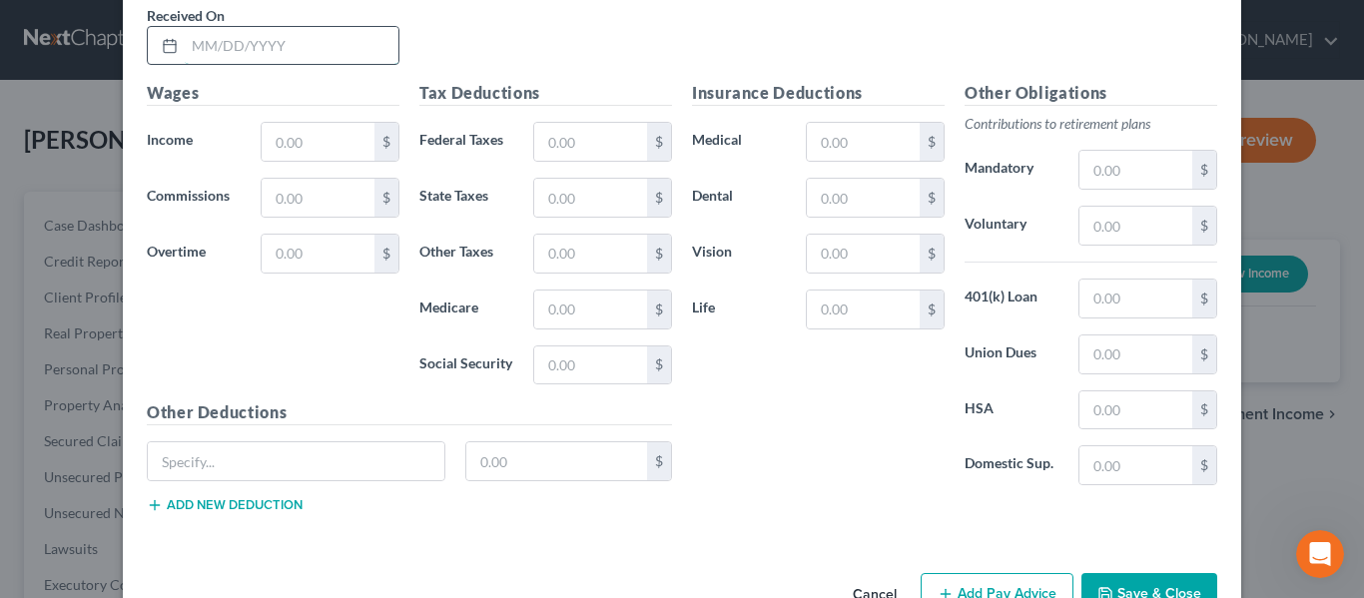
click at [229, 50] on input "text" at bounding box center [292, 46] width 214 height 38
click at [318, 140] on input "text" at bounding box center [318, 142] width 113 height 38
click at [319, 269] on input "text" at bounding box center [318, 254] width 113 height 38
click at [295, 328] on div "Wages Income * 993.24 $ Commissions $ Overtime 20.48 $" at bounding box center [273, 240] width 273 height 319
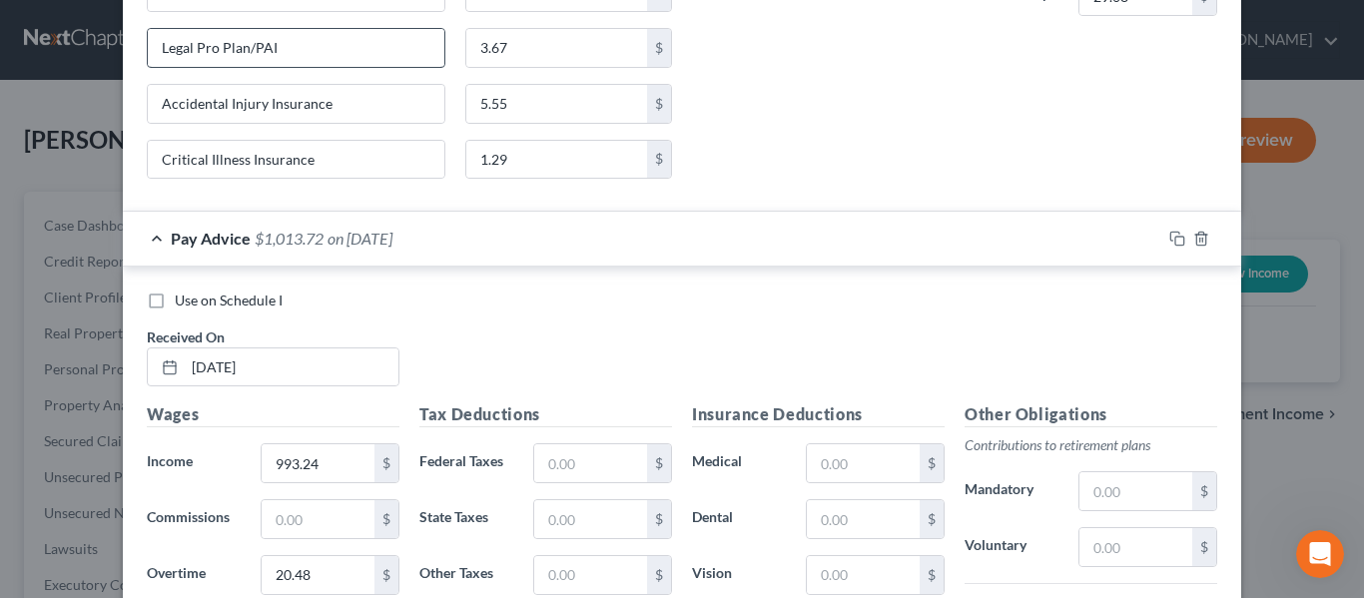
scroll to position [6729, 0]
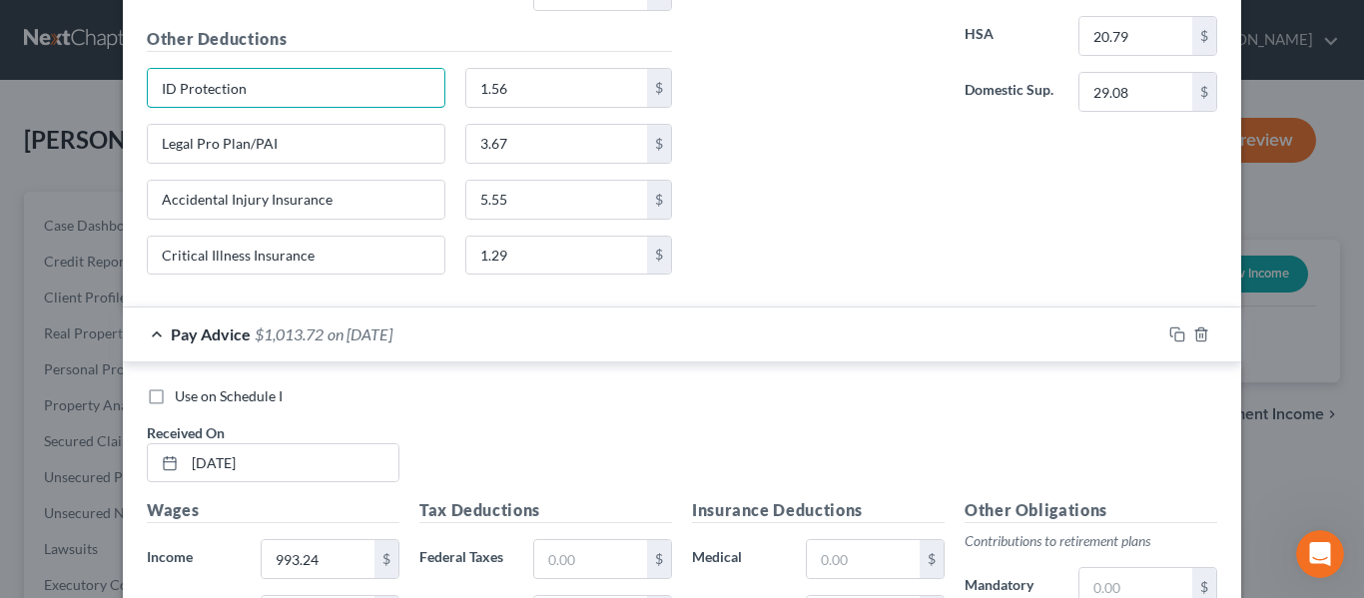
drag, startPoint x: 253, startPoint y: 19, endPoint x: 132, endPoint y: 6, distance: 121.5
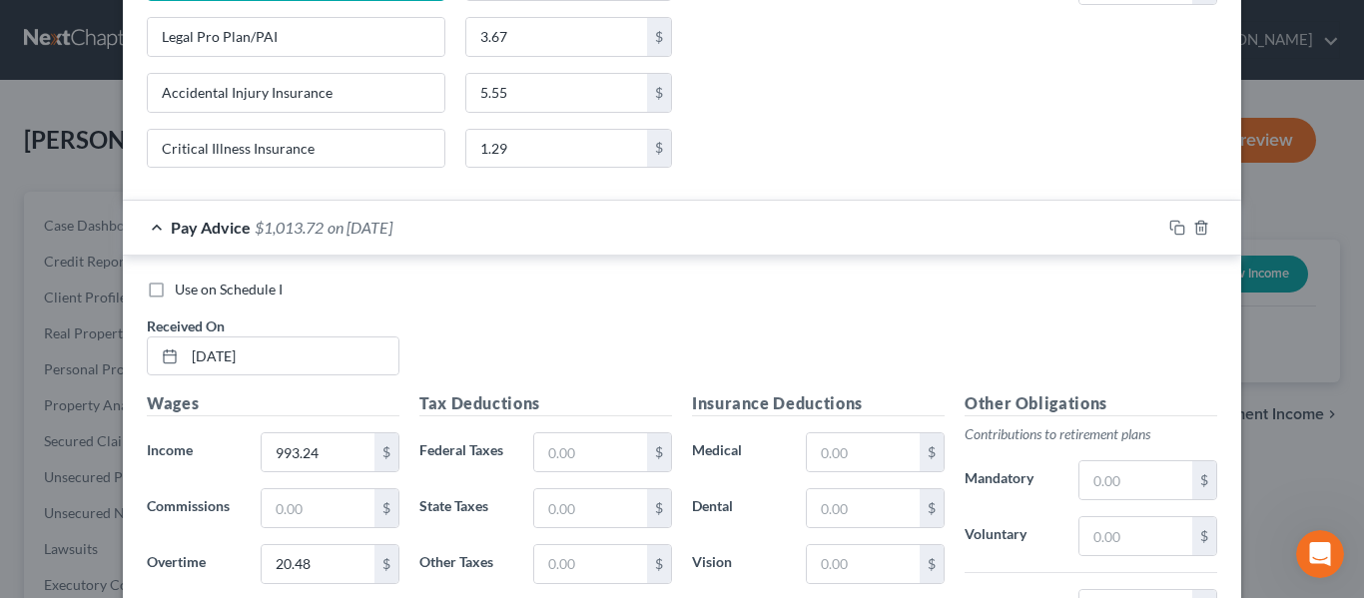
scroll to position [7129, 0]
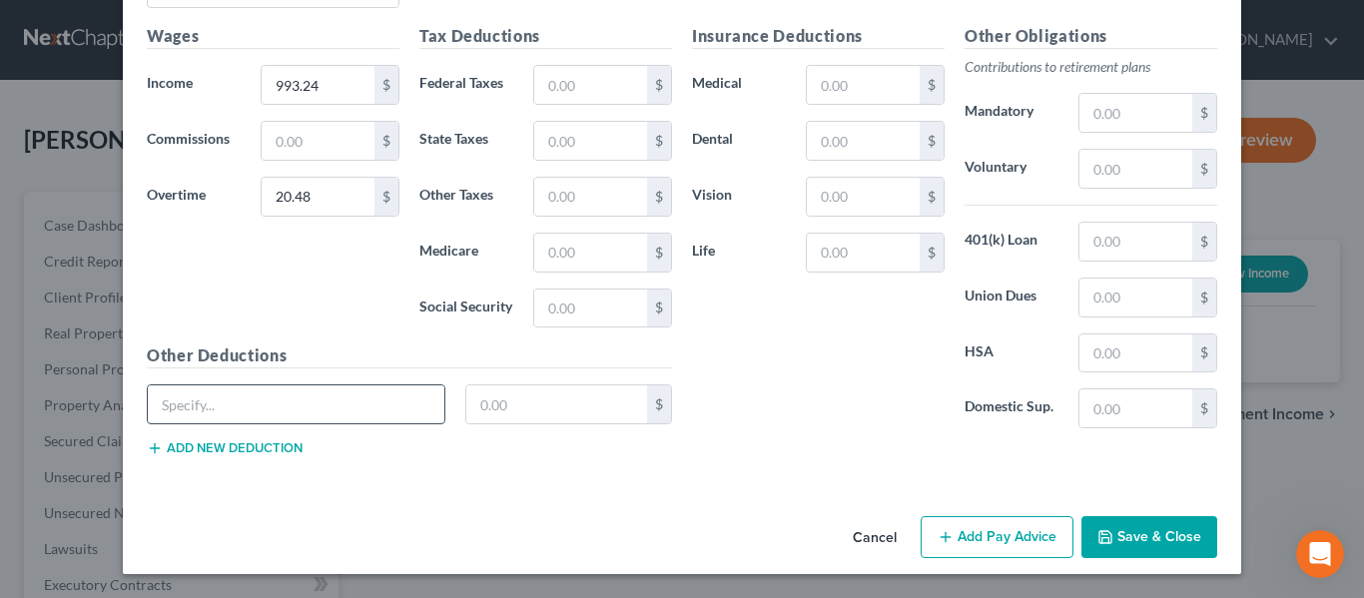
click at [221, 408] on input "text" at bounding box center [296, 404] width 297 height 38
paste input "ID Protection"
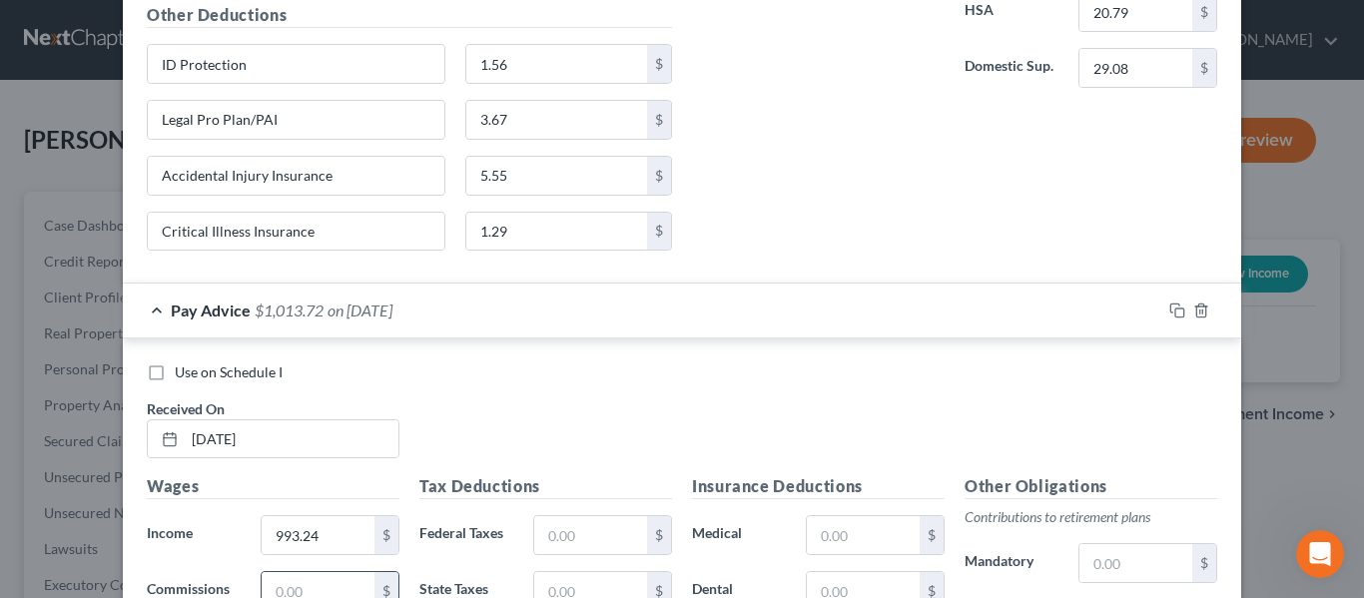
scroll to position [6530, 0]
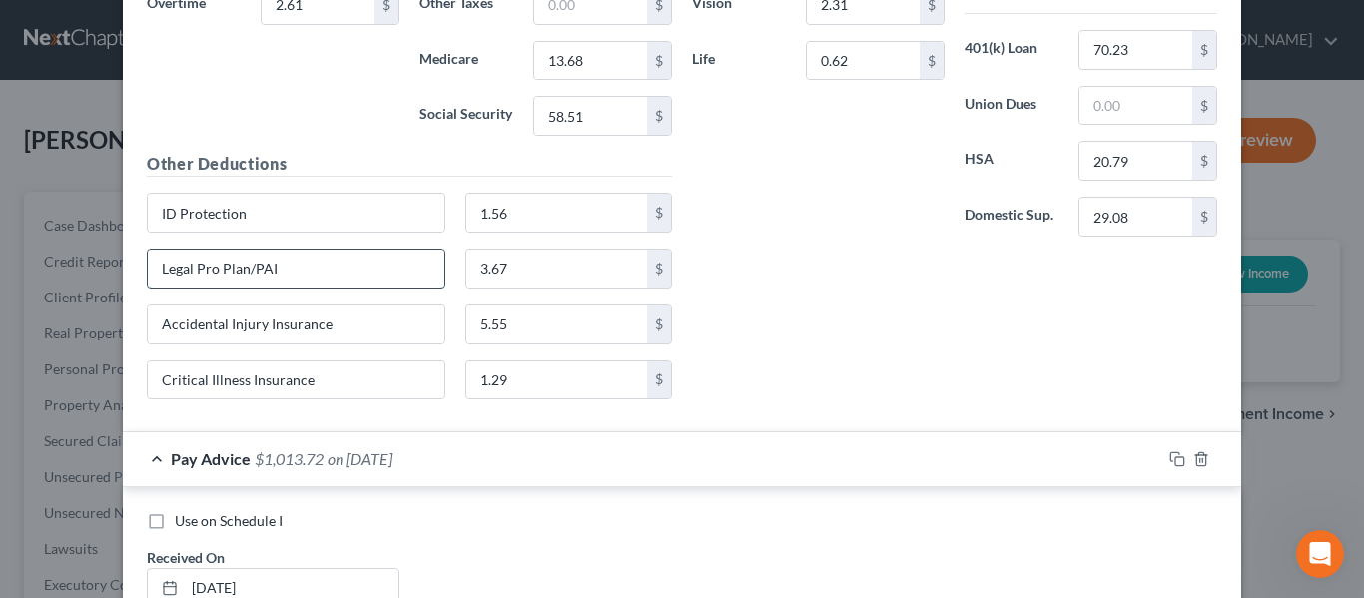
drag, startPoint x: 285, startPoint y: 272, endPoint x: 141, endPoint y: 276, distance: 143.8
click at [148, 276] on input "Legal Pro Plan/PAI" at bounding box center [296, 269] width 297 height 38
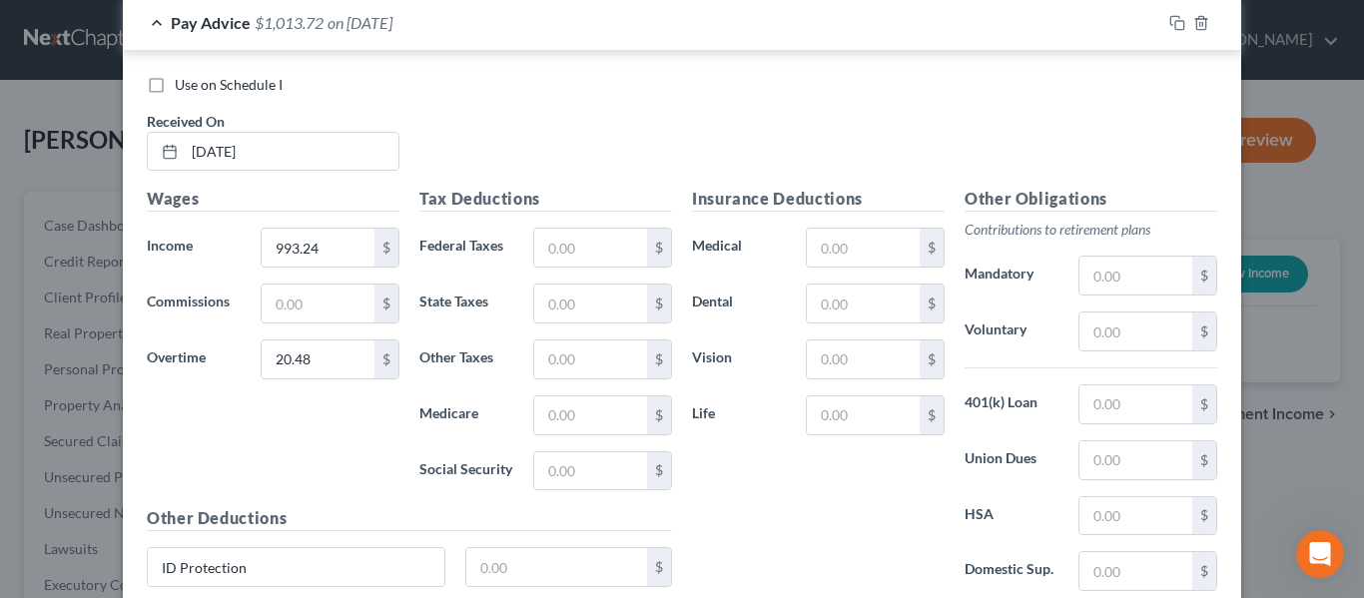
scroll to position [7129, 0]
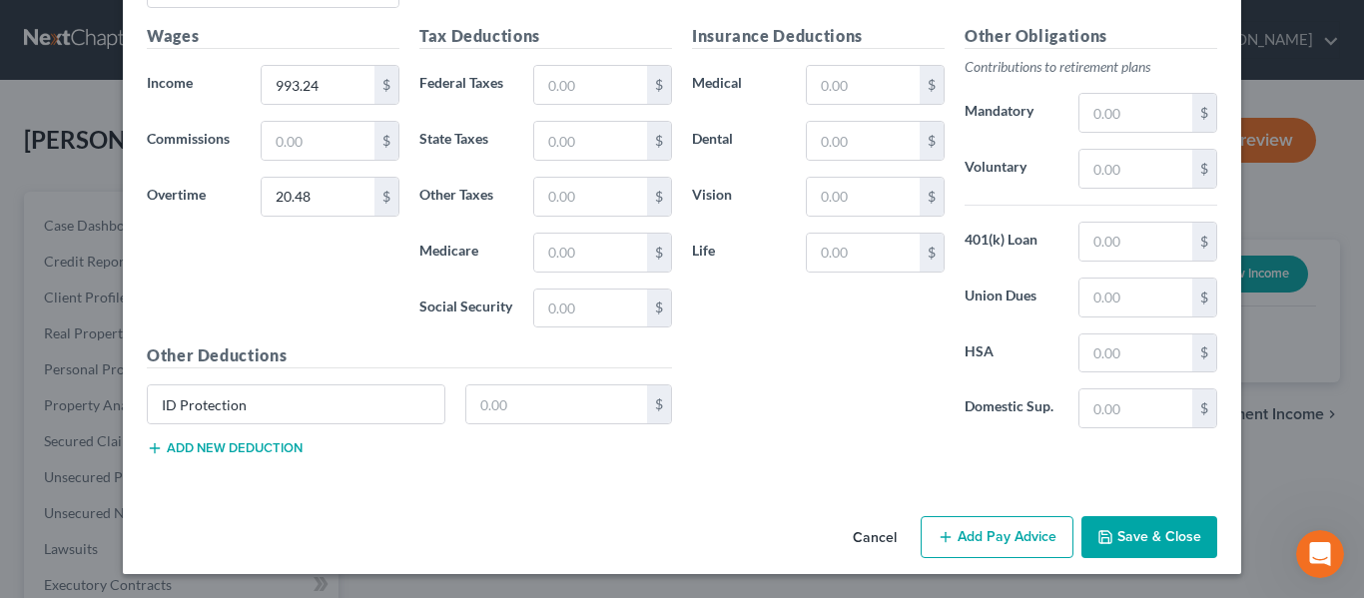
click at [286, 452] on button "Add new deduction" at bounding box center [225, 448] width 156 height 16
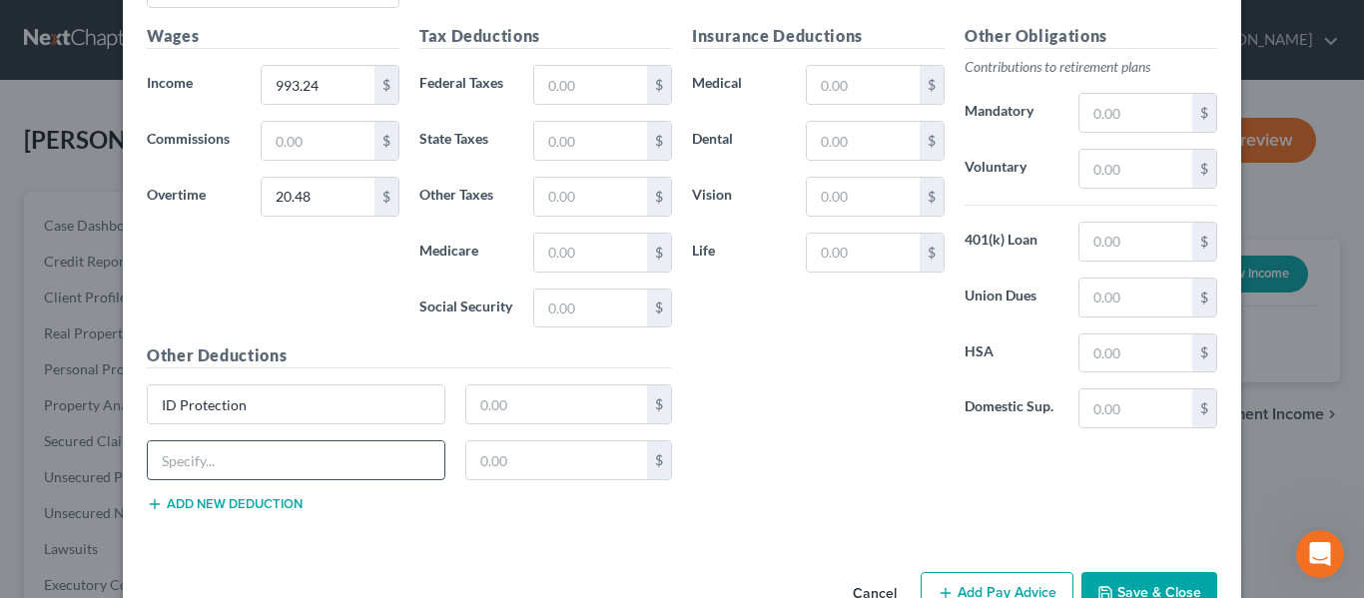
click at [184, 456] on input "text" at bounding box center [296, 460] width 297 height 38
paste input "Legal Pro Plan/PAI"
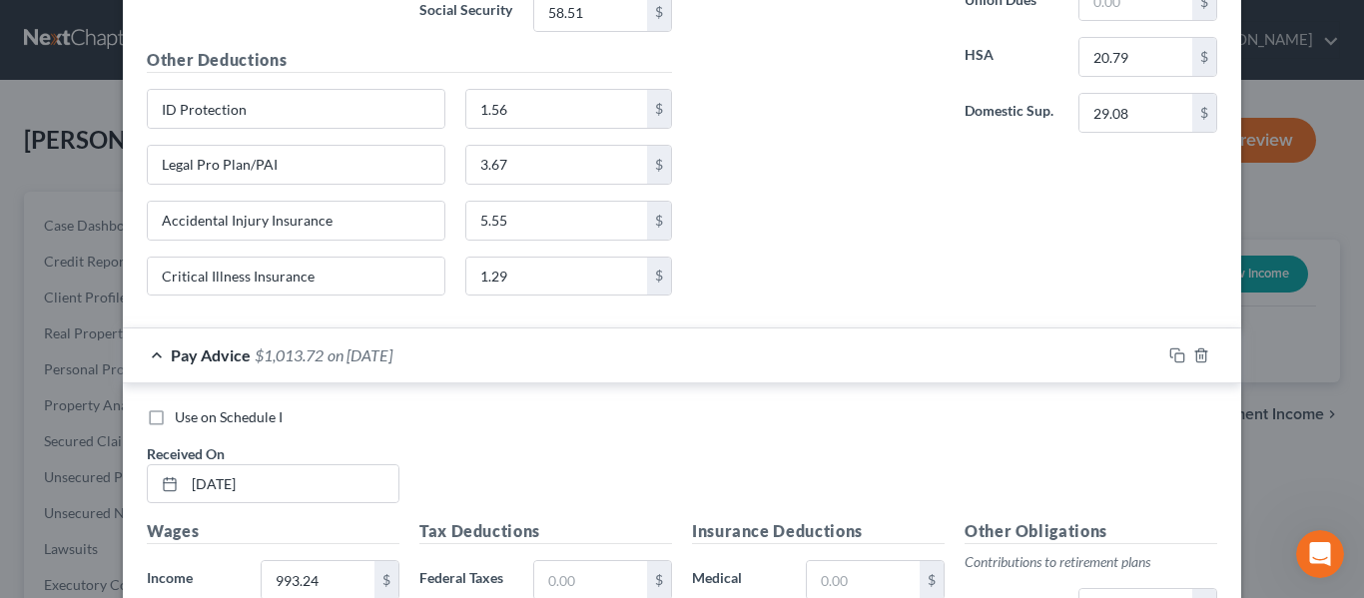
scroll to position [6629, 0]
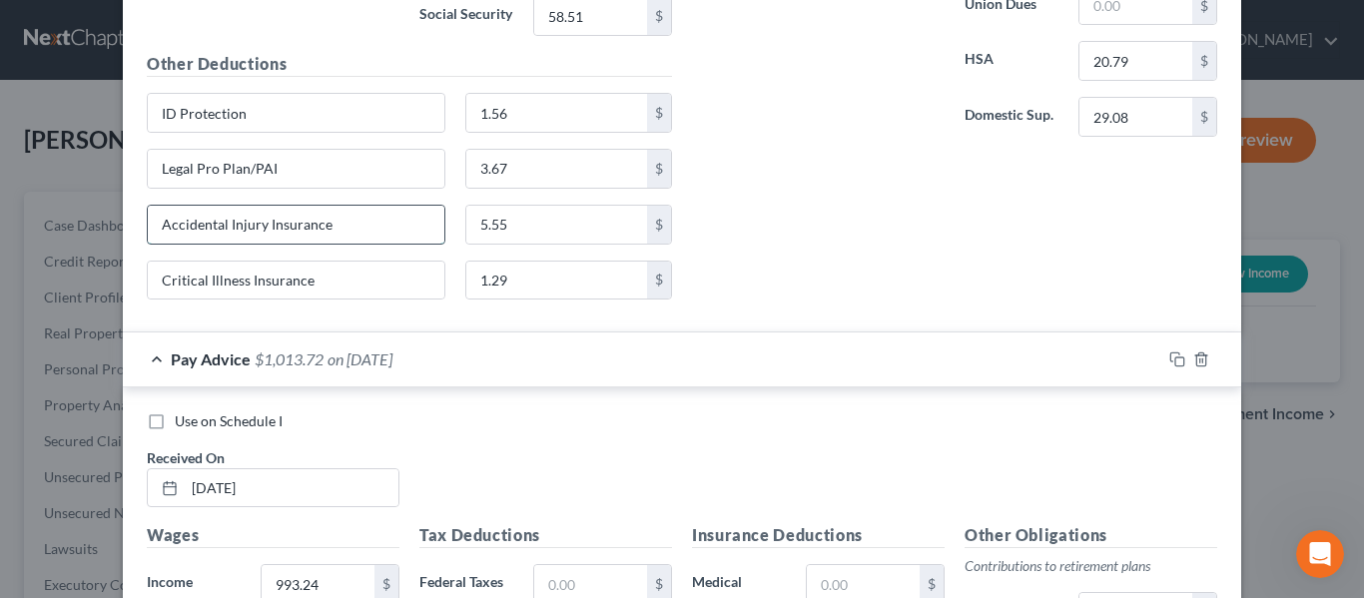
drag, startPoint x: 336, startPoint y: 206, endPoint x: 218, endPoint y: 232, distance: 121.6
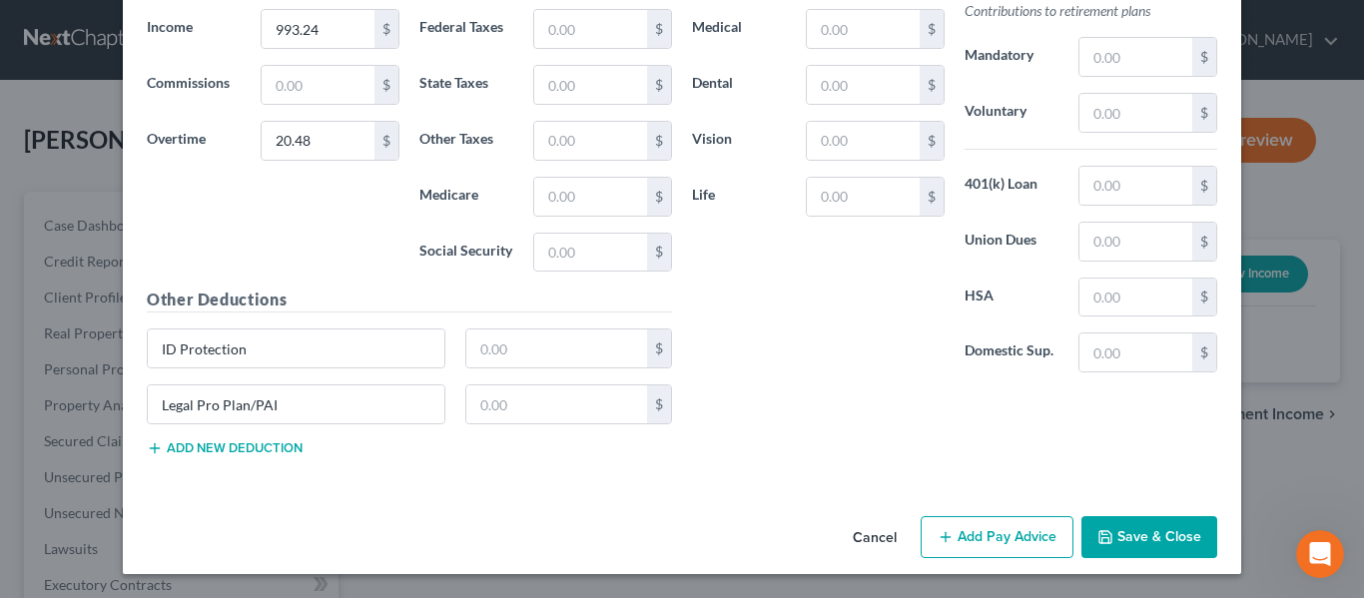
click at [226, 447] on button "Add new deduction" at bounding box center [225, 448] width 156 height 16
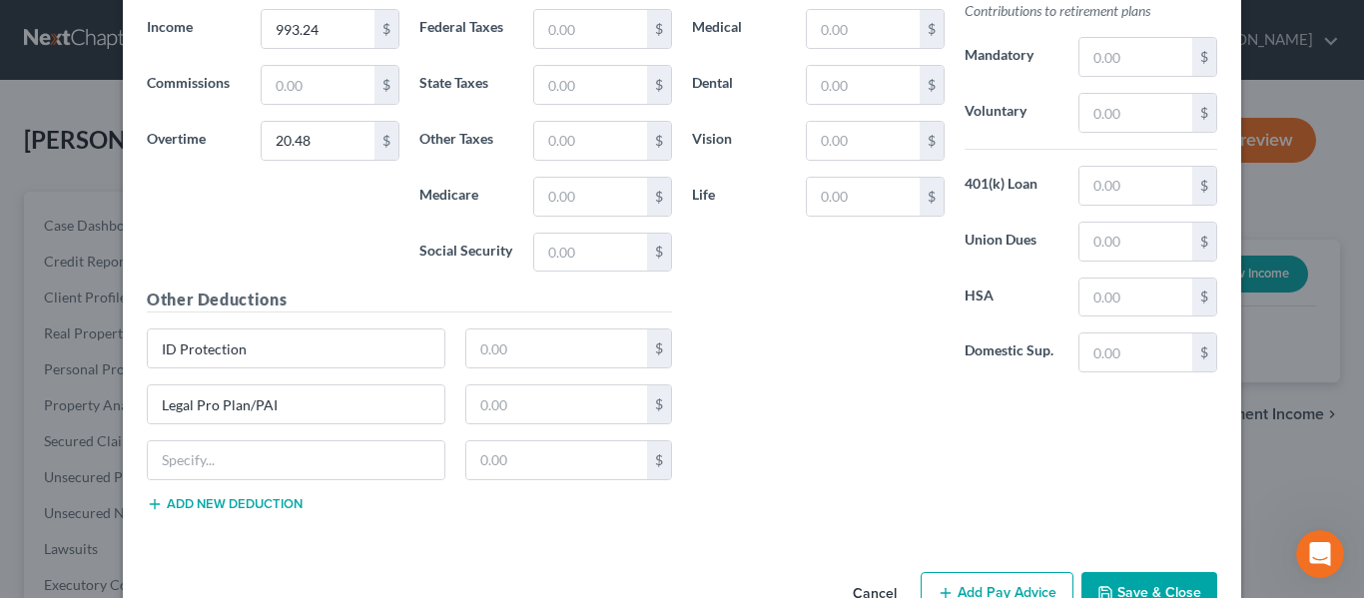
click at [216, 504] on button "Add new deduction" at bounding box center [225, 504] width 156 height 16
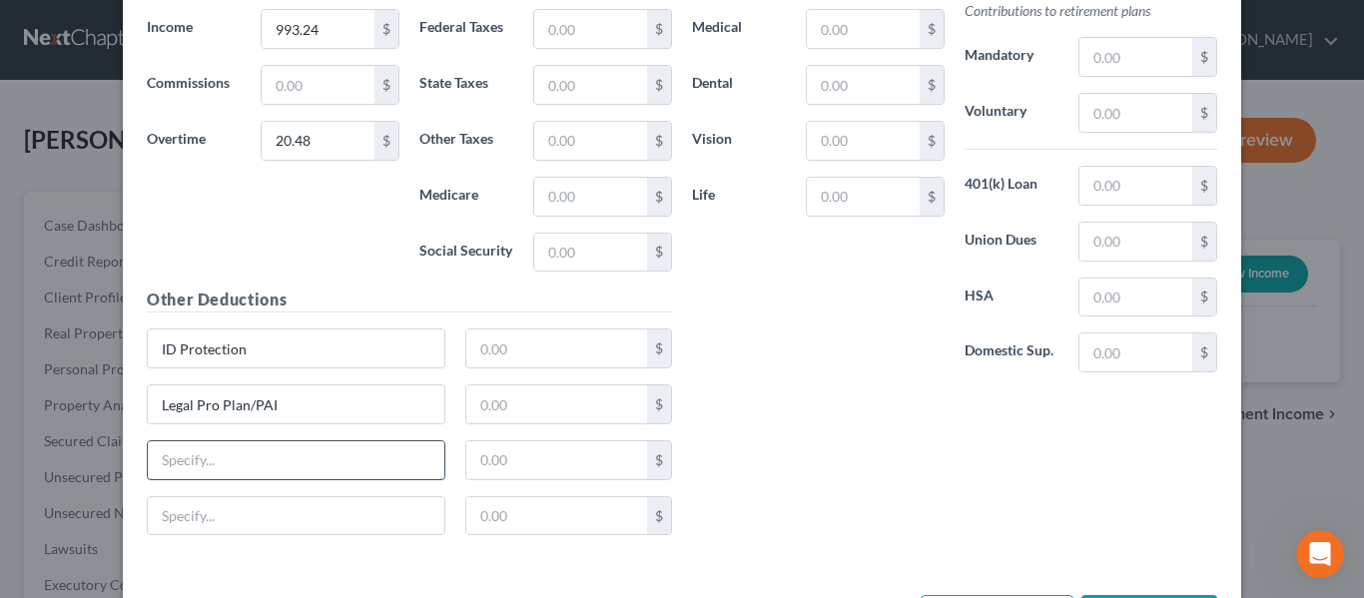
click at [218, 466] on input "text" at bounding box center [296, 460] width 297 height 38
paste input "Accidental Injury Insurance"
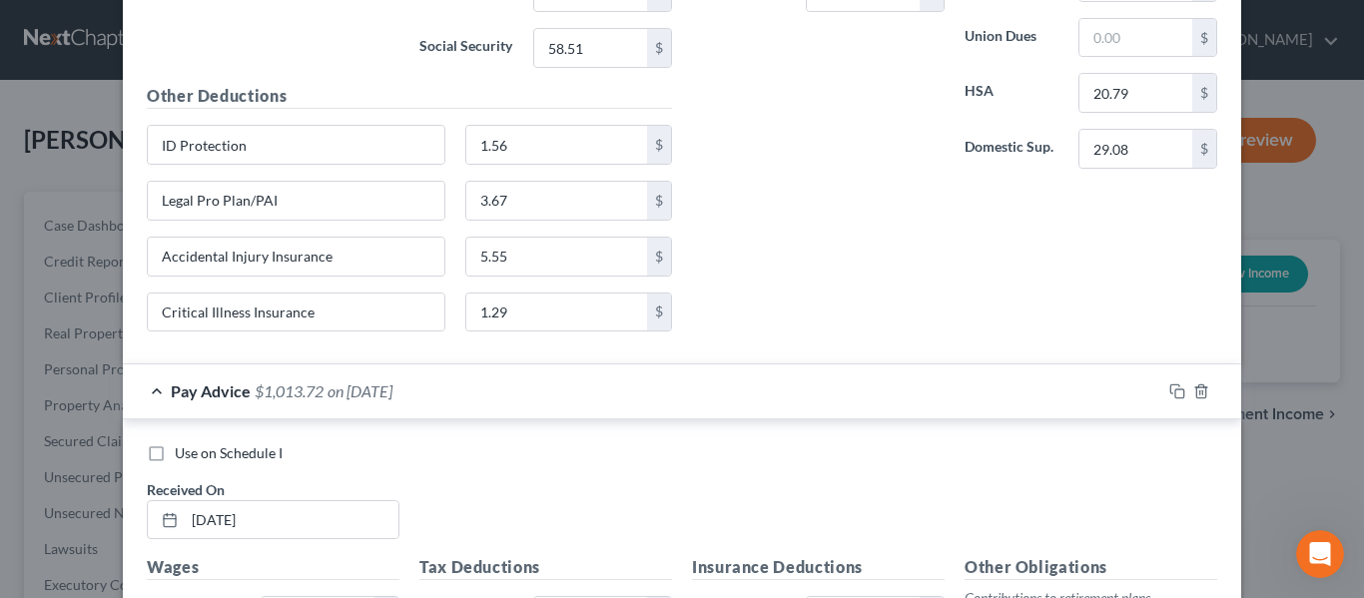
scroll to position [6585, 0]
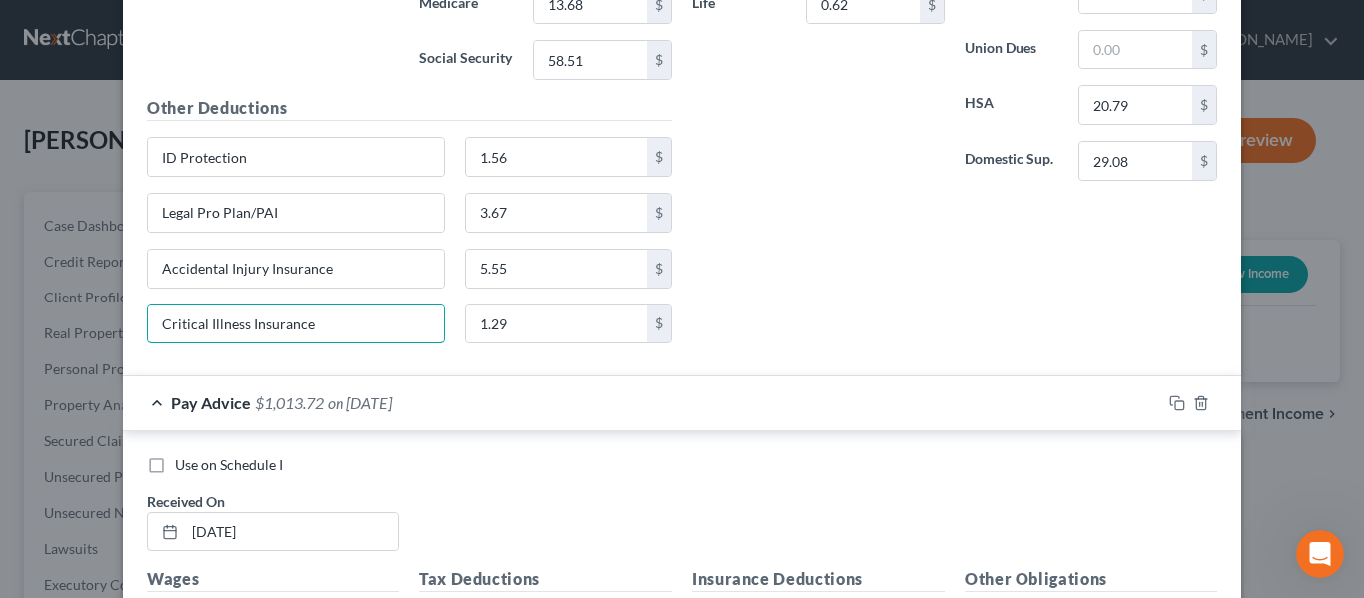
drag, startPoint x: 342, startPoint y: 324, endPoint x: 101, endPoint y: 352, distance: 243.2
click at [101, 352] on div "New Income Source × Employment Type * Select Full or [DEMOGRAPHIC_DATA] Employm…" at bounding box center [682, 299] width 1364 height 598
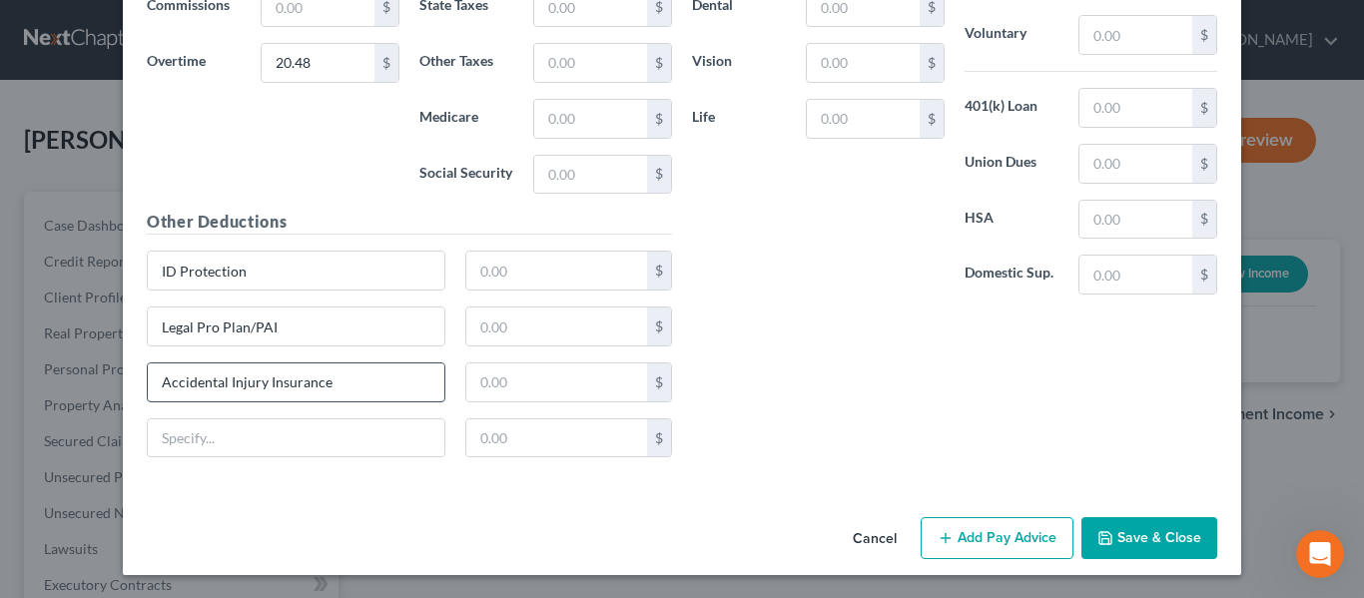
scroll to position [7263, 0]
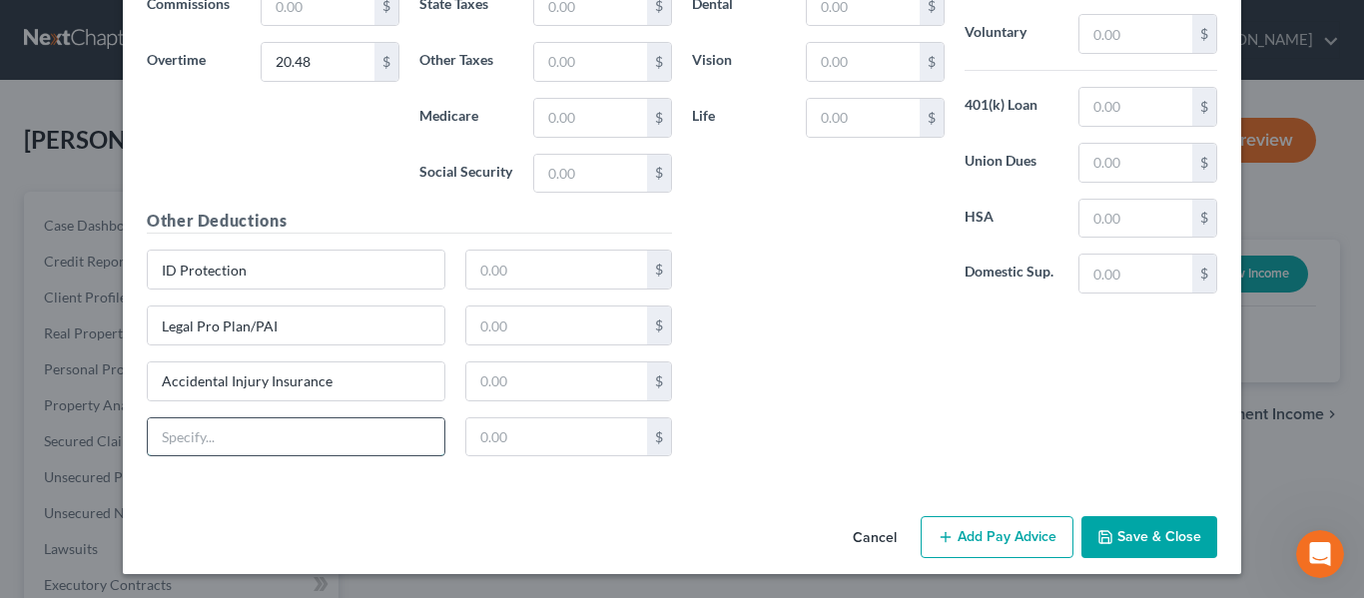
click at [303, 425] on input "text" at bounding box center [296, 437] width 297 height 38
paste input "Critical Illness Insurance"
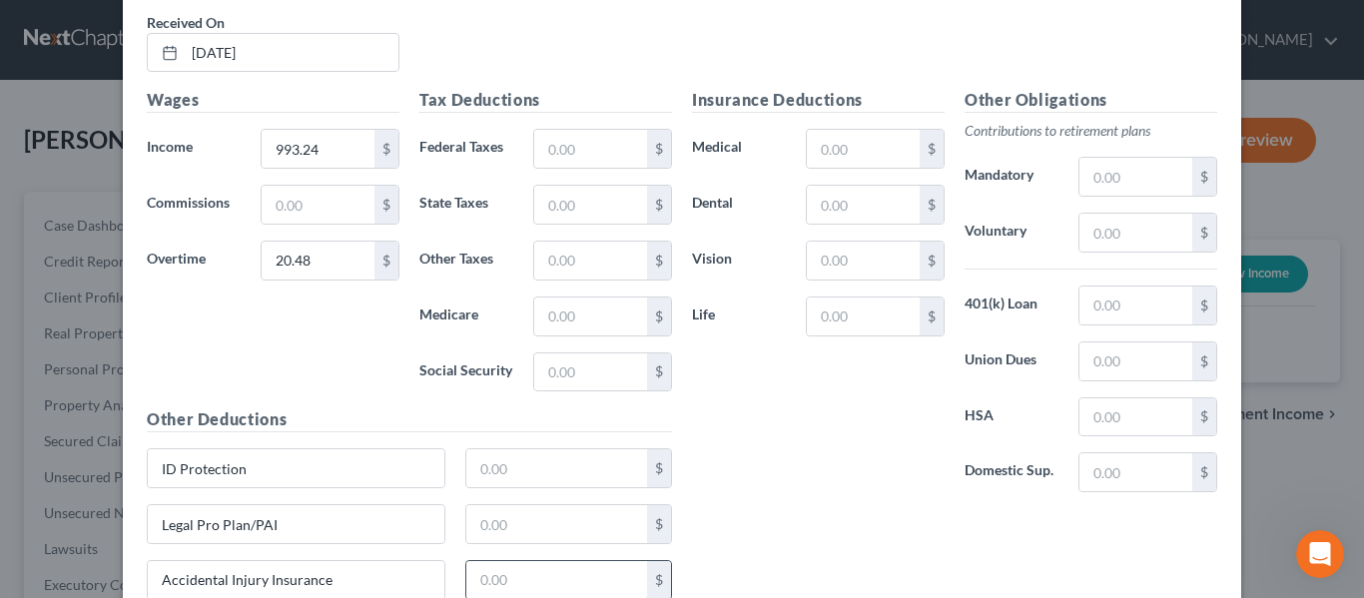
scroll to position [6964, 0]
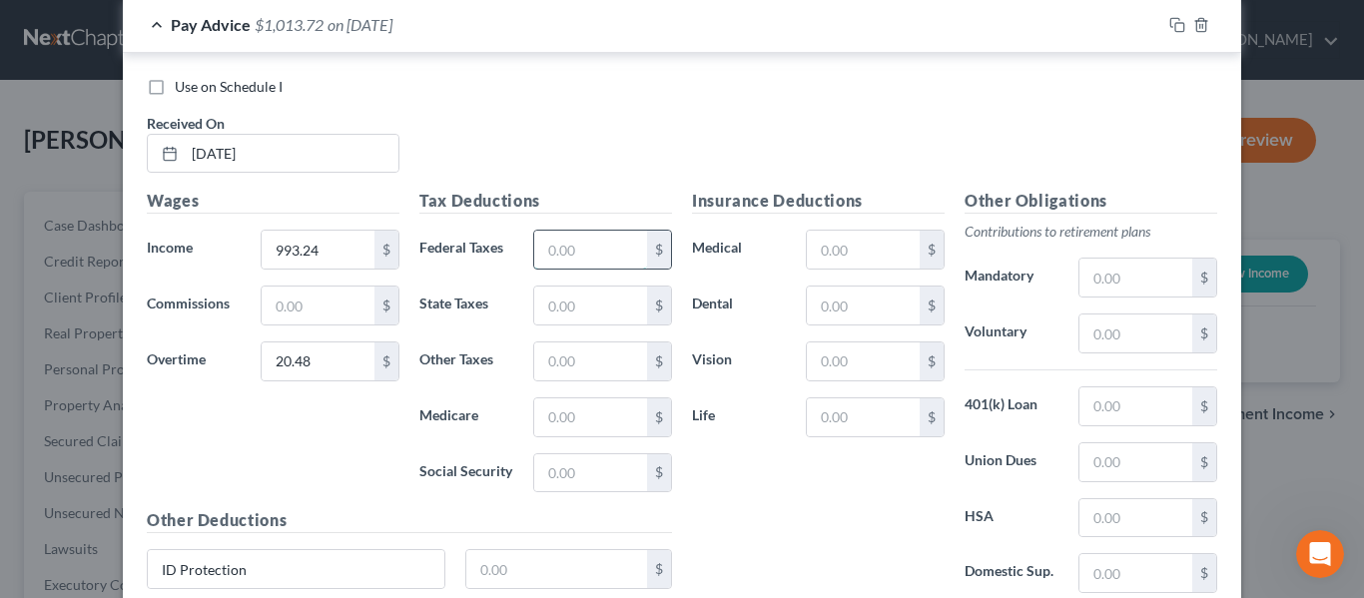
click at [556, 257] on input "text" at bounding box center [590, 250] width 113 height 38
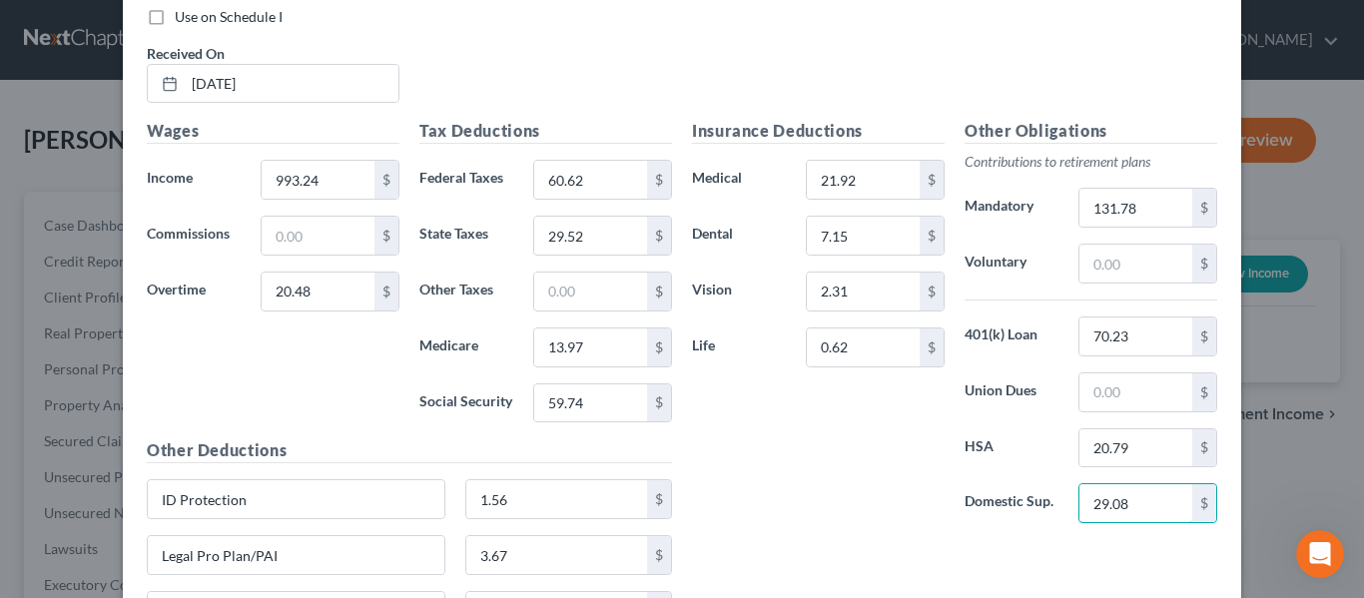
scroll to position [7238, 0]
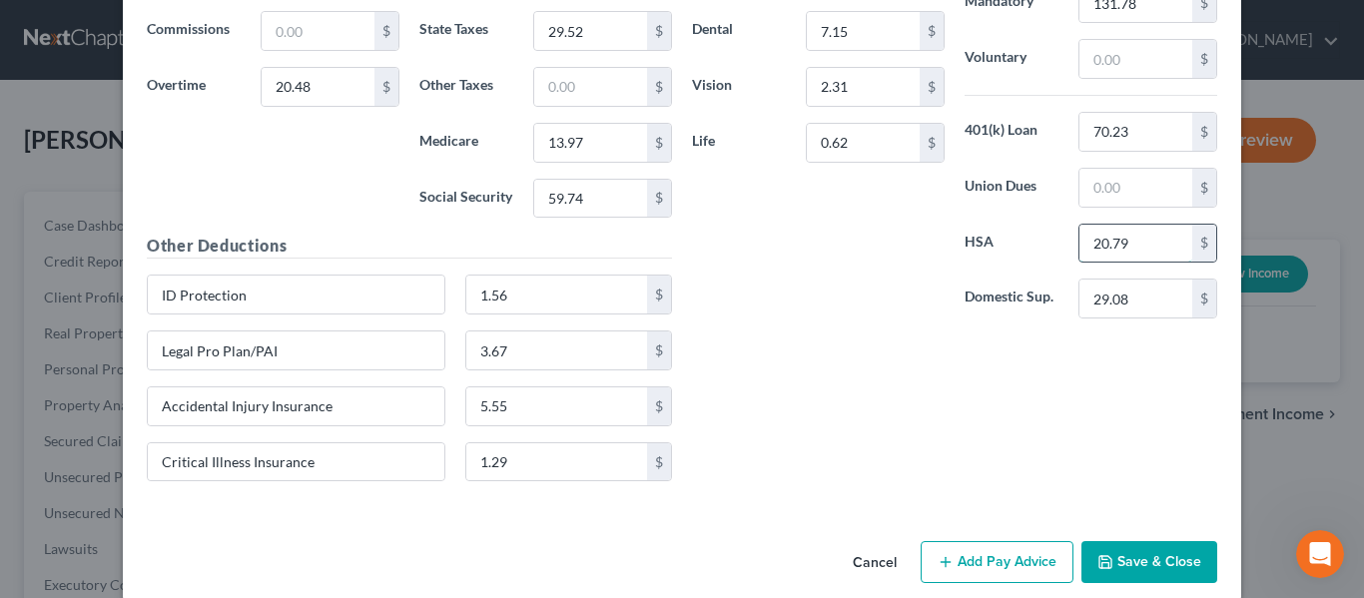
click at [1133, 242] on input "20.79" at bounding box center [1135, 244] width 113 height 38
drag, startPoint x: 1133, startPoint y: 242, endPoint x: 1055, endPoint y: 258, distance: 79.5
click at [1055, 258] on div "HSA 20.79 $" at bounding box center [1090, 244] width 273 height 40
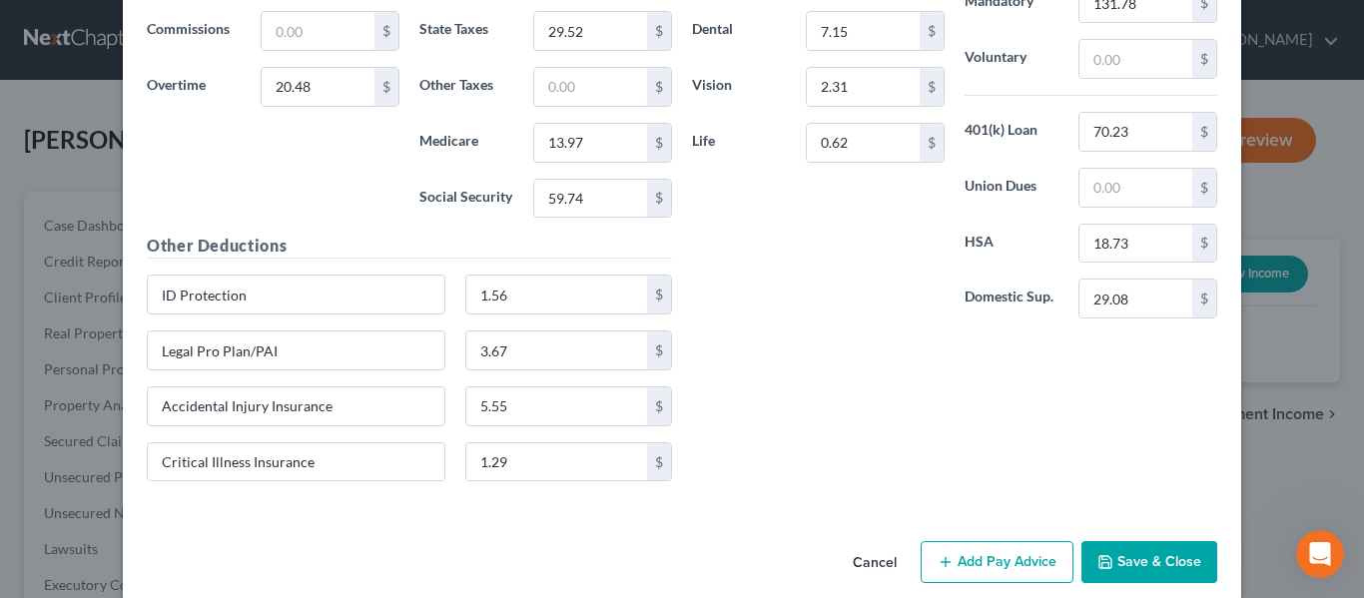
click at [839, 337] on div "Insurance Deductions Medical 21.92 $ Dental 7.15 $ Vision 2.31 $ Life 0.62 $ Ot…" at bounding box center [954, 205] width 545 height 583
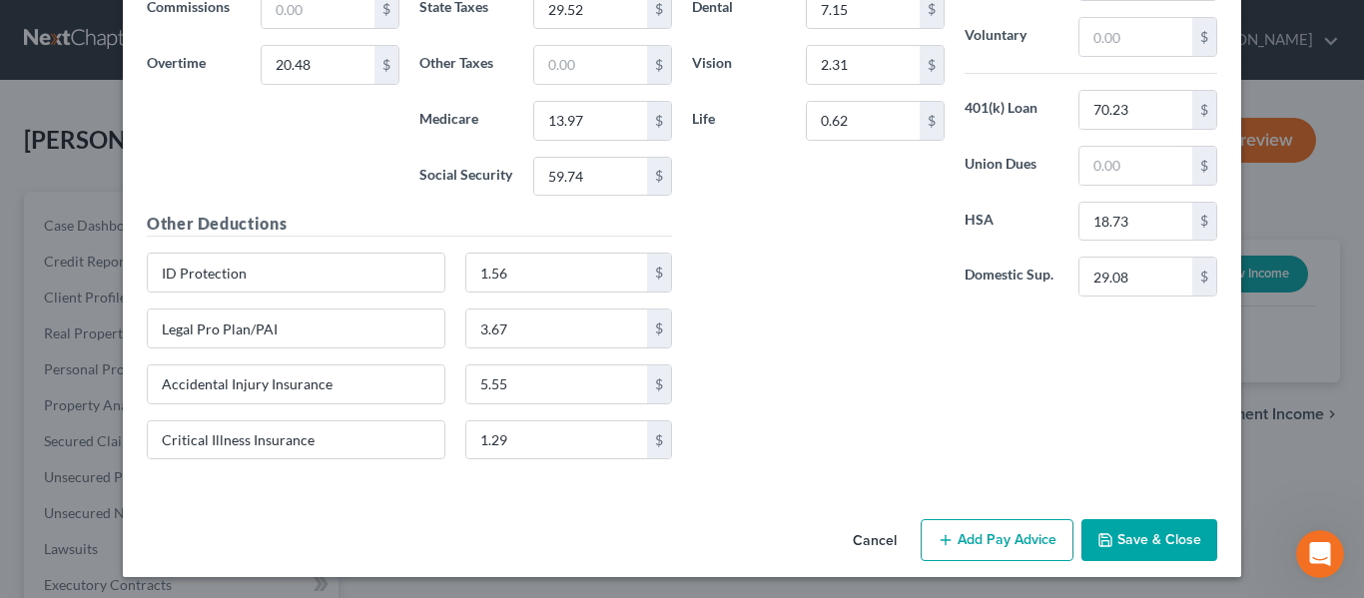
scroll to position [7263, 0]
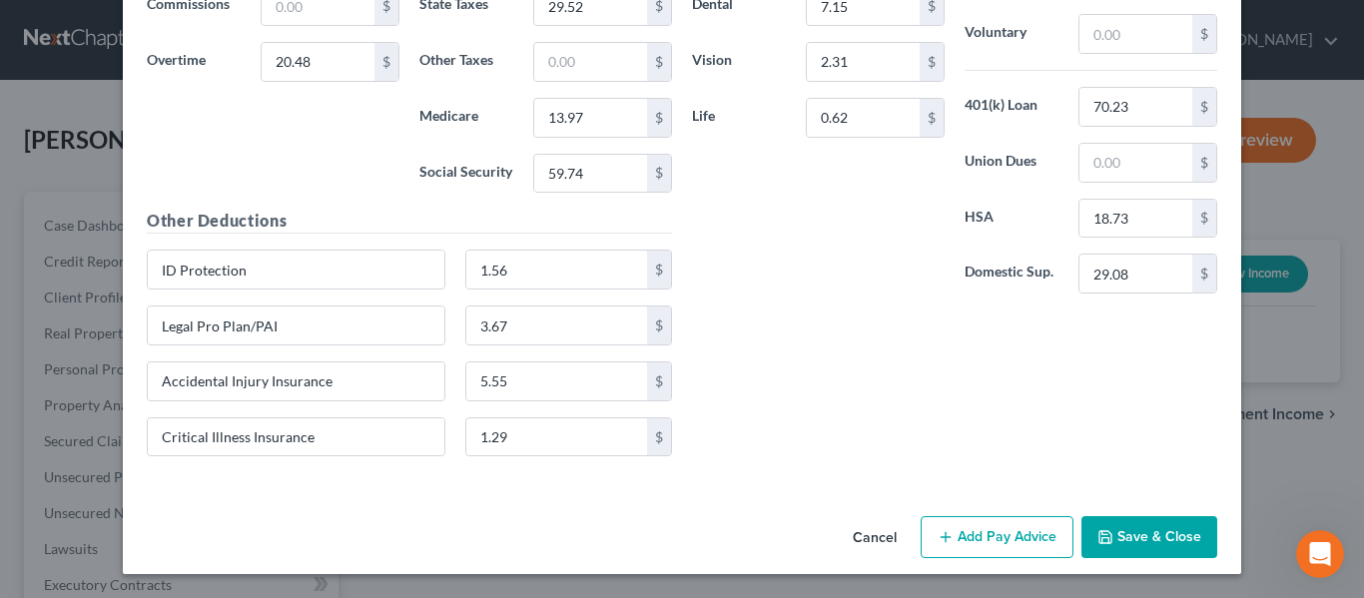
click at [976, 541] on button "Add Pay Advice" at bounding box center [997, 537] width 153 height 42
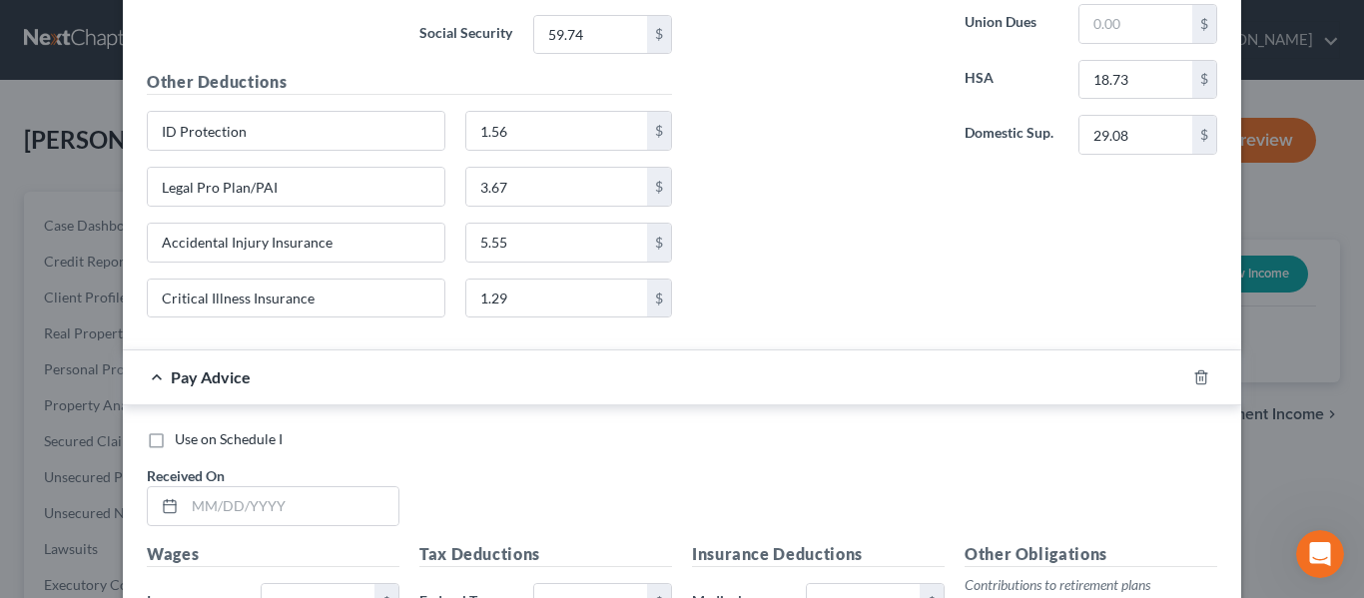
scroll to position [7463, 0]
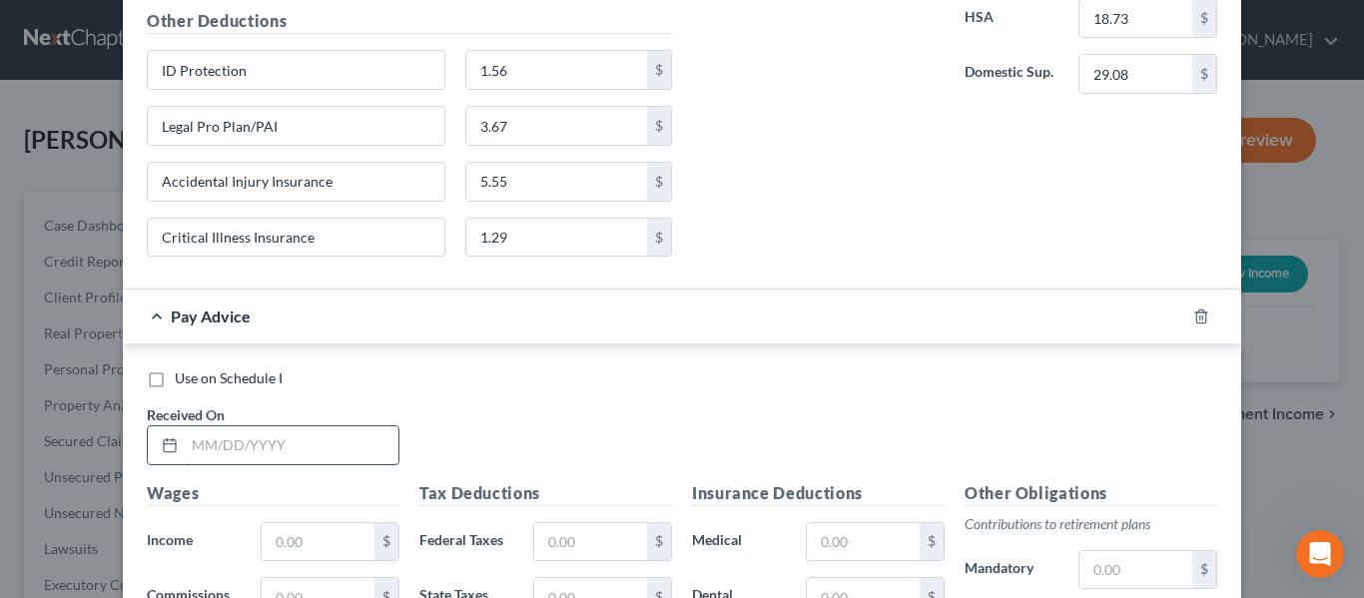
click at [269, 440] on input "text" at bounding box center [292, 445] width 214 height 38
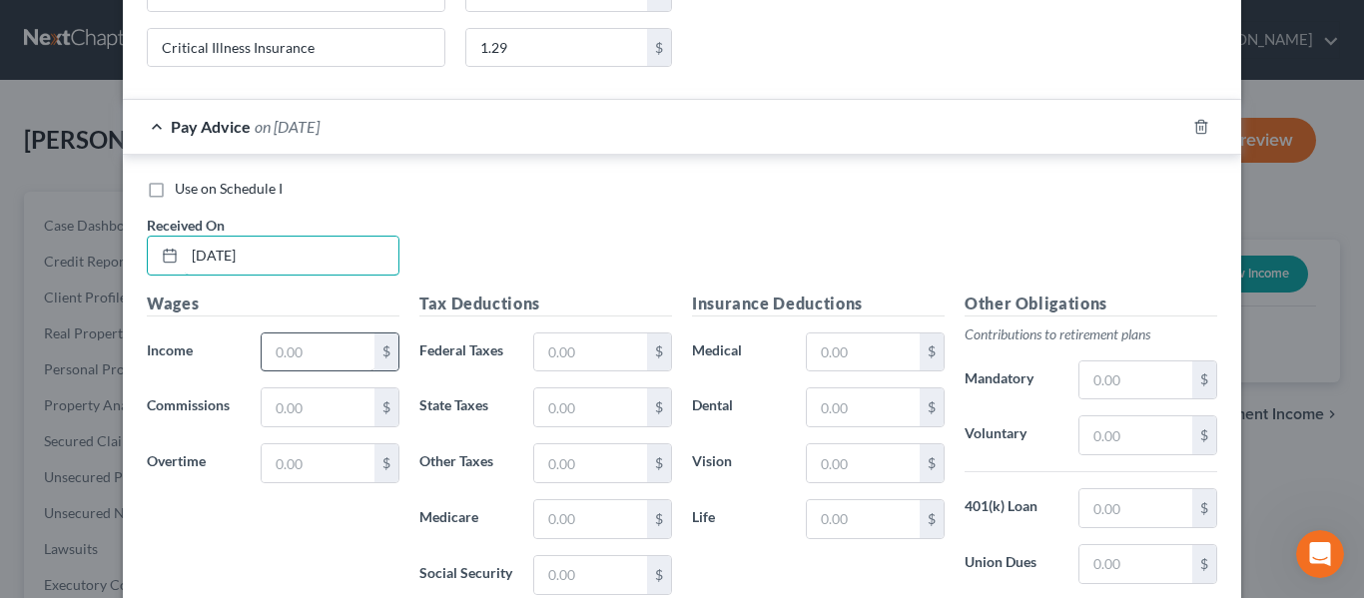
scroll to position [7663, 0]
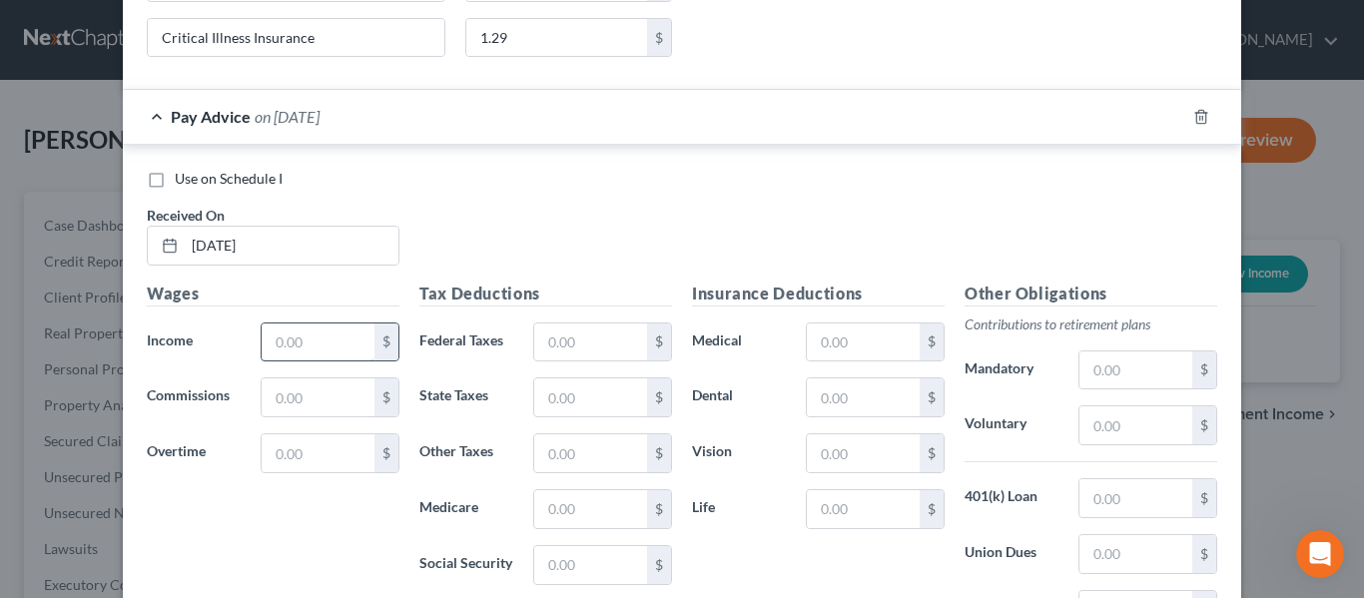
click at [280, 351] on input "text" at bounding box center [318, 342] width 113 height 38
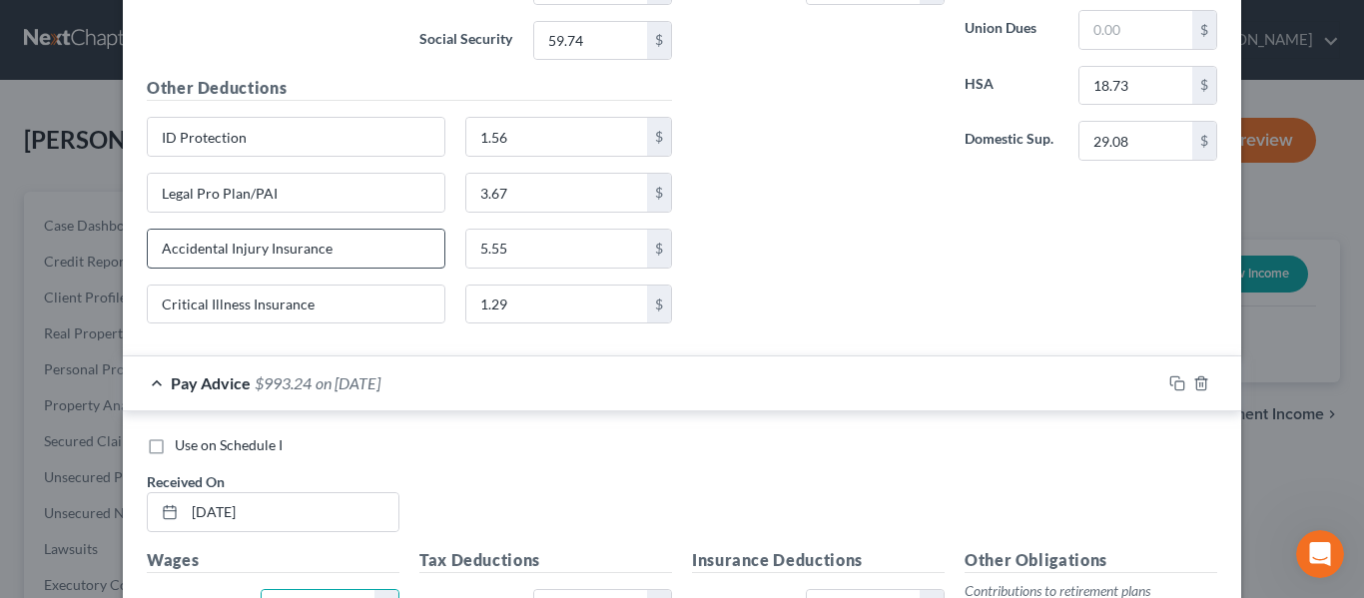
scroll to position [7363, 0]
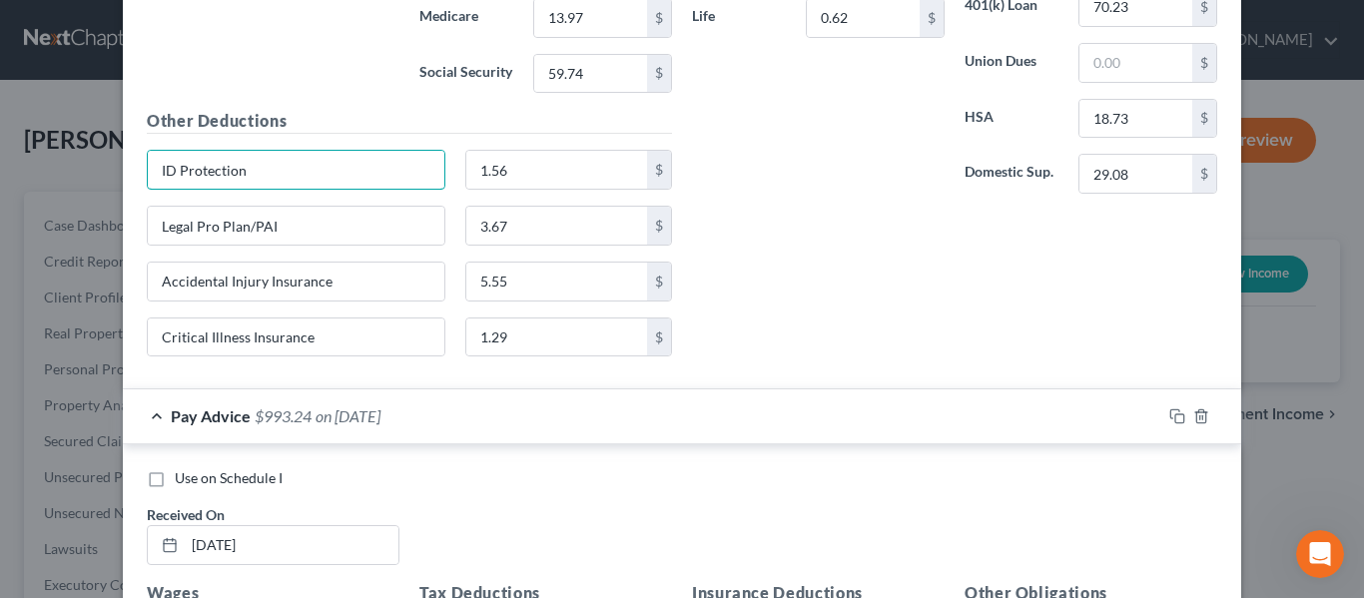
drag, startPoint x: 259, startPoint y: 170, endPoint x: 135, endPoint y: 149, distance: 125.6
click at [137, 149] on div "Other Deductions ID Protection 1.56 $ Legal Pro Plan/PAI 3.67 $ Accidental Inju…" at bounding box center [409, 241] width 545 height 264
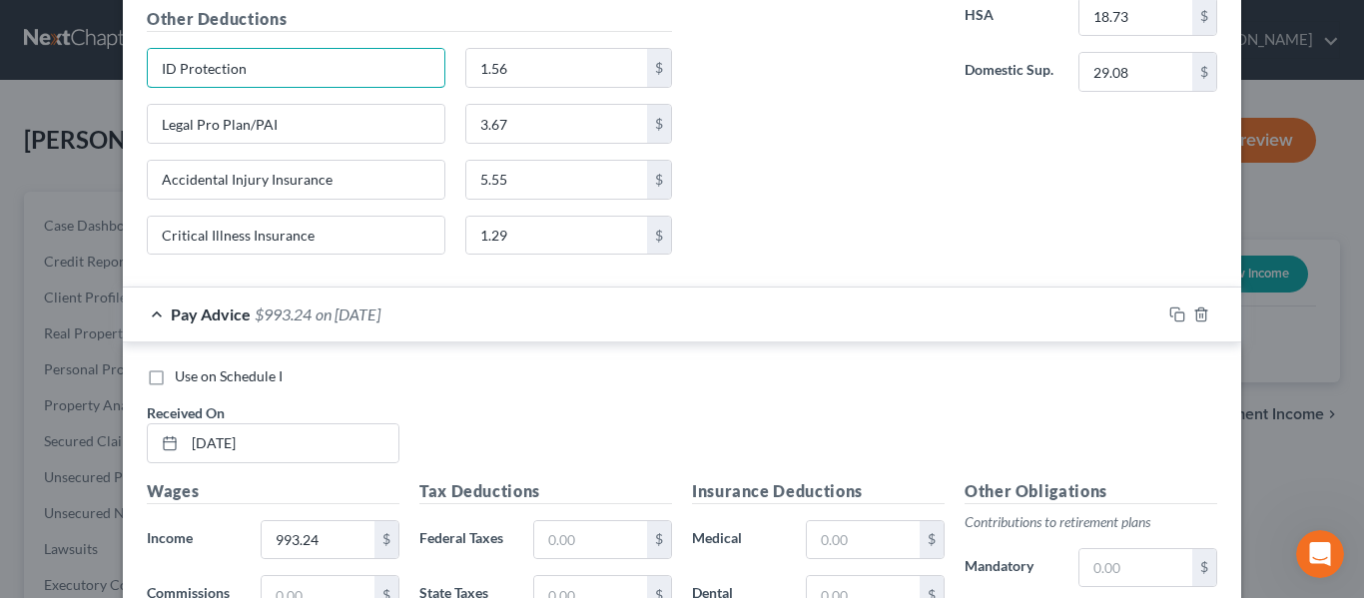
scroll to position [7919, 0]
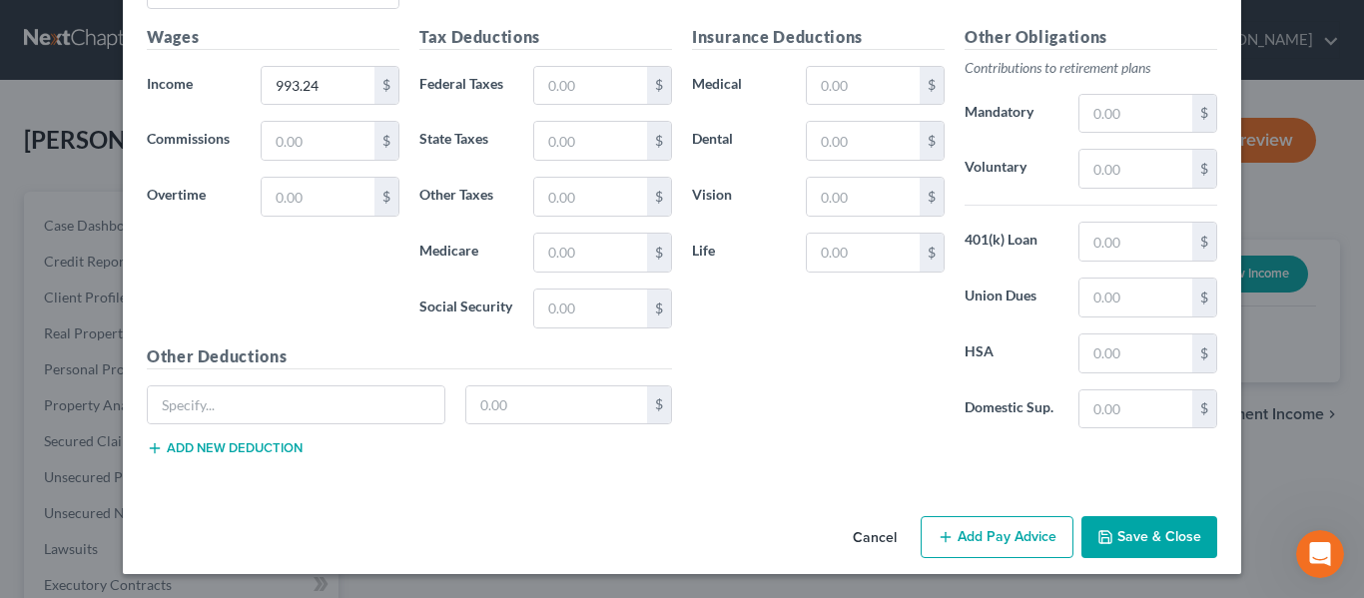
click at [232, 444] on button "Add new deduction" at bounding box center [225, 448] width 156 height 16
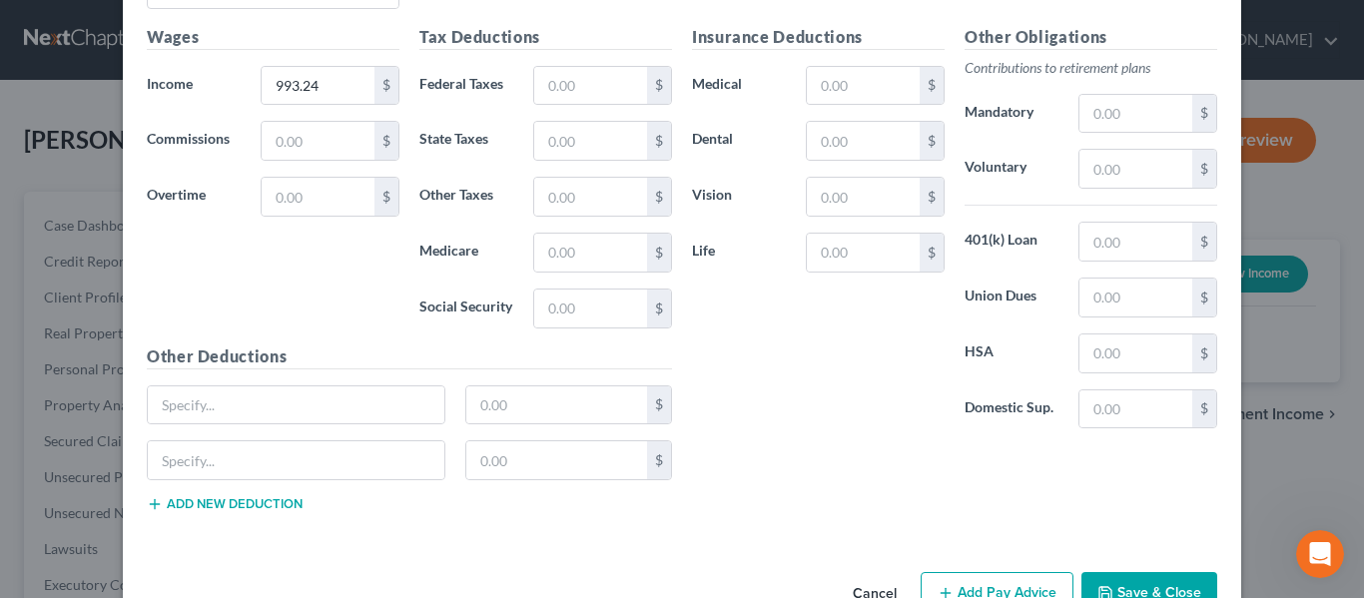
click at [233, 504] on button "Add new deduction" at bounding box center [225, 504] width 156 height 16
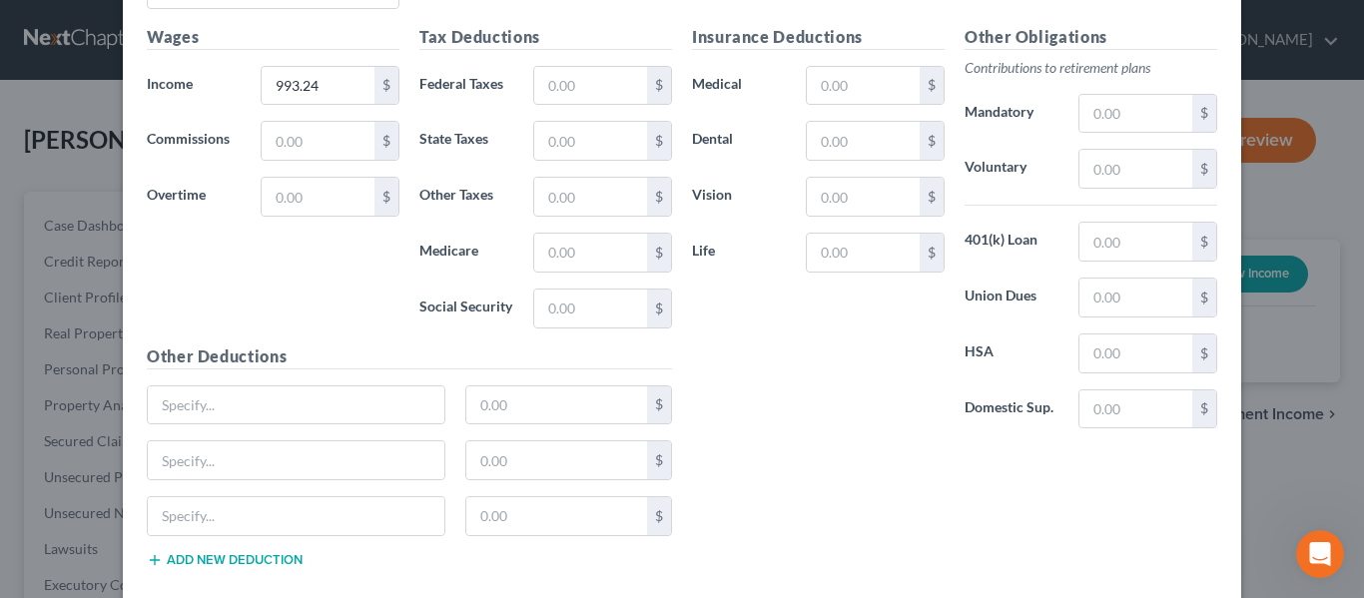
click at [253, 564] on button "Add new deduction" at bounding box center [225, 560] width 156 height 16
click at [255, 397] on input "text" at bounding box center [296, 405] width 297 height 38
paste input "ID Protection"
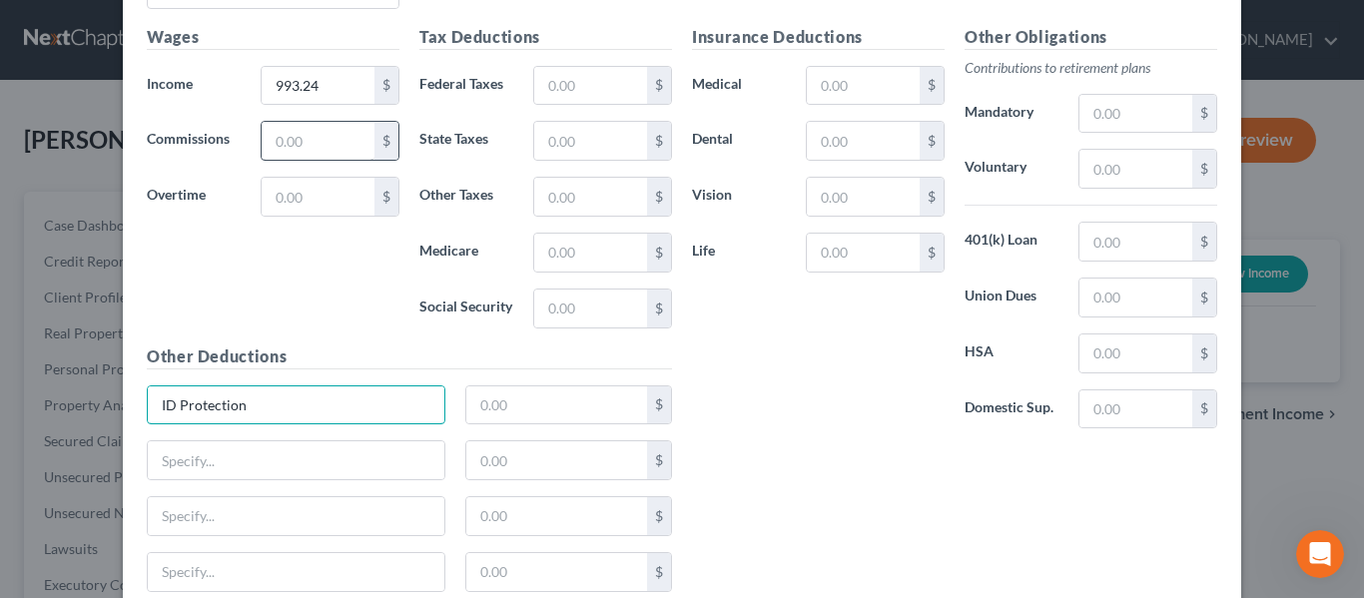
scroll to position [7420, 0]
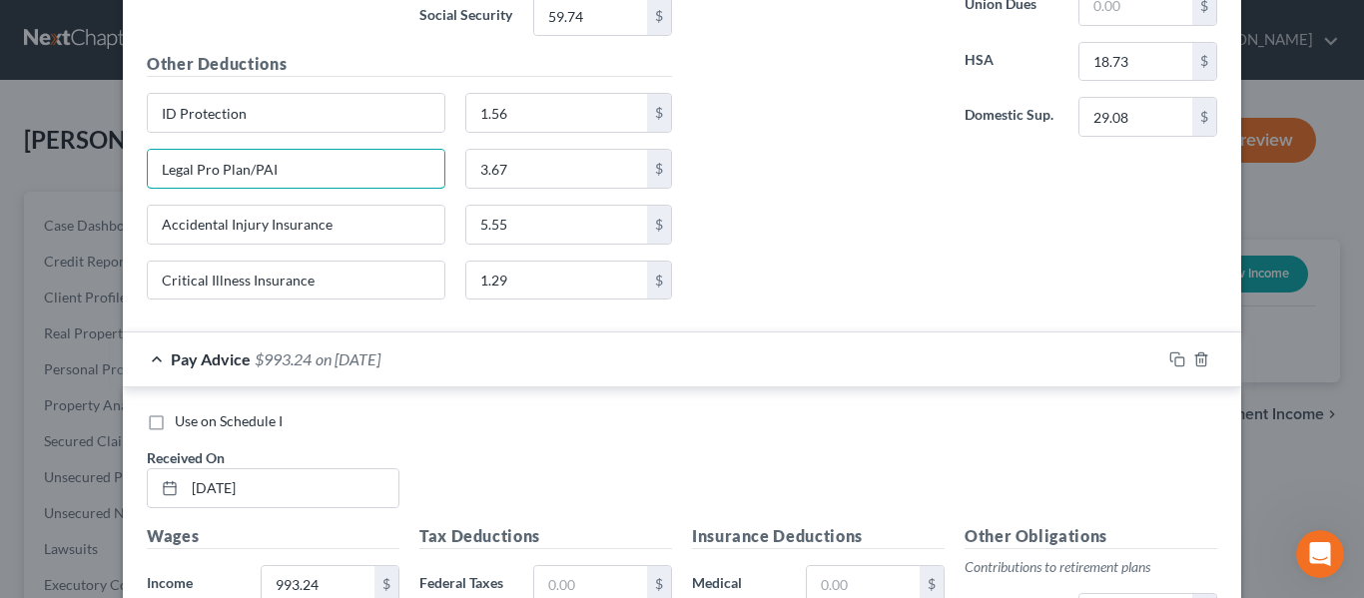
drag, startPoint x: 320, startPoint y: 170, endPoint x: 64, endPoint y: 186, distance: 257.1
click at [64, 186] on div "New Income Source × Employment Type * Select Full or [DEMOGRAPHIC_DATA] Employm…" at bounding box center [682, 299] width 1364 height 598
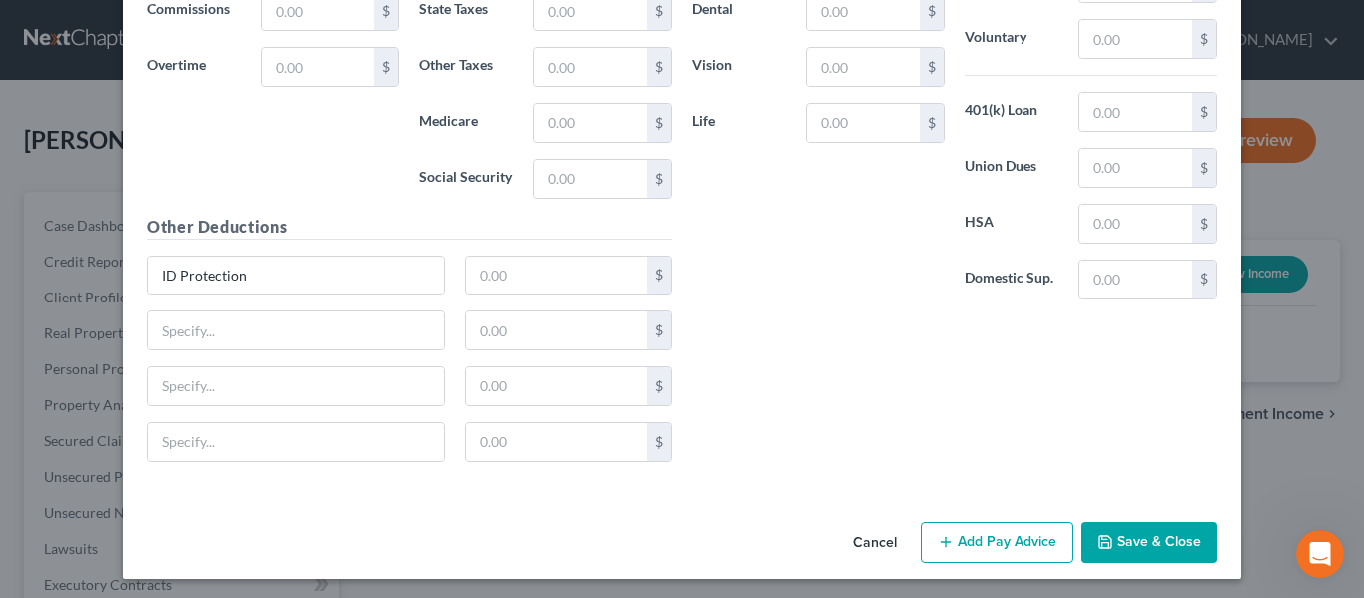
scroll to position [8054, 0]
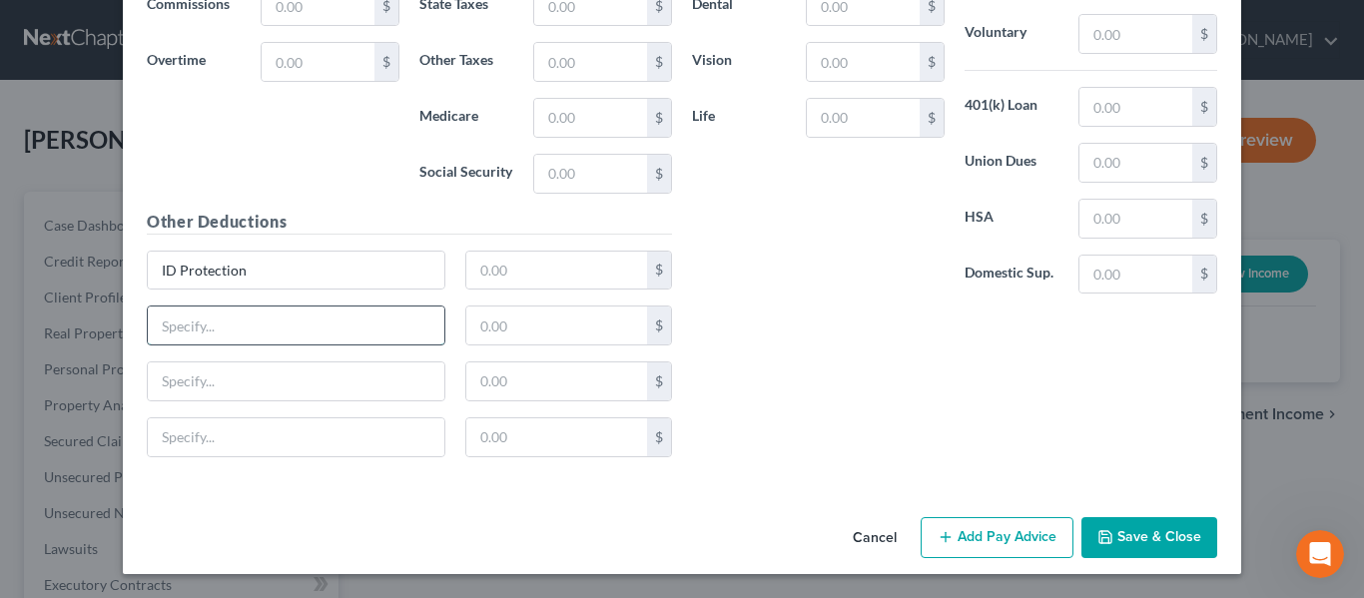
click at [205, 324] on input "text" at bounding box center [296, 326] width 297 height 38
paste input "Legal Pro Plan/PAI"
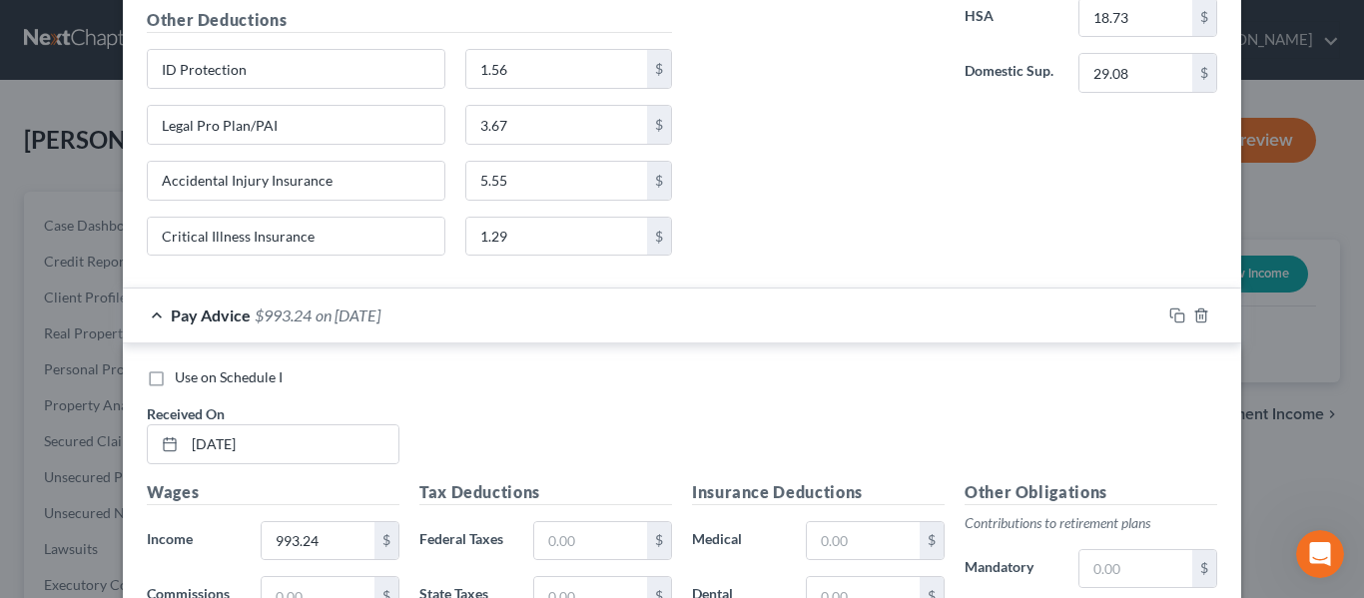
scroll to position [7455, 0]
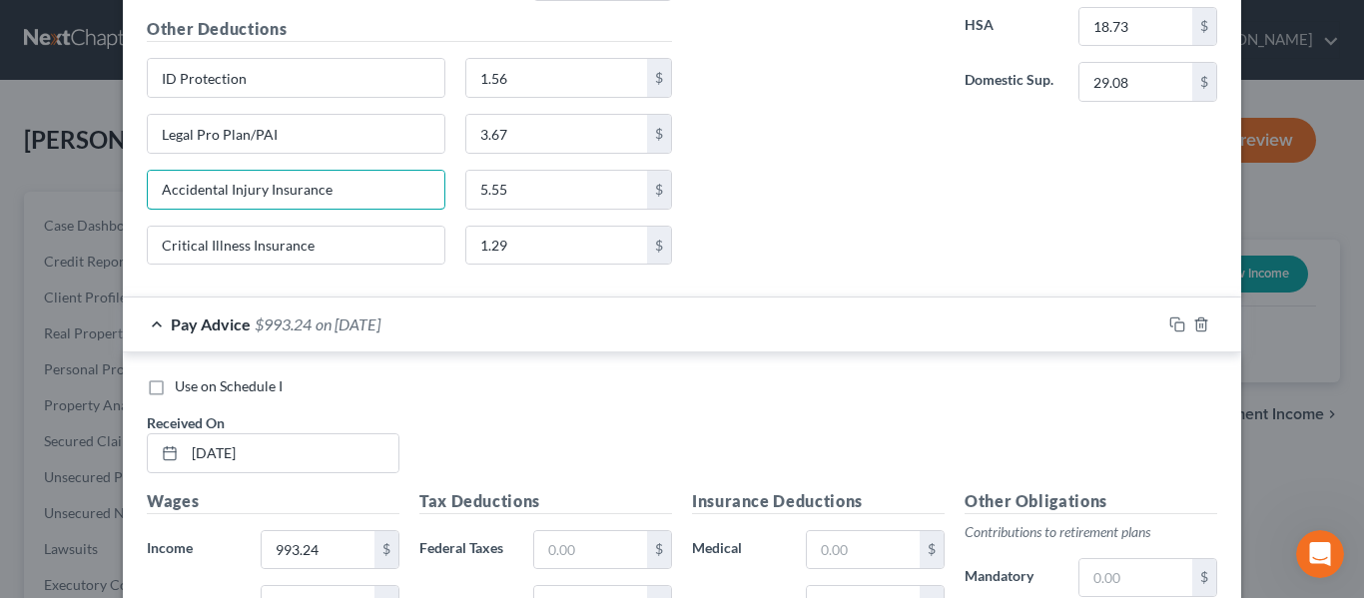
drag, startPoint x: 340, startPoint y: 180, endPoint x: 109, endPoint y: 189, distance: 231.8
click at [92, 181] on div "New Income Source × Employment Type * Select Full or [DEMOGRAPHIC_DATA] Employm…" at bounding box center [682, 299] width 1364 height 598
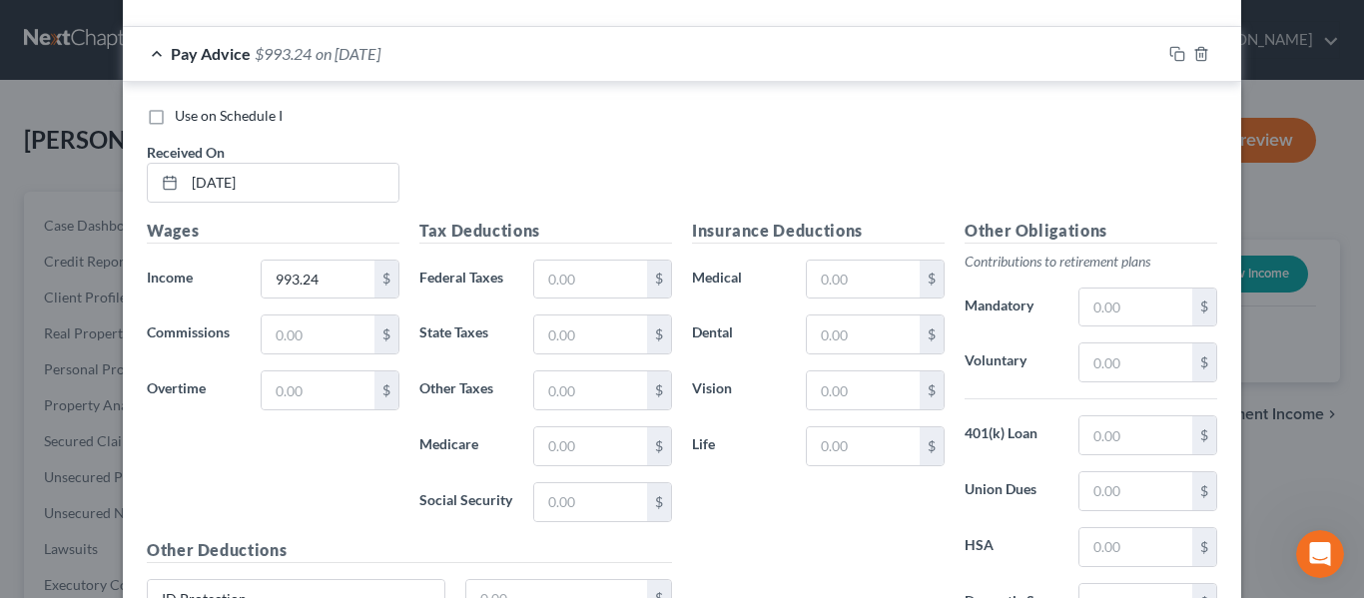
scroll to position [8054, 0]
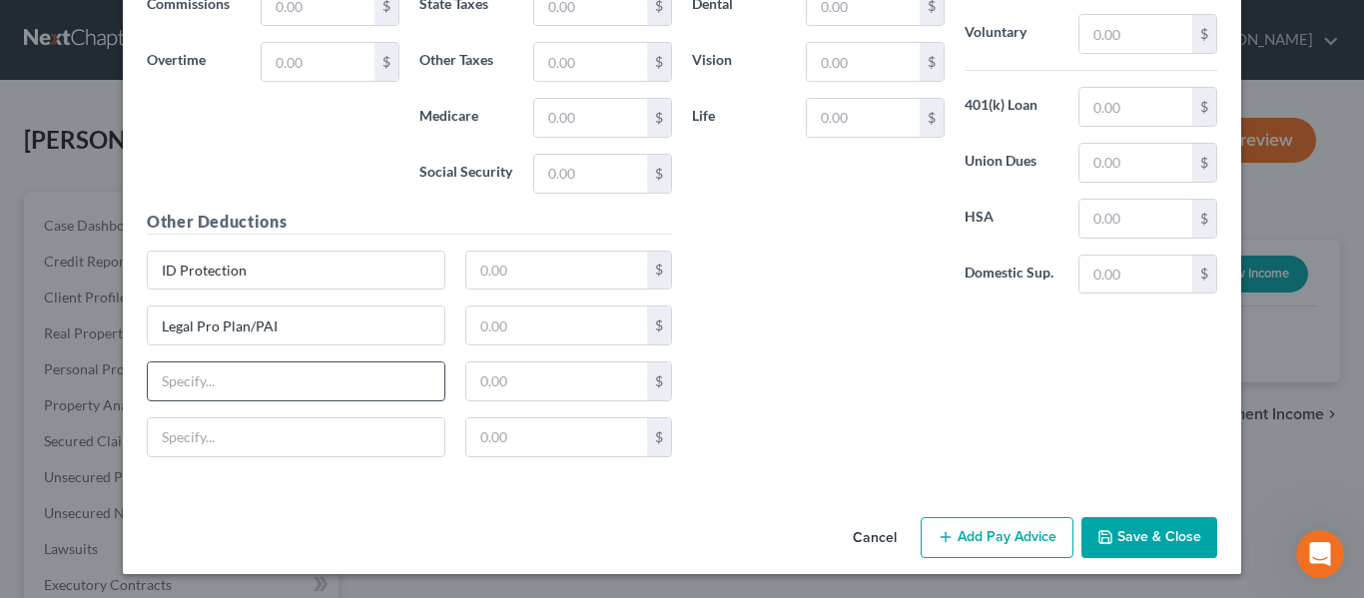
drag, startPoint x: 262, startPoint y: 368, endPoint x: 258, endPoint y: 378, distance: 10.8
click at [258, 378] on input "text" at bounding box center [296, 381] width 297 height 38
paste input "Accidental Injury Insurance"
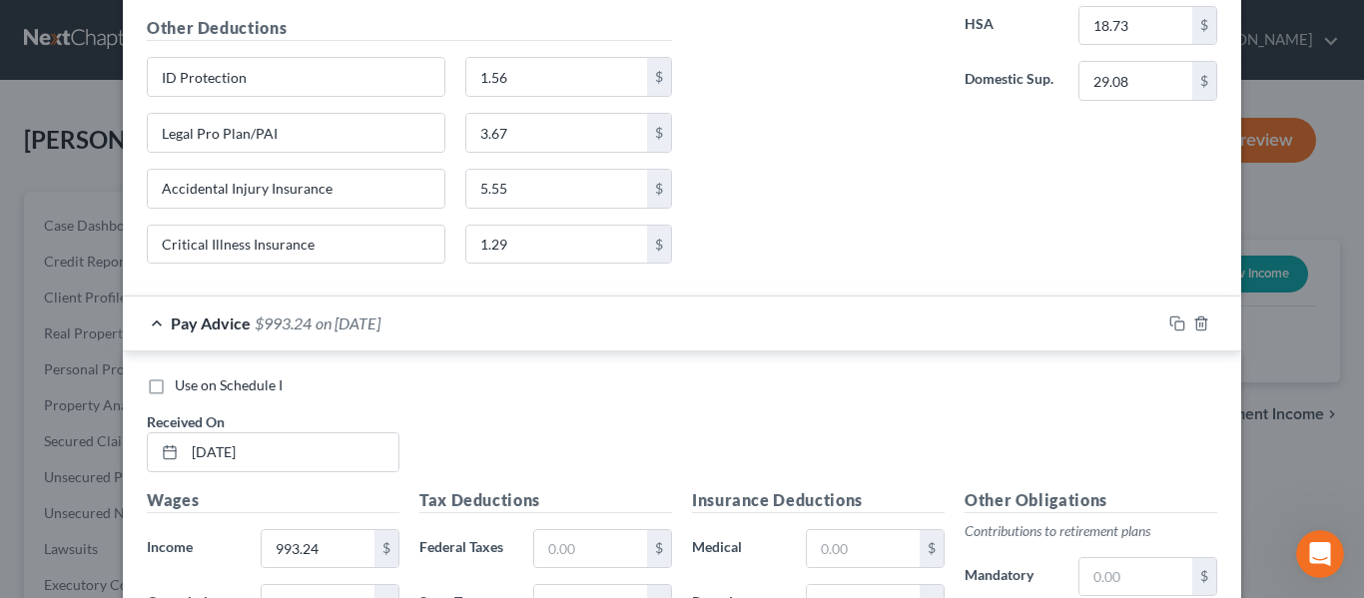
scroll to position [7455, 0]
drag, startPoint x: 396, startPoint y: 247, endPoint x: 223, endPoint y: 274, distance: 175.8
click at [3, 311] on div "New Income Source × Employment Type * Select Full or [DEMOGRAPHIC_DATA] Employm…" at bounding box center [682, 299] width 1364 height 598
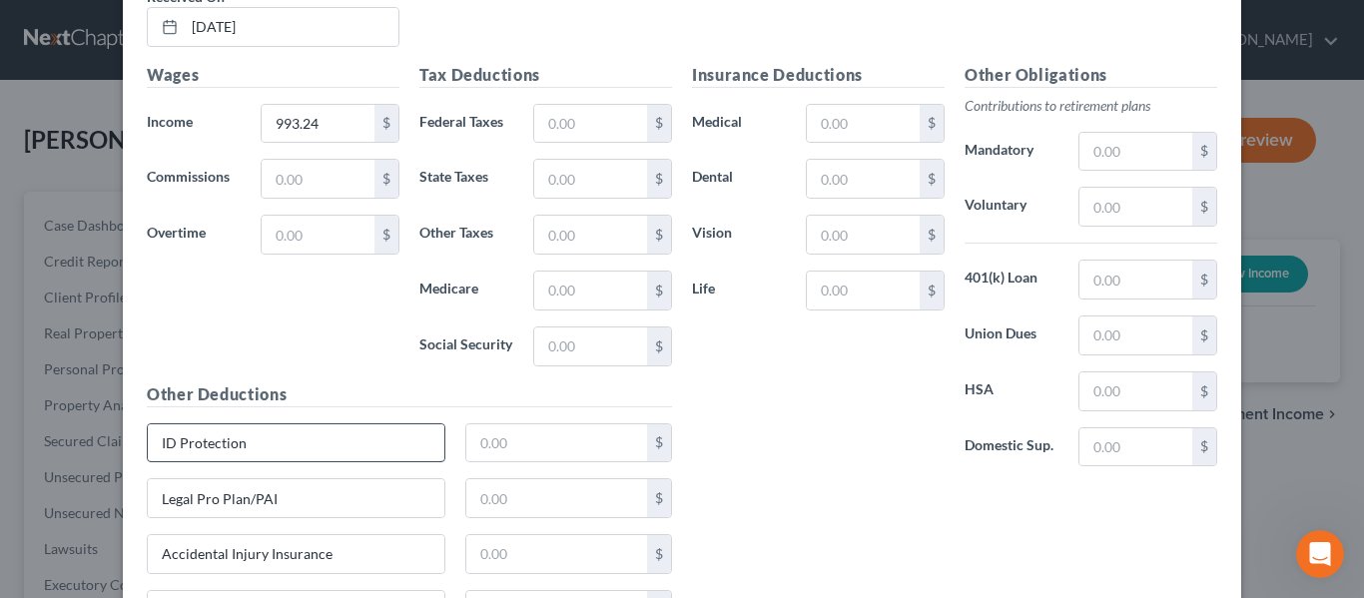
scroll to position [8054, 0]
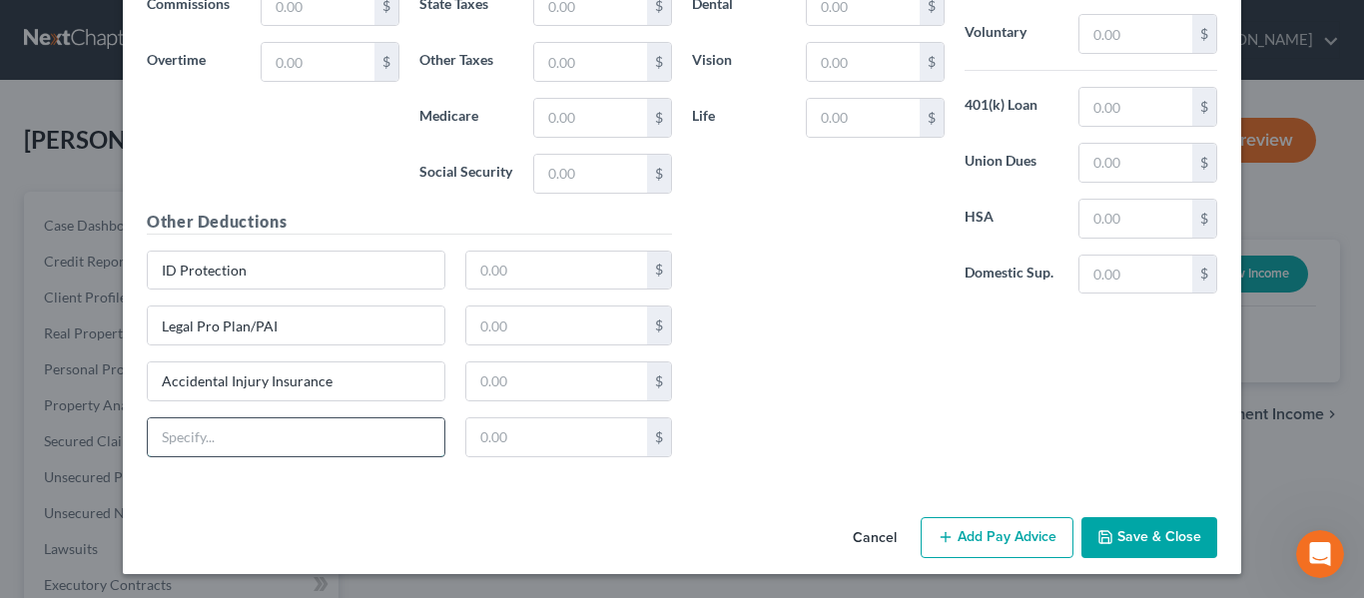
click at [201, 450] on input "text" at bounding box center [296, 437] width 297 height 38
paste input "Critical Illness Insurance"
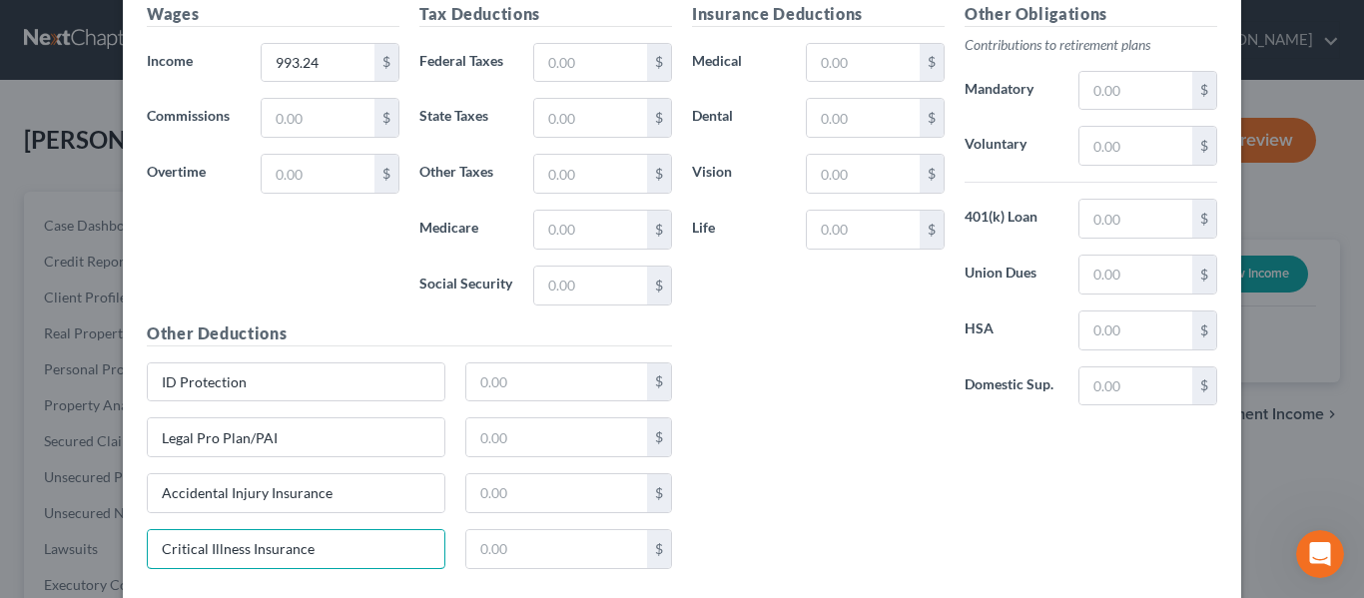
scroll to position [7755, 0]
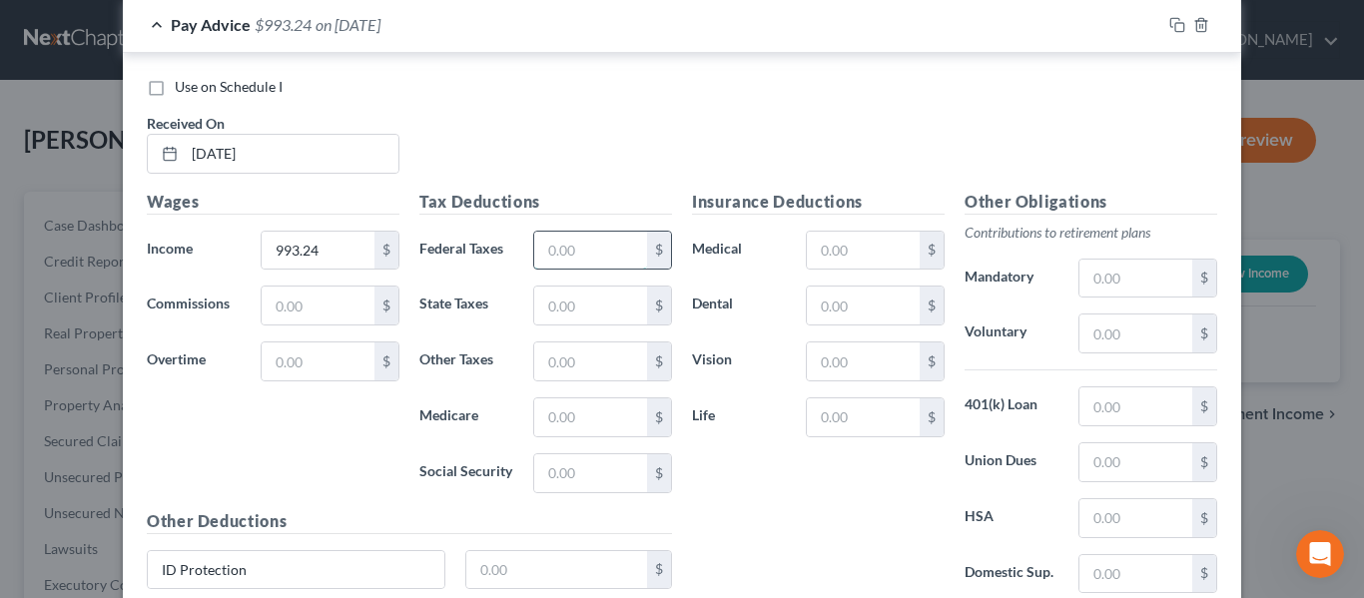
click at [544, 246] on input "text" at bounding box center [590, 251] width 113 height 38
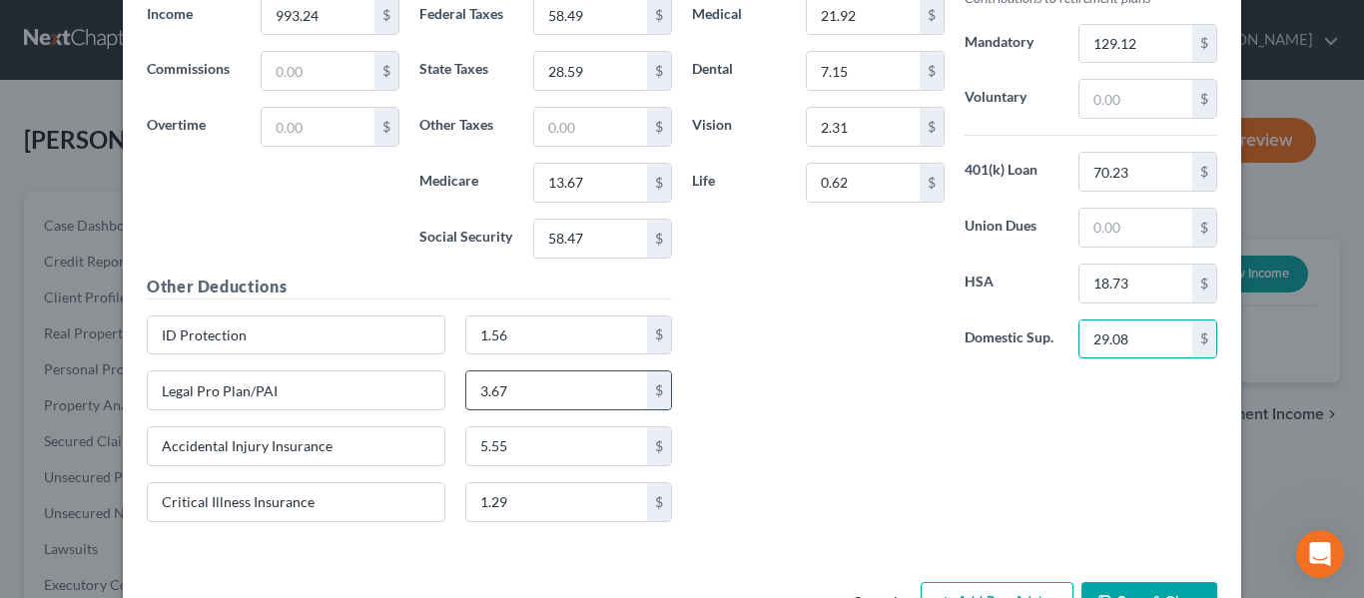
scroll to position [8054, 0]
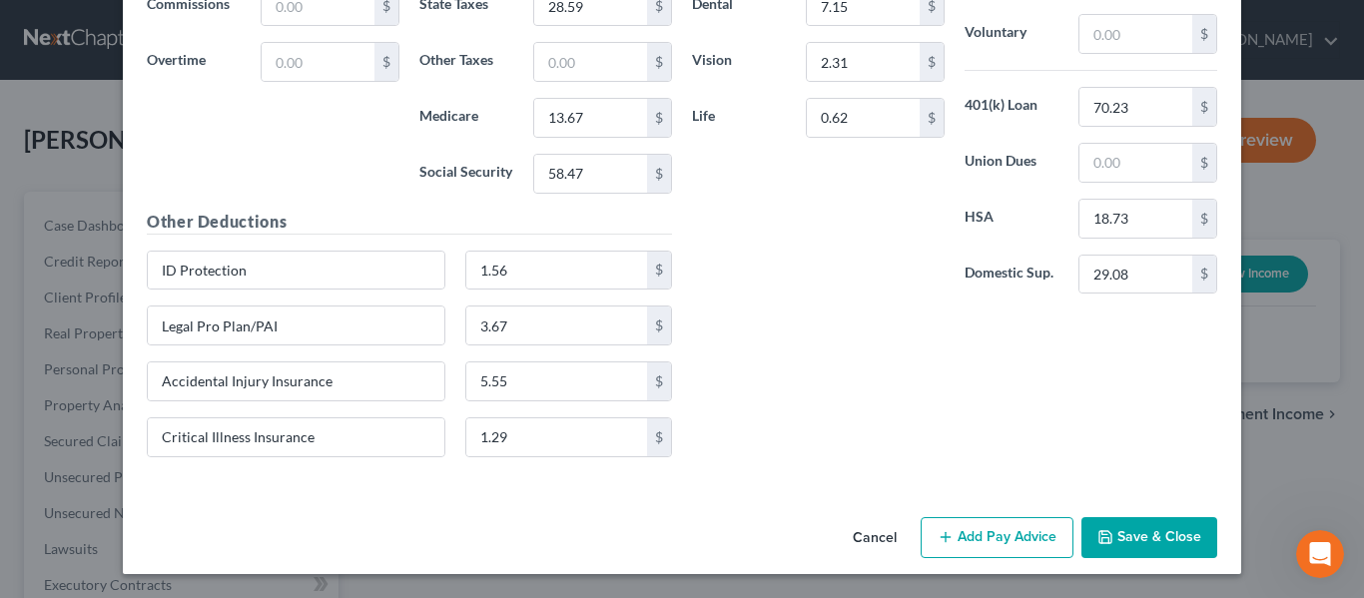
click at [1009, 556] on button "Add Pay Advice" at bounding box center [997, 538] width 153 height 42
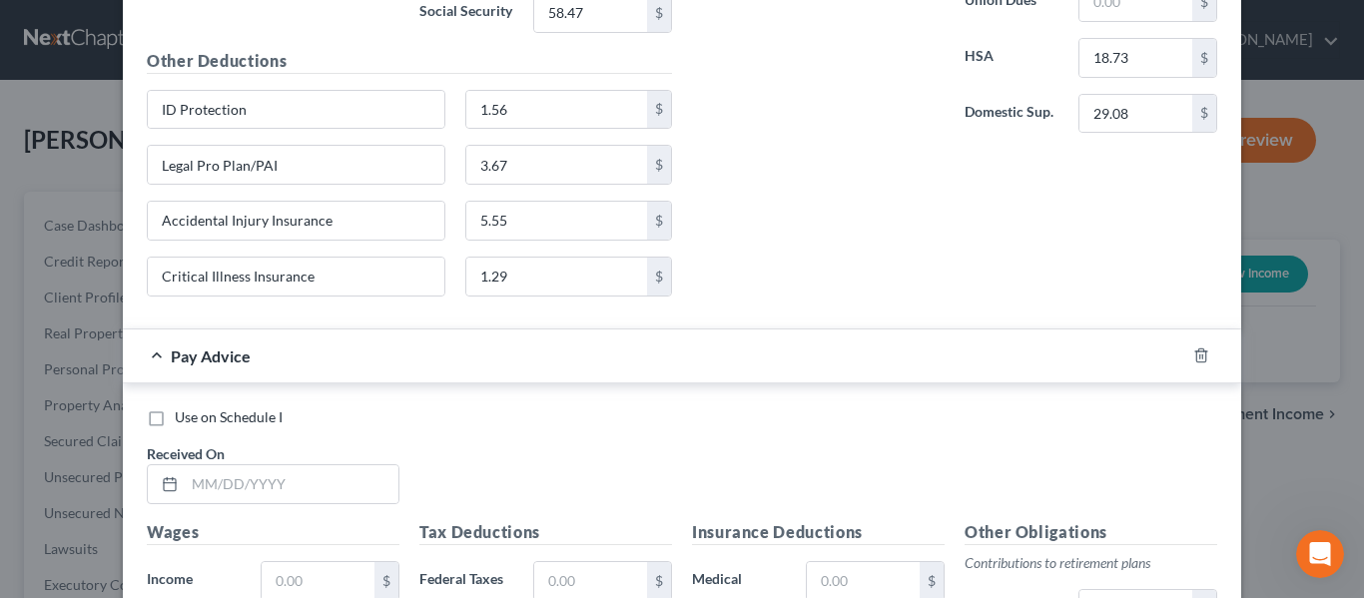
scroll to position [8553, 0]
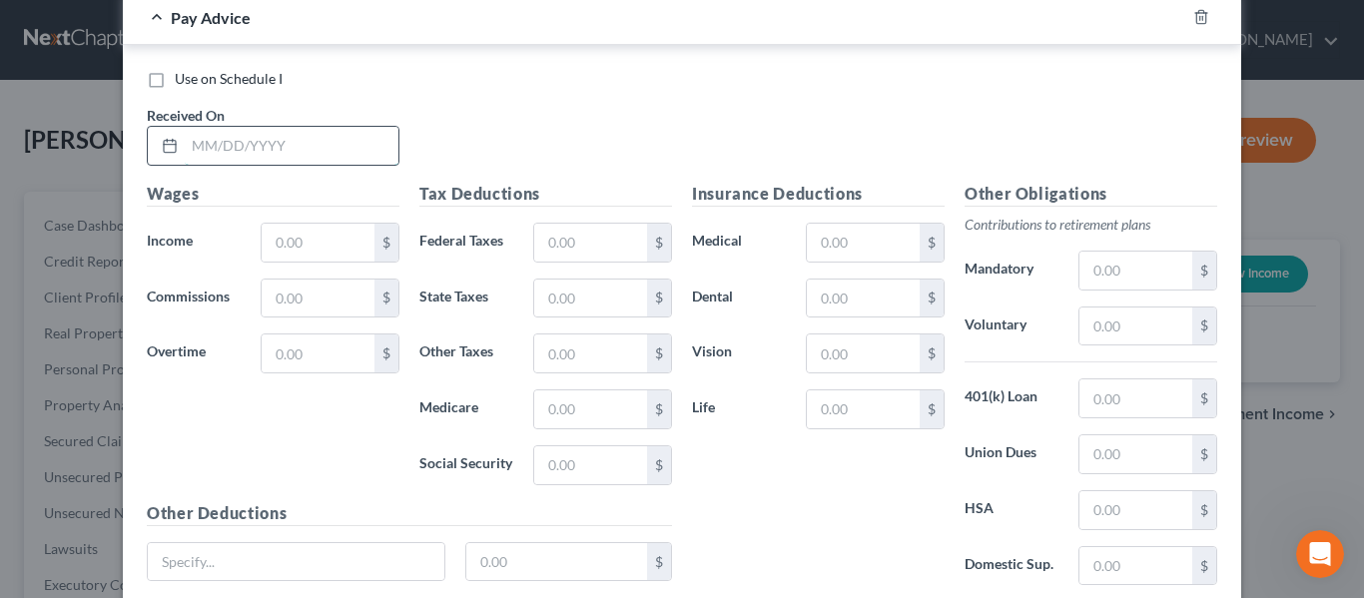
click at [217, 156] on input "text" at bounding box center [292, 146] width 214 height 38
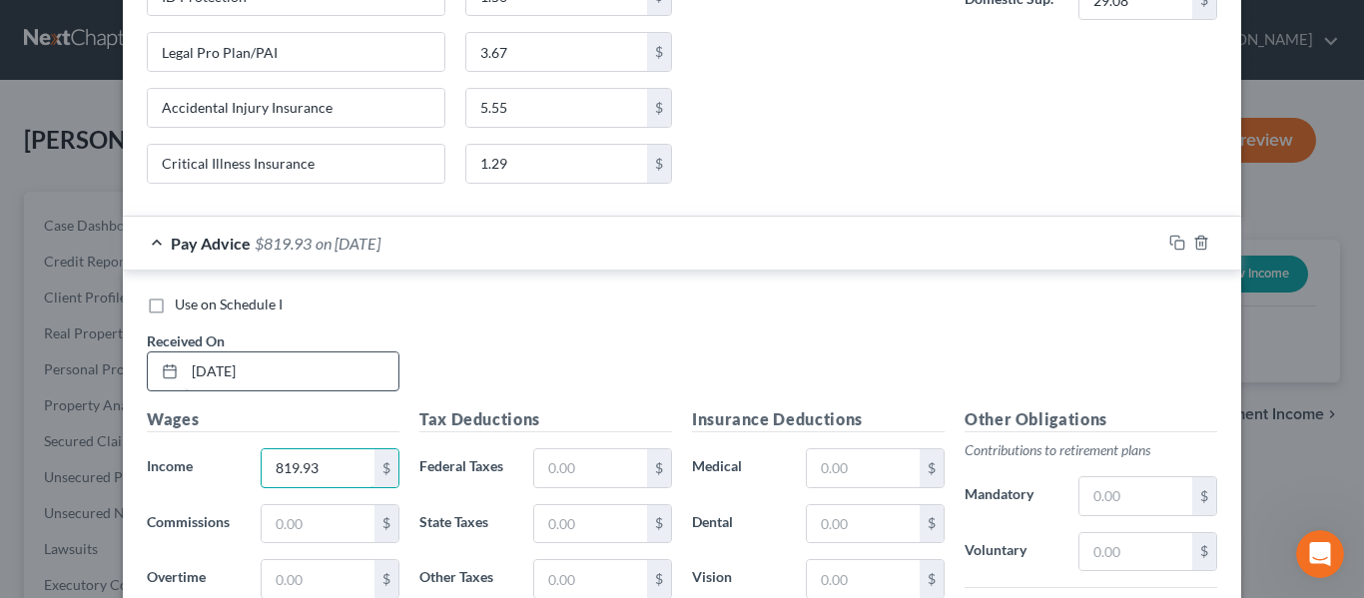
scroll to position [8254, 0]
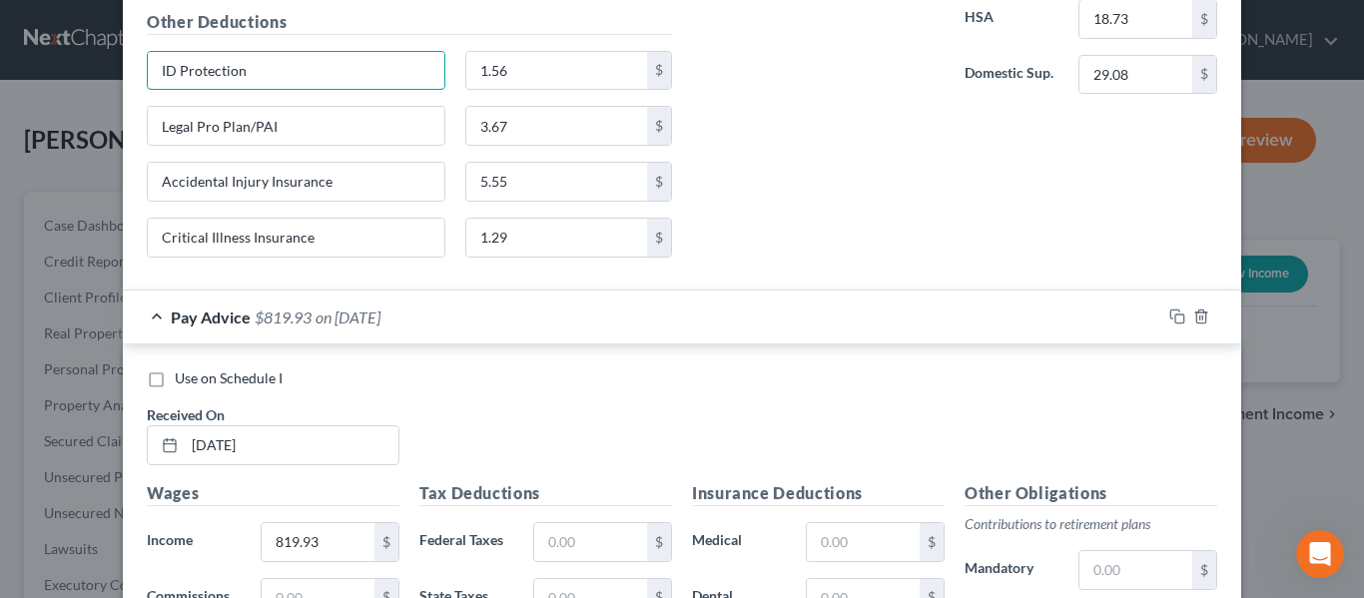
drag, startPoint x: 260, startPoint y: 75, endPoint x: 115, endPoint y: 79, distance: 144.8
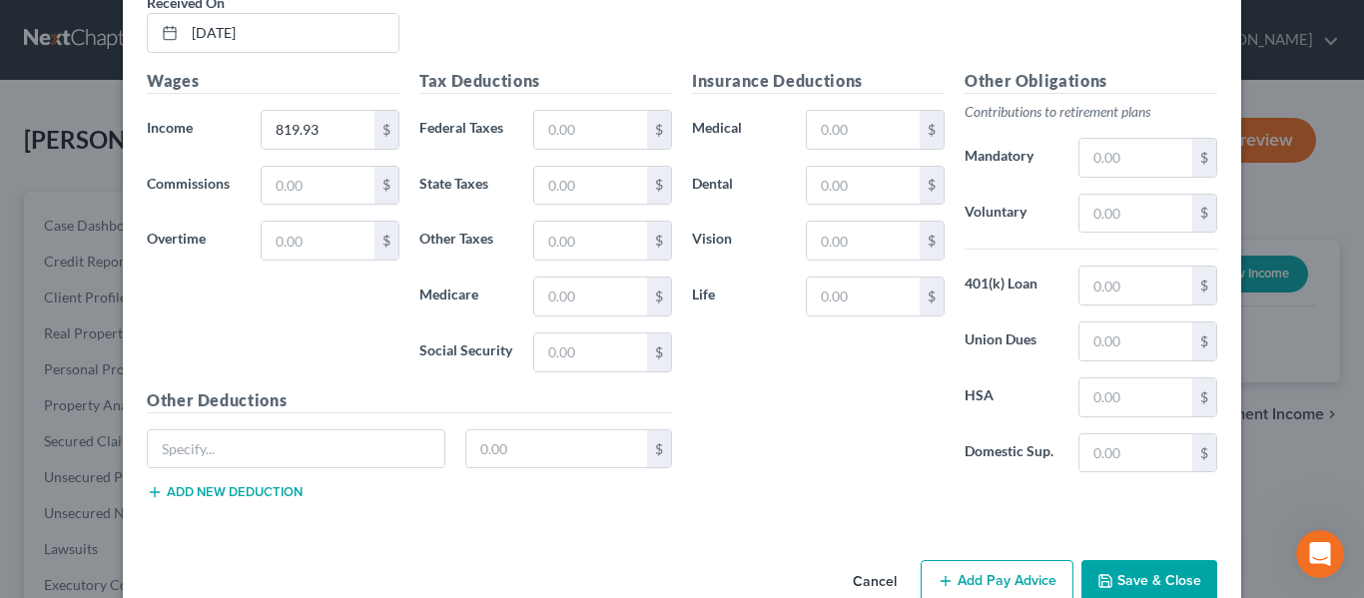
scroll to position [8710, 0]
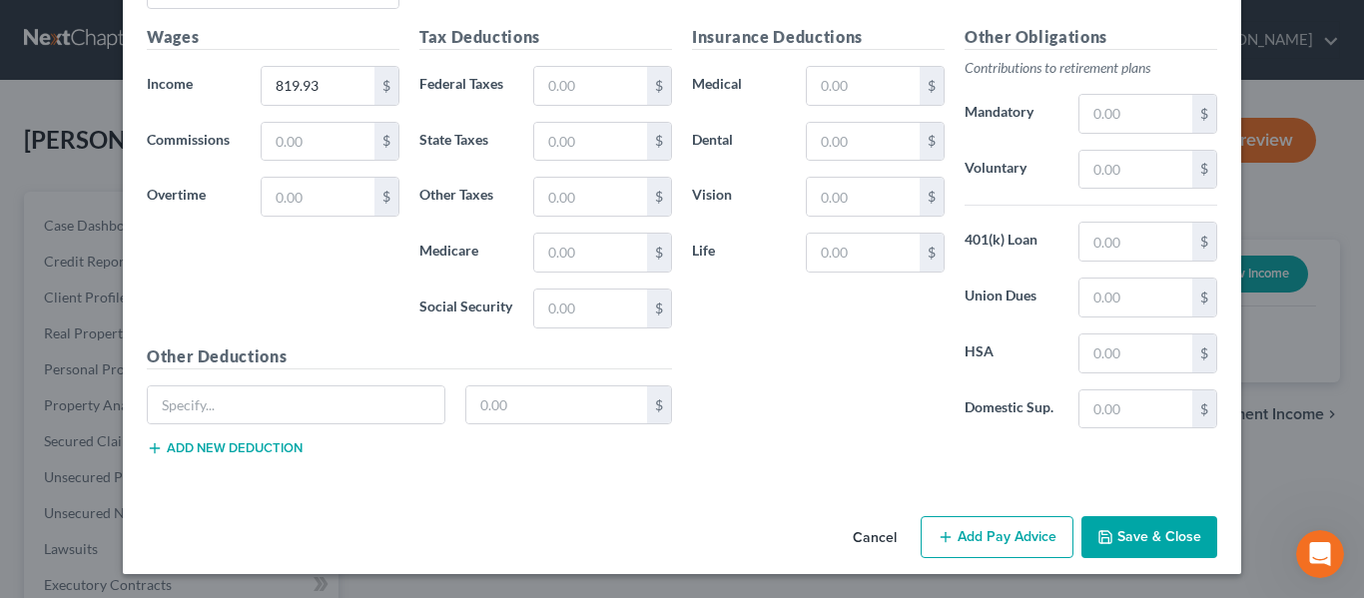
click at [213, 450] on button "Add new deduction" at bounding box center [225, 448] width 156 height 16
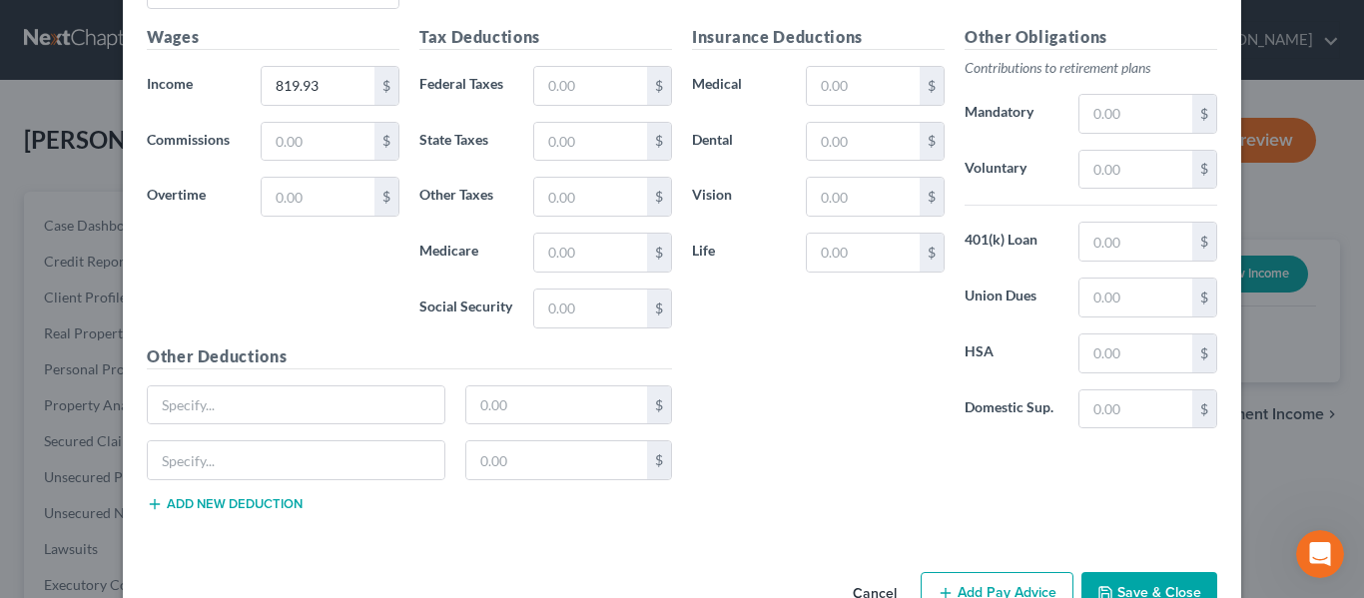
click at [207, 499] on button "Add new deduction" at bounding box center [225, 504] width 156 height 16
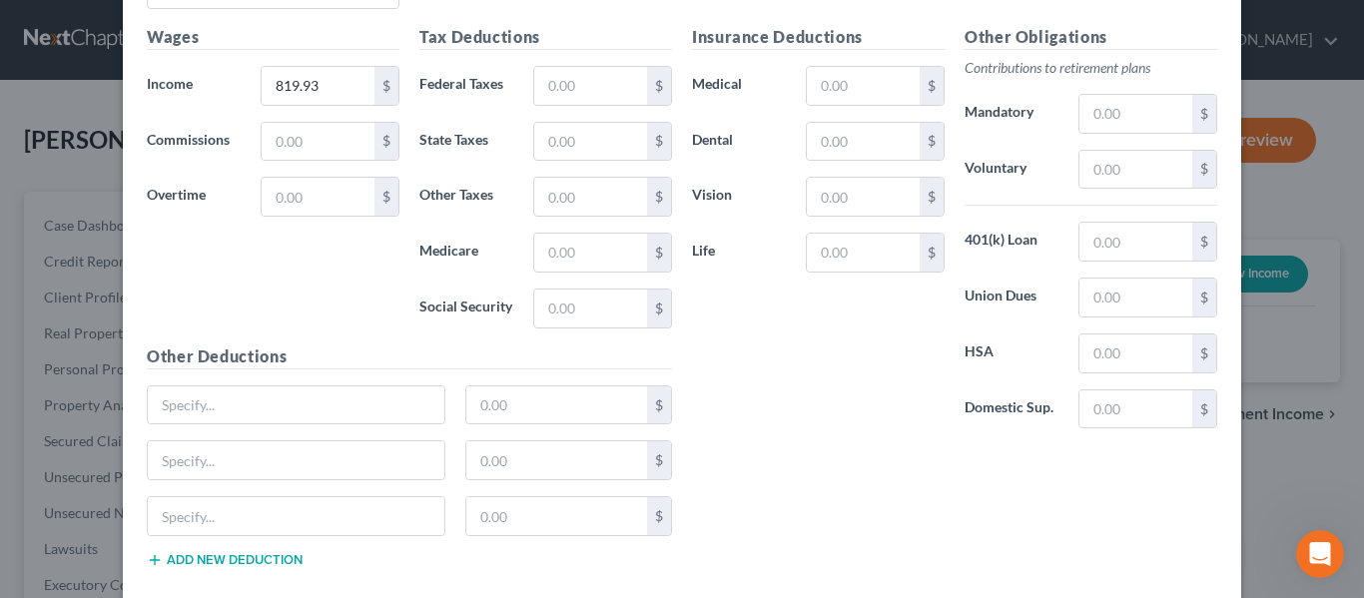
click at [211, 556] on button "Add new deduction" at bounding box center [225, 560] width 156 height 16
click at [231, 409] on input "text" at bounding box center [296, 405] width 297 height 38
paste input "ID Protection"
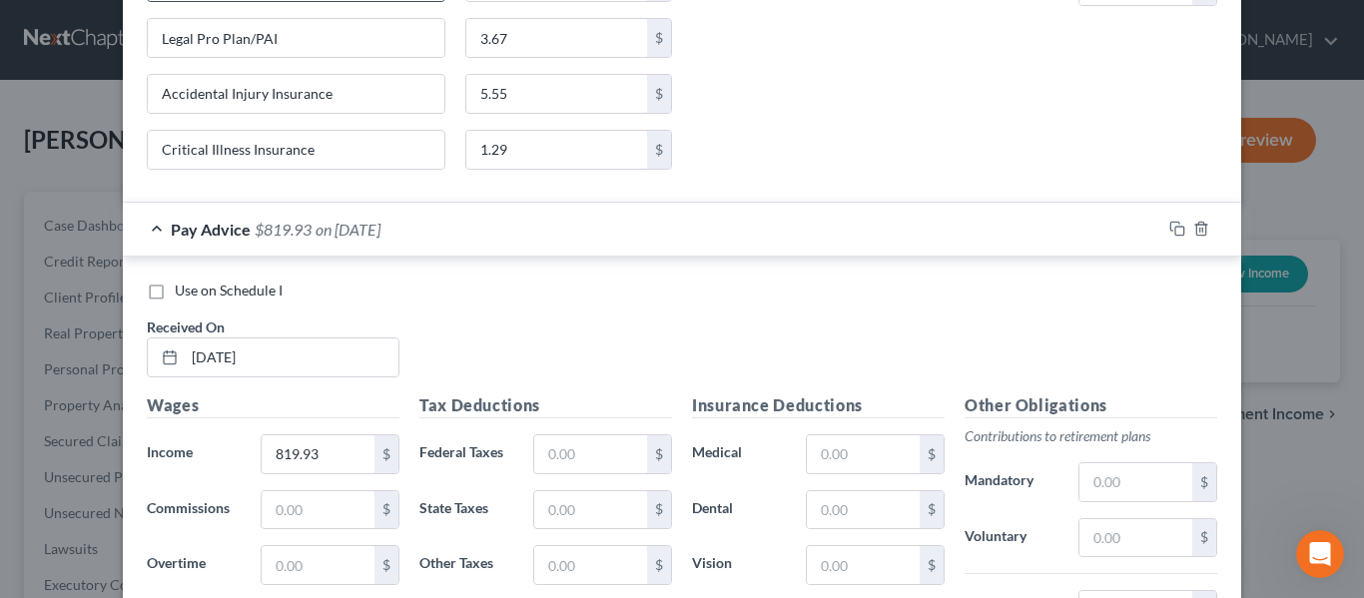
scroll to position [8211, 0]
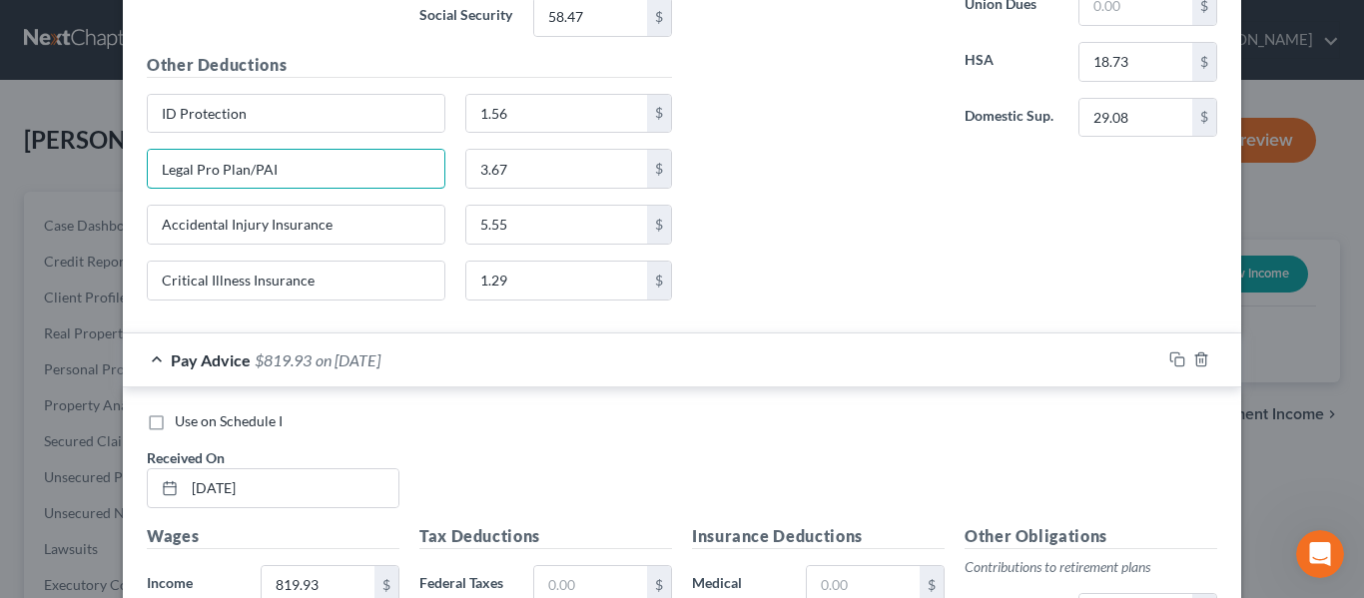
drag, startPoint x: 311, startPoint y: 165, endPoint x: 105, endPoint y: 179, distance: 206.1
click at [105, 179] on div "New Income Source × Employment Type * Select Full or [DEMOGRAPHIC_DATA] Employm…" at bounding box center [682, 299] width 1364 height 598
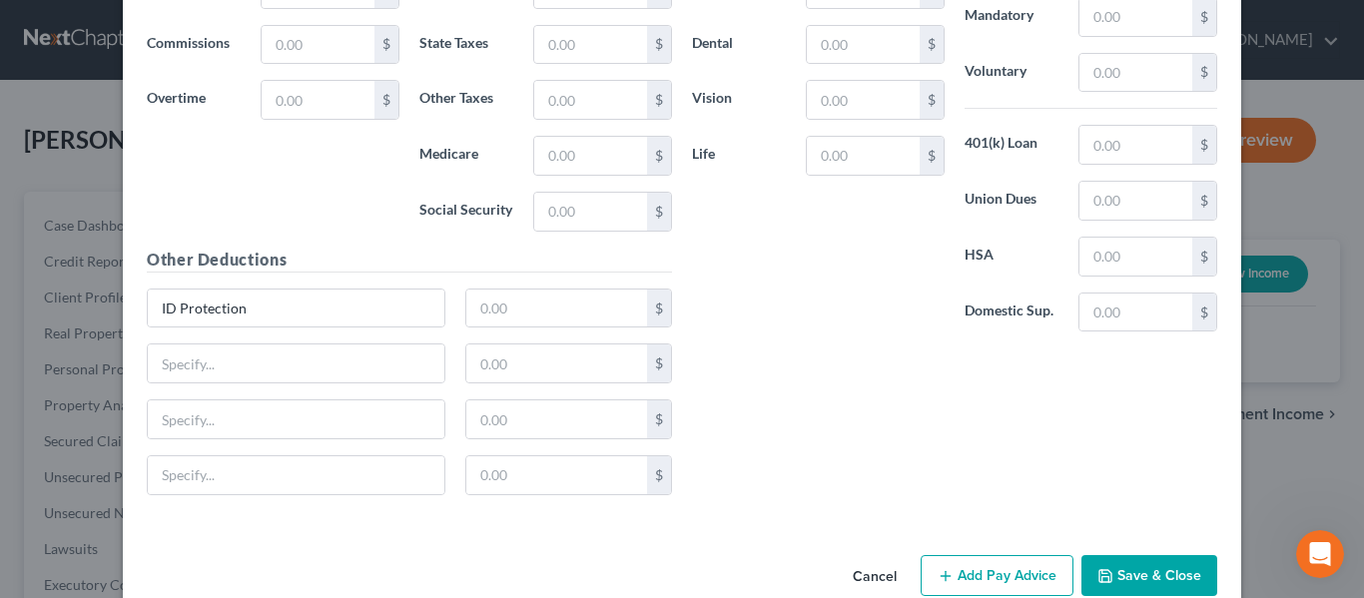
scroll to position [8845, 0]
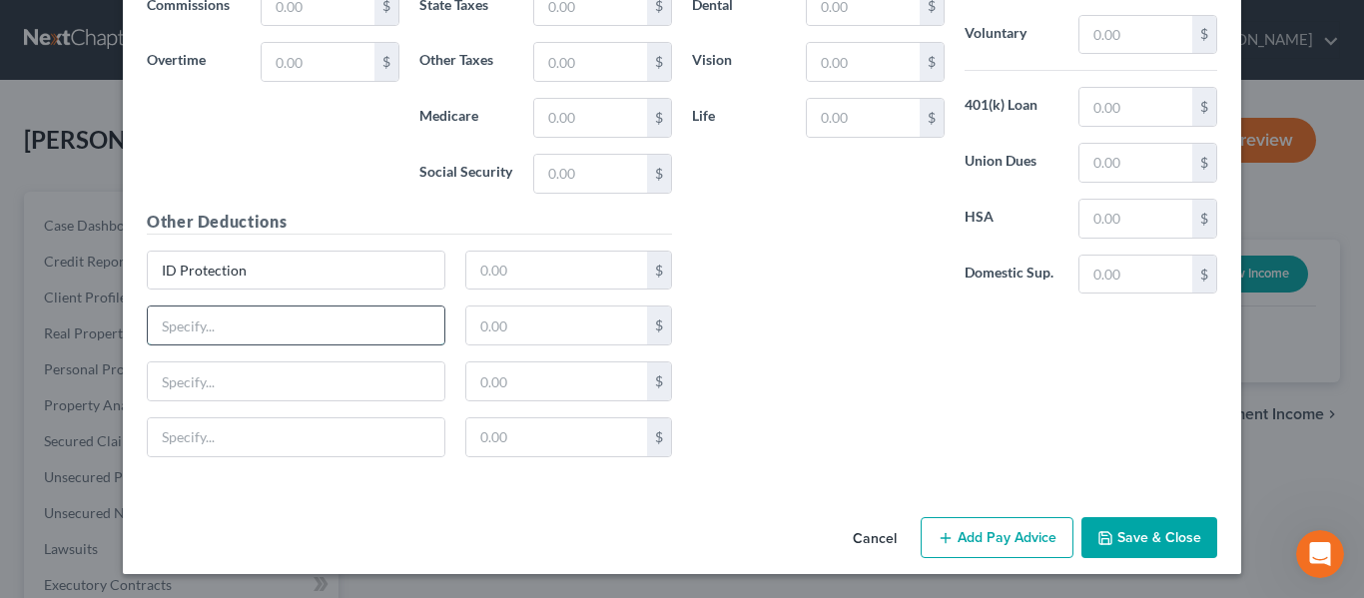
click at [174, 332] on input "text" at bounding box center [296, 326] width 297 height 38
paste input "Legal Pro Plan/PAI"
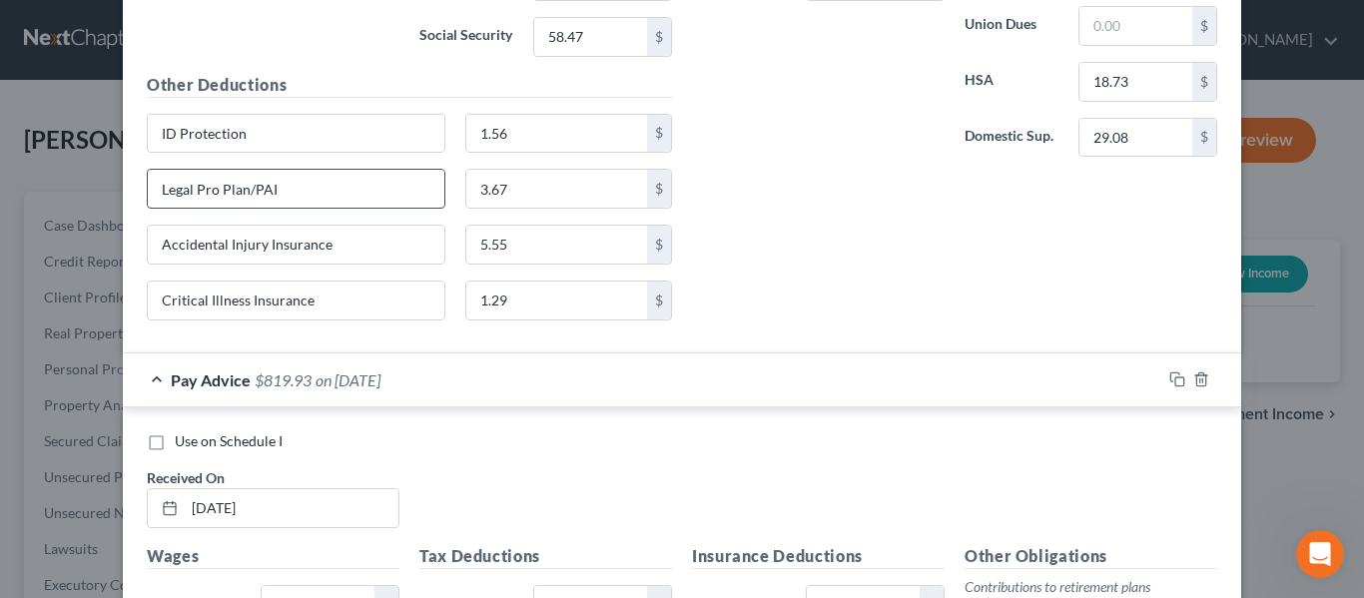
scroll to position [8046, 0]
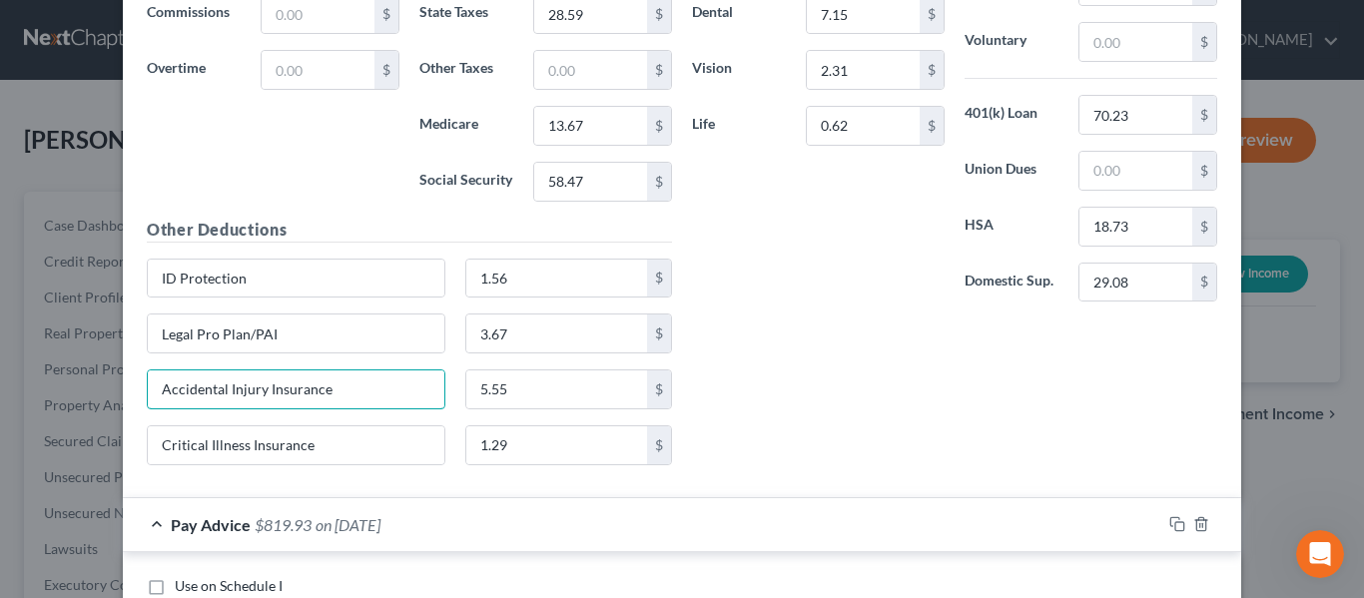
drag, startPoint x: 350, startPoint y: 389, endPoint x: 50, endPoint y: 393, distance: 300.5
click at [50, 393] on div "New Income Source × Employment Type * Select Full or [DEMOGRAPHIC_DATA] Employm…" at bounding box center [682, 299] width 1364 height 598
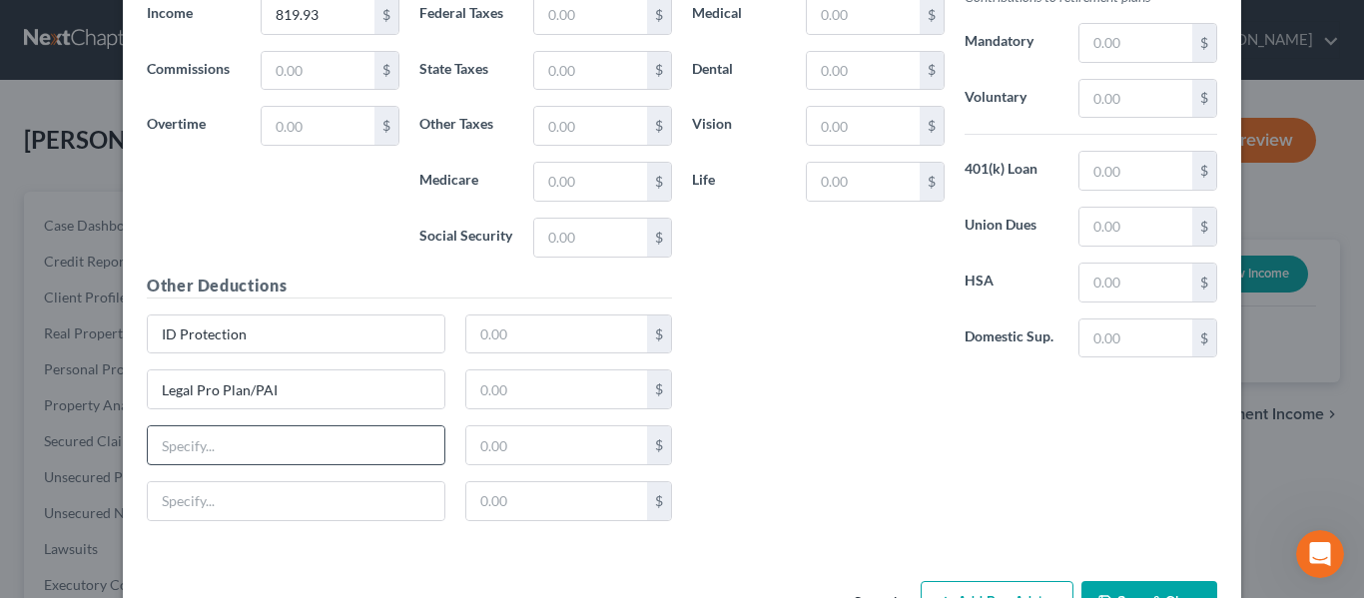
scroll to position [8845, 0]
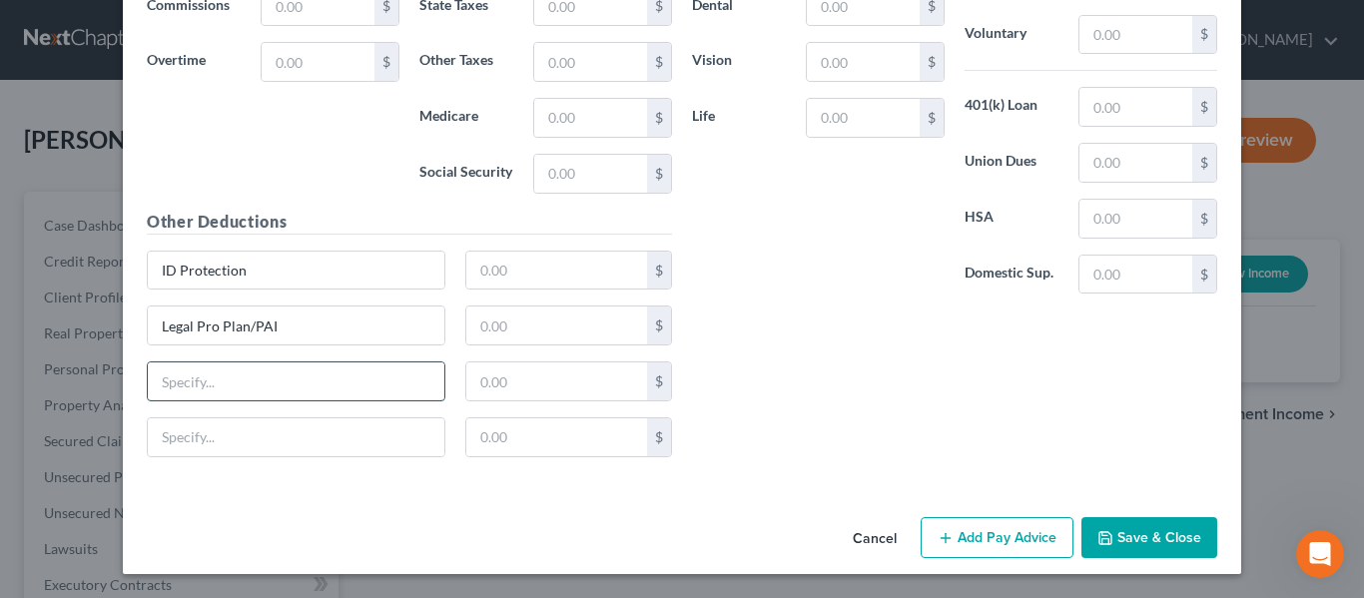
click at [180, 380] on input "text" at bounding box center [296, 381] width 297 height 38
paste input "Accidental Injury Insurance"
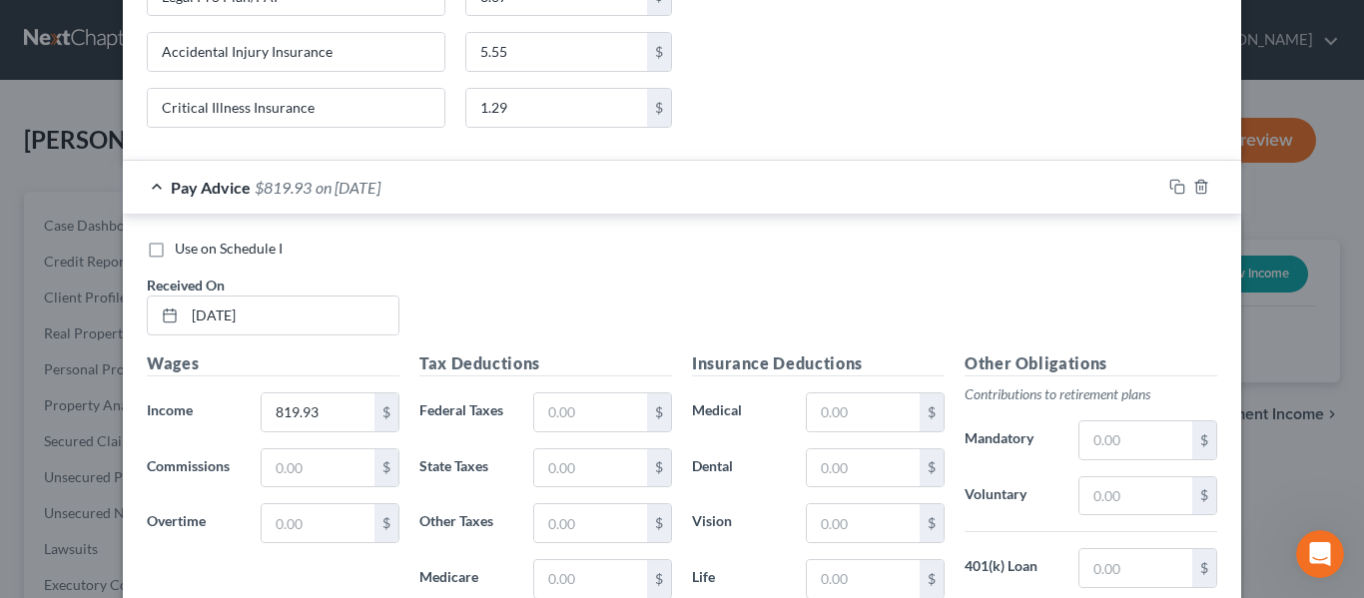
scroll to position [8346, 0]
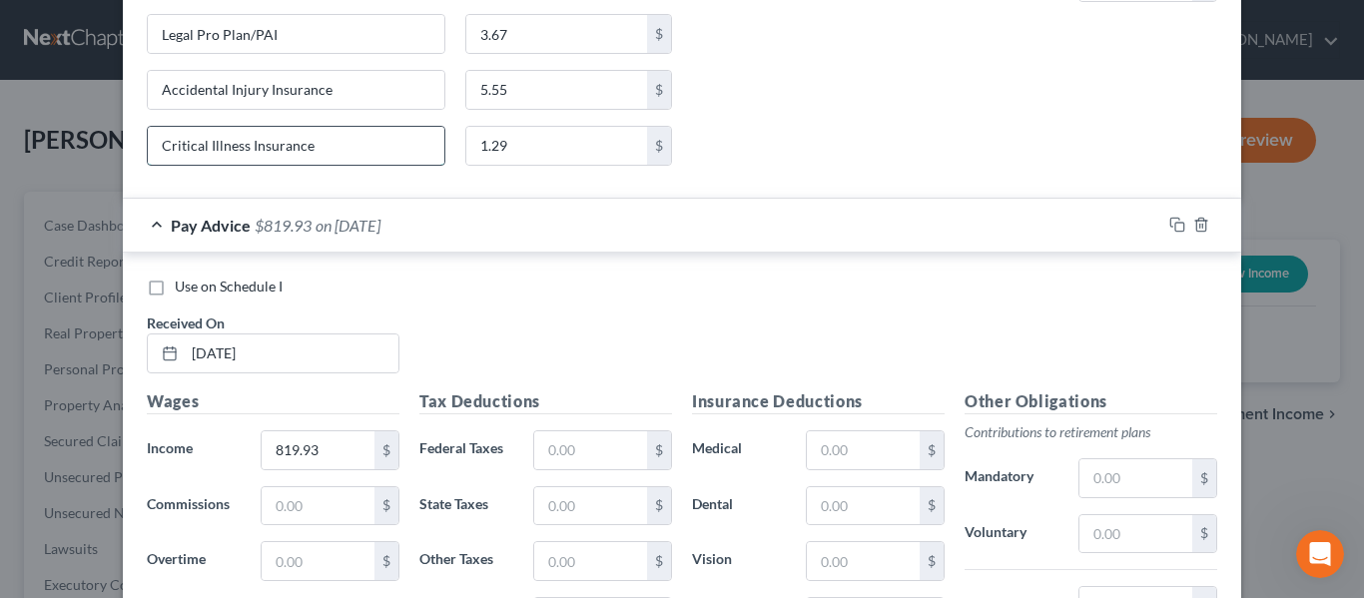
drag, startPoint x: 309, startPoint y: 152, endPoint x: 205, endPoint y: 149, distance: 103.9
click at [101, 167] on div "New Income Source × Employment Type * Select Full or [DEMOGRAPHIC_DATA] Employm…" at bounding box center [682, 299] width 1364 height 598
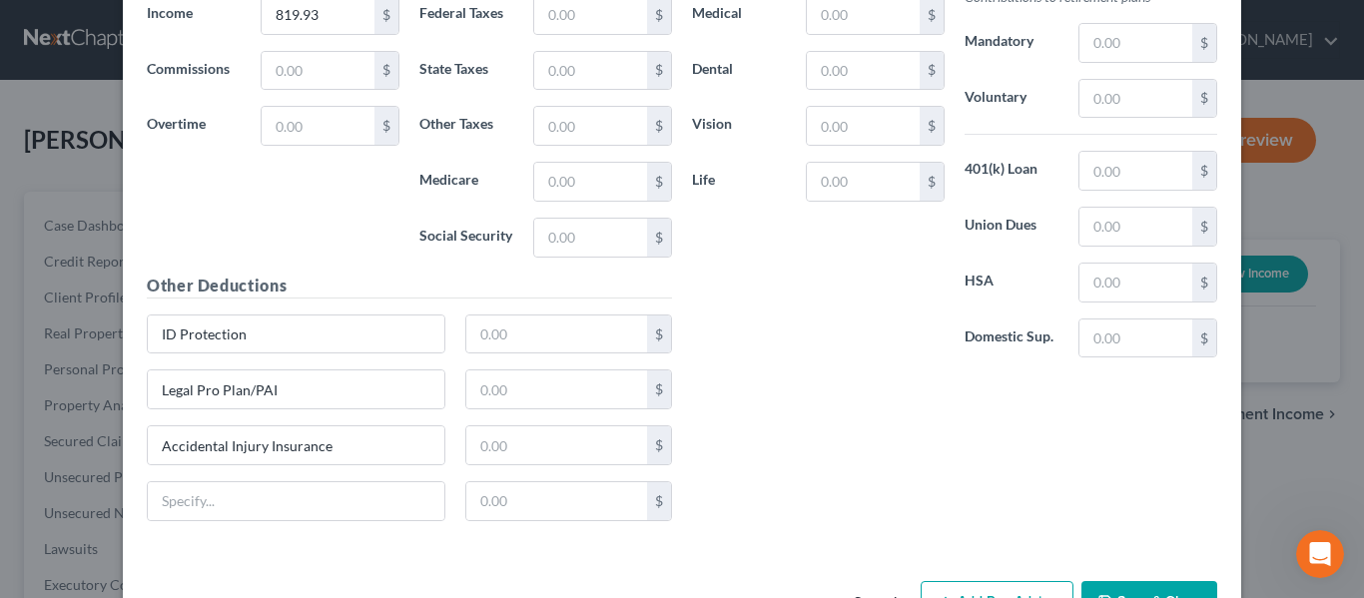
scroll to position [8845, 0]
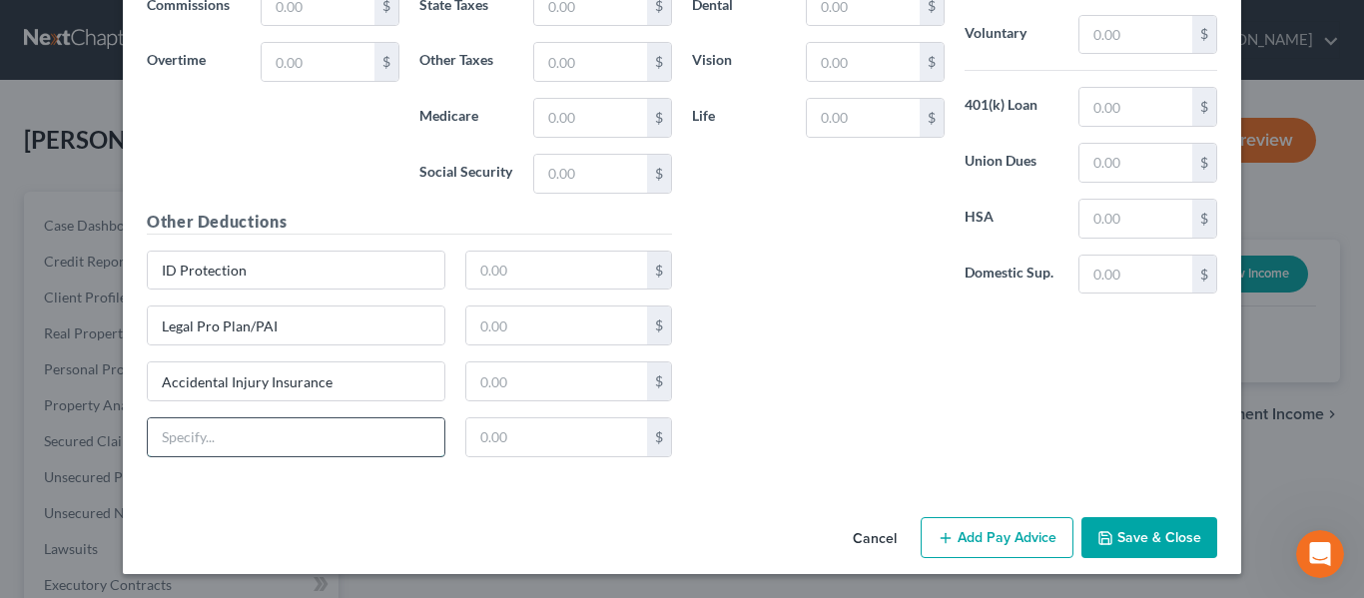
click at [245, 429] on input "text" at bounding box center [296, 437] width 297 height 38
paste input "Critical Illness Insurance"
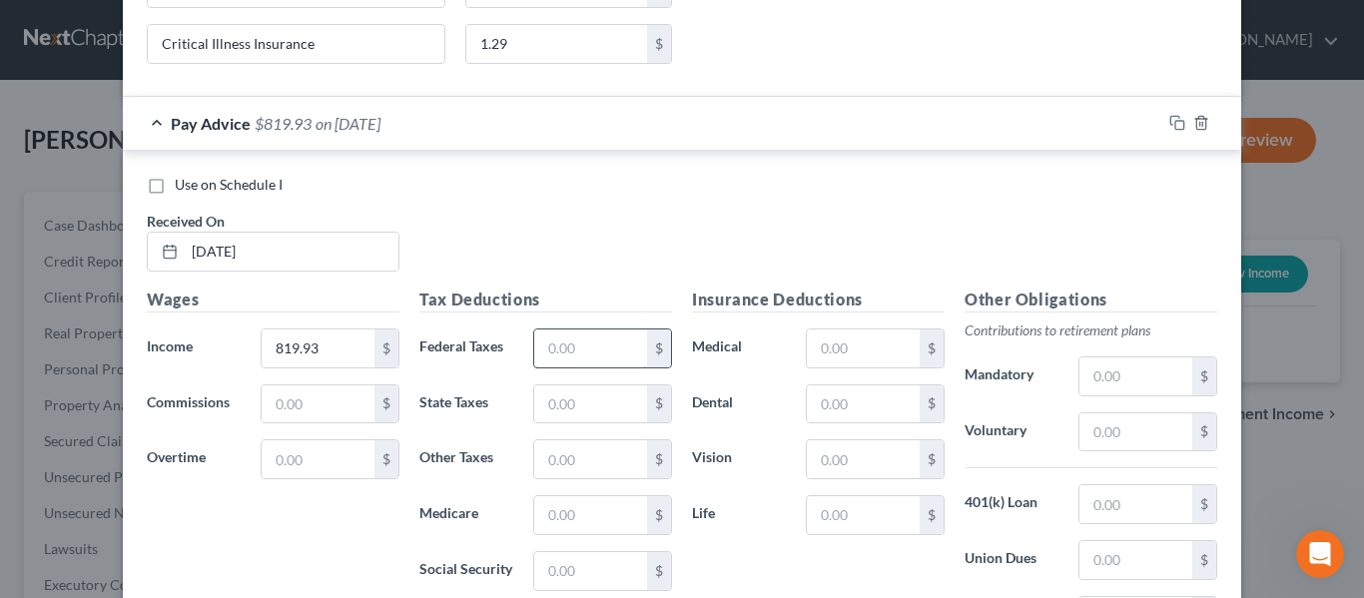
scroll to position [8445, 0]
click at [568, 347] on input "text" at bounding box center [590, 350] width 113 height 38
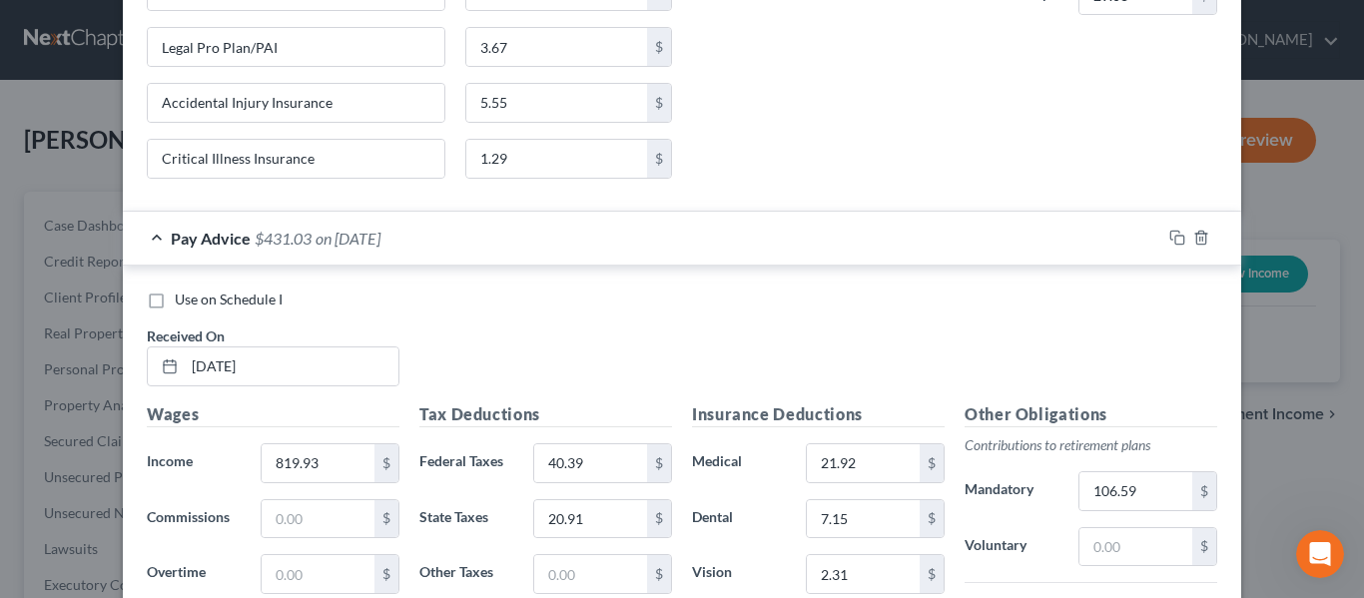
scroll to position [8845, 0]
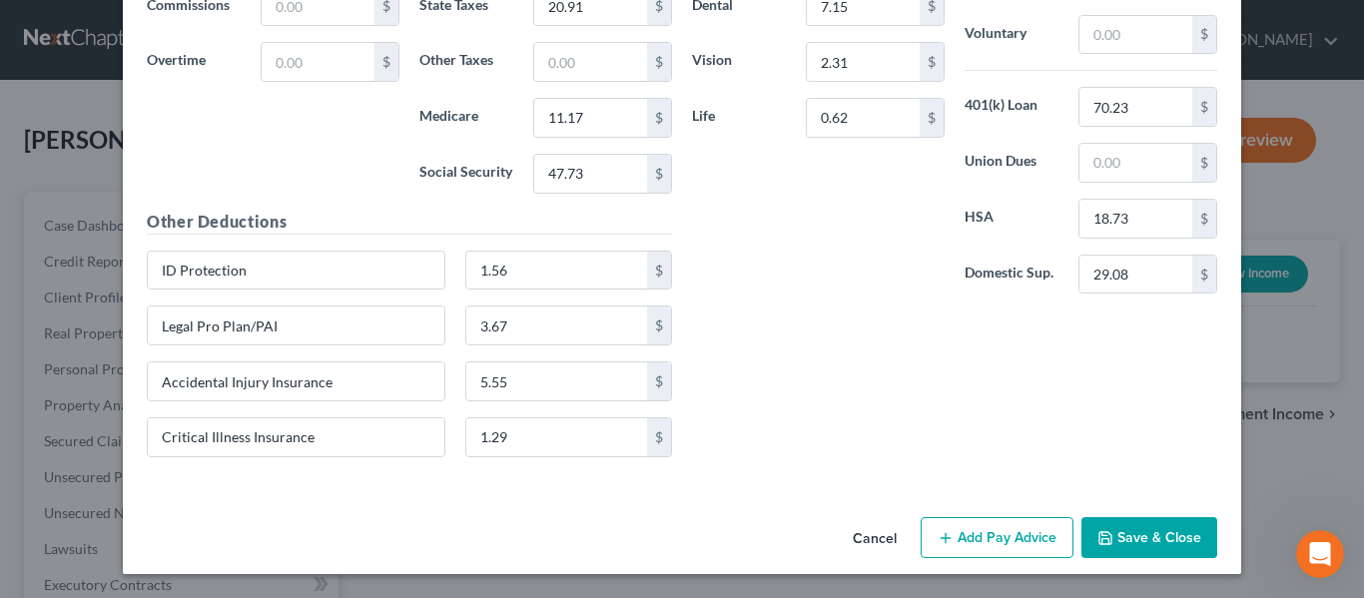
click at [965, 533] on button "Add Pay Advice" at bounding box center [997, 538] width 153 height 42
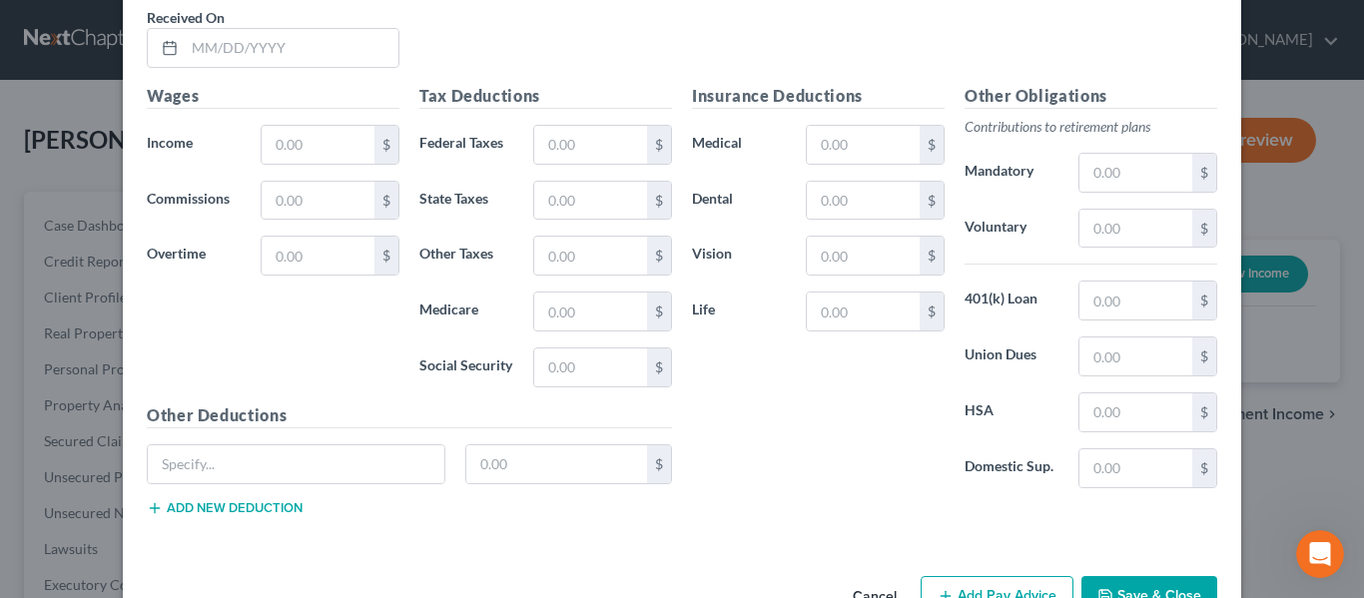
scroll to position [9444, 0]
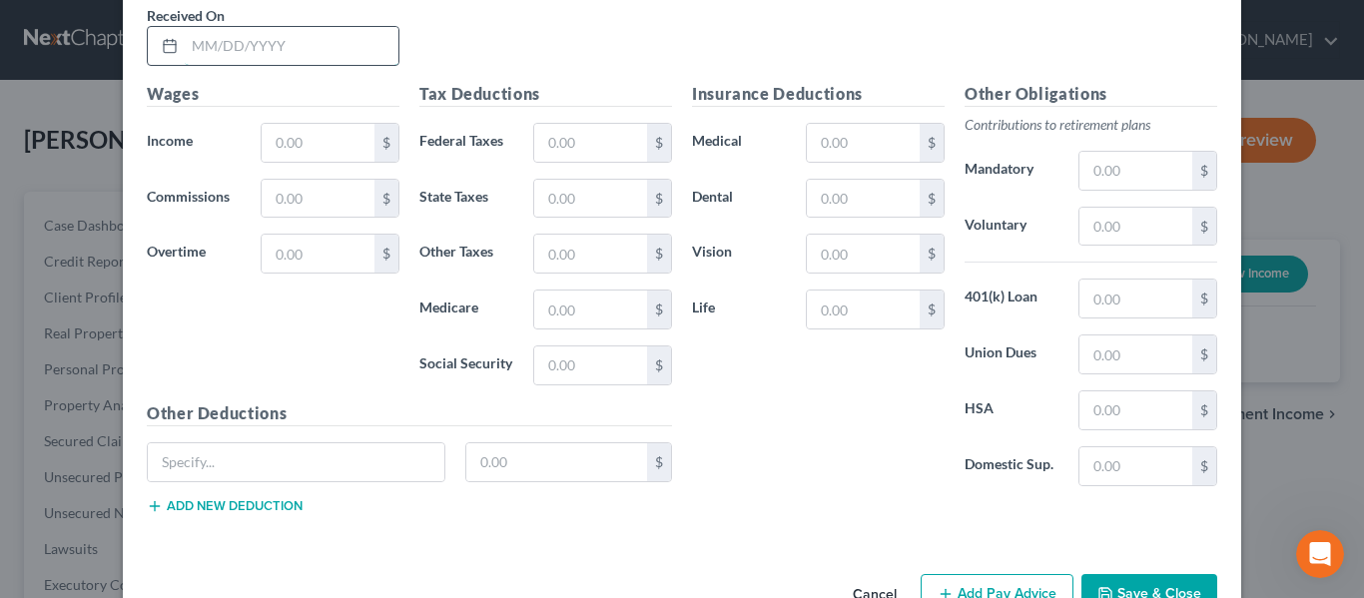
click at [222, 44] on input "text" at bounding box center [292, 46] width 214 height 38
click at [299, 136] on input "text" at bounding box center [318, 143] width 113 height 38
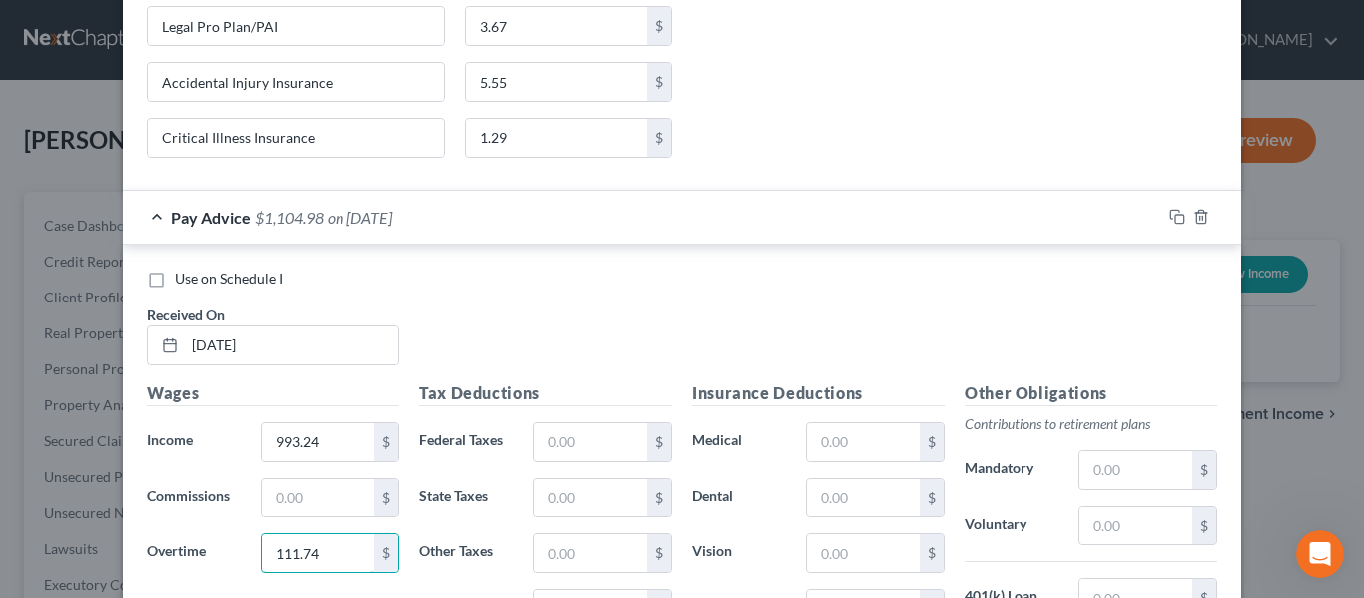
scroll to position [9044, 0]
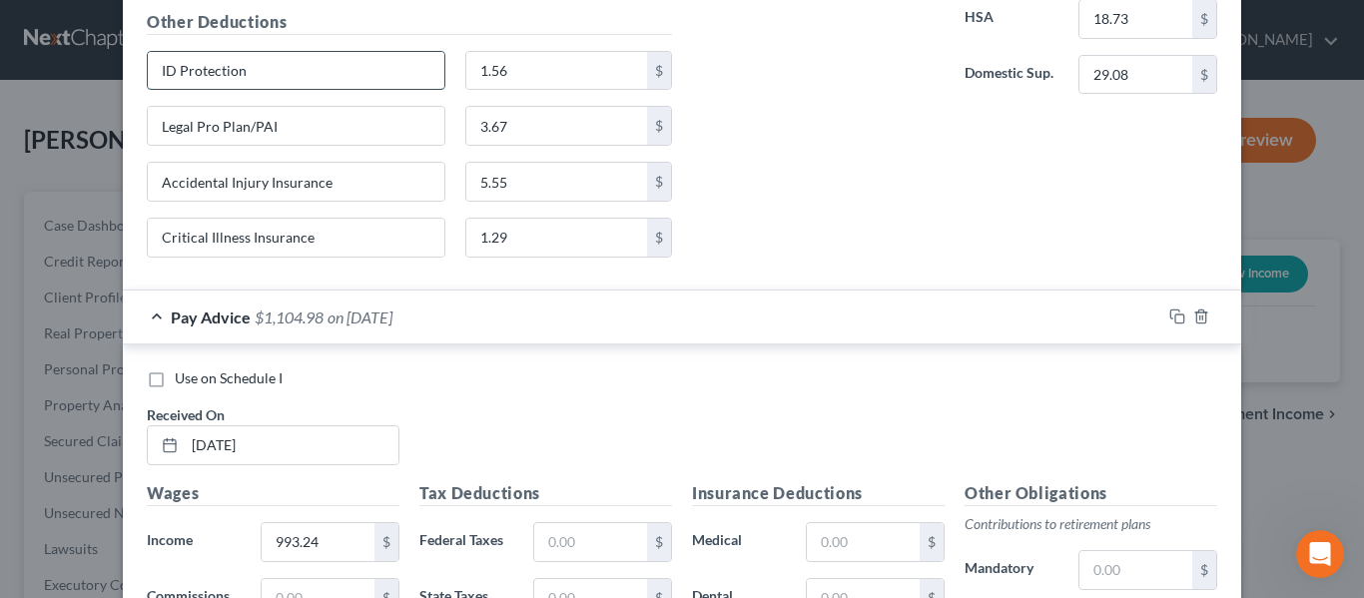
drag, startPoint x: 253, startPoint y: 73, endPoint x: 184, endPoint y: 61, distance: 69.9
click at [147, 64] on div "ID Protection" at bounding box center [296, 71] width 299 height 40
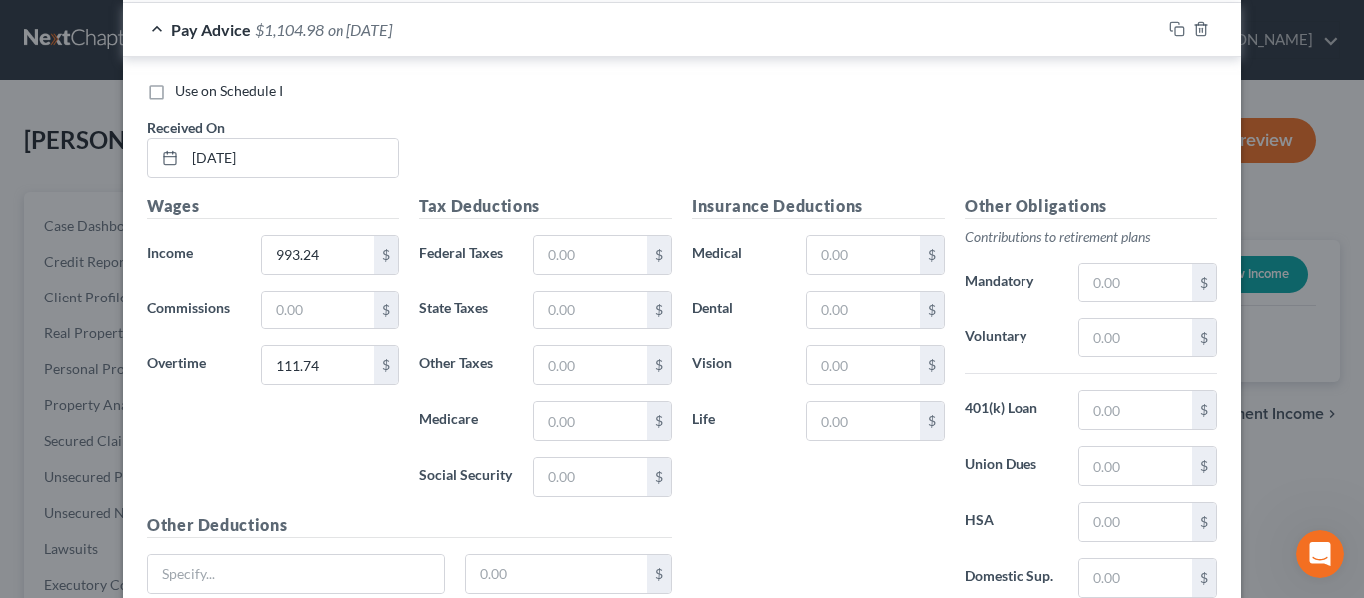
scroll to position [9501, 0]
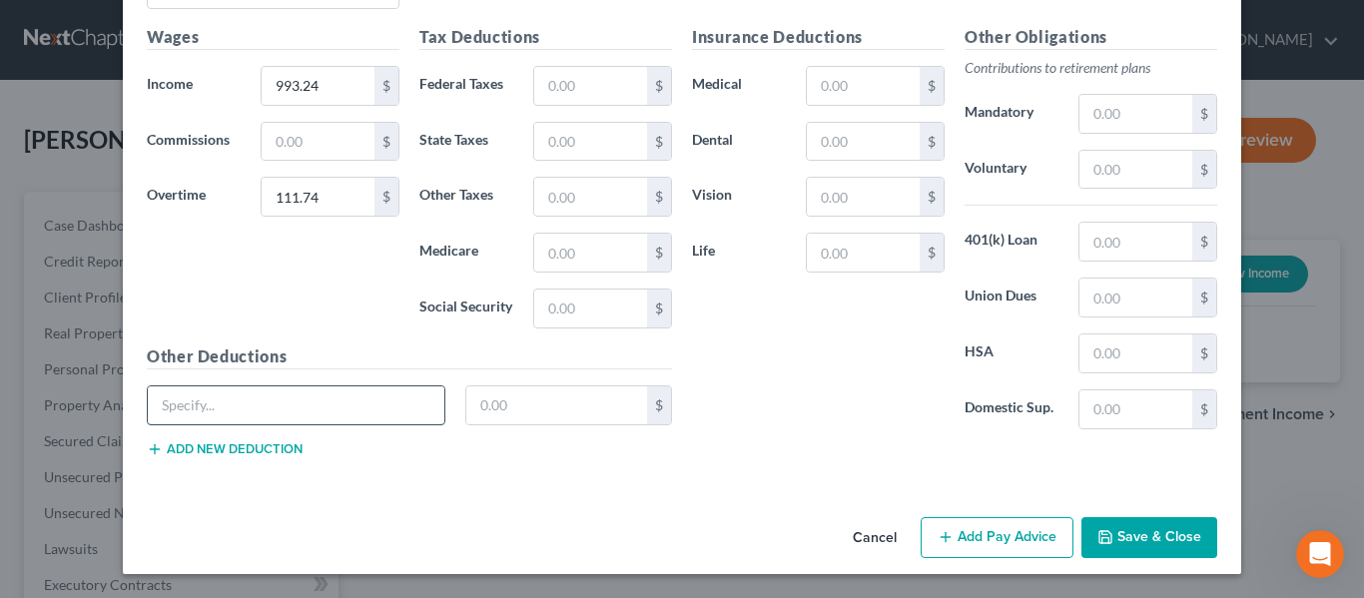
click at [221, 404] on input "text" at bounding box center [296, 405] width 297 height 38
drag, startPoint x: 231, startPoint y: 446, endPoint x: 234, endPoint y: 512, distance: 66.0
click at [232, 447] on button "Add new deduction" at bounding box center [225, 449] width 156 height 16
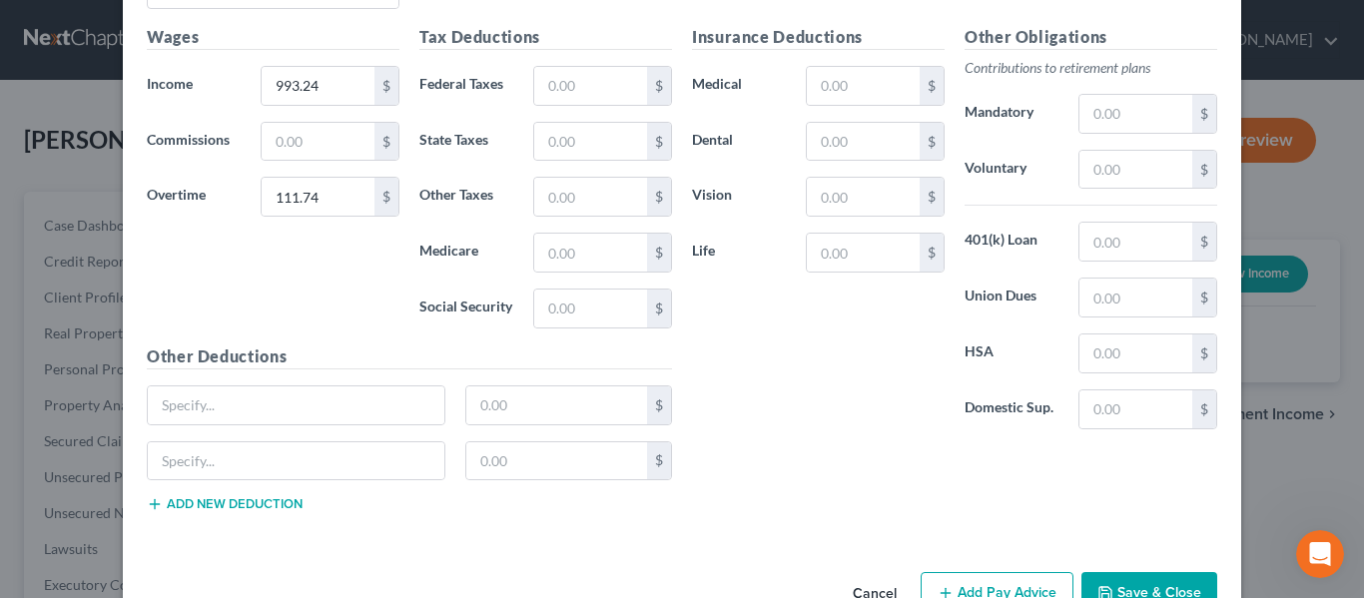
click at [233, 493] on div "$" at bounding box center [409, 469] width 545 height 56
click at [237, 503] on button "Add new deduction" at bounding box center [225, 504] width 156 height 16
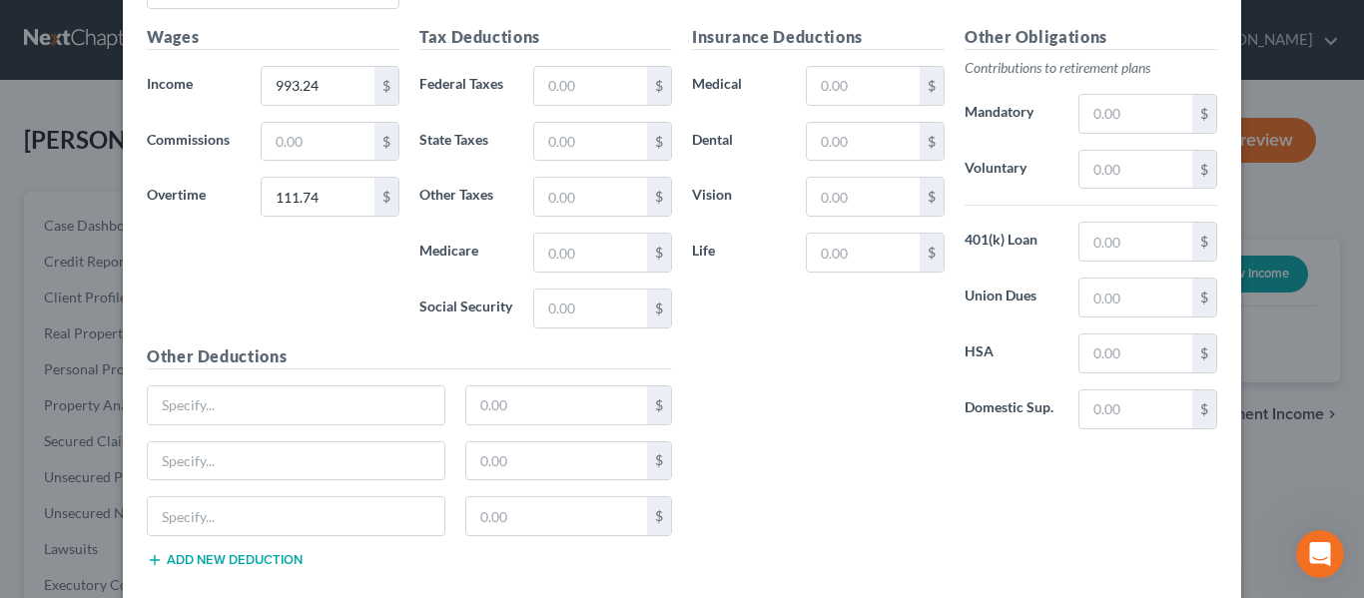
click at [234, 554] on button "Add new deduction" at bounding box center [225, 560] width 156 height 16
click at [217, 402] on input "text" at bounding box center [296, 405] width 297 height 38
paste input "ID Protection"
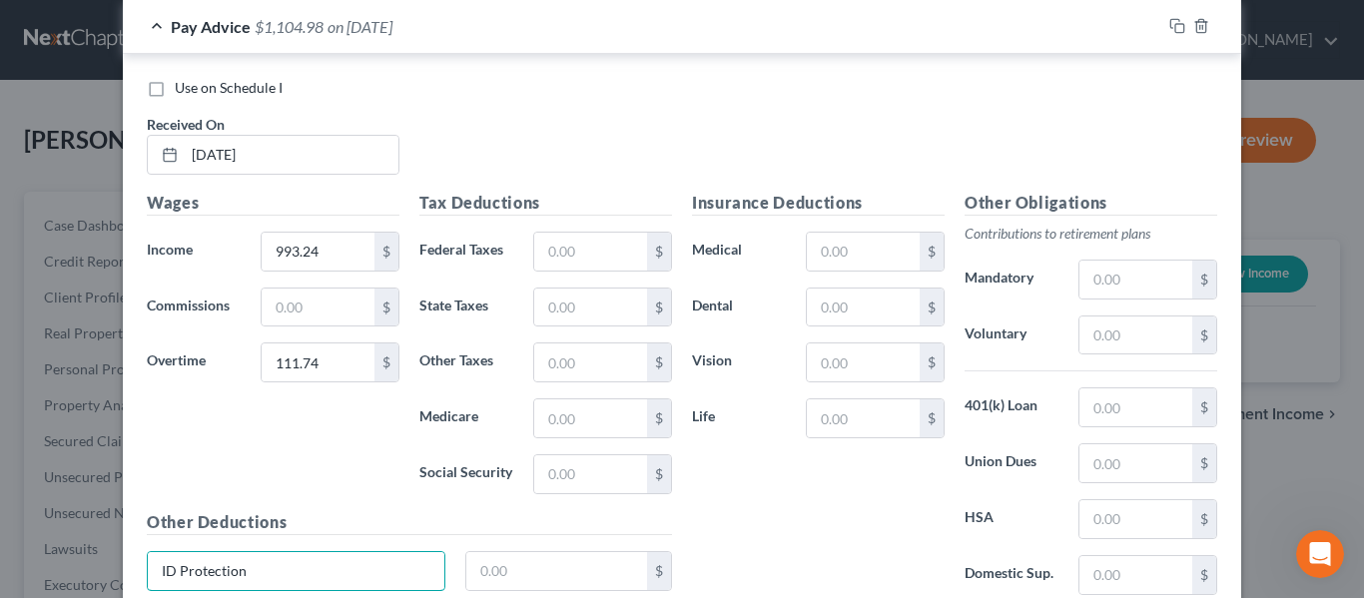
scroll to position [8902, 0]
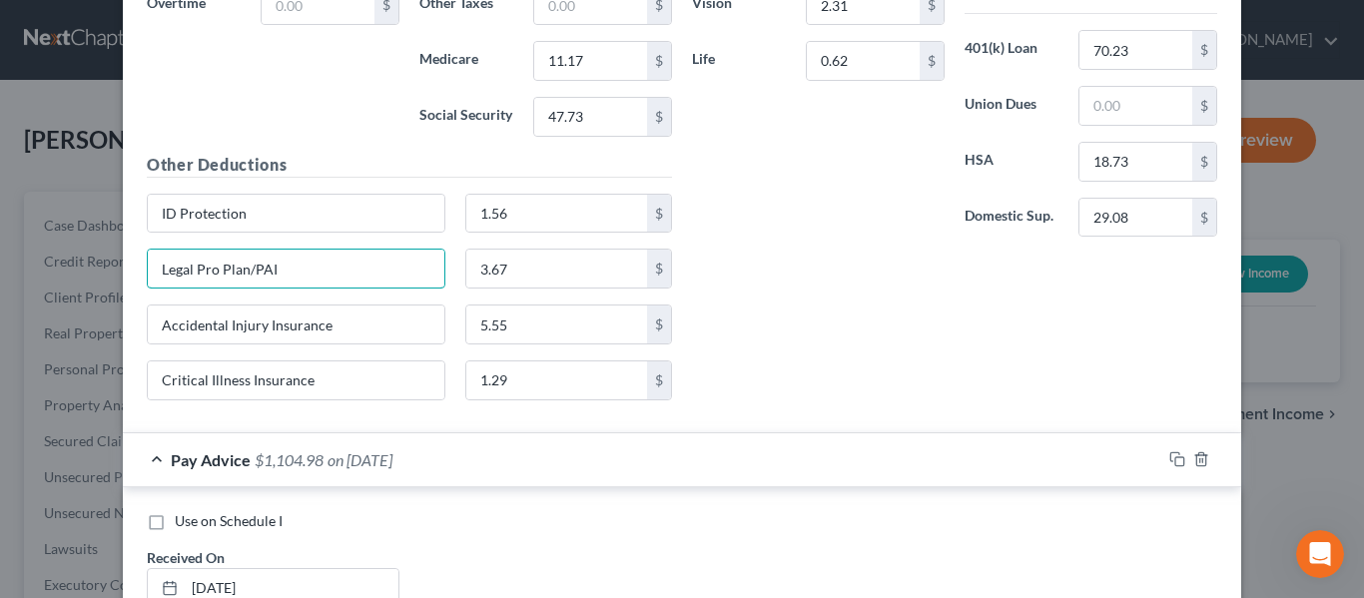
drag, startPoint x: 298, startPoint y: 272, endPoint x: 130, endPoint y: 256, distance: 168.5
click at [51, 282] on div "New Income Source × Employment Type * Select Full or [DEMOGRAPHIC_DATA] Employm…" at bounding box center [682, 299] width 1364 height 598
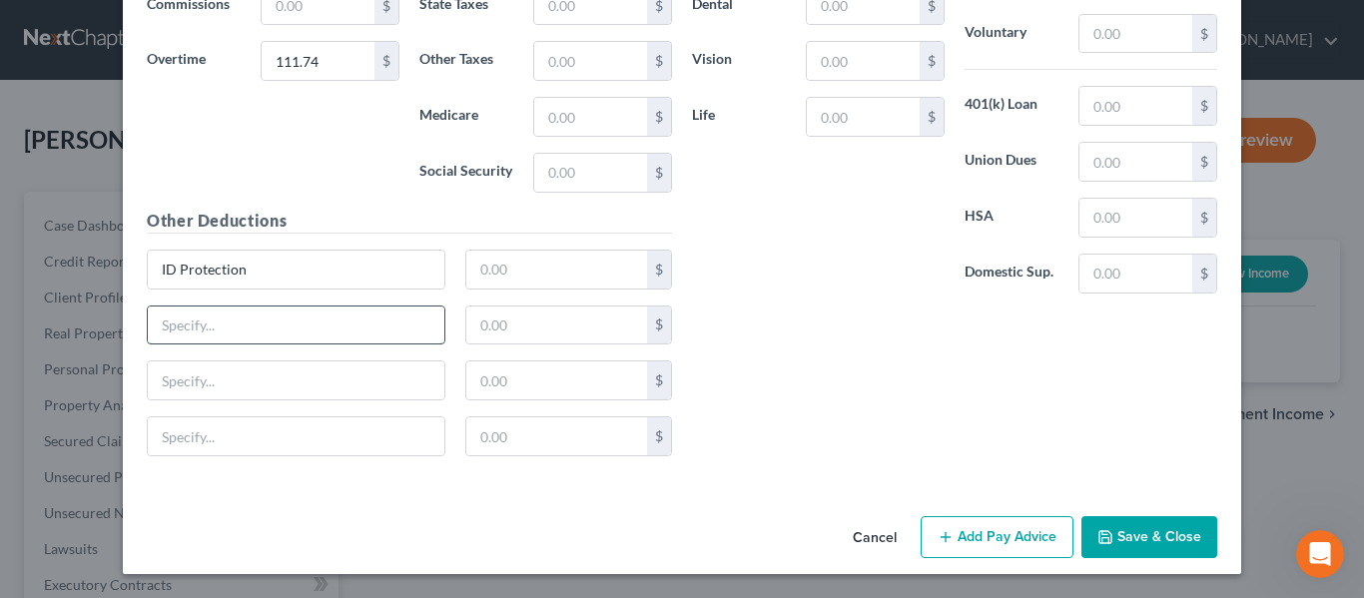
click at [261, 333] on input "text" at bounding box center [296, 326] width 297 height 38
paste input "Legal Pro Plan/PAI"
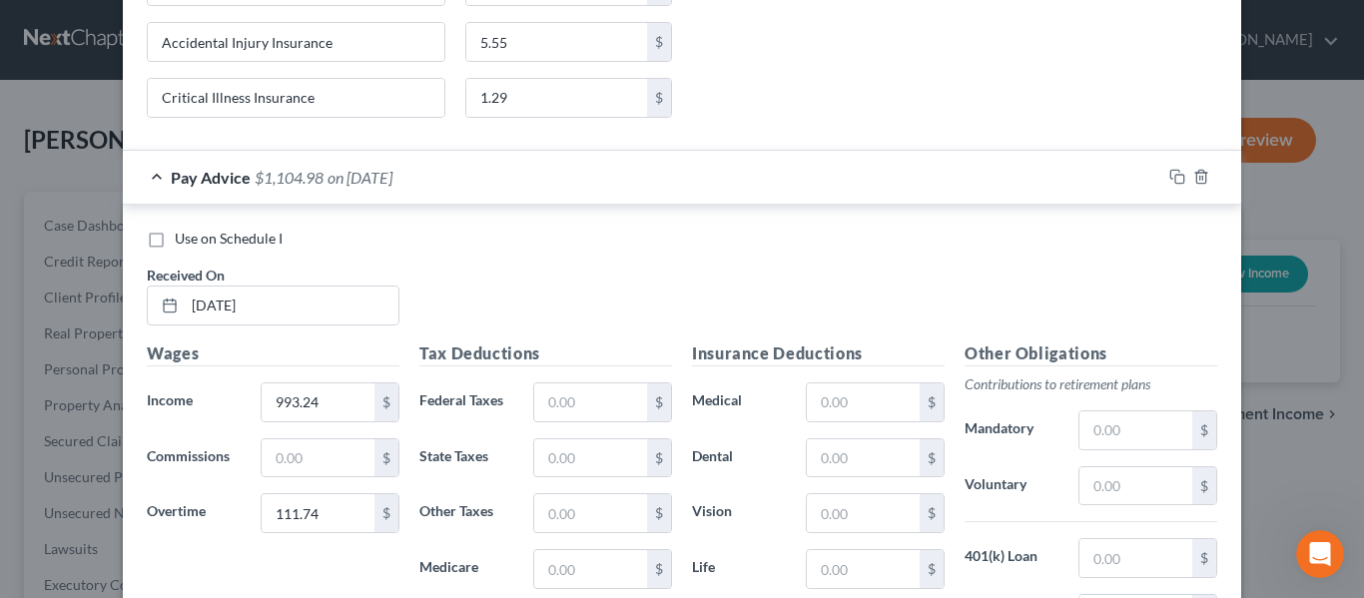
scroll to position [9137, 0]
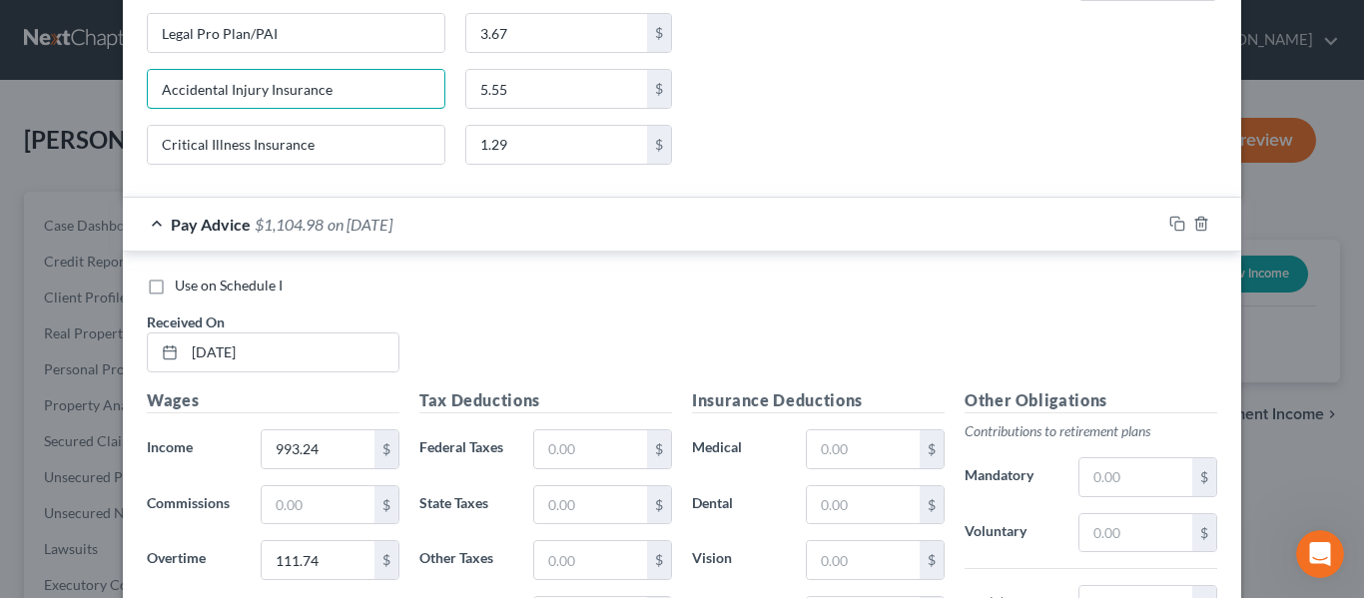
drag, startPoint x: 246, startPoint y: 112, endPoint x: 70, endPoint y: 132, distance: 176.8
click at [70, 132] on div "New Income Source × Employment Type * Select Full or [DEMOGRAPHIC_DATA] Employm…" at bounding box center [682, 299] width 1364 height 598
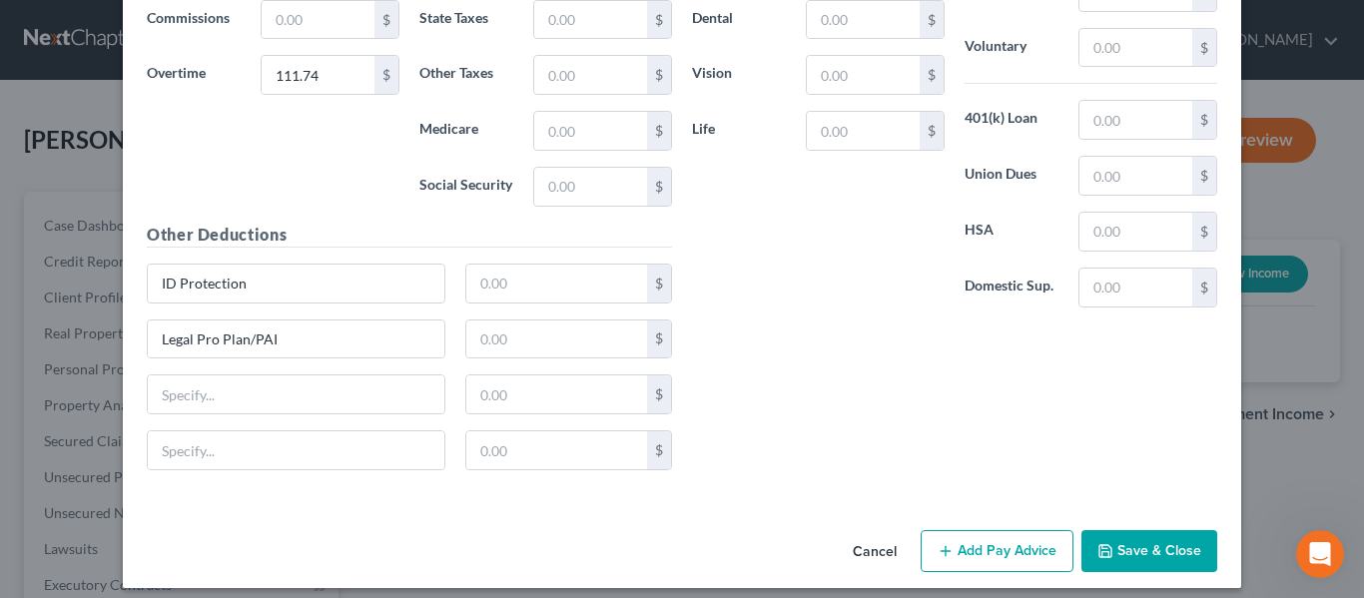
scroll to position [9637, 0]
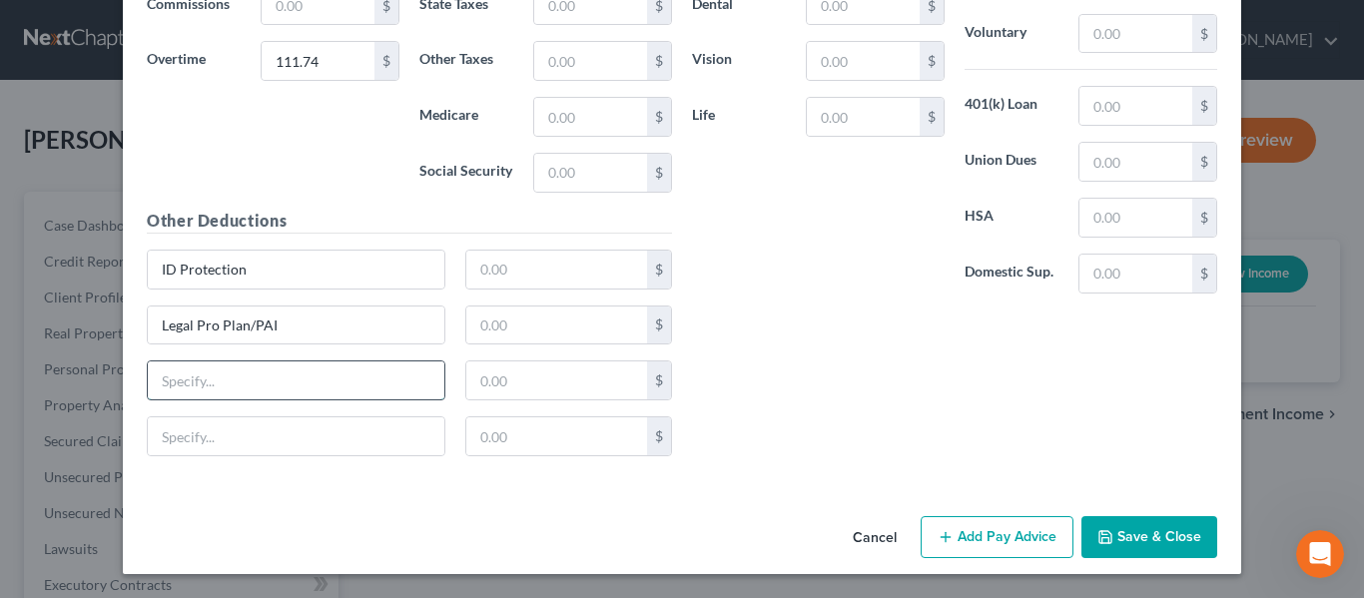
click at [271, 392] on input "text" at bounding box center [296, 380] width 297 height 38
paste input "Accidental Injury Insurance"
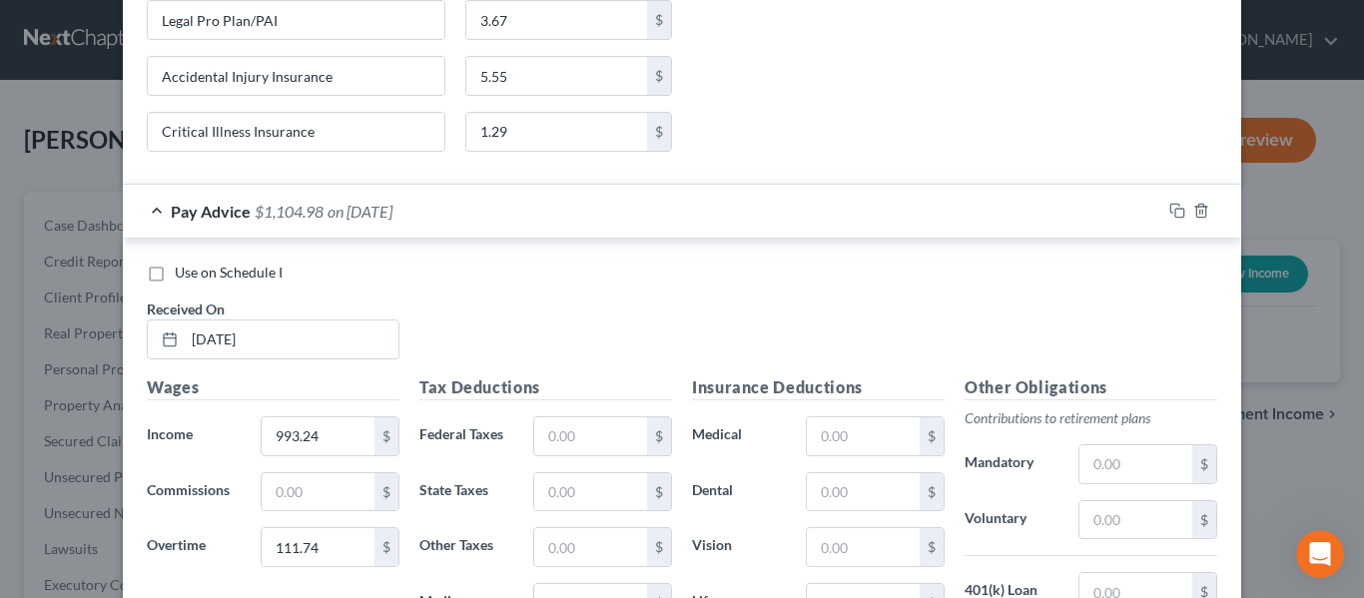
scroll to position [9038, 0]
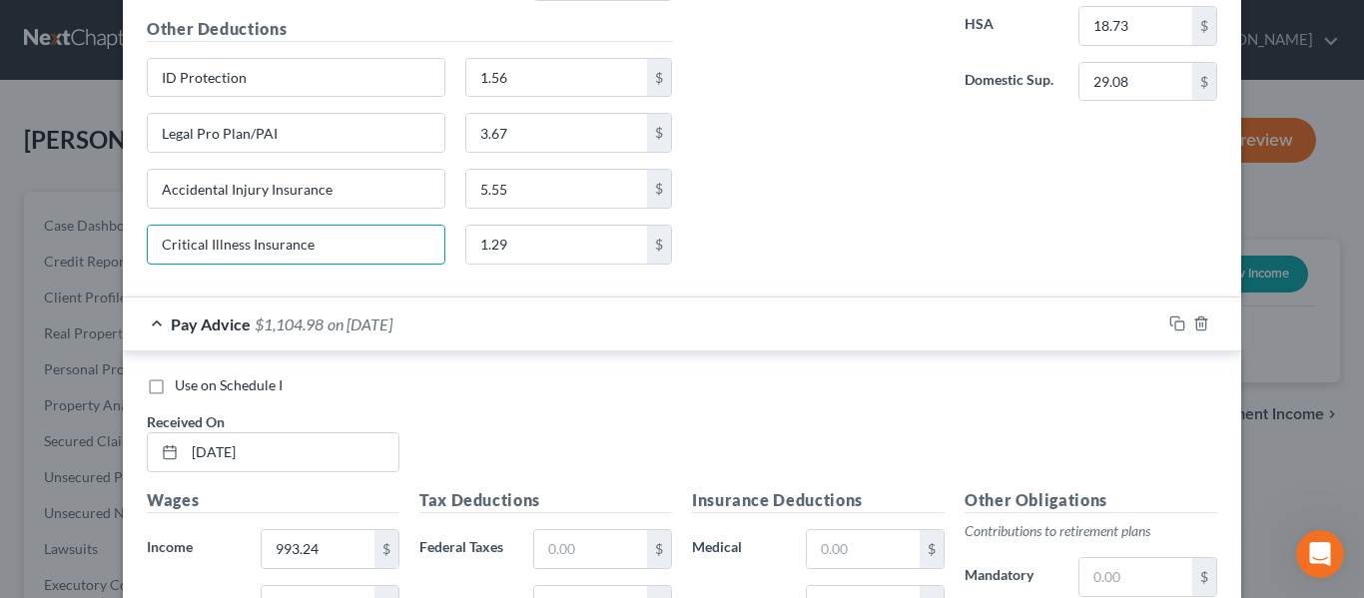
drag, startPoint x: 335, startPoint y: 249, endPoint x: 131, endPoint y: 282, distance: 207.3
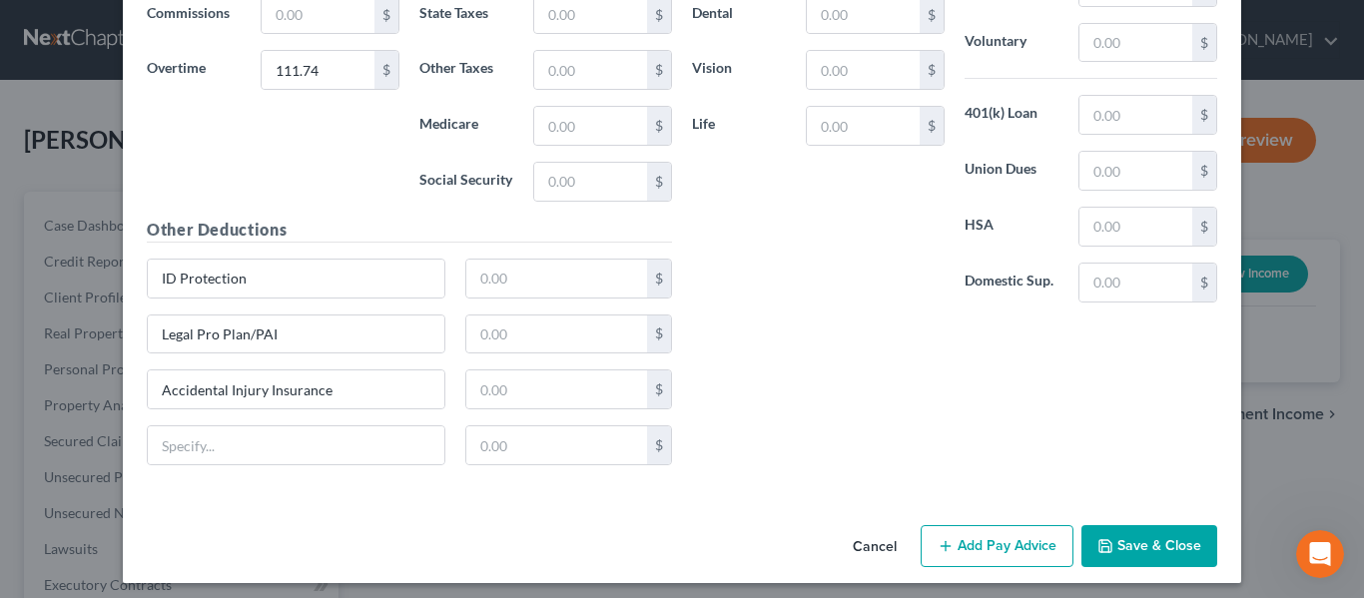
scroll to position [9637, 0]
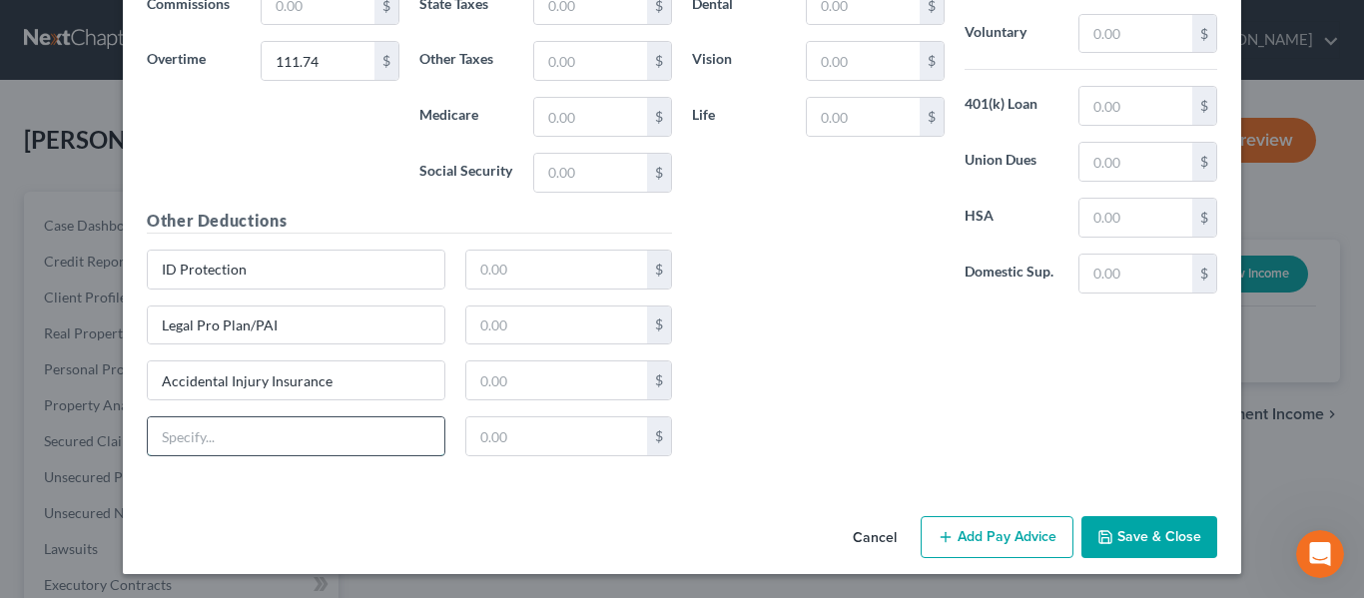
click at [207, 443] on input "text" at bounding box center [296, 436] width 297 height 38
paste input "Critical Illness Insurance"
click at [515, 283] on input "text" at bounding box center [557, 270] width 182 height 38
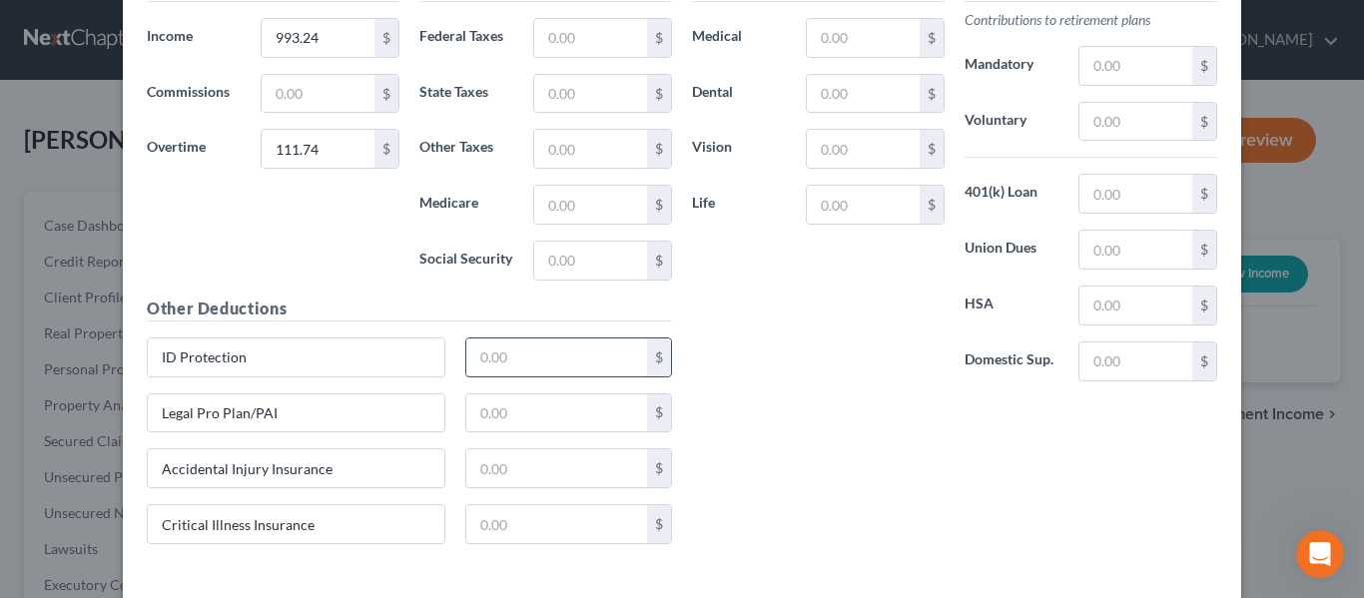
scroll to position [9437, 0]
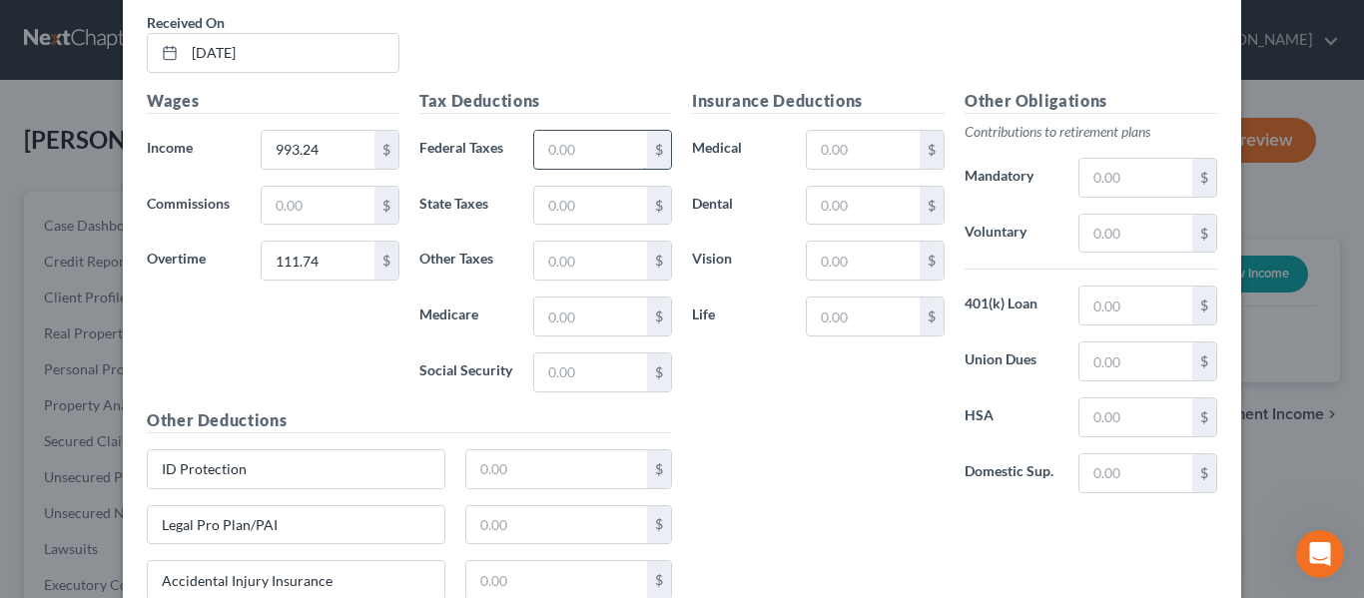
click at [560, 151] on input "text" at bounding box center [590, 150] width 113 height 38
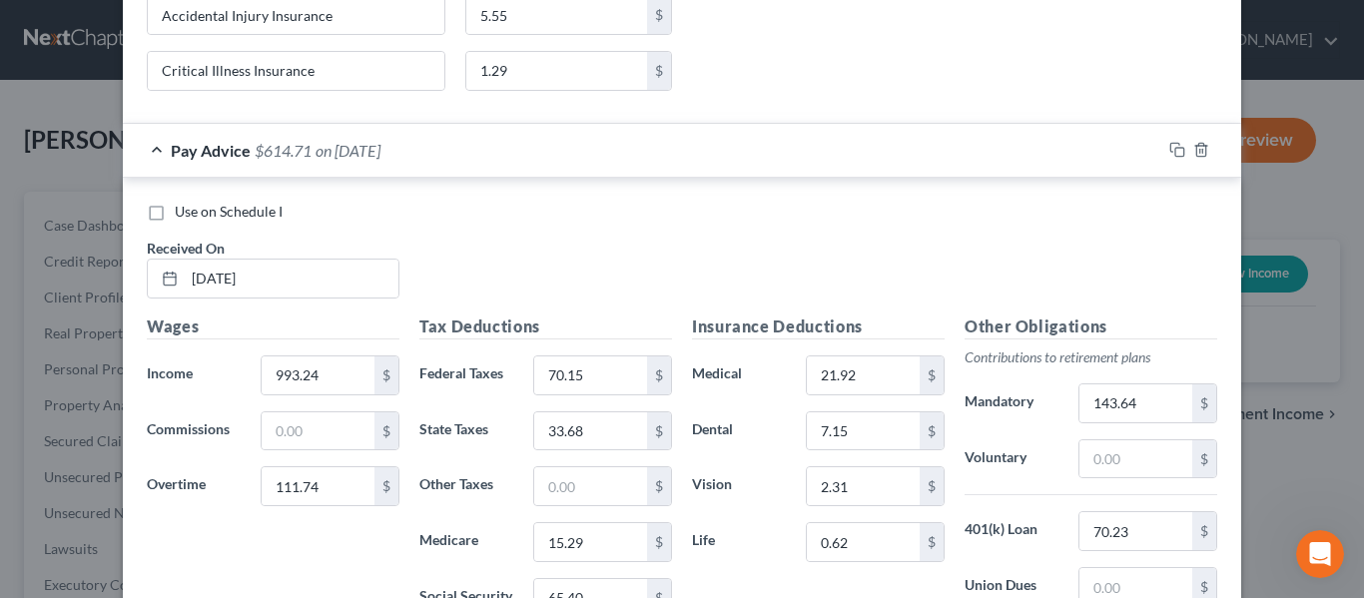
scroll to position [9637, 0]
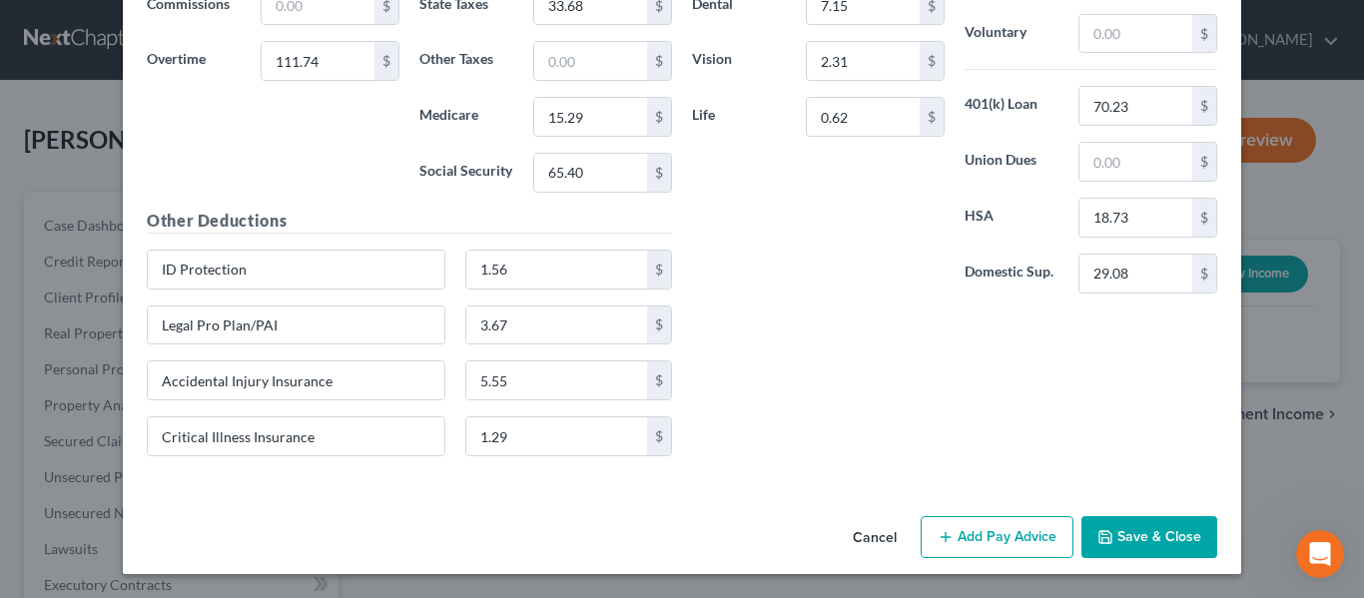
click at [1003, 543] on button "Add Pay Advice" at bounding box center [997, 537] width 153 height 42
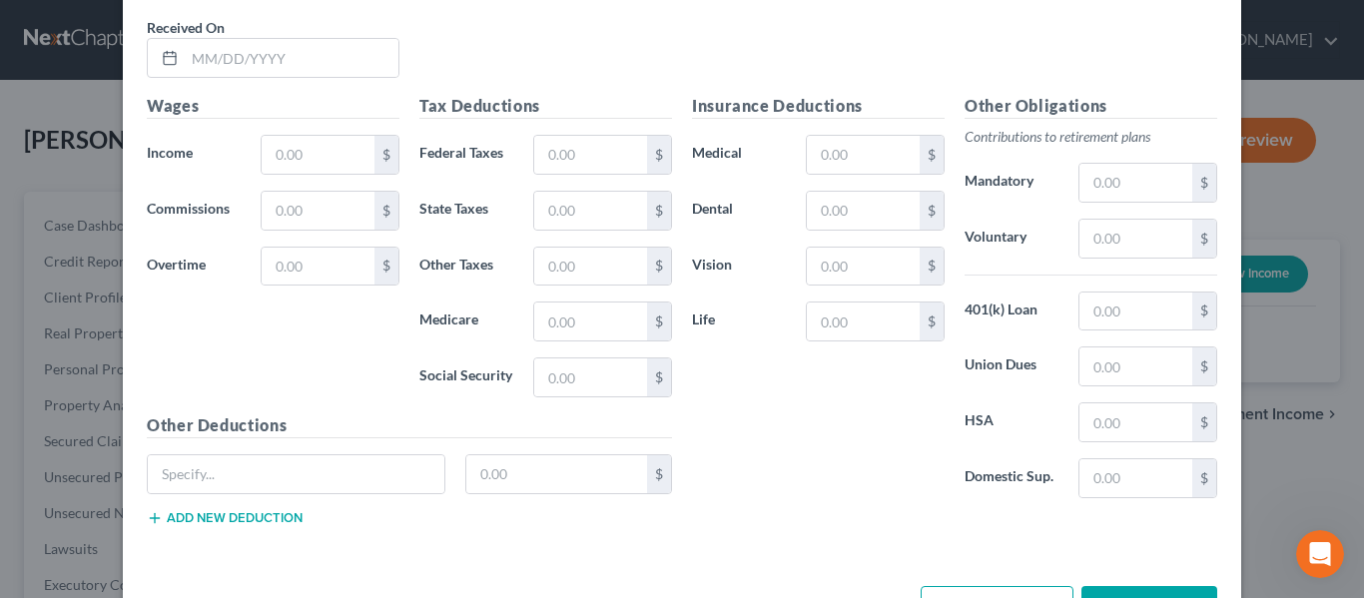
scroll to position [10192, 0]
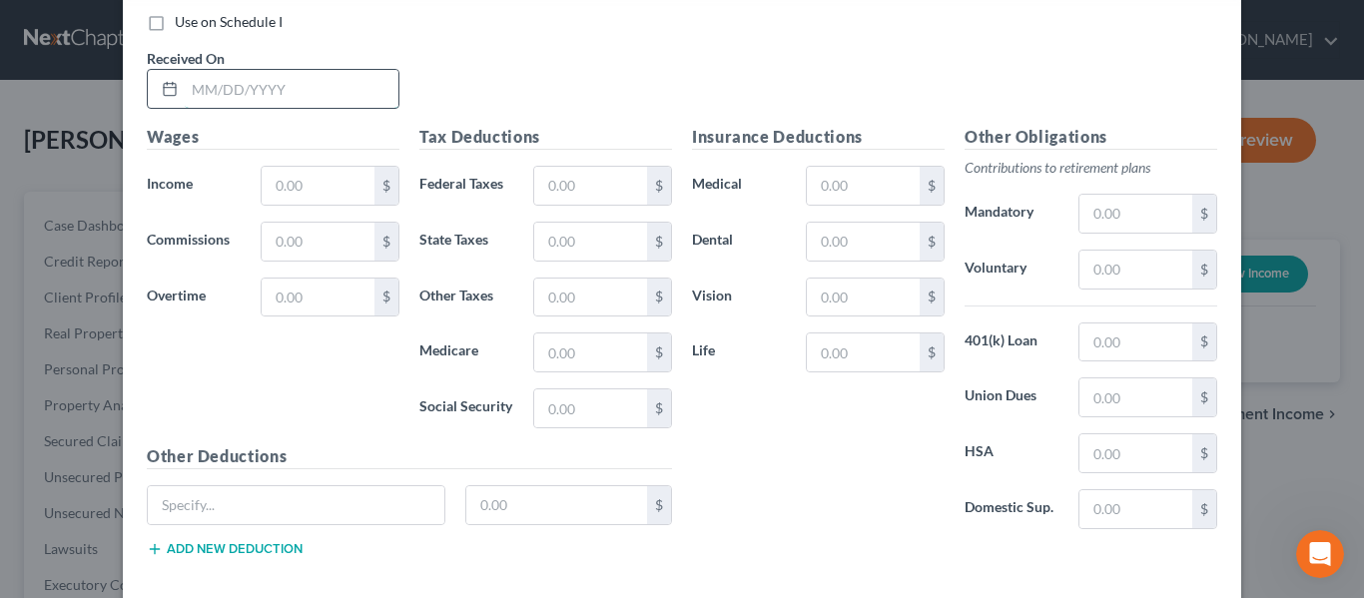
click at [287, 93] on input "text" at bounding box center [292, 89] width 214 height 38
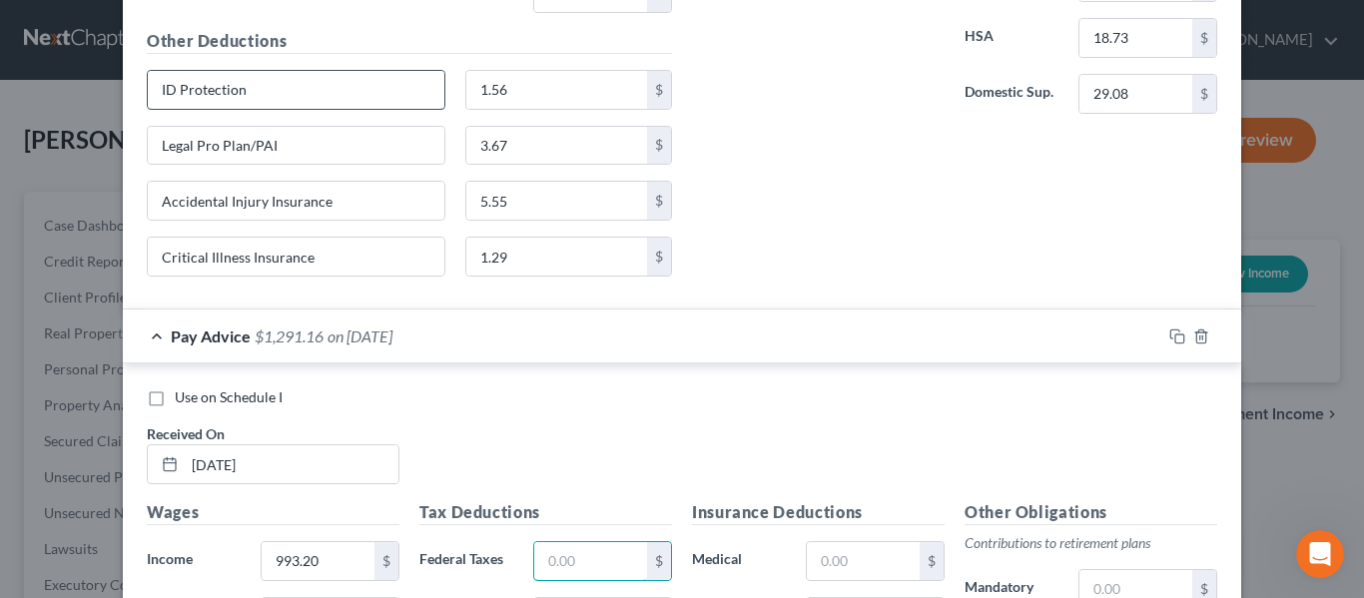
scroll to position [9792, 0]
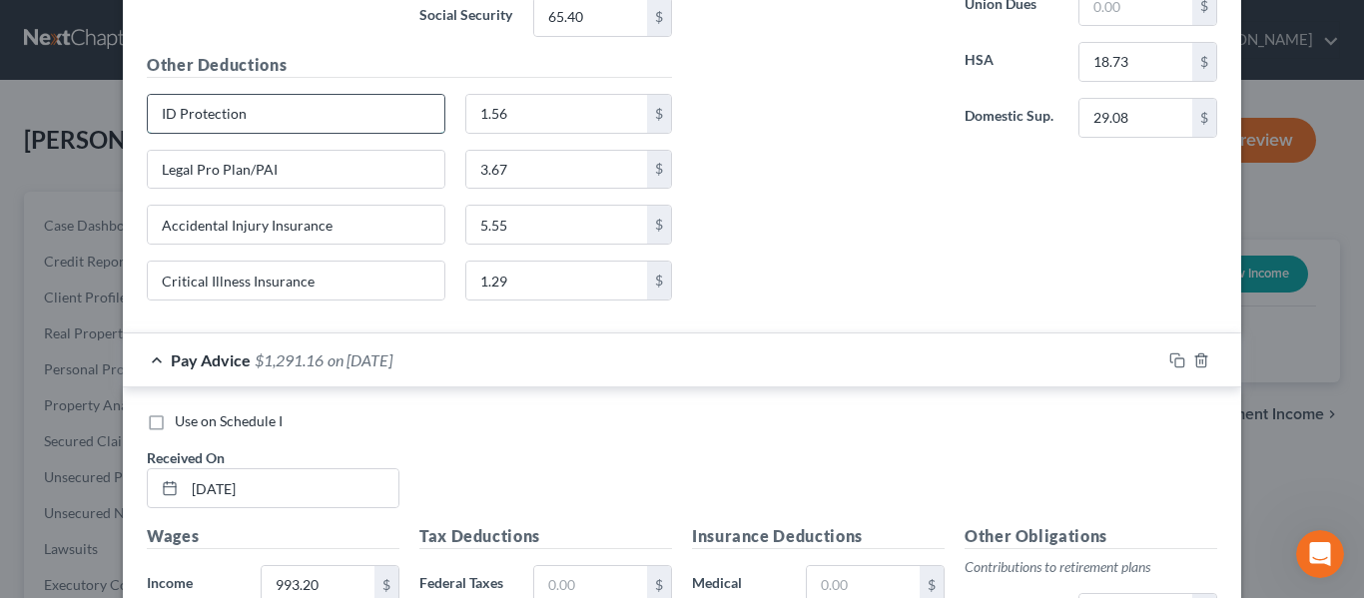
drag, startPoint x: 275, startPoint y: 125, endPoint x: 141, endPoint y: 118, distance: 134.0
click at [148, 118] on input "ID Protection" at bounding box center [296, 114] width 297 height 38
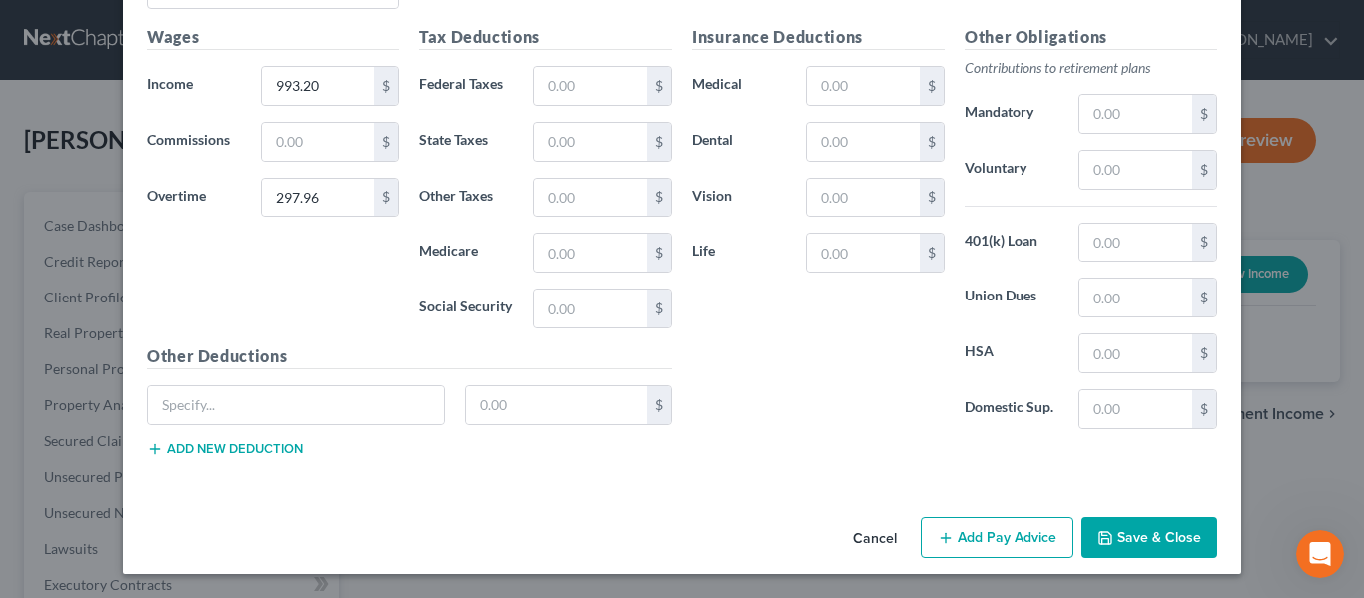
click at [221, 442] on button "Add new deduction" at bounding box center [225, 449] width 156 height 16
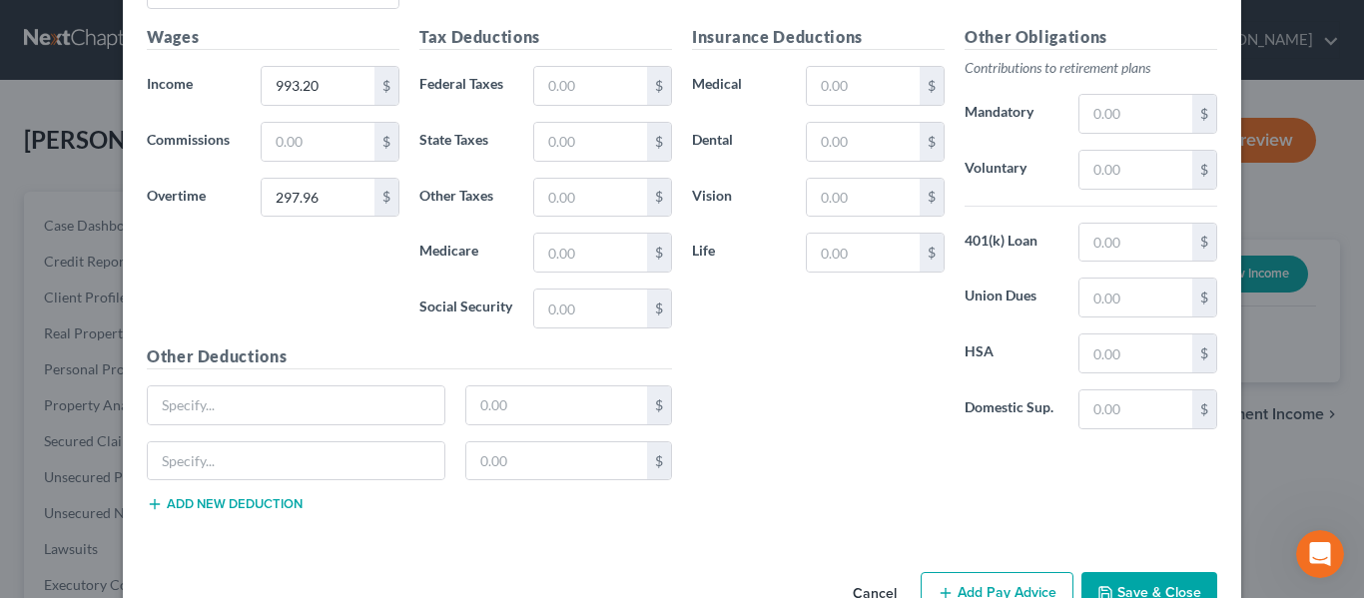
click at [233, 498] on button "Add new deduction" at bounding box center [225, 504] width 156 height 16
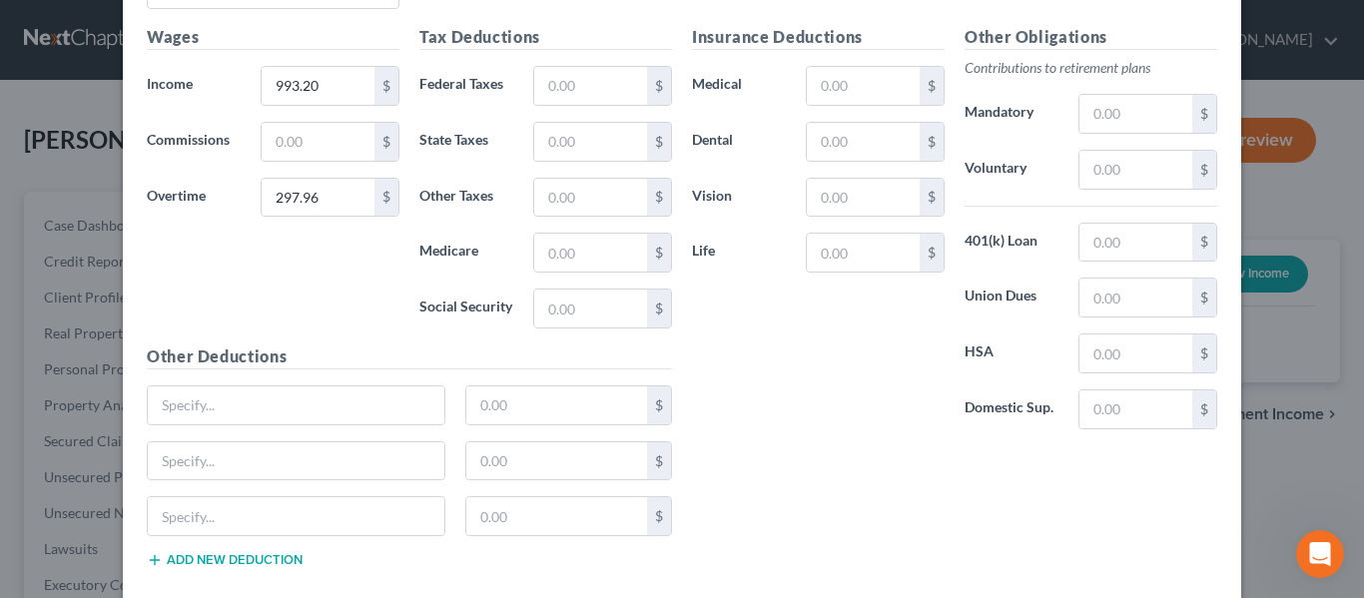
click at [233, 557] on button "Add new deduction" at bounding box center [225, 560] width 156 height 16
click at [236, 409] on input "text" at bounding box center [296, 405] width 297 height 38
paste input "ID Protection"
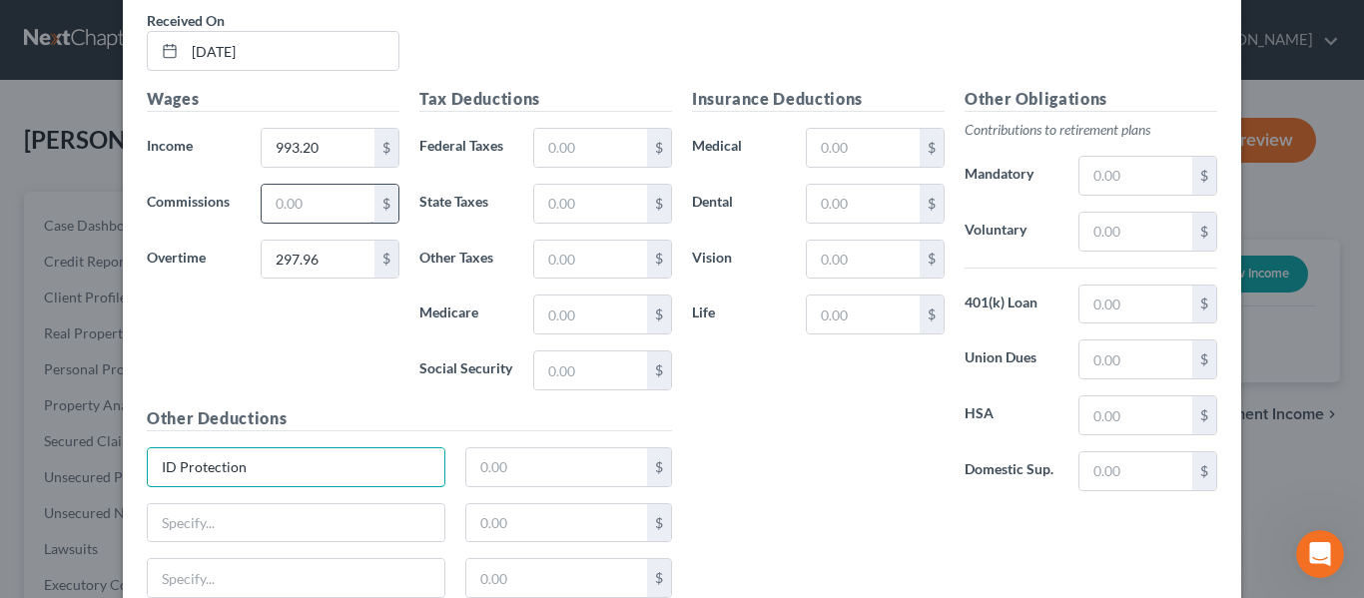
scroll to position [9593, 0]
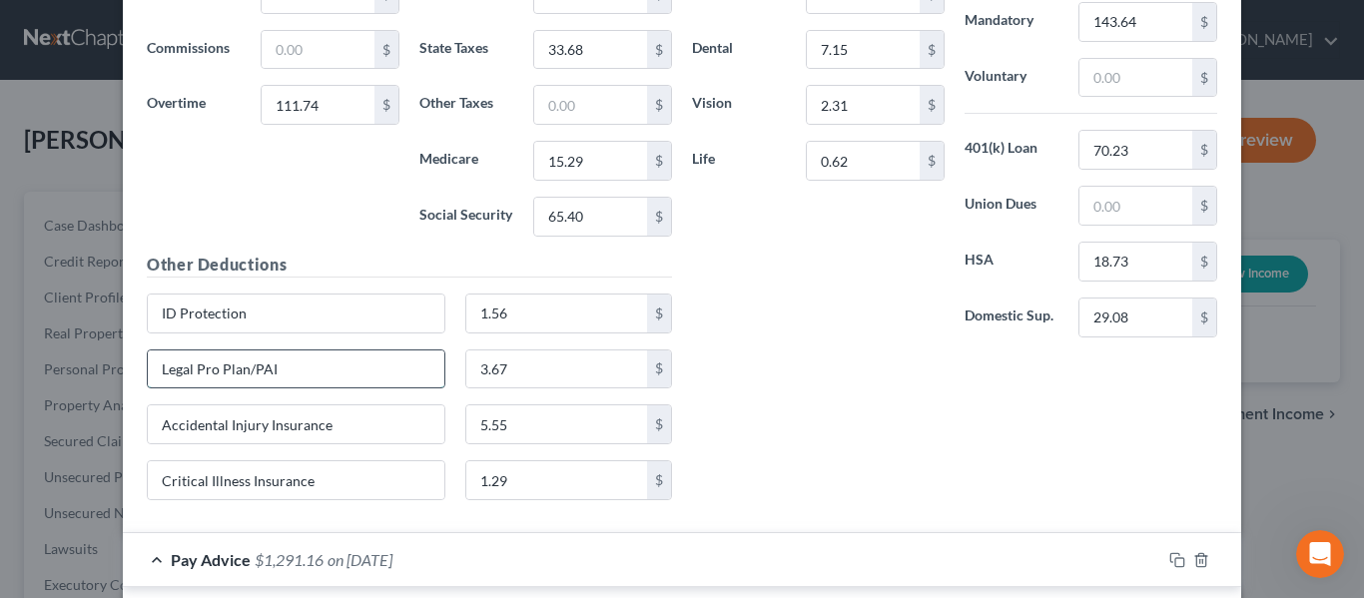
drag, startPoint x: 321, startPoint y: 376, endPoint x: 212, endPoint y: 364, distance: 110.5
click at [45, 382] on div "New Income Source × Employment Type * Select Full or [DEMOGRAPHIC_DATA] Employm…" at bounding box center [682, 299] width 1364 height 598
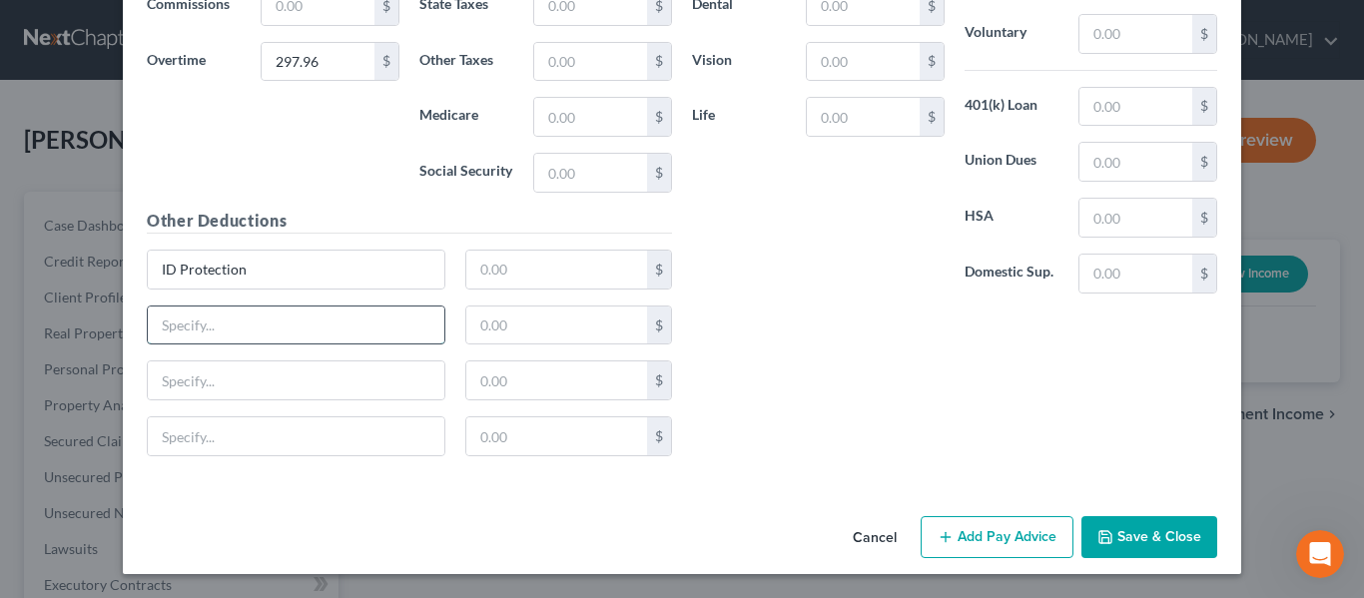
click at [259, 327] on input "text" at bounding box center [296, 326] width 297 height 38
paste input "Legal Pro Plan/PAI"
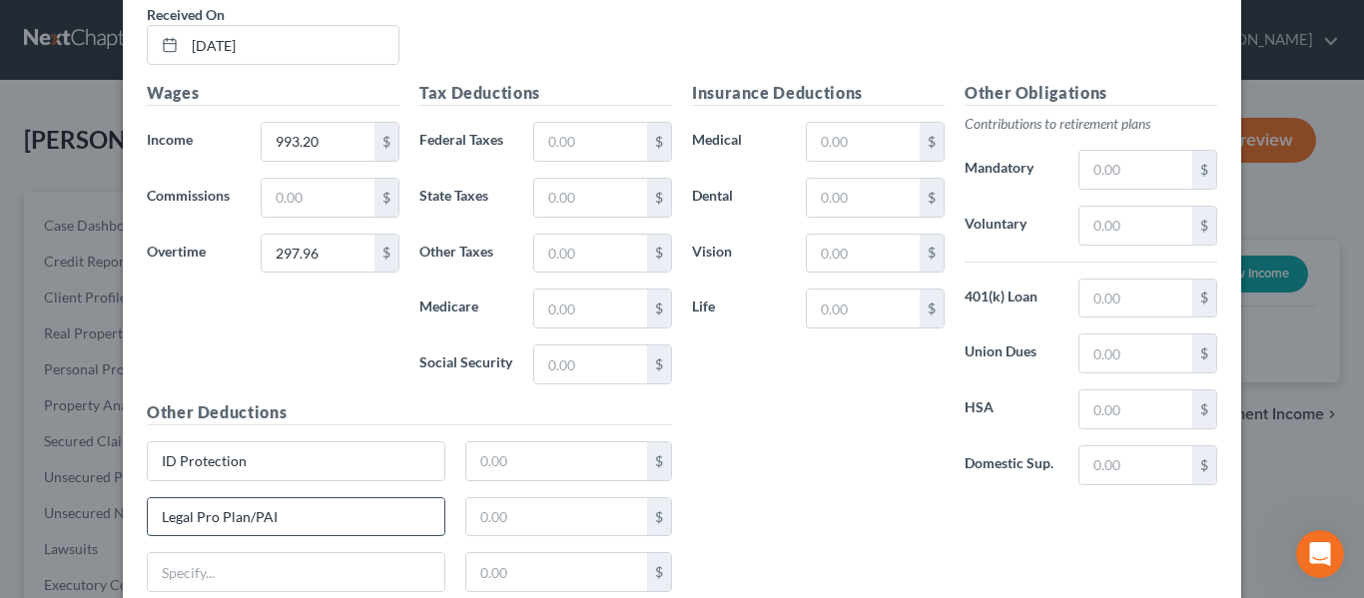
scroll to position [9928, 0]
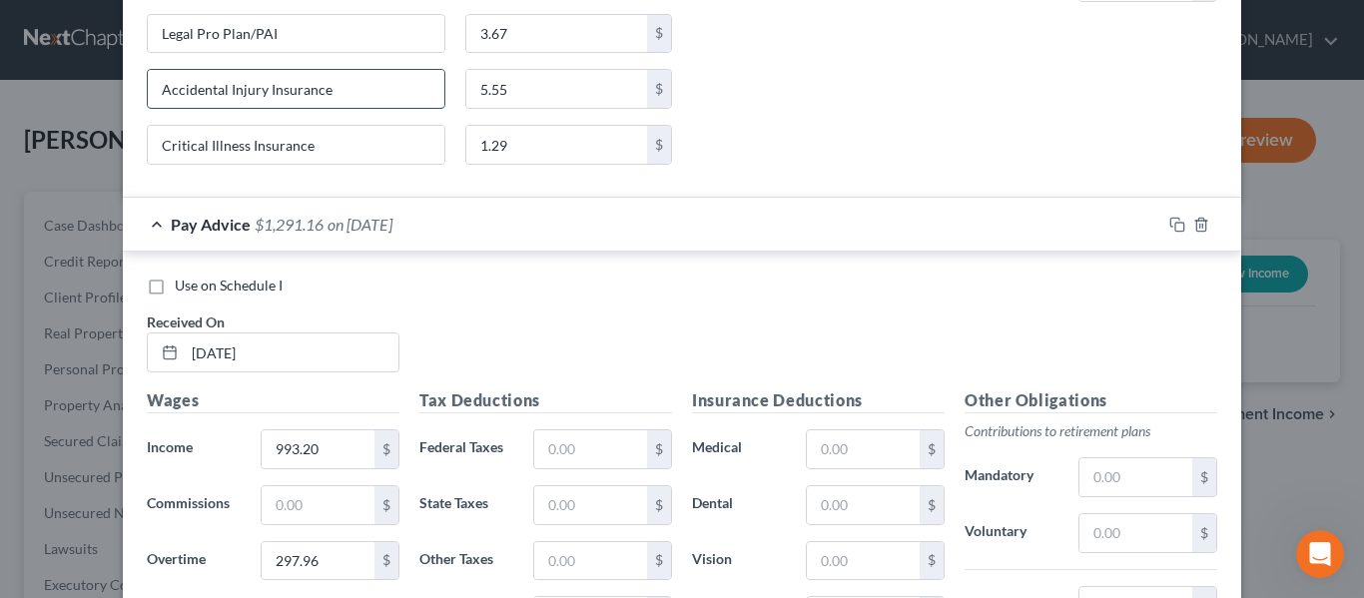
drag, startPoint x: 332, startPoint y: 85, endPoint x: 198, endPoint y: 103, distance: 136.0
click at [72, 68] on div "New Income Source × Employment Type * Select Full or [DEMOGRAPHIC_DATA] Employm…" at bounding box center [682, 299] width 1364 height 598
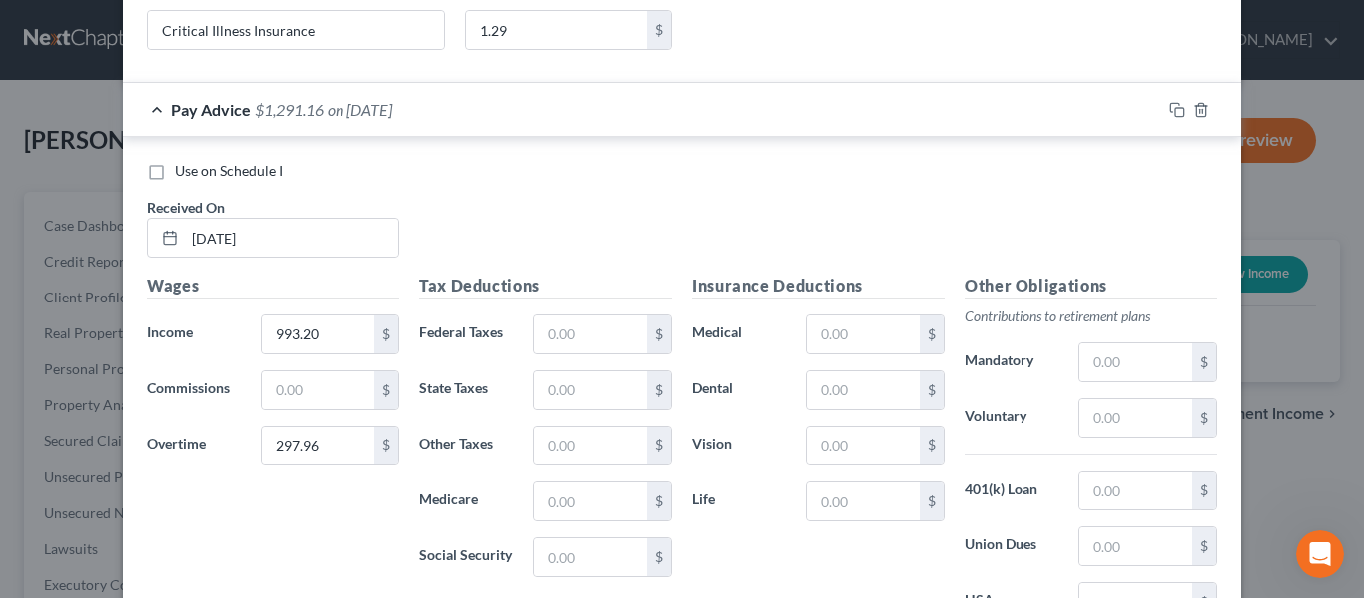
scroll to position [10427, 0]
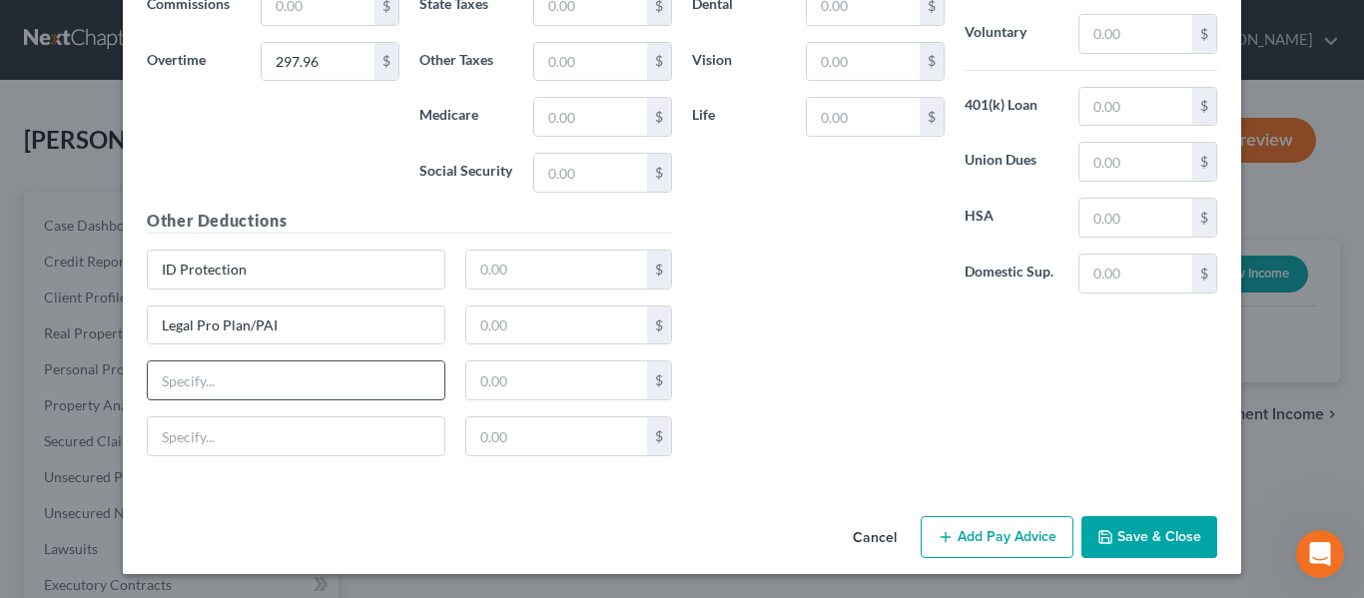
click at [255, 379] on input "text" at bounding box center [296, 380] width 297 height 38
paste input "Accidental Injury Insurance"
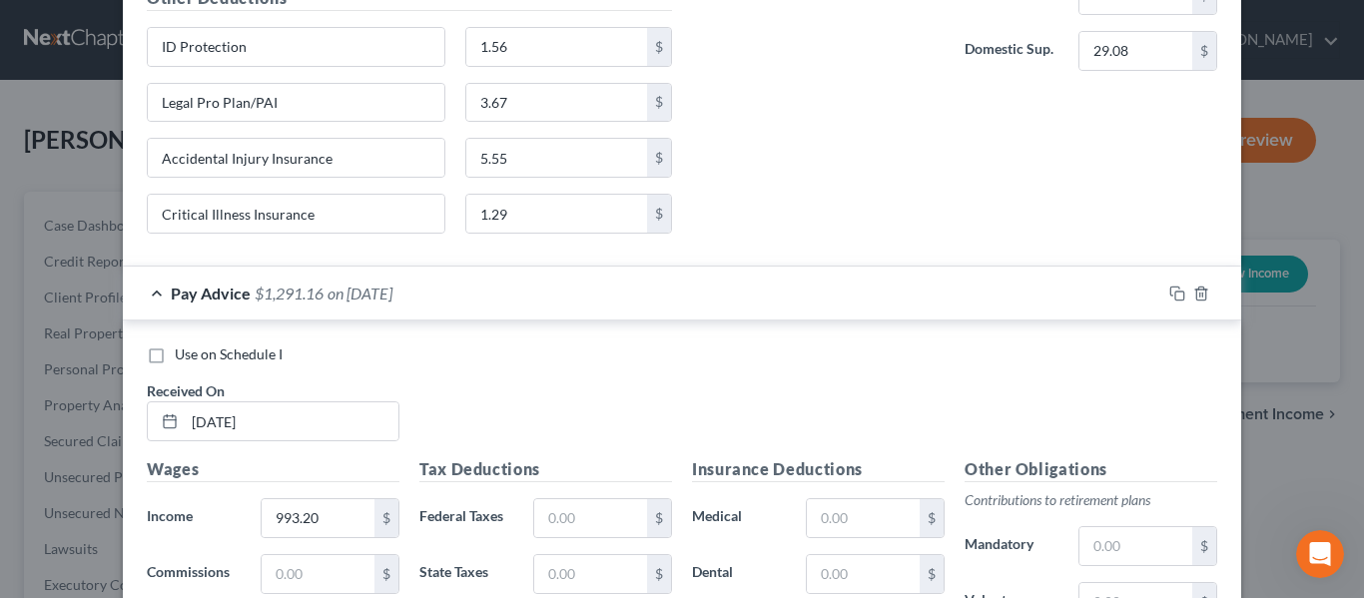
scroll to position [9828, 0]
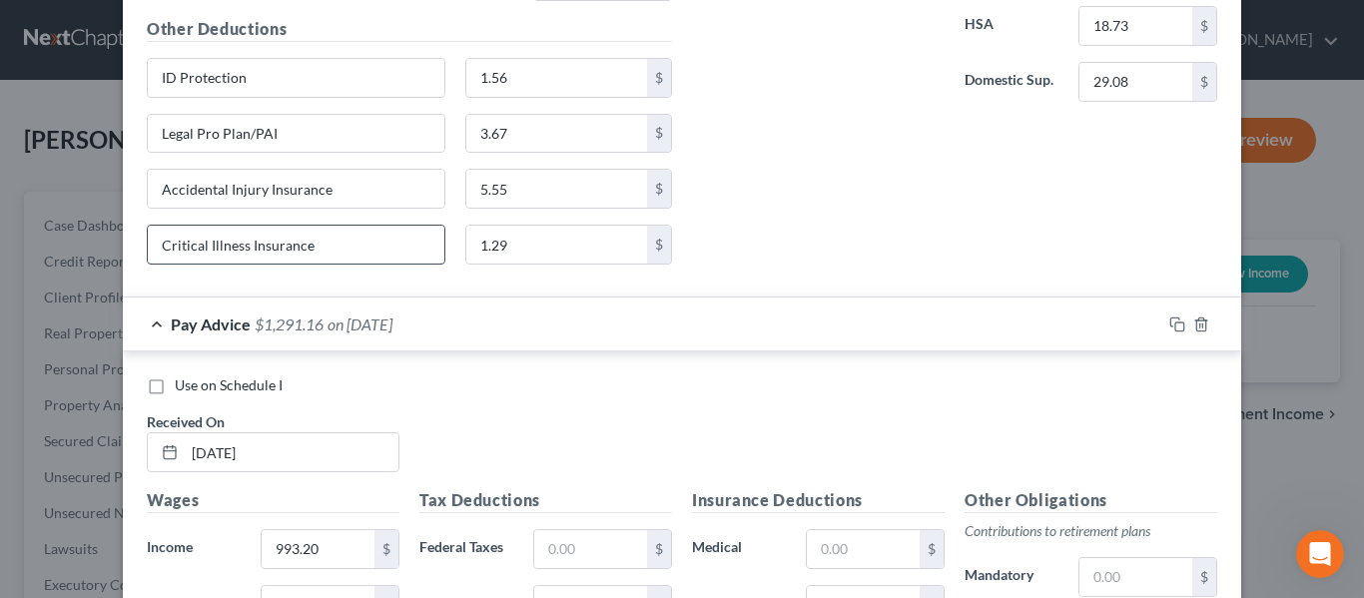
drag, startPoint x: 329, startPoint y: 243, endPoint x: 180, endPoint y: 229, distance: 150.4
click at [1, 246] on div "New Income Source × Employment Type * Select Full or [DEMOGRAPHIC_DATA] Employm…" at bounding box center [682, 299] width 1364 height 598
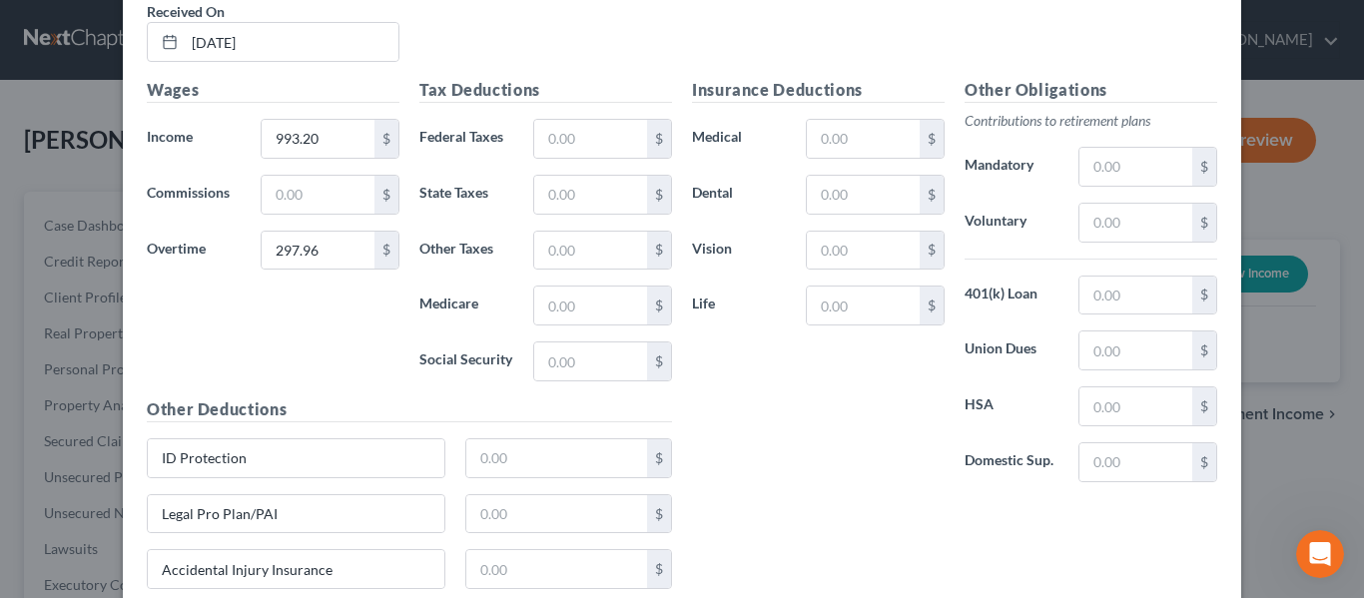
scroll to position [10427, 0]
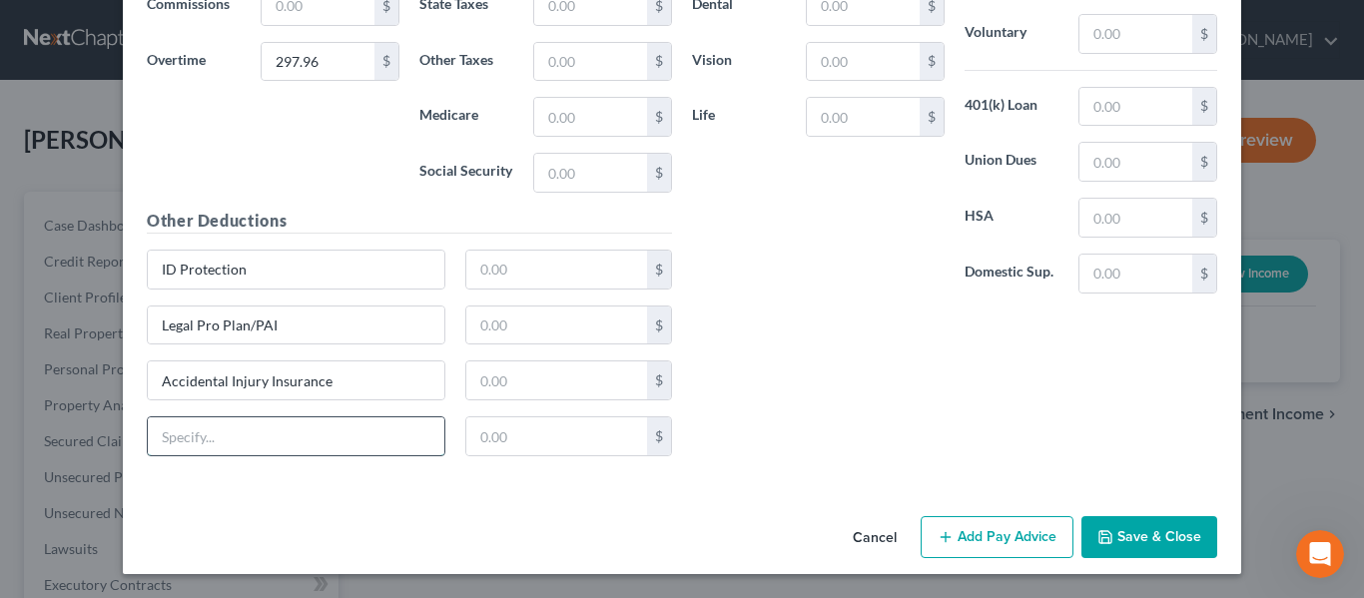
click at [234, 429] on input "text" at bounding box center [296, 436] width 297 height 38
paste input "Critical Illness Insurance"
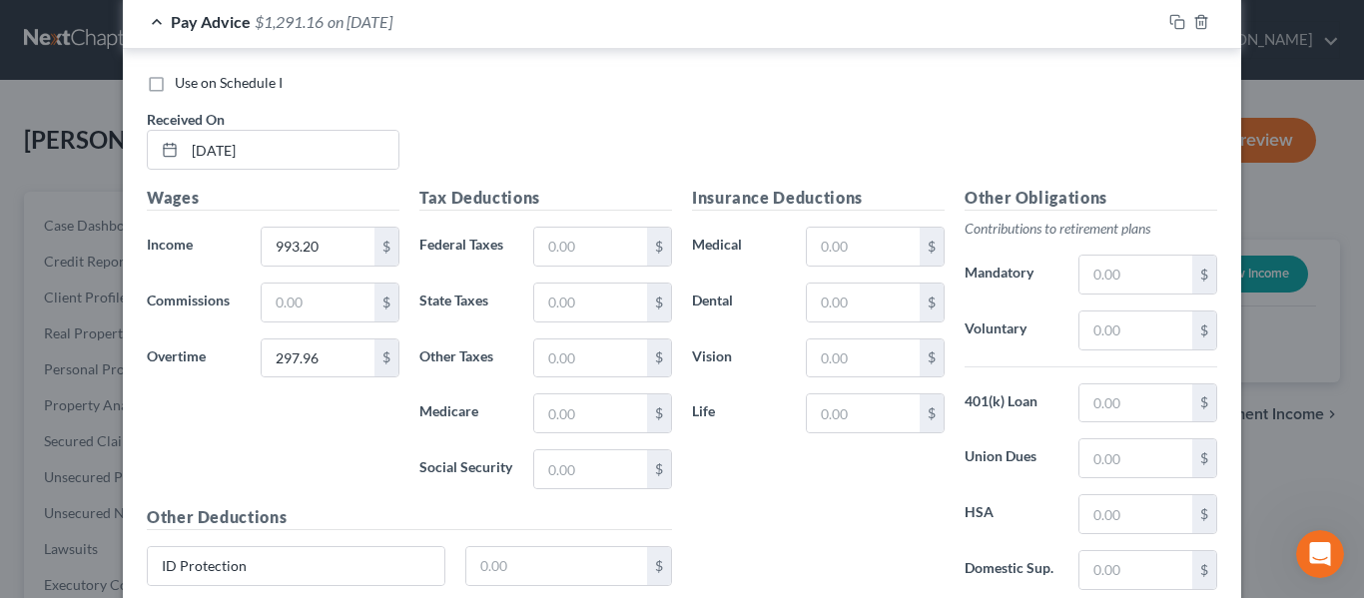
scroll to position [10128, 0]
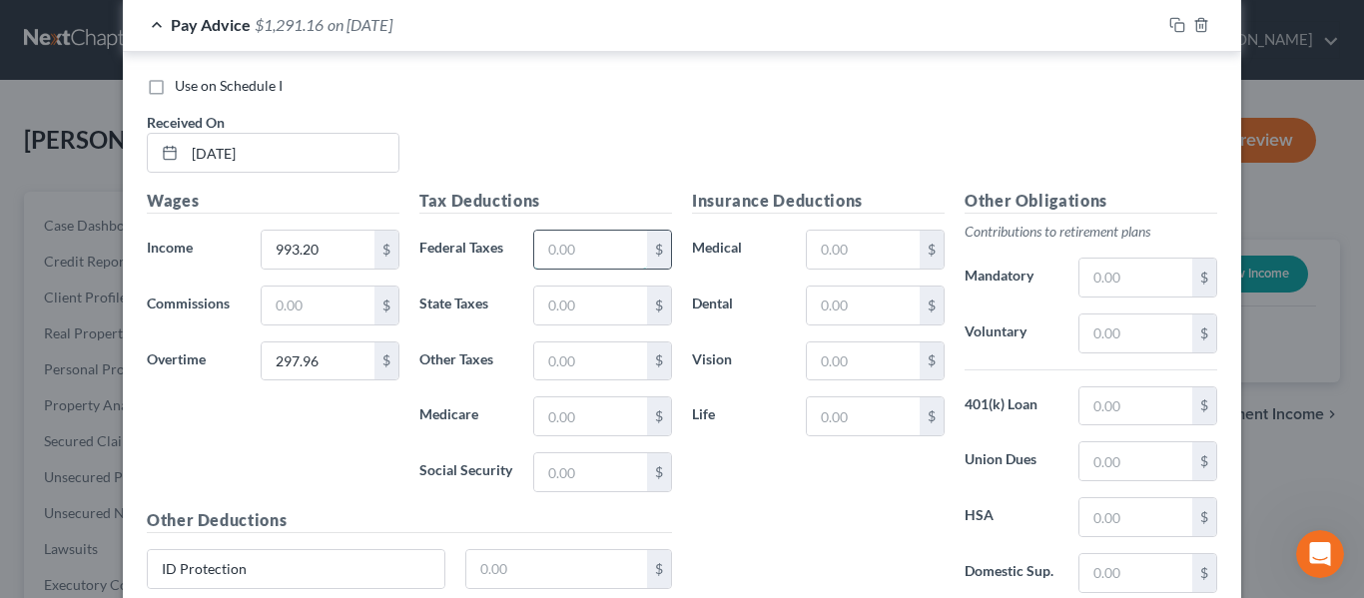
click at [556, 247] on input "text" at bounding box center [590, 250] width 113 height 38
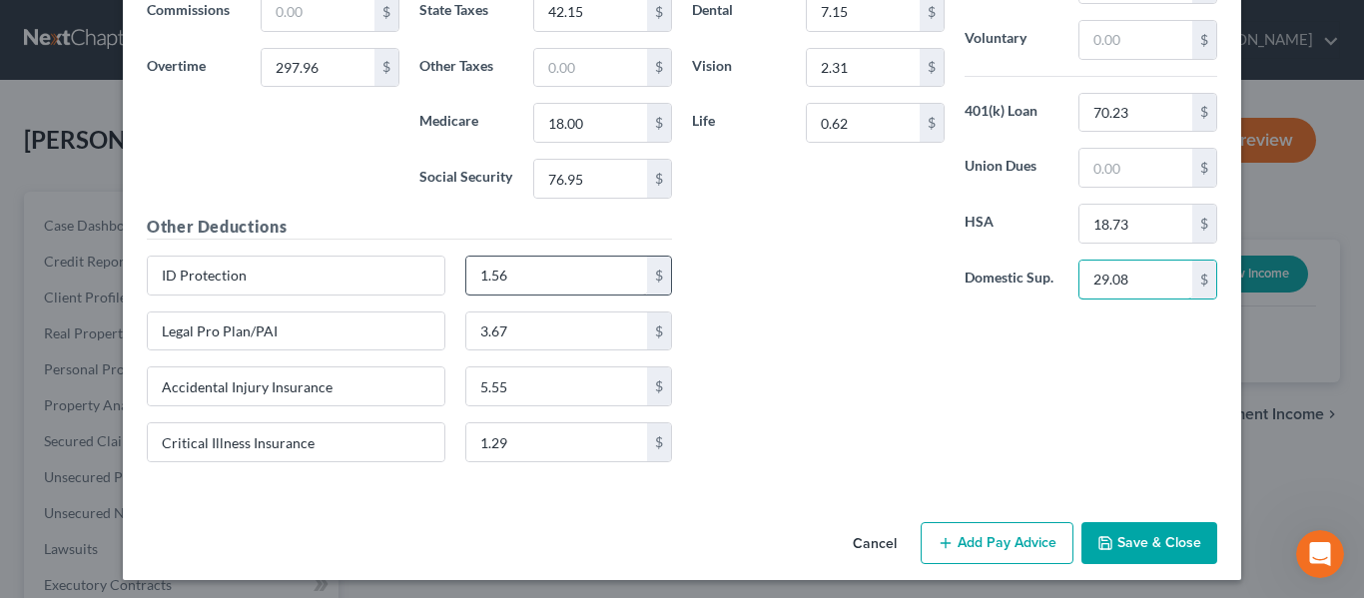
scroll to position [10427, 0]
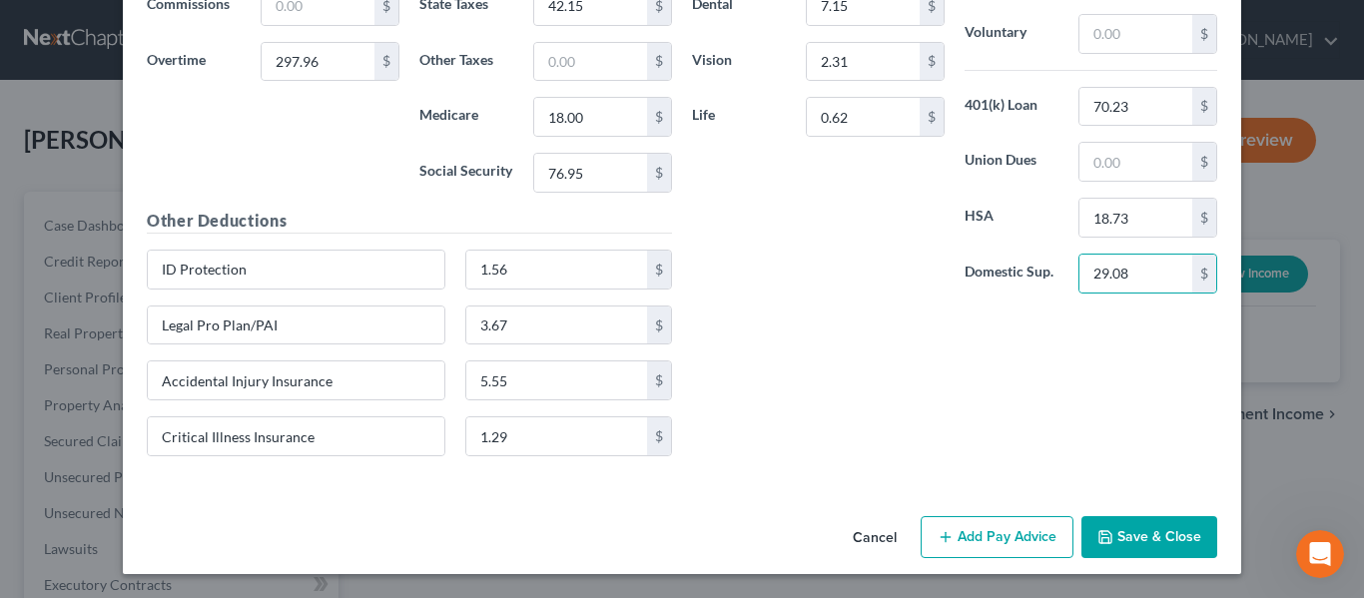
click at [1000, 540] on button "Add Pay Advice" at bounding box center [997, 537] width 153 height 42
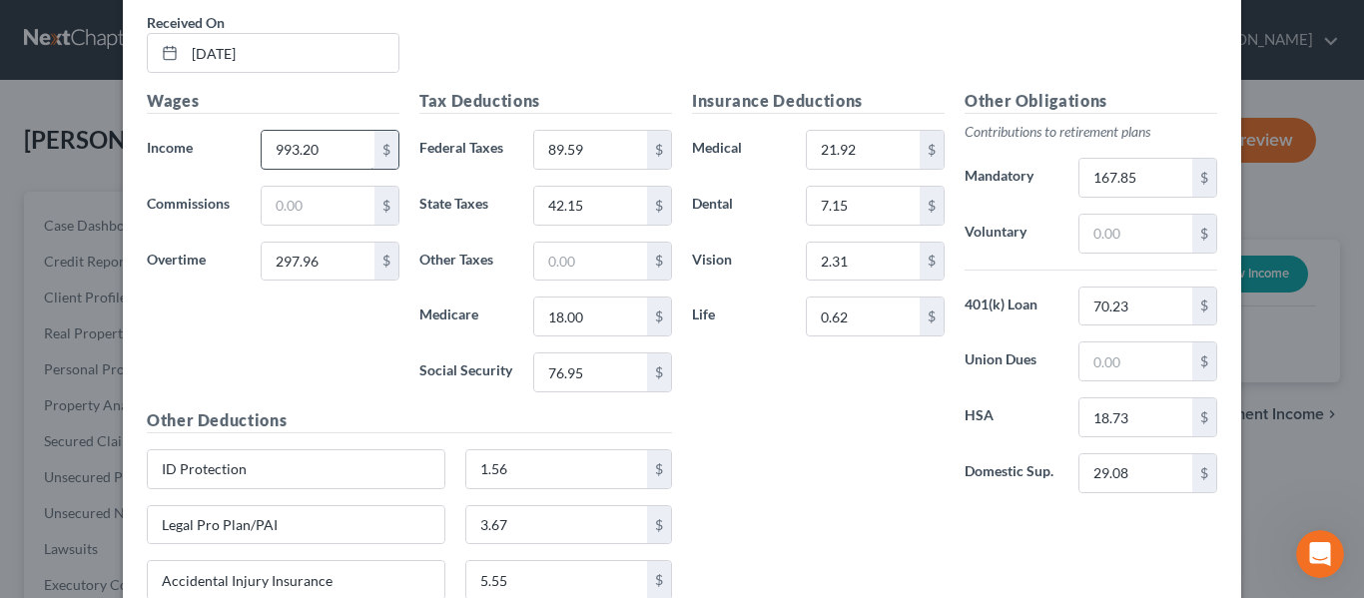
scroll to position [10028, 0]
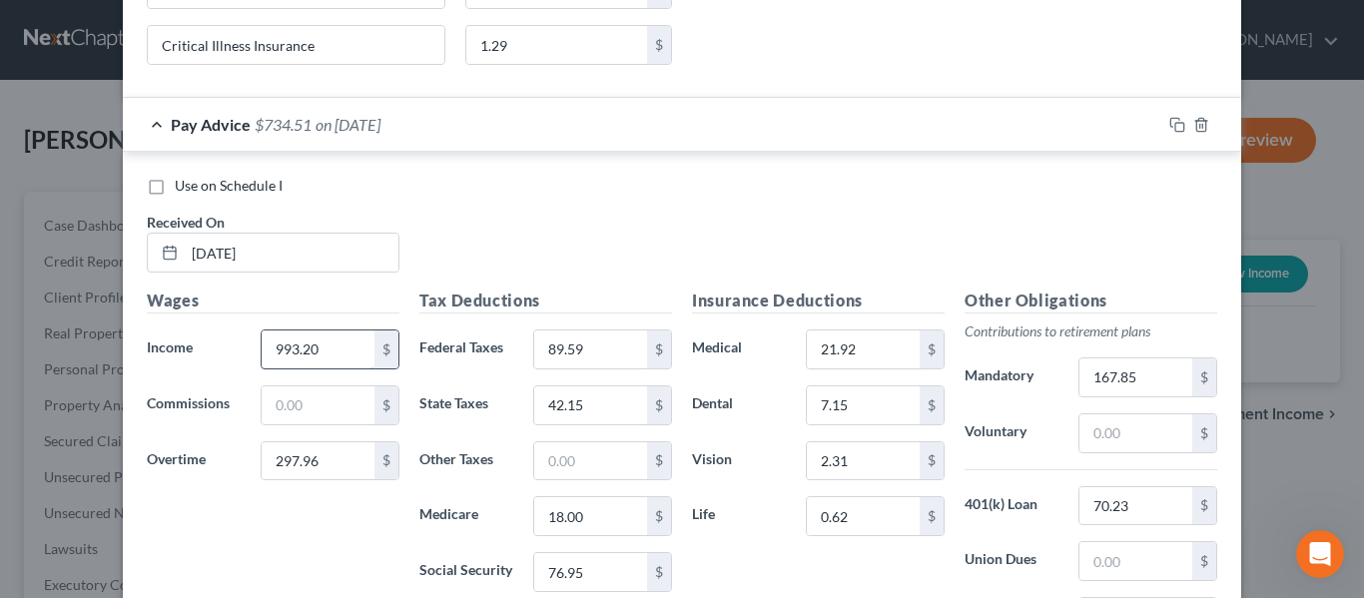
click at [324, 336] on input "993.20" at bounding box center [318, 349] width 113 height 38
click at [328, 360] on input "993.20" at bounding box center [318, 349] width 113 height 38
click at [403, 277] on div "Use on Schedule I Received On * [DATE]" at bounding box center [682, 232] width 1090 height 113
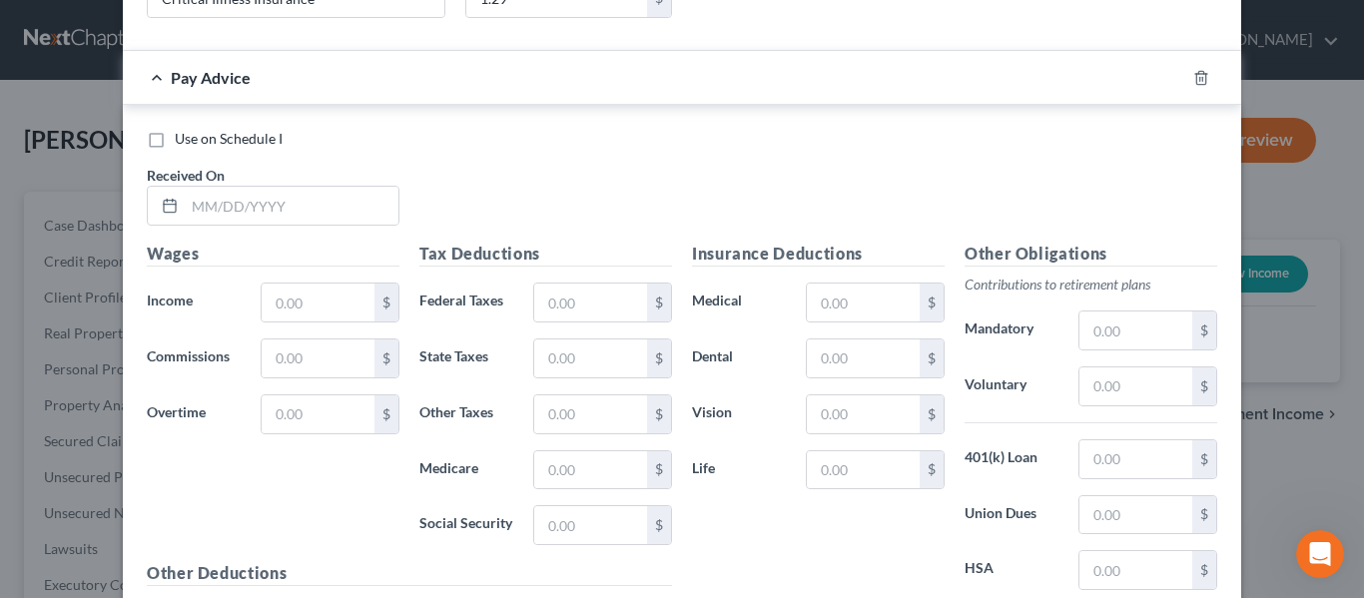
scroll to position [10926, 0]
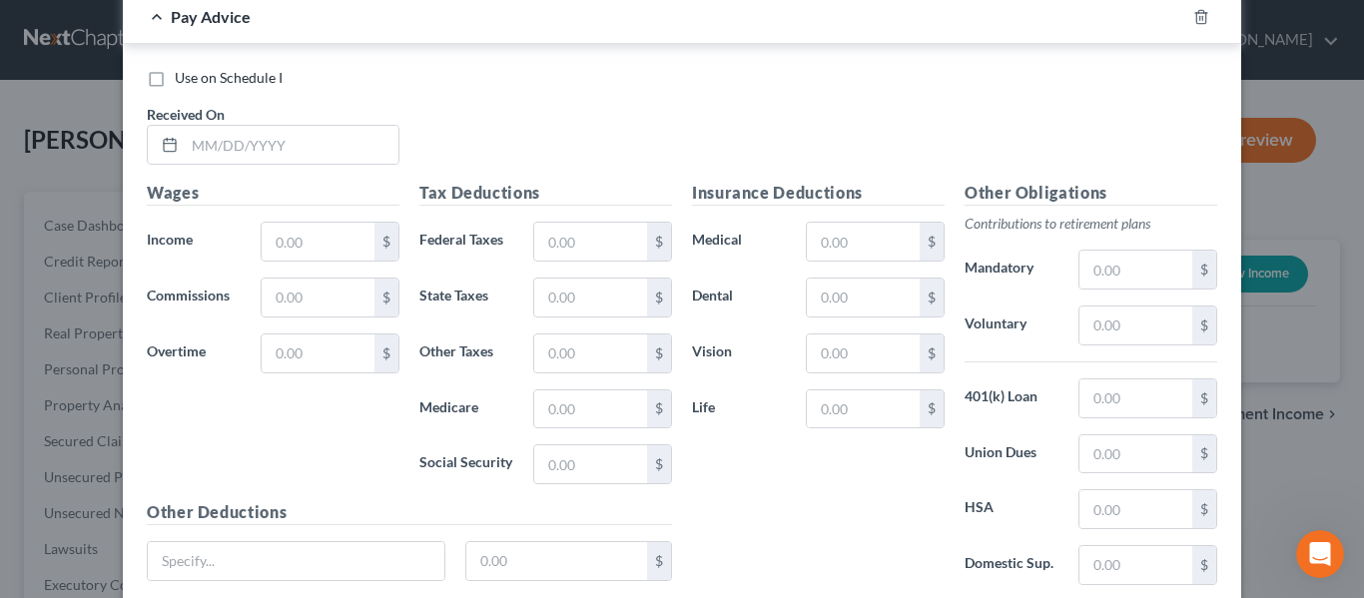
drag, startPoint x: 1070, startPoint y: 78, endPoint x: 206, endPoint y: 197, distance: 872.7
click at [1051, 80] on div "Use on Schedule I" at bounding box center [682, 78] width 1070 height 20
click at [223, 135] on input "text" at bounding box center [292, 145] width 214 height 38
click at [276, 238] on input "text" at bounding box center [318, 242] width 113 height 38
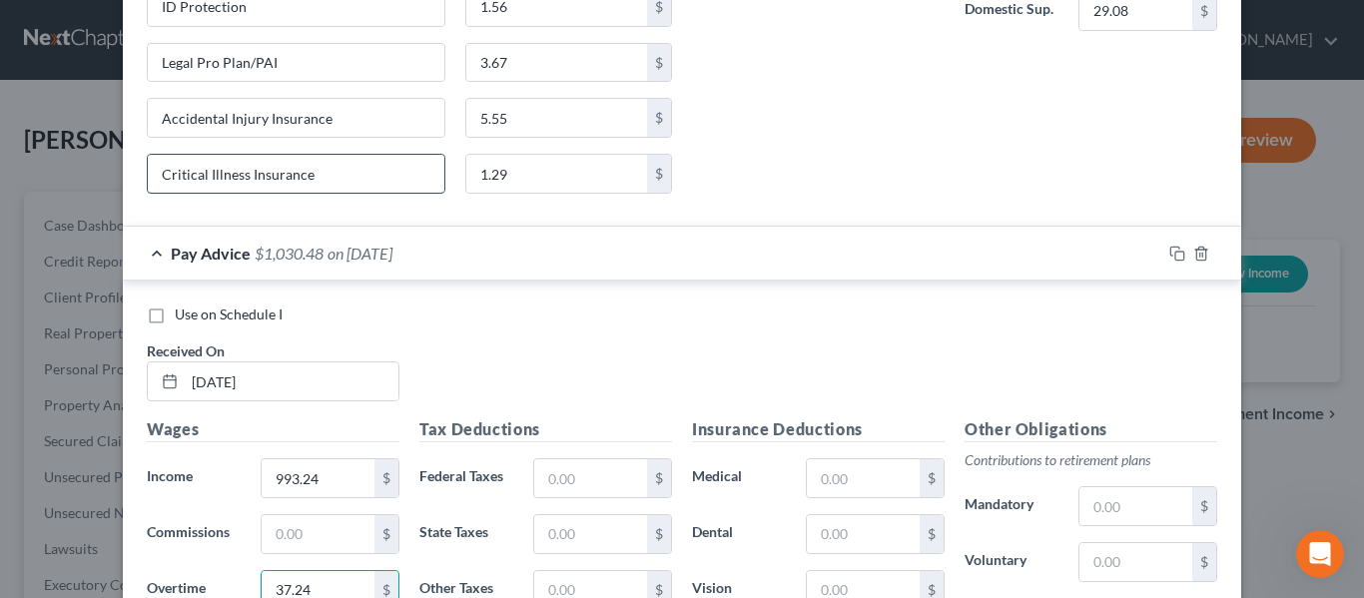
scroll to position [10627, 0]
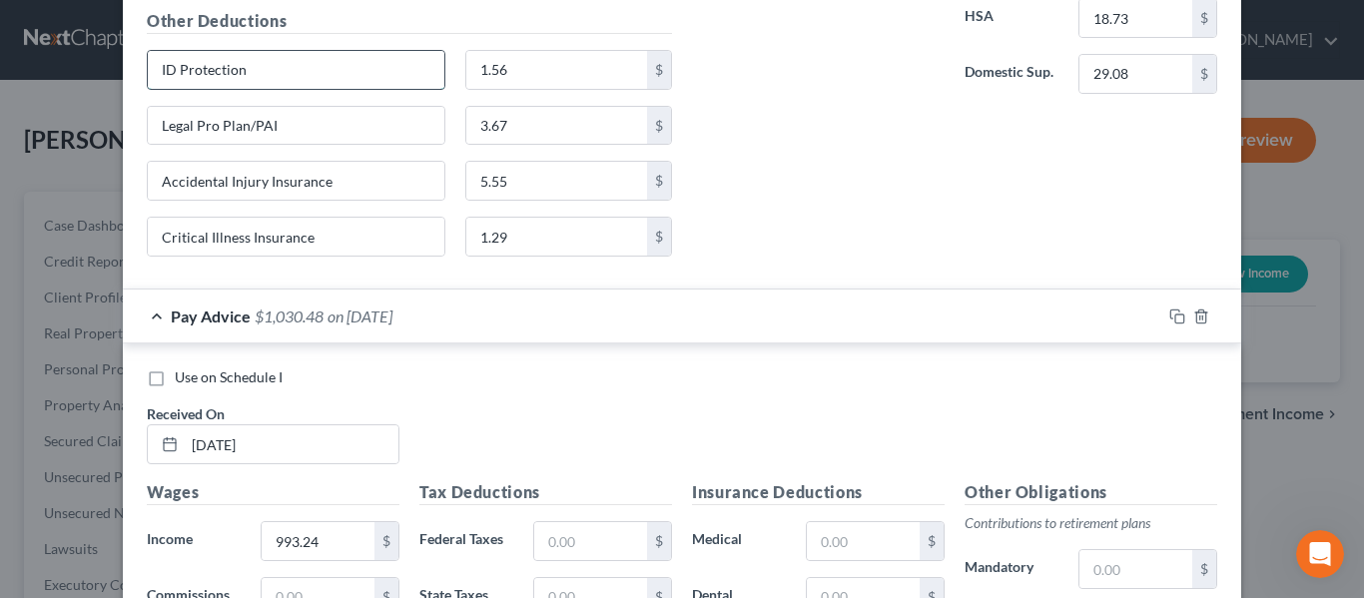
drag, startPoint x: 250, startPoint y: 73, endPoint x: 175, endPoint y: 80, distance: 75.2
click at [80, 93] on div "New Income Source × Employment Type * Select Full or [DEMOGRAPHIC_DATA] Employm…" at bounding box center [682, 299] width 1364 height 598
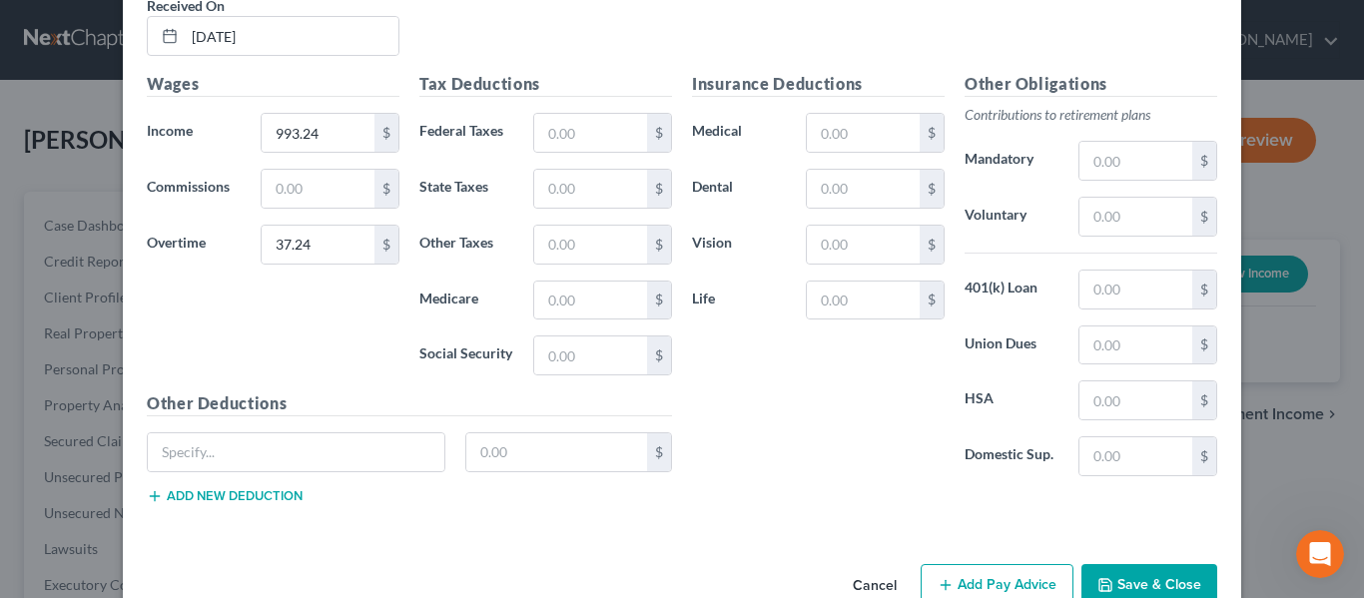
scroll to position [11082, 0]
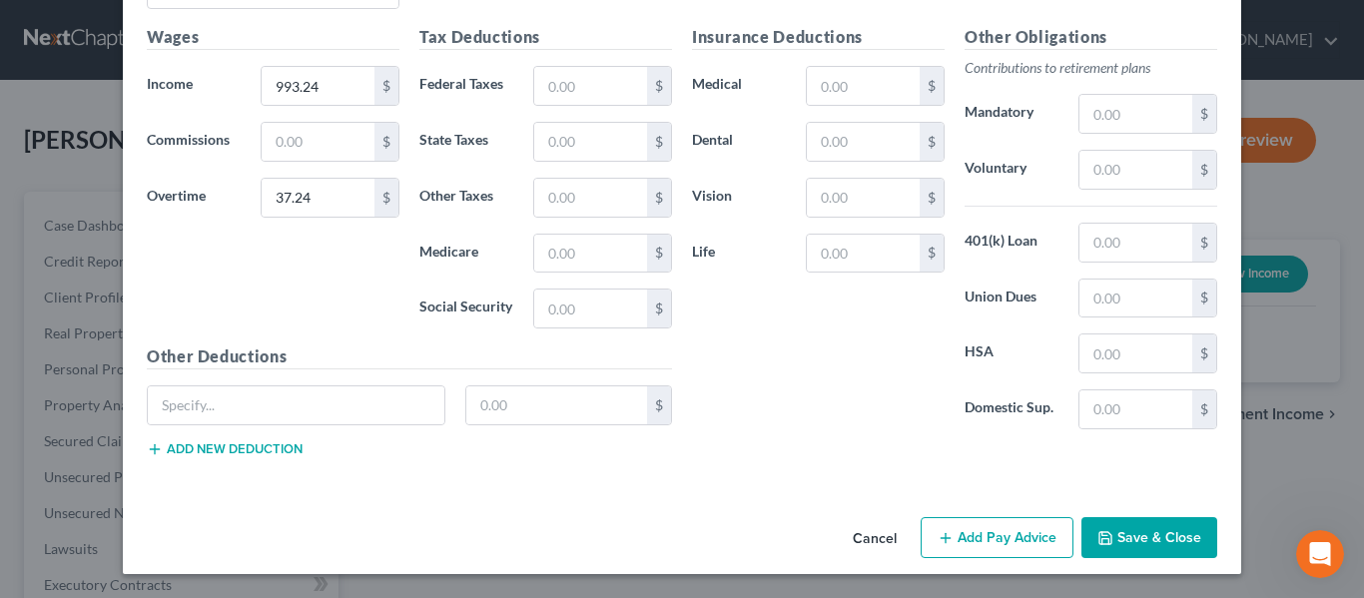
click at [215, 453] on button "Add new deduction" at bounding box center [225, 449] width 156 height 16
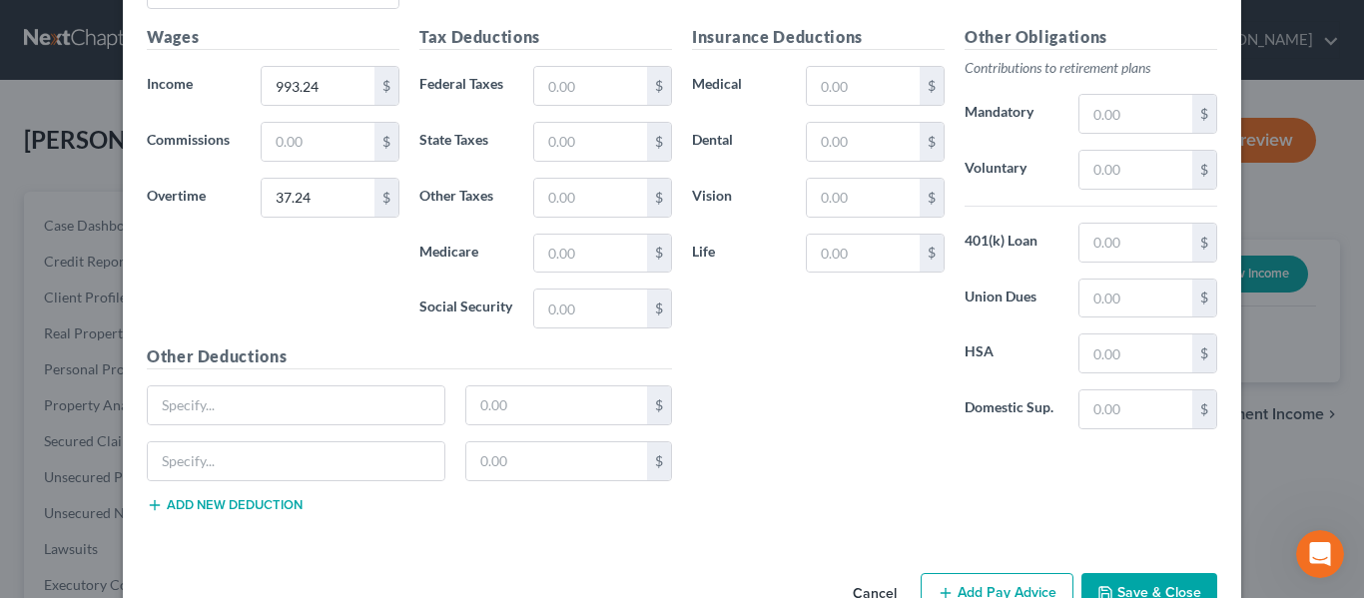
click at [209, 503] on button "Add new deduction" at bounding box center [225, 505] width 156 height 16
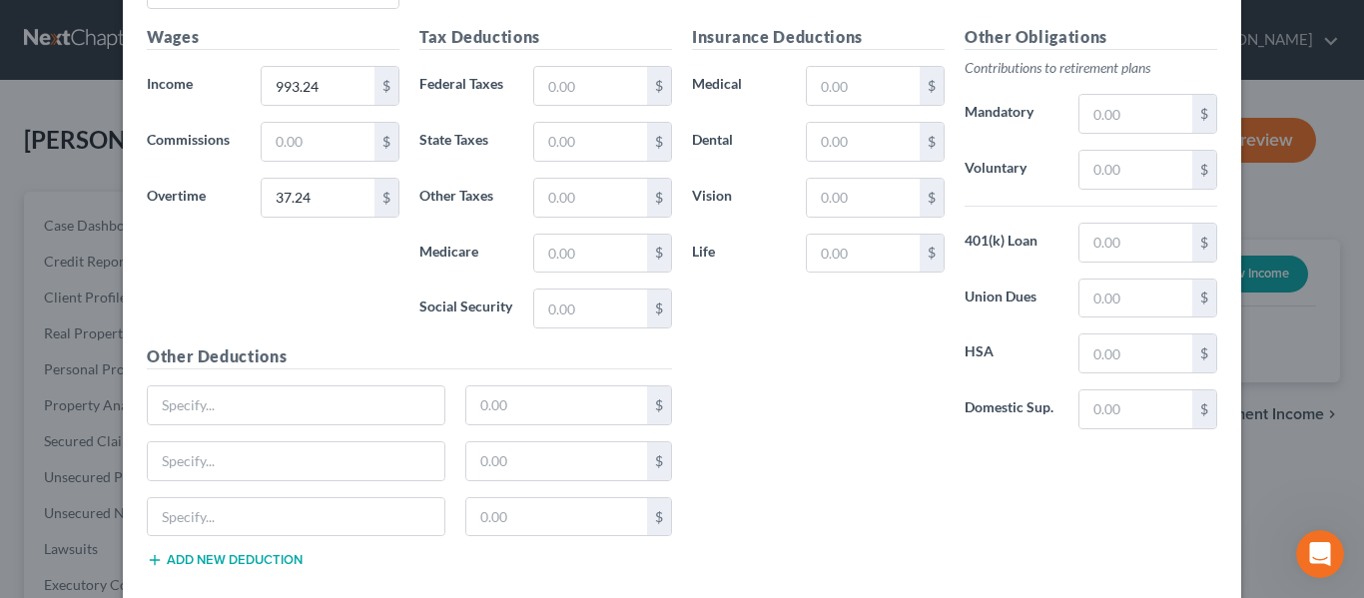
click at [228, 555] on button "Add new deduction" at bounding box center [225, 560] width 156 height 16
click at [217, 412] on input "text" at bounding box center [296, 405] width 297 height 38
paste input "ID Protection"
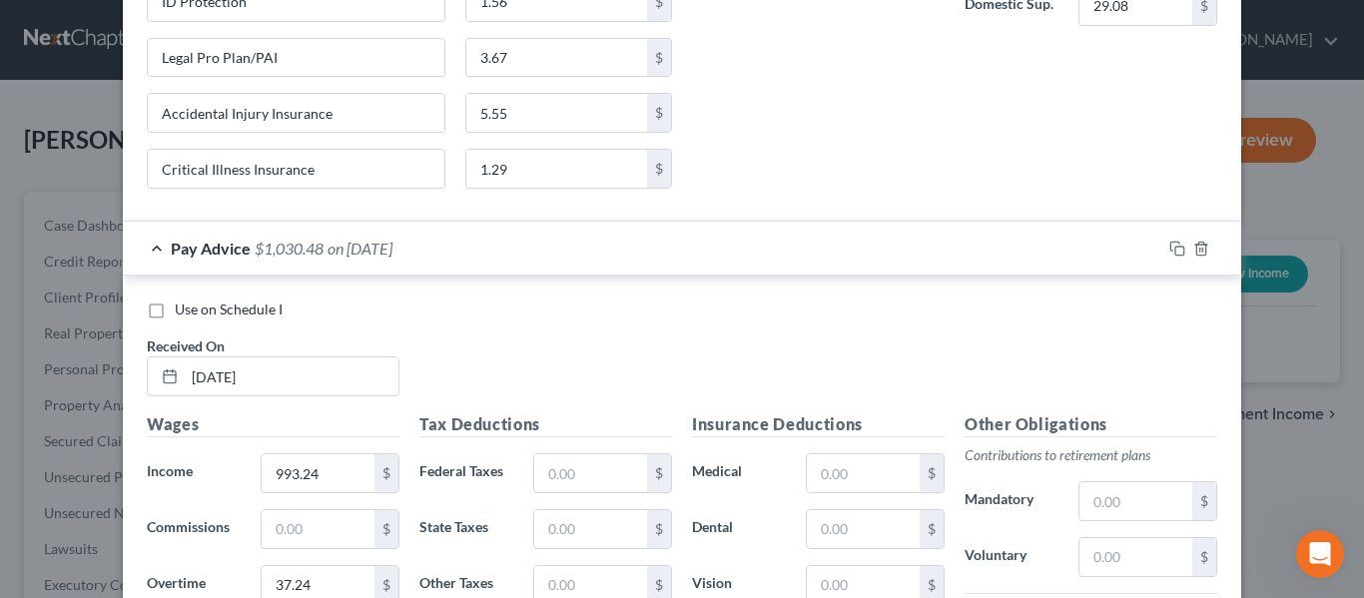
scroll to position [10683, 0]
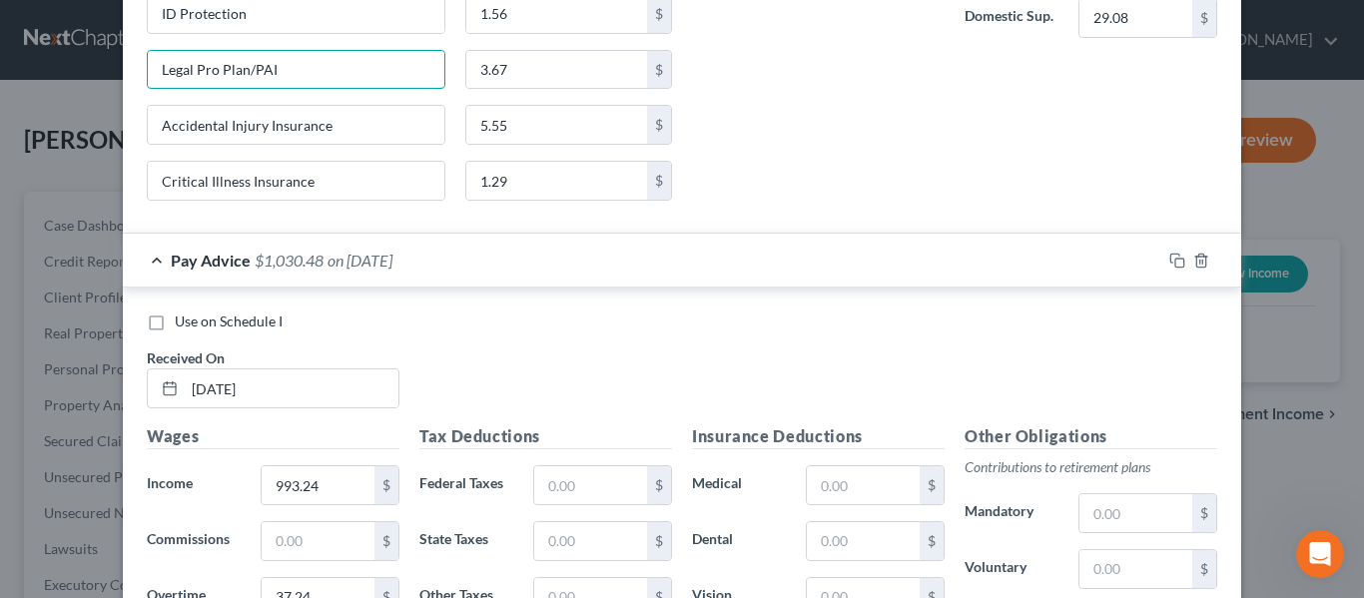
drag, startPoint x: 312, startPoint y: 83, endPoint x: 129, endPoint y: 66, distance: 183.5
click at [137, 66] on div "Legal Pro Plan/PAI" at bounding box center [296, 70] width 318 height 40
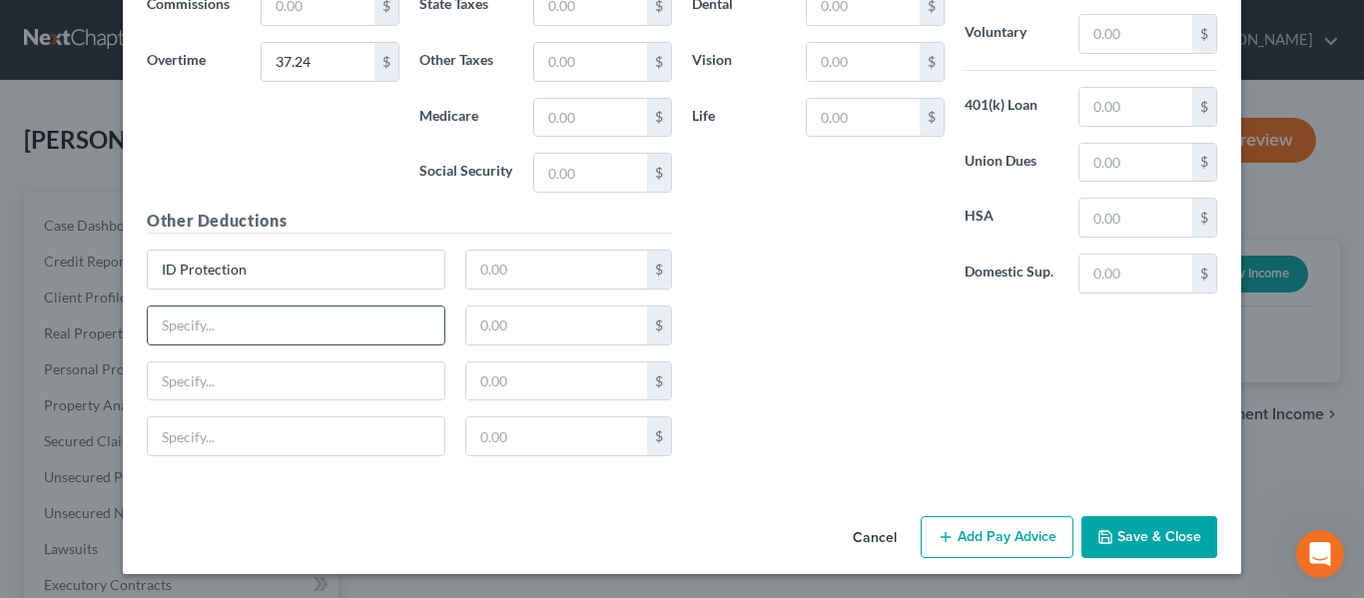
click at [224, 328] on input "text" at bounding box center [296, 326] width 297 height 38
paste input "Legal Pro Plan/PAI"
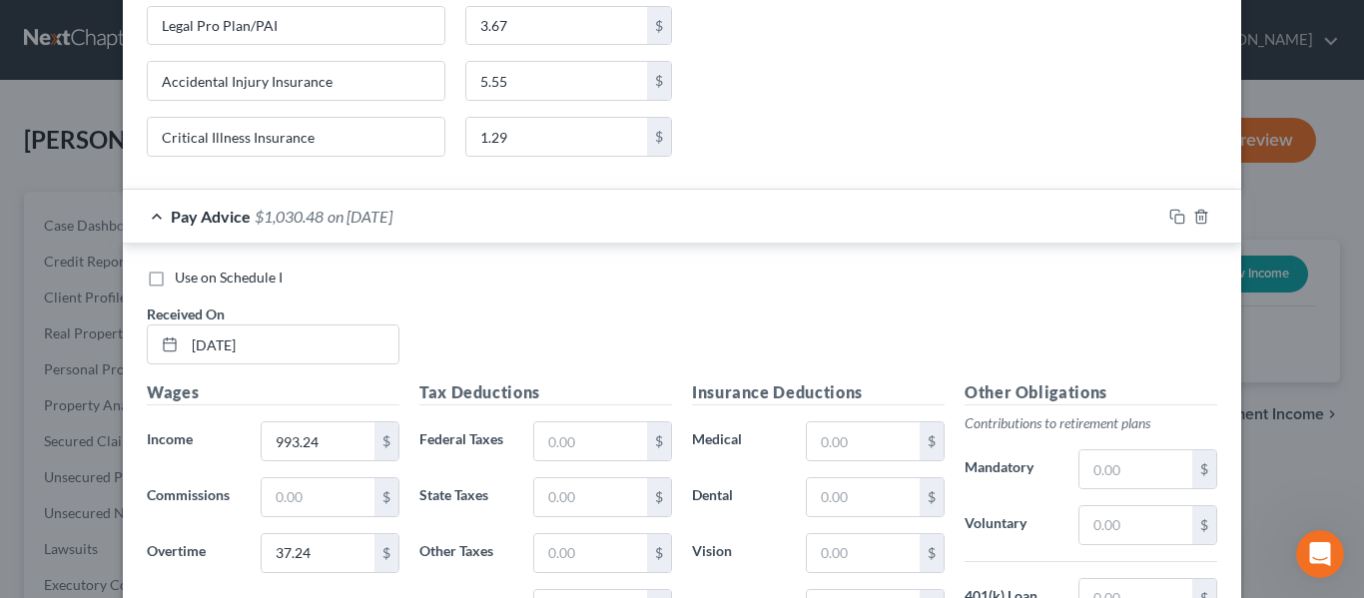
scroll to position [10719, 0]
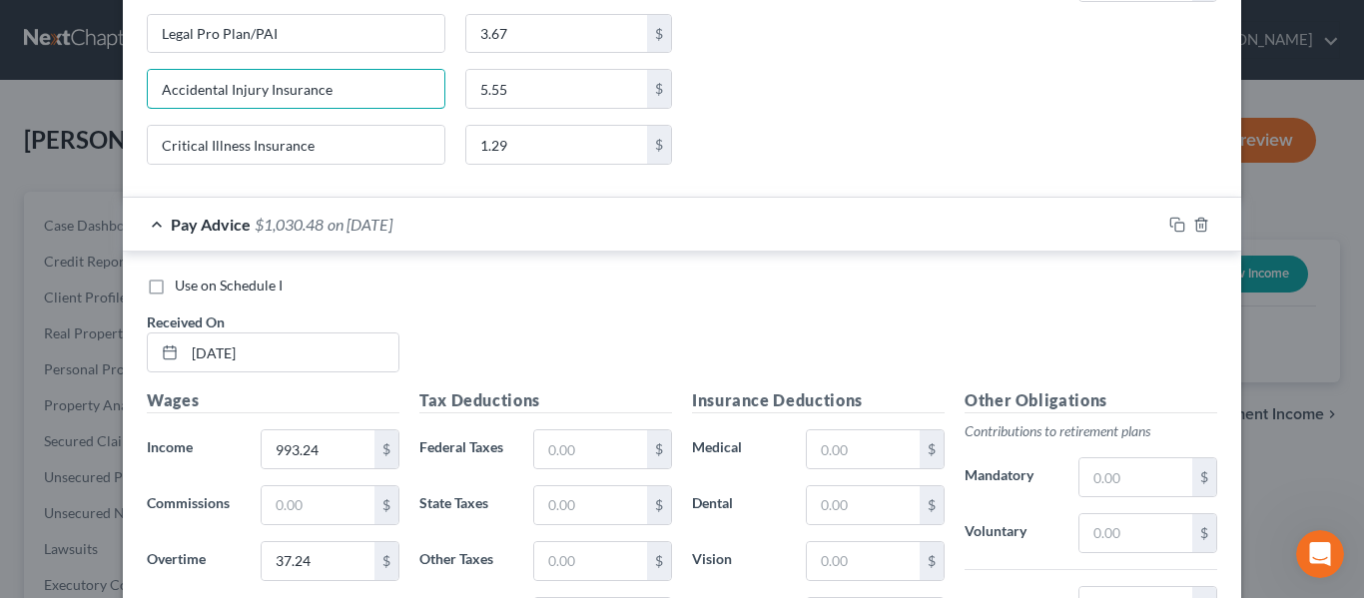
drag, startPoint x: 393, startPoint y: 93, endPoint x: 104, endPoint y: 122, distance: 291.0
click at [104, 122] on div "New Income Source × Employment Type * Select Full or [DEMOGRAPHIC_DATA] Employm…" at bounding box center [682, 299] width 1364 height 598
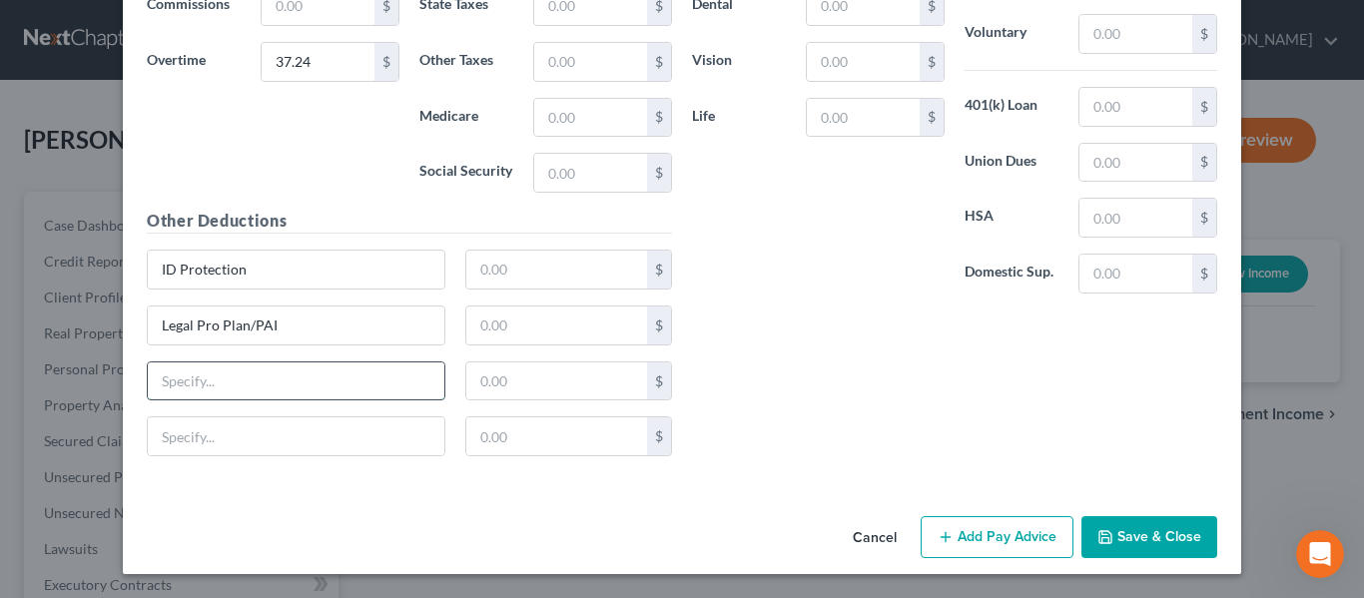
click at [215, 382] on input "text" at bounding box center [296, 381] width 297 height 38
paste input "Accidental Injury Insurance"
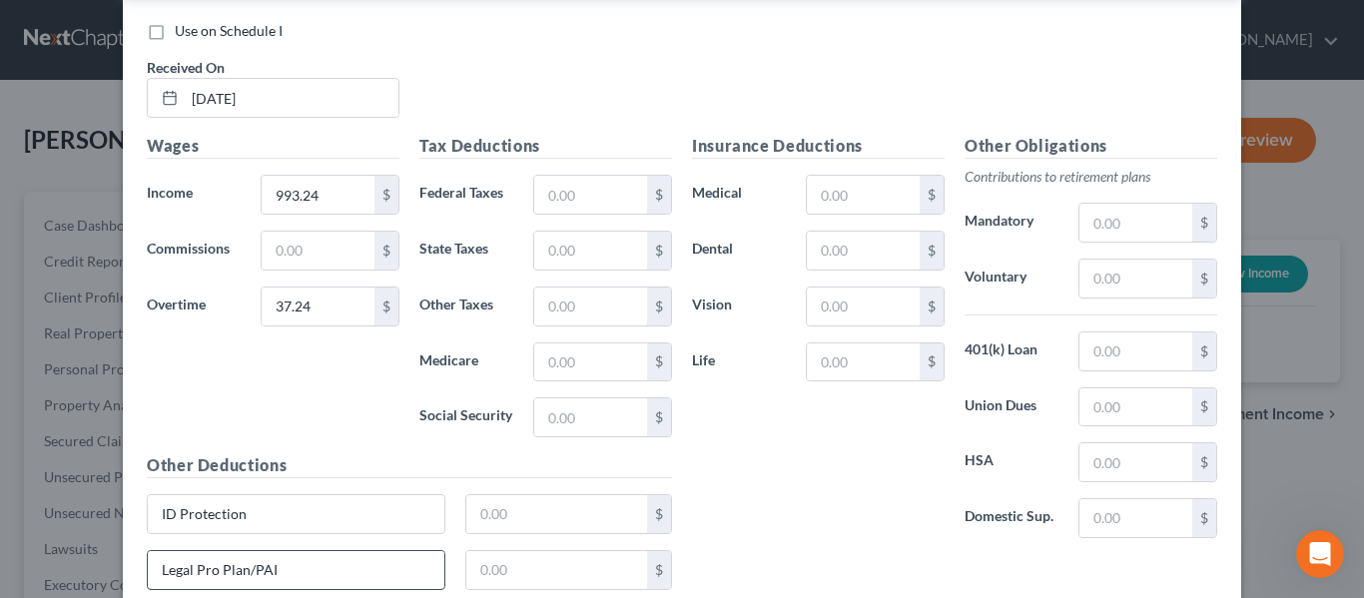
scroll to position [10619, 0]
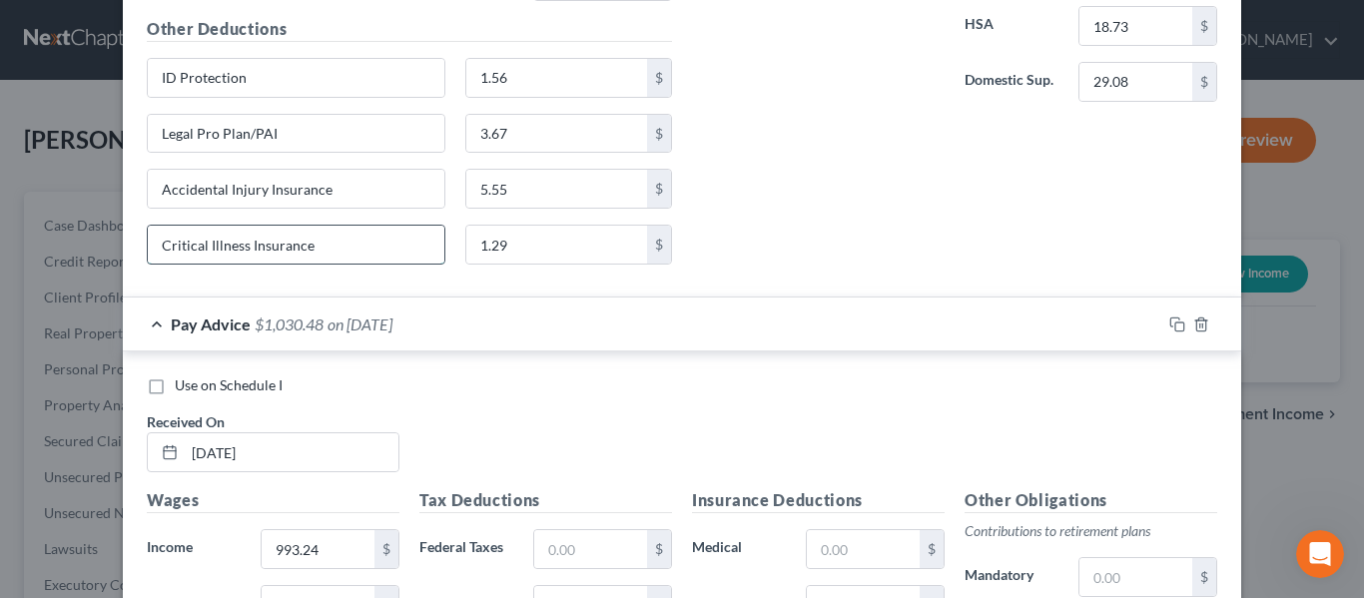
drag, startPoint x: 323, startPoint y: 245, endPoint x: 213, endPoint y: 246, distance: 110.8
click at [147, 230] on div "Critical Illness Insurance" at bounding box center [296, 245] width 299 height 40
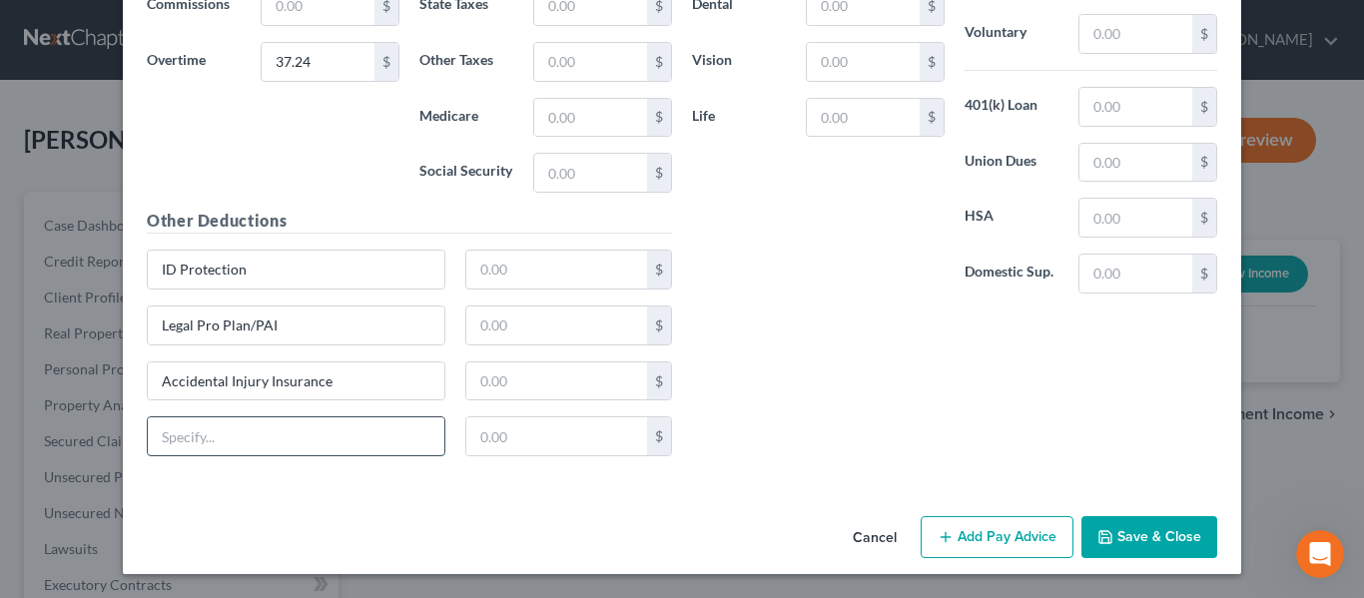
click at [216, 432] on input "text" at bounding box center [296, 436] width 297 height 38
paste input "Critical Illness Insurance"
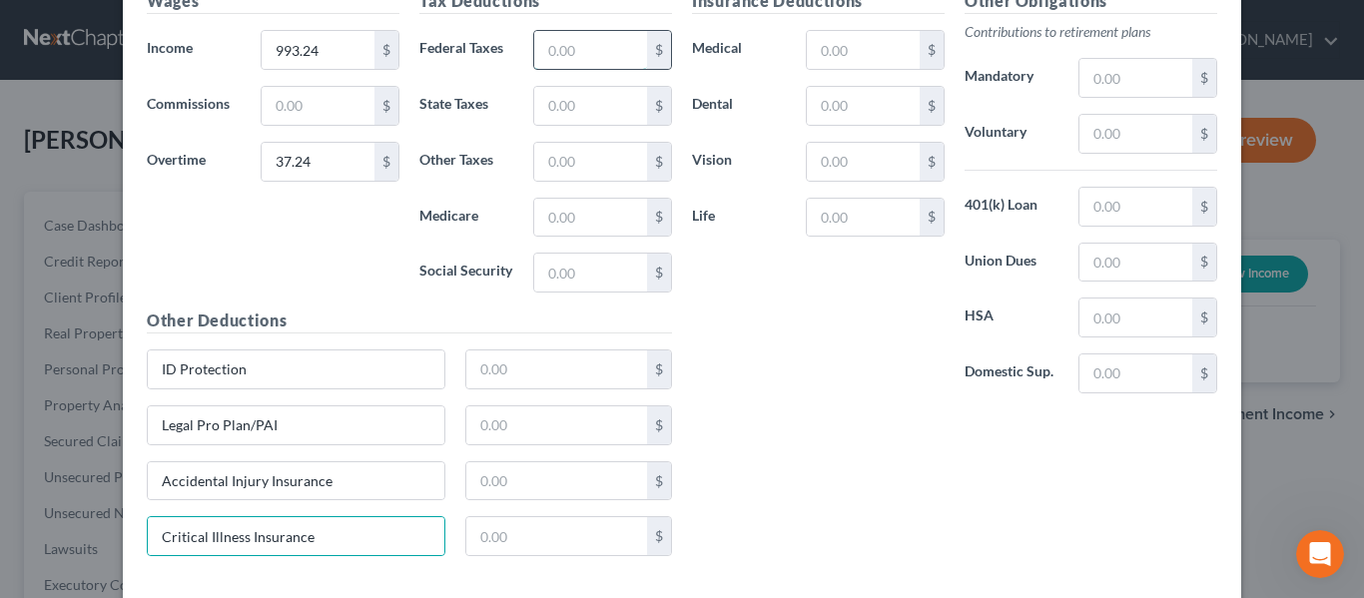
click at [592, 43] on input "text" at bounding box center [590, 50] width 113 height 38
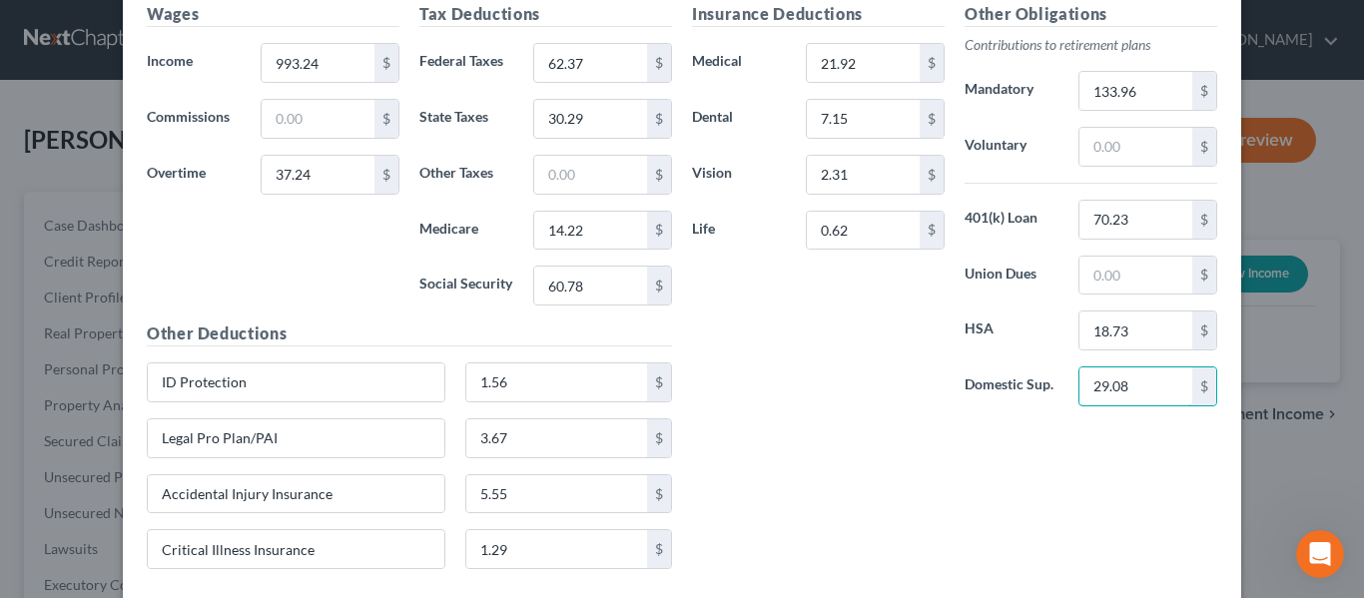
scroll to position [11218, 0]
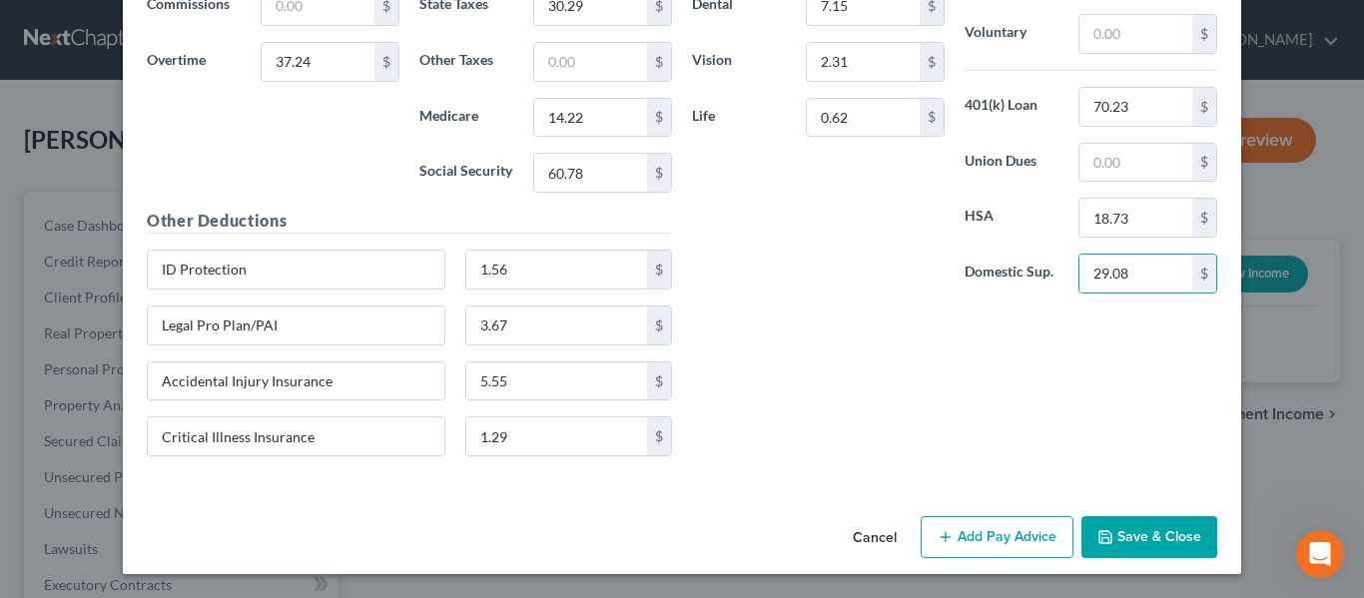
click at [1024, 518] on button "Add Pay Advice" at bounding box center [997, 537] width 153 height 42
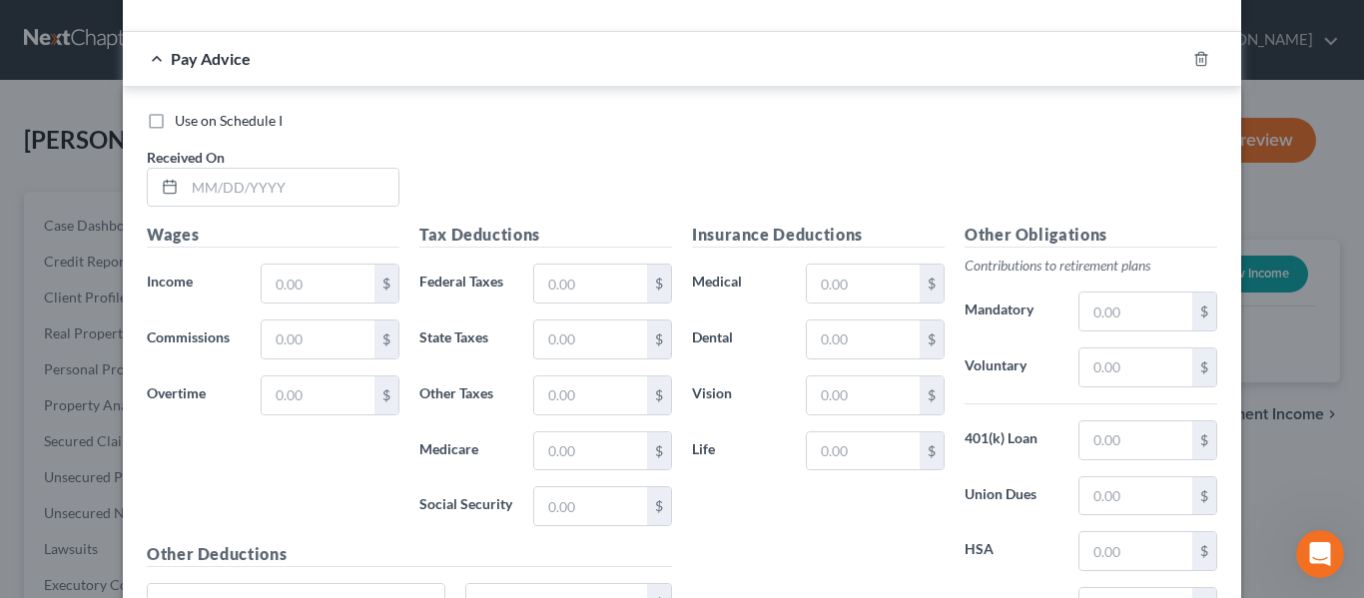
scroll to position [11674, 0]
click at [259, 192] on input "text" at bounding box center [292, 189] width 214 height 38
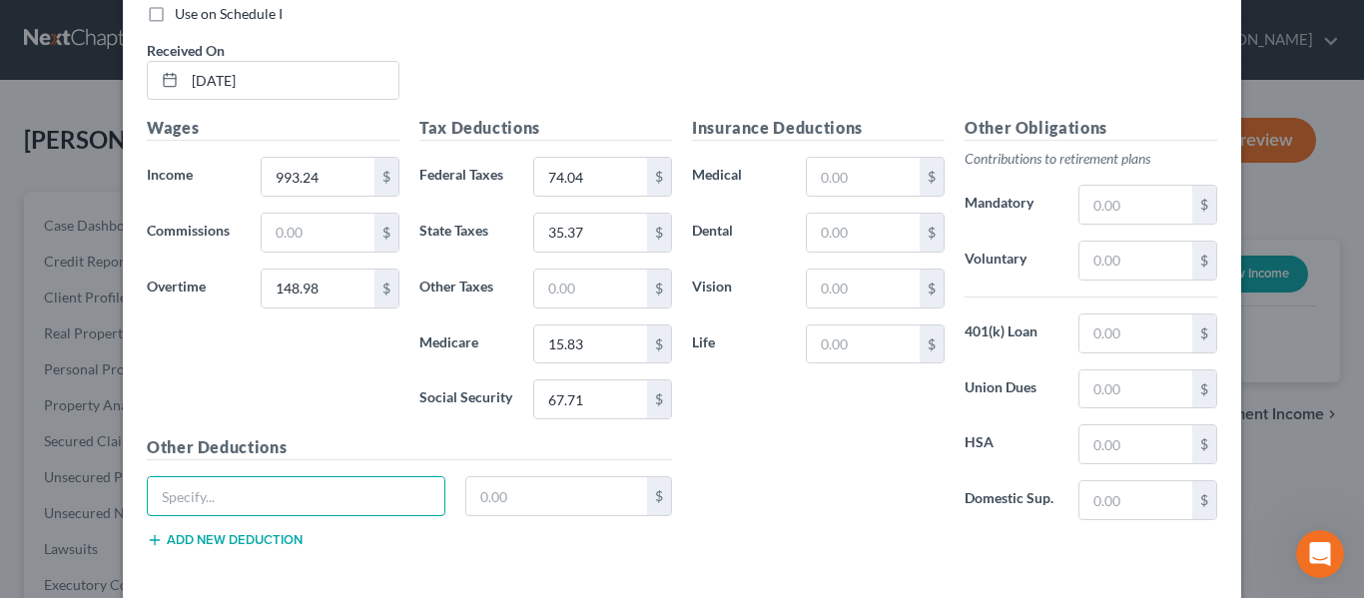
scroll to position [11874, 0]
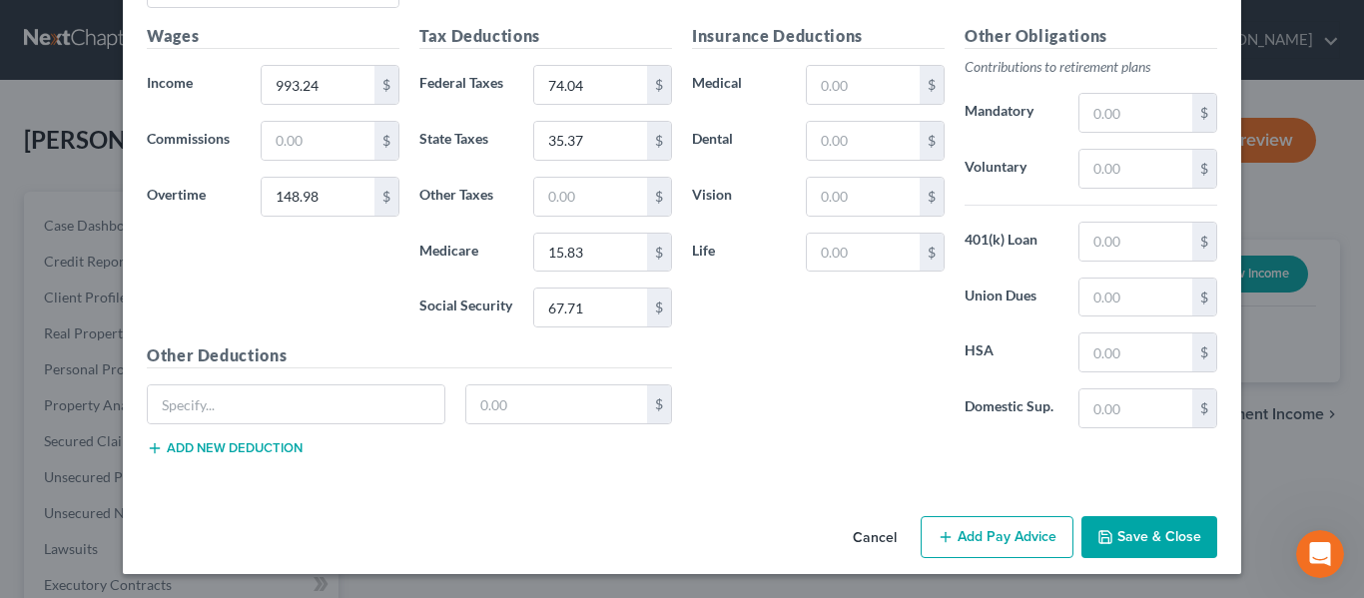
click at [209, 447] on button "Add new deduction" at bounding box center [225, 448] width 156 height 16
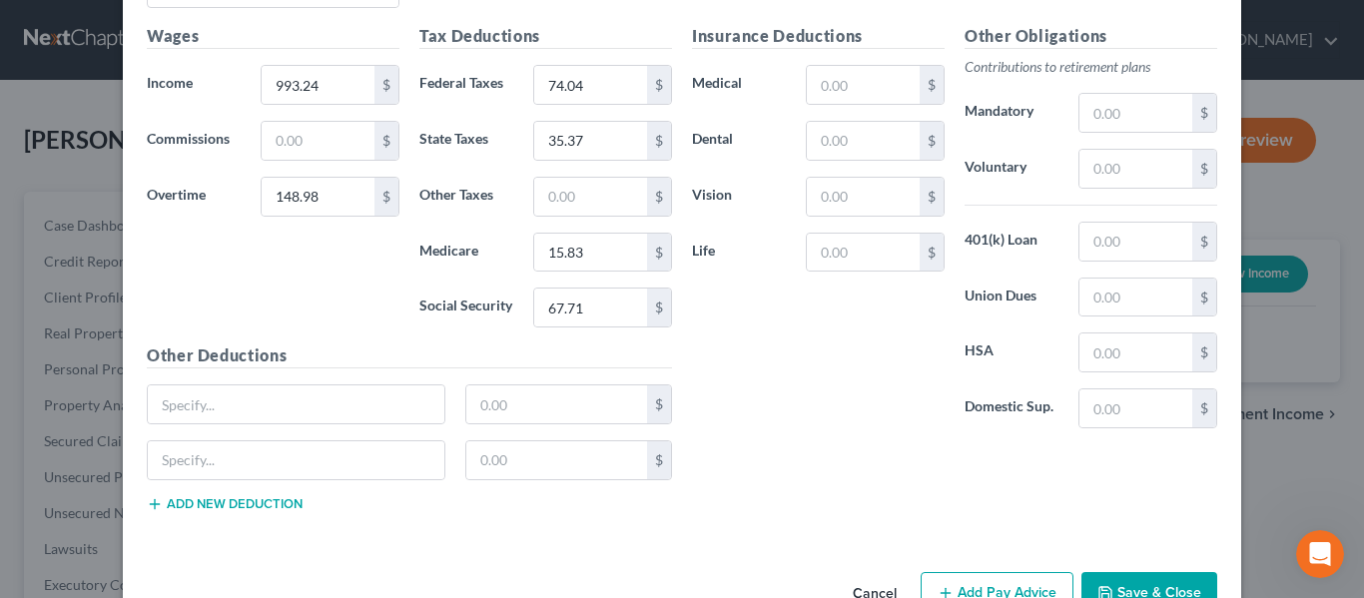
click at [207, 505] on button "Add new deduction" at bounding box center [225, 504] width 156 height 16
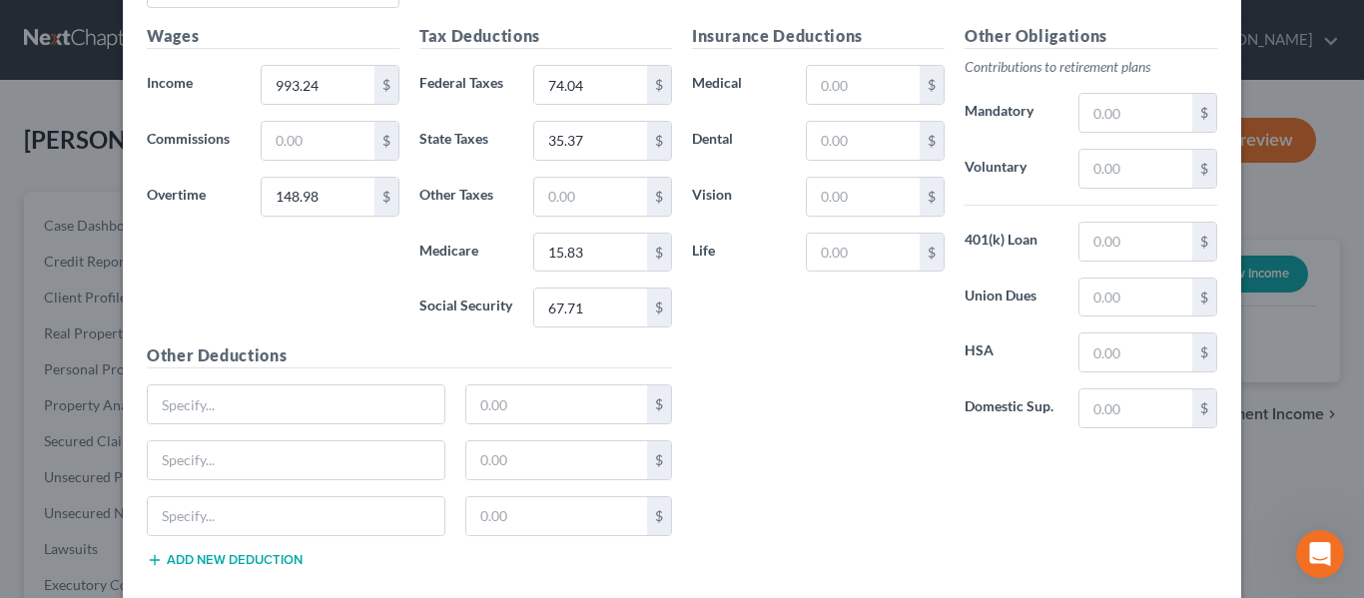
click at [218, 560] on button "Add new deduction" at bounding box center [225, 560] width 156 height 16
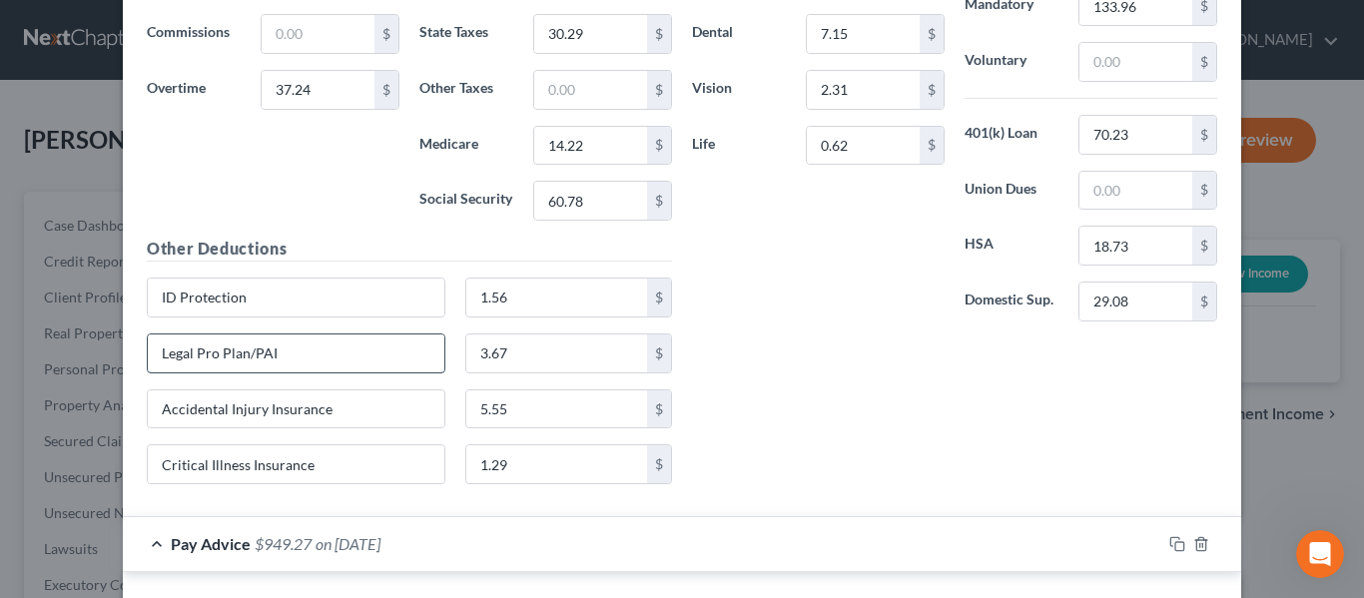
scroll to position [11175, 0]
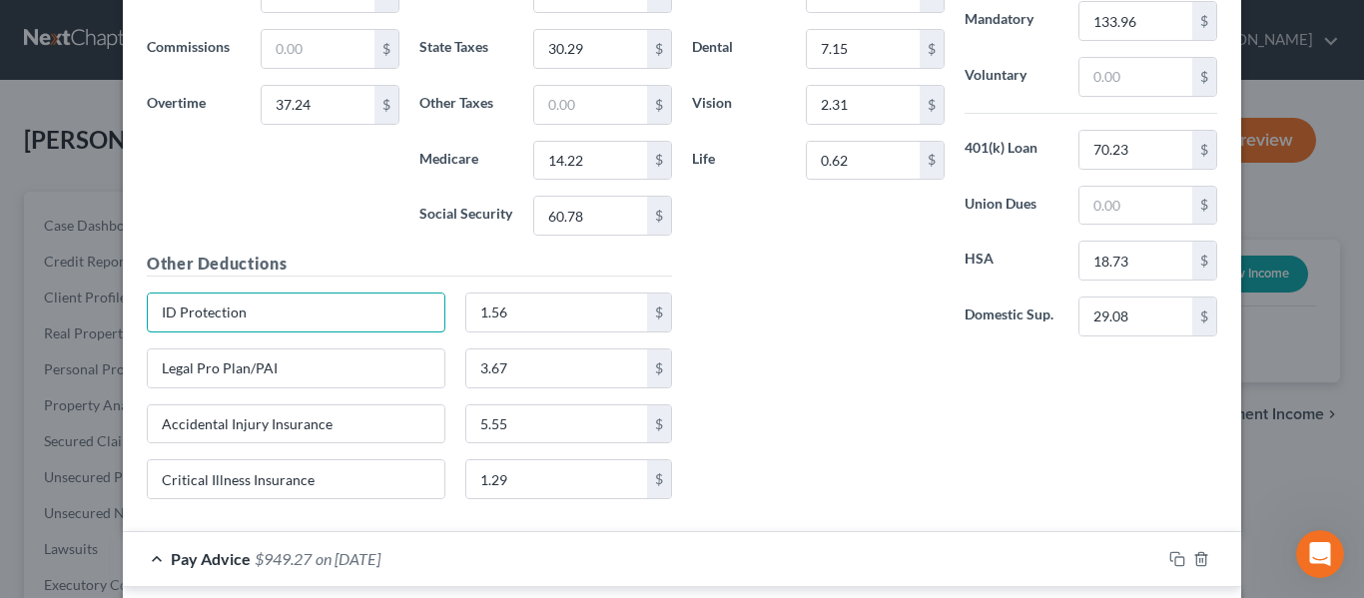
drag, startPoint x: 326, startPoint y: 308, endPoint x: 74, endPoint y: 318, distance: 252.8
click at [74, 318] on div "New Income Source × Employment Type * Select Full or [DEMOGRAPHIC_DATA] Employm…" at bounding box center [682, 299] width 1364 height 598
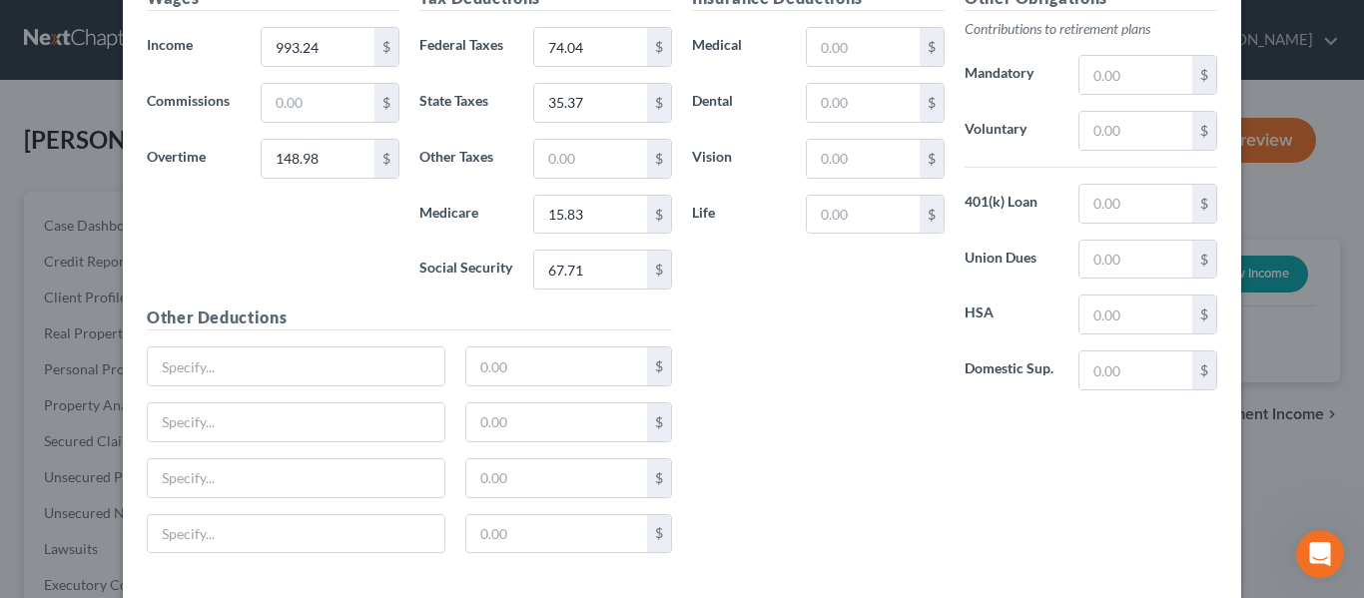
scroll to position [11974, 0]
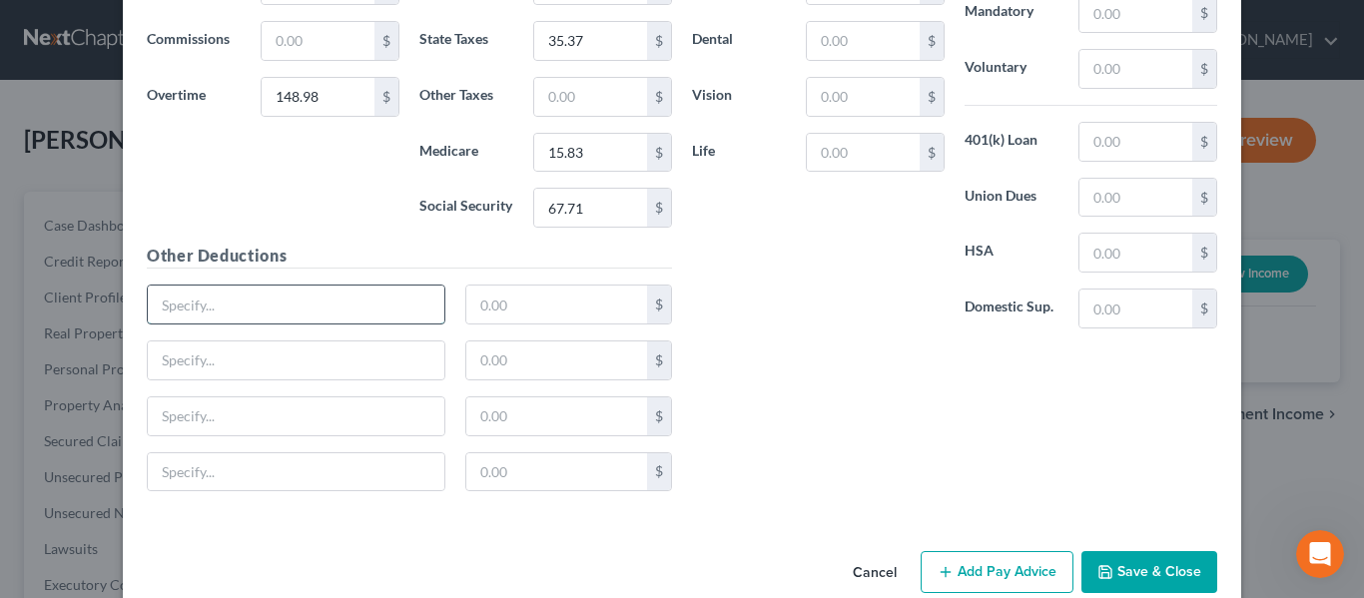
click at [208, 302] on input "text" at bounding box center [296, 305] width 297 height 38
paste input "ID Protection"
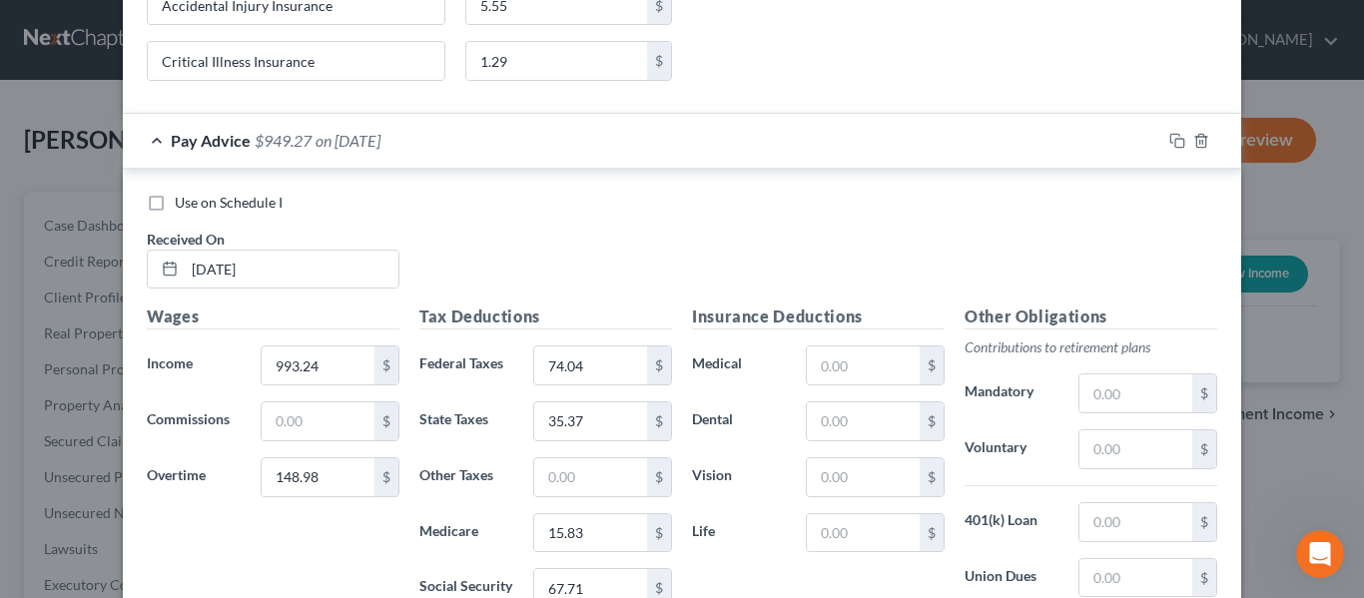
scroll to position [11475, 0]
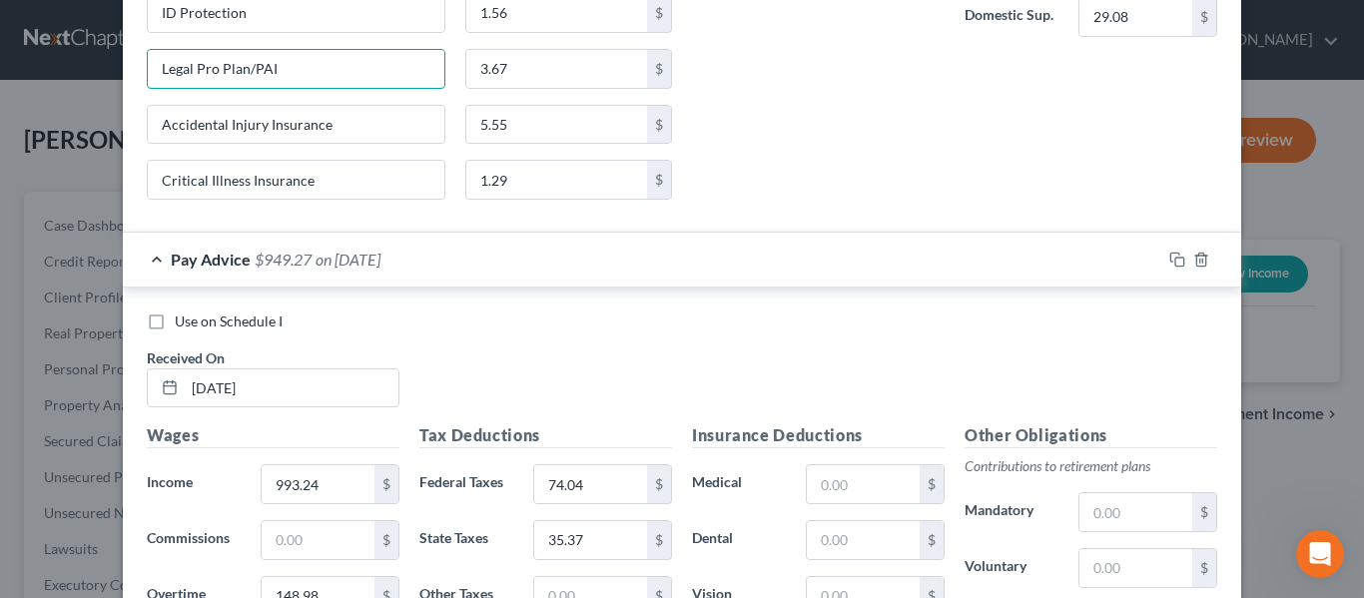
drag, startPoint x: 292, startPoint y: 78, endPoint x: 88, endPoint y: 62, distance: 204.3
click at [88, 62] on div "New Income Source × Employment Type * Select Full or [DEMOGRAPHIC_DATA] Employm…" at bounding box center [682, 299] width 1364 height 598
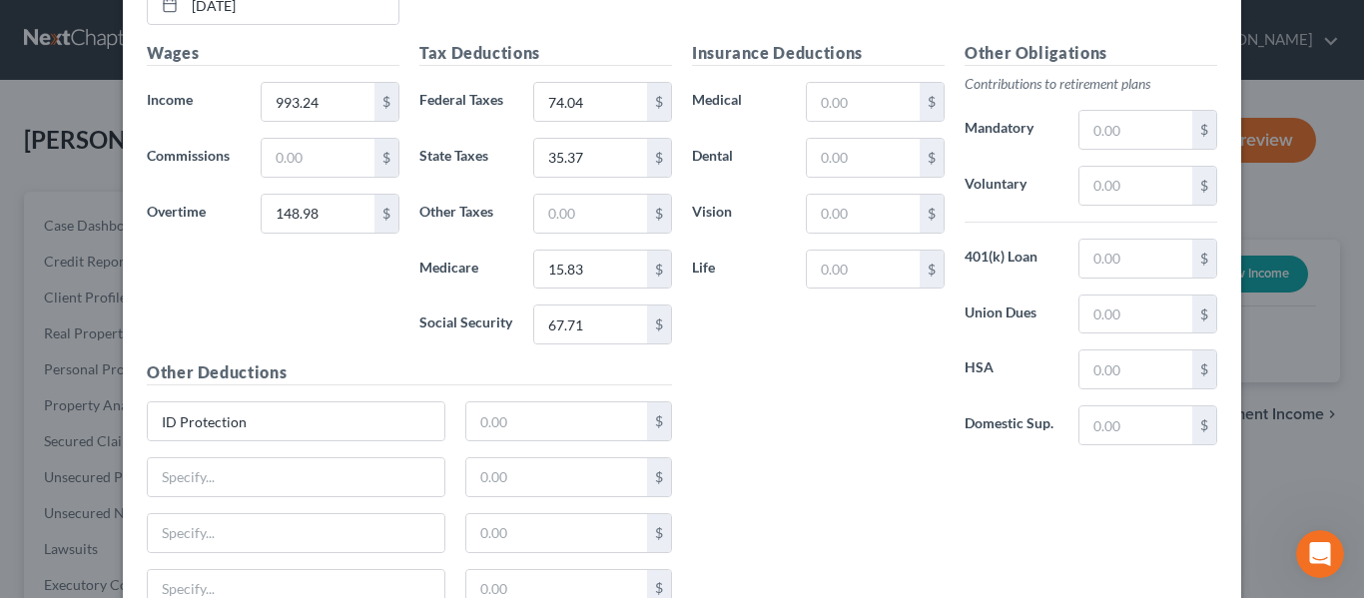
scroll to position [11874, 0]
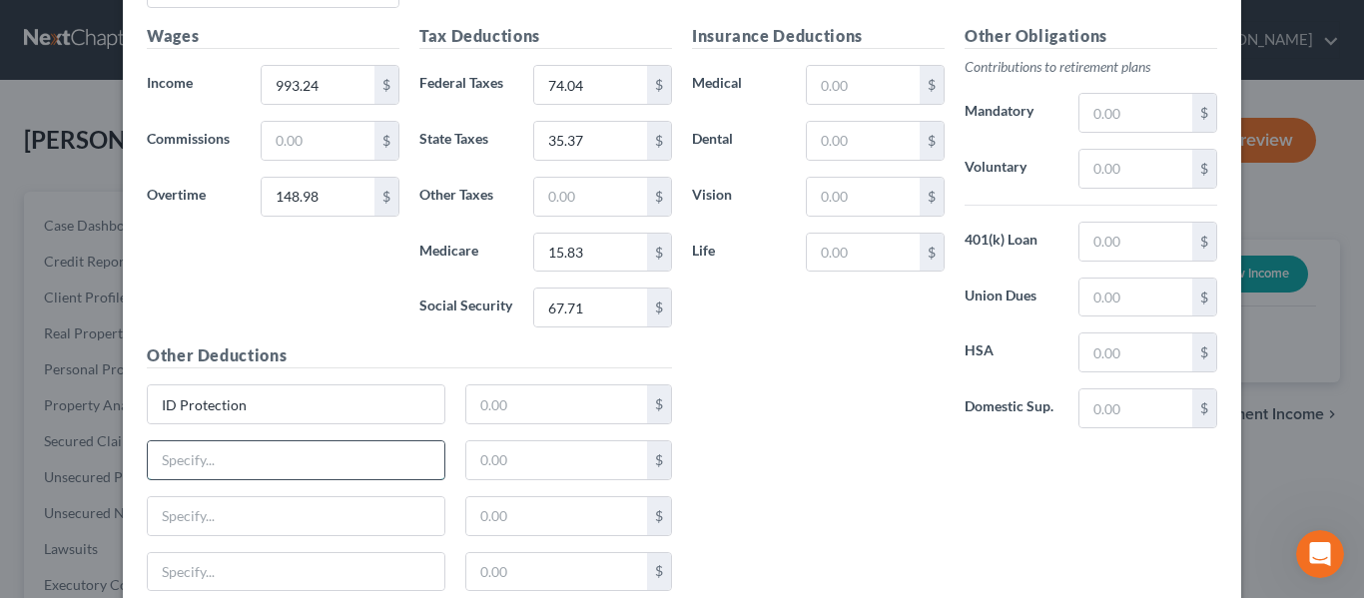
click at [234, 467] on input "text" at bounding box center [296, 460] width 297 height 38
paste input "Legal Pro Plan/PAI"
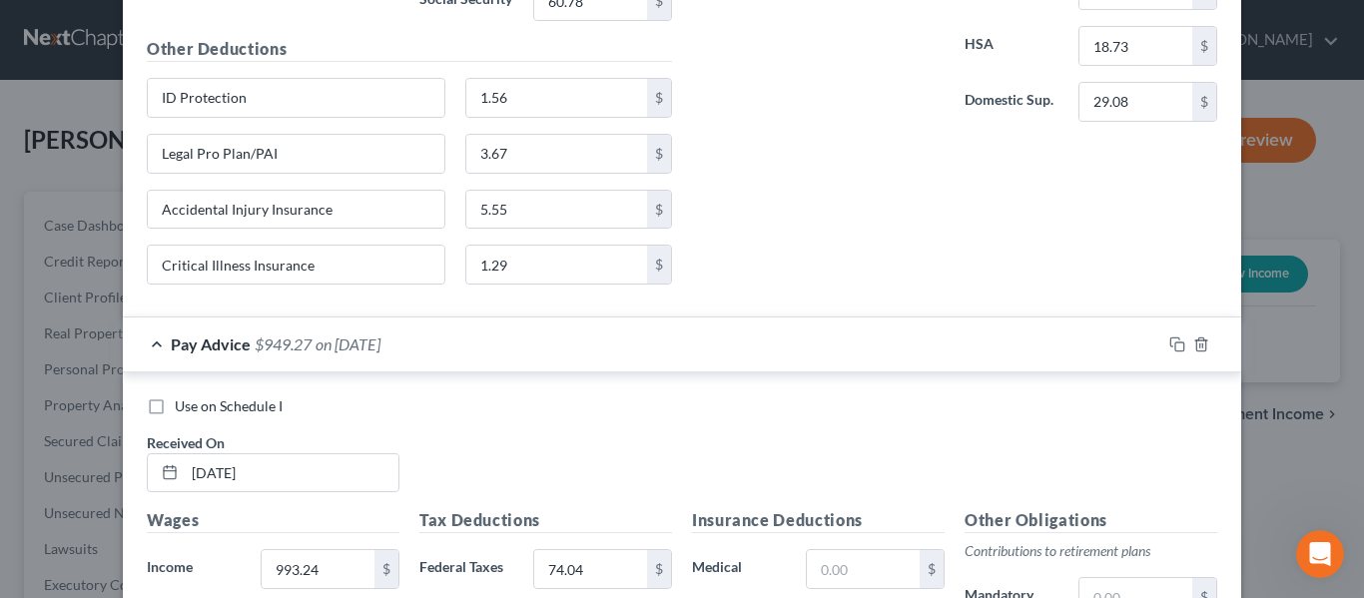
scroll to position [11375, 0]
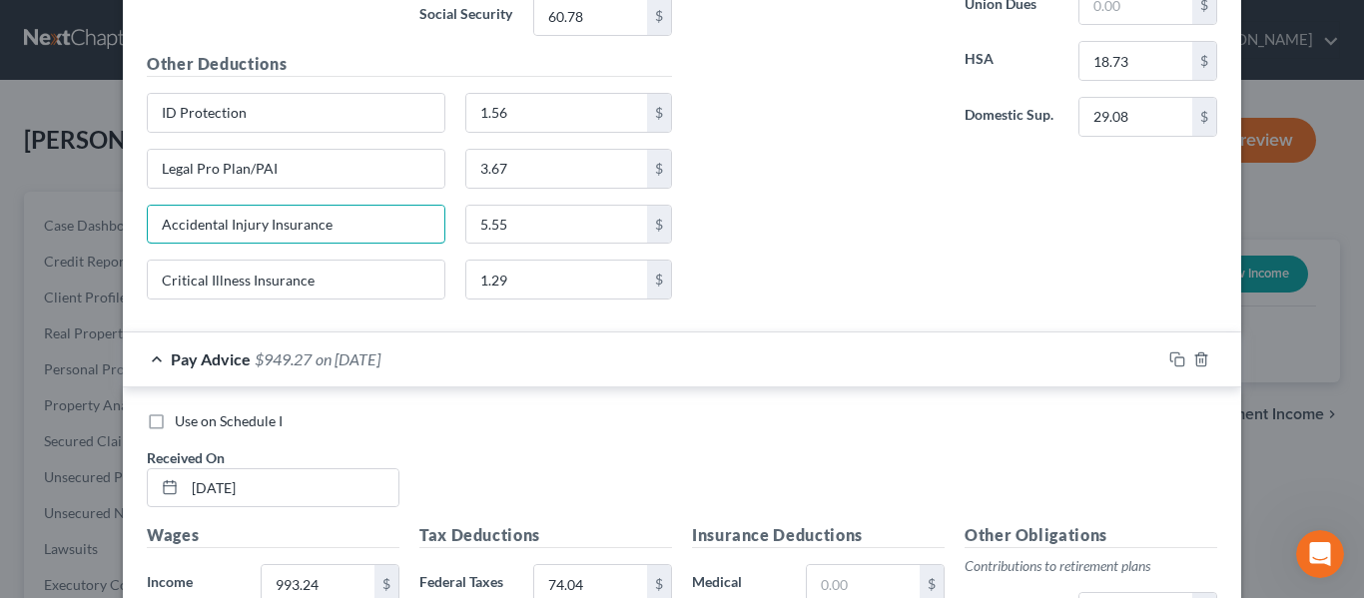
drag, startPoint x: 340, startPoint y: 227, endPoint x: 128, endPoint y: 265, distance: 216.0
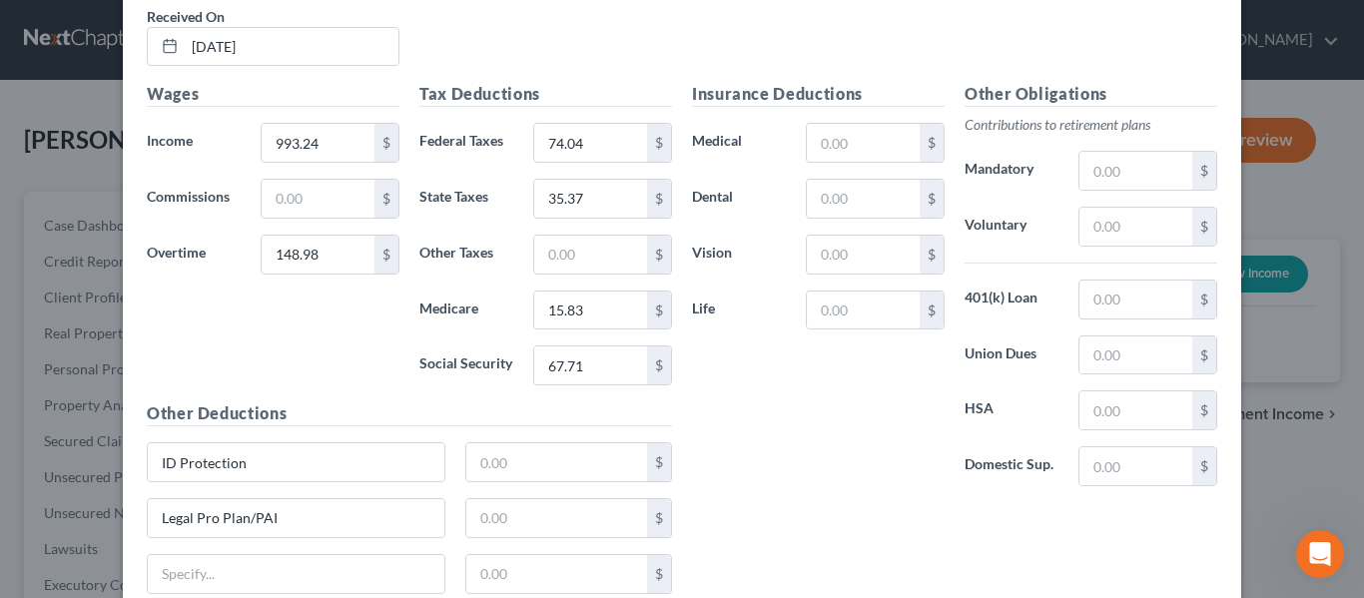
scroll to position [12009, 0]
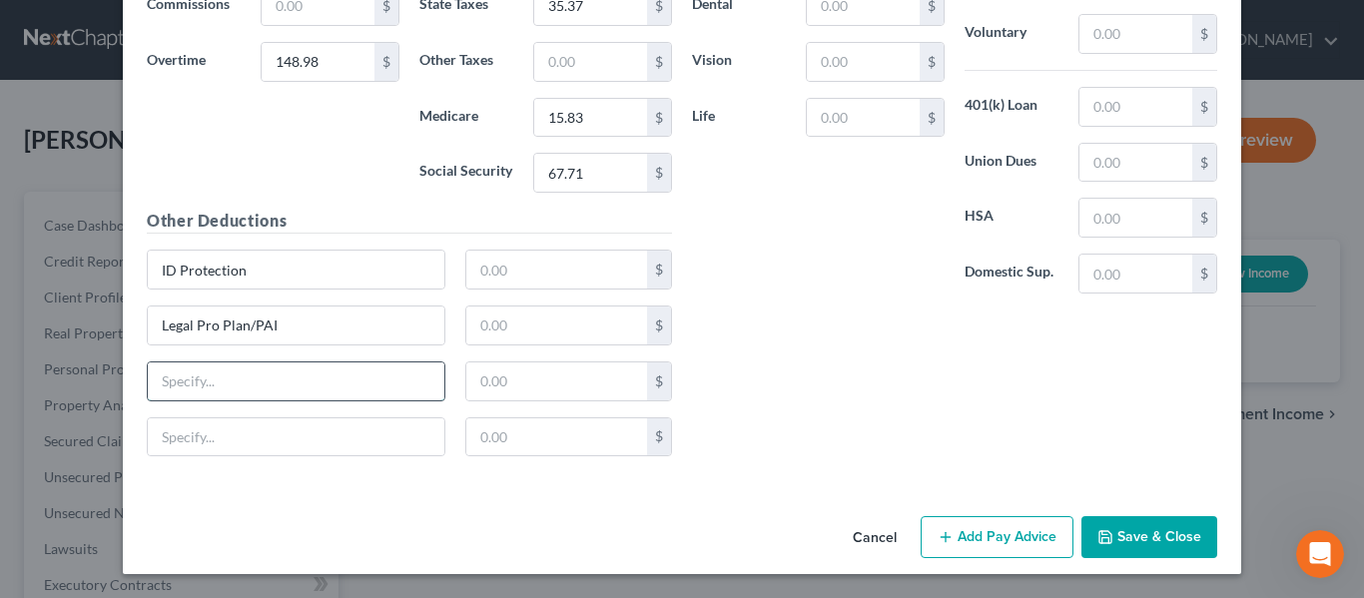
click at [233, 374] on input "text" at bounding box center [296, 381] width 297 height 38
paste input "Accidental Injury Insurance"
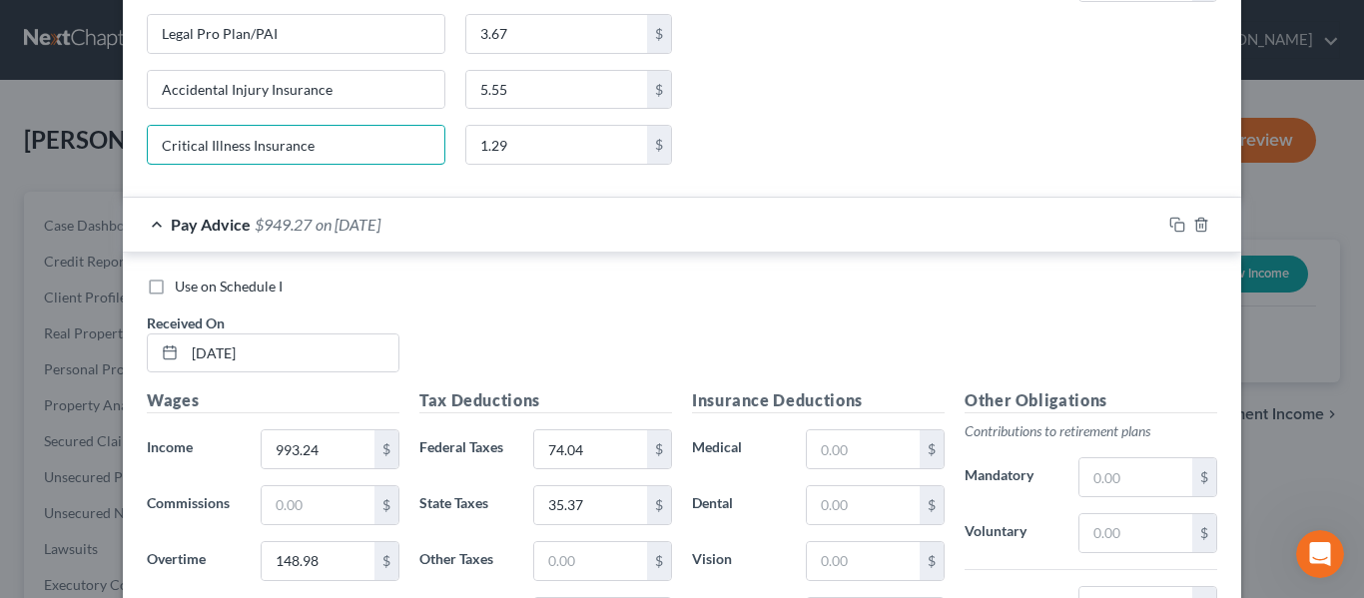
drag, startPoint x: 332, startPoint y: 140, endPoint x: 134, endPoint y: 134, distance: 198.8
click at [110, 134] on div "New Income Source × Employment Type * Select Full or [DEMOGRAPHIC_DATA] Employm…" at bounding box center [682, 299] width 1364 height 598
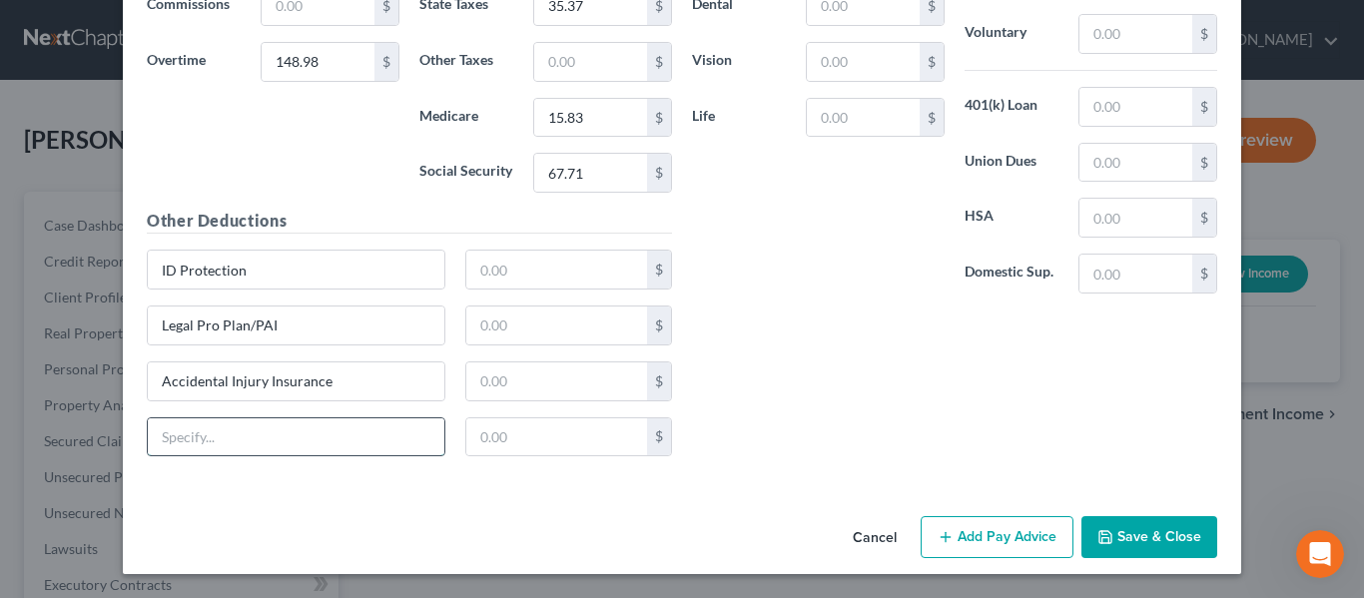
click at [253, 443] on input "text" at bounding box center [296, 437] width 297 height 38
paste input "Critical Illness Insurance"
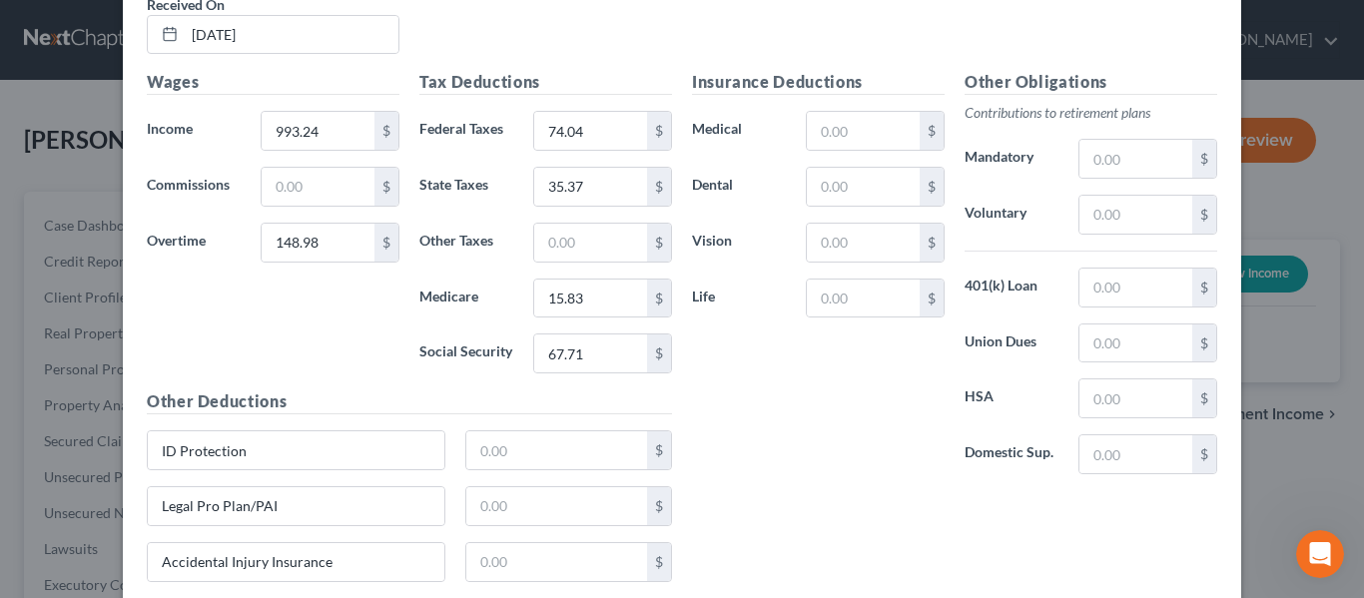
scroll to position [11909, 0]
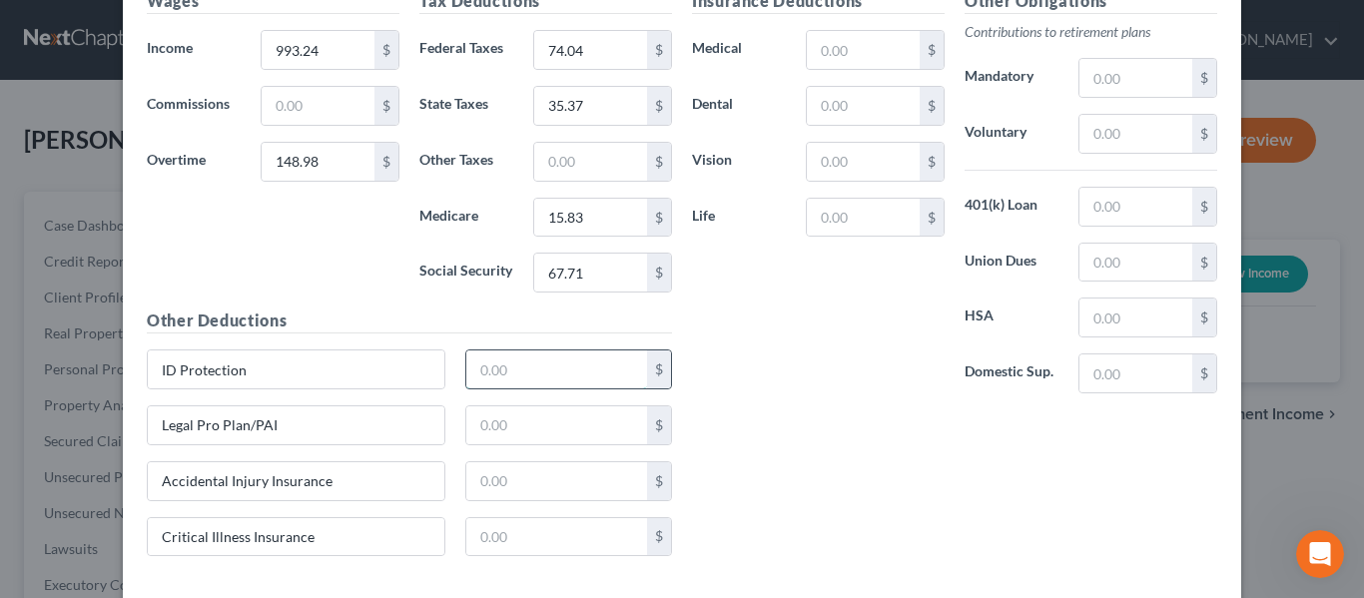
click at [506, 369] on input "text" at bounding box center [557, 369] width 182 height 38
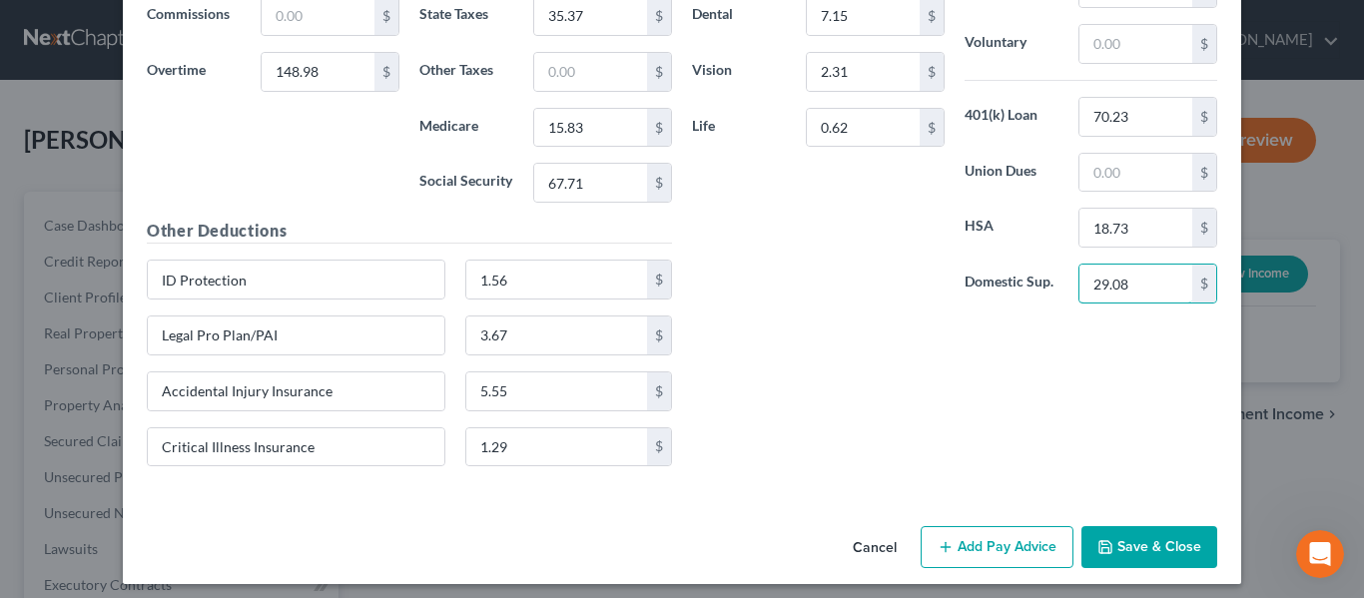
scroll to position [12009, 0]
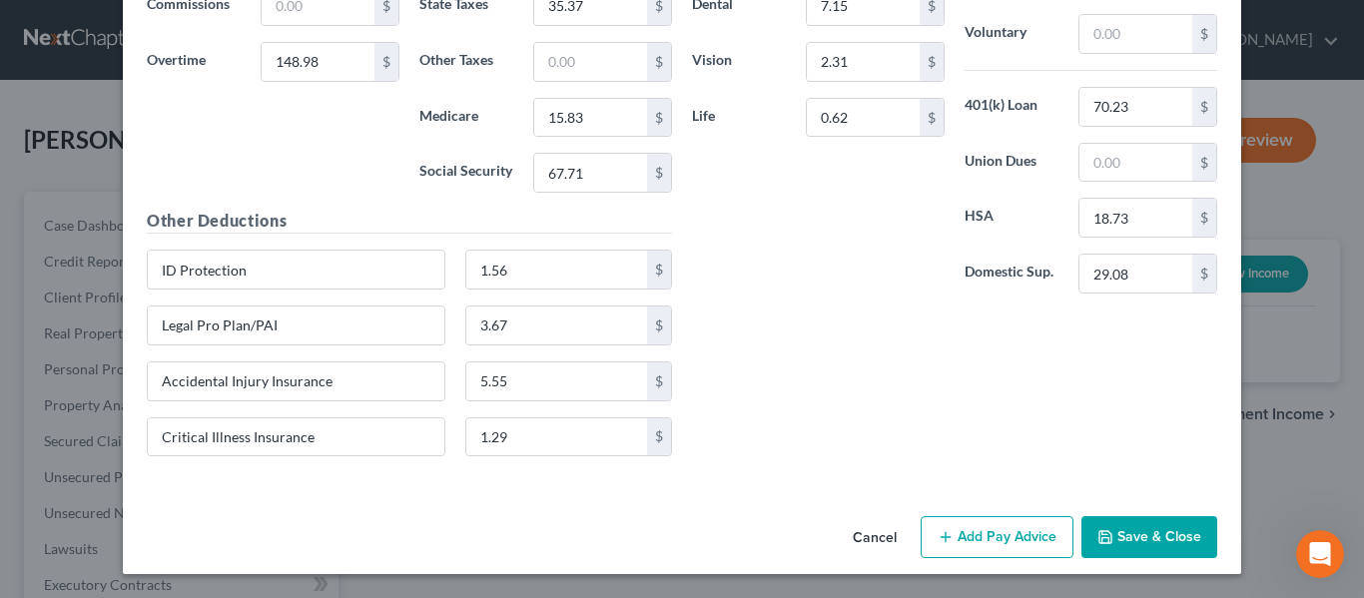
click at [1043, 535] on button "Add Pay Advice" at bounding box center [997, 537] width 153 height 42
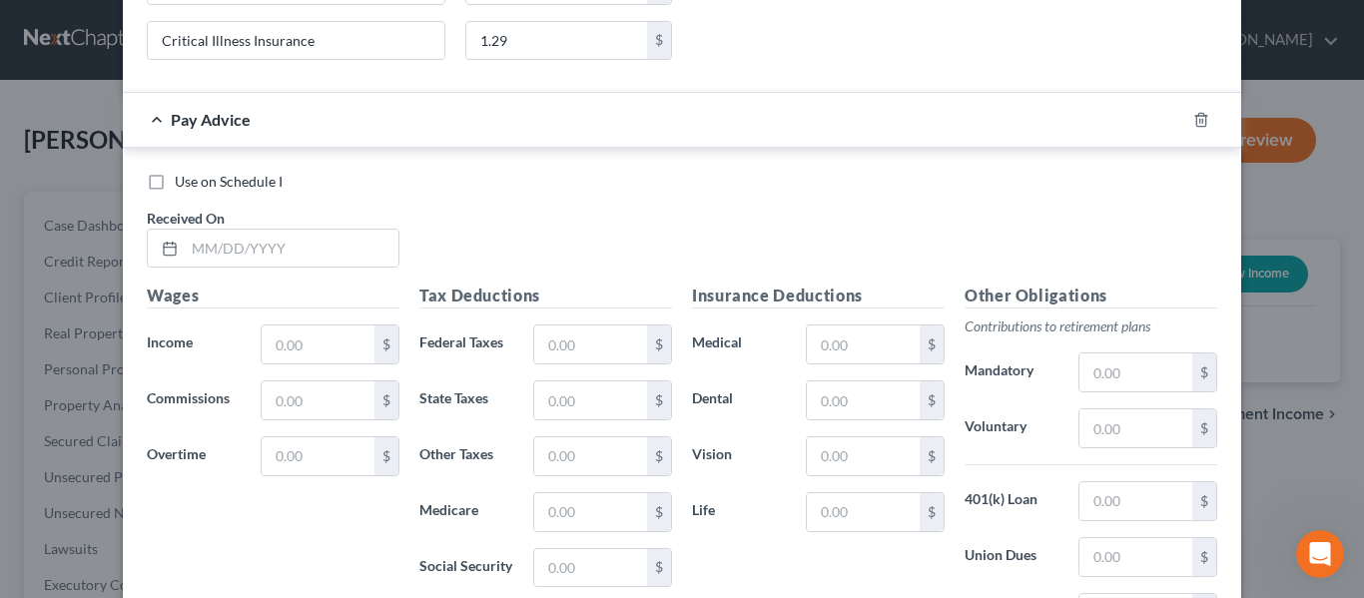
scroll to position [12508, 0]
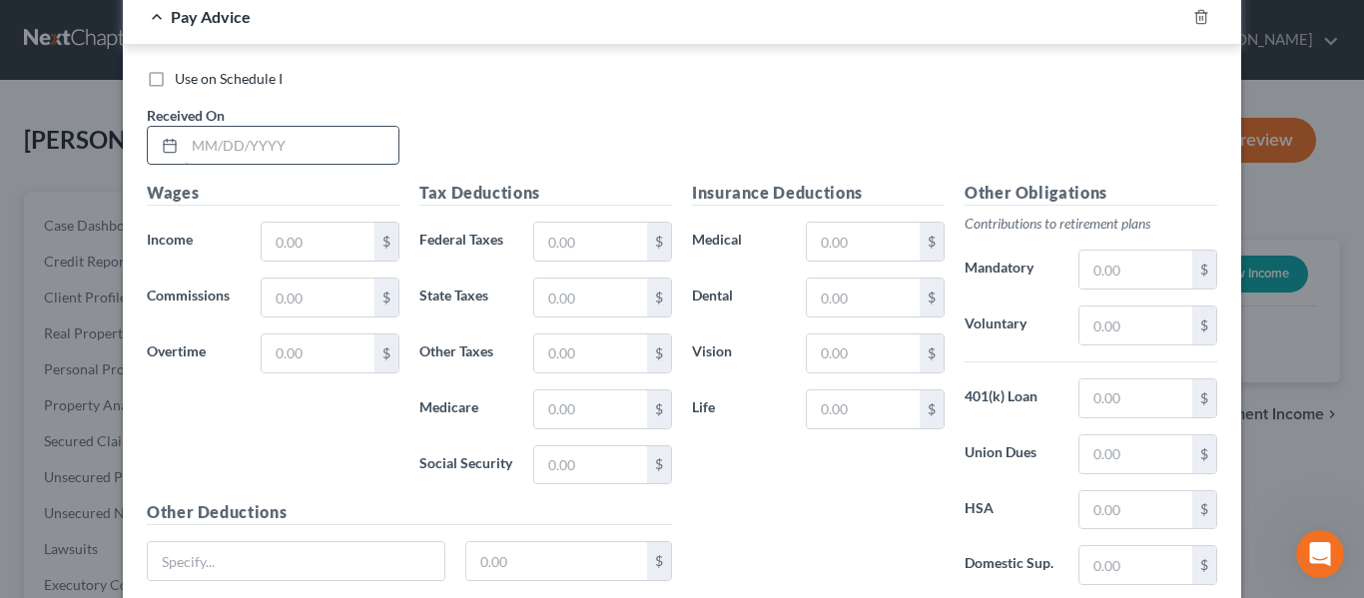
click at [295, 146] on input "text" at bounding box center [292, 146] width 214 height 38
click at [318, 246] on input "text" at bounding box center [318, 242] width 113 height 38
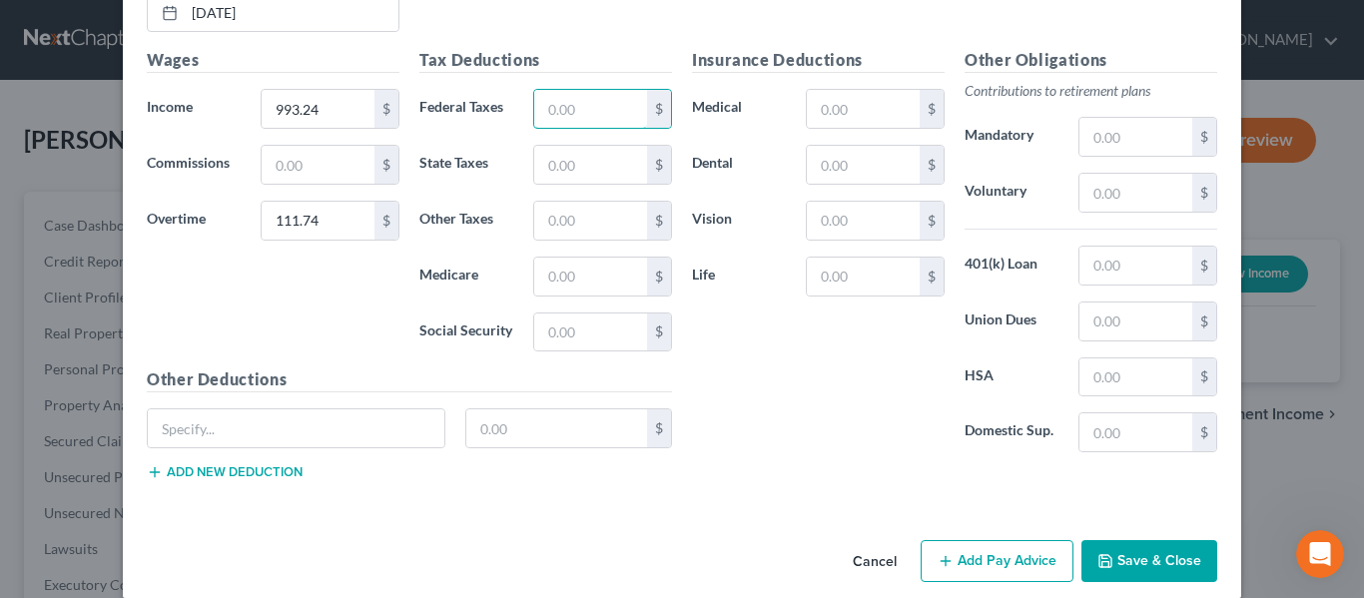
scroll to position [12665, 0]
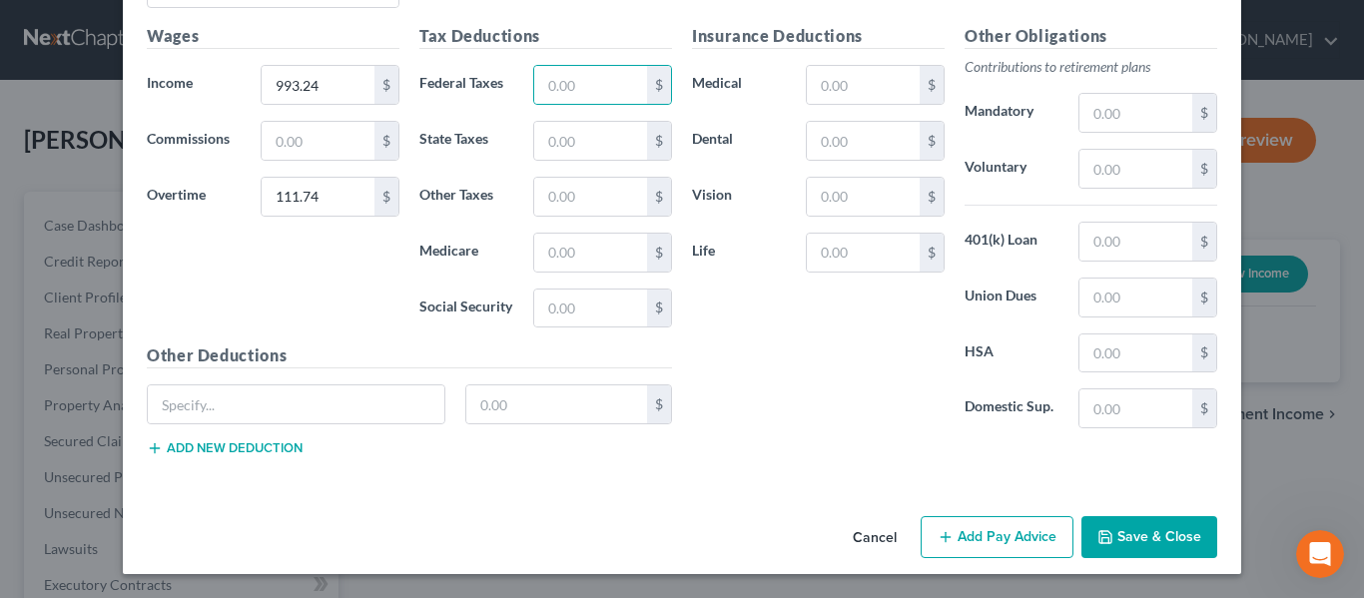
click at [269, 446] on button "Add new deduction" at bounding box center [225, 448] width 156 height 16
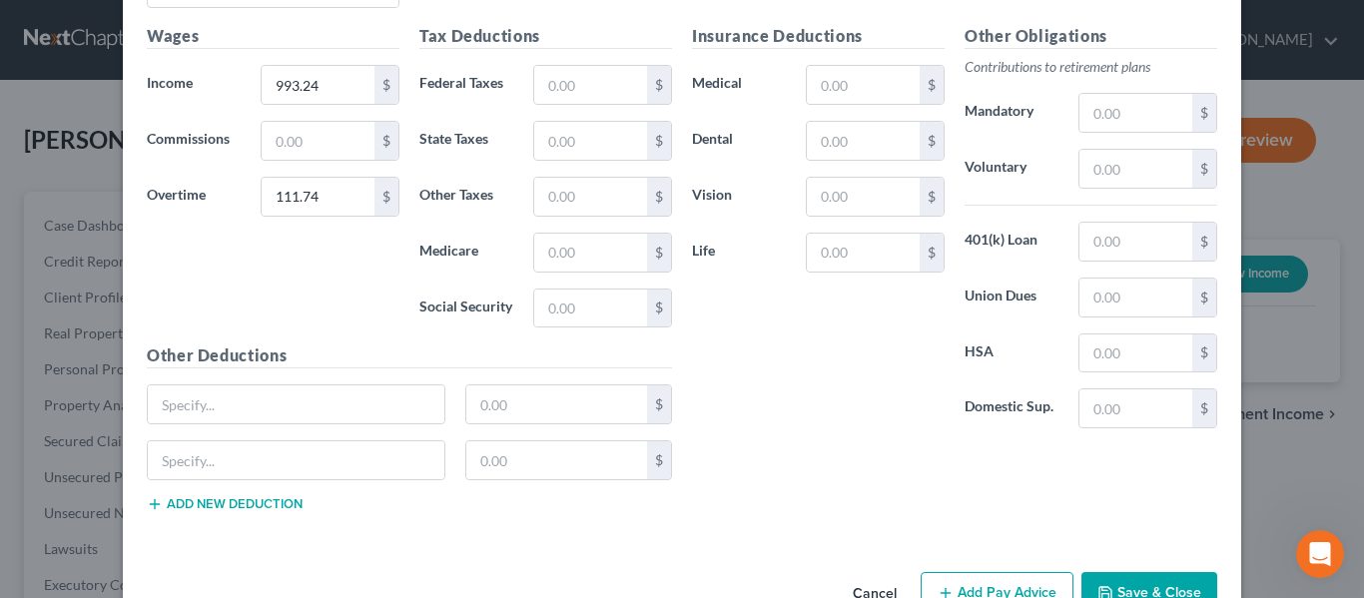
click at [229, 504] on button "Add new deduction" at bounding box center [225, 504] width 156 height 16
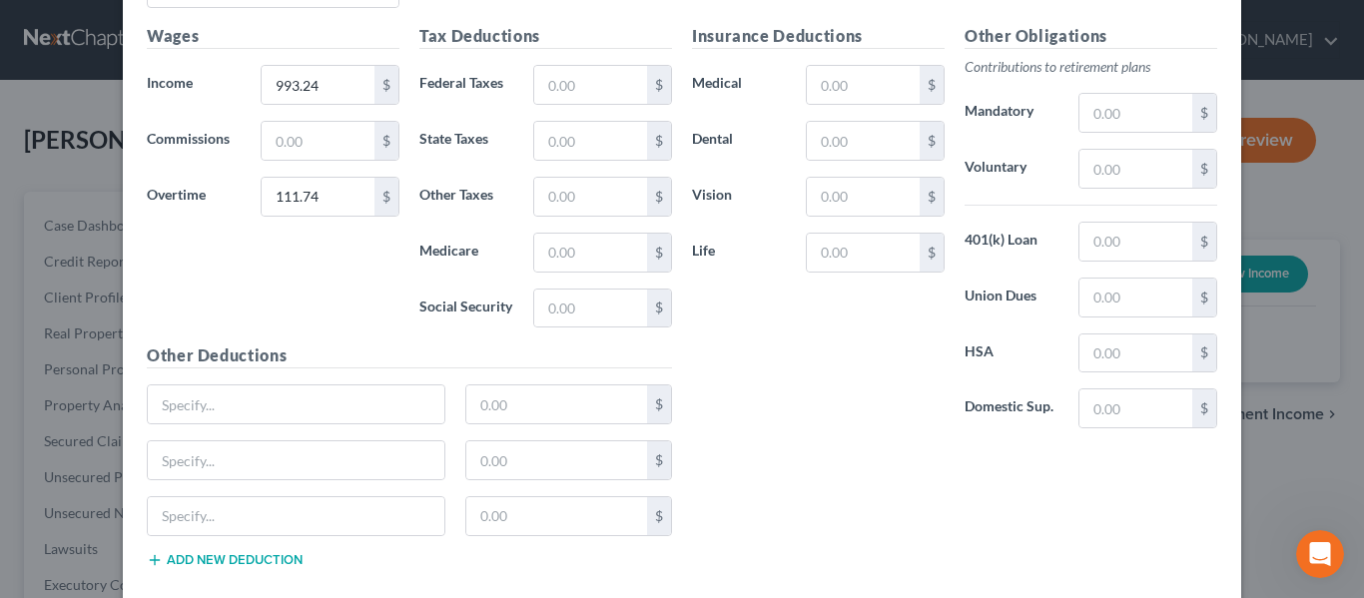
click at [229, 554] on button "Add new deduction" at bounding box center [225, 560] width 156 height 16
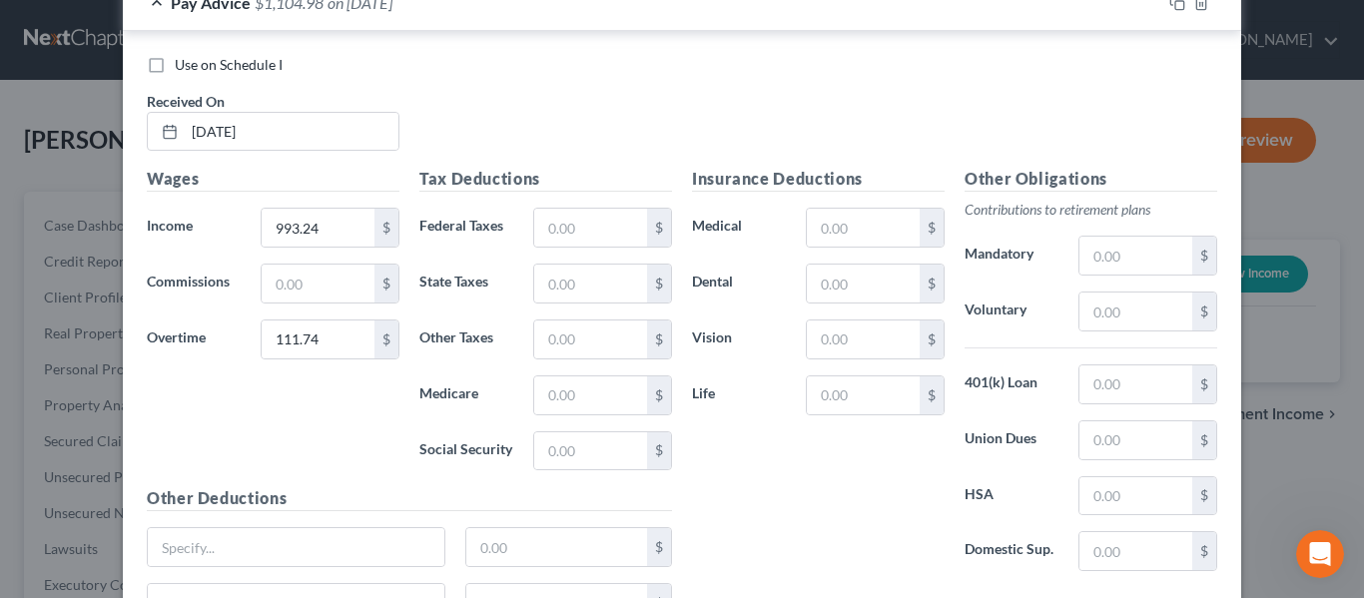
scroll to position [12165, 0]
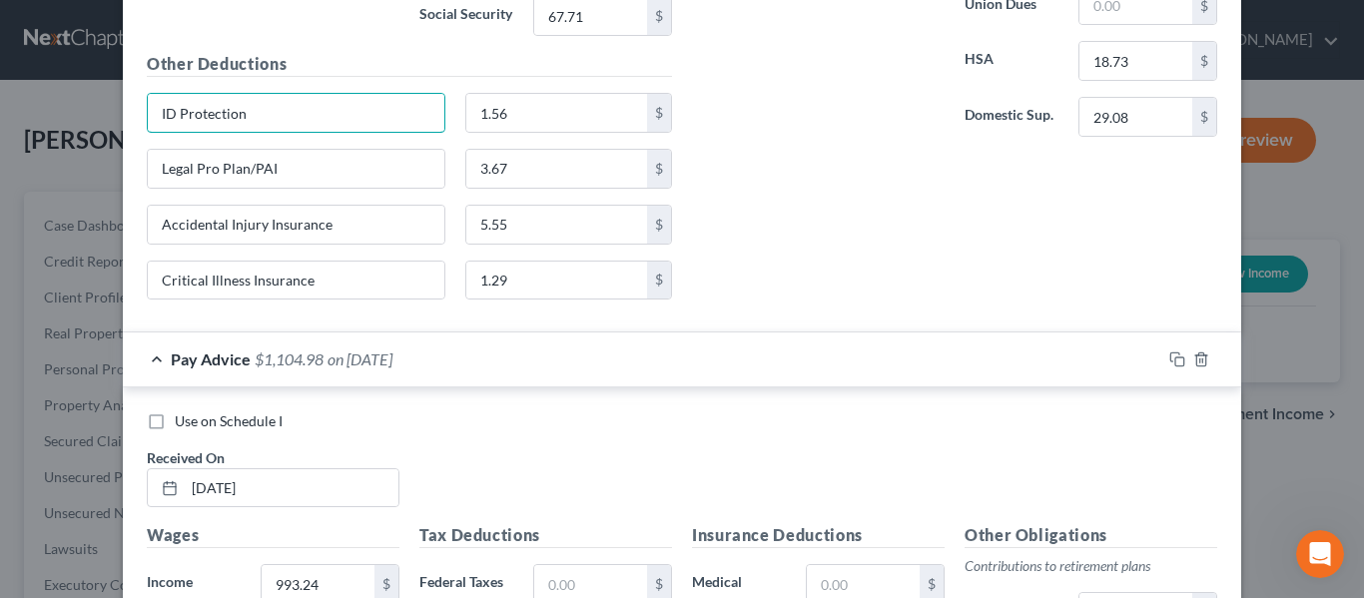
drag, startPoint x: 259, startPoint y: 111, endPoint x: 115, endPoint y: 110, distance: 143.8
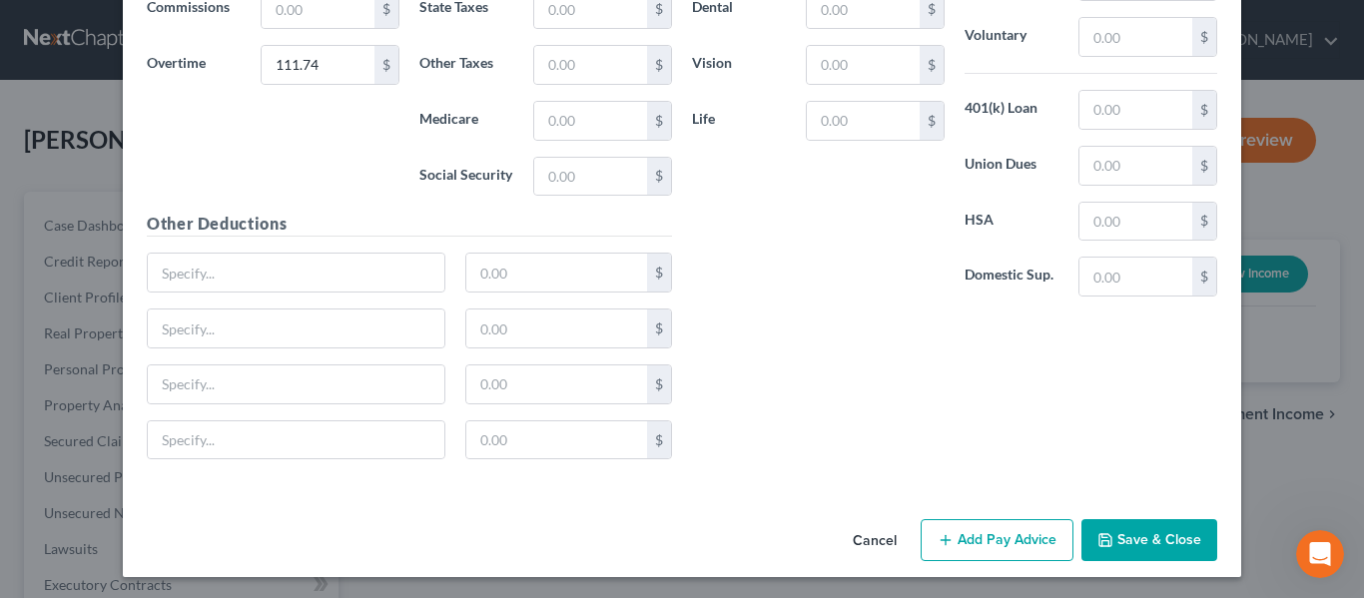
scroll to position [12799, 0]
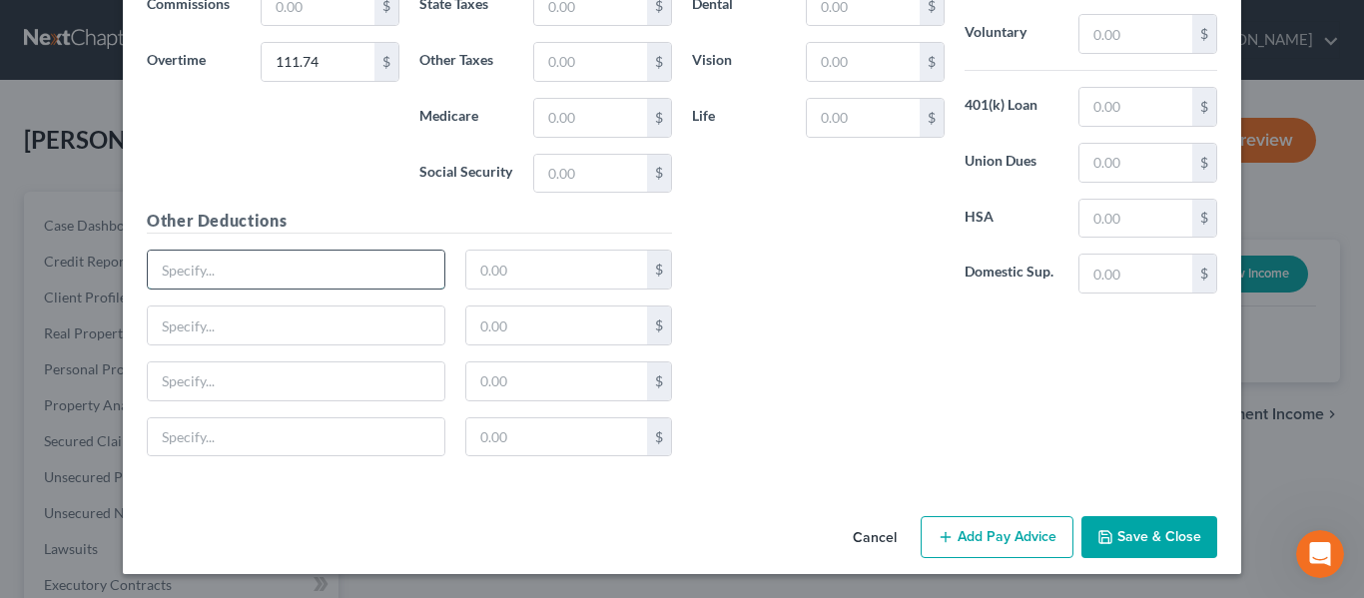
click at [188, 280] on input "text" at bounding box center [296, 270] width 297 height 38
paste input "ID Protection"
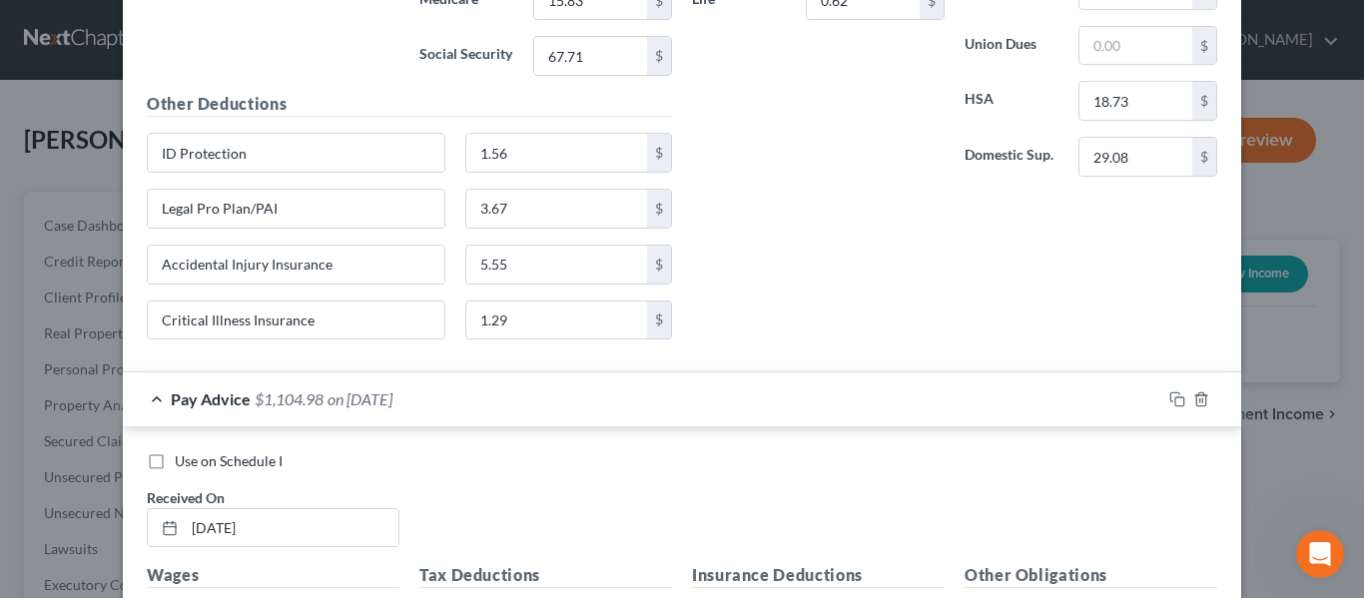
scroll to position [12101, 0]
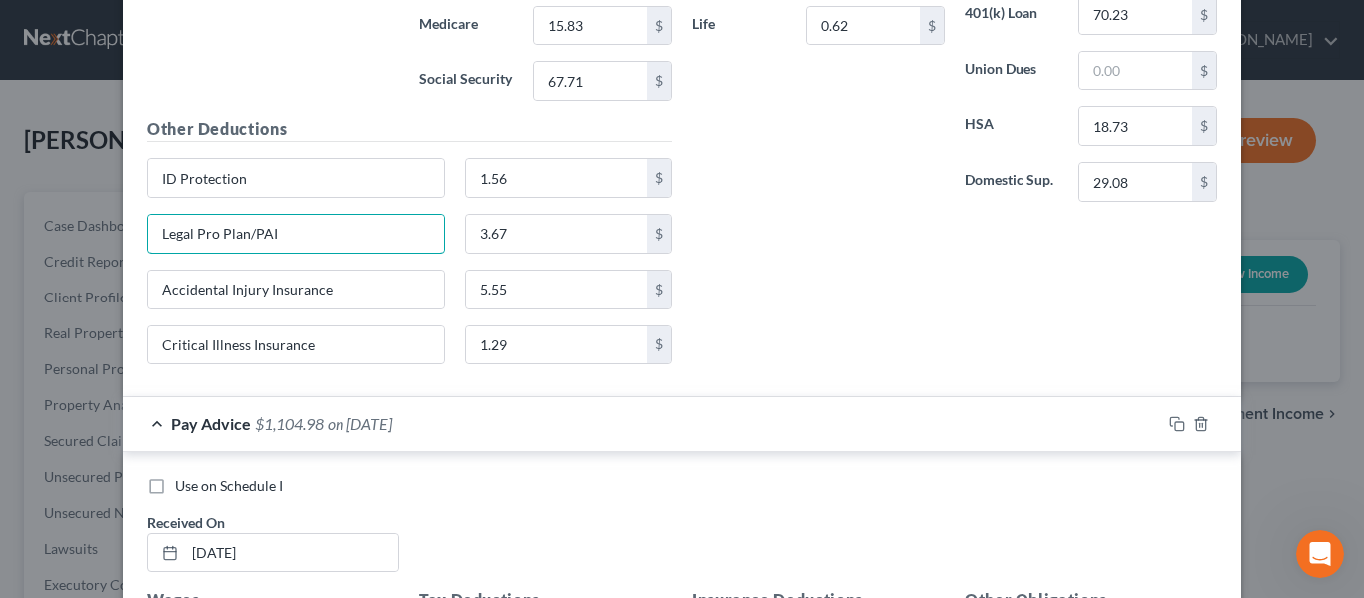
drag, startPoint x: 293, startPoint y: 230, endPoint x: 94, endPoint y: 237, distance: 198.8
click at [94, 237] on div "New Income Source × Employment Type * Select Full or [DEMOGRAPHIC_DATA] Employm…" at bounding box center [682, 299] width 1364 height 598
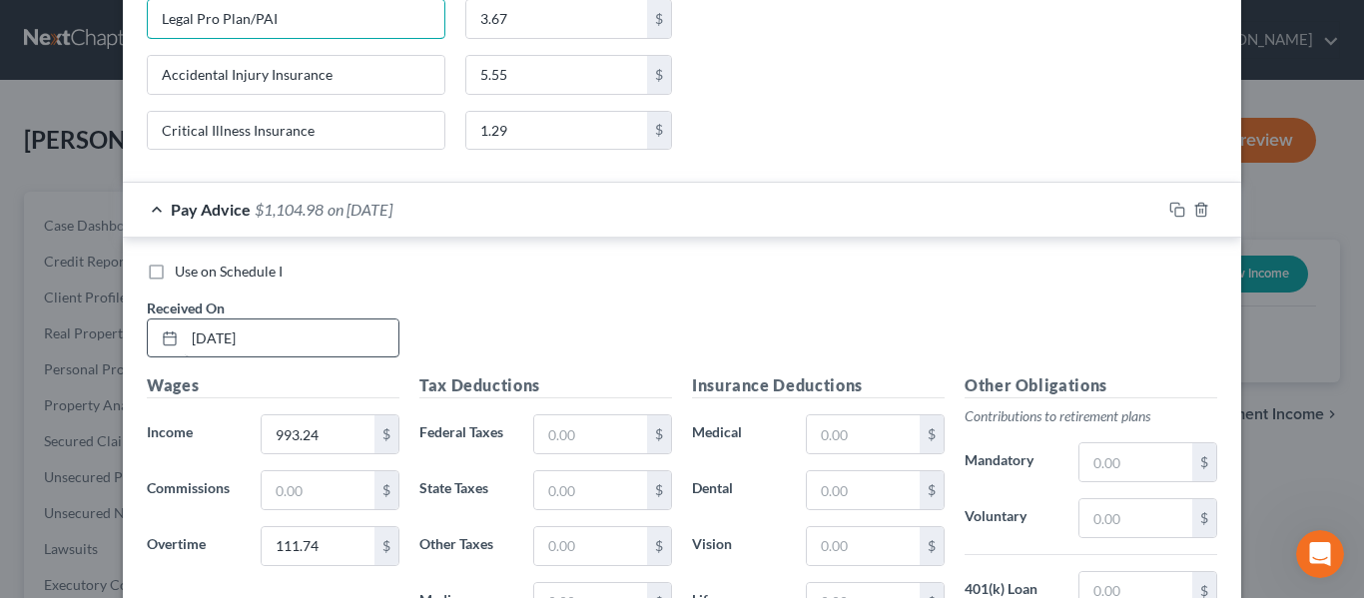
scroll to position [12799, 0]
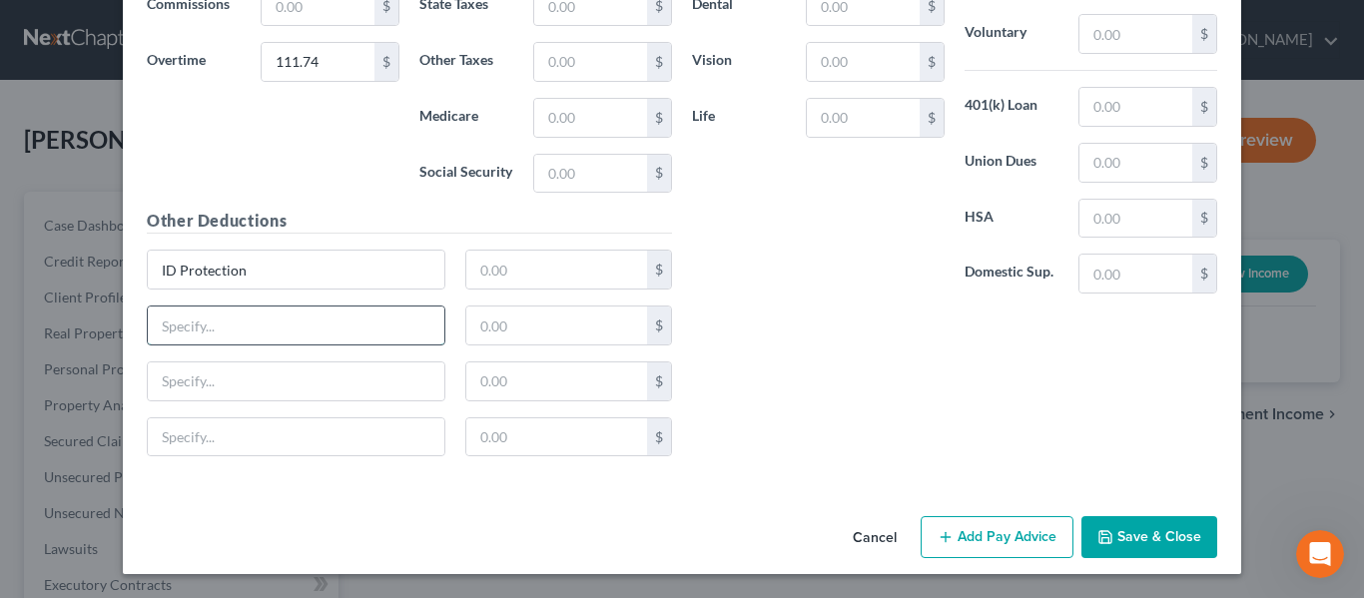
click at [191, 336] on input "text" at bounding box center [296, 326] width 297 height 38
paste input "Legal Pro Plan/PAI"
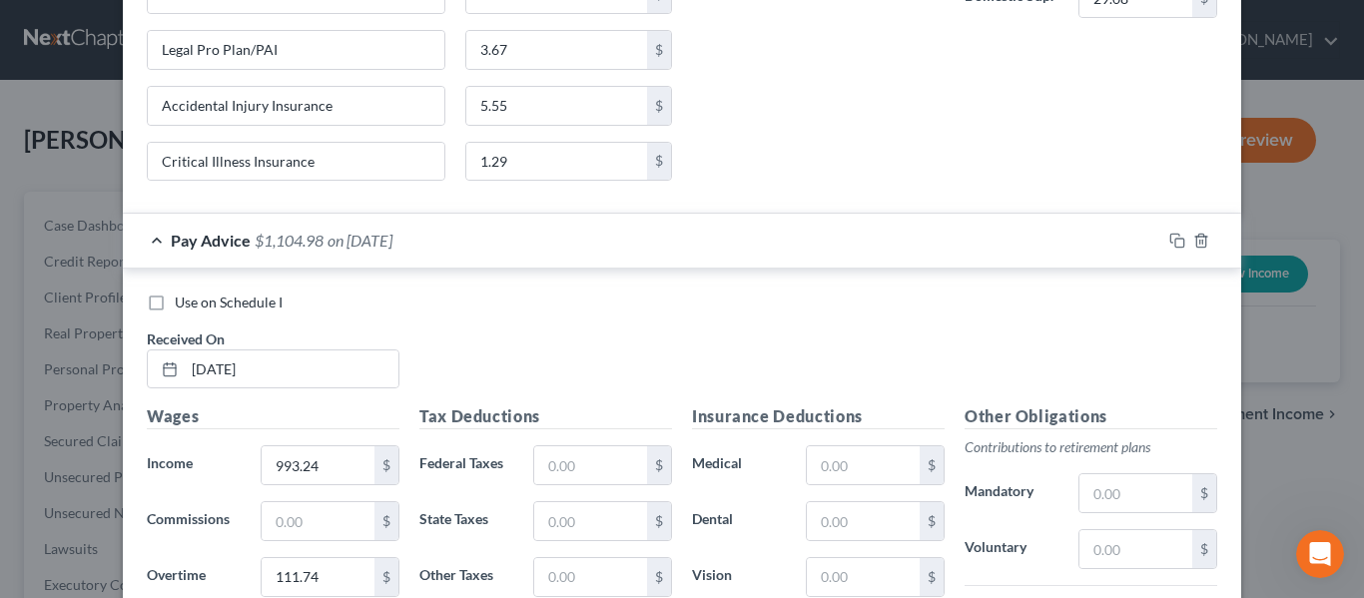
scroll to position [12200, 0]
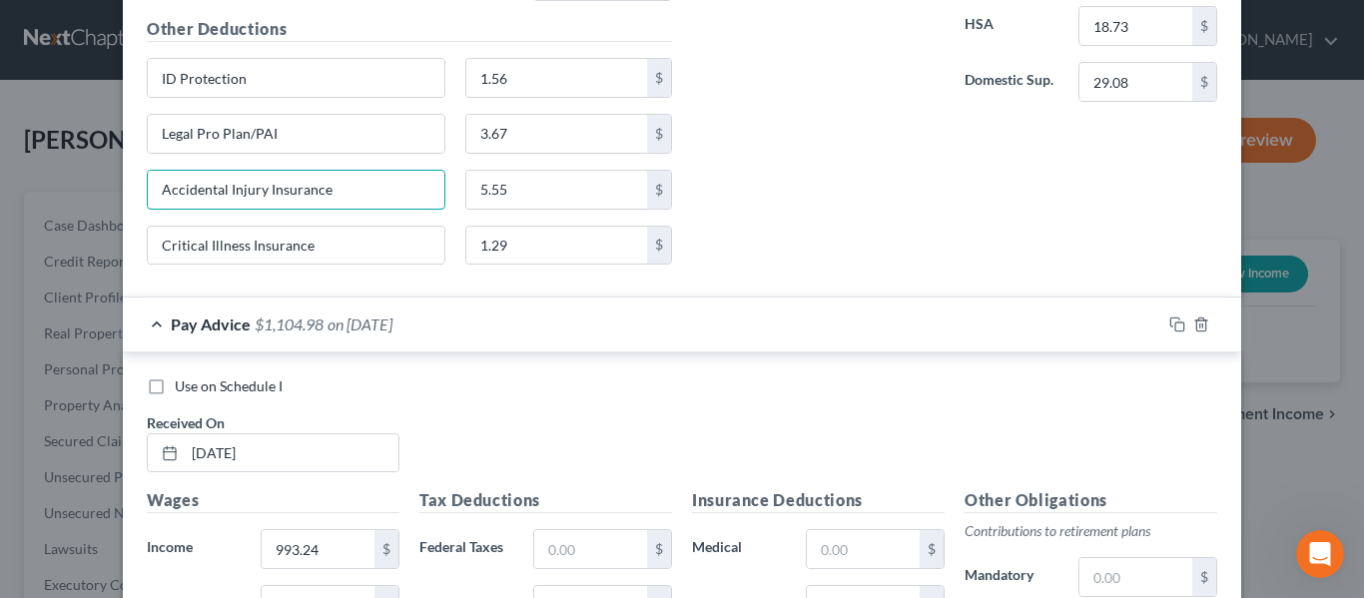
drag, startPoint x: 336, startPoint y: 202, endPoint x: 96, endPoint y: 189, distance: 241.0
click at [96, 189] on div "New Income Source × Employment Type * Select Full or [DEMOGRAPHIC_DATA] Employm…" at bounding box center [682, 299] width 1364 height 598
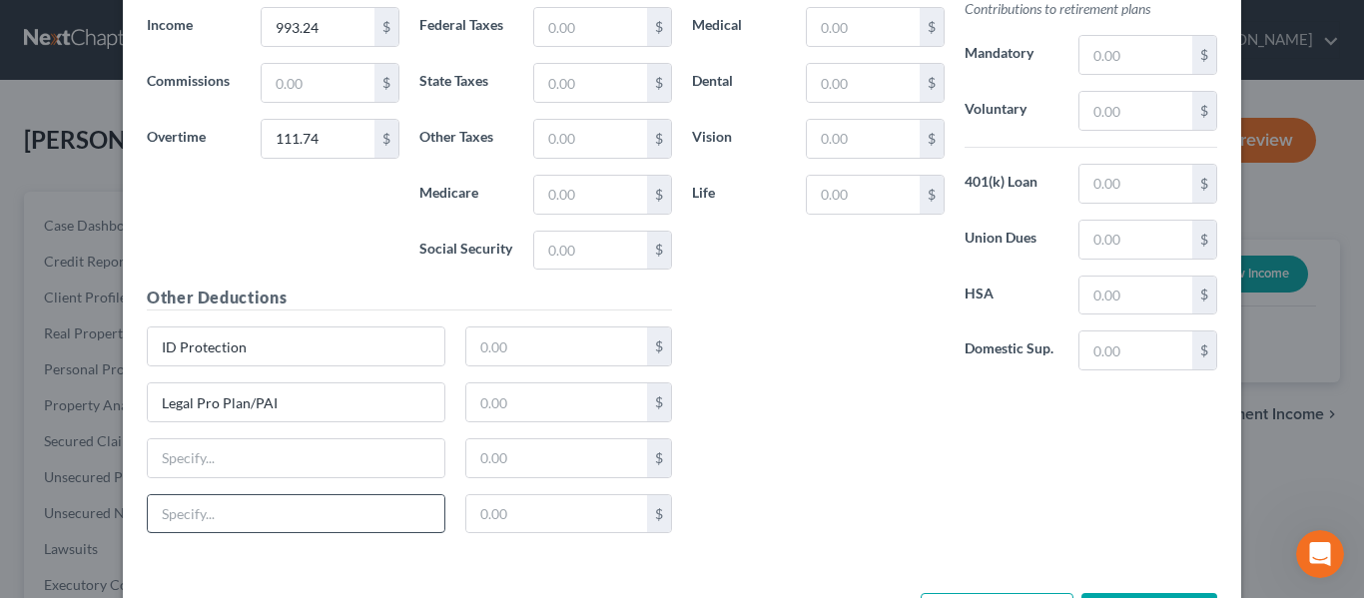
scroll to position [12799, 0]
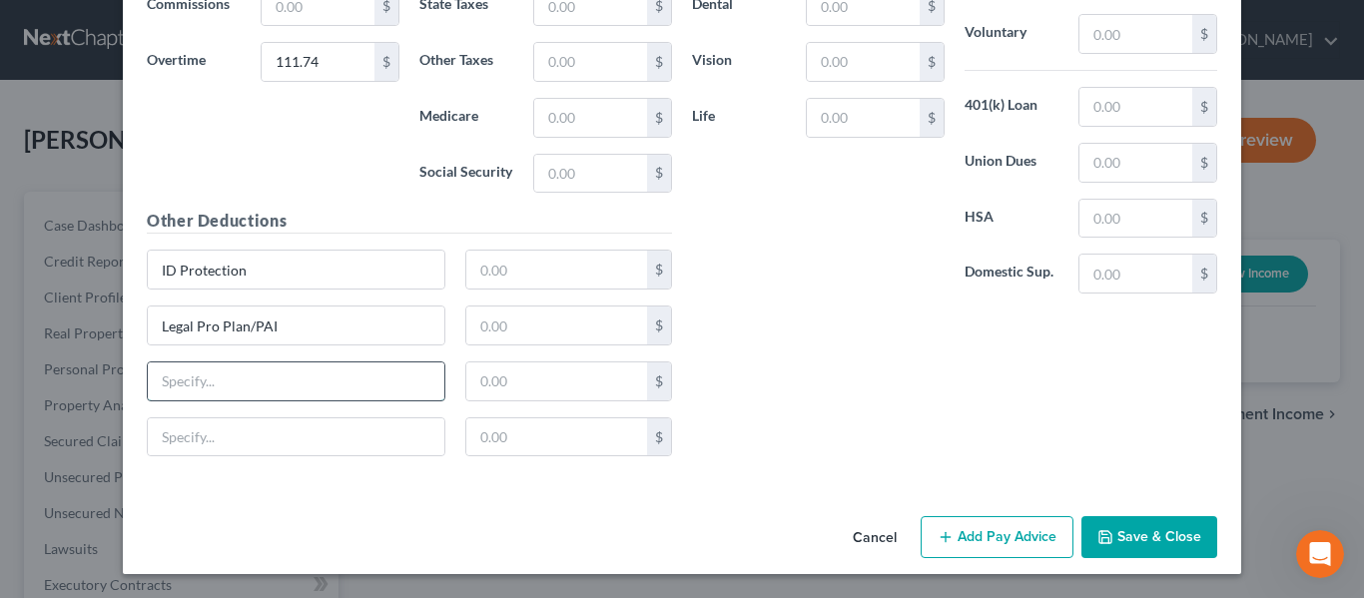
click at [219, 364] on input "text" at bounding box center [296, 381] width 297 height 38
paste input "Accidental Injury Insurance"
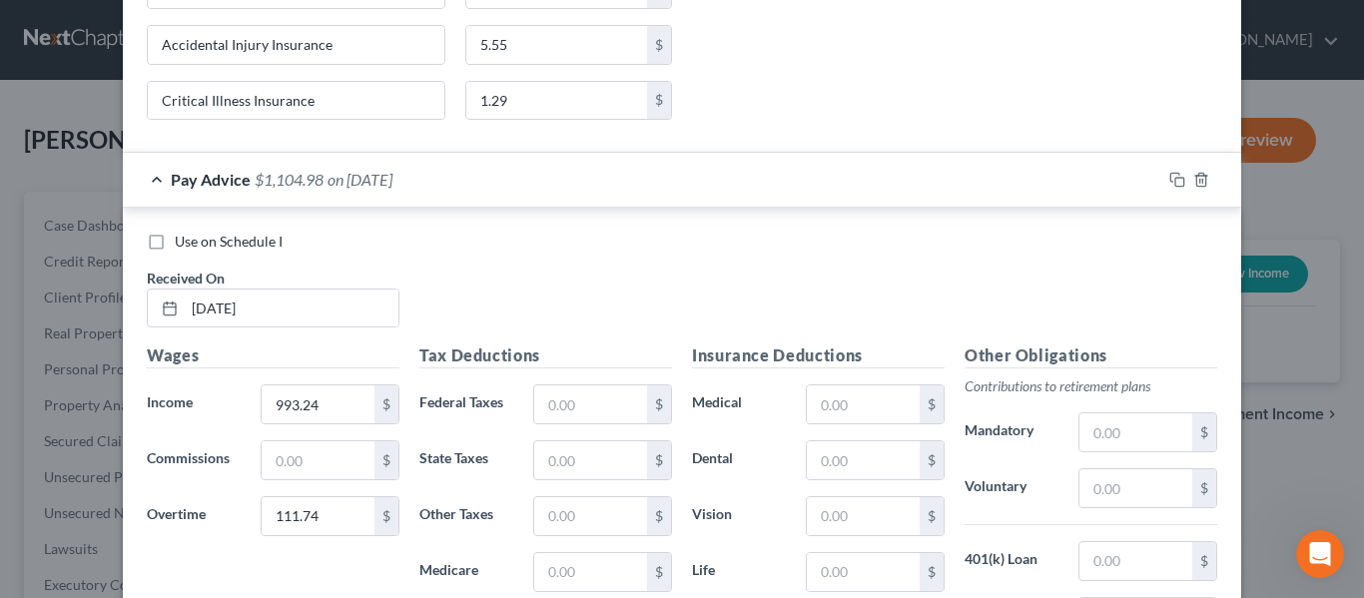
scroll to position [12300, 0]
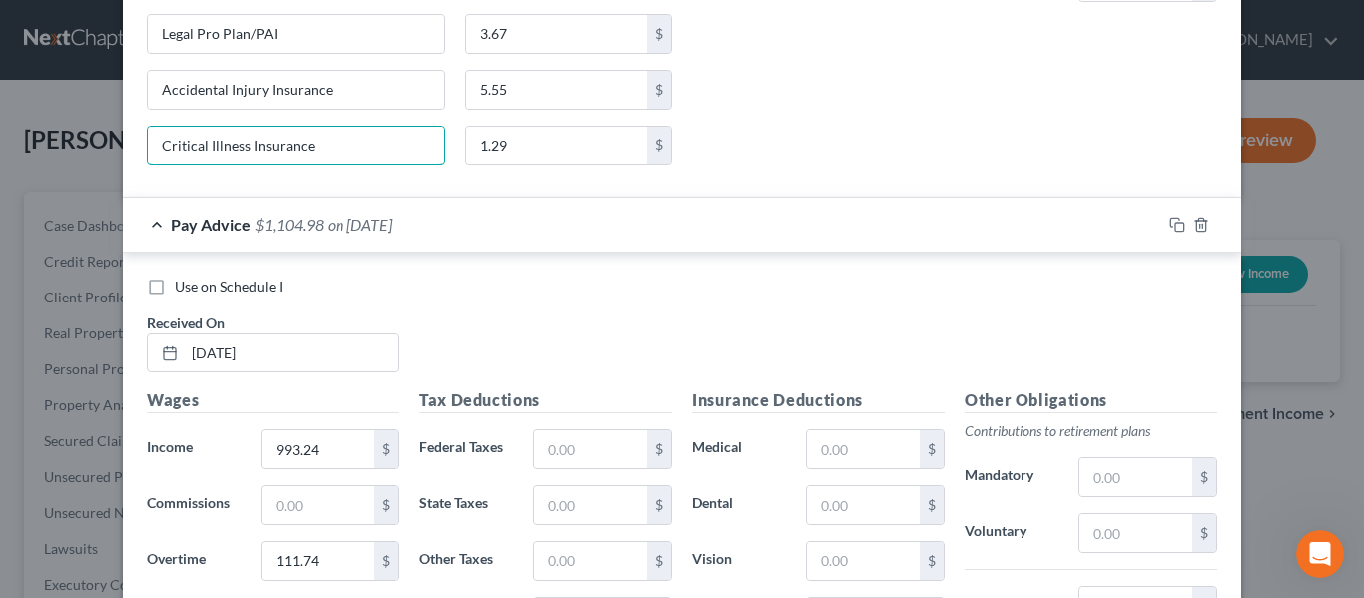
drag, startPoint x: 298, startPoint y: 144, endPoint x: 119, endPoint y: 128, distance: 179.4
drag, startPoint x: 340, startPoint y: 155, endPoint x: 197, endPoint y: 162, distance: 143.9
click at [98, 156] on div "New Income Source × Employment Type * Select Full or [DEMOGRAPHIC_DATA] Employm…" at bounding box center [682, 299] width 1364 height 598
drag, startPoint x: 225, startPoint y: 165, endPoint x: 274, endPoint y: 157, distance: 49.6
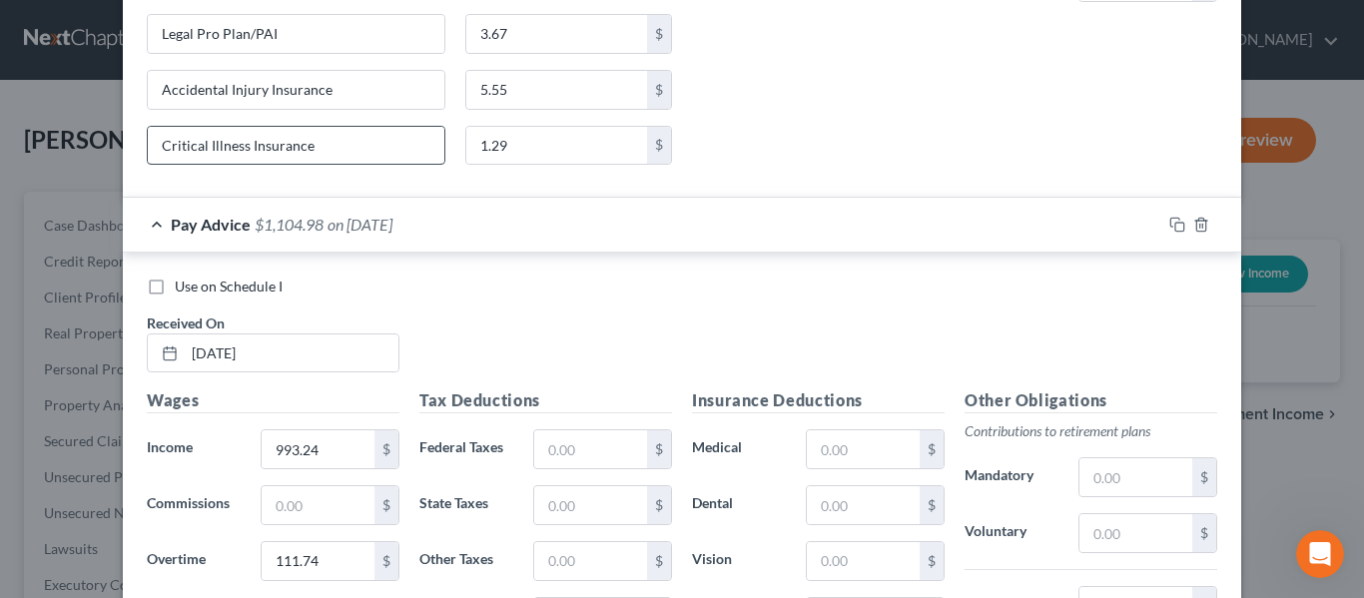
click at [162, 175] on div "Critical Illness Insurance 1.29 $" at bounding box center [409, 154] width 545 height 56
drag, startPoint x: 345, startPoint y: 138, endPoint x: 199, endPoint y: 158, distance: 148.1
click at [72, 143] on div "New Income Source × Employment Type * Select Full or [DEMOGRAPHIC_DATA] Employm…" at bounding box center [682, 299] width 1364 height 598
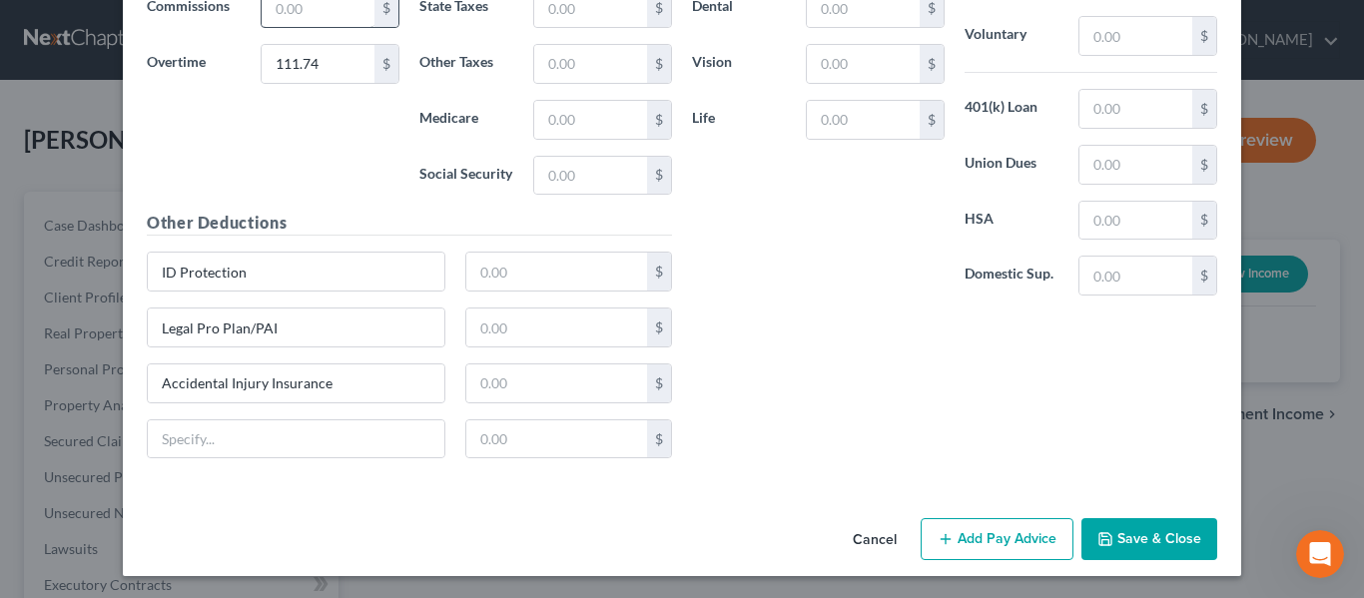
scroll to position [12799, 0]
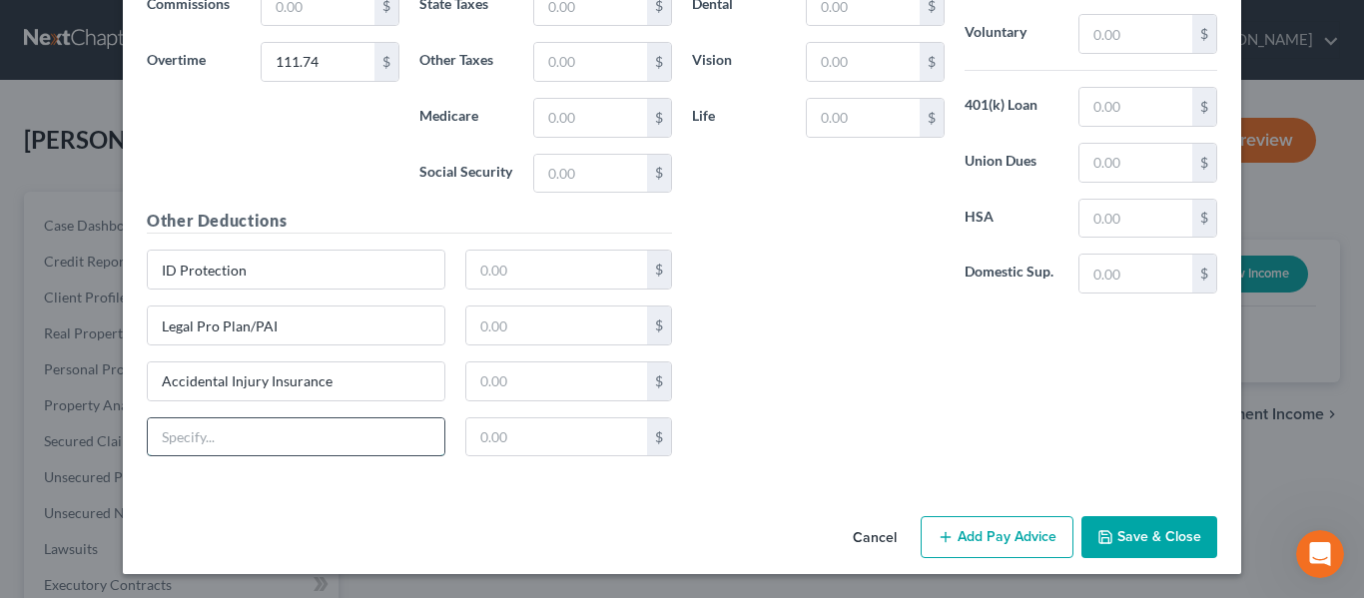
click at [236, 433] on input "text" at bounding box center [296, 437] width 297 height 38
paste input "Critical Illness Insurance"
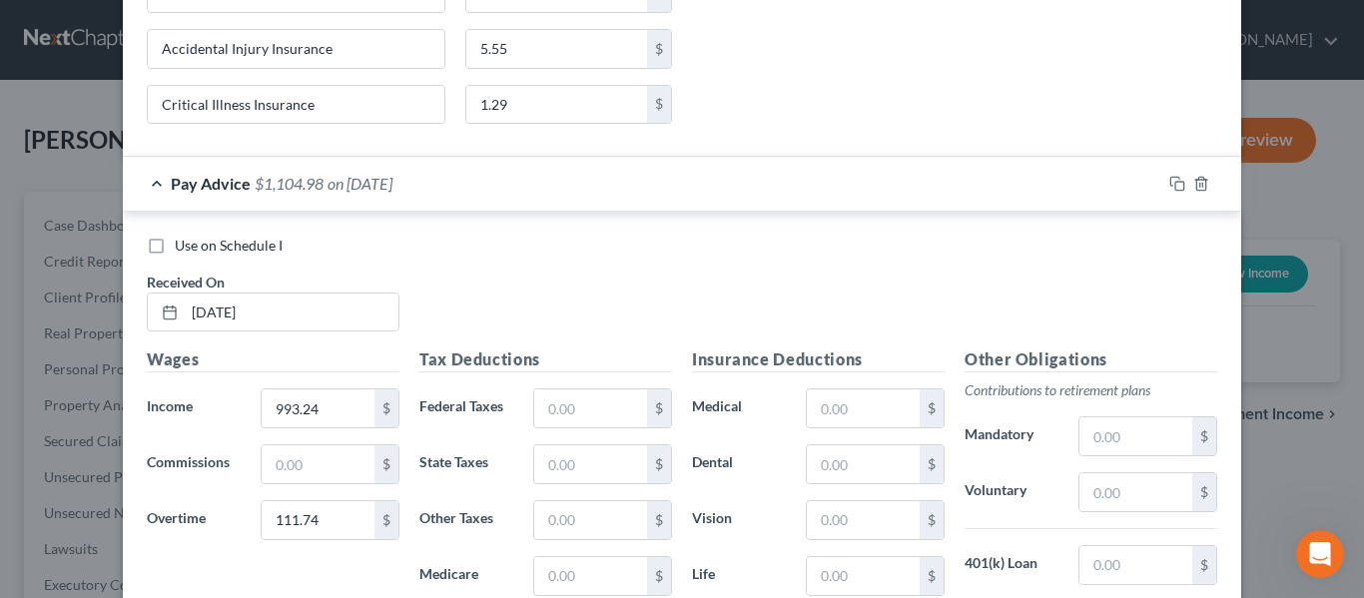
scroll to position [12300, 0]
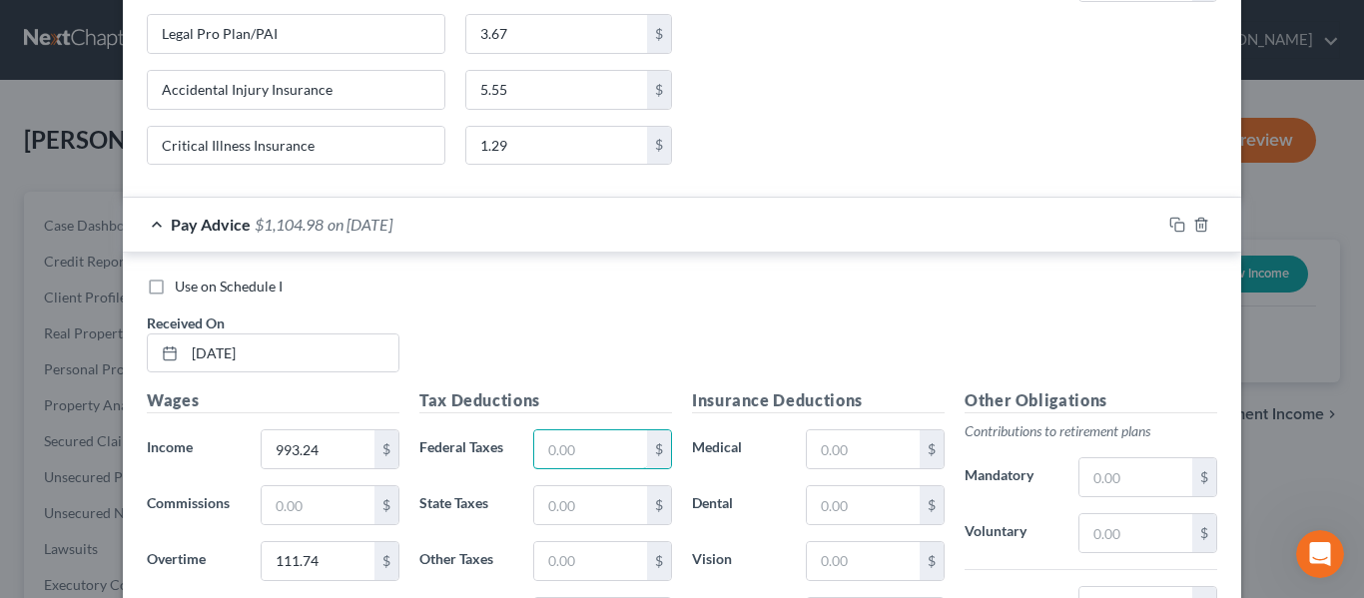
click at [582, 449] on input "text" at bounding box center [590, 449] width 113 height 38
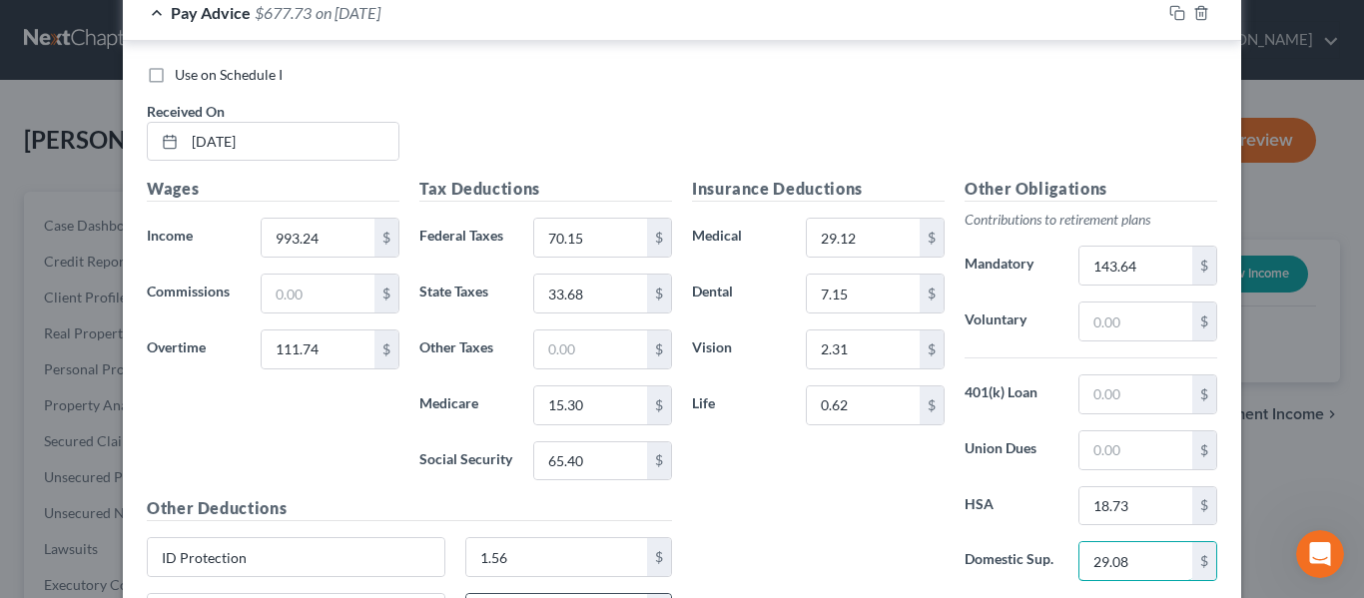
scroll to position [12474, 0]
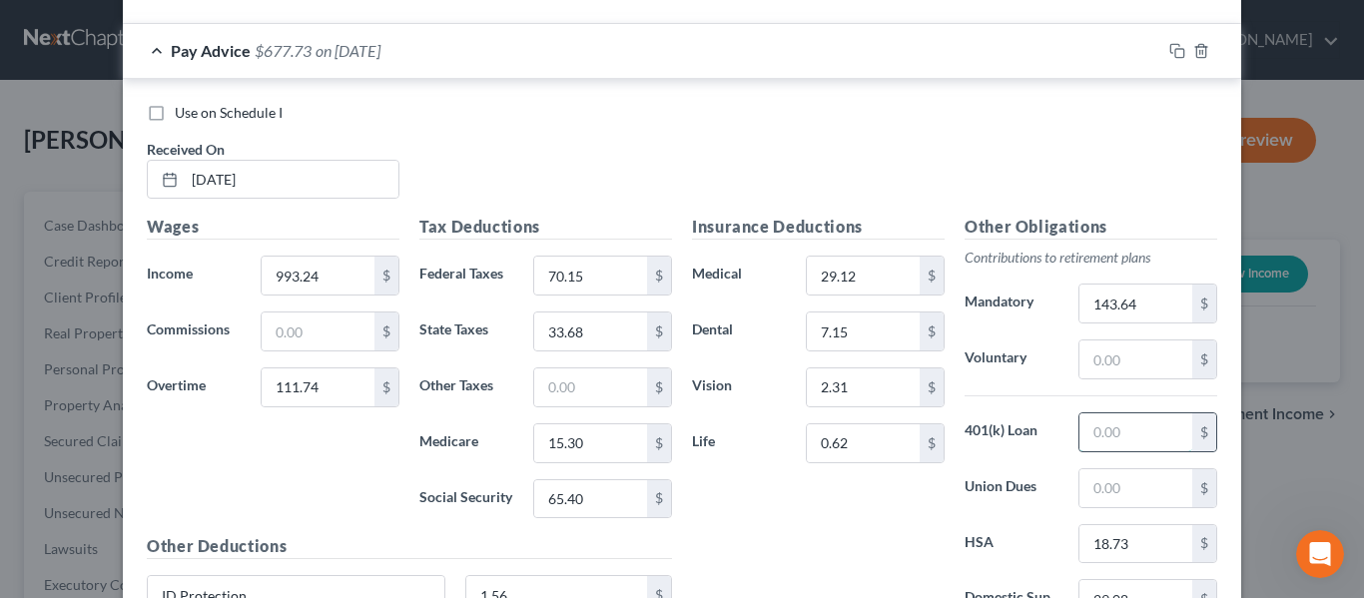
click at [1109, 425] on input "text" at bounding box center [1135, 432] width 113 height 38
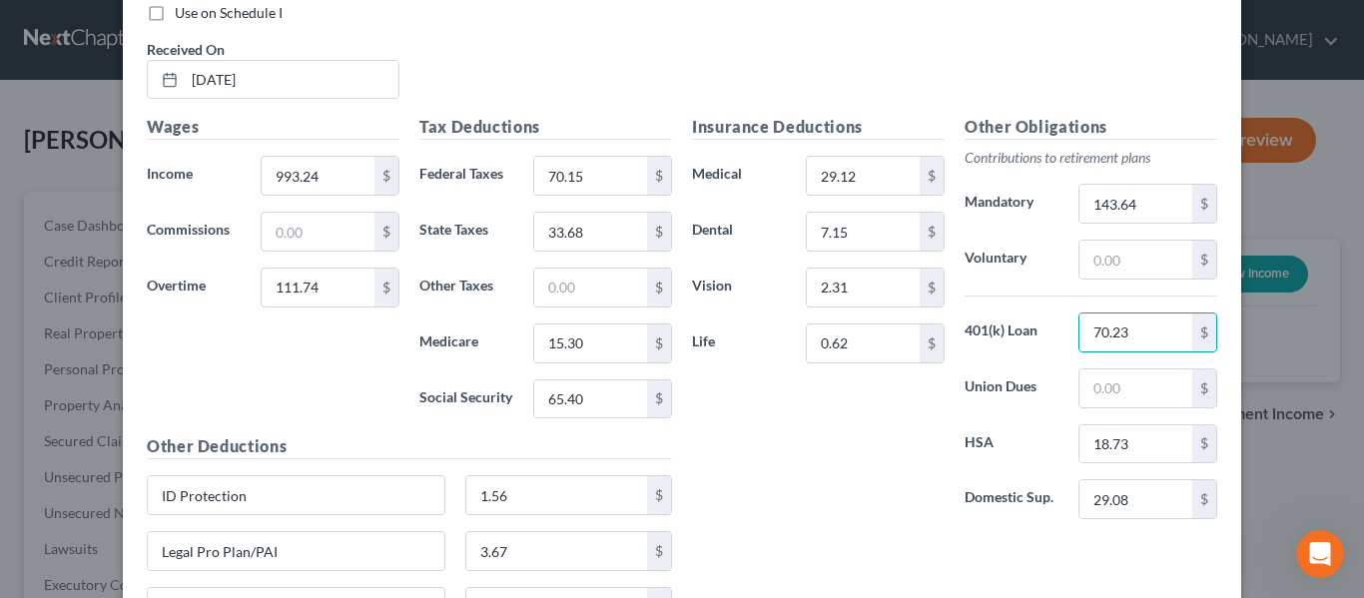
click at [800, 423] on div "Insurance Deductions Medical 29.12 $ Dental 7.15 $ Vision 2.31 $ Life 0.62 $" at bounding box center [818, 325] width 273 height 420
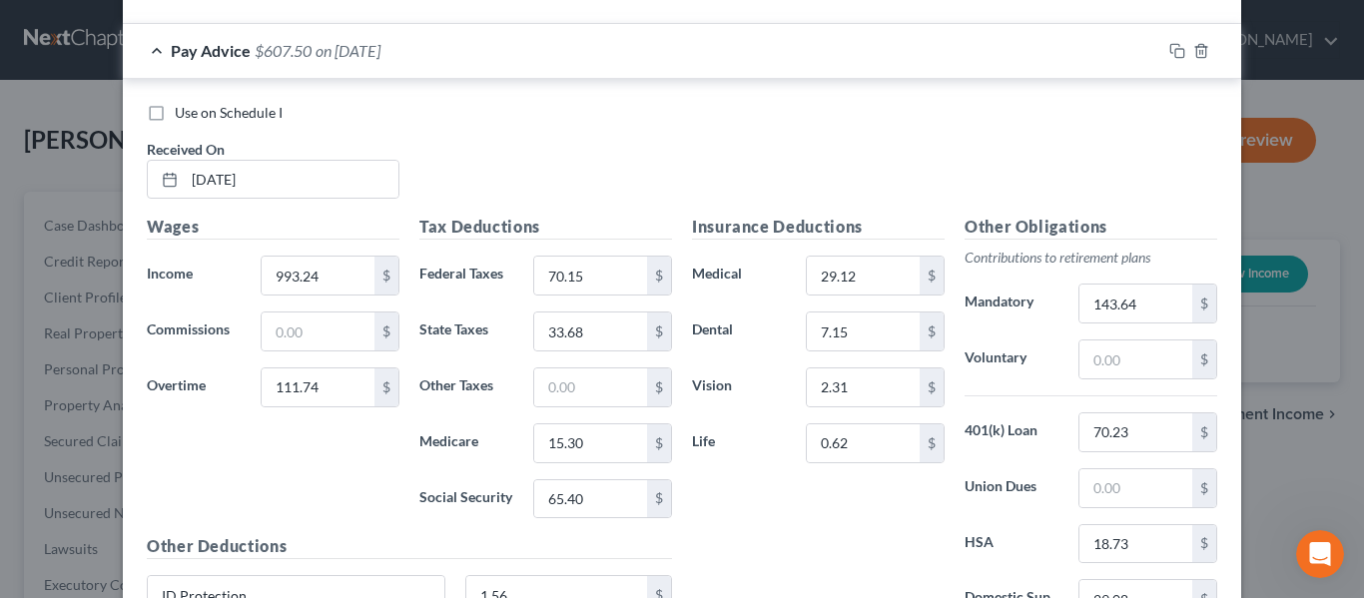
scroll to position [12374, 0]
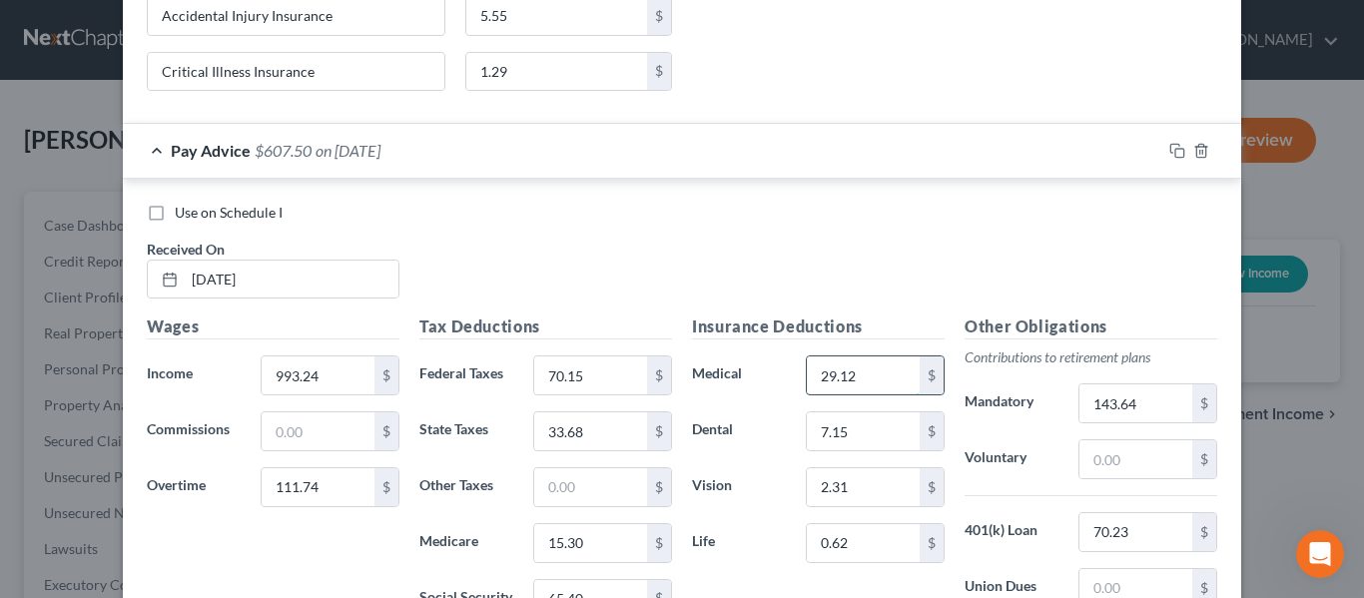
click at [859, 374] on input "29.12" at bounding box center [863, 375] width 113 height 38
click at [735, 323] on h5 "Insurance Deductions" at bounding box center [818, 326] width 253 height 25
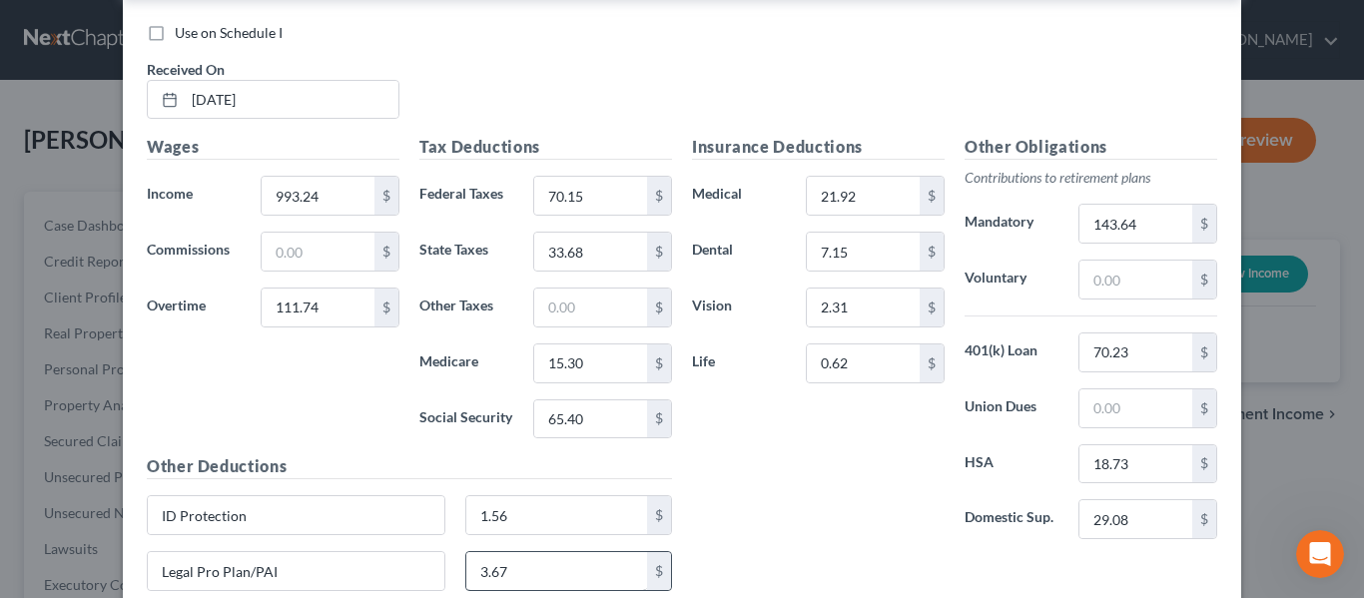
scroll to position [12799, 0]
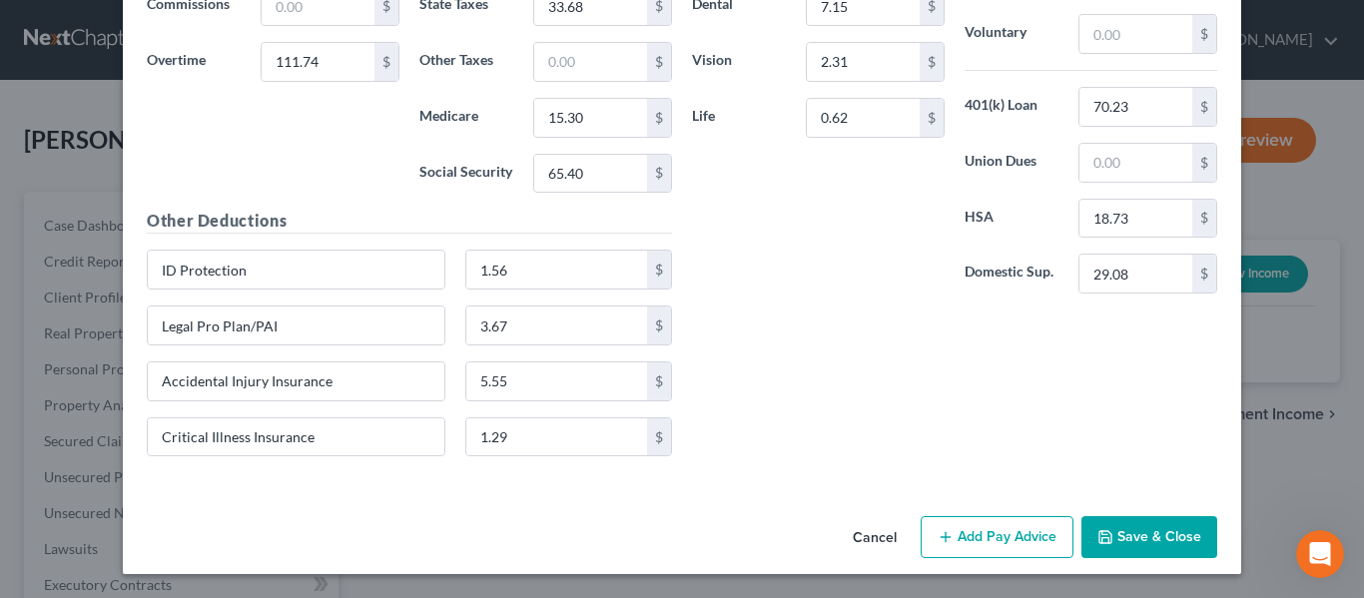
click at [950, 546] on button "Add Pay Advice" at bounding box center [997, 537] width 153 height 42
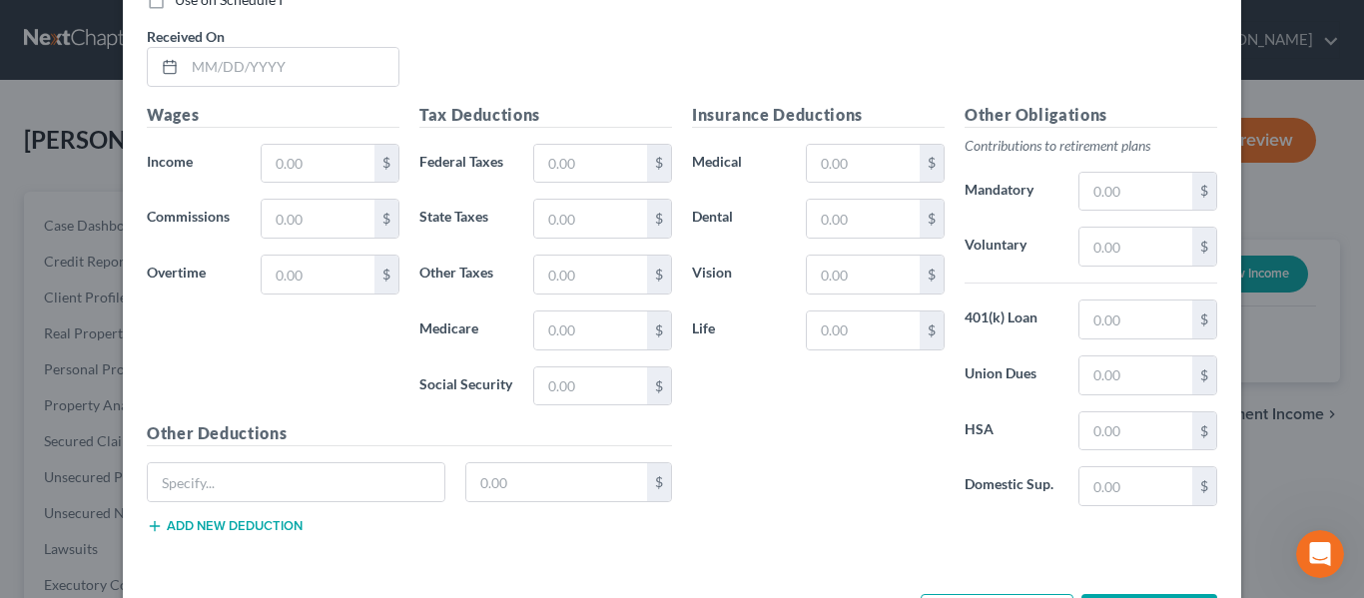
scroll to position [13356, 0]
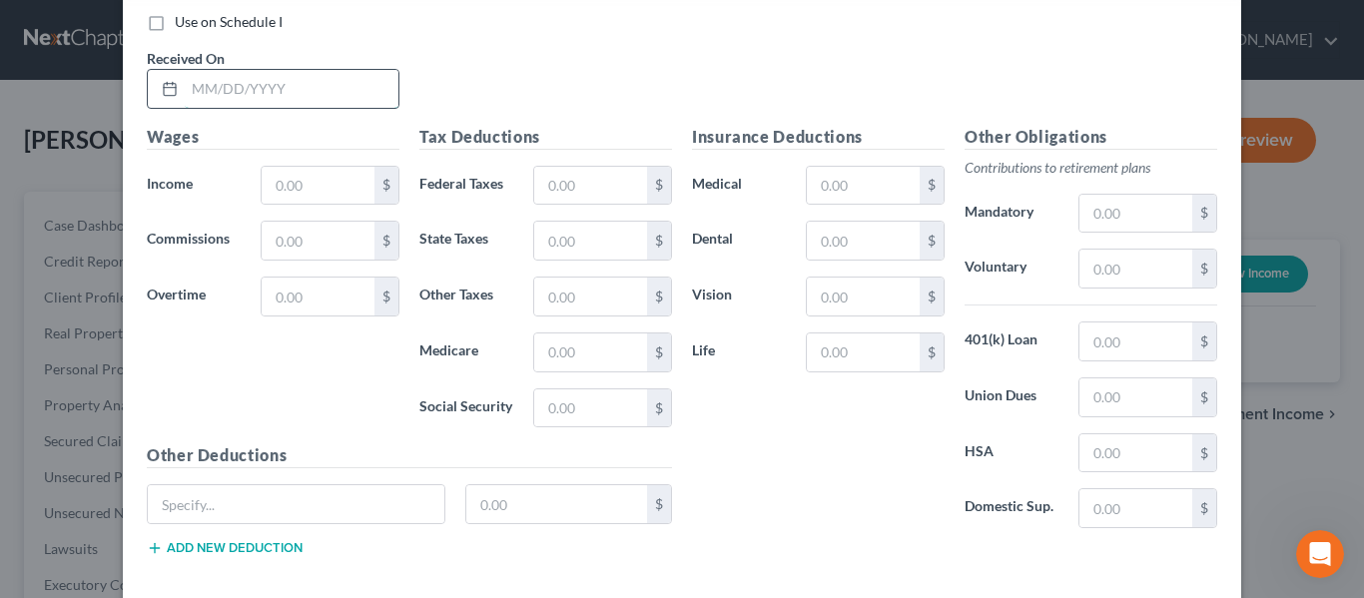
click at [195, 102] on input "text" at bounding box center [292, 89] width 214 height 38
click at [268, 184] on input "text" at bounding box center [318, 186] width 113 height 38
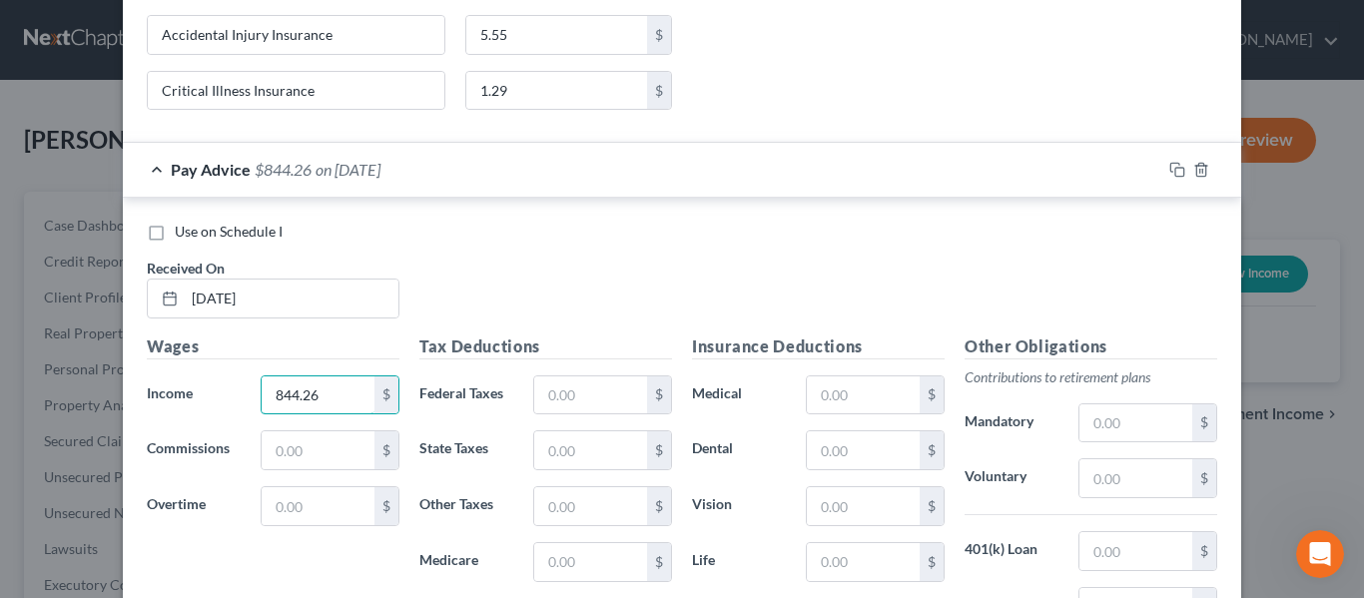
scroll to position [13455, 0]
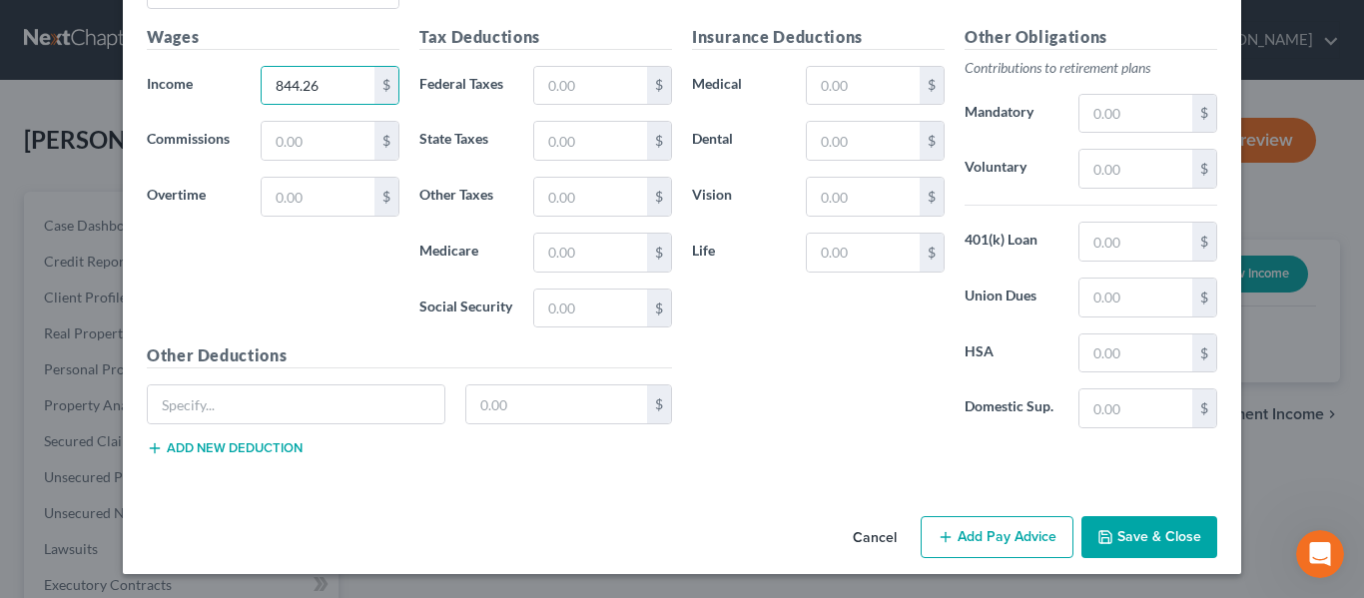
click at [240, 453] on button "Add new deduction" at bounding box center [225, 448] width 156 height 16
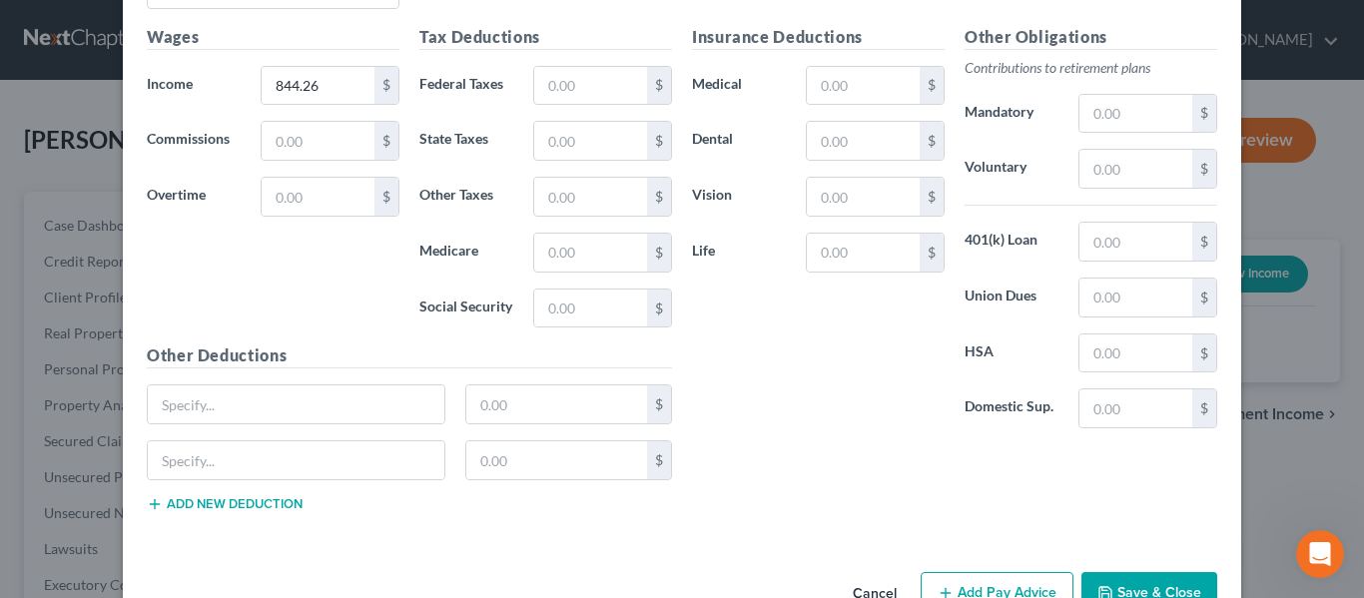
click at [235, 495] on div "$" at bounding box center [409, 468] width 545 height 56
click at [239, 504] on button "Add new deduction" at bounding box center [225, 504] width 156 height 16
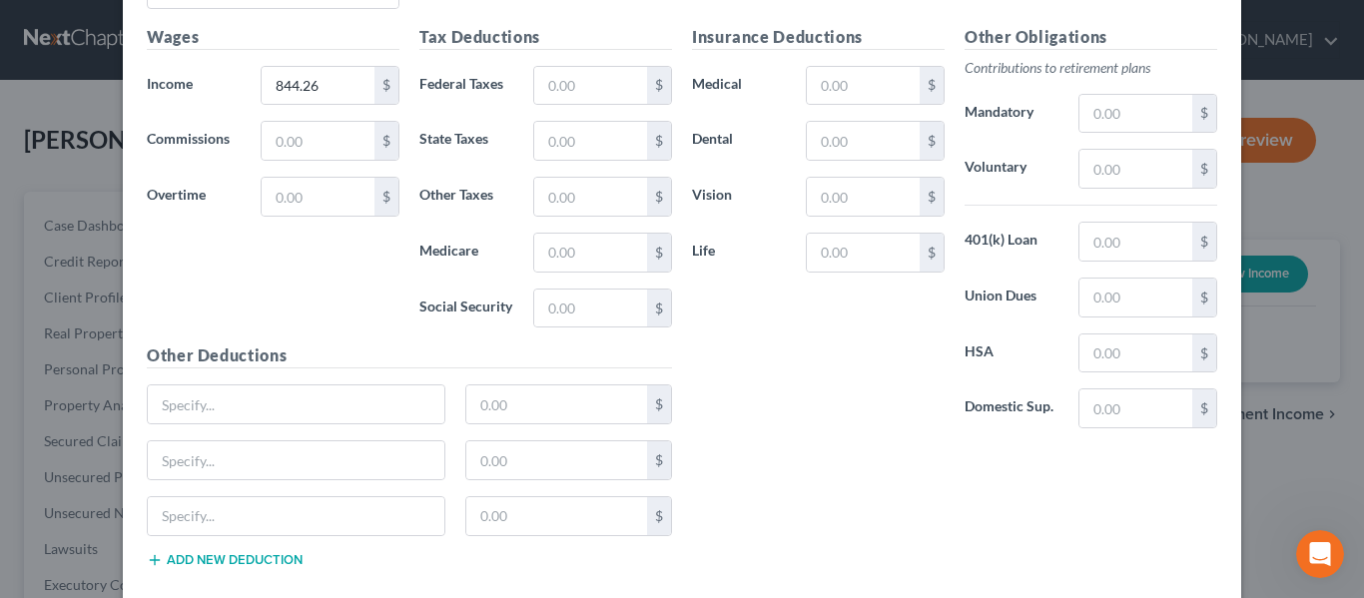
click at [237, 563] on button "Add new deduction" at bounding box center [225, 560] width 156 height 16
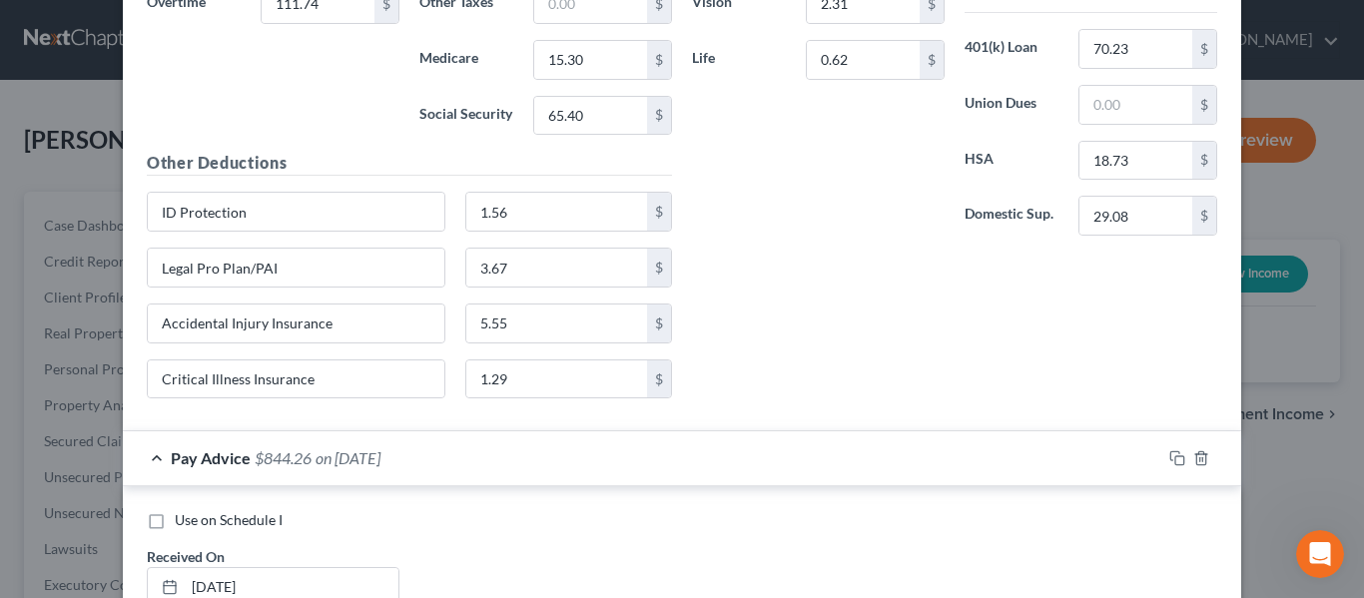
scroll to position [12856, 0]
drag, startPoint x: 297, startPoint y: 215, endPoint x: 230, endPoint y: 222, distance: 67.3
click at [95, 196] on div "New Income Source × Employment Type * Select Full or [DEMOGRAPHIC_DATA] Employm…" at bounding box center [682, 299] width 1364 height 598
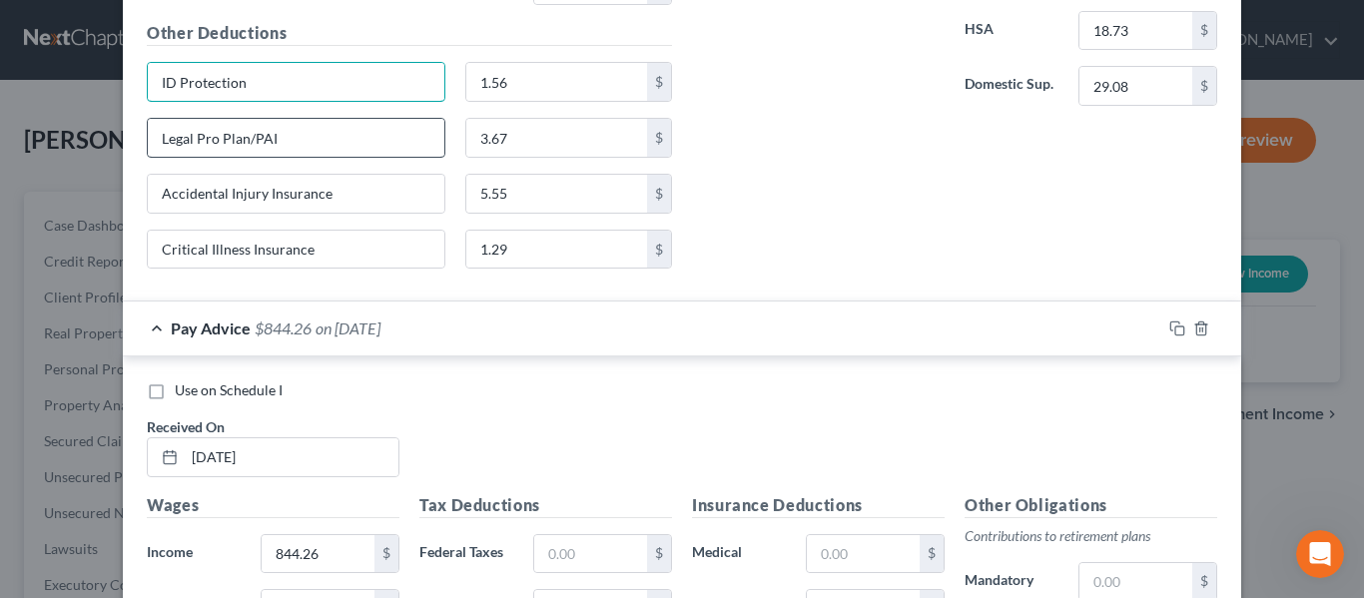
scroll to position [13555, 0]
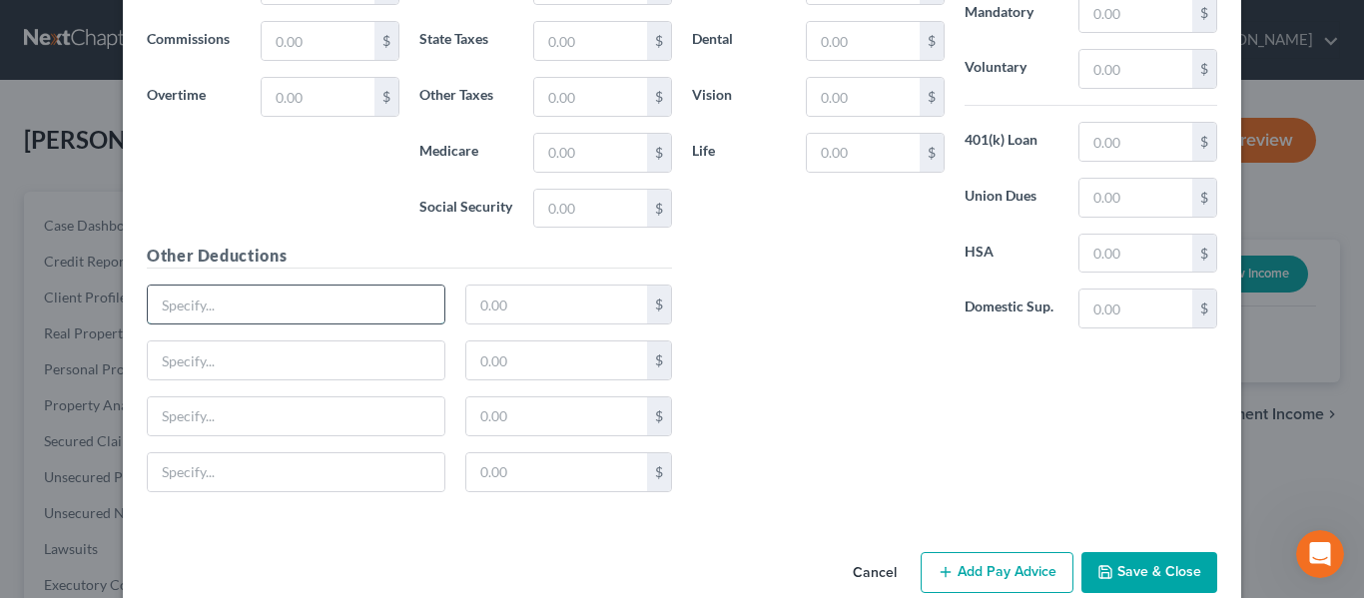
click at [192, 312] on input "text" at bounding box center [296, 305] width 297 height 38
paste input "ID Protection"
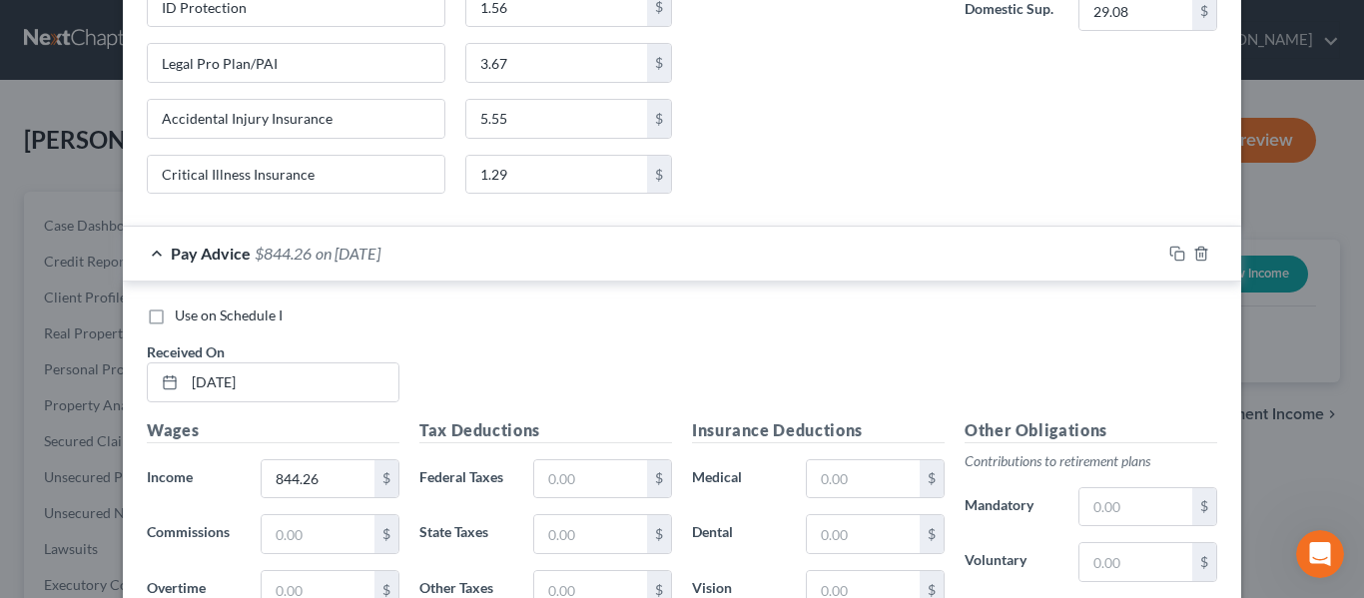
scroll to position [13056, 0]
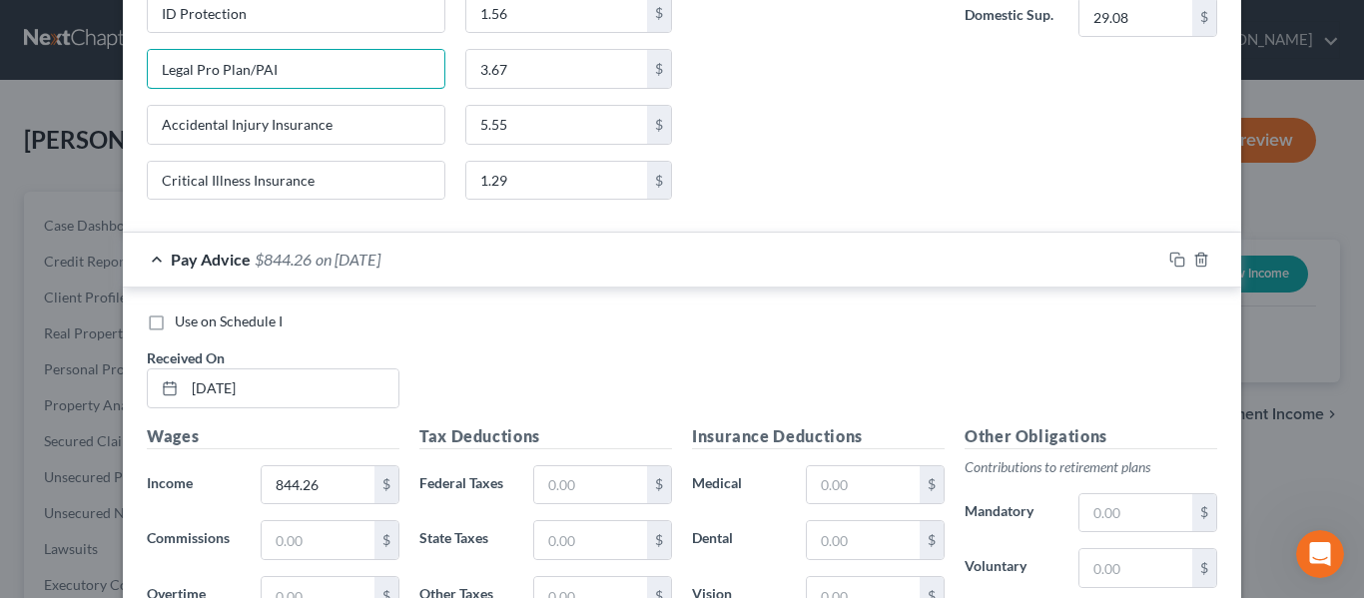
drag, startPoint x: 331, startPoint y: 74, endPoint x: 157, endPoint y: 93, distance: 175.7
click at [157, 93] on div "Legal Pro Plan/PAI 3.67 $" at bounding box center [409, 77] width 545 height 56
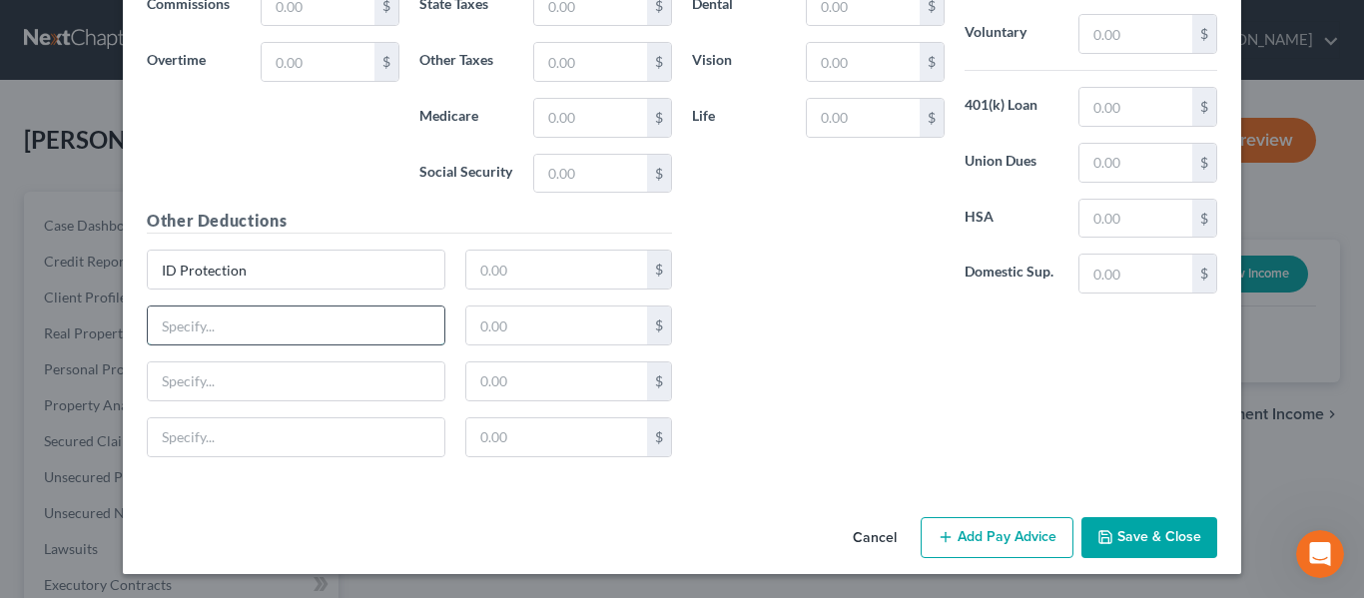
click at [244, 327] on input "text" at bounding box center [296, 326] width 297 height 38
paste input "Legal Pro Plan/PAI"
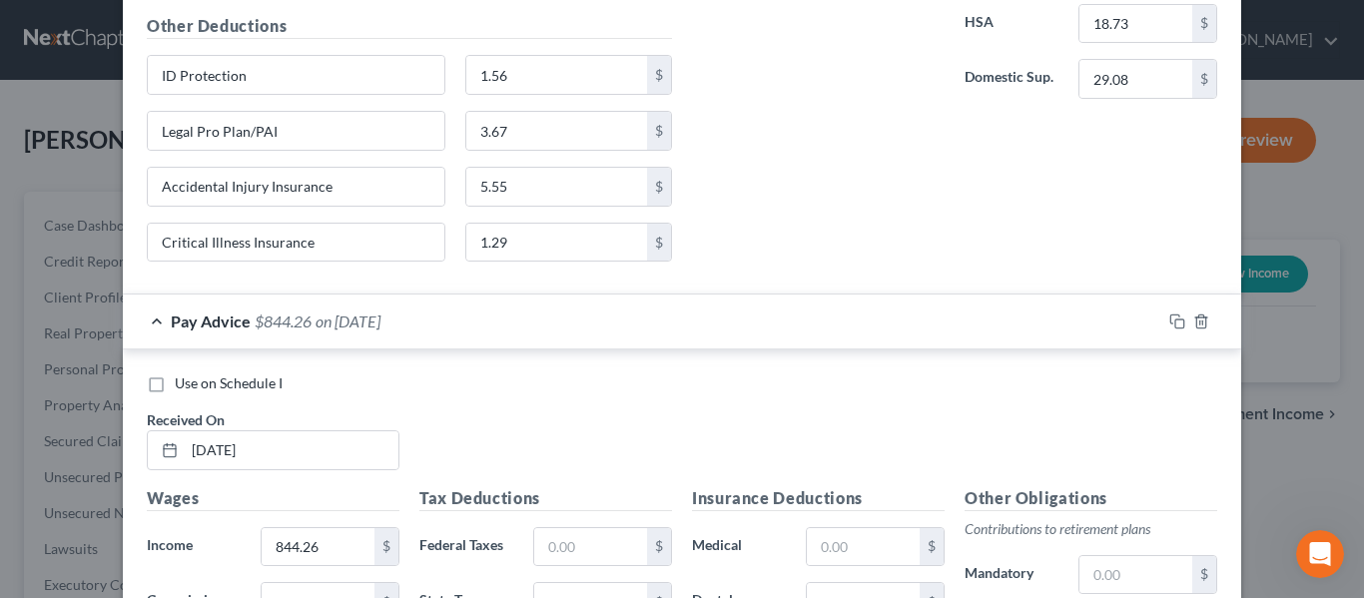
scroll to position [12991, 0]
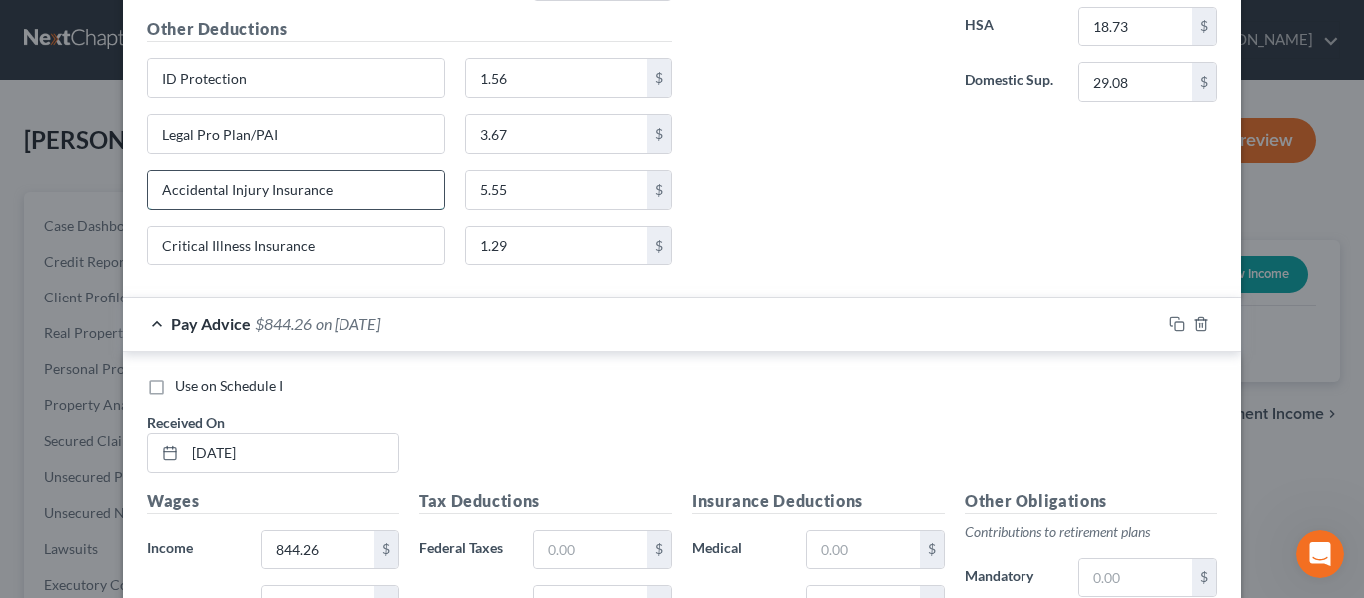
drag, startPoint x: 346, startPoint y: 196, endPoint x: 197, endPoint y: 189, distance: 149.9
click at [109, 174] on div "New Income Source × Employment Type * Select Full or [DEMOGRAPHIC_DATA] Employm…" at bounding box center [682, 299] width 1364 height 598
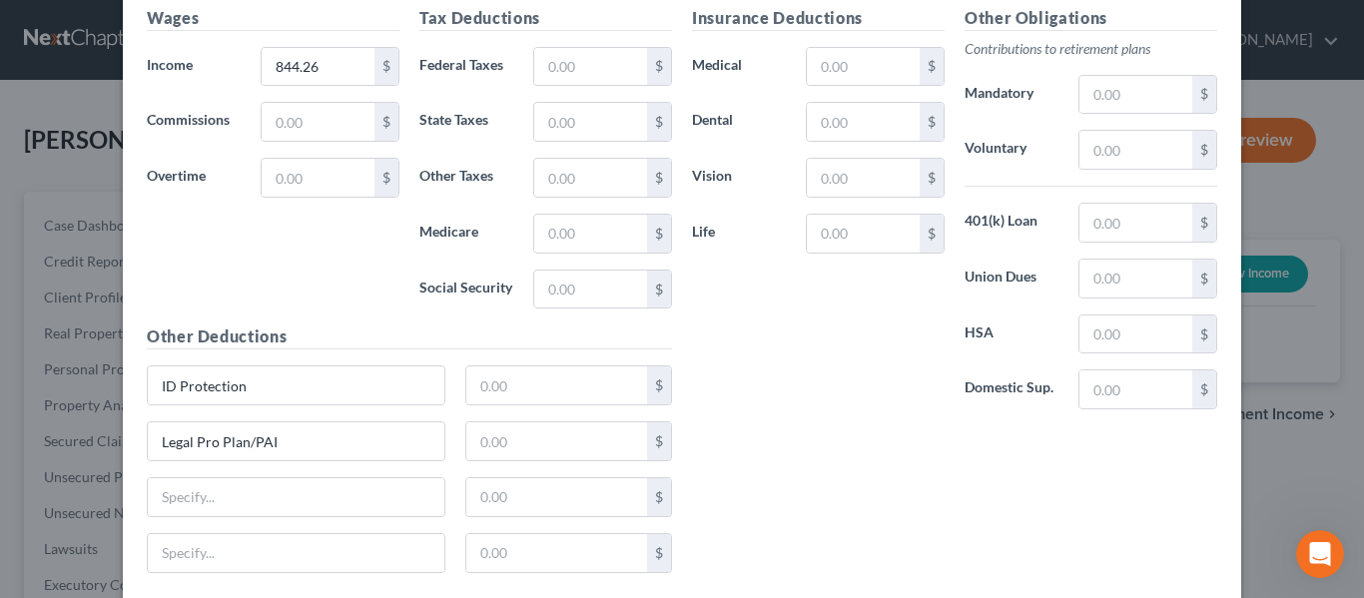
scroll to position [13490, 0]
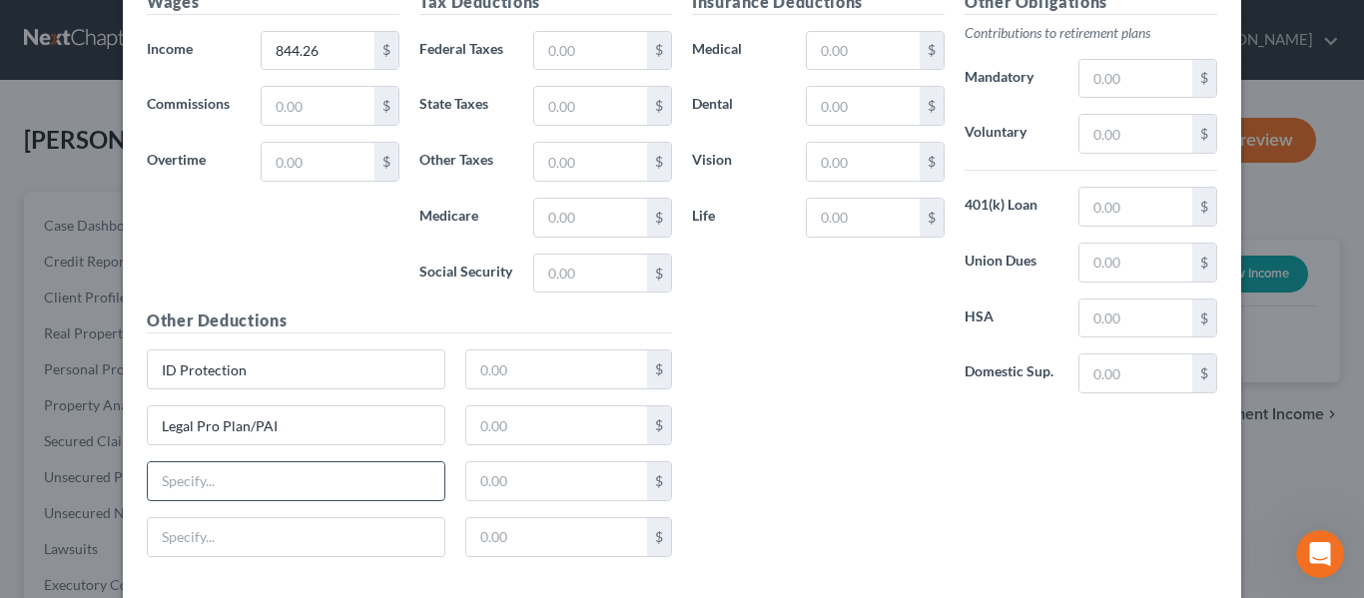
drag, startPoint x: 214, startPoint y: 454, endPoint x: 210, endPoint y: 466, distance: 12.6
click at [212, 459] on div "Legal Pro Plan/PAI $" at bounding box center [409, 433] width 545 height 56
click at [210, 468] on input "text" at bounding box center [296, 481] width 297 height 38
paste input "Accidental Injury Insurance"
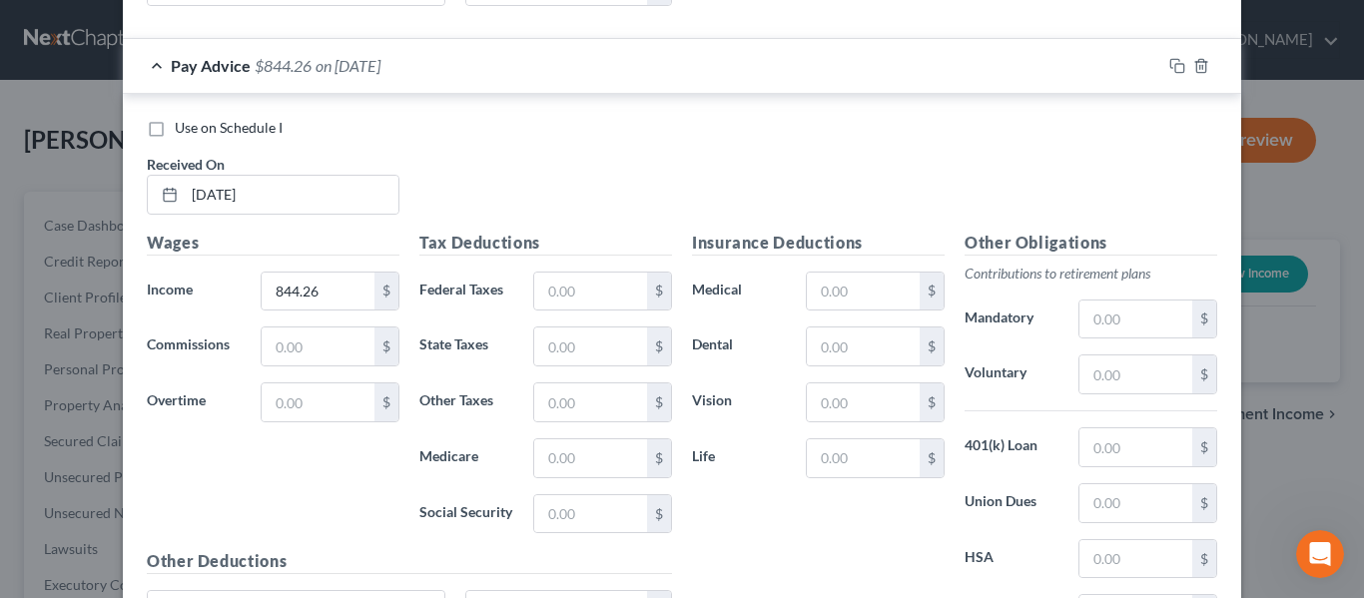
scroll to position [13191, 0]
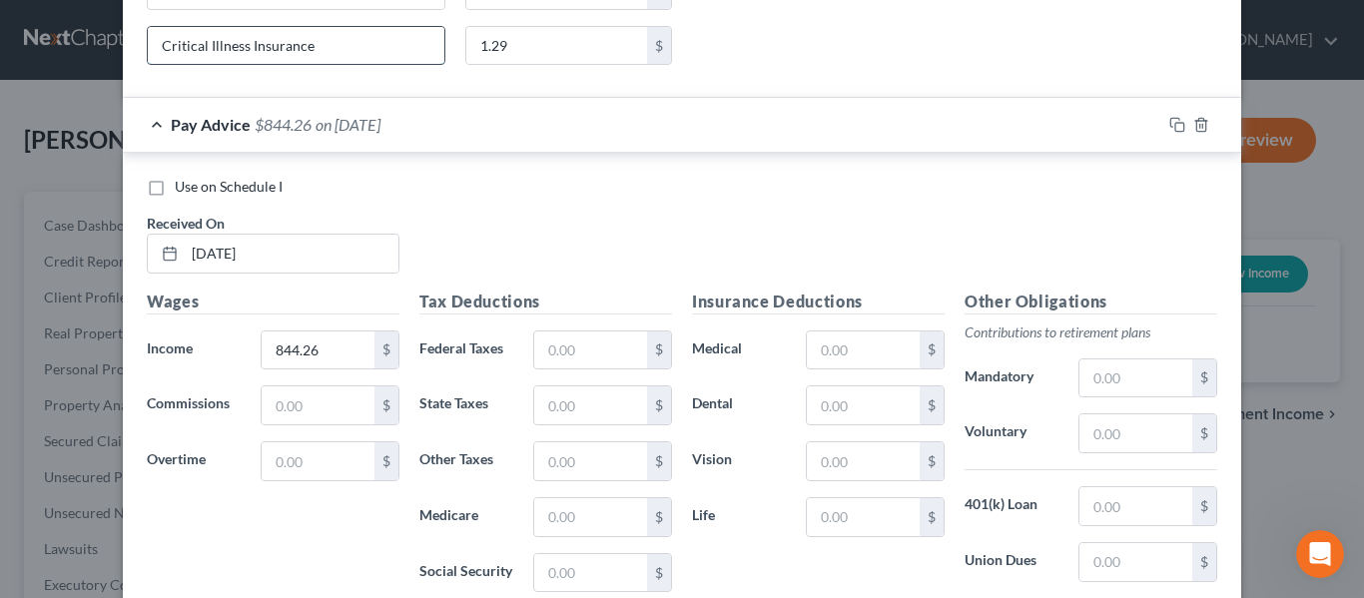
drag, startPoint x: 322, startPoint y: 53, endPoint x: 156, endPoint y: 49, distance: 166.8
click at [59, 68] on div "New Income Source × Employment Type * Select Full or [DEMOGRAPHIC_DATA] Employm…" at bounding box center [682, 299] width 1364 height 598
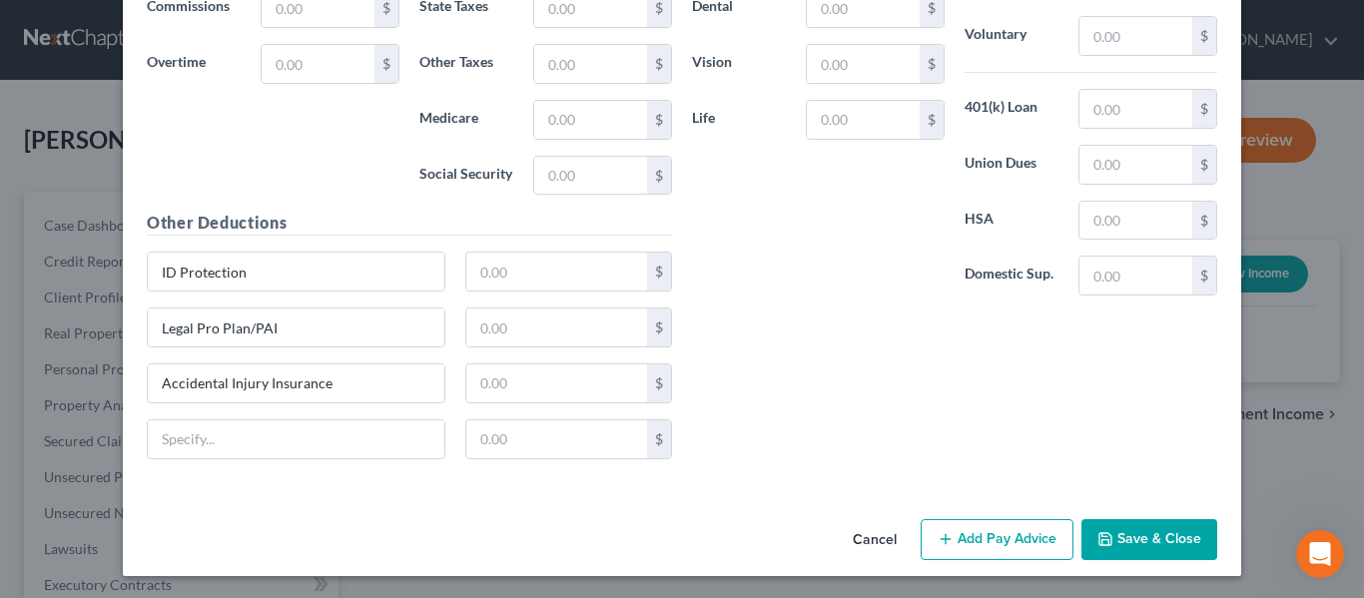
scroll to position [13590, 0]
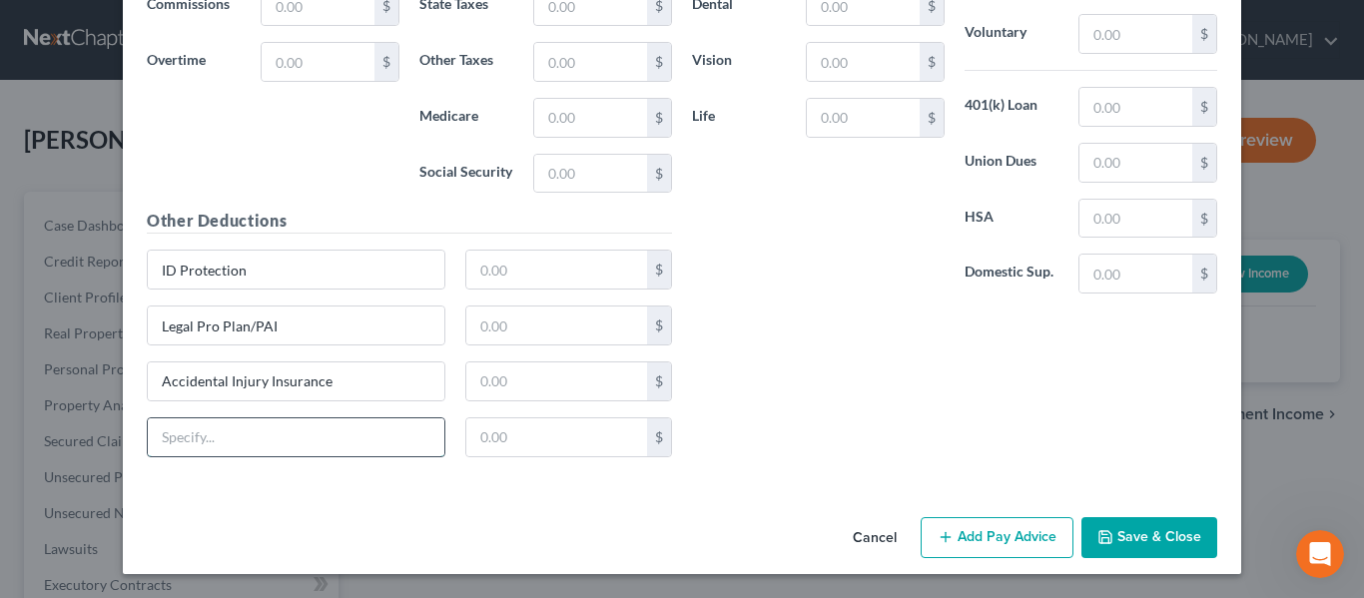
click at [239, 445] on input "text" at bounding box center [296, 437] width 297 height 38
paste input "Critical Illness Insurance"
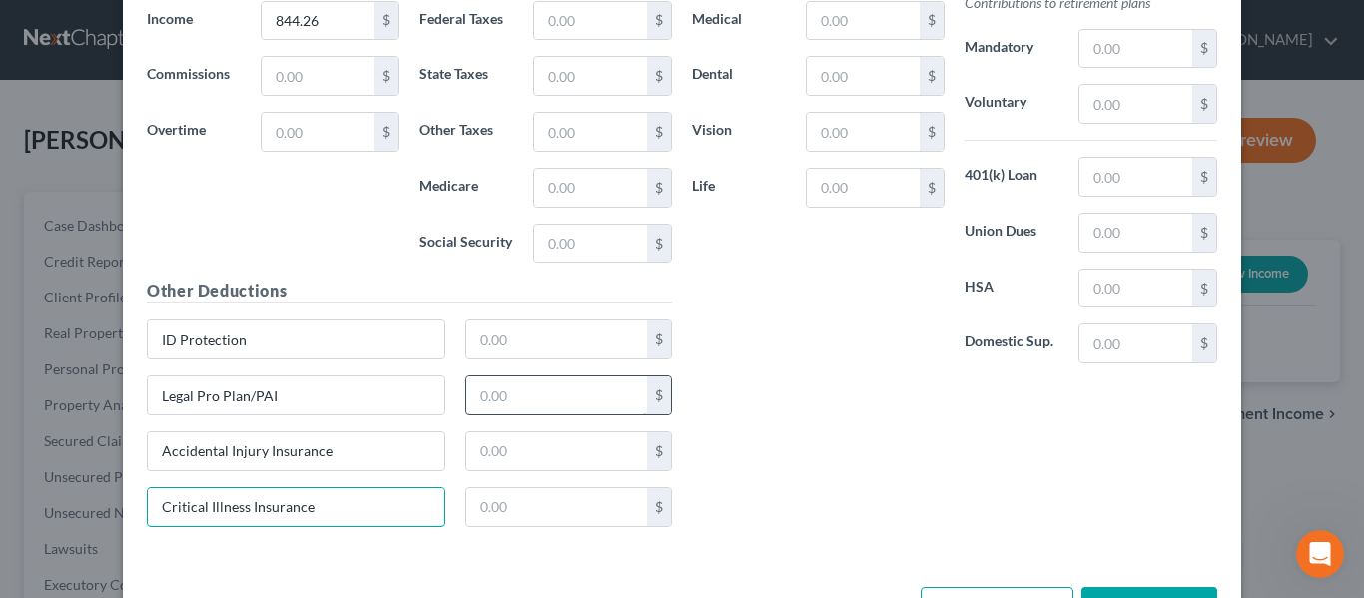
scroll to position [13490, 0]
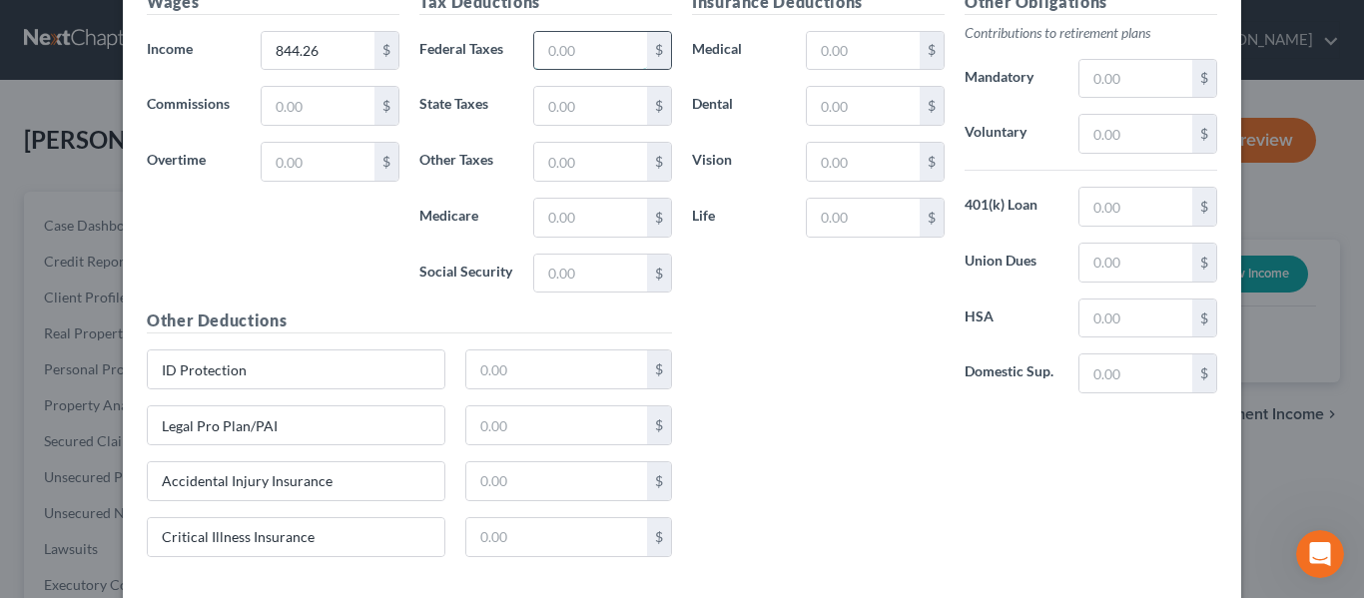
click at [548, 44] on input "text" at bounding box center [590, 51] width 113 height 38
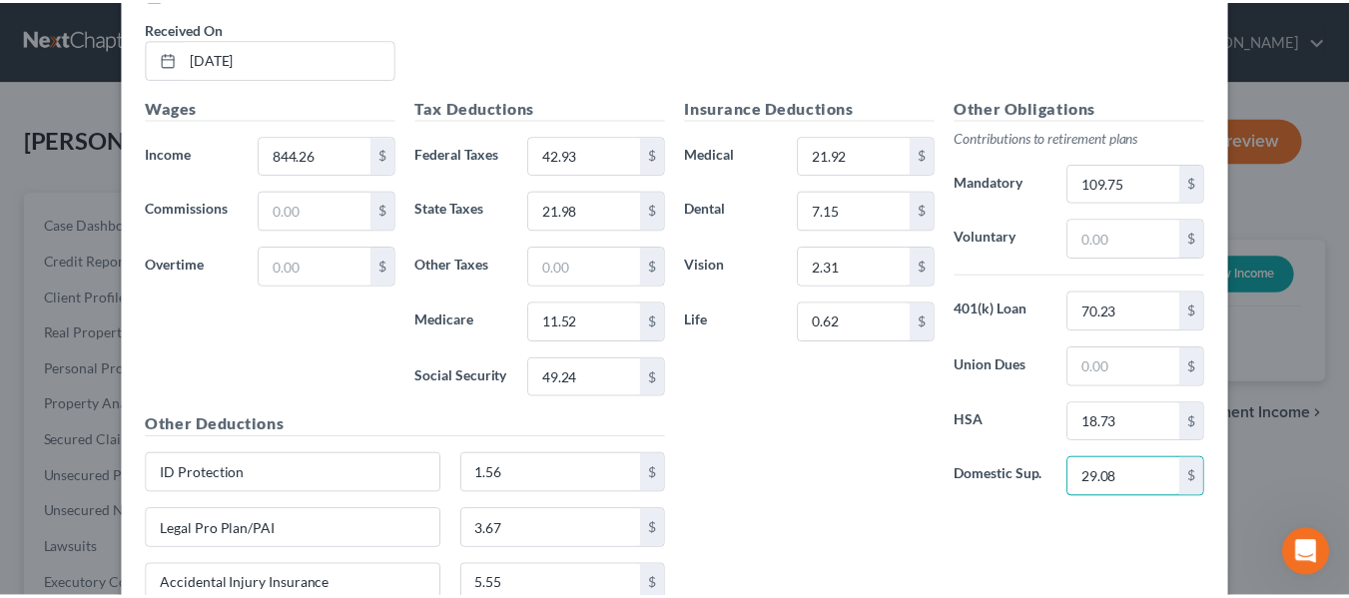
scroll to position [13590, 0]
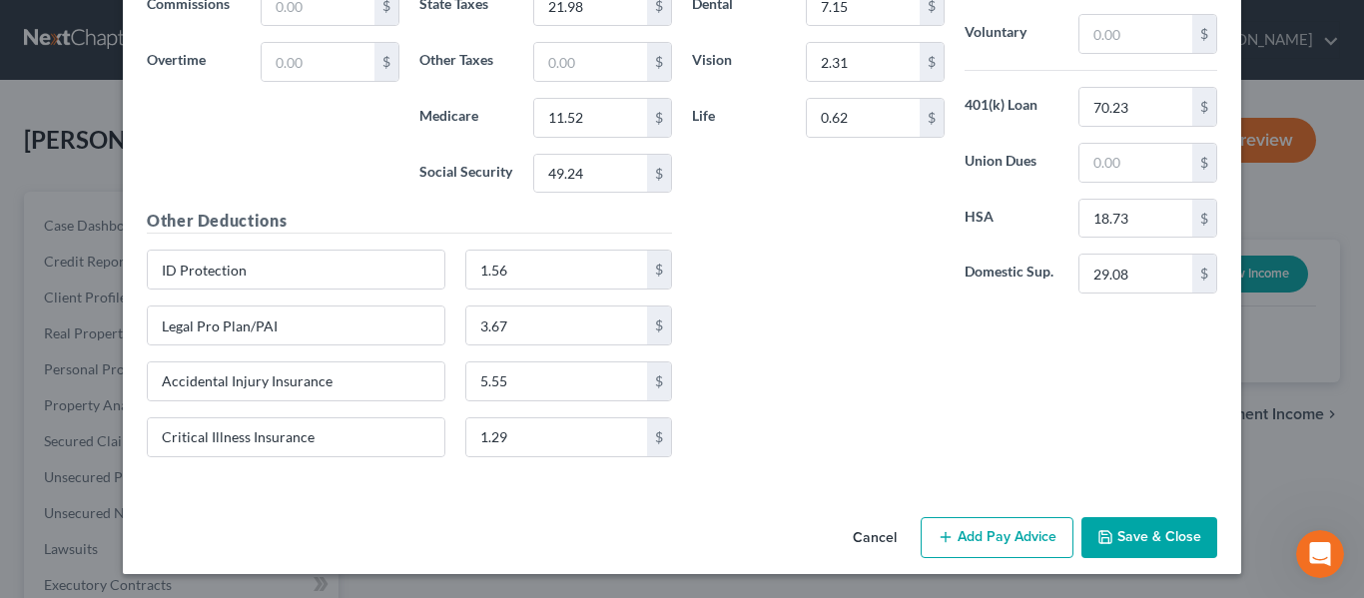
click at [1164, 539] on button "Save & Close" at bounding box center [1149, 538] width 136 height 42
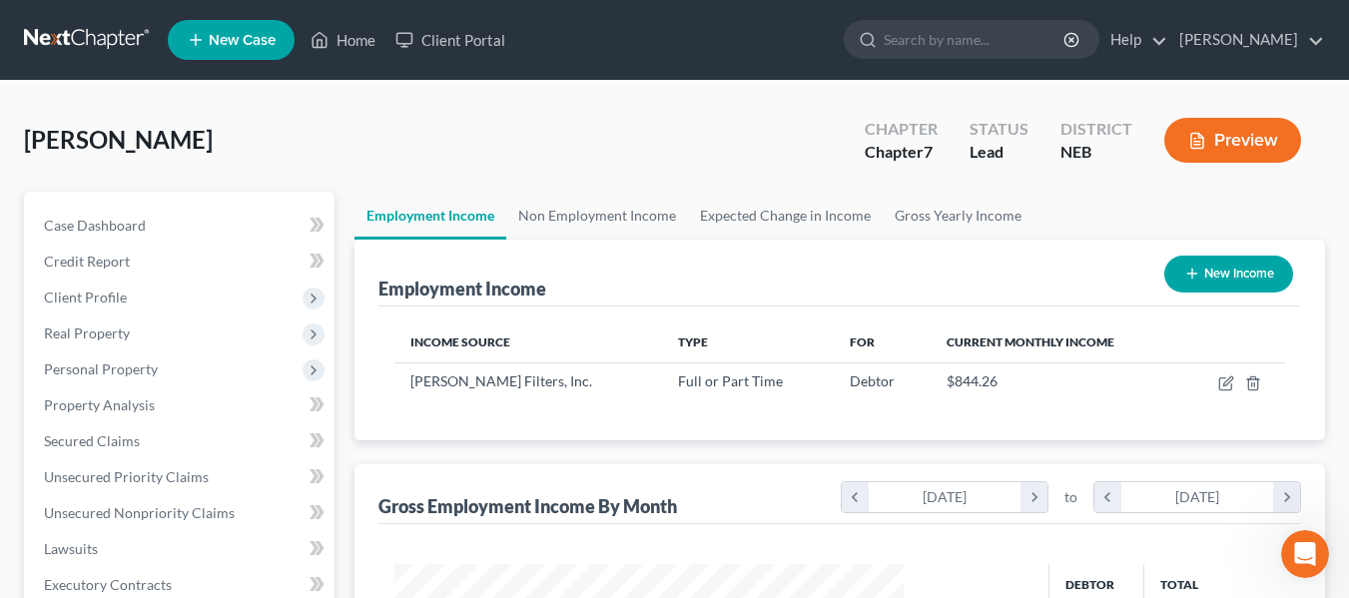
scroll to position [358, 543]
click at [1281, 35] on link "[PERSON_NAME]" at bounding box center [1246, 40] width 155 height 36
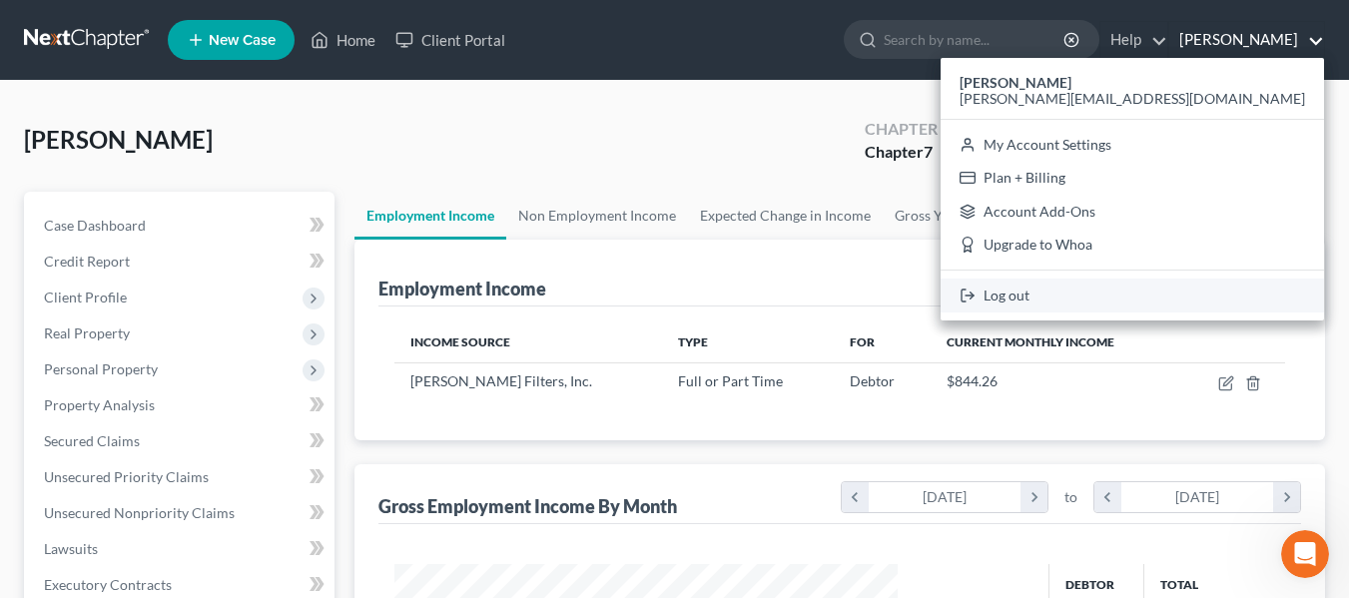
click at [1213, 302] on link "Log out" at bounding box center [1131, 296] width 383 height 34
